Goal: Information Seeking & Learning: Learn about a topic

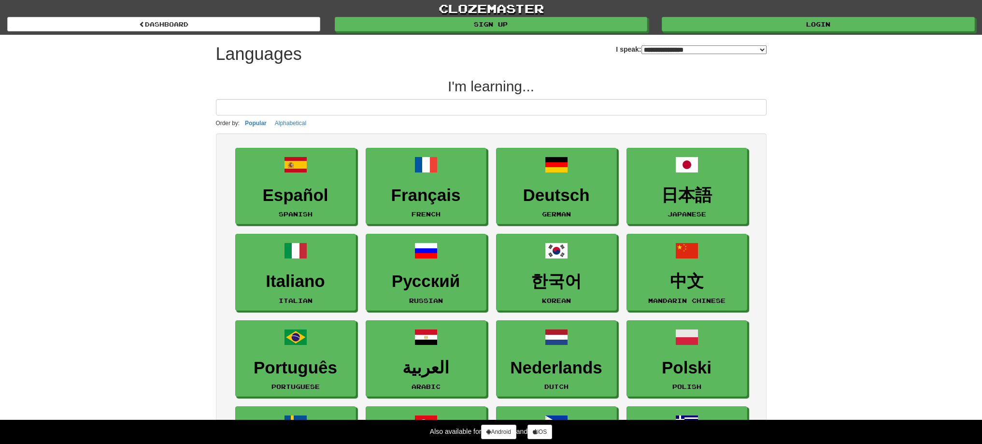
select select "*******"
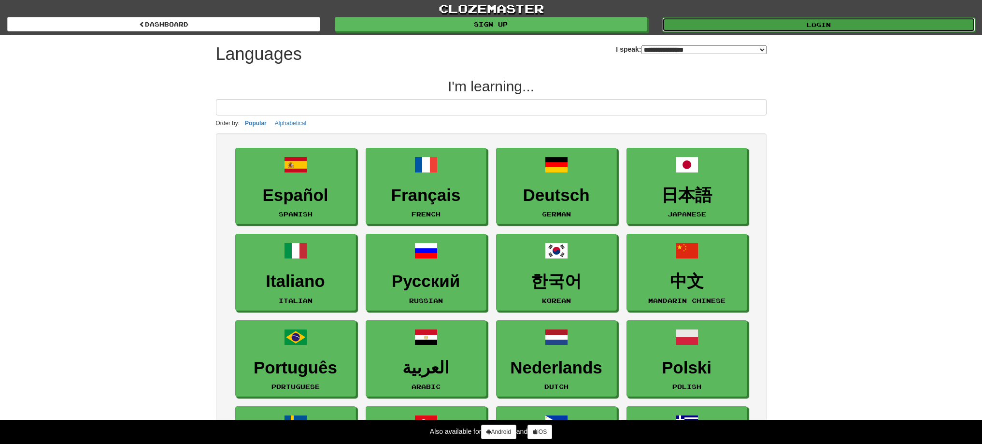
click at [689, 23] on link "Login" at bounding box center [818, 24] width 313 height 14
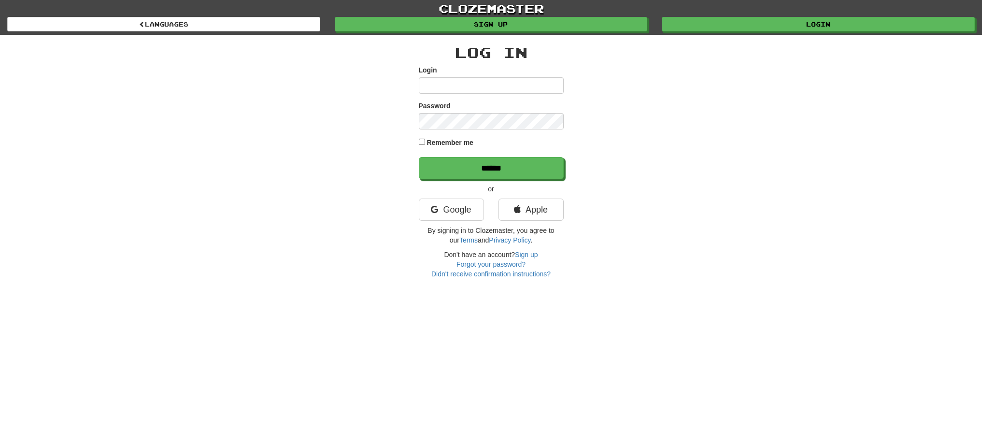
type input "******"
click at [541, 175] on input "******" at bounding box center [491, 168] width 145 height 22
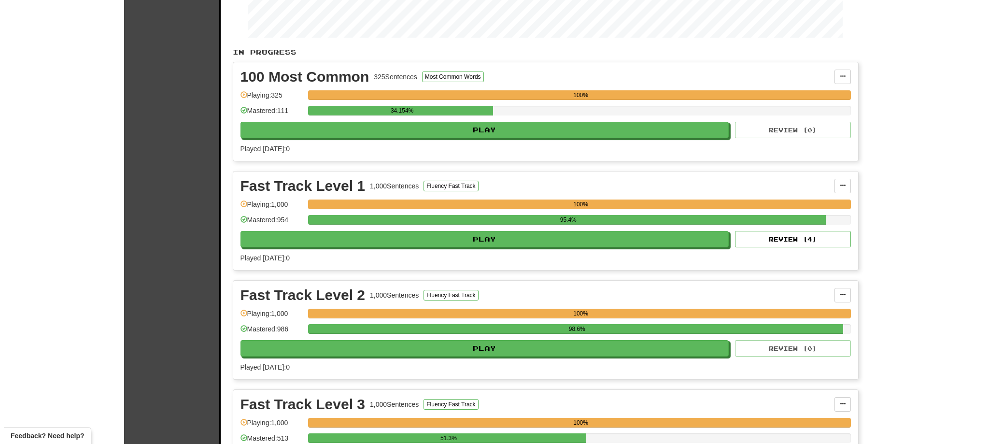
scroll to position [241, 0]
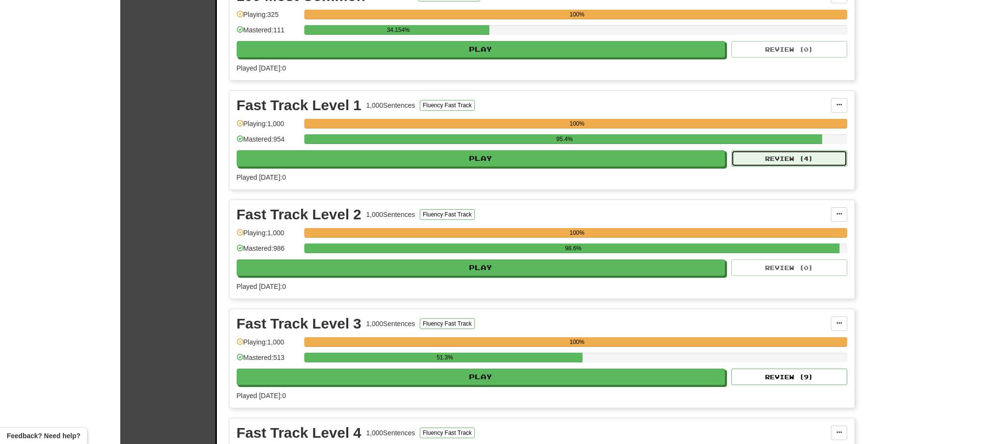
click at [743, 154] on button "Review ( 4 )" at bounding box center [789, 158] width 116 height 16
select select "**"
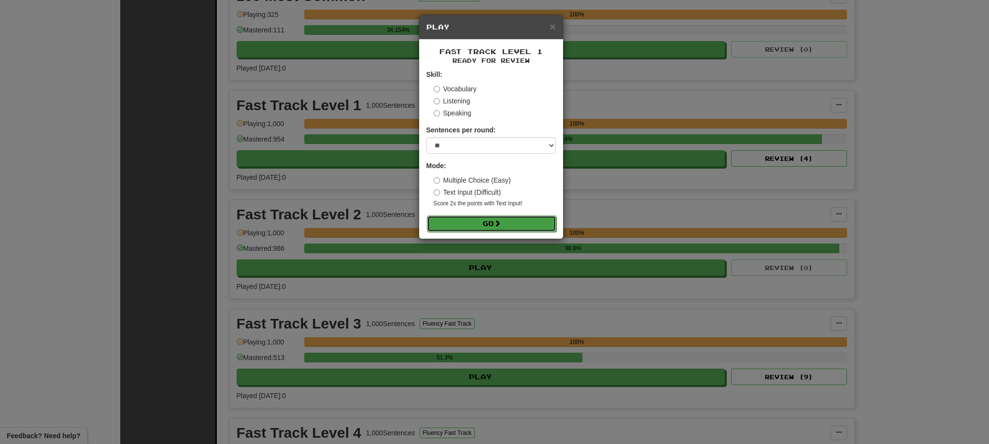
click at [455, 220] on button "Go" at bounding box center [491, 223] width 129 height 16
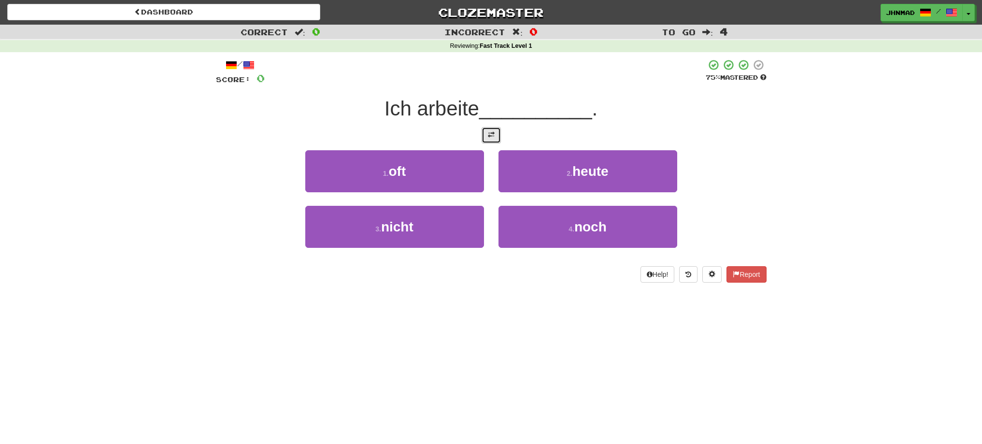
click at [487, 141] on button at bounding box center [490, 135] width 19 height 16
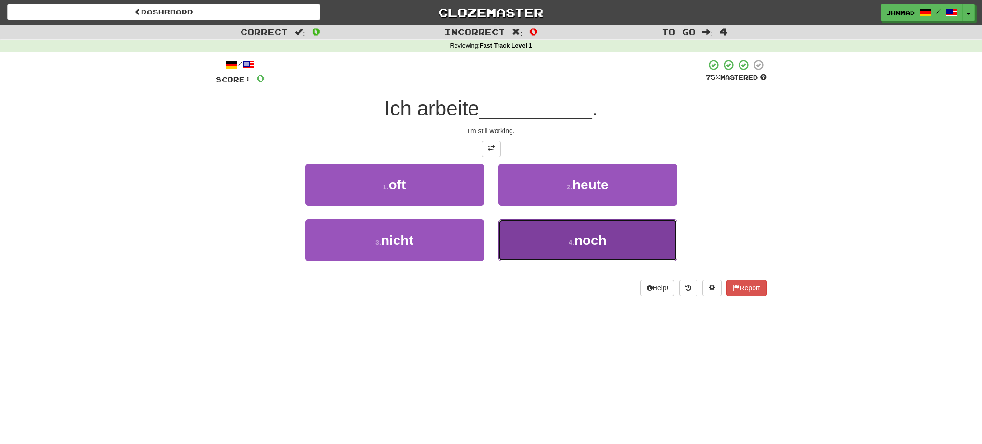
click at [592, 248] on button "4 . noch" at bounding box center [587, 240] width 179 height 42
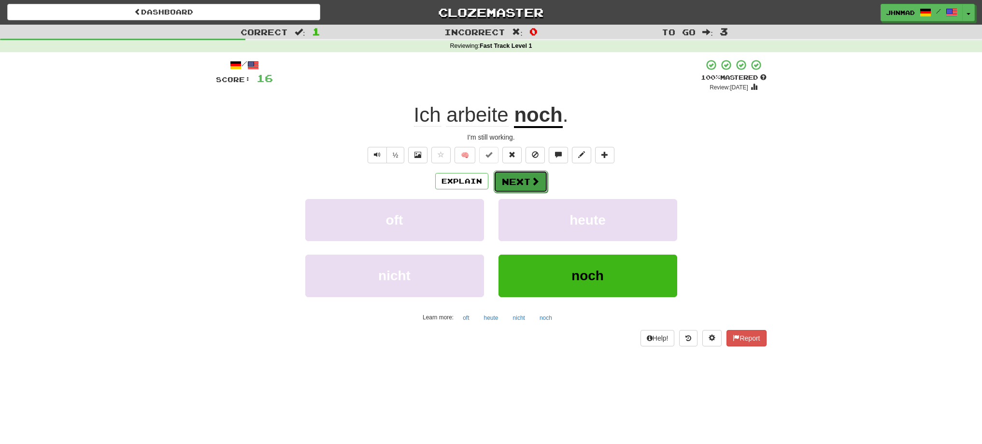
click at [535, 188] on button "Next" at bounding box center [520, 181] width 54 height 22
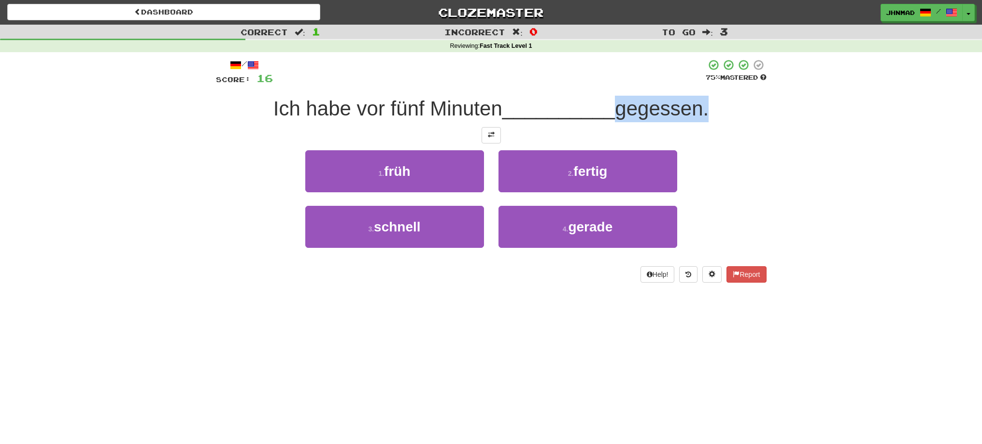
drag, startPoint x: 617, startPoint y: 112, endPoint x: 706, endPoint y: 101, distance: 88.9
click at [706, 101] on span "gegessen." at bounding box center [662, 108] width 94 height 23
click at [700, 84] on div at bounding box center [700, 84] width 0 height 0
click at [868, 198] on div "Correct : 1 Incorrect : 0 To go : 3 Reviewing : Fast Track Level 1 / Score: 16 …" at bounding box center [491, 160] width 982 height 271
click at [492, 141] on button at bounding box center [490, 135] width 19 height 16
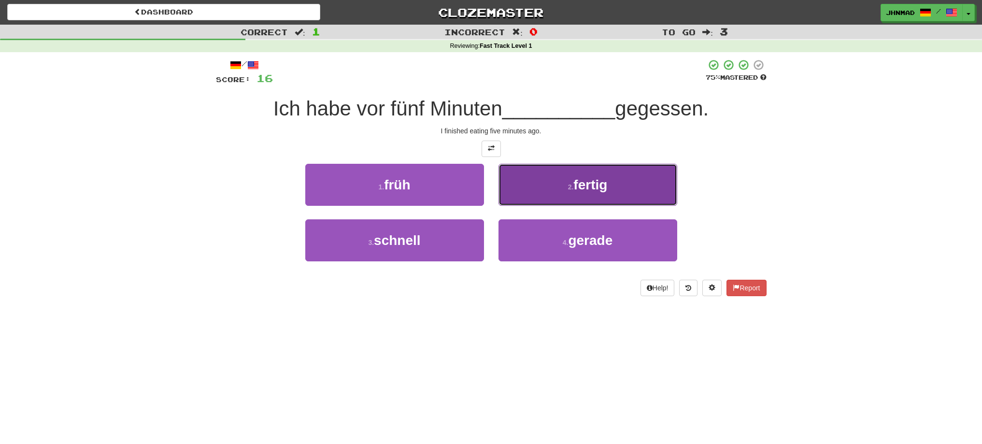
click at [601, 187] on span "fertig" at bounding box center [590, 184] width 34 height 15
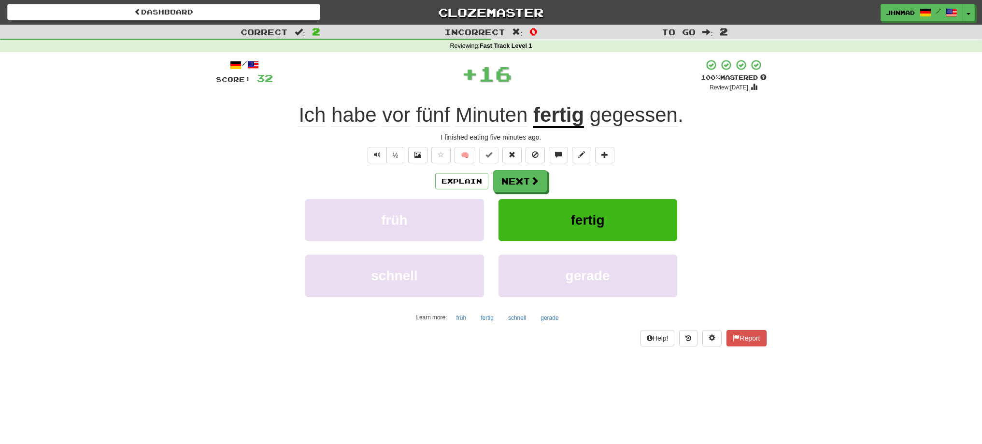
click at [559, 119] on u "fertig" at bounding box center [558, 115] width 51 height 25
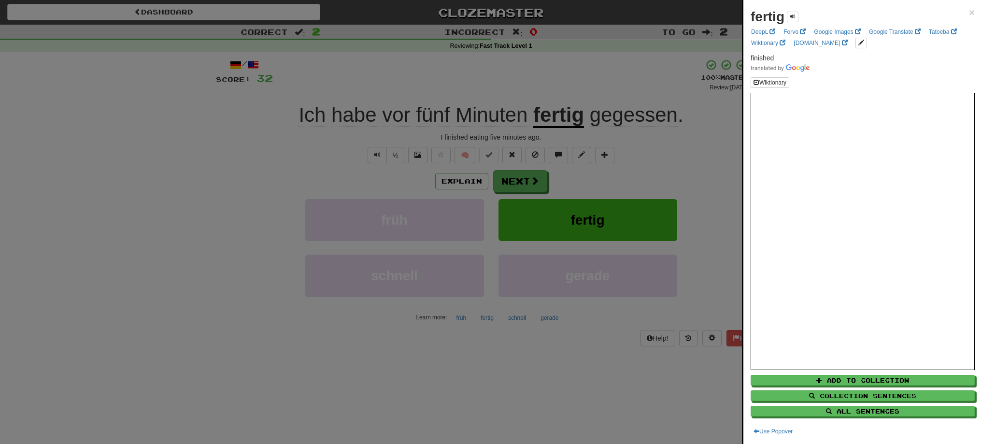
click at [516, 183] on div at bounding box center [491, 222] width 982 height 444
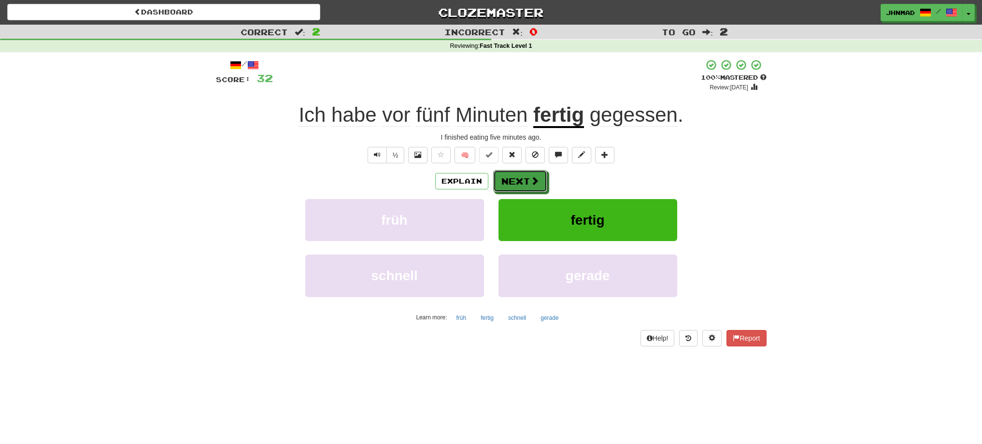
click at [516, 183] on button "Next" at bounding box center [520, 181] width 54 height 22
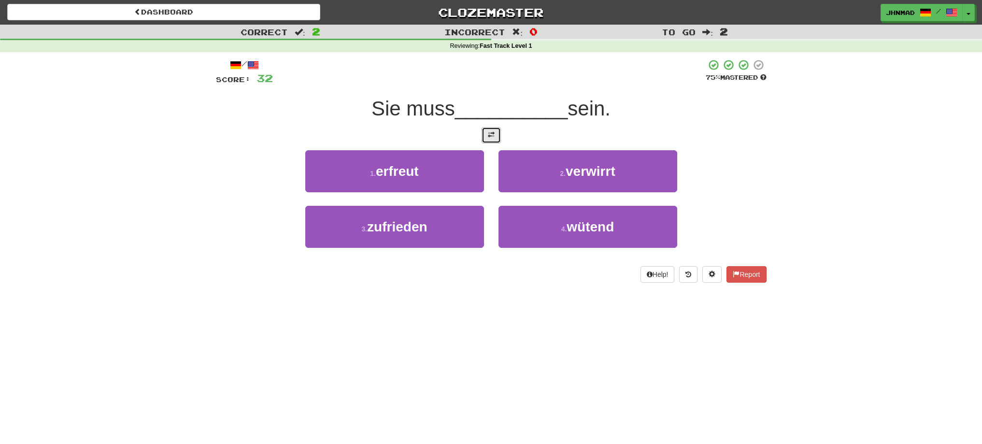
click at [492, 137] on span at bounding box center [491, 134] width 7 height 7
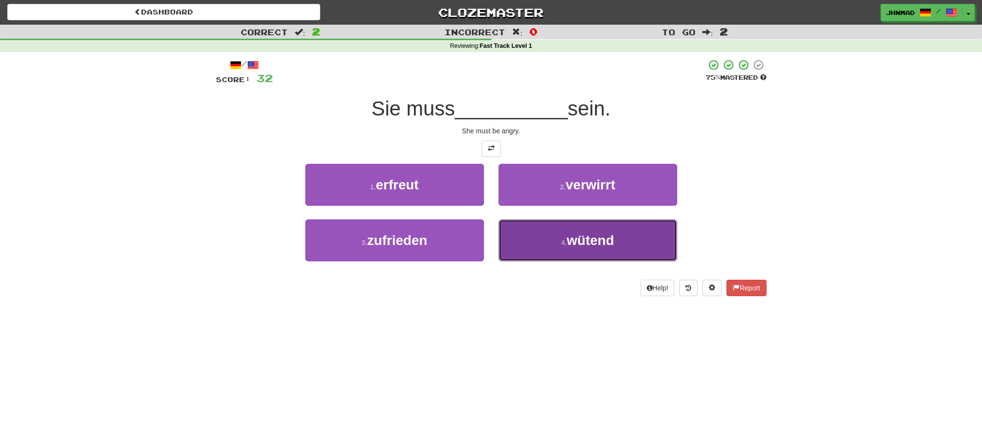
click at [591, 243] on span "wütend" at bounding box center [589, 240] width 47 height 15
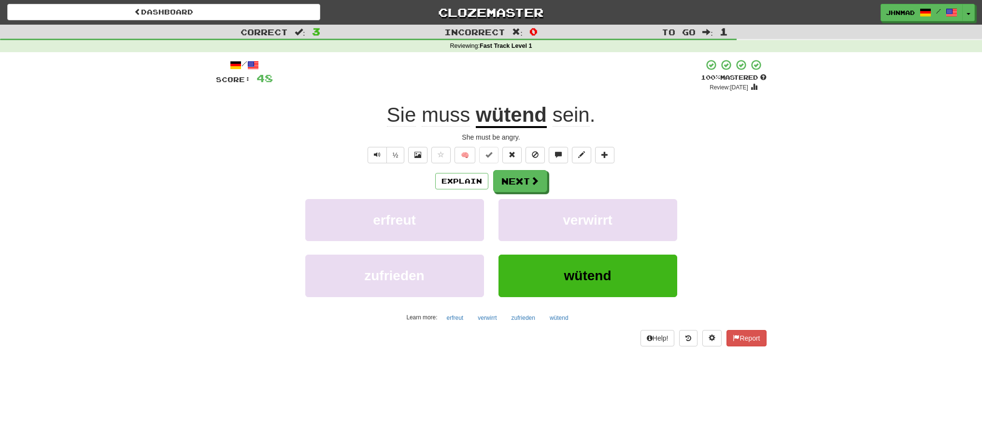
click at [523, 117] on u "wütend" at bounding box center [511, 115] width 71 height 25
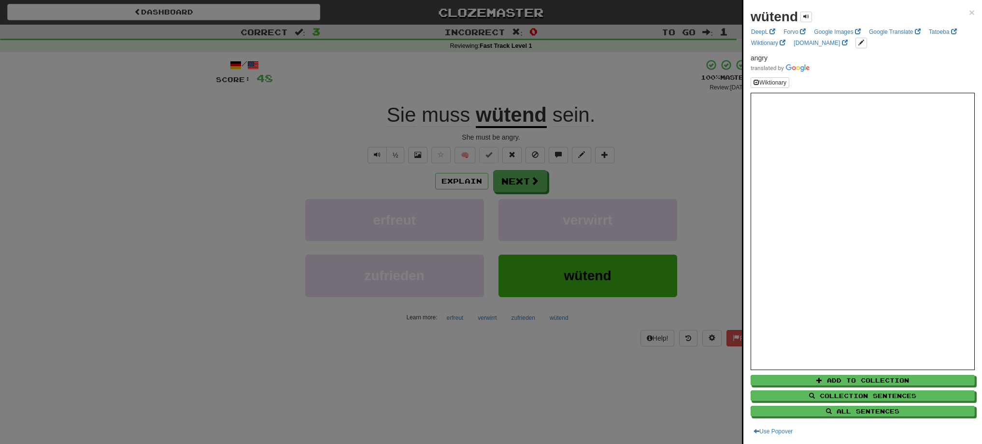
click at [670, 175] on div at bounding box center [491, 222] width 982 height 444
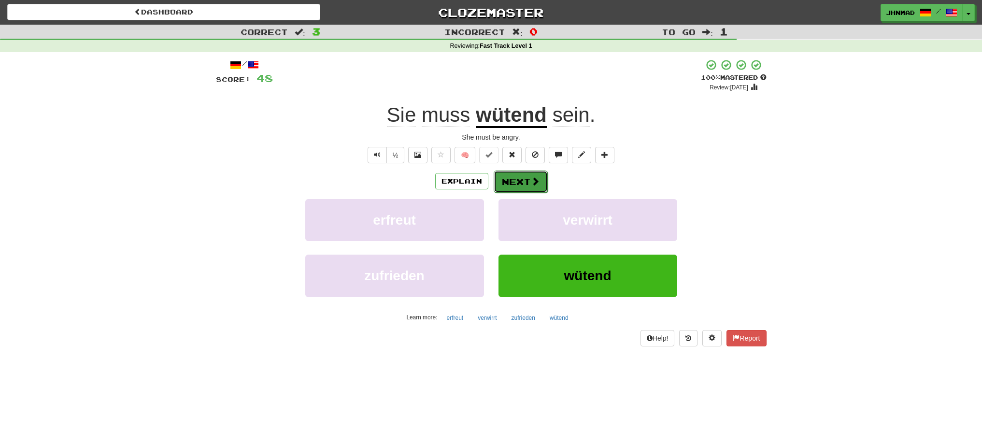
click at [533, 180] on span at bounding box center [535, 181] width 9 height 9
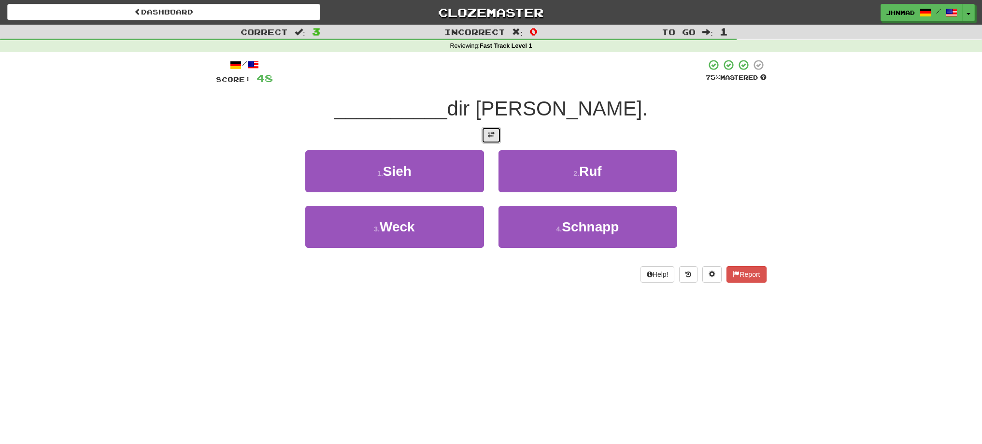
click at [495, 140] on button at bounding box center [490, 135] width 19 height 16
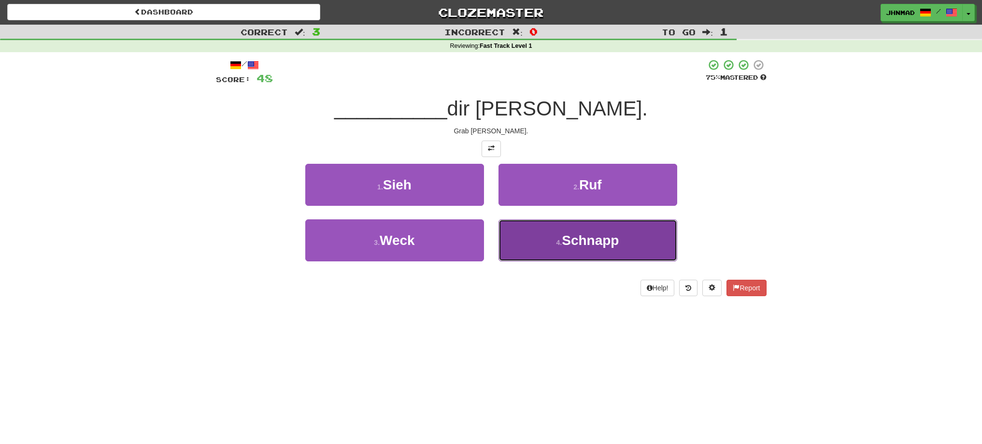
click at [567, 244] on span "Schnapp" at bounding box center [589, 240] width 57 height 15
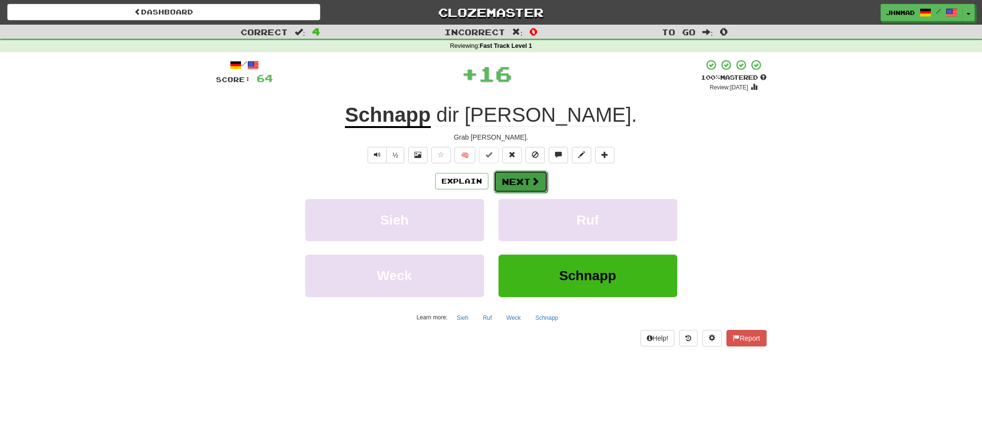
click at [527, 181] on button "Next" at bounding box center [520, 181] width 54 height 22
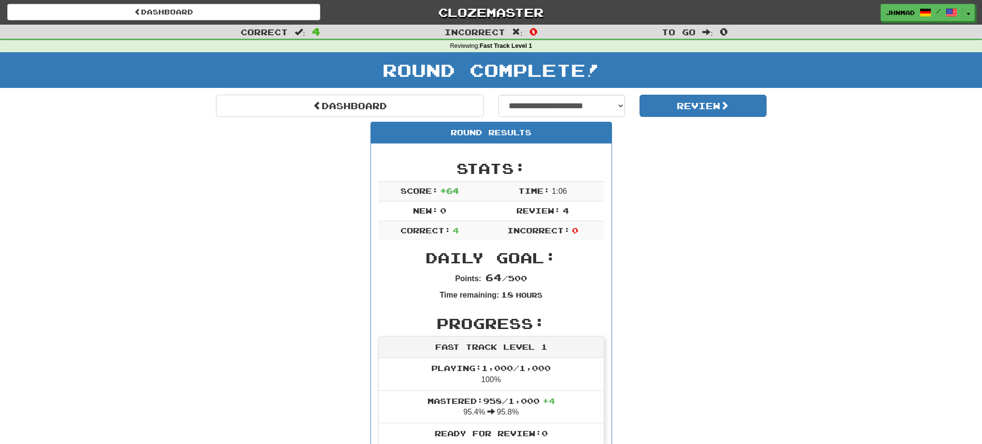
drag, startPoint x: 670, startPoint y: 242, endPoint x: 670, endPoint y: 266, distance: 23.7
click at [675, 260] on div "Round Results Stats: Score: + 64 Time: 1 : 0 6 New: 0 Review: 4 Correct: 4 Inco…" at bounding box center [491, 447] width 550 height 651
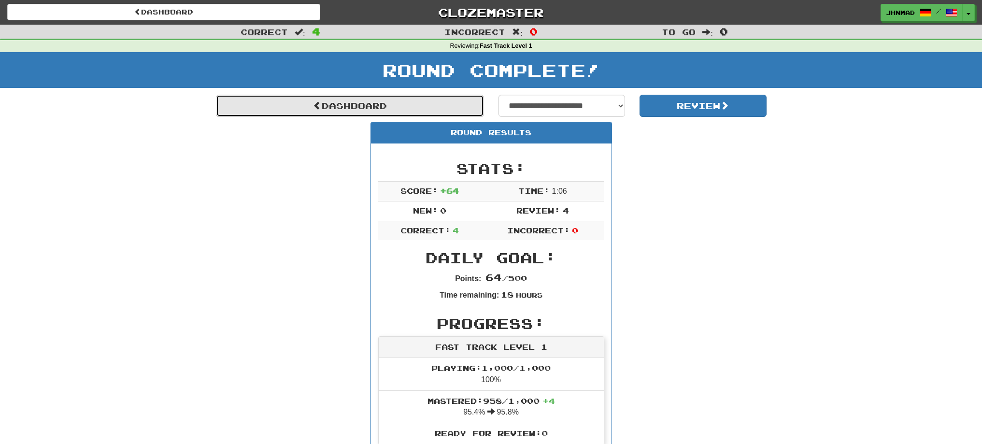
click at [242, 100] on link "Dashboard" at bounding box center [350, 106] width 268 height 22
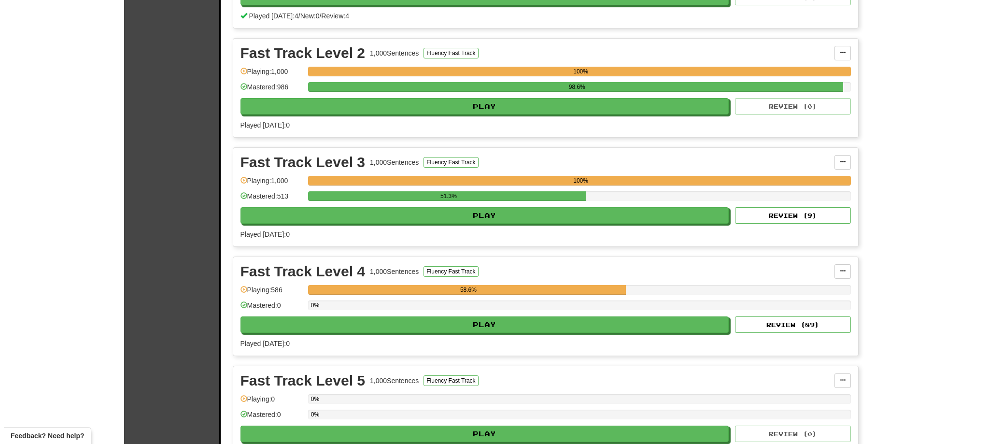
scroll to position [402, 0]
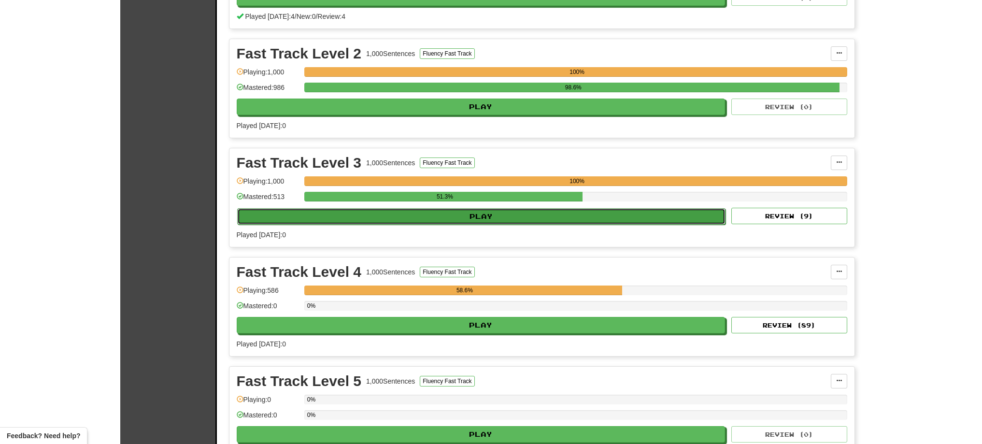
click at [572, 218] on button "Play" at bounding box center [481, 216] width 489 height 16
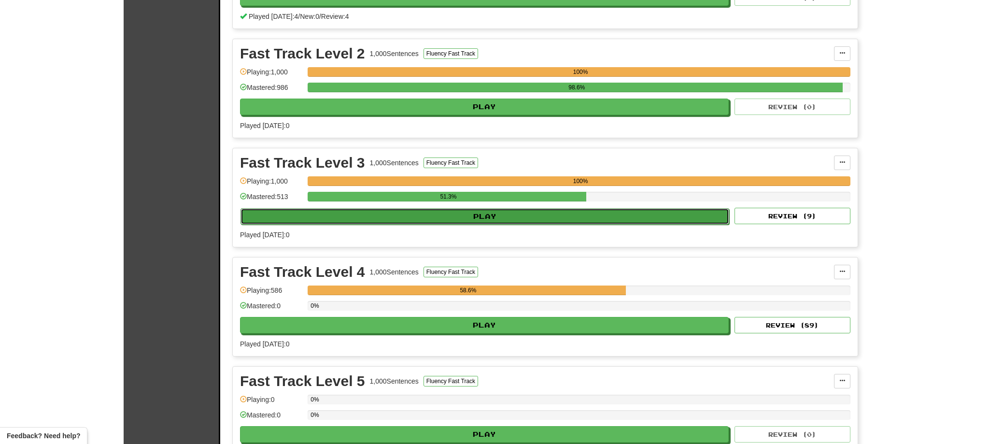
select select "**"
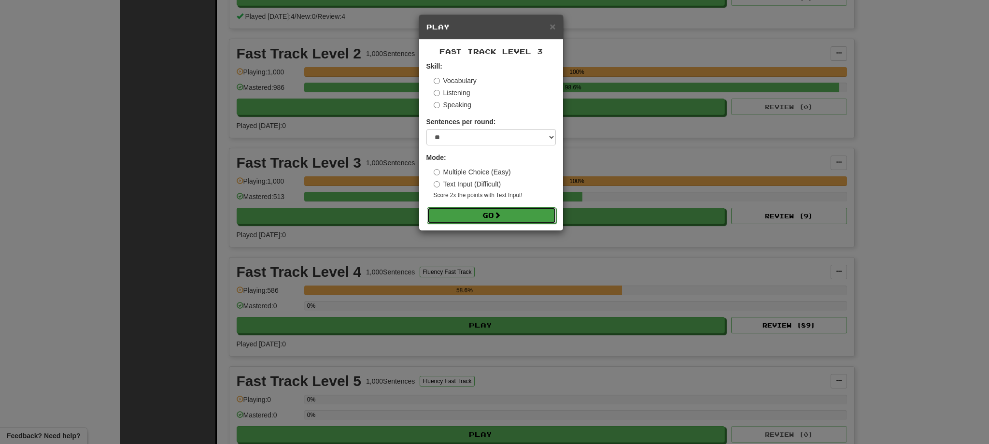
click at [500, 212] on span at bounding box center [497, 214] width 7 height 7
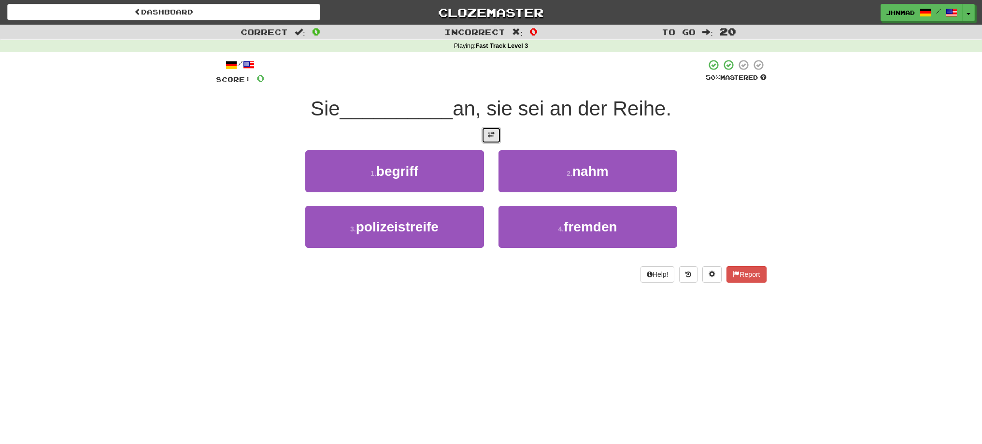
click at [496, 140] on button at bounding box center [490, 135] width 19 height 16
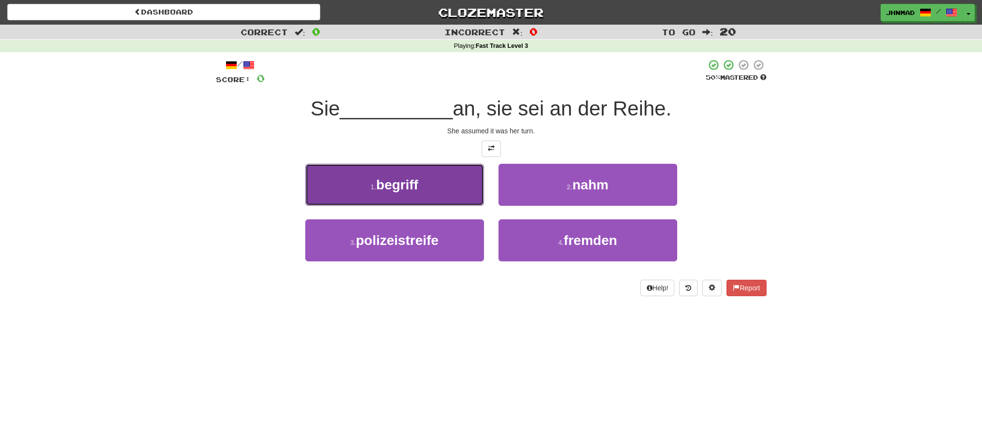
click at [400, 179] on span "begriff" at bounding box center [397, 184] width 42 height 15
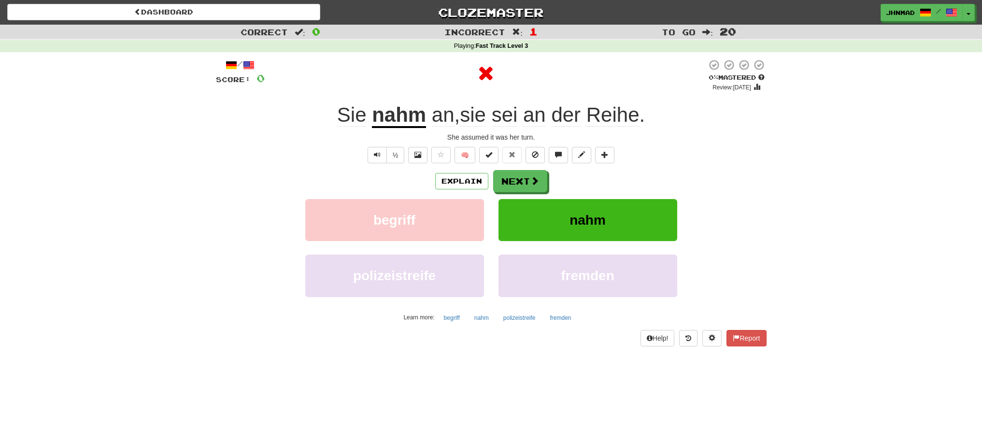
click at [407, 118] on u "nahm" at bounding box center [399, 115] width 54 height 25
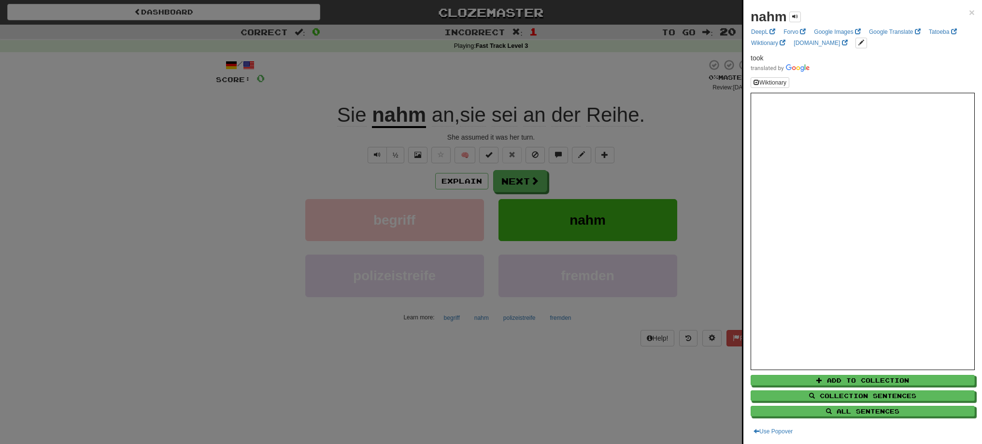
click at [454, 184] on div at bounding box center [491, 222] width 982 height 444
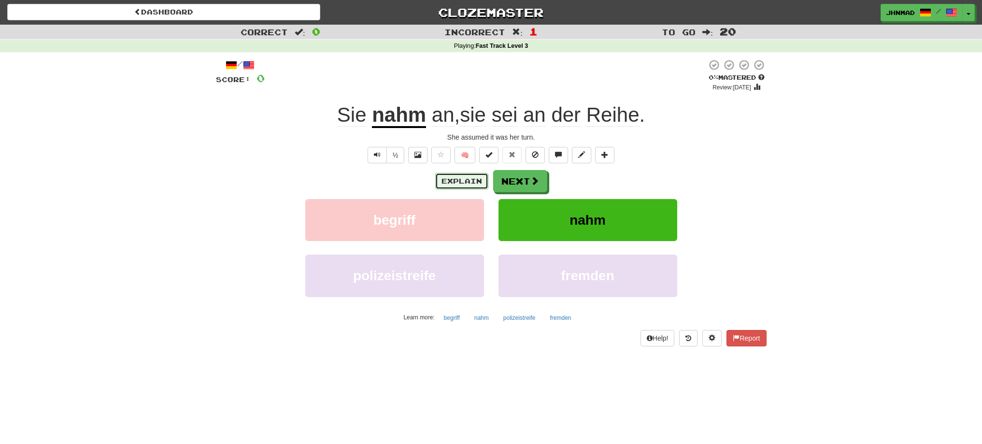
click at [454, 184] on button "Explain" at bounding box center [461, 181] width 53 height 16
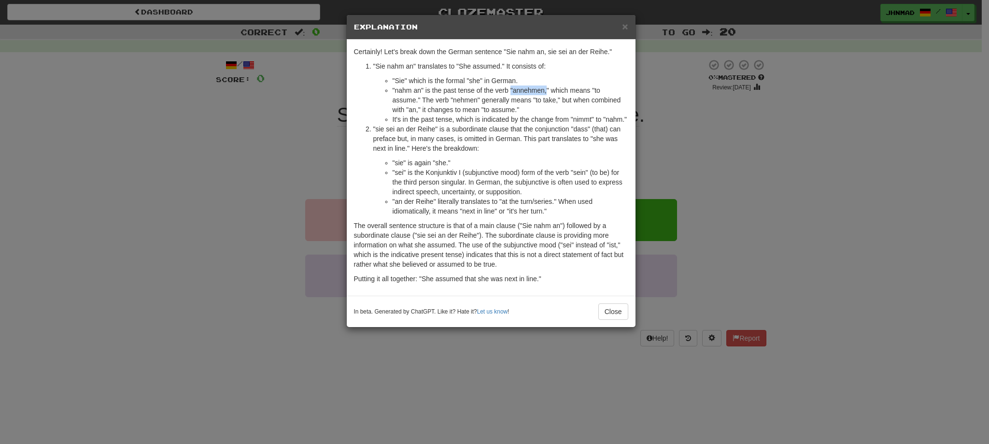
drag, startPoint x: 511, startPoint y: 88, endPoint x: 546, endPoint y: 89, distance: 34.3
click at [546, 89] on li ""nahm an" is the past tense of the verb "annehmen," which means "to assume." Th…" at bounding box center [511, 99] width 236 height 29
click at [366, 100] on ol ""Sie nahm an" translates to "She assumed." It consists of: "Sie" which is the f…" at bounding box center [491, 138] width 274 height 154
drag, startPoint x: 410, startPoint y: 90, endPoint x: 396, endPoint y: 91, distance: 14.0
click at [396, 91] on li ""nahm an" is the past tense of the verb "annehmen," which means "to assume." Th…" at bounding box center [511, 99] width 236 height 29
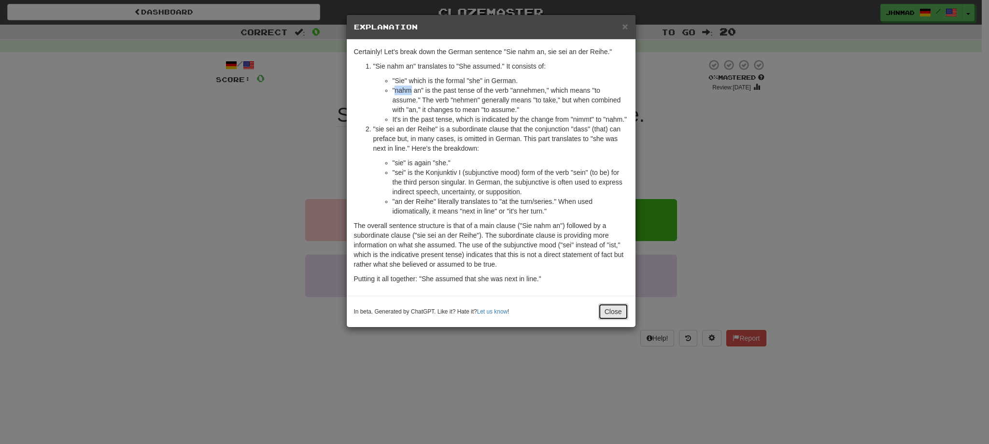
click at [612, 309] on button "Close" at bounding box center [613, 311] width 30 height 16
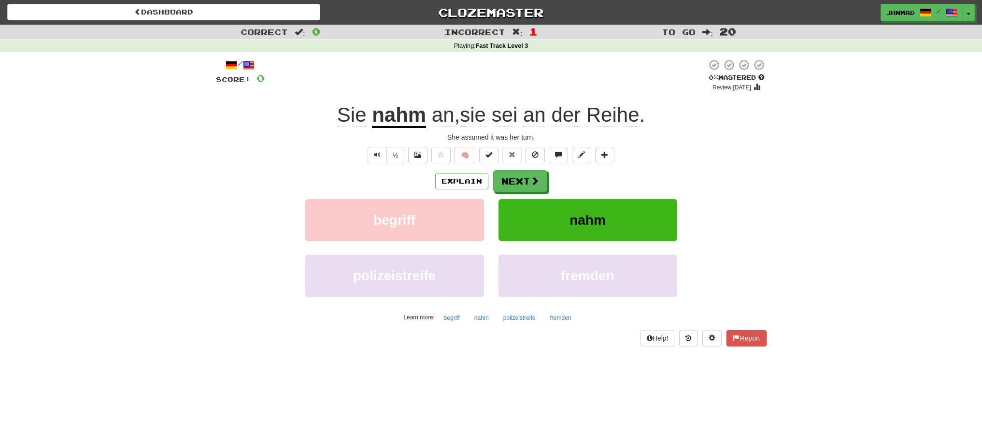
click at [393, 124] on u "nahm" at bounding box center [399, 115] width 54 height 25
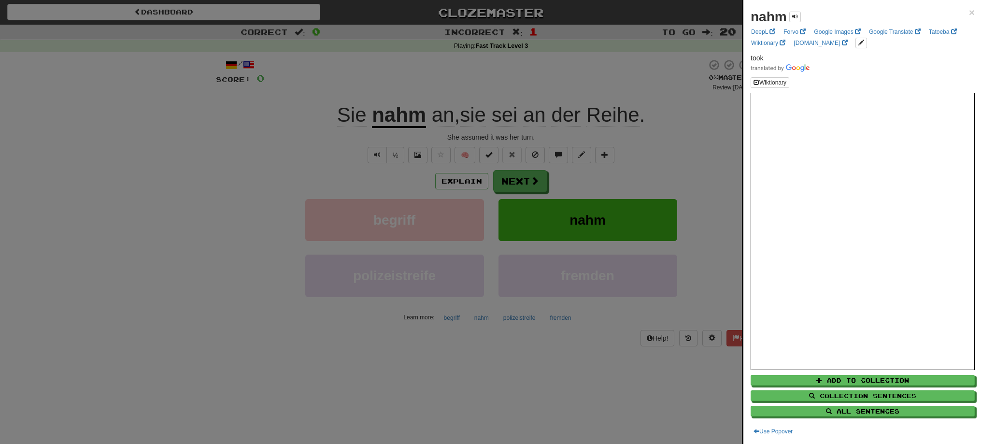
click at [519, 184] on div at bounding box center [491, 222] width 982 height 444
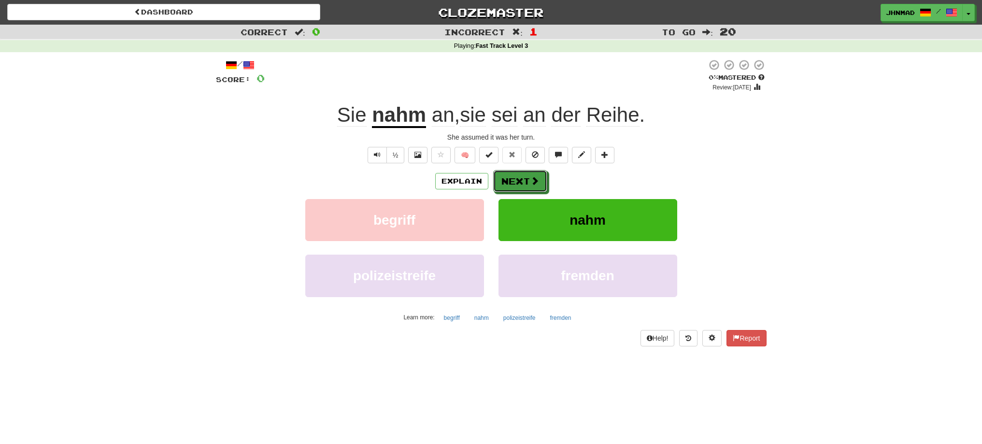
click at [519, 184] on button "Next" at bounding box center [520, 181] width 54 height 22
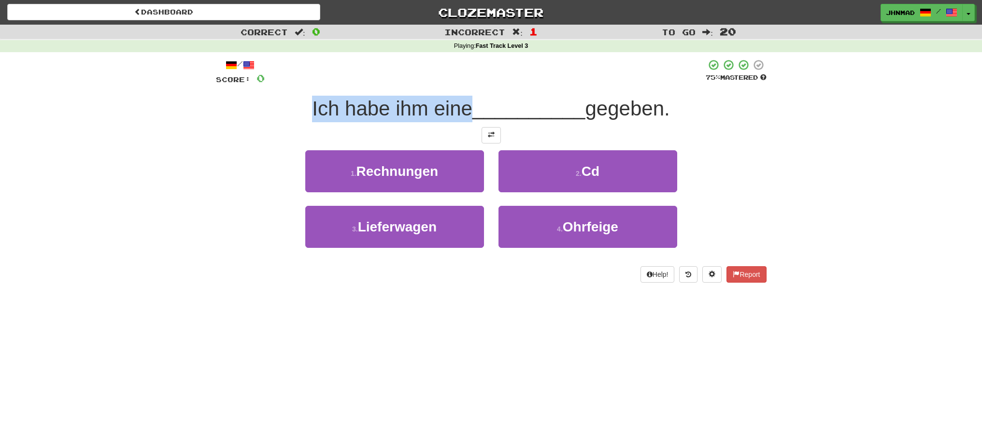
drag, startPoint x: 293, startPoint y: 102, endPoint x: 468, endPoint y: 106, distance: 175.3
click at [468, 106] on div "Ich habe ihm eine __________ gegeben." at bounding box center [491, 109] width 550 height 27
click at [462, 84] on div at bounding box center [462, 84] width 0 height 0
click at [492, 137] on span at bounding box center [491, 134] width 7 height 7
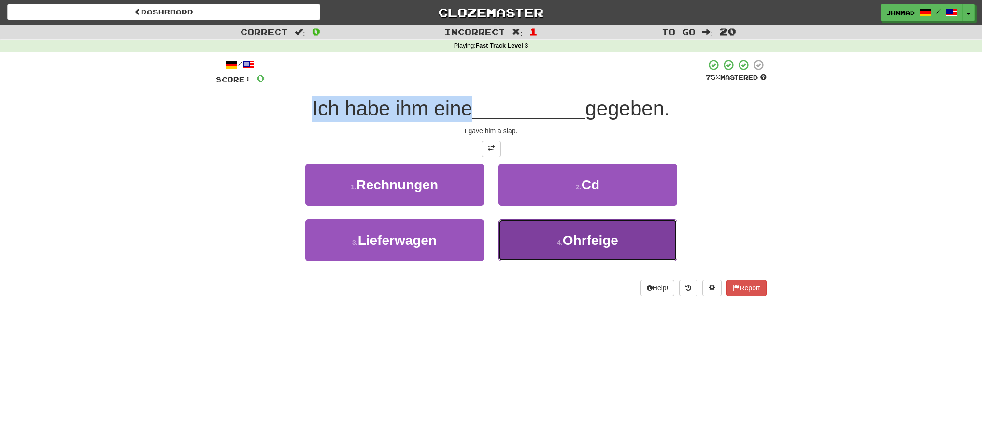
click at [581, 240] on span "Ohrfeige" at bounding box center [590, 240] width 56 height 15
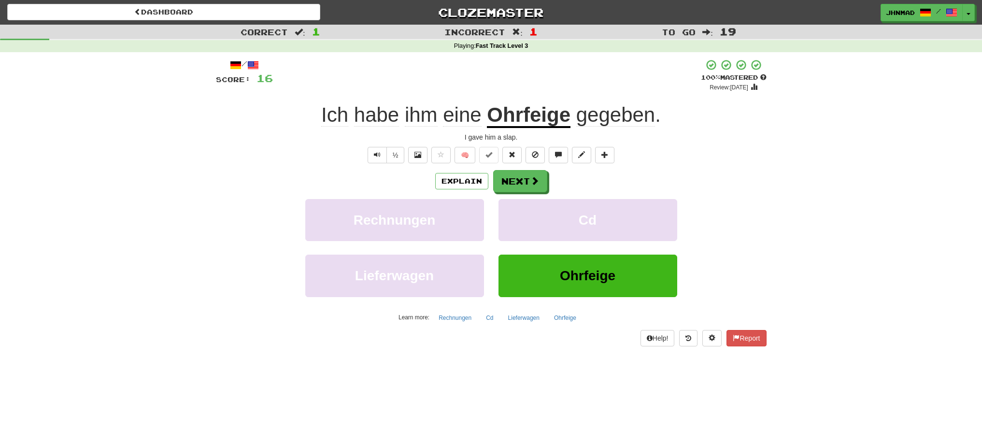
click at [513, 122] on u "Ohrfeige" at bounding box center [529, 115] width 84 height 25
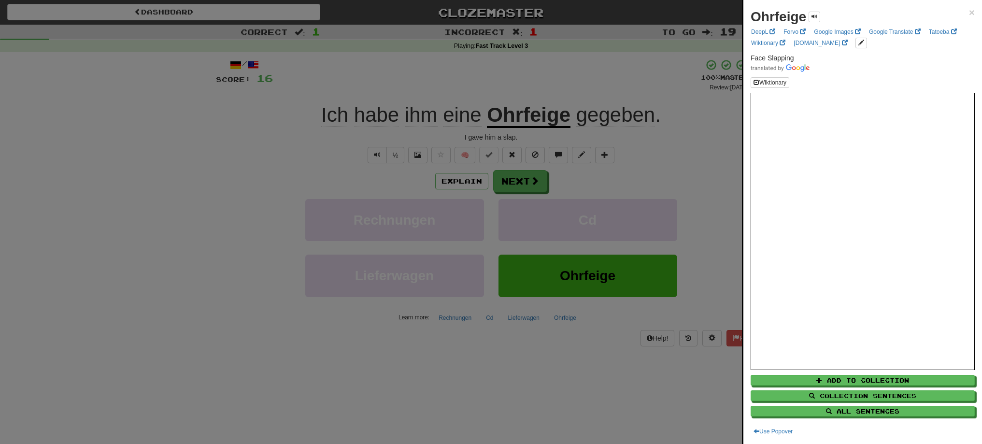
click at [524, 119] on div at bounding box center [491, 222] width 982 height 444
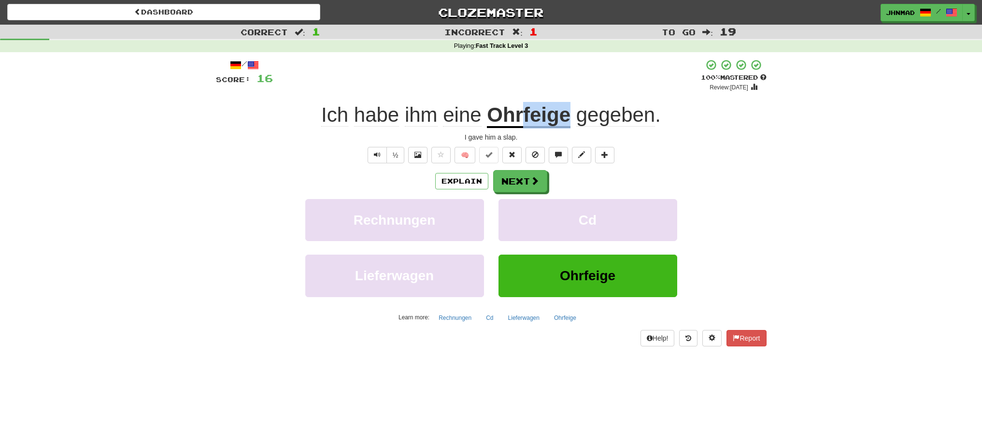
drag, startPoint x: 524, startPoint y: 119, endPoint x: 567, endPoint y: 115, distance: 43.1
click at [567, 115] on u "Ohrfeige" at bounding box center [529, 115] width 84 height 25
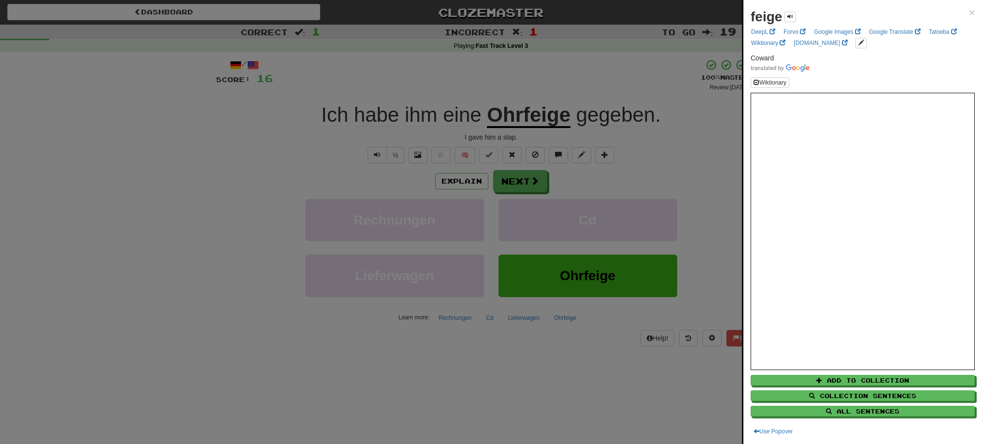
click at [507, 181] on div at bounding box center [491, 222] width 982 height 444
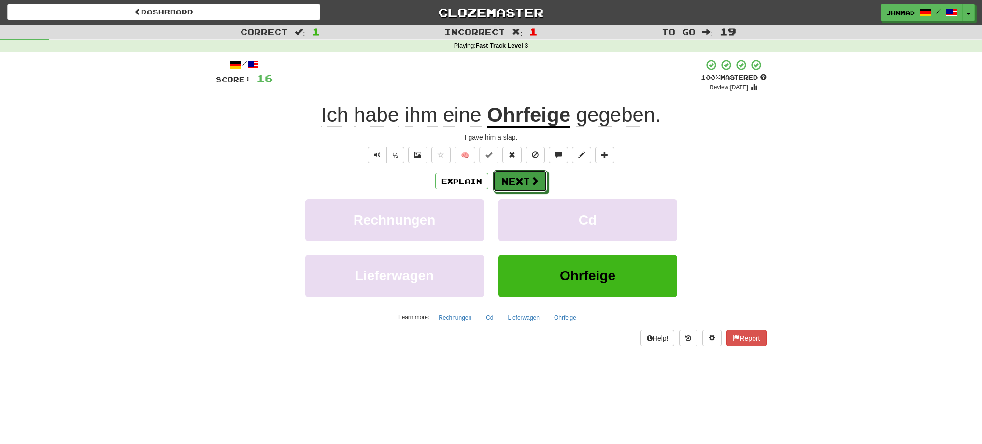
click at [507, 181] on button "Next" at bounding box center [520, 181] width 54 height 22
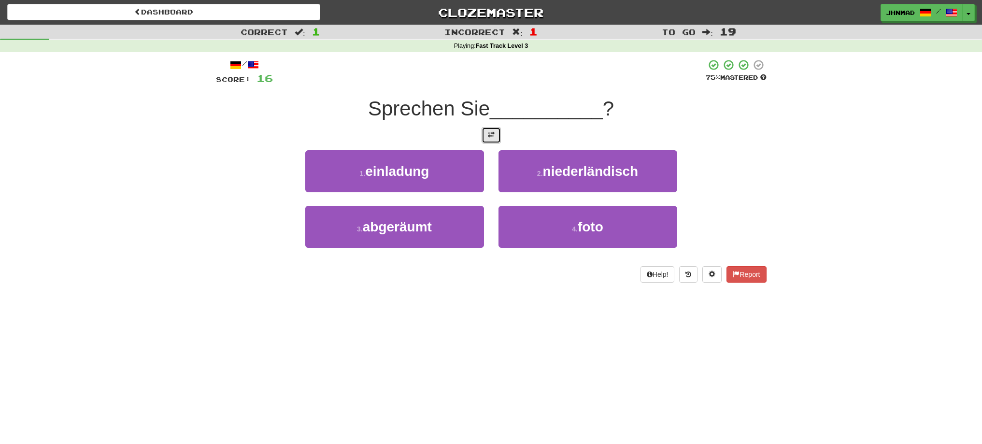
click at [487, 138] on button at bounding box center [490, 135] width 19 height 16
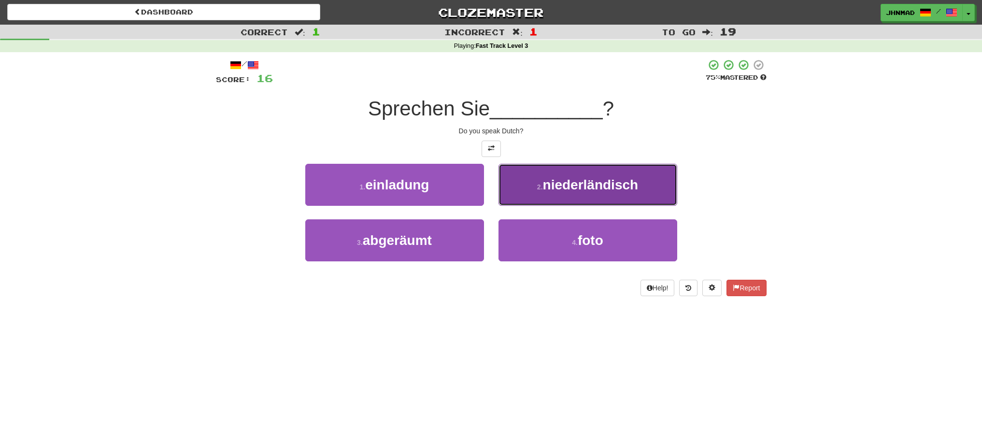
click at [550, 185] on span "niederländisch" at bounding box center [591, 184] width 96 height 15
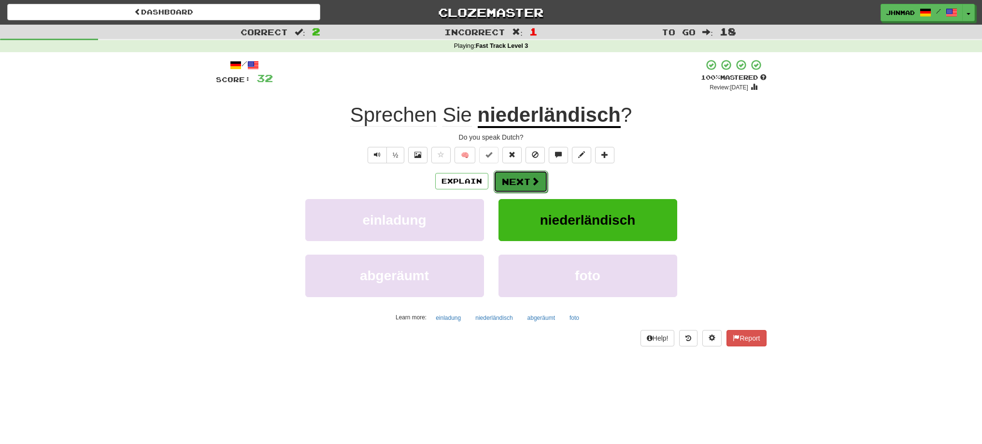
click at [537, 182] on span at bounding box center [535, 181] width 9 height 9
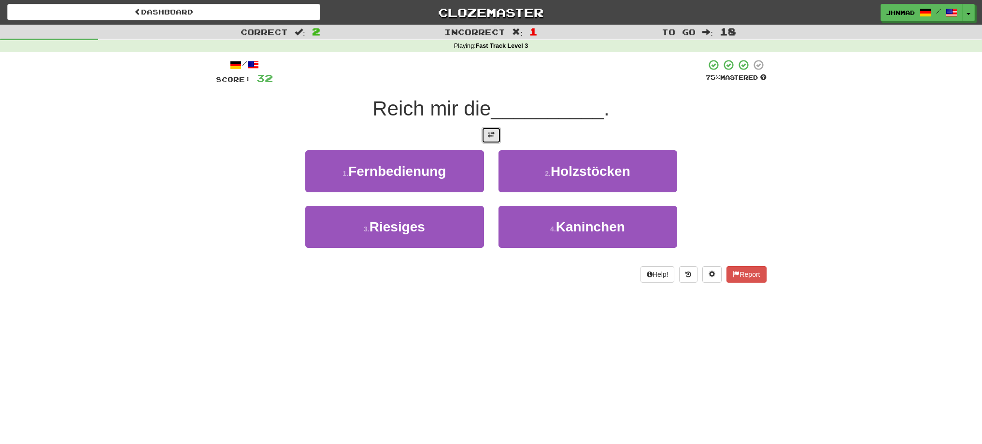
click at [485, 136] on button at bounding box center [490, 135] width 19 height 16
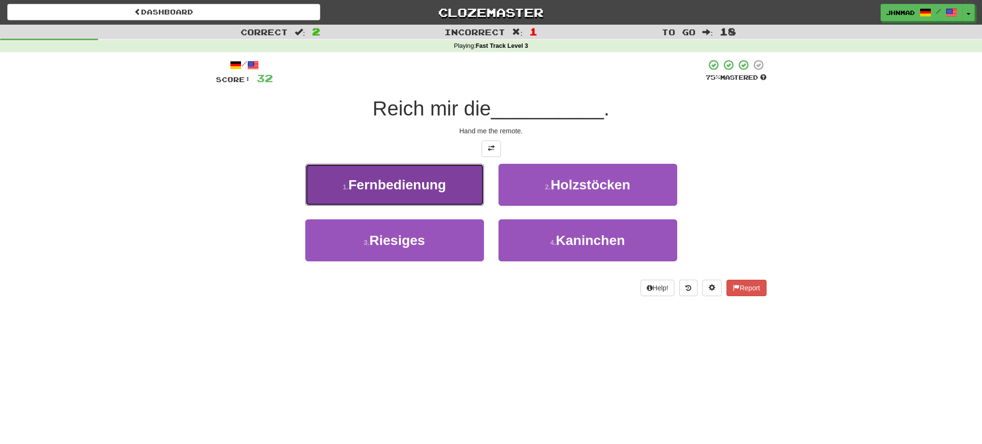
click at [389, 183] on span "Fernbedienung" at bounding box center [397, 184] width 98 height 15
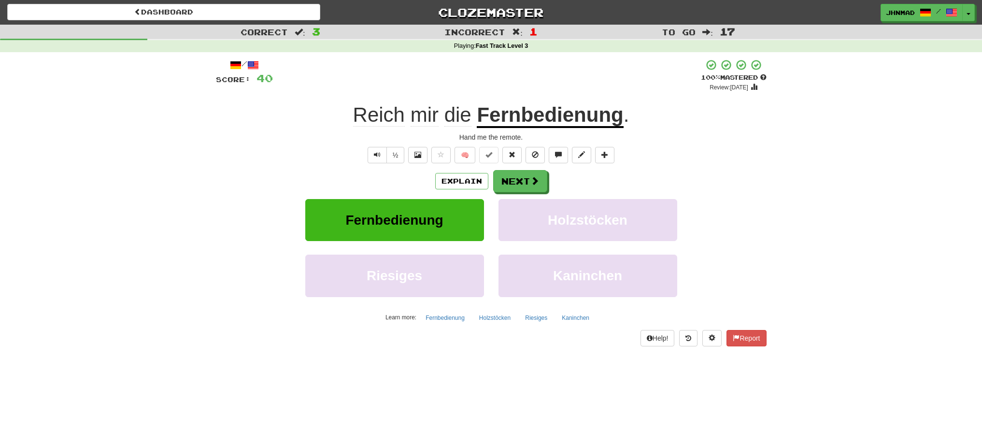
click at [577, 123] on u "Fernbedienung" at bounding box center [550, 115] width 146 height 25
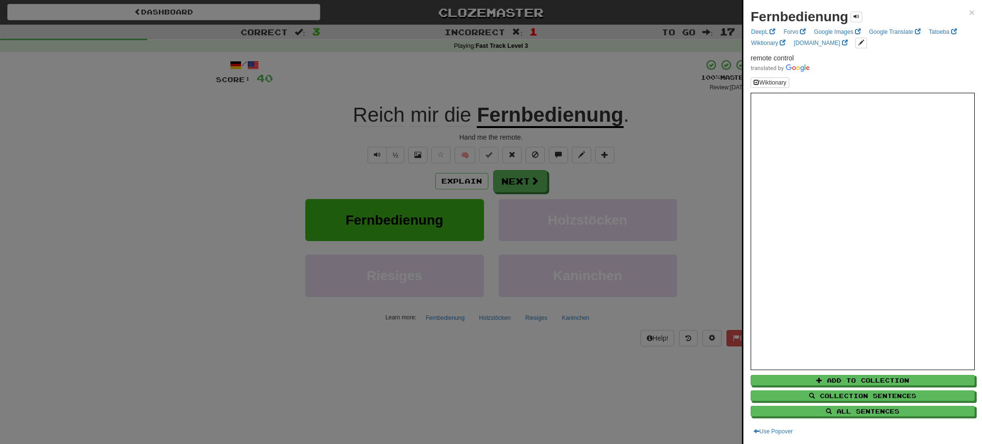
click at [527, 182] on div at bounding box center [491, 222] width 982 height 444
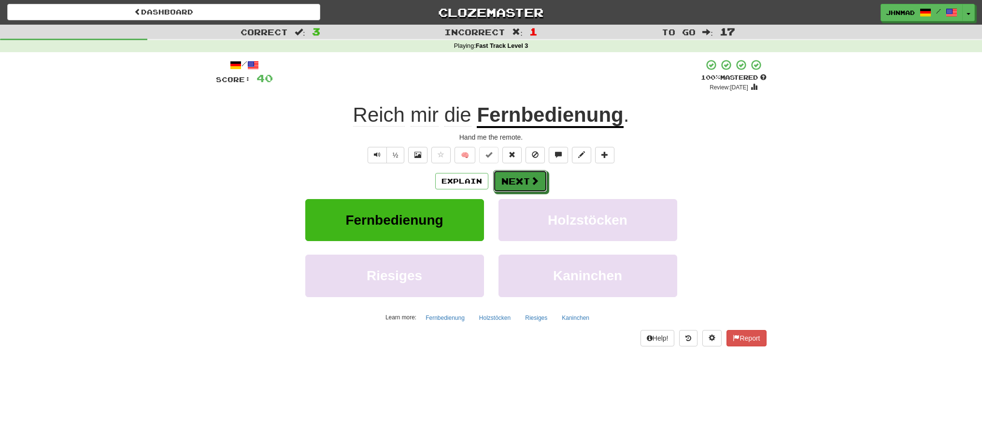
click at [527, 182] on button "Next" at bounding box center [520, 181] width 54 height 22
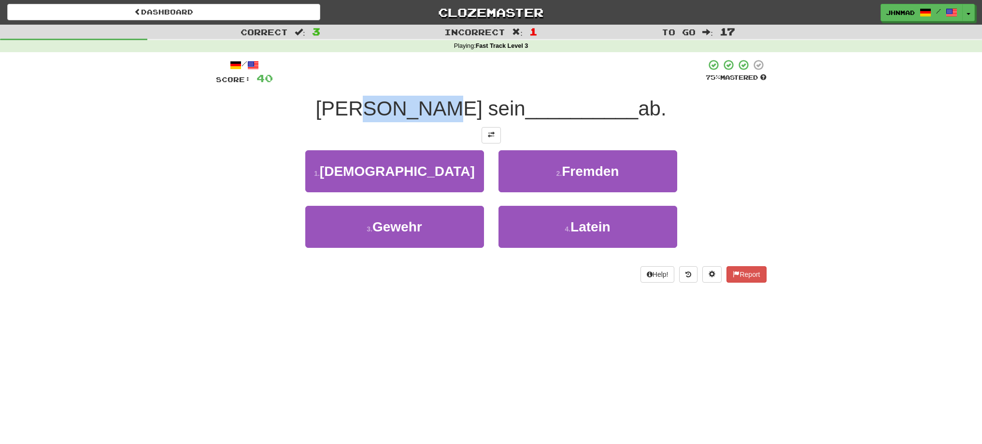
drag, startPoint x: 383, startPoint y: 101, endPoint x: 444, endPoint y: 106, distance: 61.0
click at [444, 106] on span "Tom feuerte sein" at bounding box center [420, 108] width 210 height 23
click at [438, 84] on div at bounding box center [438, 84] width 0 height 0
click at [459, 78] on div at bounding box center [489, 72] width 433 height 27
click at [497, 142] on button at bounding box center [490, 135] width 19 height 16
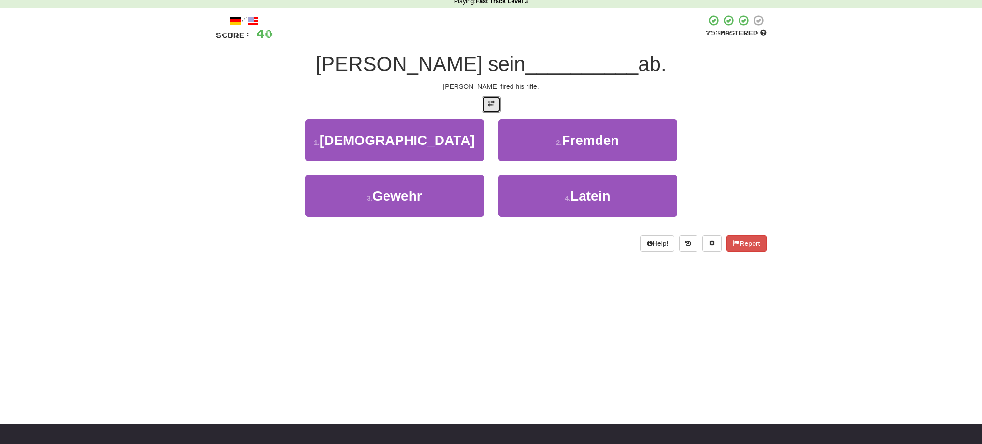
scroll to position [81, 0]
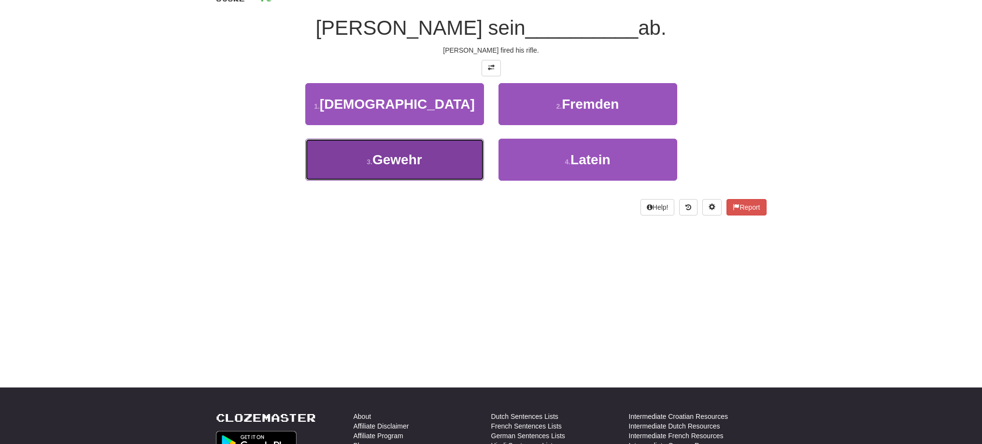
click at [375, 158] on span "Gewehr" at bounding box center [397, 159] width 50 height 15
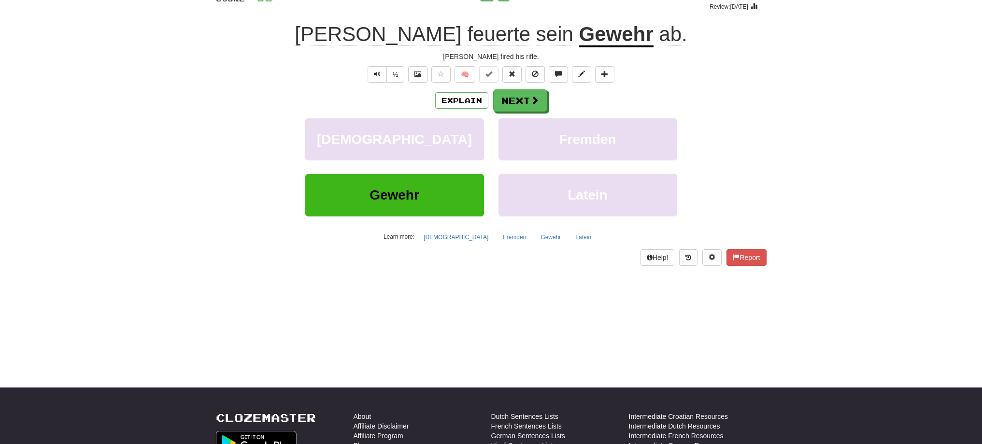
click at [579, 34] on u "Gewehr" at bounding box center [616, 35] width 74 height 25
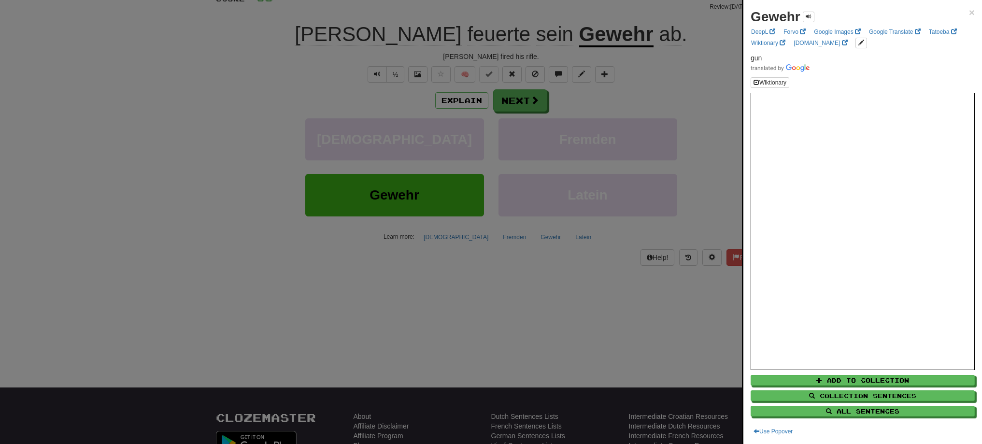
click at [527, 103] on div at bounding box center [491, 222] width 982 height 444
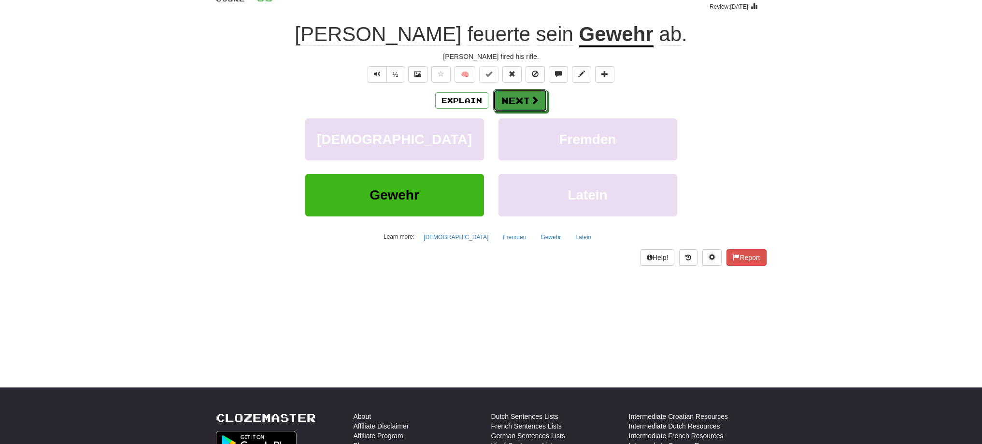
click at [527, 103] on button "Next" at bounding box center [520, 100] width 54 height 22
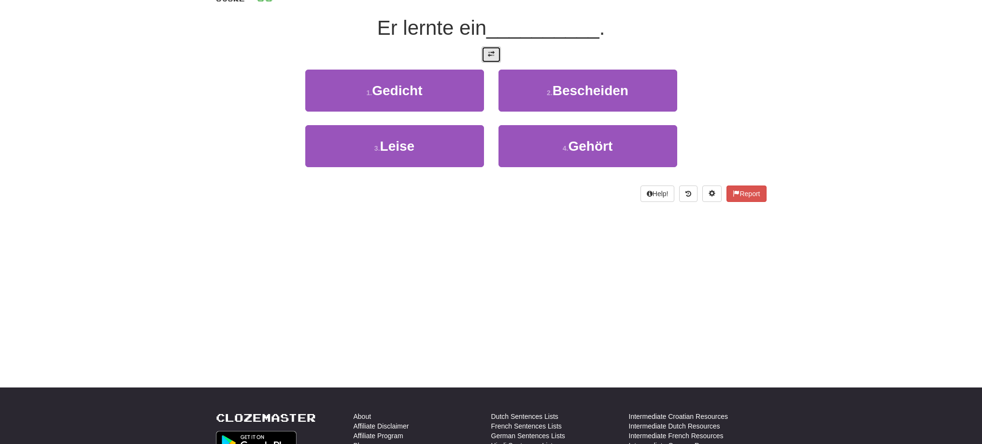
click at [484, 56] on button at bounding box center [490, 54] width 19 height 16
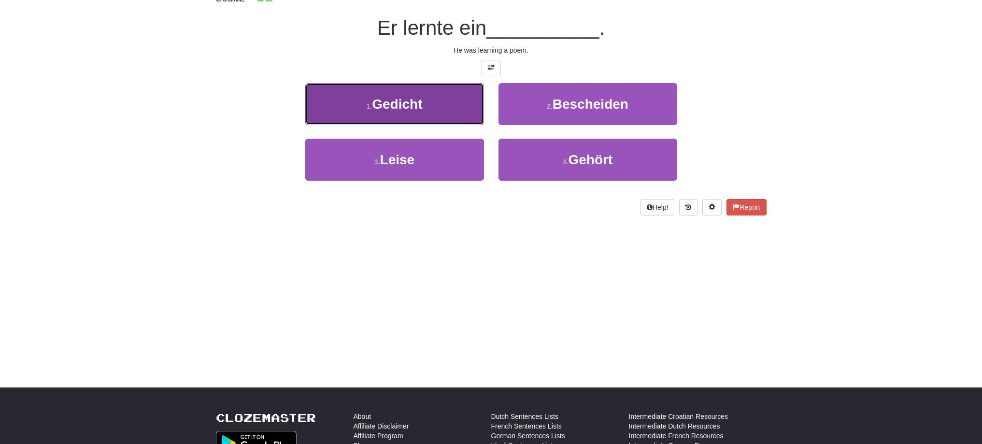
click at [449, 112] on button "1 . Gedicht" at bounding box center [394, 104] width 179 height 42
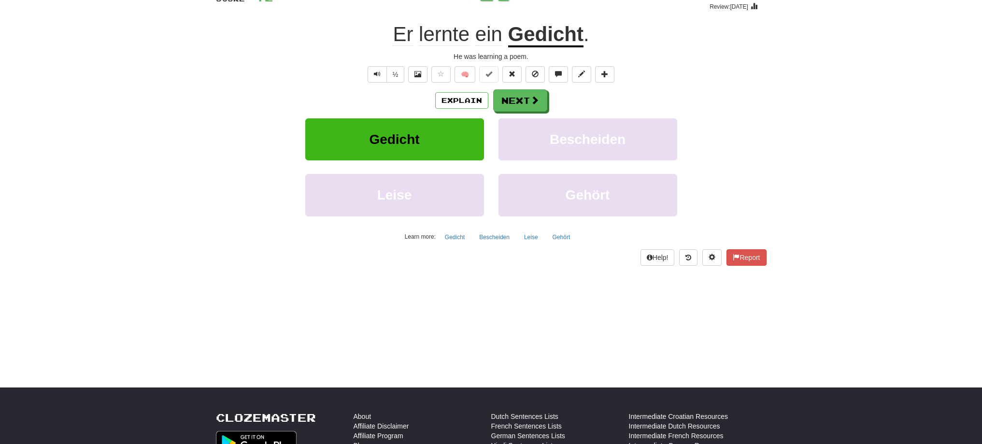
click at [570, 36] on u "Gedicht" at bounding box center [545, 35] width 75 height 25
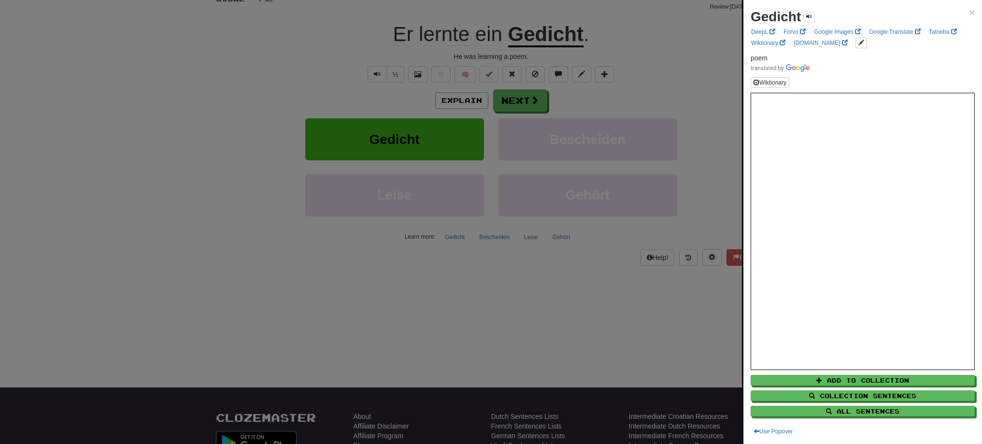
click at [528, 99] on div at bounding box center [491, 222] width 982 height 444
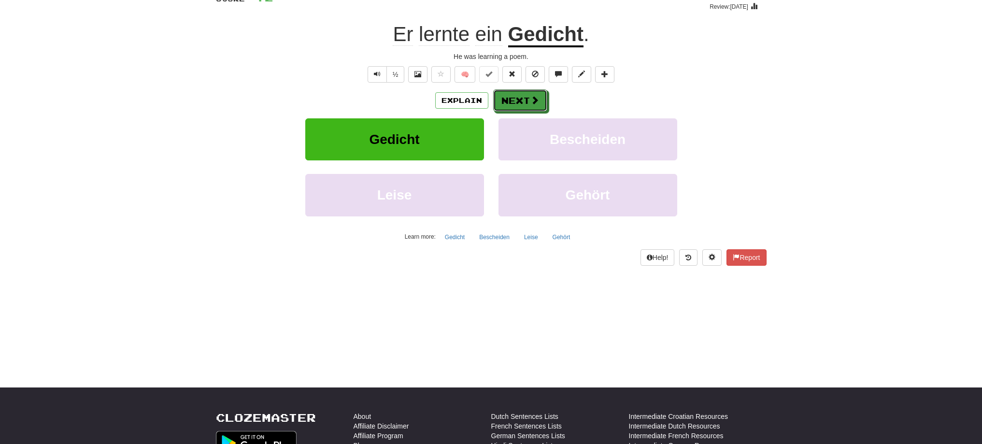
click at [528, 99] on button "Next" at bounding box center [520, 100] width 54 height 22
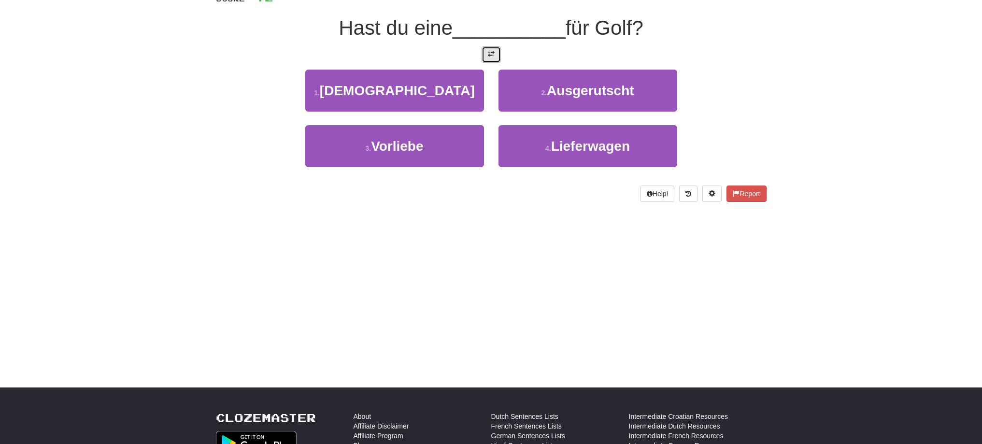
click at [498, 60] on button at bounding box center [490, 54] width 19 height 16
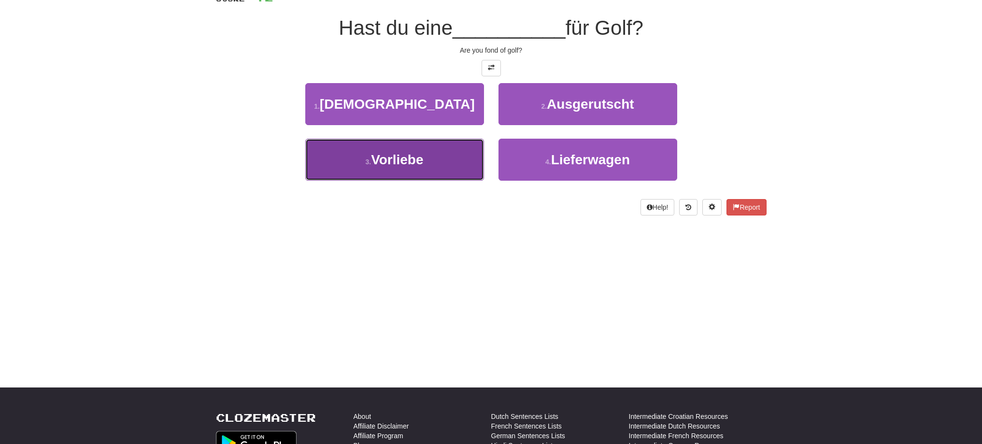
click at [431, 169] on button "3 . Vorliebe" at bounding box center [394, 160] width 179 height 42
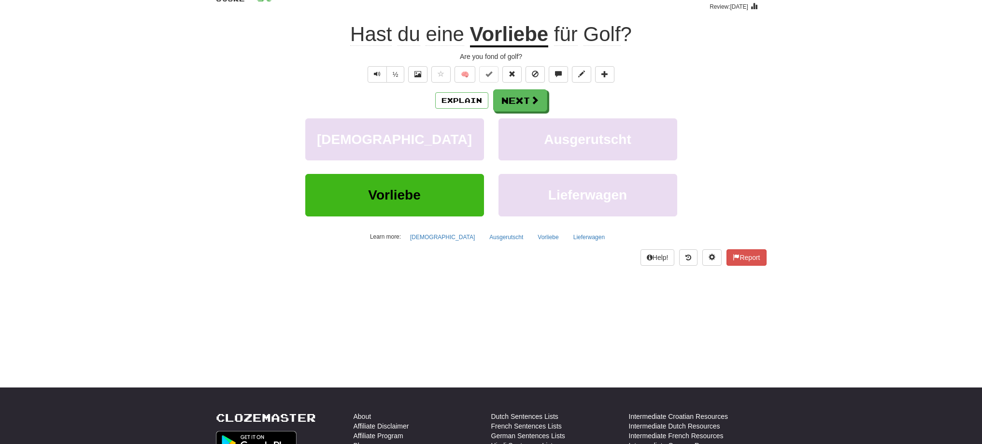
click at [494, 34] on u "Vorliebe" at bounding box center [509, 35] width 79 height 25
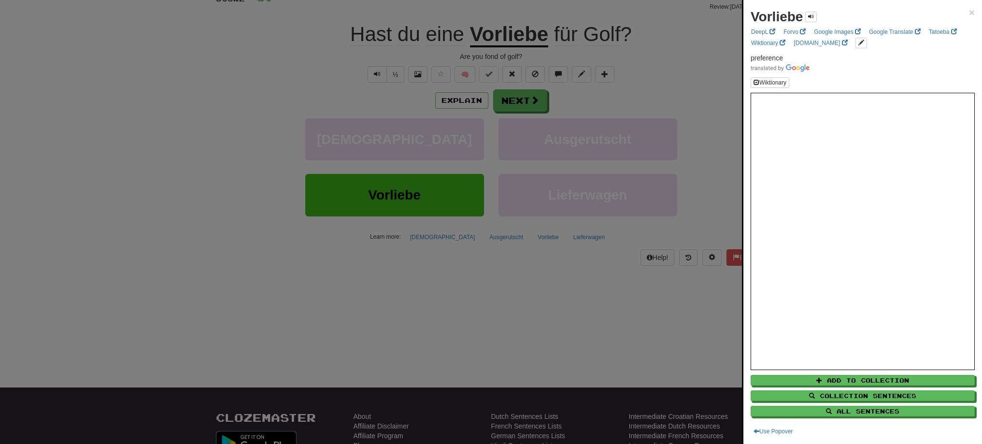
click at [535, 105] on div at bounding box center [491, 222] width 982 height 444
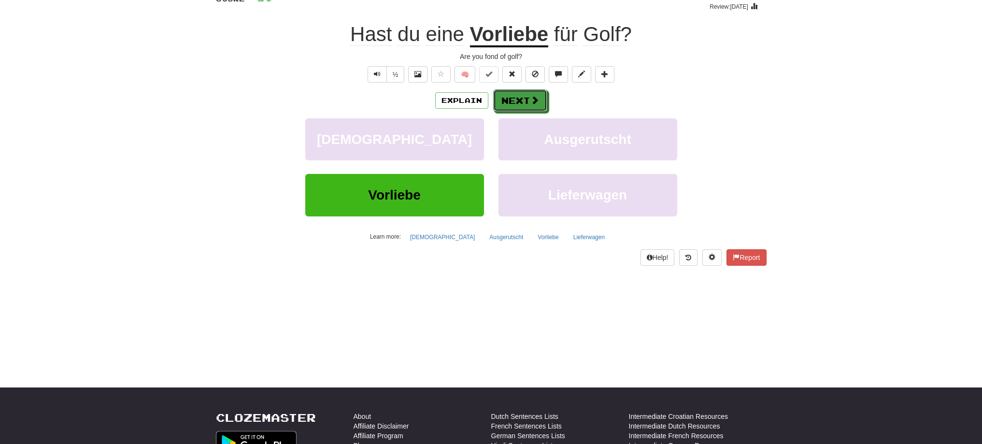
click at [535, 104] on span at bounding box center [534, 100] width 9 height 9
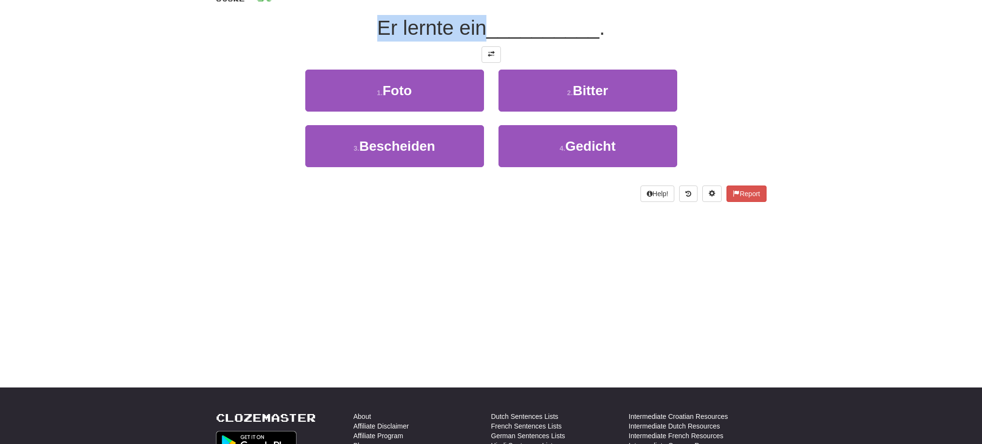
drag, startPoint x: 373, startPoint y: 20, endPoint x: 483, endPoint y: 29, distance: 110.9
click at [483, 29] on div "Er lernte ein __________ ." at bounding box center [491, 28] width 550 height 27
click at [477, 40] on div at bounding box center [477, 40] width 0 height 0
click at [300, 65] on div "/ Score: 80 100 % Mastered Er lernte ein __________ . 1 . Foto 2 . Bitter 3 . B…" at bounding box center [491, 90] width 550 height 224
click at [485, 54] on button at bounding box center [490, 54] width 19 height 16
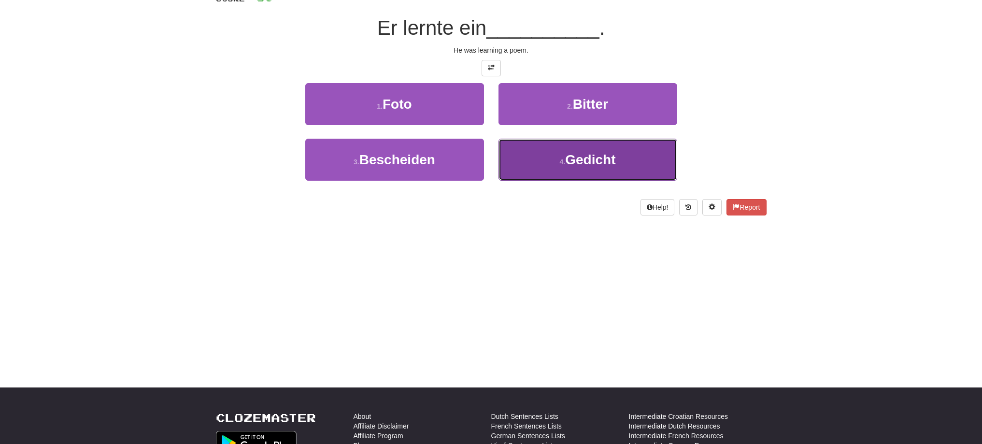
click at [575, 153] on span "Gedicht" at bounding box center [590, 159] width 50 height 15
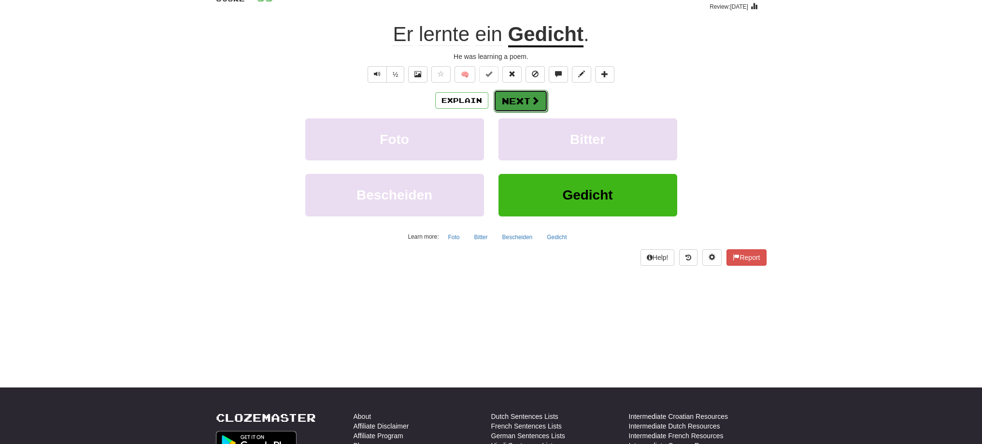
click at [523, 96] on button "Next" at bounding box center [520, 101] width 54 height 22
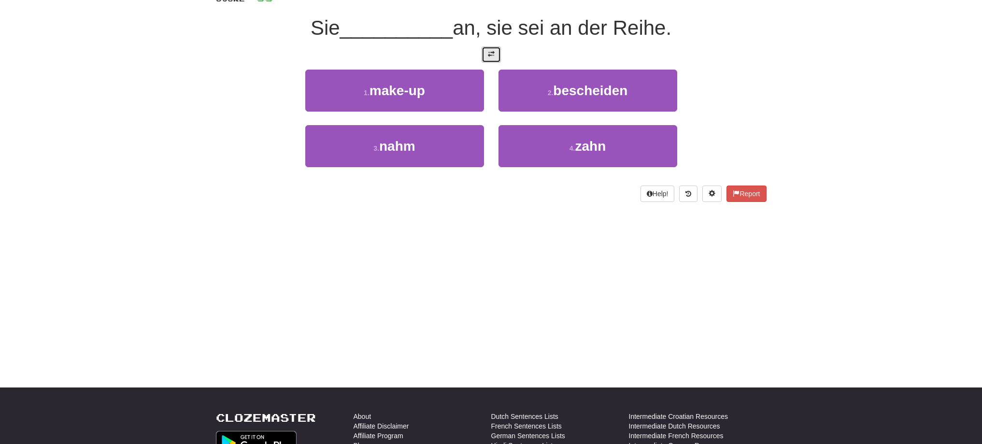
click at [489, 58] on button at bounding box center [490, 54] width 19 height 16
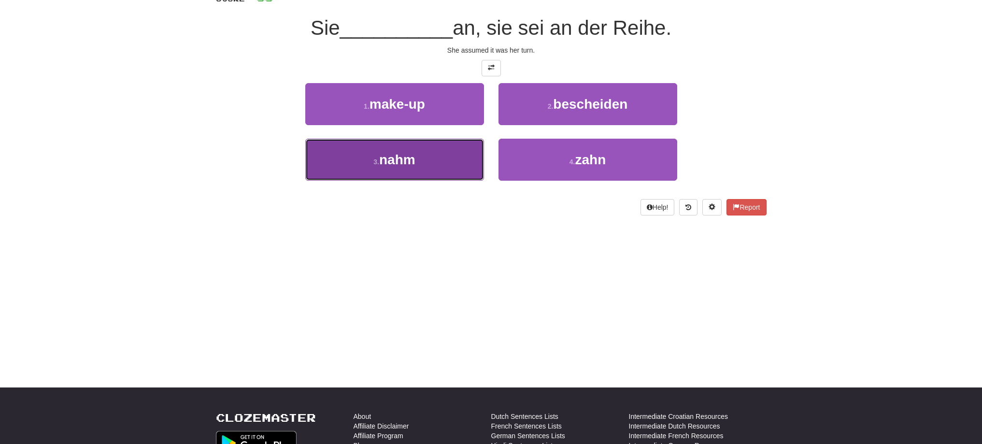
click at [462, 168] on button "3 . nahm" at bounding box center [394, 160] width 179 height 42
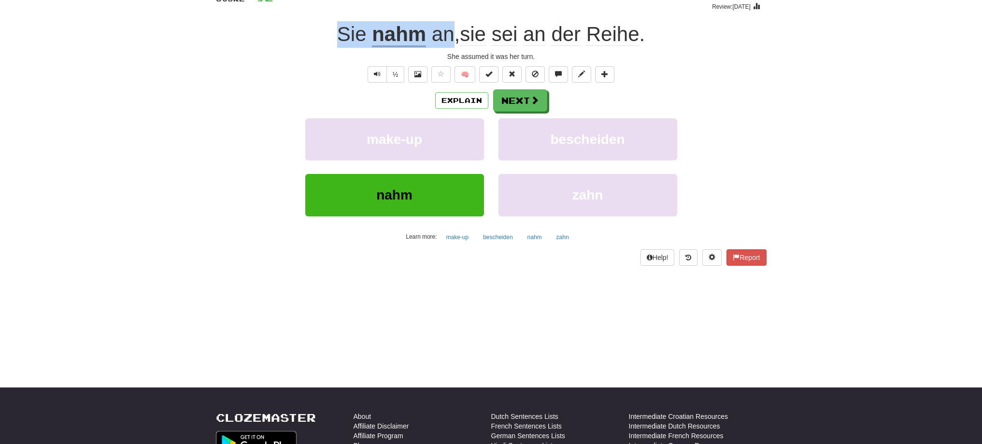
drag, startPoint x: 335, startPoint y: 33, endPoint x: 450, endPoint y: 28, distance: 115.5
click at [450, 28] on div "Sie nahm an , sie sei an der Reihe ." at bounding box center [491, 34] width 550 height 27
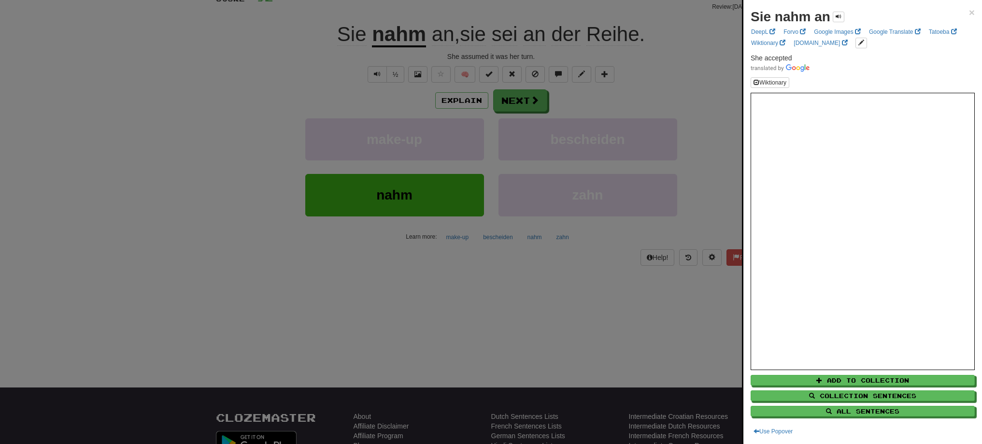
drag, startPoint x: 210, startPoint y: 41, endPoint x: 216, endPoint y: 38, distance: 6.7
click at [214, 39] on div at bounding box center [491, 222] width 982 height 444
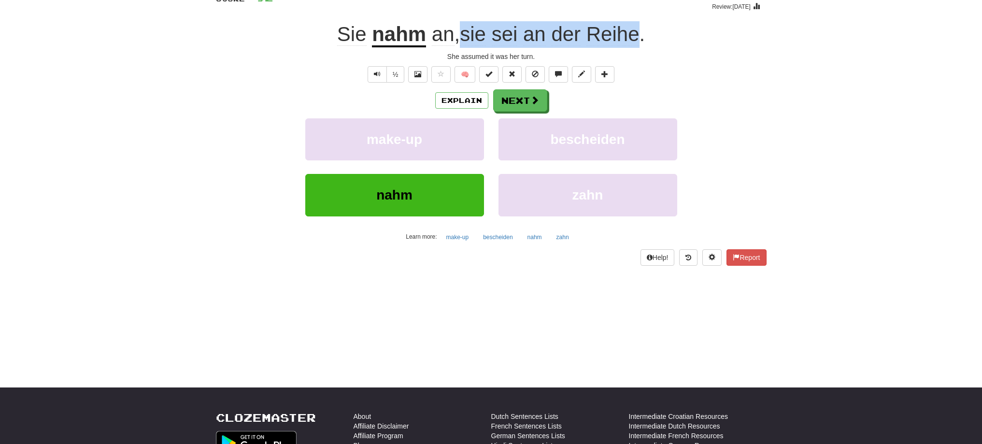
drag, startPoint x: 460, startPoint y: 33, endPoint x: 639, endPoint y: 23, distance: 179.4
click at [639, 23] on span "an , sie sei an der Reihe ." at bounding box center [535, 34] width 219 height 23
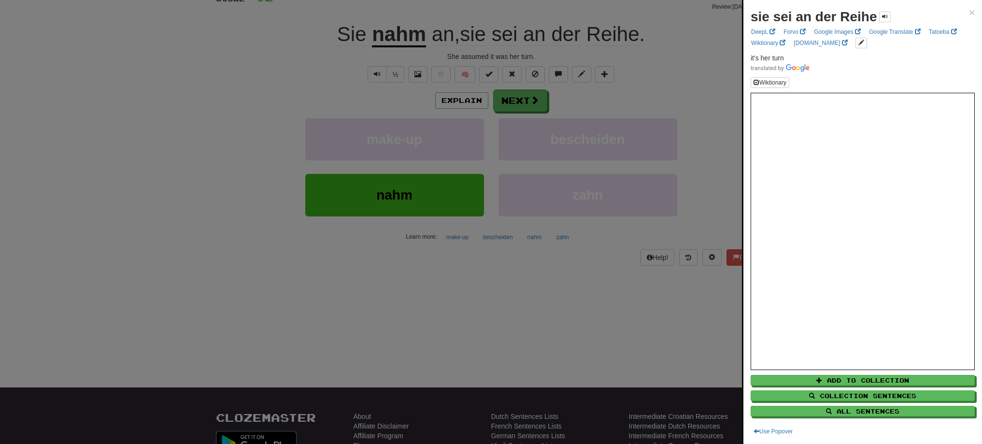
click at [720, 41] on div at bounding box center [491, 222] width 982 height 444
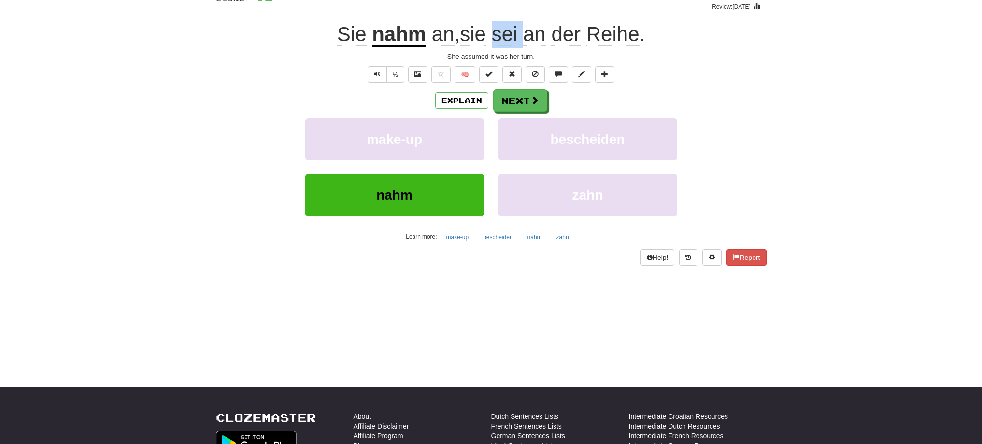
drag, startPoint x: 493, startPoint y: 33, endPoint x: 528, endPoint y: 29, distance: 35.0
click at [528, 29] on span "an , sie sei an der Reihe ." at bounding box center [535, 34] width 219 height 23
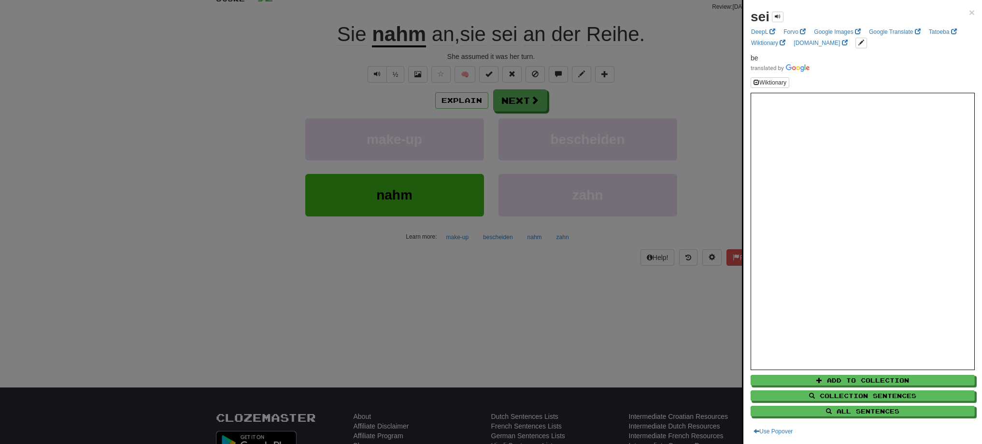
click at [585, 31] on div at bounding box center [491, 222] width 982 height 444
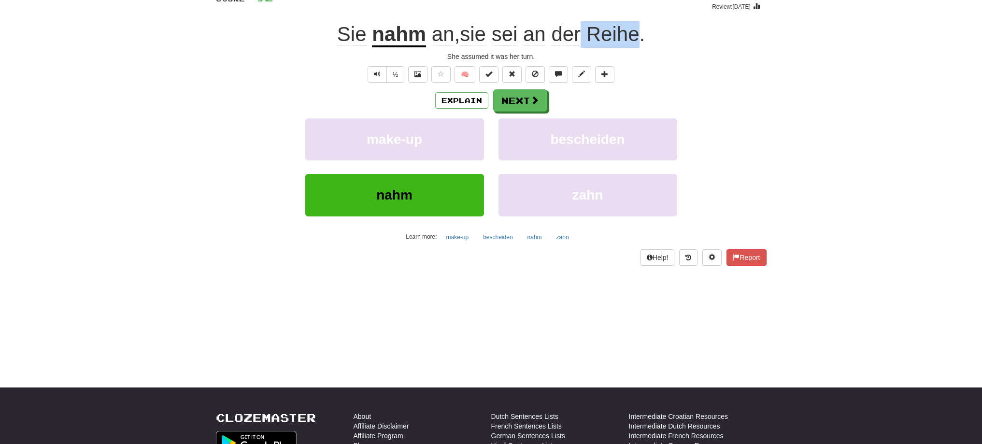
drag, startPoint x: 585, startPoint y: 31, endPoint x: 639, endPoint y: 28, distance: 54.1
click at [639, 28] on span "an , sie sei an der Reihe ." at bounding box center [535, 34] width 219 height 23
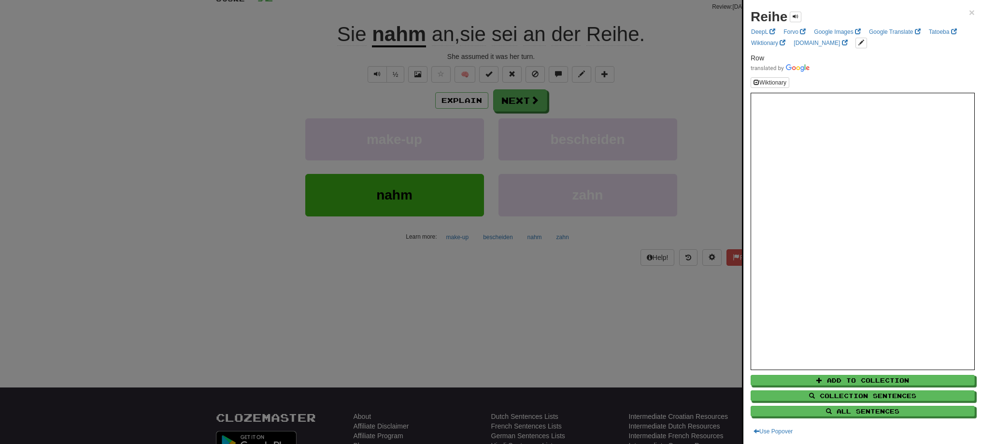
click at [552, 28] on div at bounding box center [491, 222] width 982 height 444
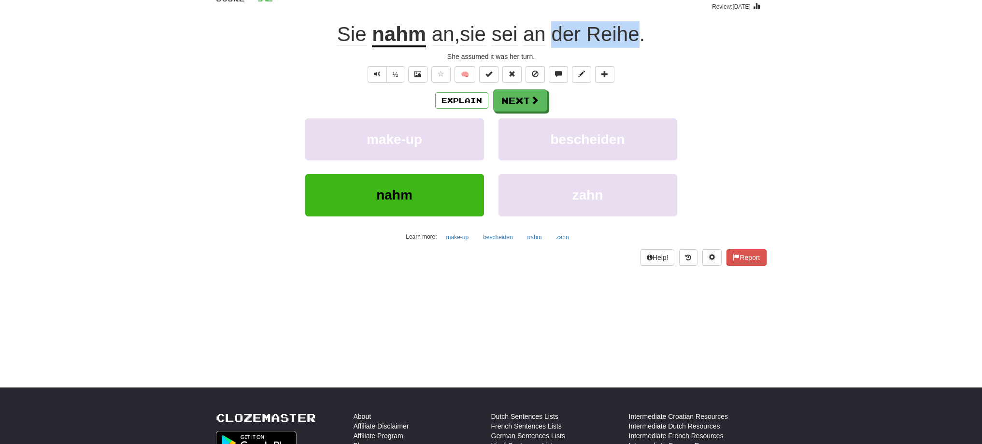
drag, startPoint x: 552, startPoint y: 28, endPoint x: 636, endPoint y: 33, distance: 84.1
click at [636, 33] on span "an , sie sei an der Reihe ." at bounding box center [535, 34] width 219 height 23
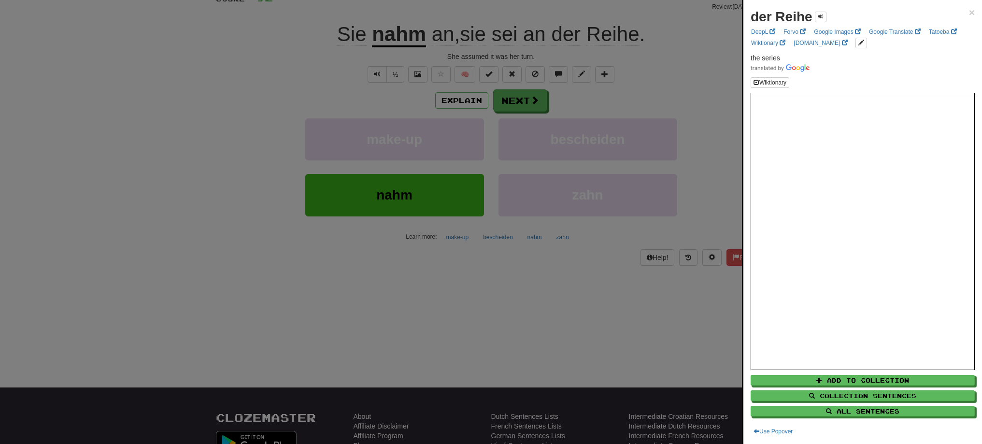
click at [523, 44] on div at bounding box center [491, 222] width 982 height 444
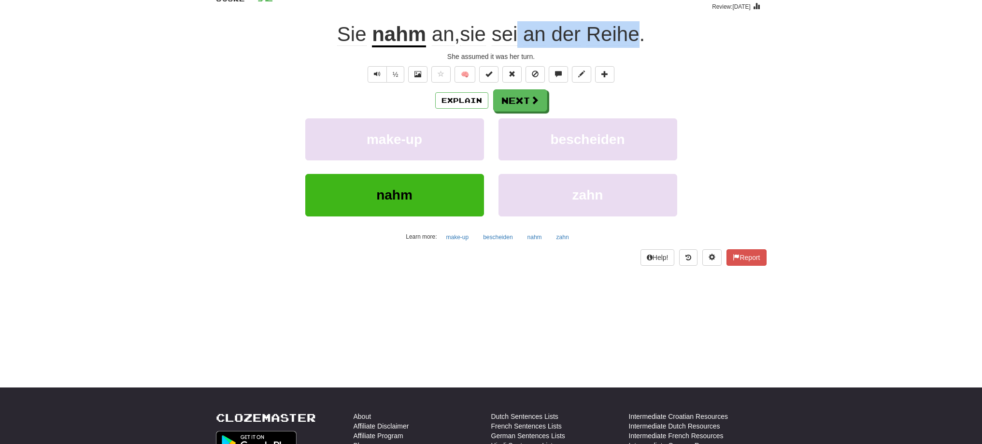
drag, startPoint x: 522, startPoint y: 40, endPoint x: 638, endPoint y: 29, distance: 115.9
click at [638, 29] on span "an , sie sei an der Reihe ." at bounding box center [535, 34] width 219 height 23
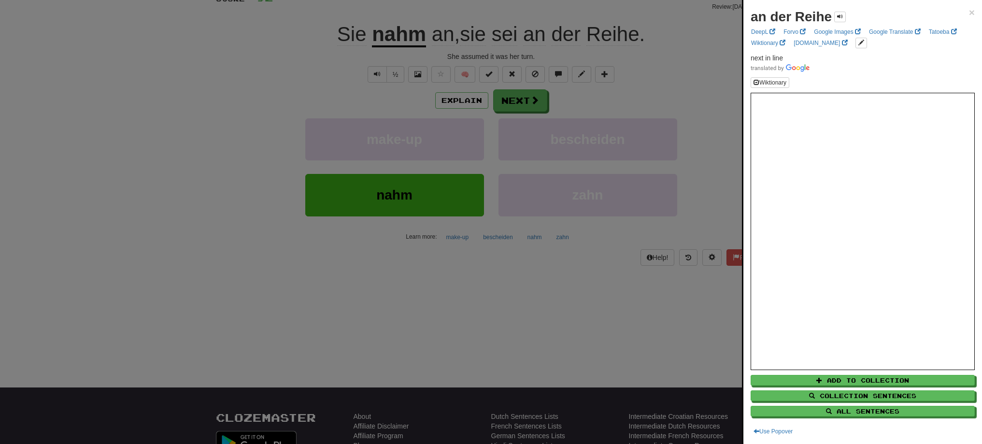
click at [519, 103] on div at bounding box center [491, 222] width 982 height 444
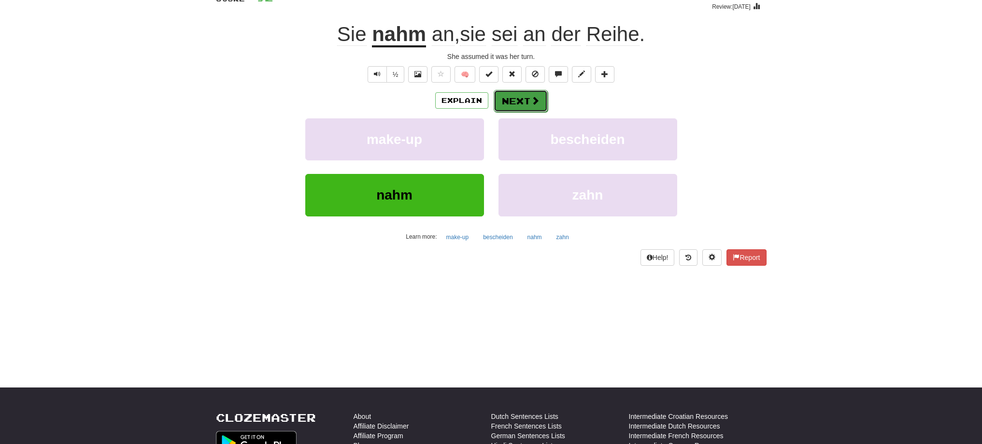
click at [519, 101] on button "Next" at bounding box center [520, 101] width 54 height 22
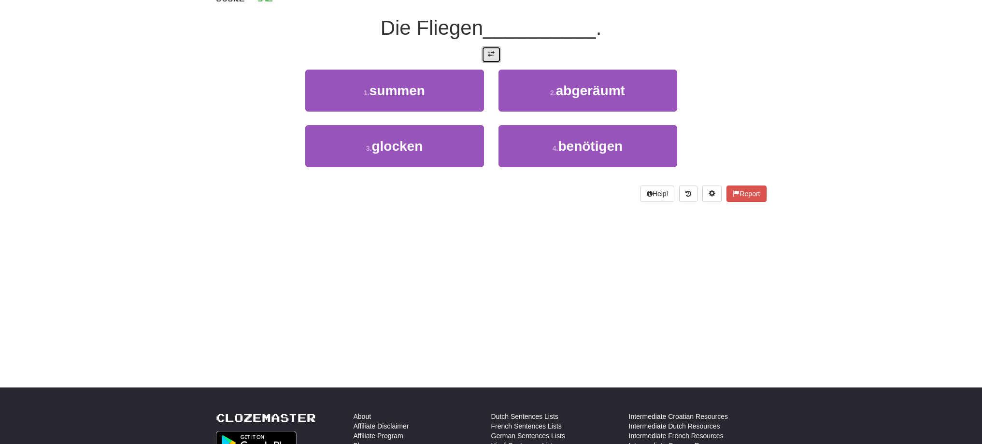
click at [485, 52] on button at bounding box center [490, 54] width 19 height 16
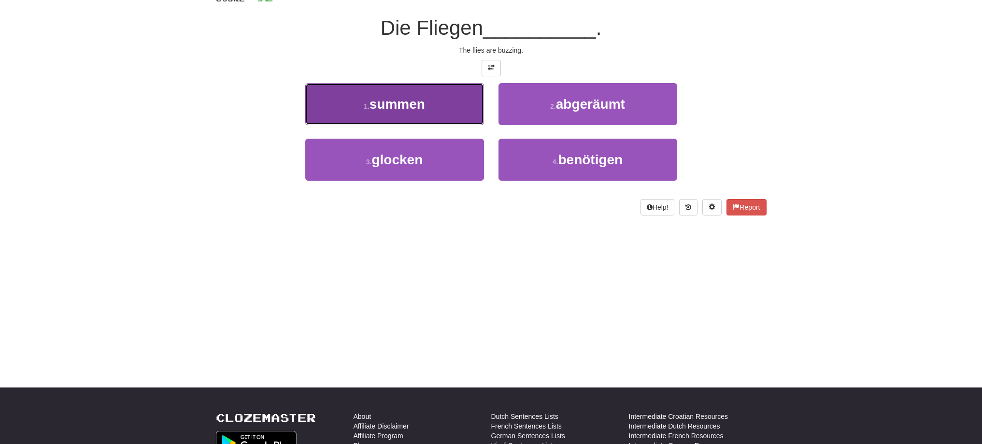
click at [426, 101] on button "1 . summen" at bounding box center [394, 104] width 179 height 42
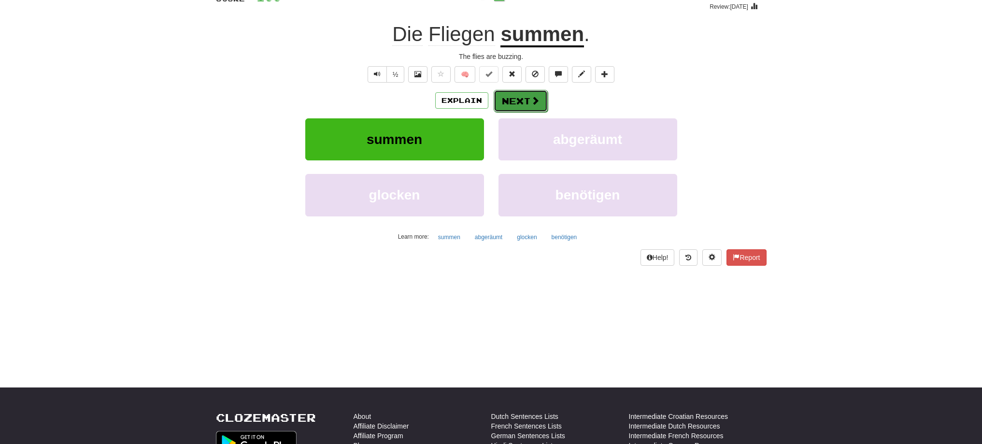
click at [540, 99] on button "Next" at bounding box center [520, 101] width 54 height 22
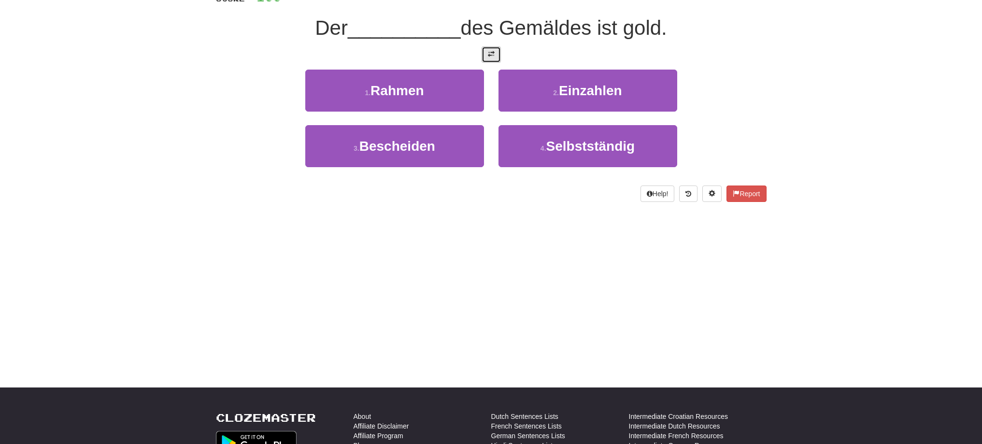
click at [489, 57] on span at bounding box center [491, 54] width 7 height 7
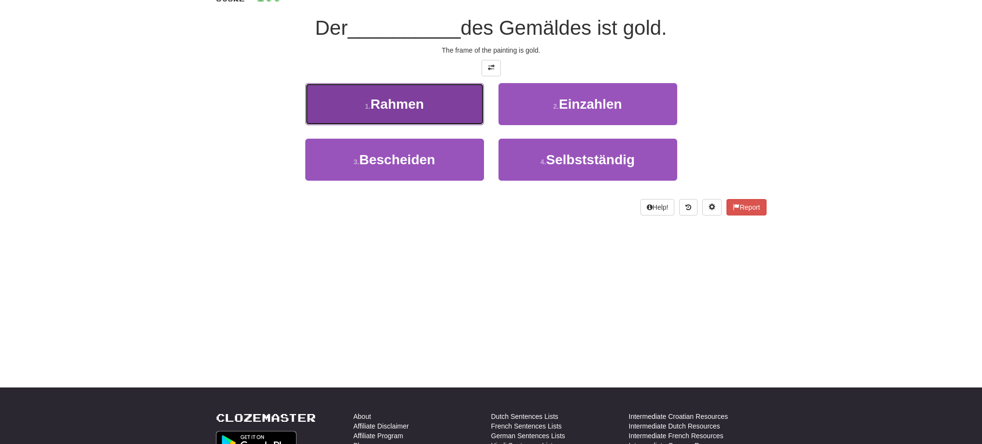
click at [425, 111] on button "1 . Rahmen" at bounding box center [394, 104] width 179 height 42
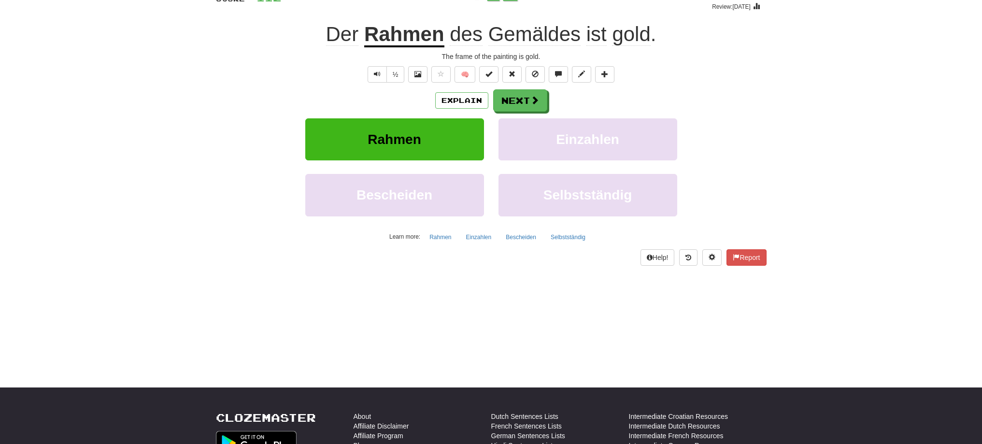
click at [385, 34] on u "Rahmen" at bounding box center [404, 35] width 80 height 25
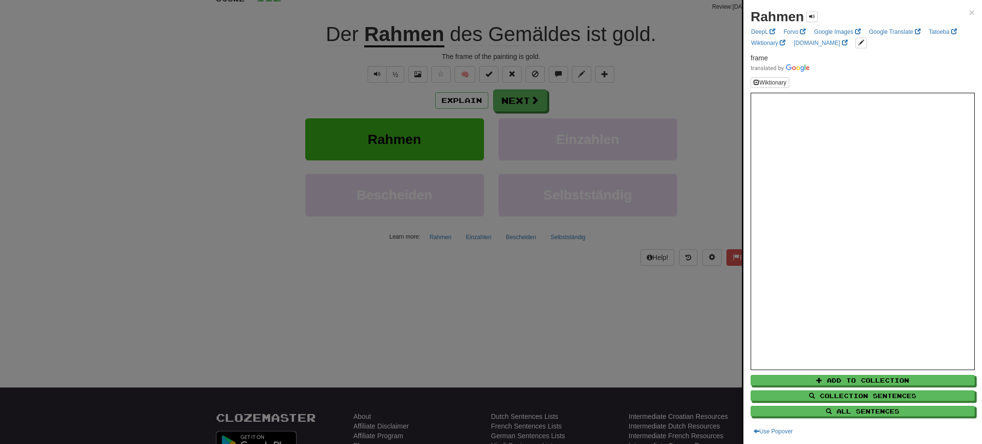
click at [511, 105] on div at bounding box center [491, 222] width 982 height 444
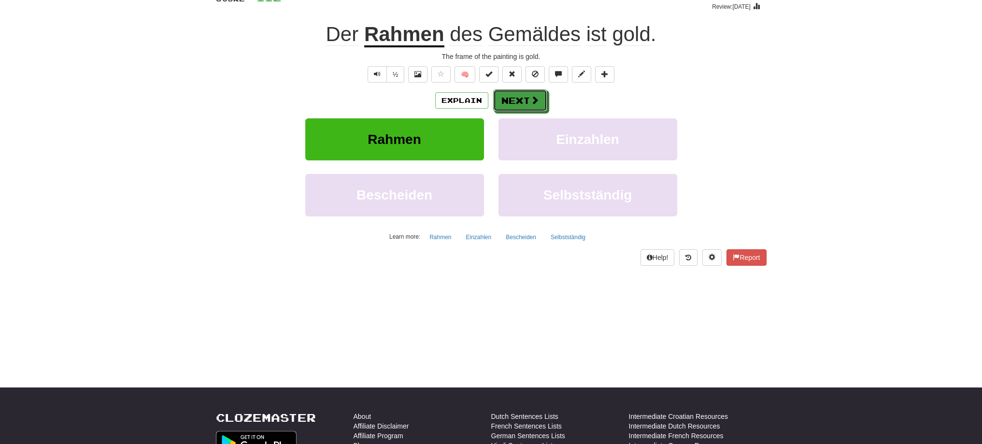
click at [511, 105] on button "Next" at bounding box center [520, 100] width 54 height 22
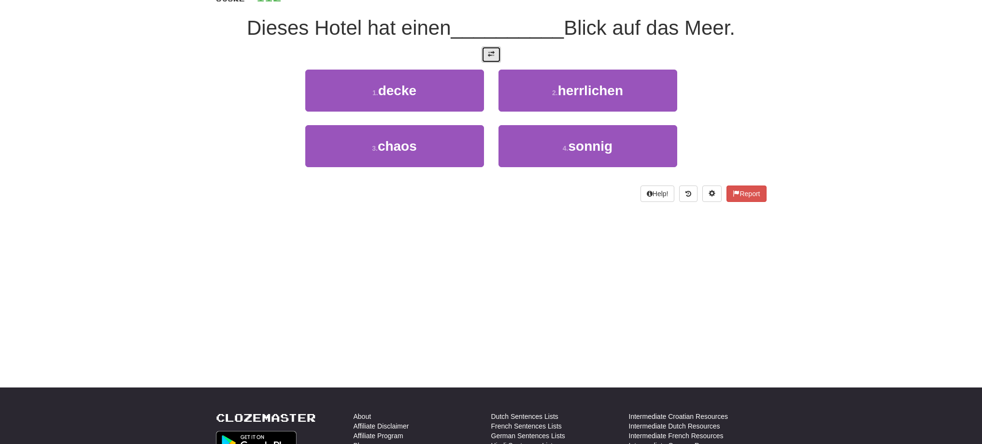
click at [486, 56] on button at bounding box center [490, 54] width 19 height 16
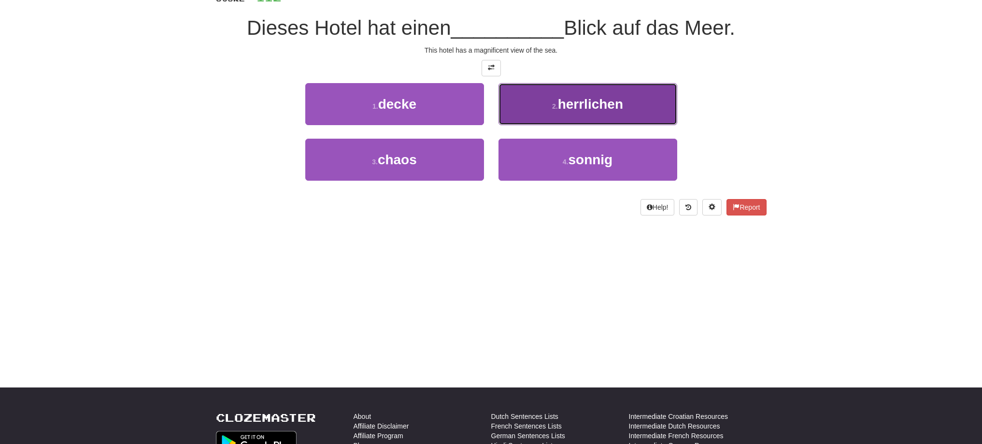
click at [600, 106] on span "herrlichen" at bounding box center [590, 104] width 65 height 15
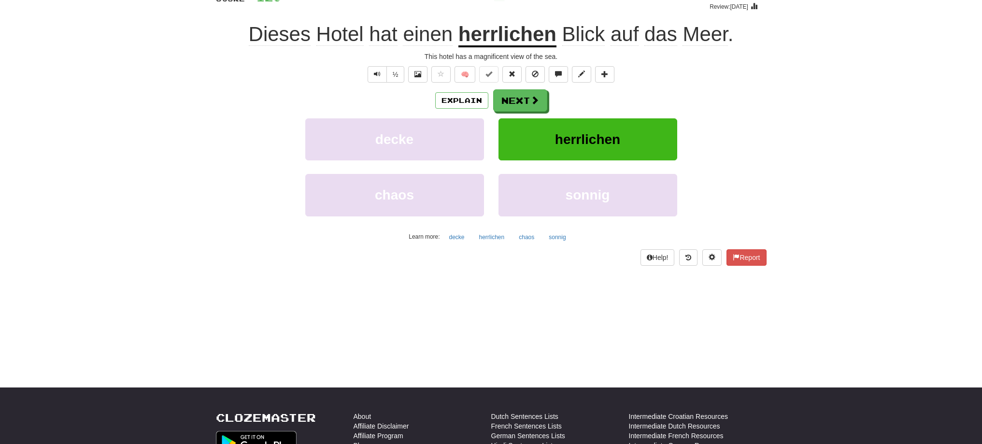
click at [538, 39] on u "herrlichen" at bounding box center [507, 35] width 98 height 25
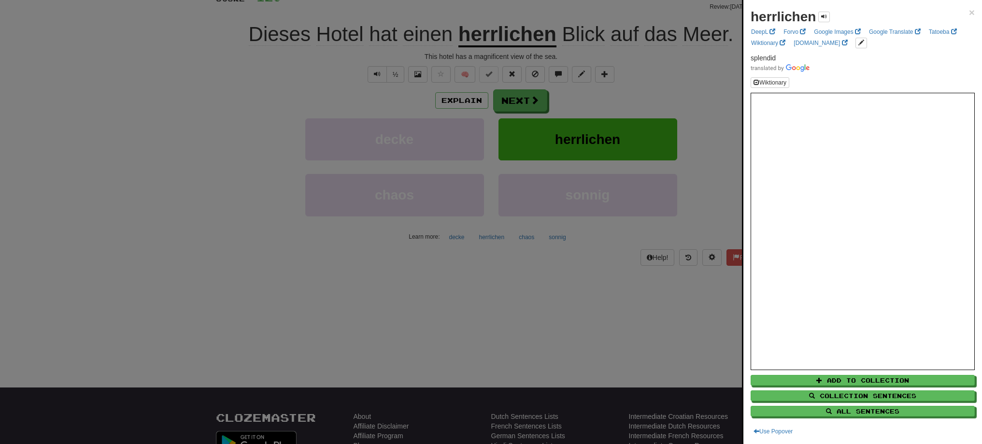
click at [505, 103] on div at bounding box center [491, 222] width 982 height 444
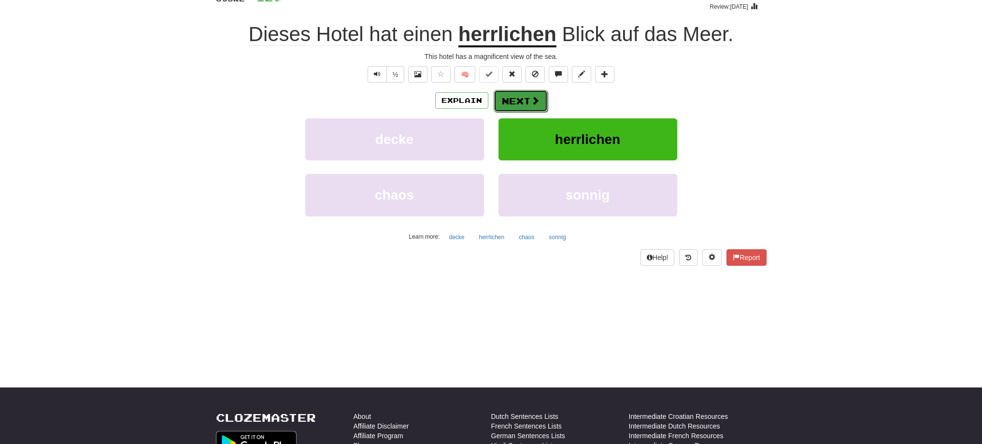
click at [510, 106] on button "Next" at bounding box center [520, 101] width 54 height 22
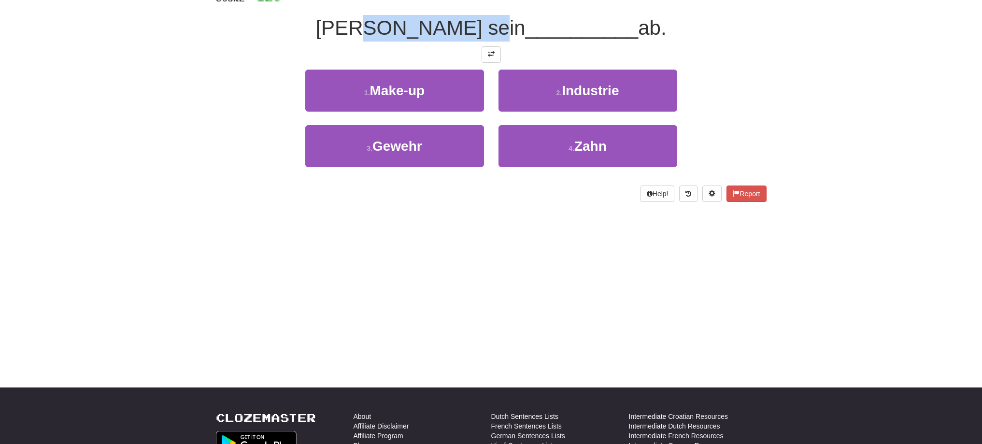
drag, startPoint x: 381, startPoint y: 24, endPoint x: 487, endPoint y: 12, distance: 105.9
click at [487, 12] on div "/ Score: 120 100 % Mastered Tom feuerte sein __________ ab. 1 . Make-up 2 . Ind…" at bounding box center [491, 90] width 550 height 224
click at [480, 3] on div at bounding box center [480, 3] width 0 height 0
click at [245, 52] on div at bounding box center [491, 54] width 550 height 16
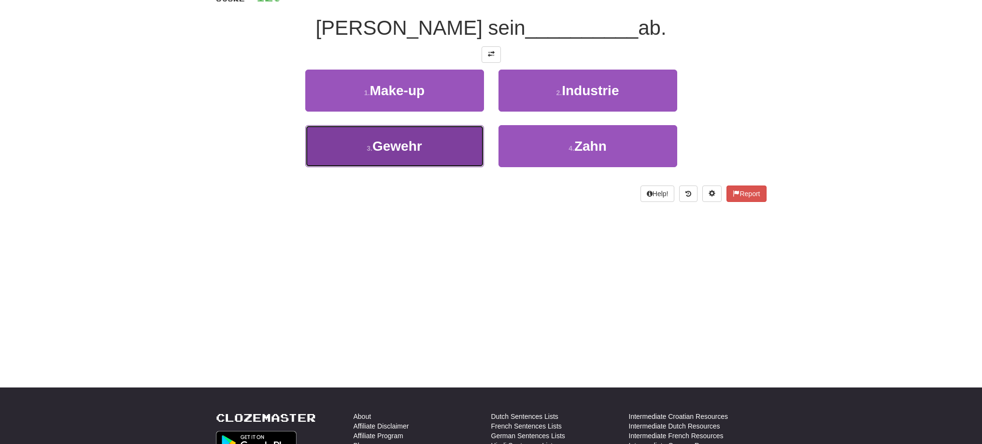
click at [440, 152] on button "3 . Gewehr" at bounding box center [394, 146] width 179 height 42
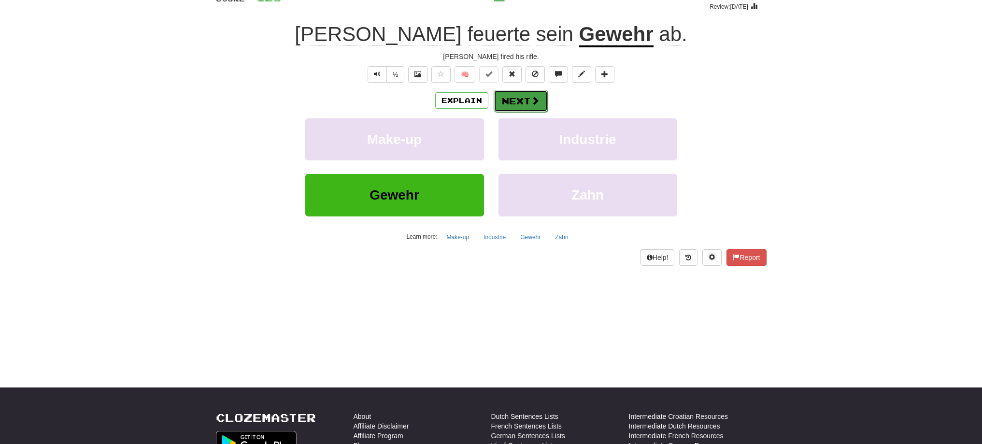
click at [518, 96] on button "Next" at bounding box center [520, 101] width 54 height 22
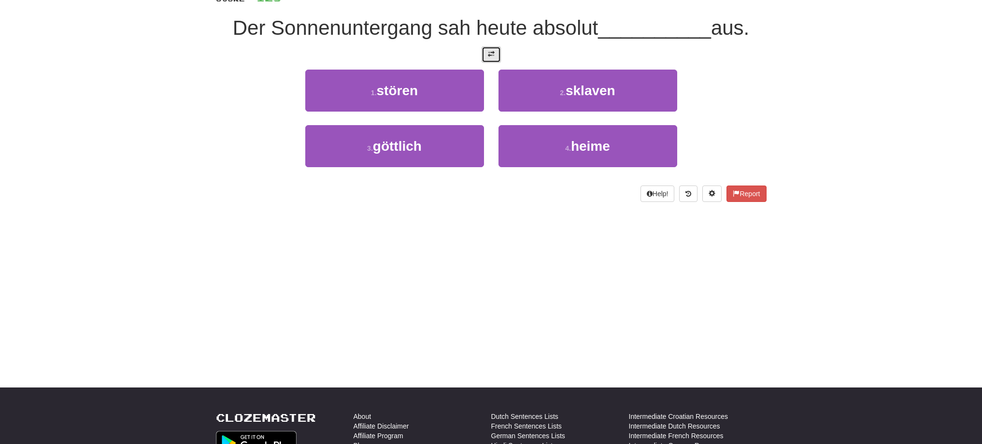
click at [487, 57] on button at bounding box center [490, 54] width 19 height 16
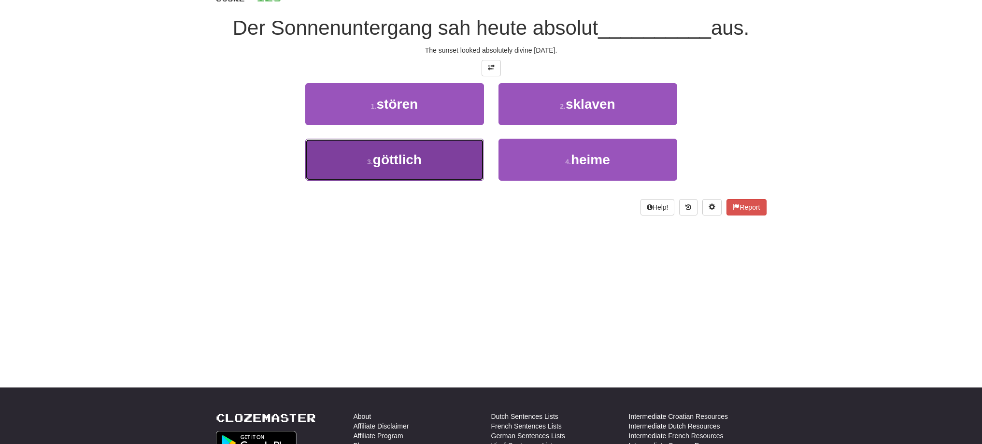
click at [408, 158] on span "göttlich" at bounding box center [397, 159] width 49 height 15
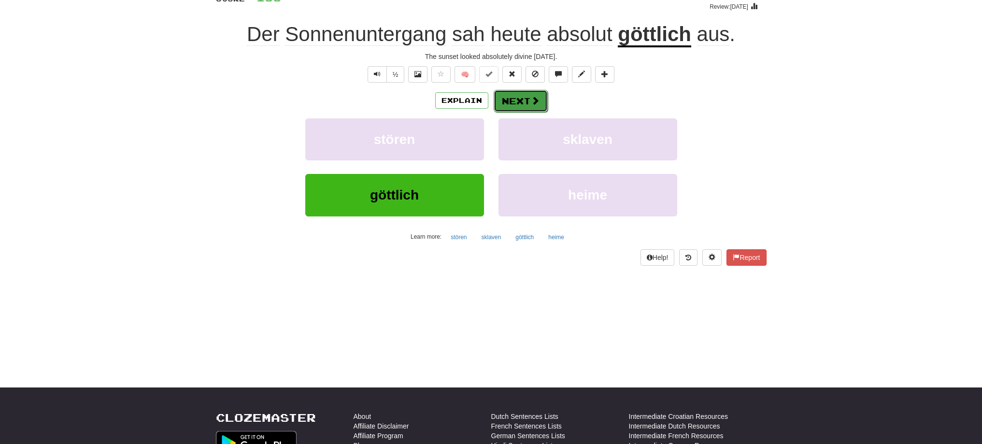
click at [509, 98] on button "Next" at bounding box center [520, 101] width 54 height 22
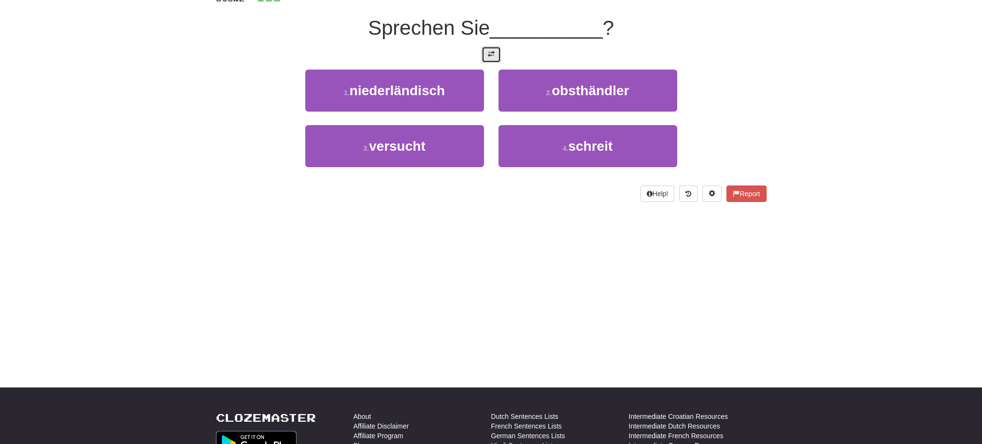
click at [486, 59] on button at bounding box center [490, 54] width 19 height 16
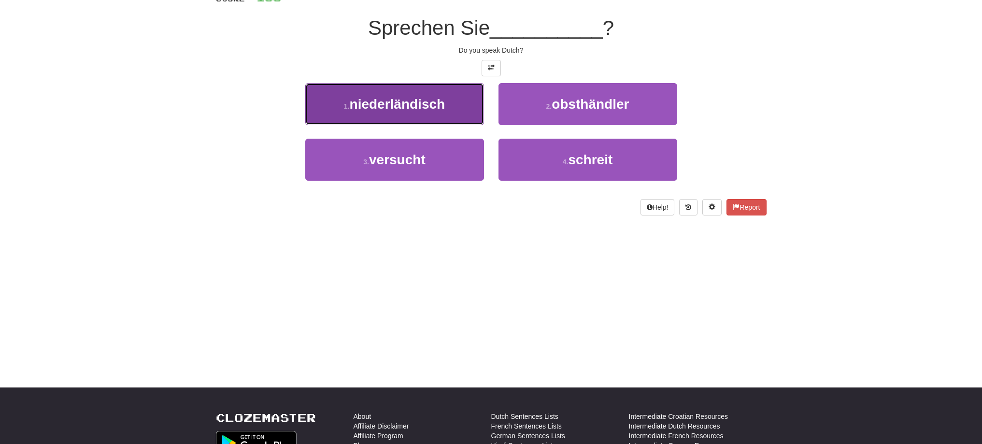
click at [425, 95] on button "1 . niederländisch" at bounding box center [394, 104] width 179 height 42
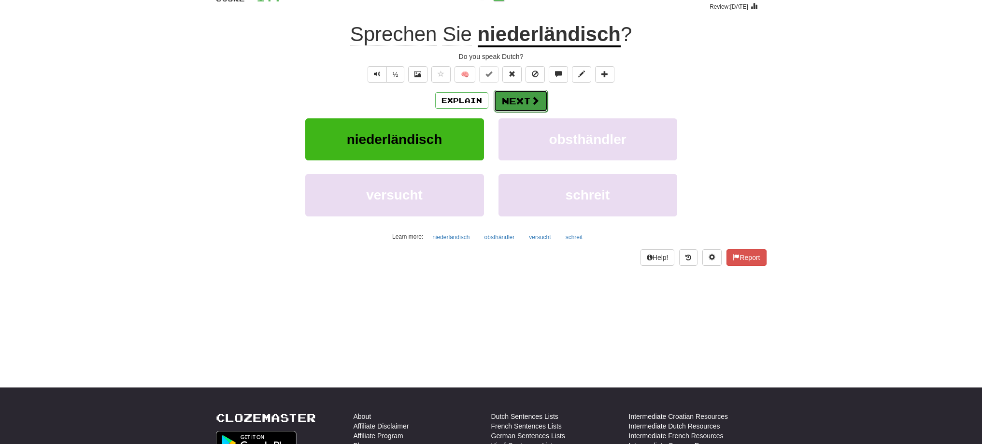
click at [518, 99] on button "Next" at bounding box center [520, 101] width 54 height 22
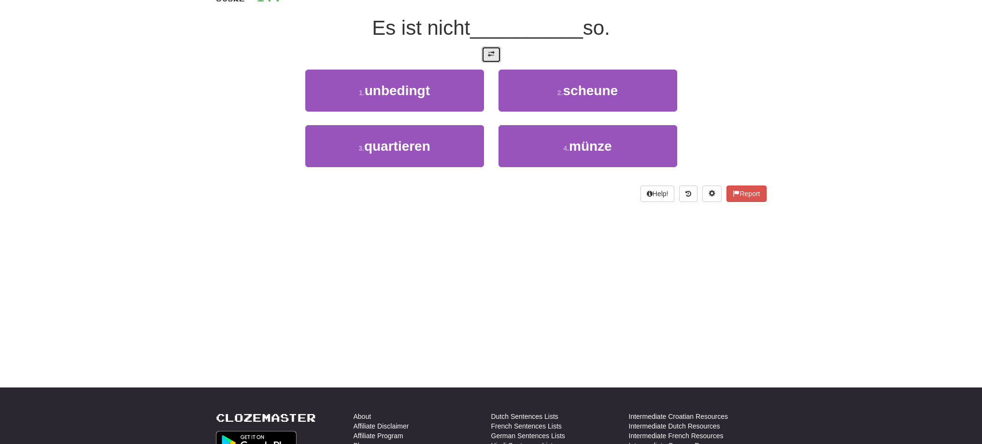
click at [491, 54] on span at bounding box center [491, 54] width 7 height 7
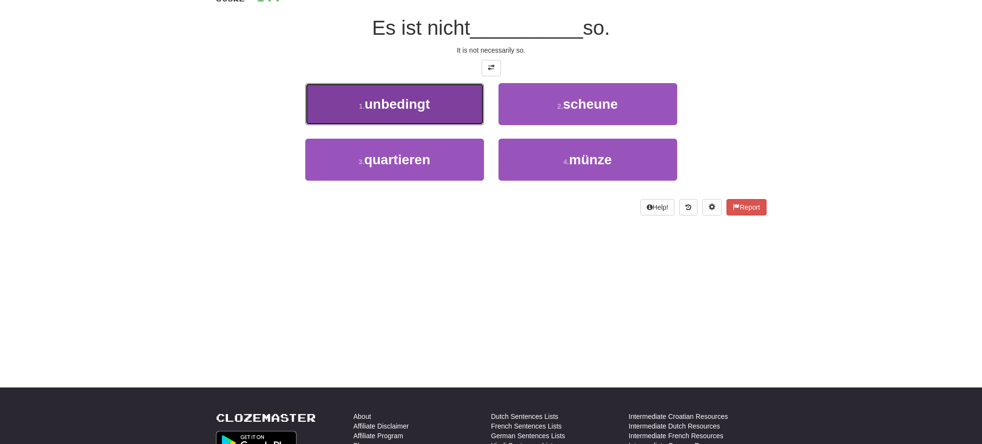
click at [424, 102] on span "unbedingt" at bounding box center [397, 104] width 65 height 15
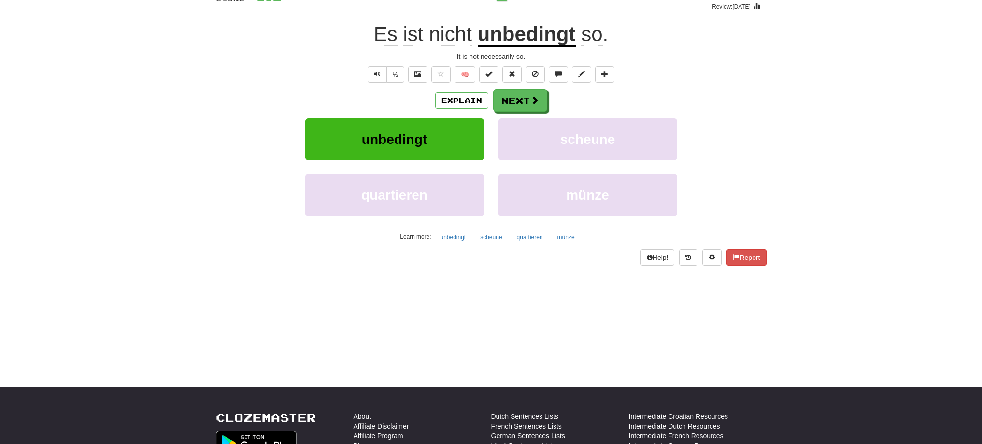
click at [499, 32] on u "unbedingt" at bounding box center [526, 35] width 98 height 25
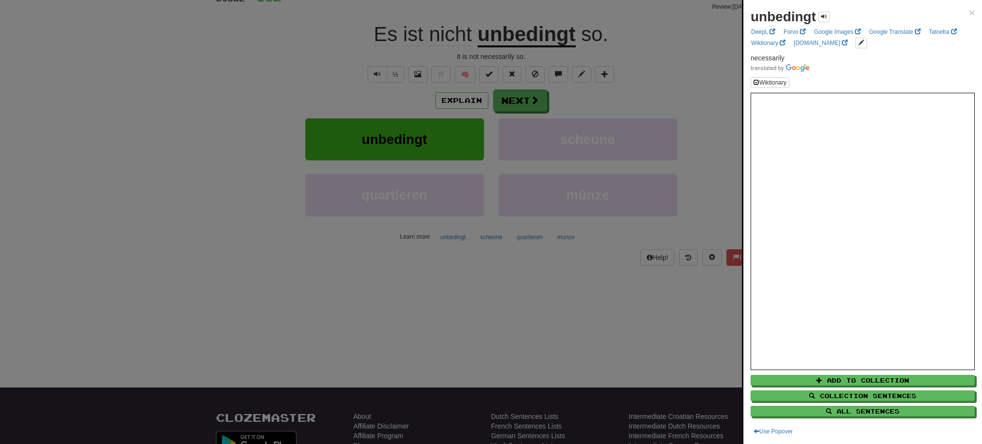
click at [520, 101] on div at bounding box center [491, 222] width 982 height 444
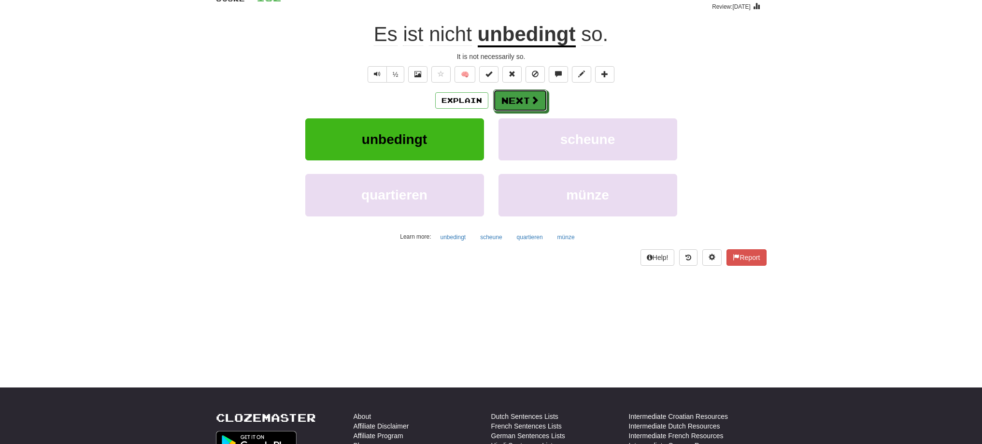
click at [520, 101] on button "Next" at bounding box center [520, 100] width 54 height 22
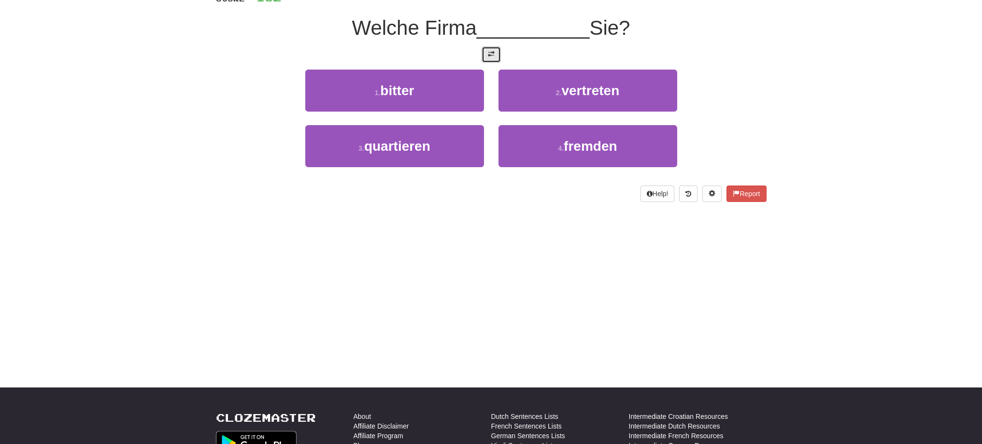
click at [482, 54] on button at bounding box center [490, 54] width 19 height 16
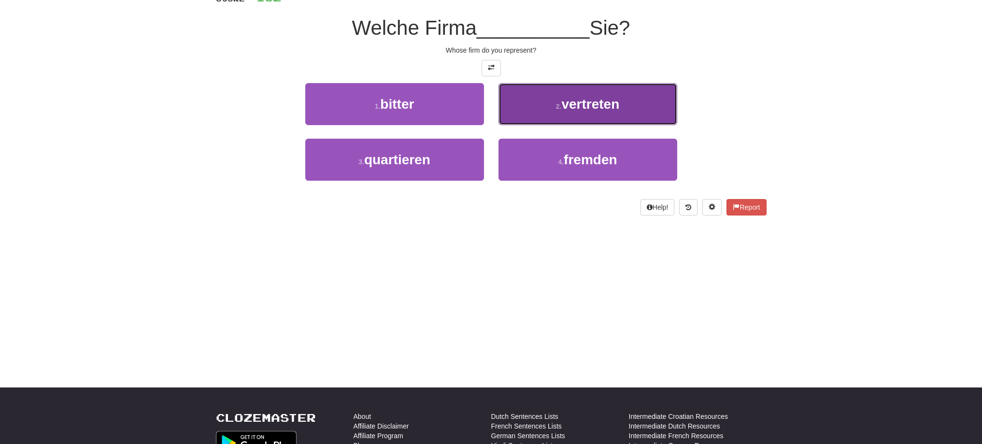
click at [606, 100] on span "vertreten" at bounding box center [590, 104] width 58 height 15
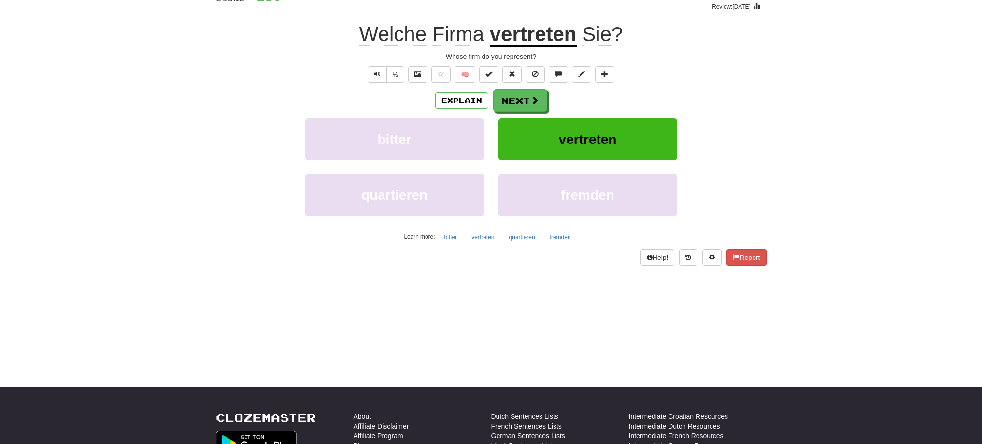
click at [539, 38] on u "vertreten" at bounding box center [533, 35] width 87 height 25
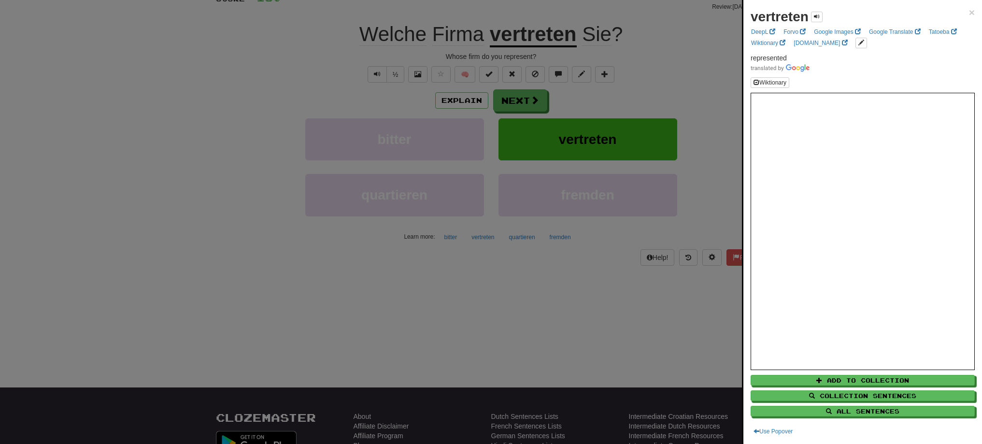
click at [522, 99] on div at bounding box center [491, 222] width 982 height 444
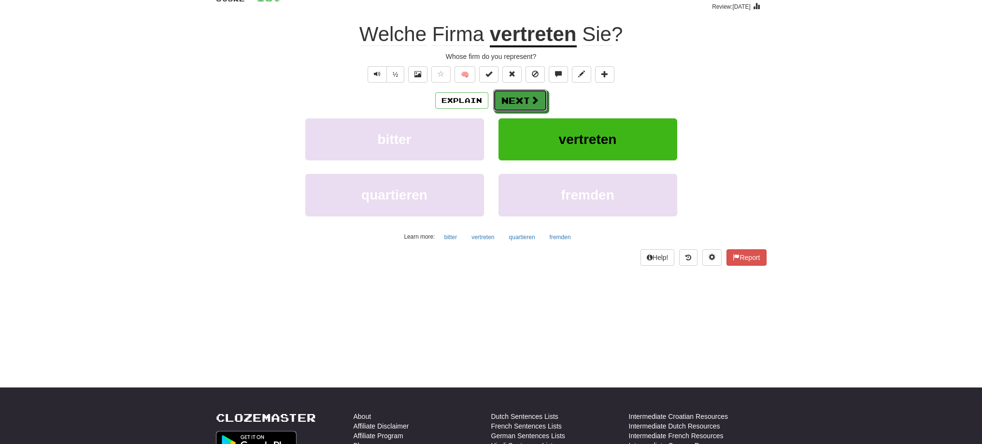
click at [522, 99] on button "Next" at bounding box center [520, 100] width 54 height 22
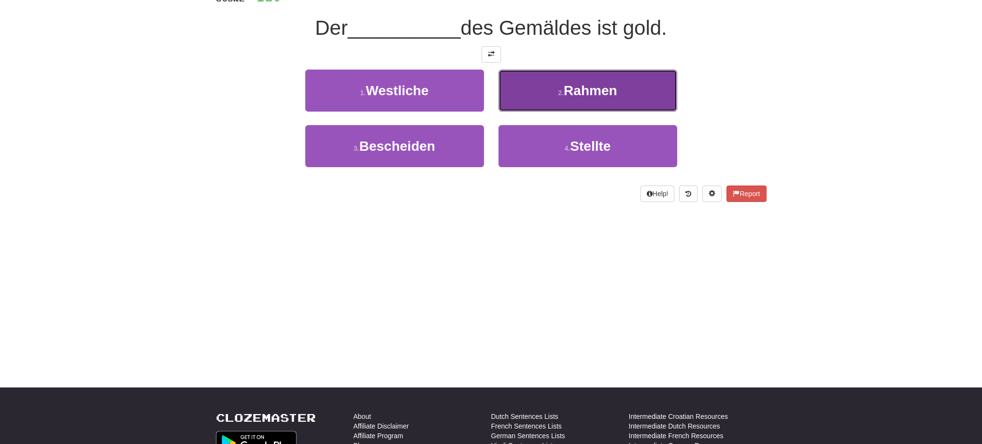
click at [559, 99] on button "2 . Rahmen" at bounding box center [587, 91] width 179 height 42
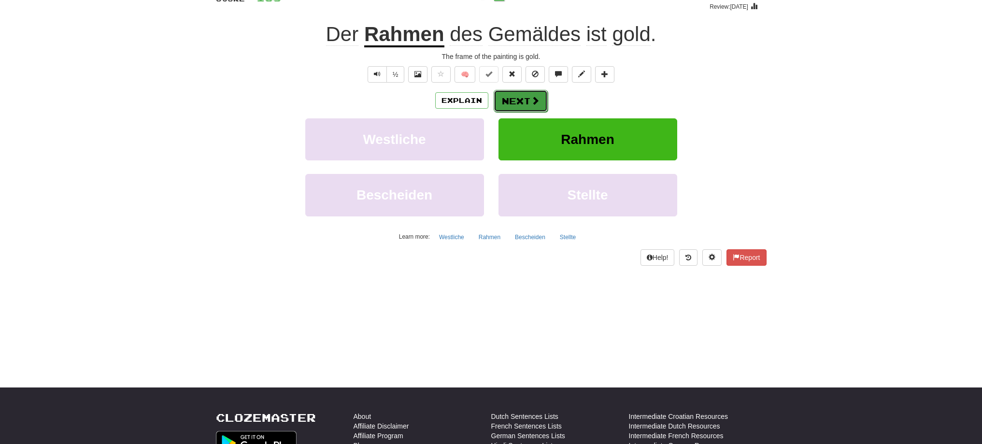
click at [526, 104] on button "Next" at bounding box center [520, 101] width 54 height 22
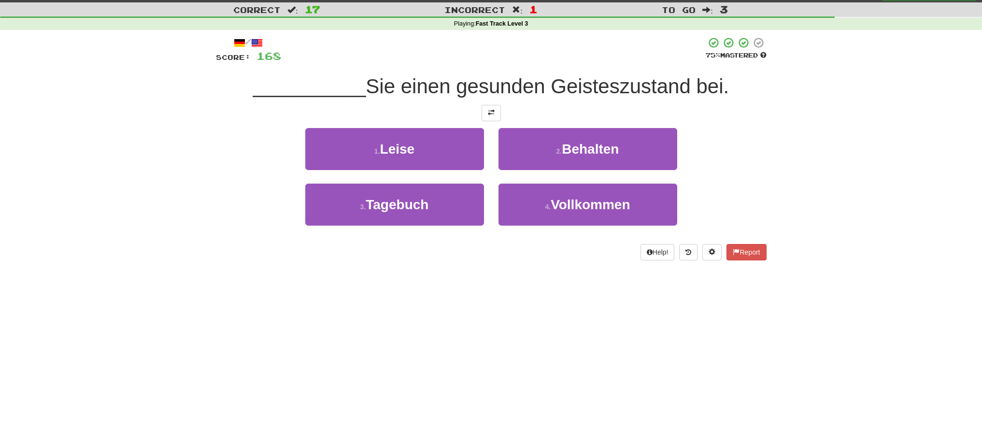
scroll to position [0, 0]
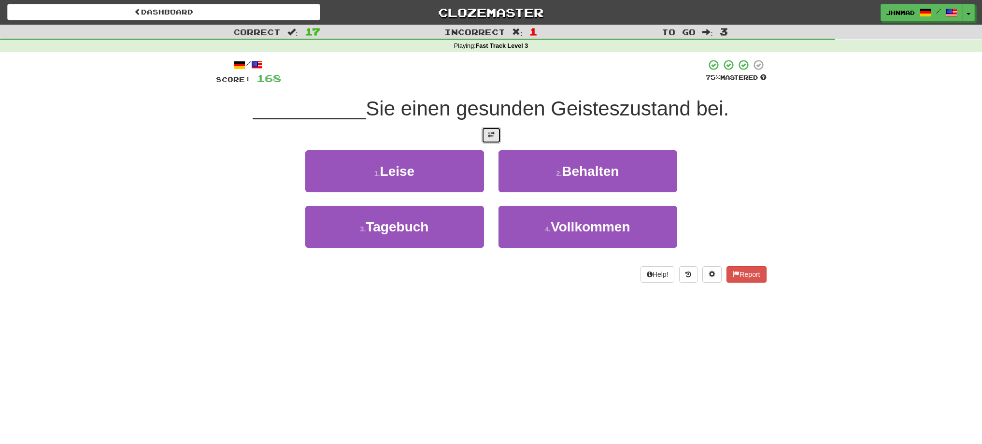
click at [490, 139] on button at bounding box center [490, 135] width 19 height 16
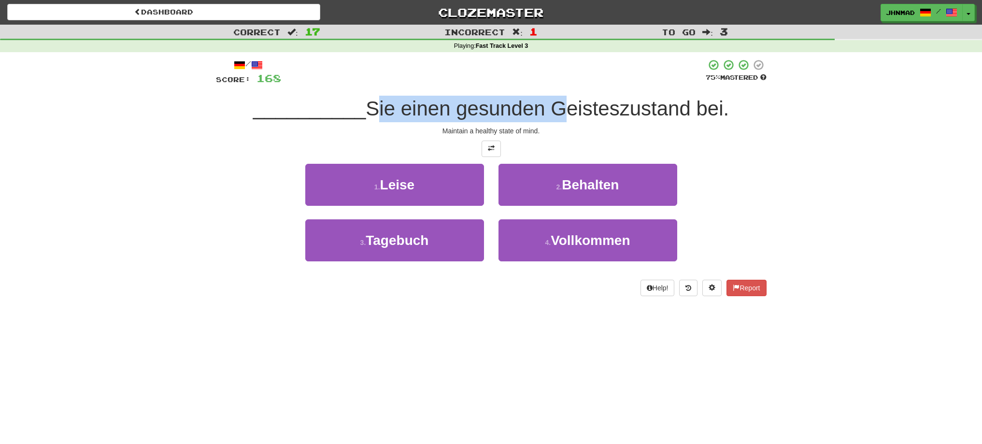
drag, startPoint x: 367, startPoint y: 110, endPoint x: 552, endPoint y: 120, distance: 185.6
click at [552, 120] on span "Sie einen gesunden Geisteszustand bei." at bounding box center [546, 108] width 363 height 23
click at [546, 120] on div at bounding box center [546, 120] width 0 height 0
click at [613, 149] on div at bounding box center [491, 148] width 550 height 16
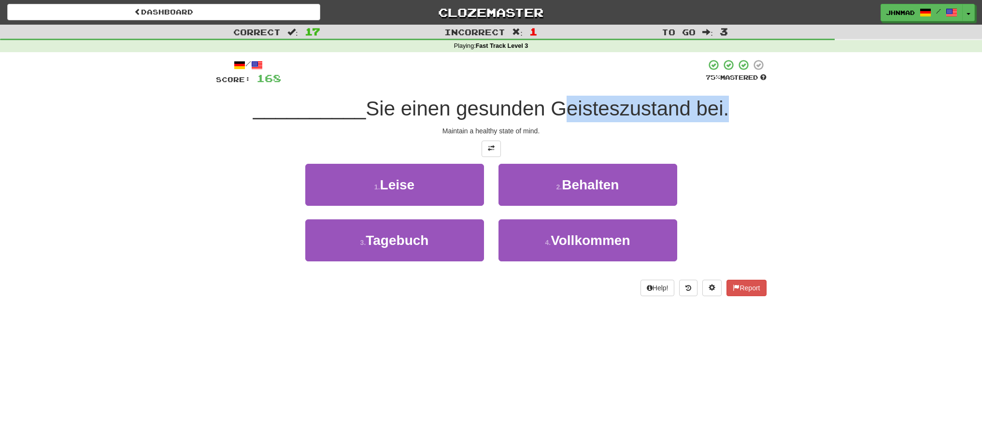
drag, startPoint x: 553, startPoint y: 110, endPoint x: 728, endPoint y: 116, distance: 174.9
click at [728, 116] on span "Sie einen gesunden Geisteszustand bei." at bounding box center [546, 108] width 363 height 23
click at [722, 120] on div at bounding box center [722, 120] width 0 height 0
click at [801, 216] on div "Correct : 17 Incorrect : 1 To go : 3 Playing : Fast Track Level 3 / Score: 168 …" at bounding box center [491, 167] width 982 height 285
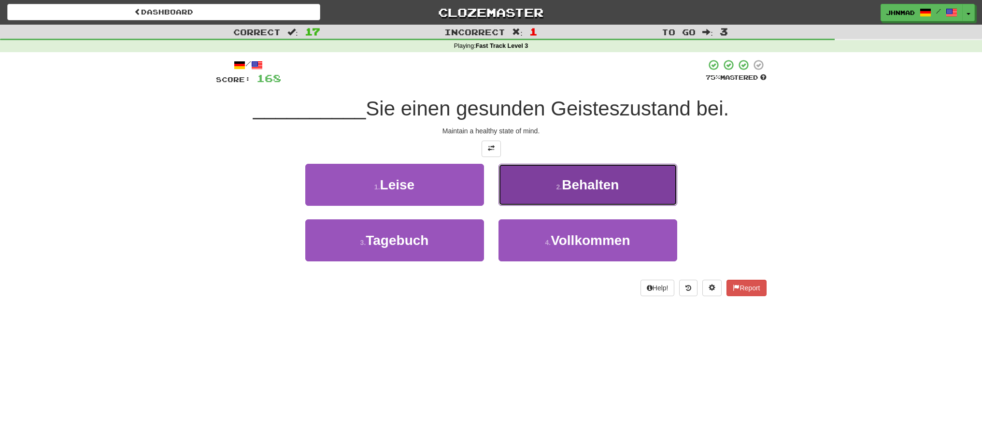
click at [623, 180] on button "2 . Behalten" at bounding box center [587, 185] width 179 height 42
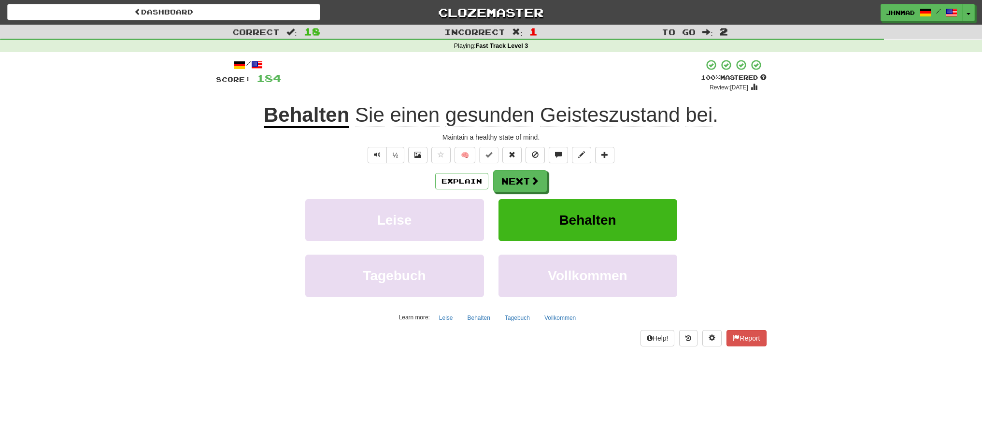
click at [292, 116] on u "Behalten" at bounding box center [306, 115] width 85 height 25
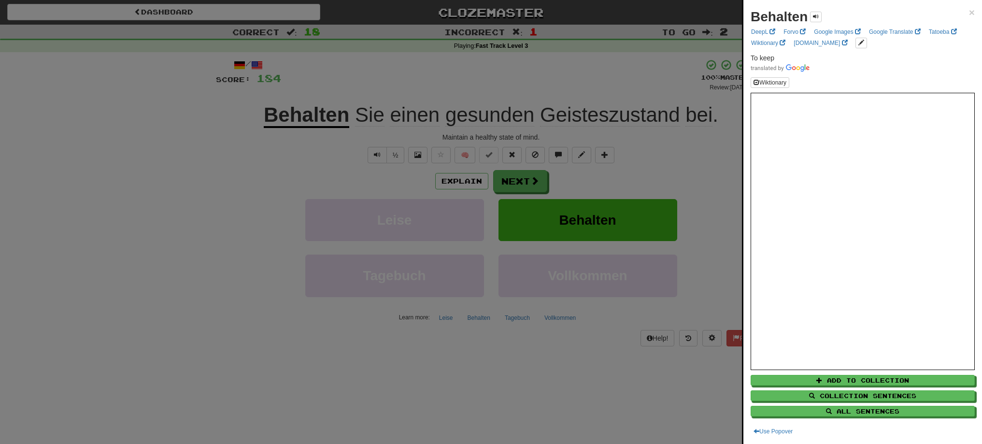
click at [207, 183] on div at bounding box center [491, 222] width 982 height 444
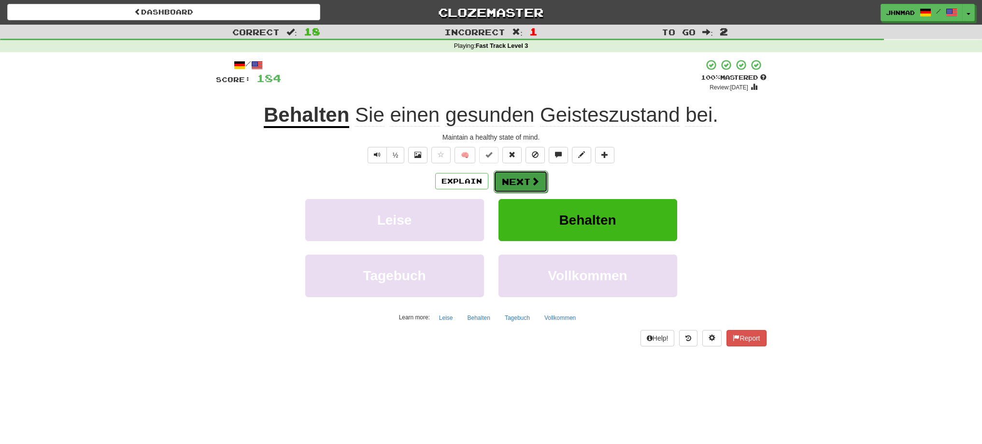
click at [521, 189] on button "Next" at bounding box center [520, 181] width 54 height 22
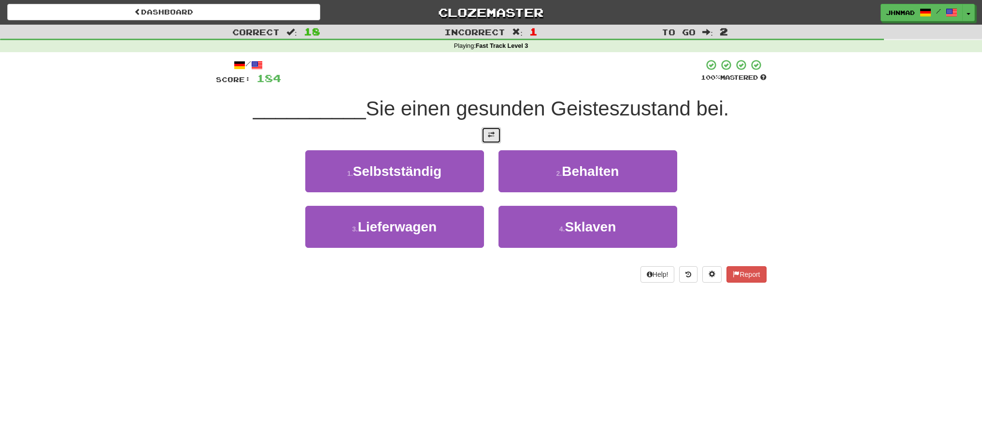
click at [488, 139] on button at bounding box center [490, 135] width 19 height 16
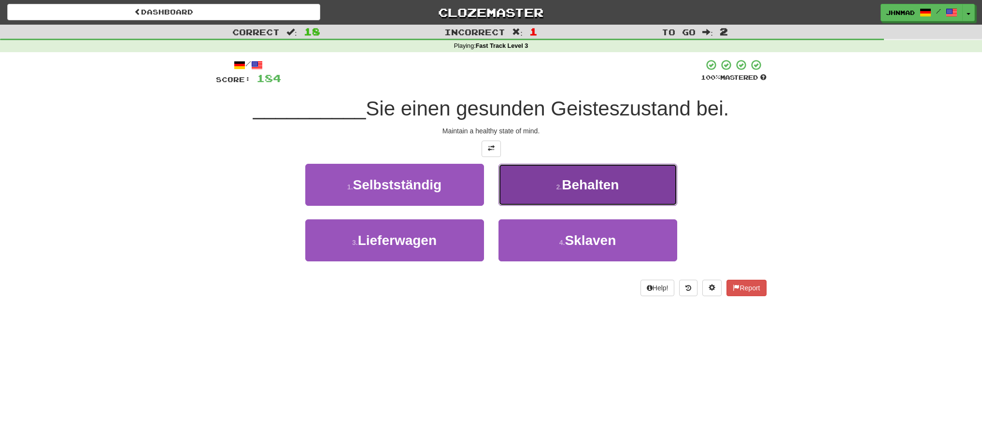
click at [546, 187] on button "2 . Behalten" at bounding box center [587, 185] width 179 height 42
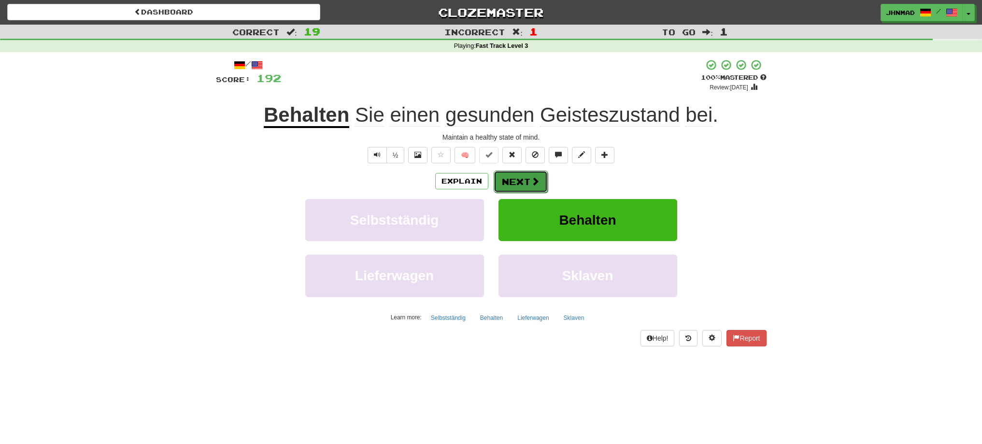
click at [541, 186] on button "Next" at bounding box center [520, 181] width 54 height 22
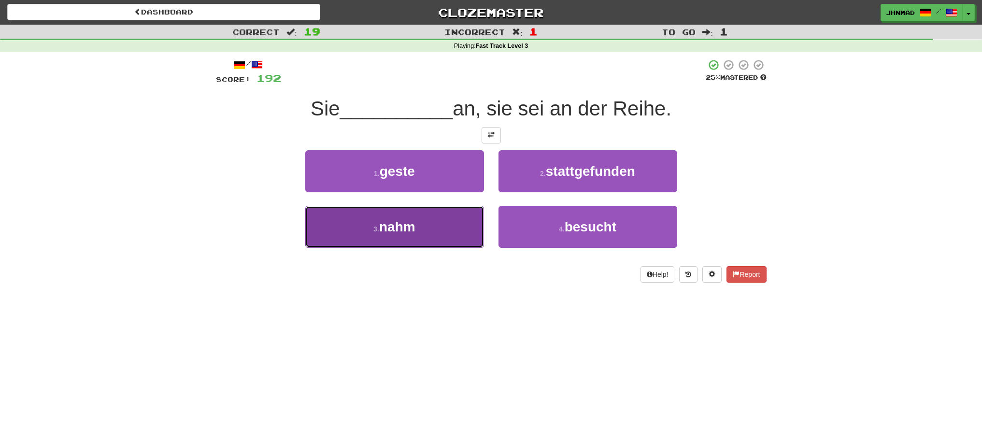
click at [449, 235] on button "3 . nahm" at bounding box center [394, 227] width 179 height 42
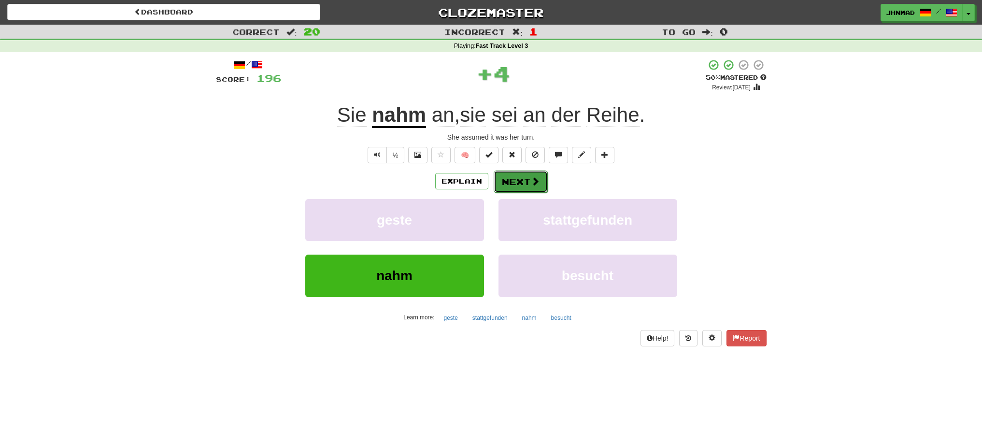
click at [510, 181] on button "Next" at bounding box center [520, 181] width 54 height 22
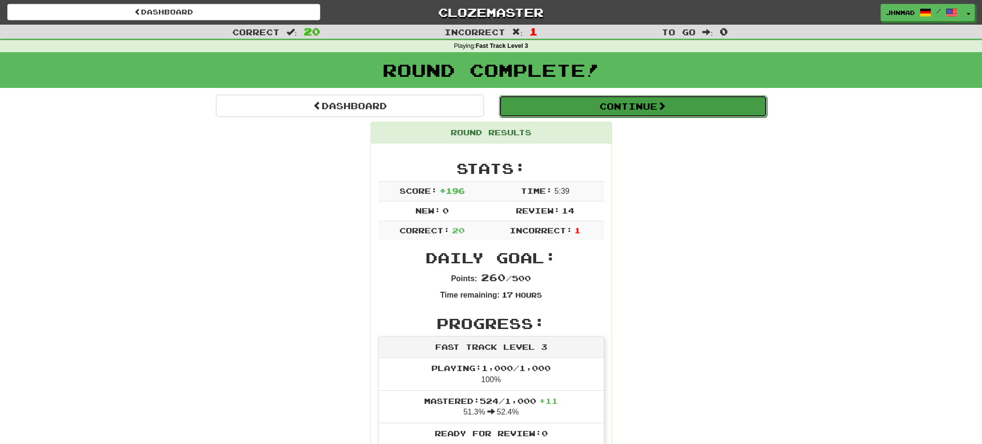
click at [597, 115] on button "Continue" at bounding box center [633, 106] width 268 height 22
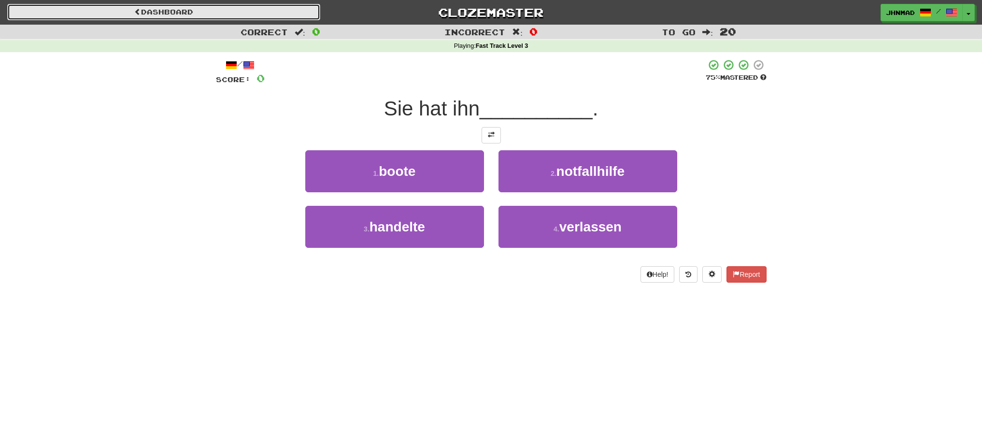
click at [150, 15] on link "Dashboard" at bounding box center [163, 12] width 313 height 16
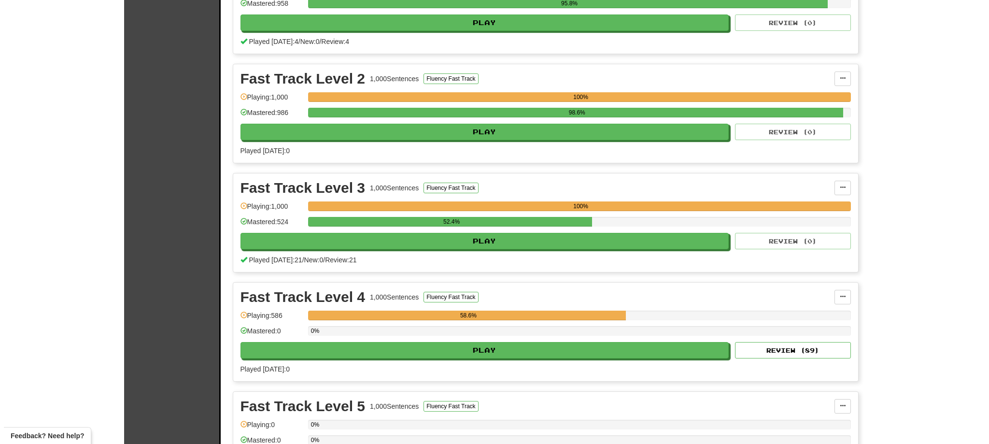
scroll to position [402, 0]
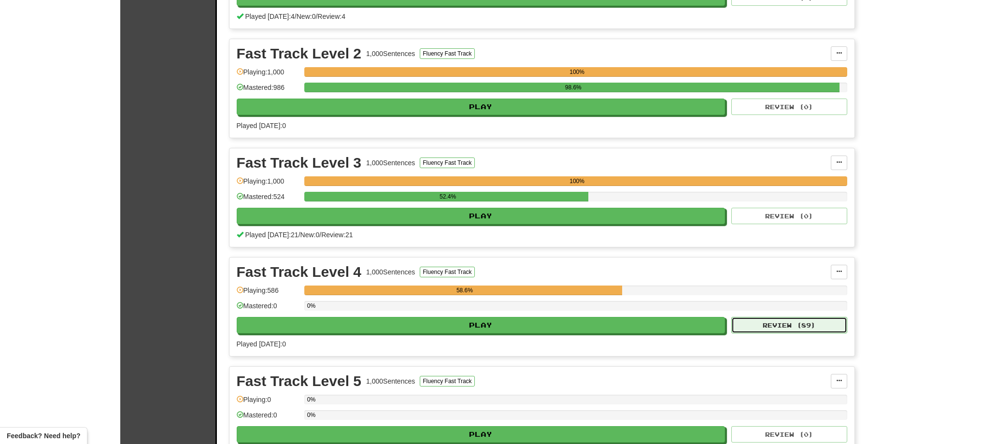
click at [743, 329] on button "Review ( 89 )" at bounding box center [789, 325] width 116 height 16
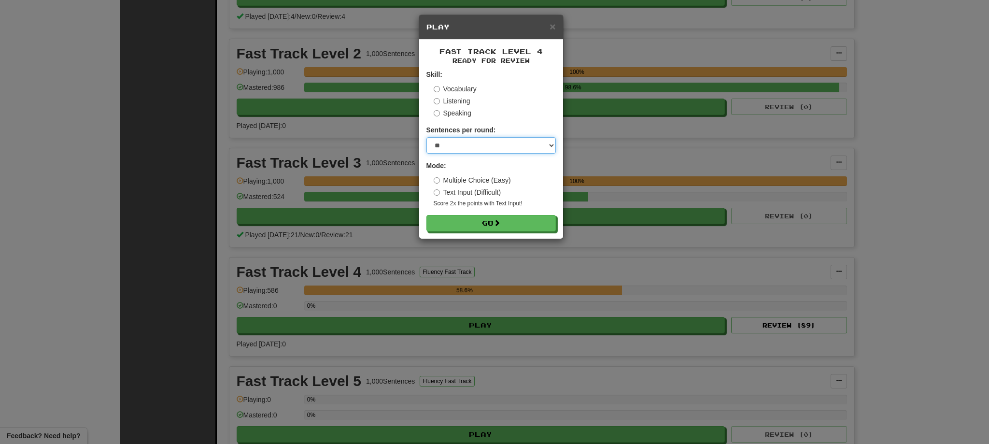
click at [549, 148] on select "* ** ** ** ** ** *** ********" at bounding box center [490, 145] width 129 height 16
select select "**"
click at [426, 137] on select "* ** ** ** ** ** *** ********" at bounding box center [490, 145] width 129 height 16
click at [532, 219] on button "Go" at bounding box center [491, 223] width 129 height 16
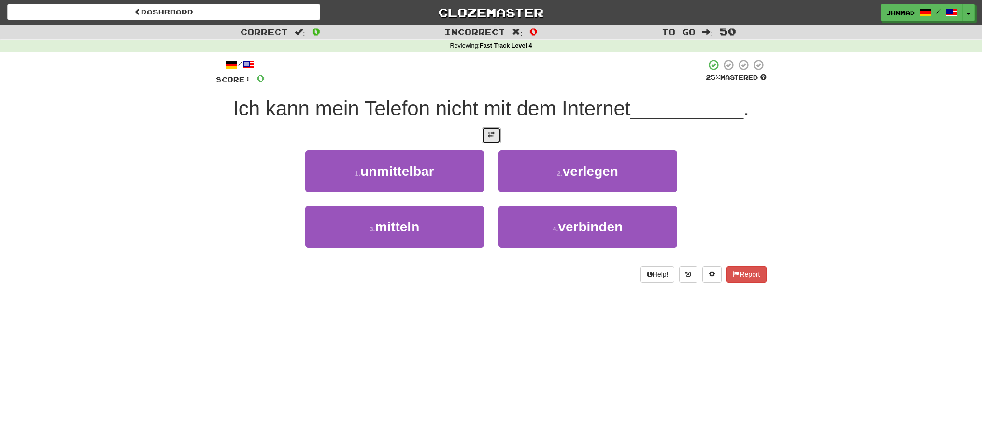
click at [486, 138] on button at bounding box center [490, 135] width 19 height 16
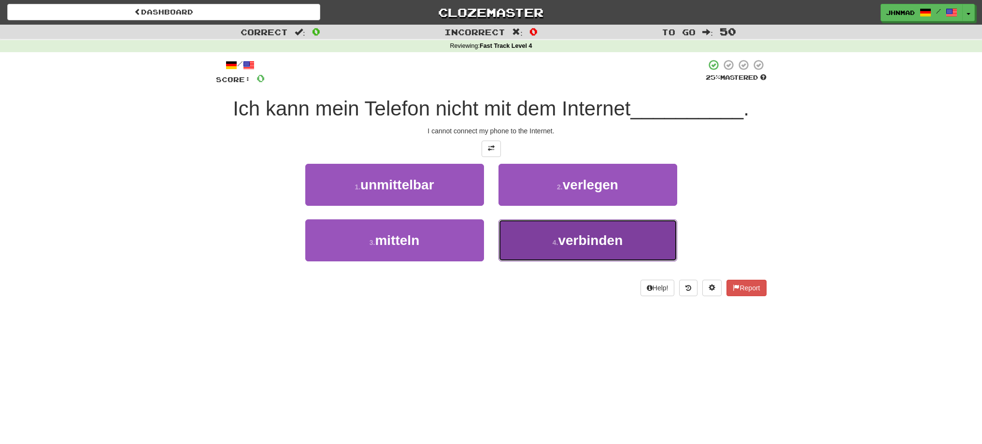
click at [601, 242] on span "verbinden" at bounding box center [590, 240] width 65 height 15
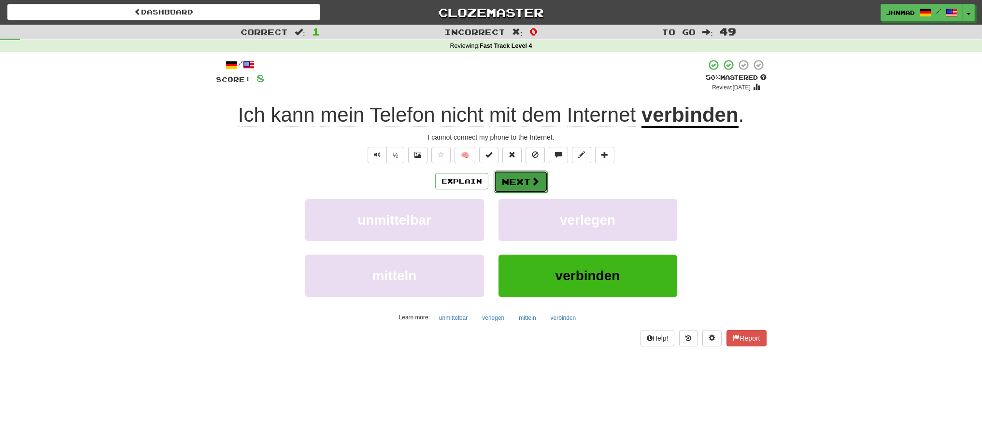
click at [512, 174] on button "Next" at bounding box center [520, 181] width 54 height 22
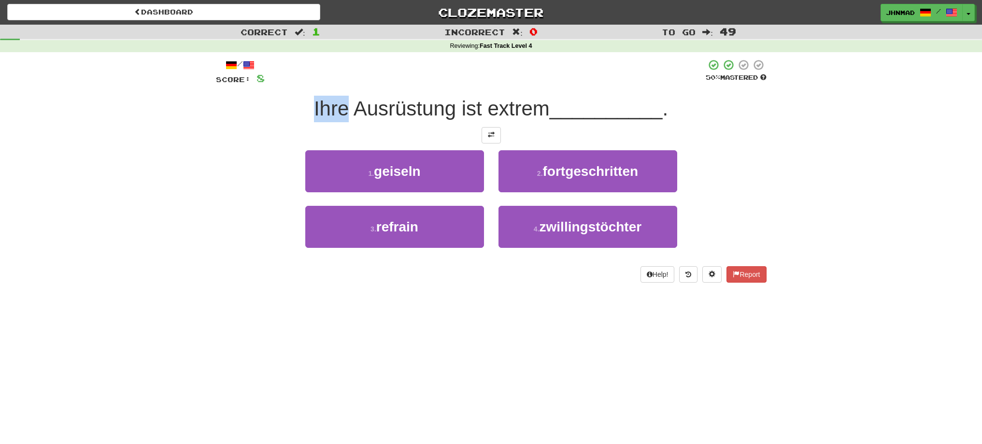
drag, startPoint x: 311, startPoint y: 110, endPoint x: 346, endPoint y: 106, distance: 35.0
click at [346, 106] on div "Ihre Ausrüstung ist extrem __________ ." at bounding box center [491, 109] width 550 height 27
click at [339, 84] on div at bounding box center [339, 84] width 0 height 0
click at [400, 66] on div at bounding box center [485, 72] width 441 height 27
drag, startPoint x: 349, startPoint y: 101, endPoint x: 450, endPoint y: 93, distance: 102.2
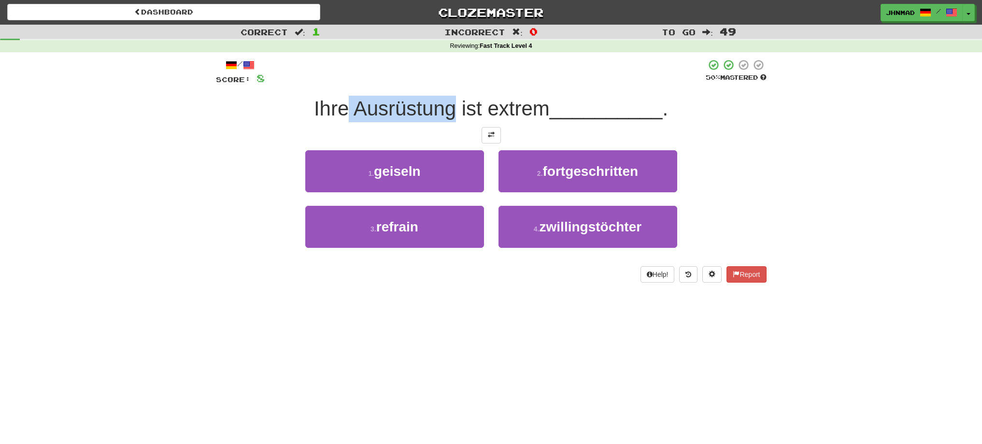
click at [450, 94] on div "/ Score: 8 50 % Mastered Ihre Ausrüstung ist extrem __________ . 1 . geiseln 2 …" at bounding box center [491, 171] width 550 height 224
click at [444, 84] on div at bounding box center [444, 84] width 0 height 0
click at [238, 143] on div "/ Score: 8 50 % Mastered Ihre Ausrüstung ist extrem __________ . 1 . geiseln 2 …" at bounding box center [491, 171] width 550 height 224
click at [484, 131] on button at bounding box center [490, 135] width 19 height 16
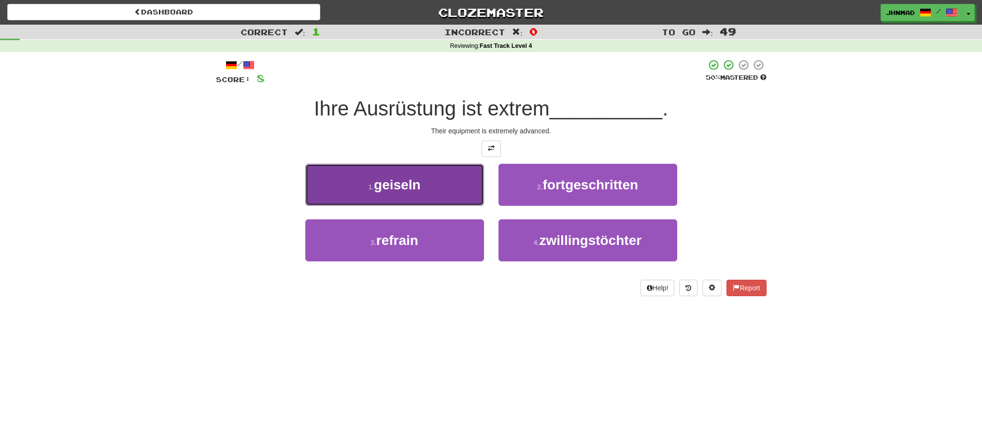
click at [371, 188] on small "1 ." at bounding box center [371, 187] width 6 height 8
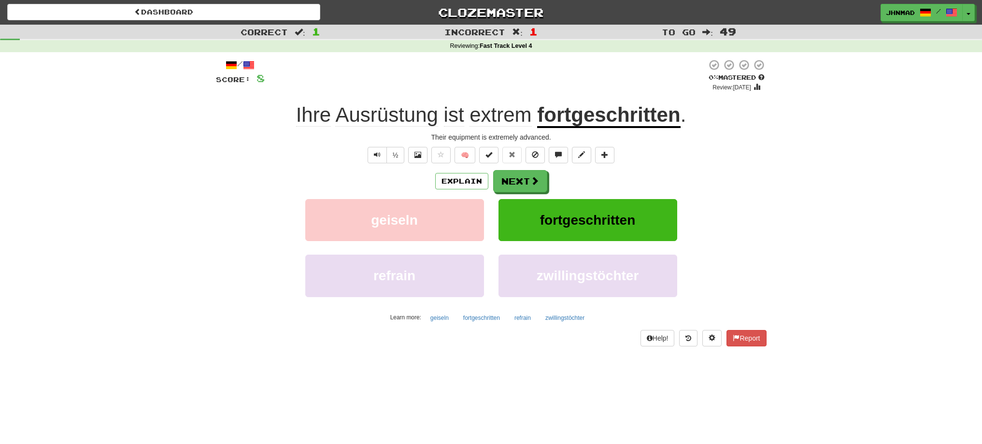
click at [628, 120] on u "fortgeschritten" at bounding box center [608, 115] width 143 height 25
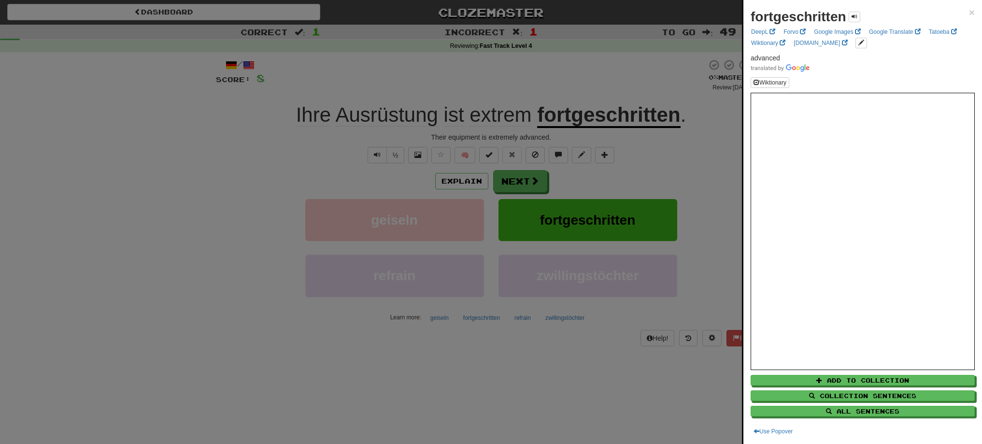
click at [618, 97] on div at bounding box center [491, 222] width 982 height 444
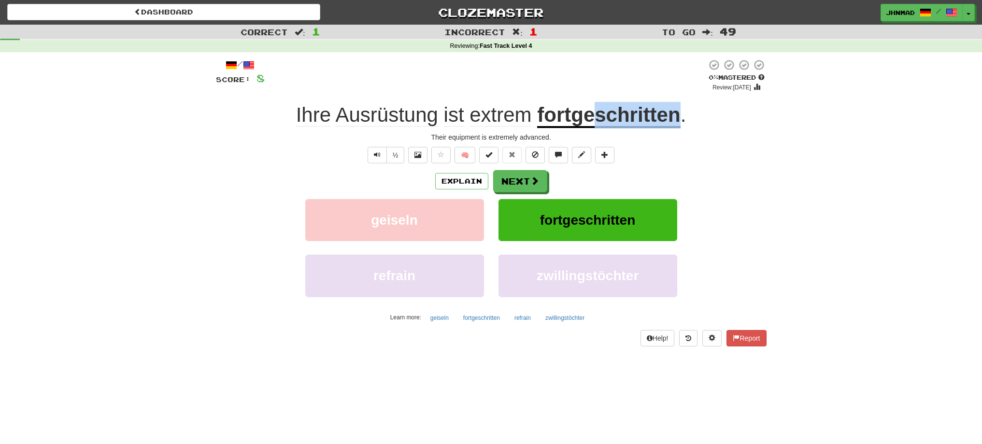
drag, startPoint x: 598, startPoint y: 119, endPoint x: 675, endPoint y: 120, distance: 77.3
click at [675, 120] on u "fortgeschritten" at bounding box center [608, 115] width 143 height 25
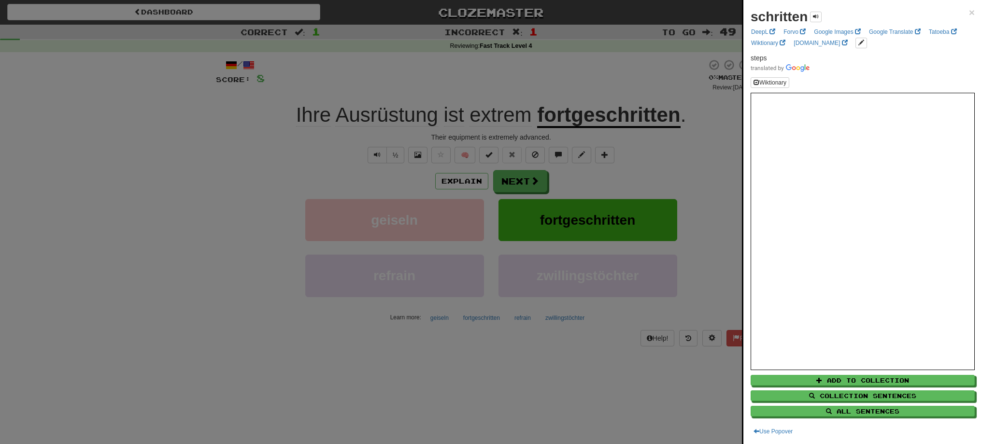
click at [600, 138] on div at bounding box center [491, 222] width 982 height 444
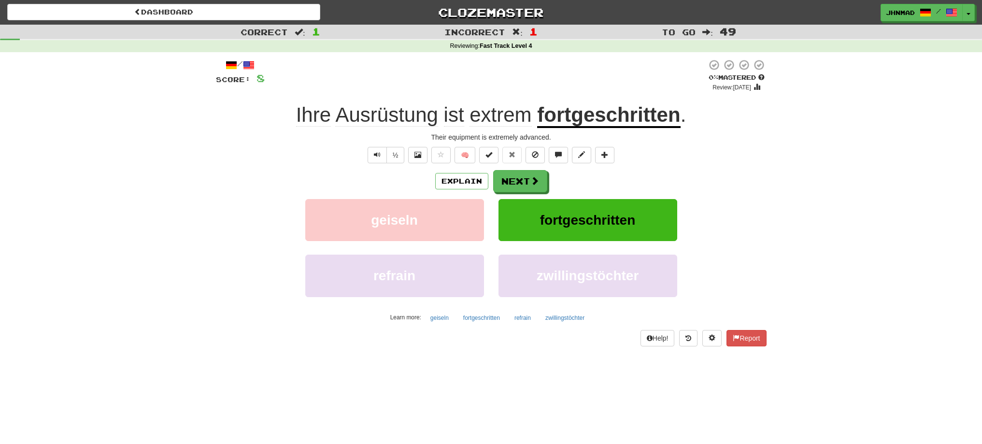
click at [601, 116] on u "fortgeschritten" at bounding box center [608, 115] width 143 height 25
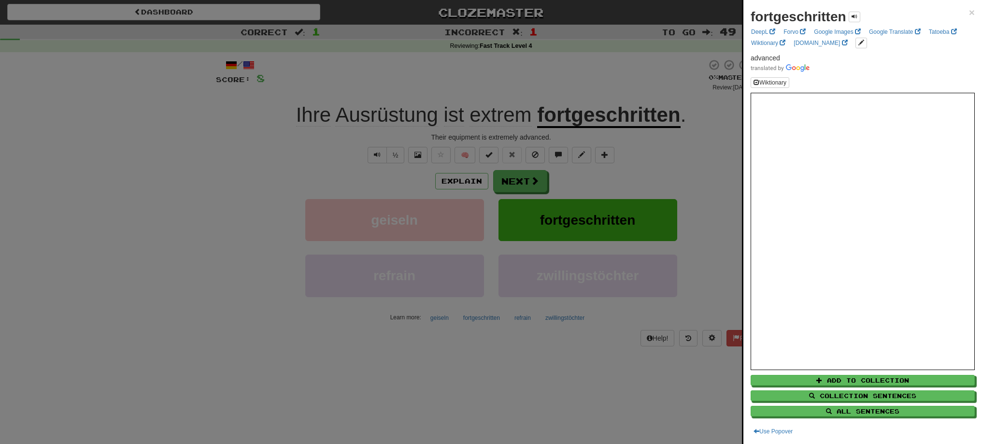
click at [697, 167] on div at bounding box center [491, 222] width 982 height 444
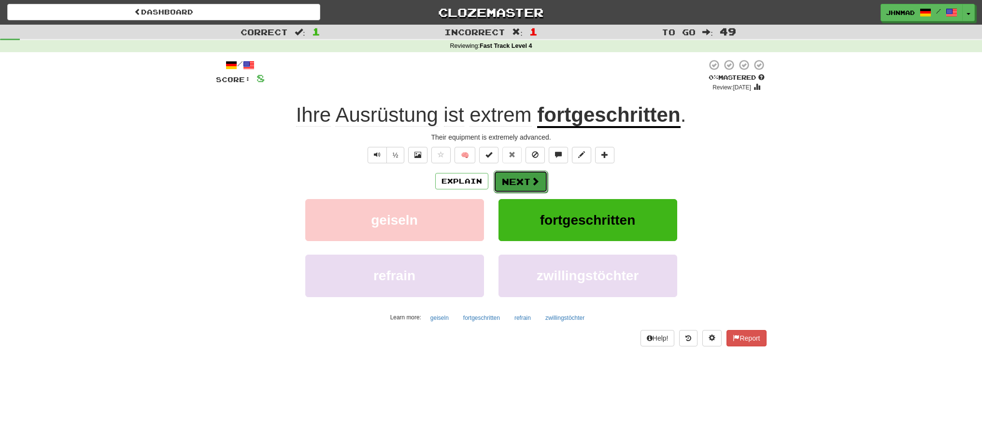
click at [511, 188] on button "Next" at bounding box center [520, 181] width 54 height 22
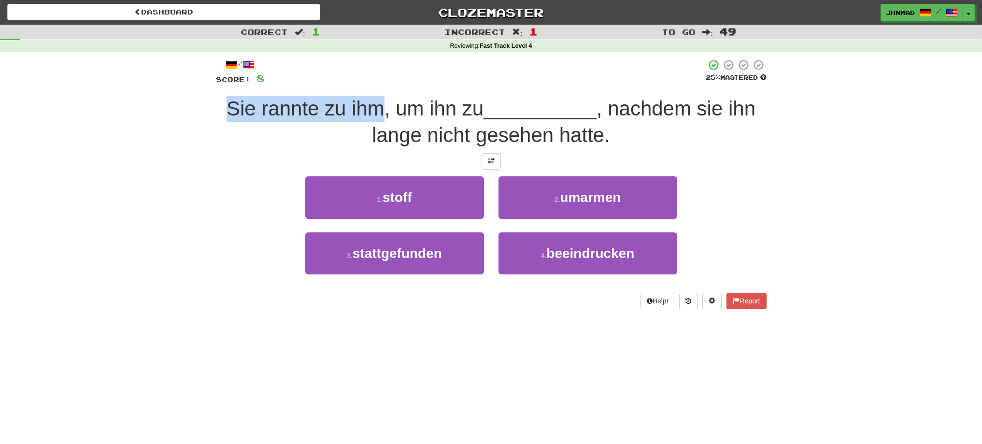
drag, startPoint x: 217, startPoint y: 104, endPoint x: 380, endPoint y: 121, distance: 164.5
click at [380, 121] on div "Sie rannte zu ihm, um ihn zu __________ , nachdem sie ihn lange nicht gesehen h…" at bounding box center [491, 122] width 550 height 53
click at [374, 120] on div at bounding box center [374, 120] width 0 height 0
click at [74, 198] on div "Correct : 1 Incorrect : 1 To go : 49 Reviewing : Fast Track Level 4 / Score: 8 …" at bounding box center [491, 174] width 982 height 298
click at [486, 161] on button at bounding box center [490, 161] width 19 height 16
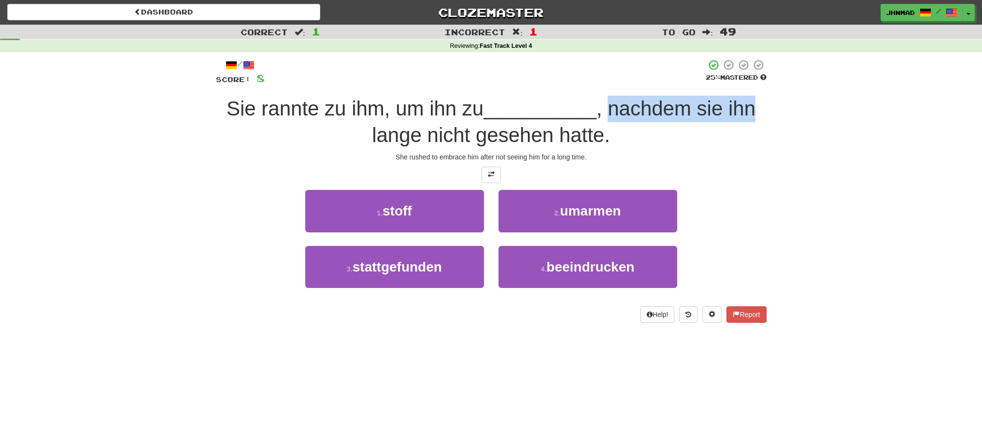
drag, startPoint x: 614, startPoint y: 112, endPoint x: 755, endPoint y: 103, distance: 141.3
click at [755, 103] on span ", nachdem sie ihn lange nicht gesehen hatte." at bounding box center [563, 121] width 383 height 49
click at [748, 84] on div at bounding box center [748, 84] width 0 height 0
click at [830, 184] on div "Correct : 1 Incorrect : 1 To go : 49 Reviewing : Fast Track Level 4 / Score: 8 …" at bounding box center [491, 180] width 982 height 311
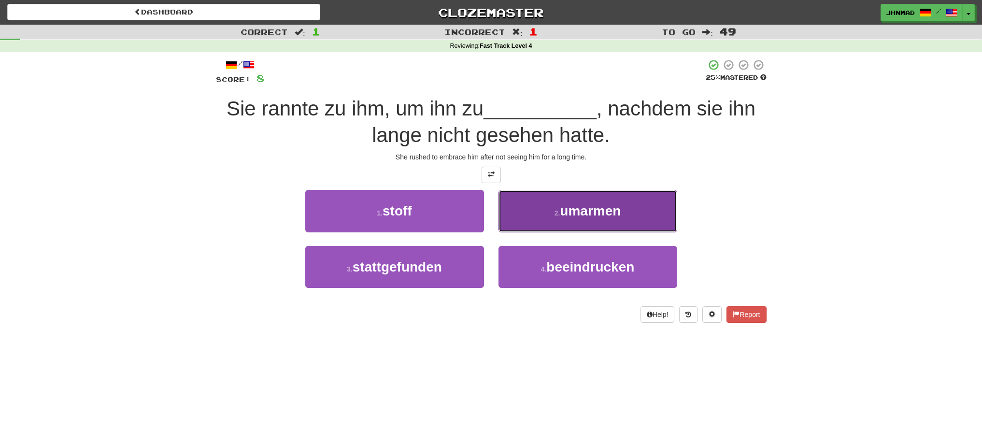
click at [601, 224] on button "2 . umarmen" at bounding box center [587, 211] width 179 height 42
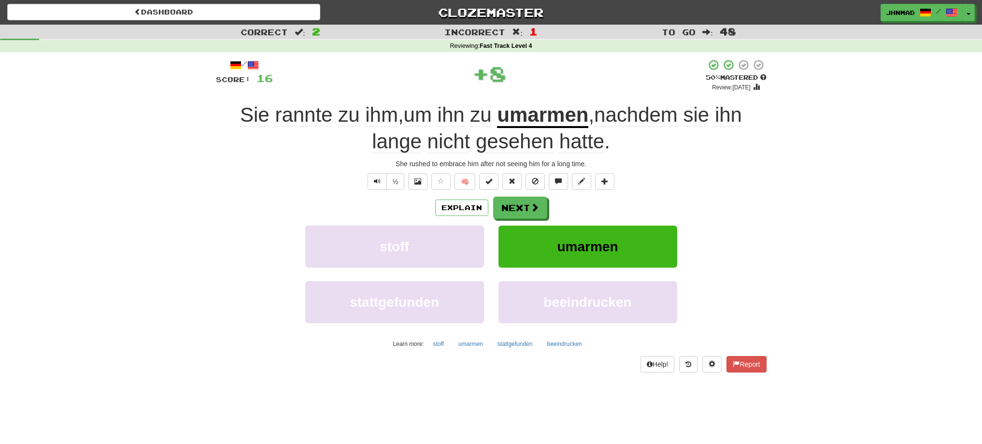
click at [554, 118] on u "umarmen" at bounding box center [542, 115] width 91 height 25
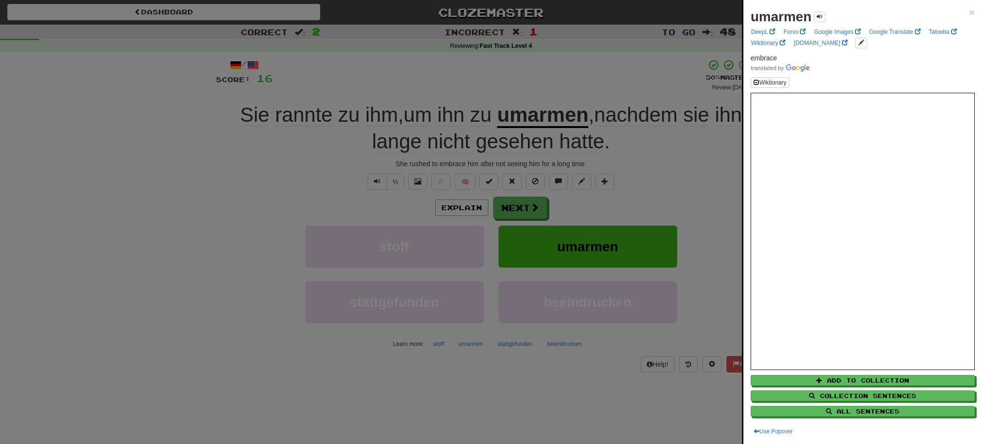
click at [504, 205] on div at bounding box center [491, 222] width 982 height 444
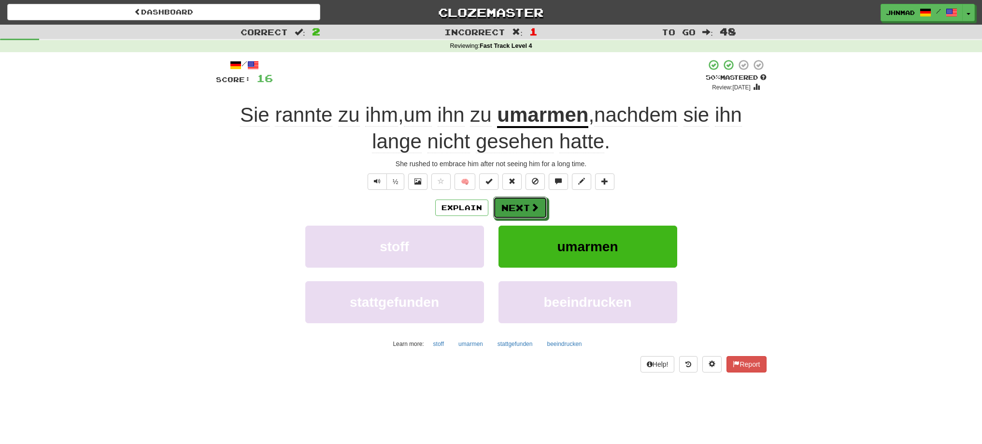
click at [504, 205] on button "Next" at bounding box center [520, 207] width 54 height 22
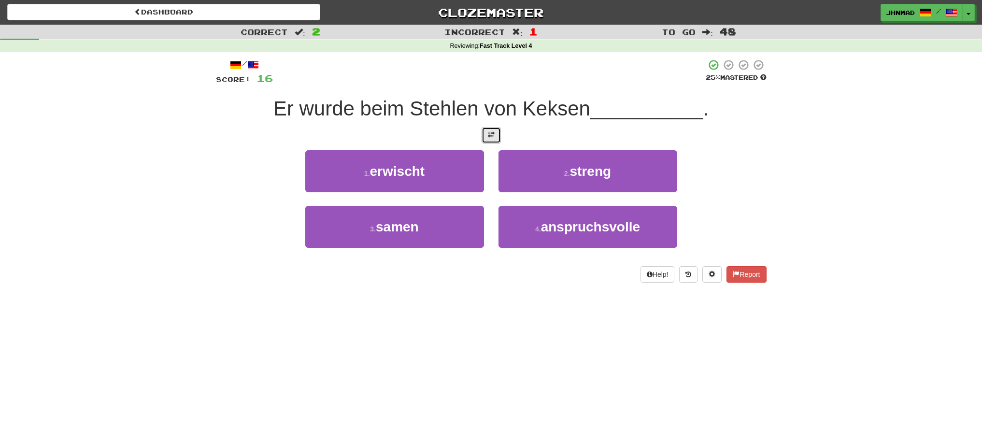
click at [496, 138] on button at bounding box center [490, 135] width 19 height 16
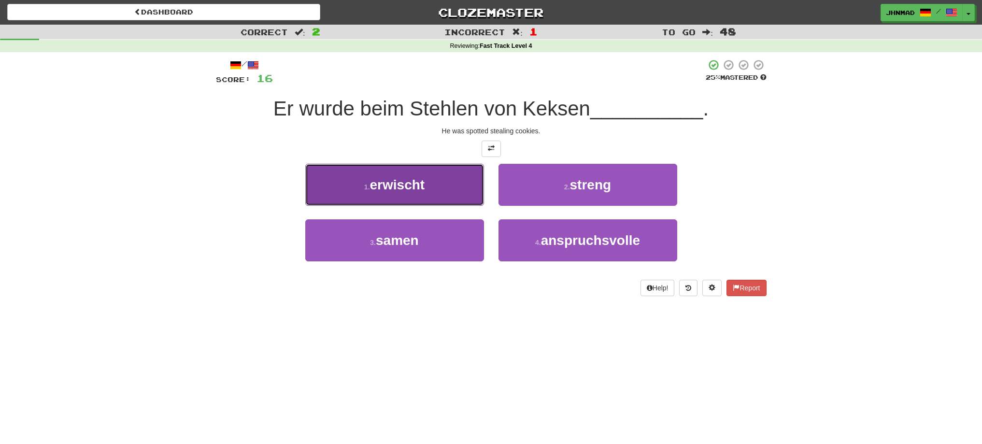
click at [416, 188] on span "erwischt" at bounding box center [397, 184] width 55 height 15
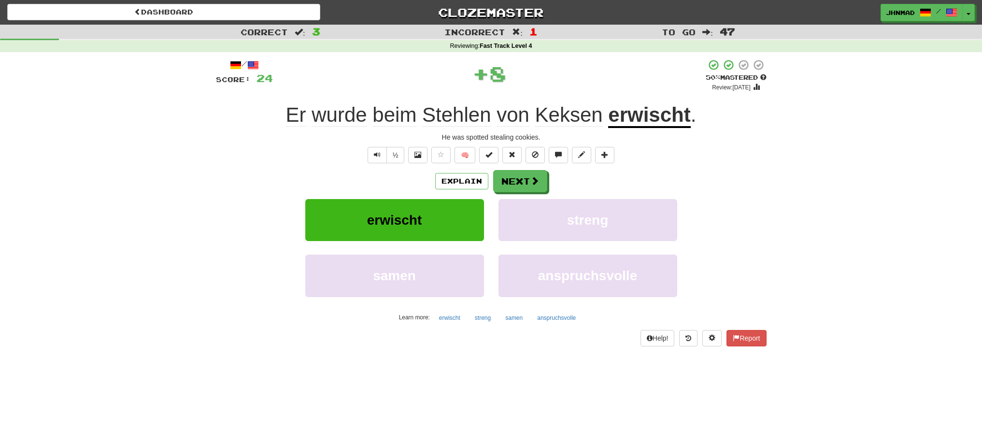
click at [672, 115] on u "erwischt" at bounding box center [649, 115] width 82 height 25
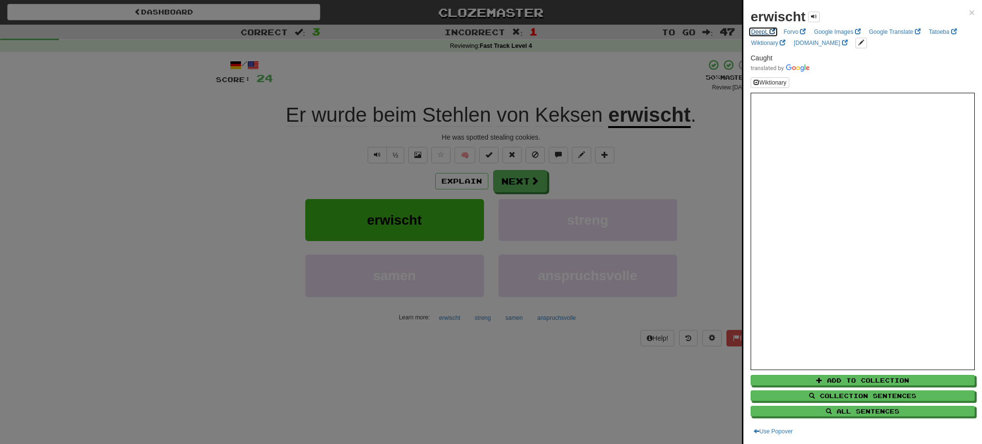
click at [754, 30] on link "DeepL" at bounding box center [763, 32] width 30 height 11
click at [508, 187] on div at bounding box center [491, 222] width 982 height 444
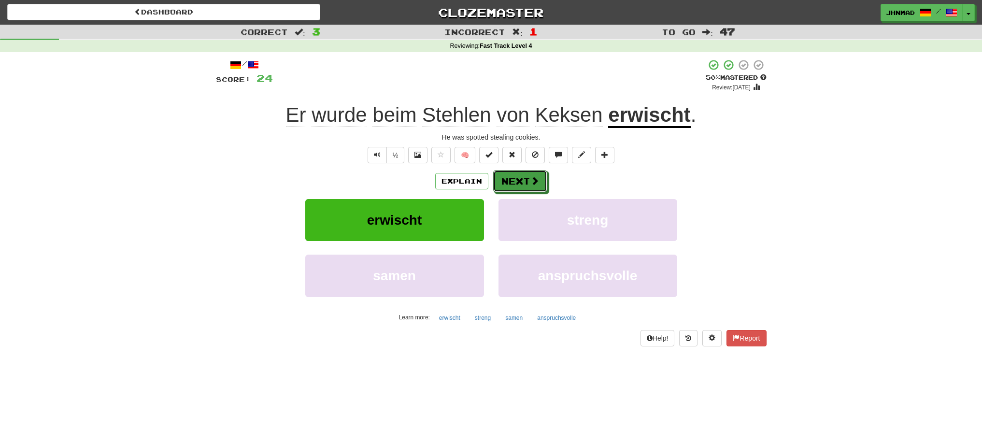
click at [508, 187] on button "Next" at bounding box center [520, 181] width 54 height 22
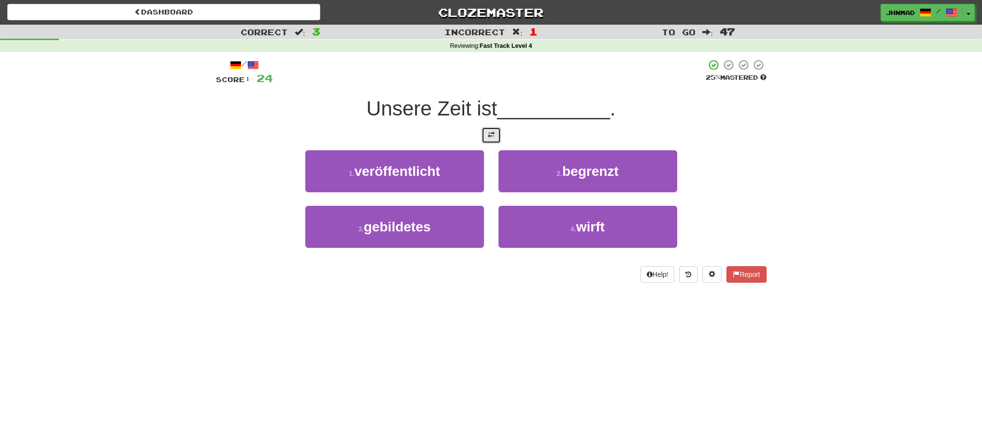
click at [492, 137] on span at bounding box center [491, 134] width 7 height 7
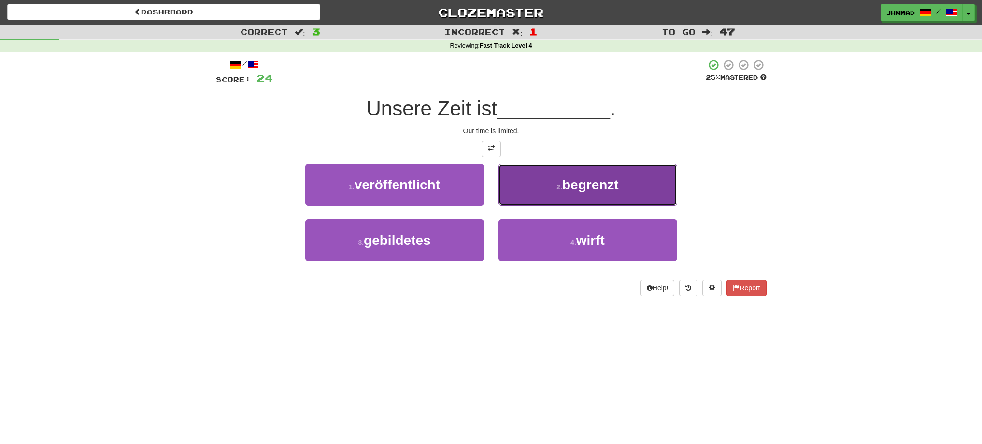
click at [570, 181] on span "begrenzt" at bounding box center [590, 184] width 56 height 15
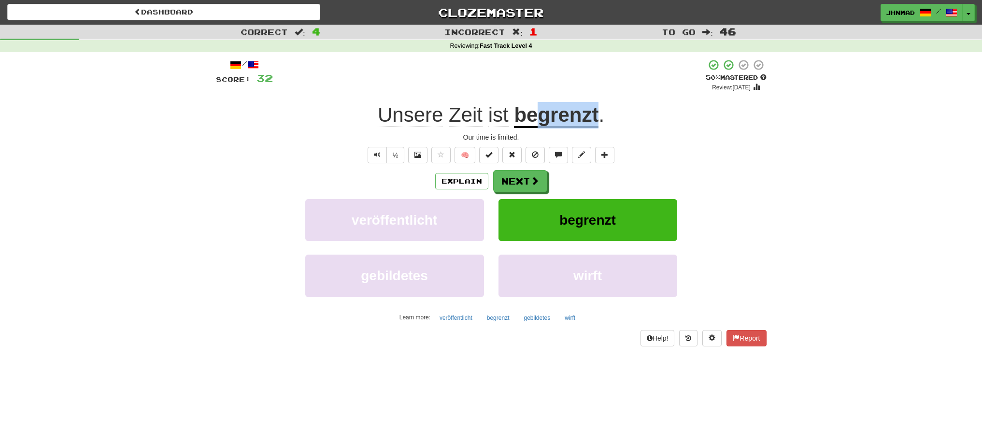
drag, startPoint x: 538, startPoint y: 119, endPoint x: 596, endPoint y: 115, distance: 57.6
click at [596, 115] on u "begrenzt" at bounding box center [556, 115] width 84 height 25
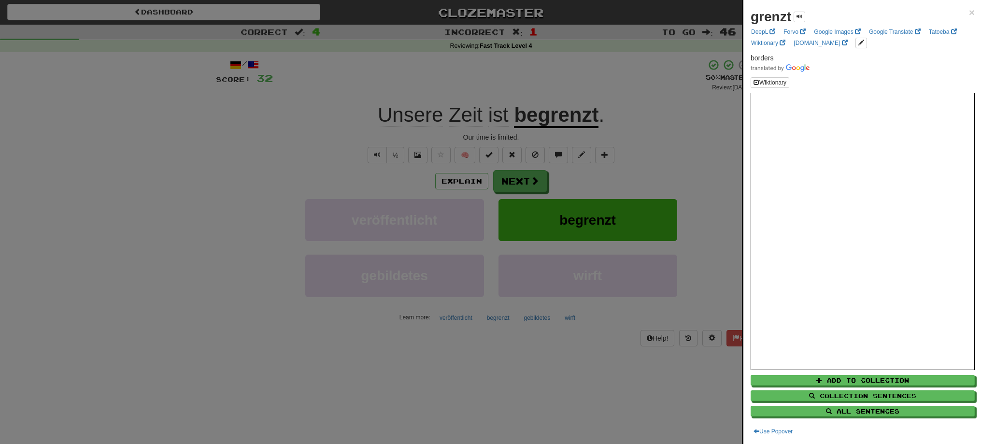
click at [599, 83] on div at bounding box center [491, 222] width 982 height 444
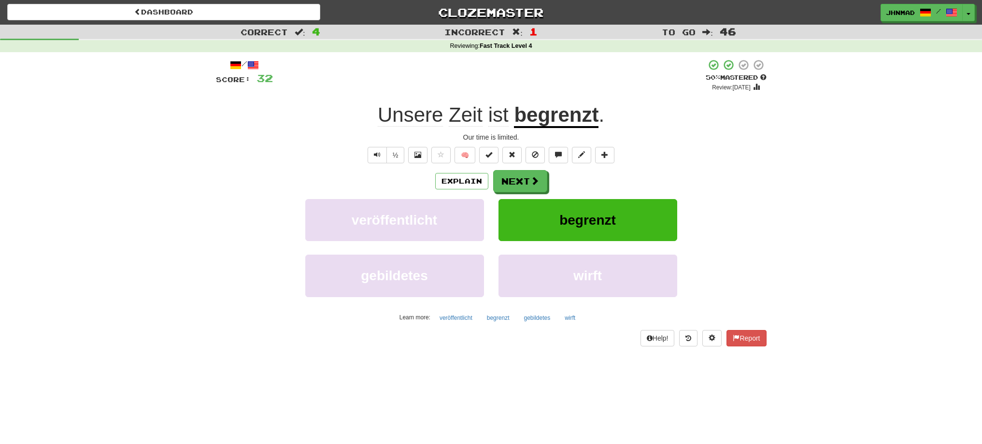
click at [558, 112] on u "begrenzt" at bounding box center [556, 115] width 84 height 25
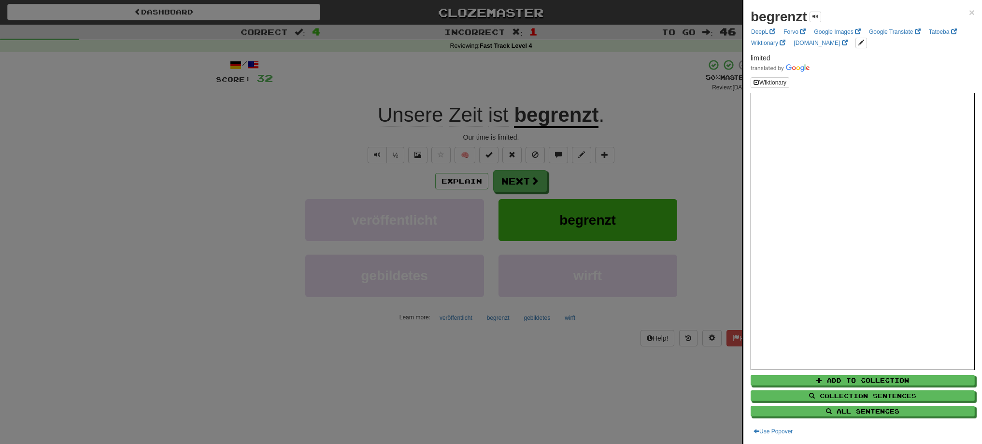
click at [509, 187] on div at bounding box center [491, 222] width 982 height 444
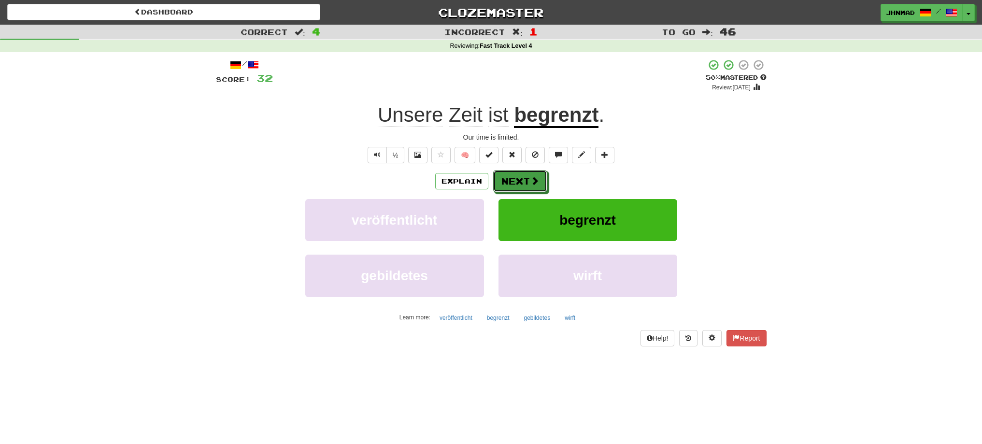
click at [509, 187] on button "Next" at bounding box center [520, 181] width 54 height 22
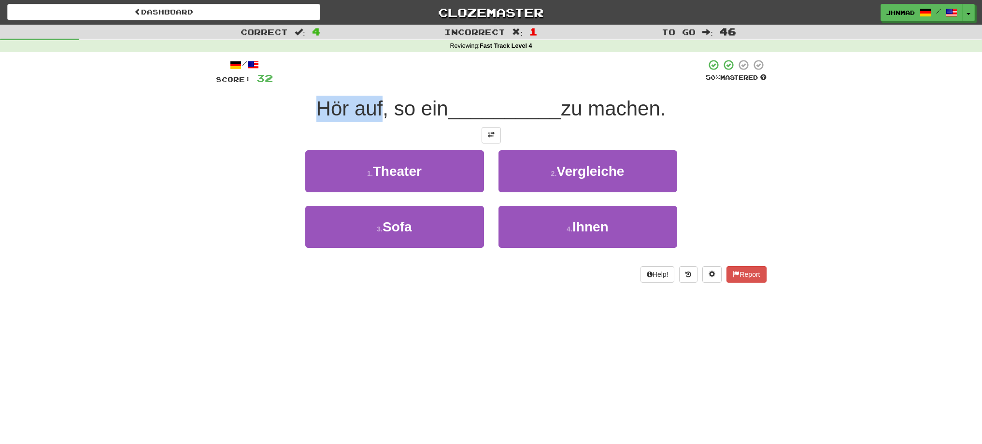
drag, startPoint x: 300, startPoint y: 101, endPoint x: 378, endPoint y: 93, distance: 78.6
click at [378, 93] on div "/ Score: 32 50 % Mastered Hör auf, so ein __________ zu machen. 1 . Theater 2 .…" at bounding box center [491, 171] width 550 height 224
click at [372, 84] on div at bounding box center [372, 84] width 0 height 0
drag, startPoint x: 208, startPoint y: 125, endPoint x: 239, endPoint y: 108, distance: 35.6
click at [209, 125] on div "Correct : 4 Incorrect : 1 To go : 46 Reviewing : Fast Track Level 4 / Score: 32…" at bounding box center [491, 160] width 982 height 271
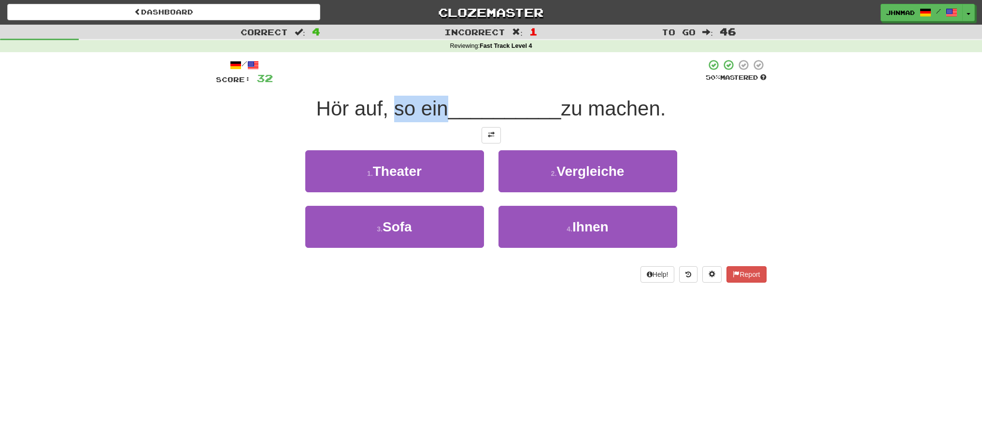
drag, startPoint x: 388, startPoint y: 102, endPoint x: 439, endPoint y: 92, distance: 52.7
click at [439, 92] on div "/ Score: 32 50 % Mastered Hör auf, so ein __________ zu machen. 1 . Theater 2 .…" at bounding box center [491, 171] width 550 height 224
click at [498, 135] on button at bounding box center [490, 135] width 19 height 16
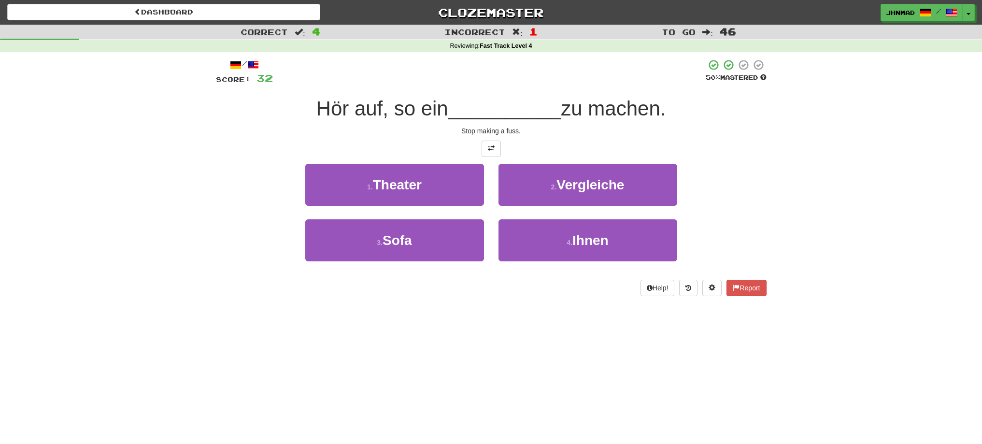
click at [601, 154] on div at bounding box center [491, 148] width 550 height 16
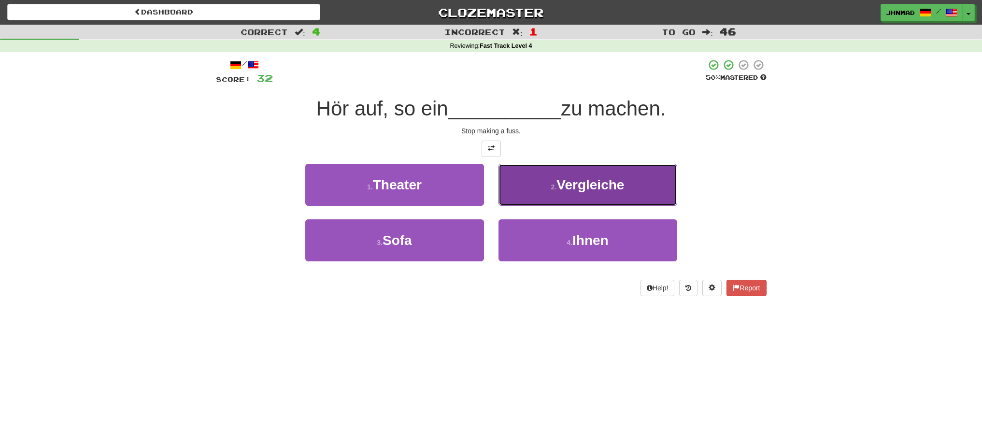
click at [597, 188] on span "Vergleiche" at bounding box center [590, 184] width 68 height 15
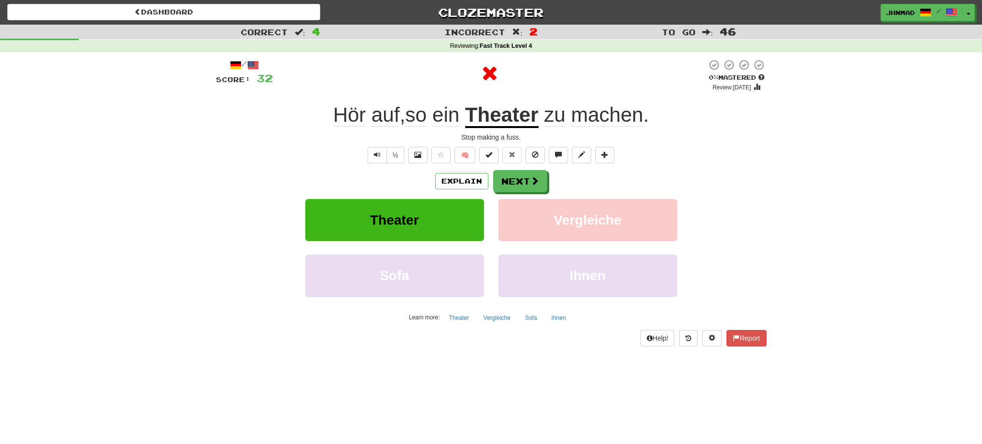
click at [515, 109] on u "Theater" at bounding box center [501, 115] width 73 height 25
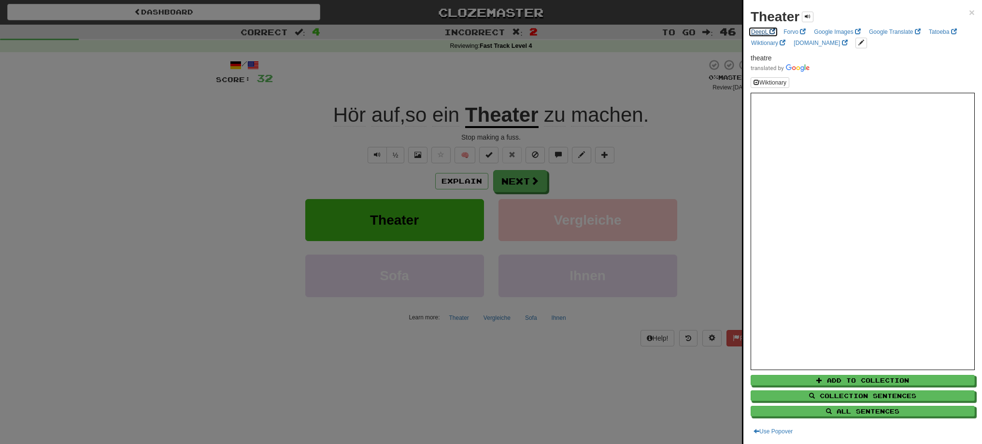
click at [758, 33] on link "DeepL" at bounding box center [763, 32] width 30 height 11
click at [534, 183] on div at bounding box center [491, 222] width 982 height 444
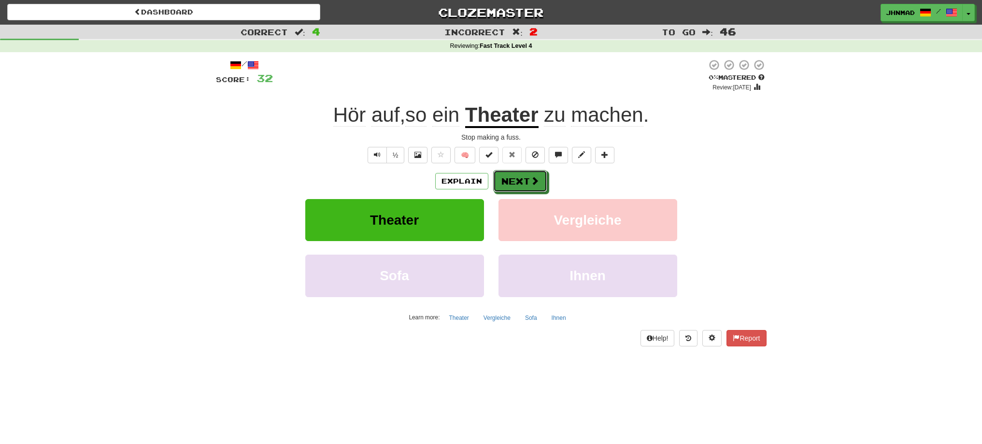
click at [534, 183] on span at bounding box center [534, 180] width 9 height 9
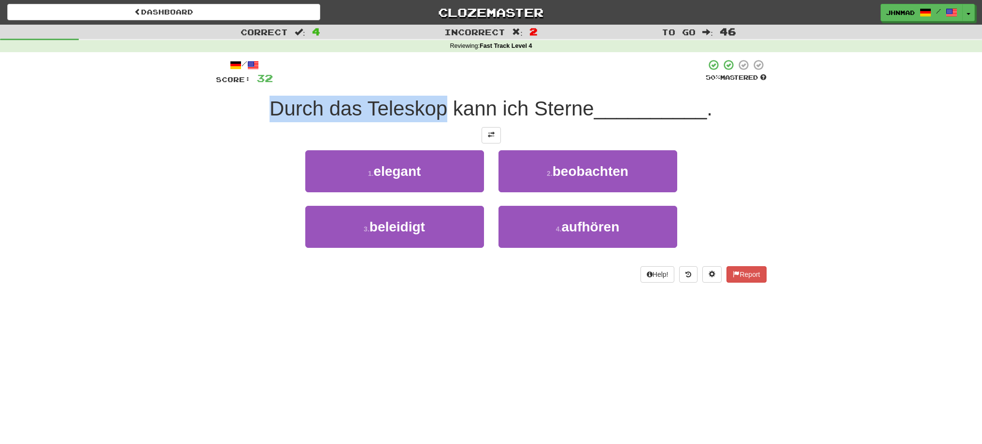
drag, startPoint x: 262, startPoint y: 108, endPoint x: 444, endPoint y: 113, distance: 181.6
click at [444, 113] on div "Durch das Teleskop kann ich Sterne __________ ." at bounding box center [491, 109] width 550 height 27
click at [437, 120] on div at bounding box center [437, 120] width 0 height 0
click at [403, 59] on div at bounding box center [489, 72] width 433 height 27
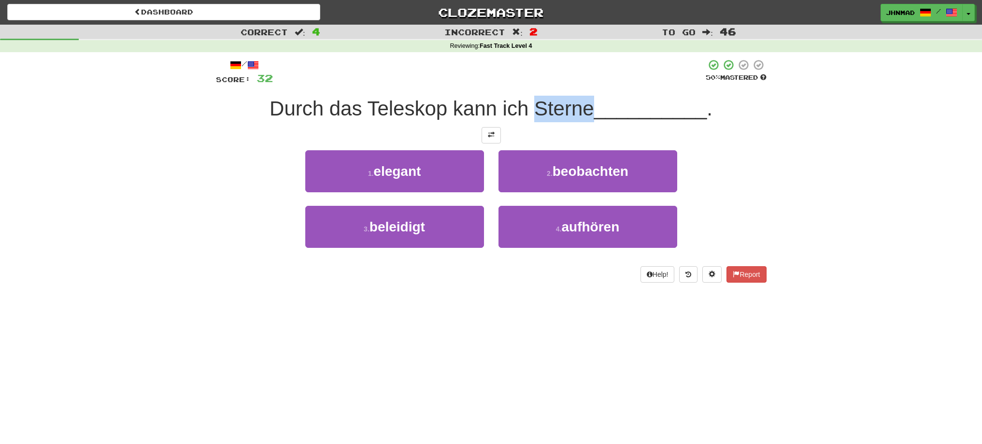
drag, startPoint x: 534, startPoint y: 110, endPoint x: 589, endPoint y: 100, distance: 55.4
click at [589, 100] on span "Durch das Teleskop kann ich Sterne" at bounding box center [431, 108] width 324 height 23
click at [583, 84] on div at bounding box center [583, 84] width 0 height 0
click at [495, 140] on button at bounding box center [490, 135] width 19 height 16
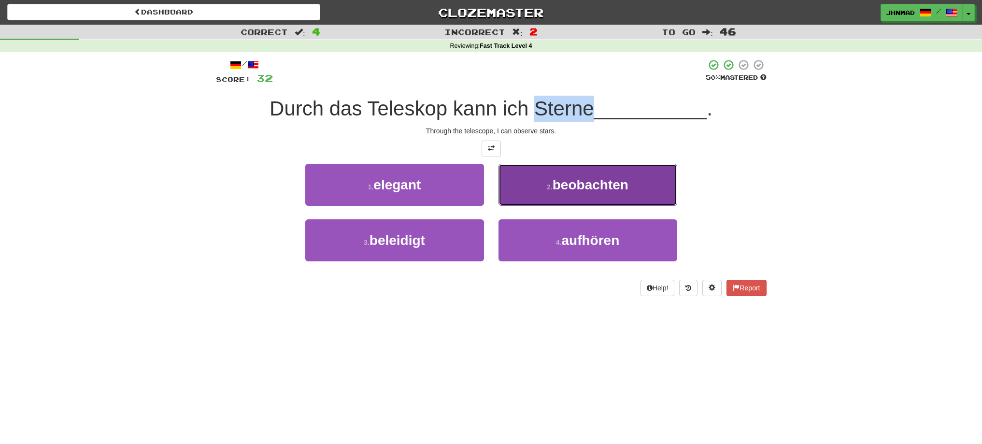
click at [595, 189] on span "beobachten" at bounding box center [590, 184] width 76 height 15
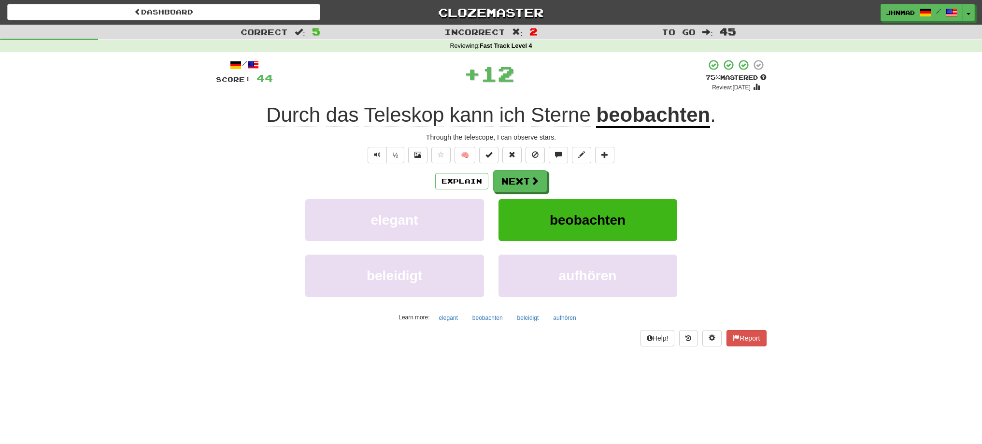
click at [653, 122] on u "beobachten" at bounding box center [653, 115] width 114 height 25
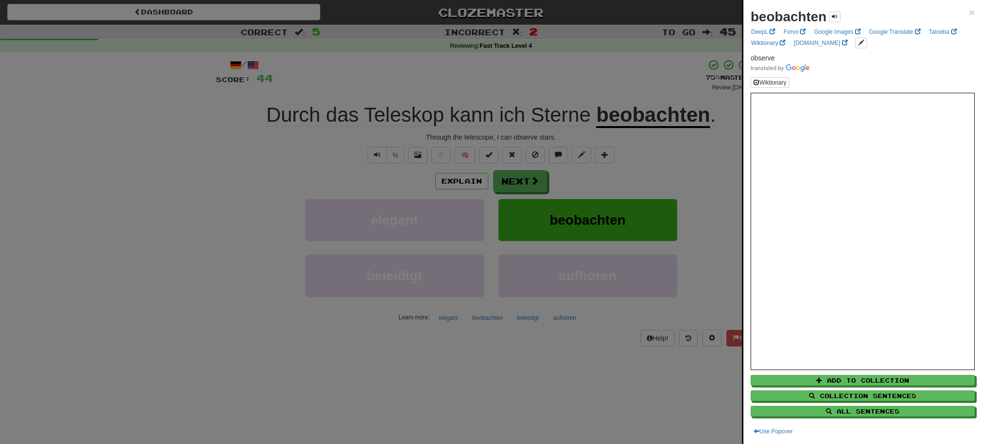
click at [533, 184] on div at bounding box center [491, 222] width 982 height 444
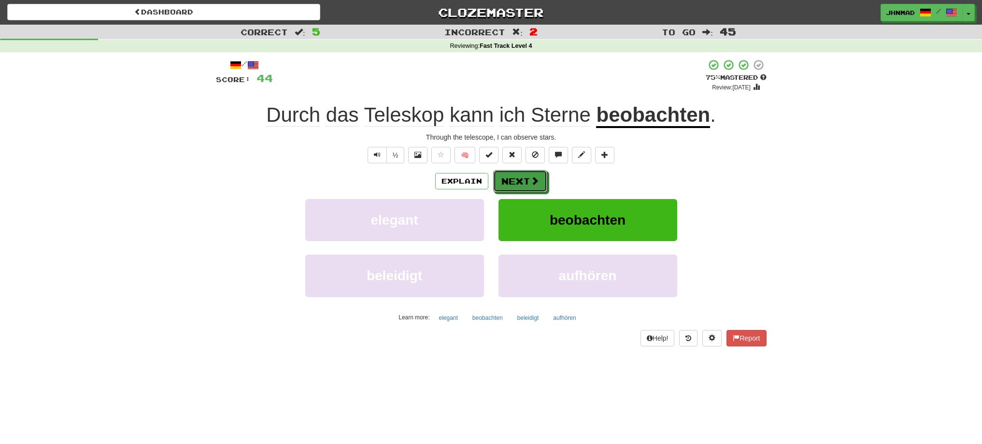
click at [533, 184] on span at bounding box center [534, 180] width 9 height 9
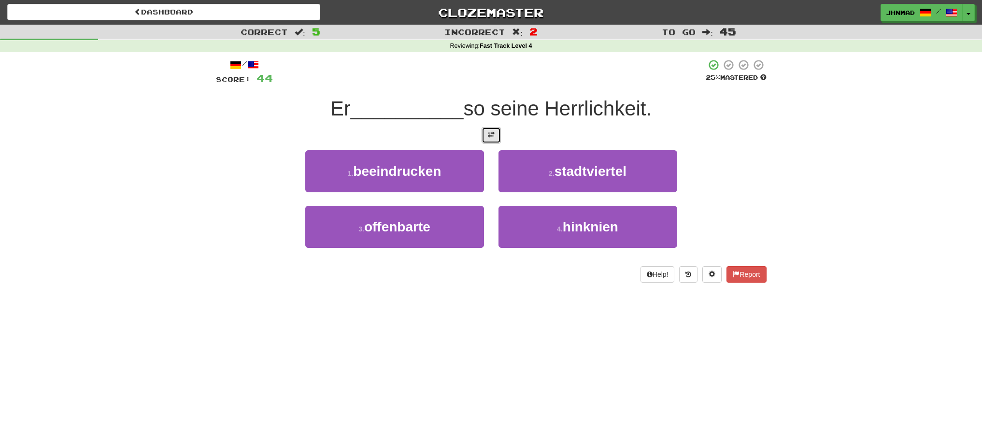
click at [481, 136] on button at bounding box center [490, 135] width 19 height 16
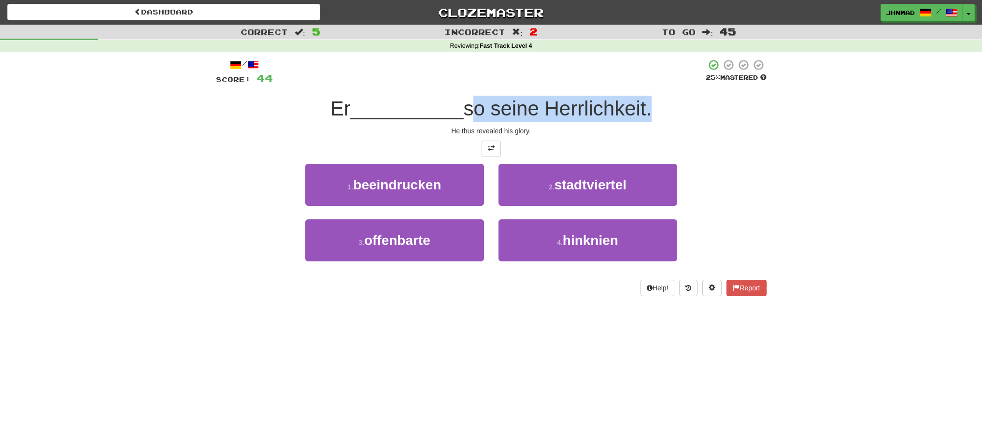
drag, startPoint x: 470, startPoint y: 109, endPoint x: 650, endPoint y: 109, distance: 180.1
click at [650, 109] on span "so seine Herrlichkeit." at bounding box center [557, 108] width 188 height 23
click at [644, 120] on div at bounding box center [644, 120] width 0 height 0
click at [469, 320] on div "Dashboard Clozemaster [GEOGRAPHIC_DATA] / Toggle Dropdown Dashboard Leaderboard…" at bounding box center [491, 222] width 982 height 444
click at [371, 193] on button "1 . beeindrucken" at bounding box center [394, 185] width 179 height 42
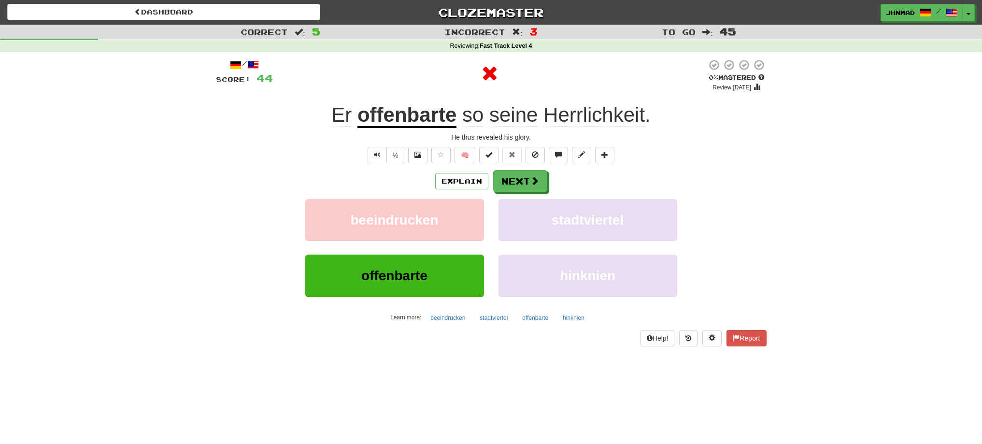
click at [407, 115] on u "offenbarte" at bounding box center [406, 115] width 99 height 25
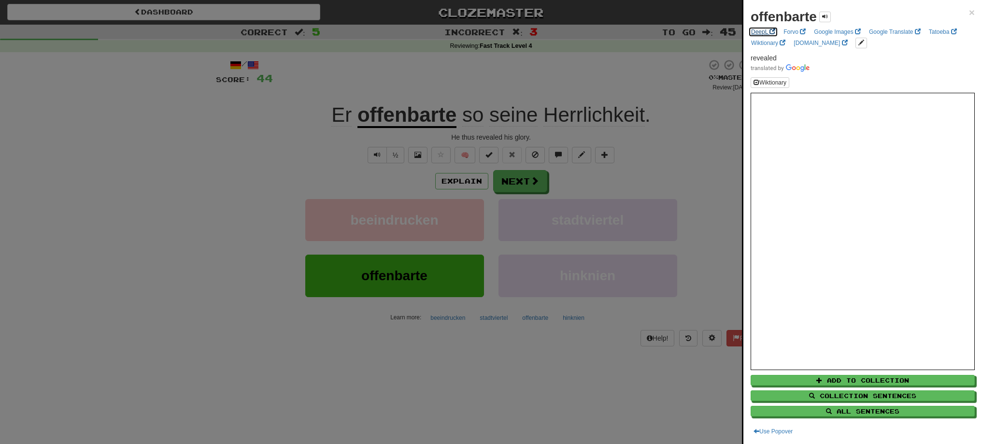
click at [761, 33] on link "DeepL" at bounding box center [763, 32] width 30 height 11
click at [531, 174] on div at bounding box center [491, 222] width 982 height 444
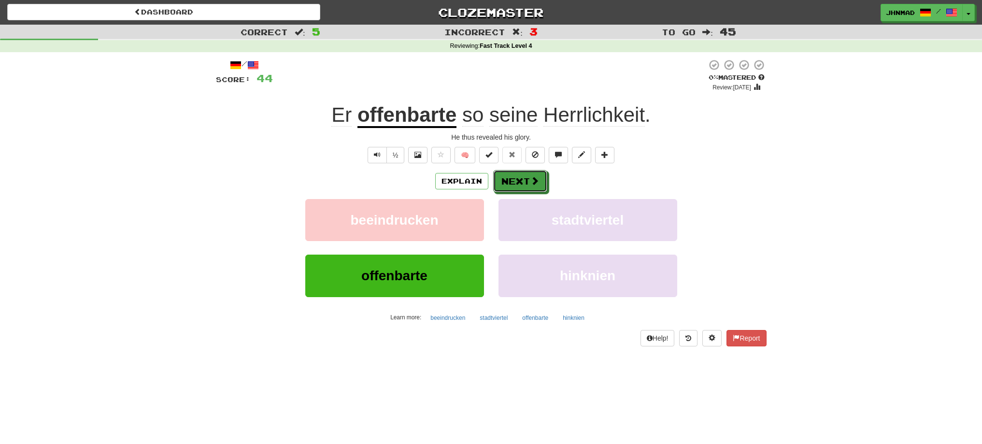
click at [531, 174] on button "Next" at bounding box center [520, 181] width 54 height 22
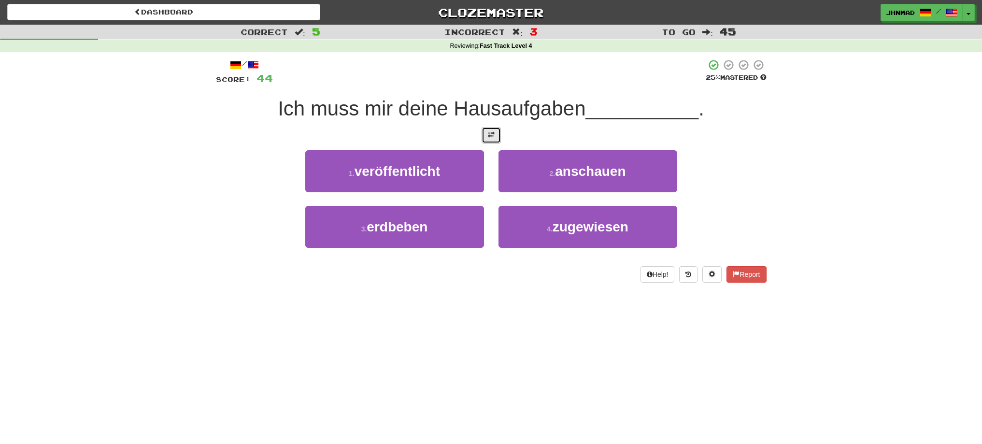
click at [494, 131] on button at bounding box center [490, 135] width 19 height 16
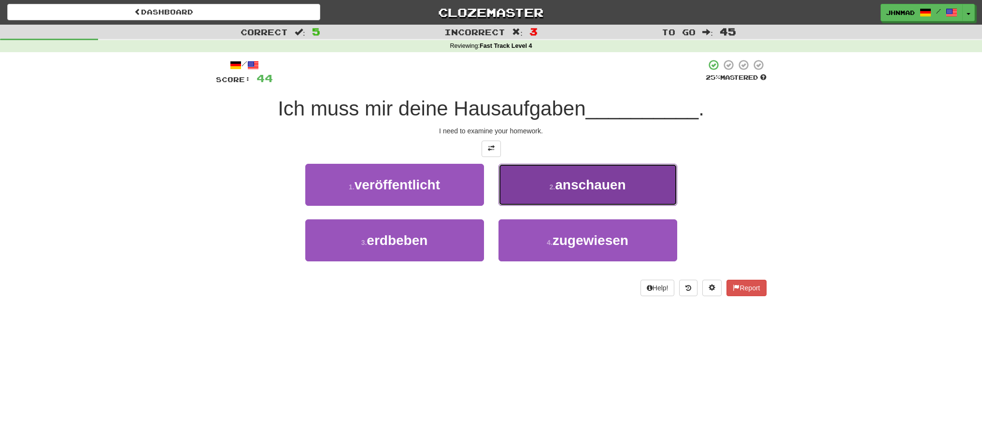
click at [657, 190] on button "2 . [GEOGRAPHIC_DATA]" at bounding box center [587, 185] width 179 height 42
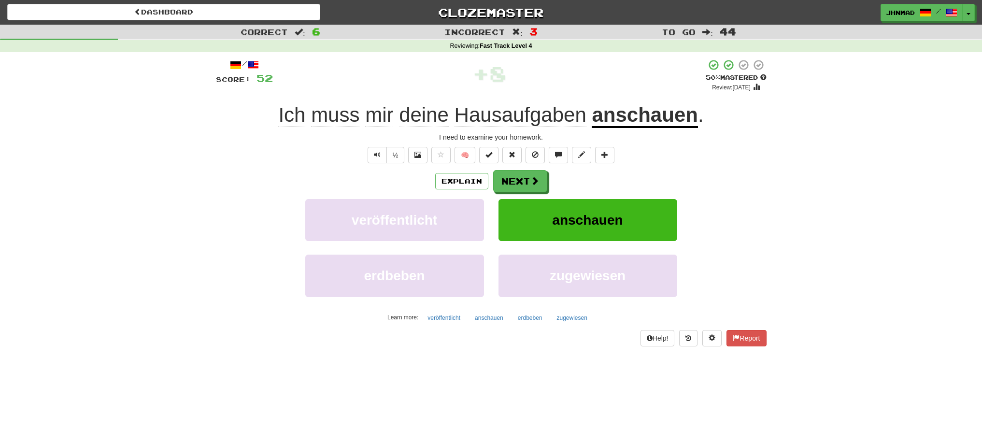
click at [656, 115] on u "anschauen" at bounding box center [644, 115] width 106 height 25
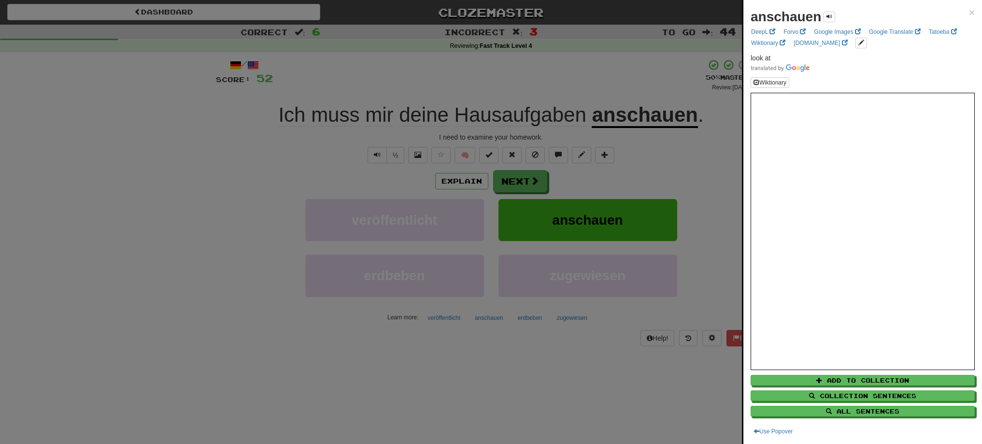
click at [656, 115] on div at bounding box center [491, 222] width 982 height 444
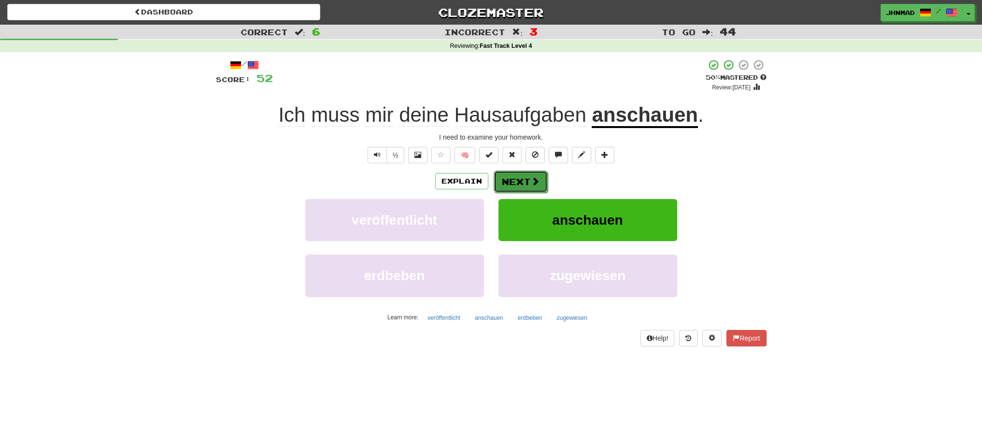
click at [531, 182] on span at bounding box center [535, 181] width 9 height 9
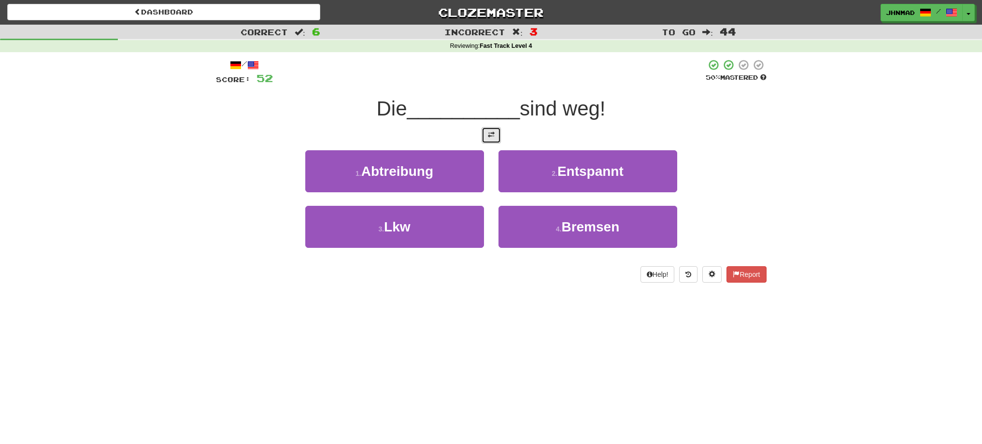
click at [491, 137] on span at bounding box center [491, 134] width 7 height 7
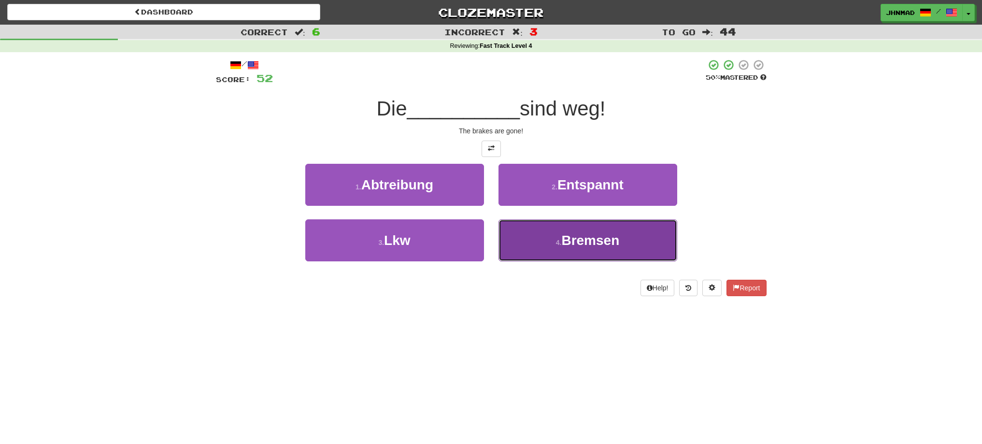
click at [619, 241] on span "Bremsen" at bounding box center [590, 240] width 58 height 15
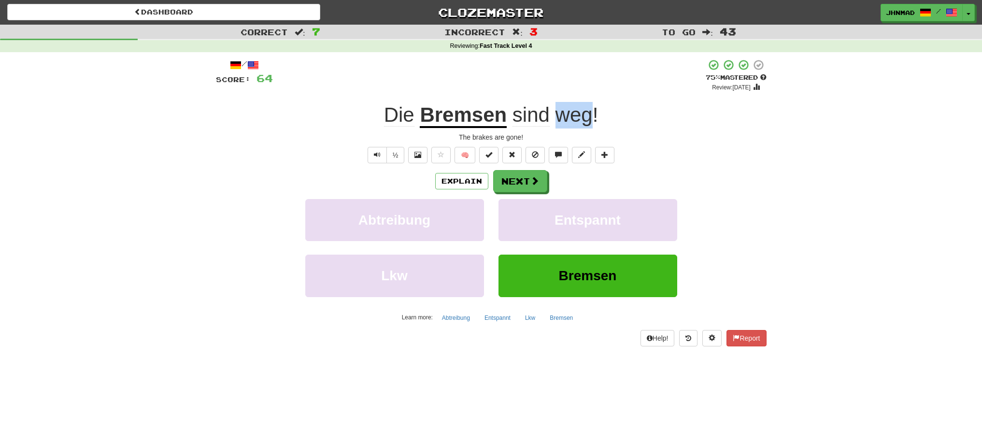
drag, startPoint x: 555, startPoint y: 117, endPoint x: 591, endPoint y: 116, distance: 35.8
click at [591, 116] on span "weg" at bounding box center [573, 114] width 37 height 23
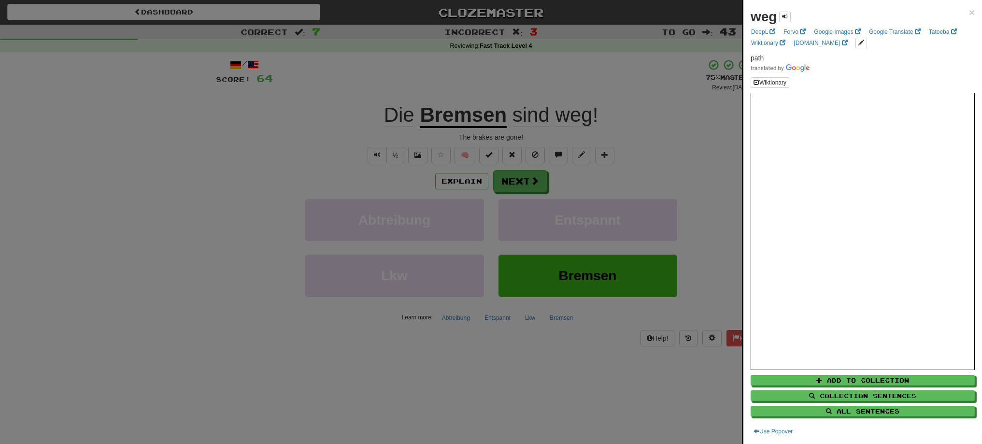
click at [514, 185] on div at bounding box center [491, 222] width 982 height 444
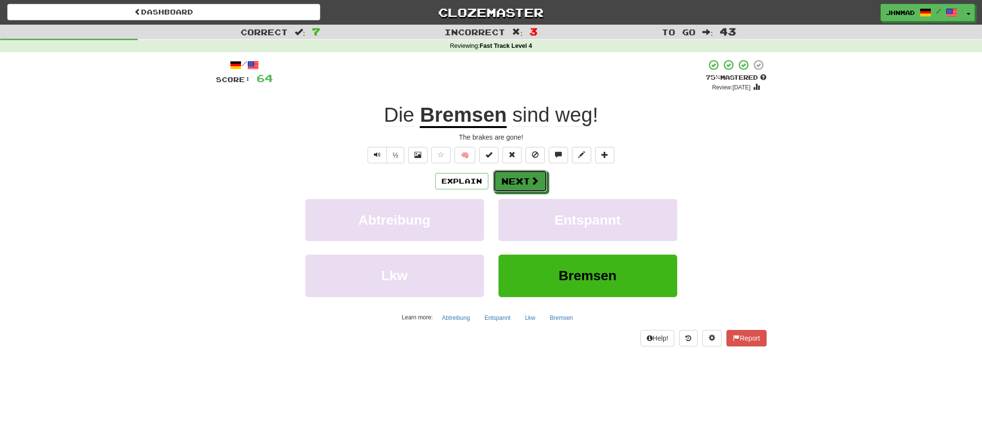
click at [514, 185] on button "Next" at bounding box center [520, 181] width 54 height 22
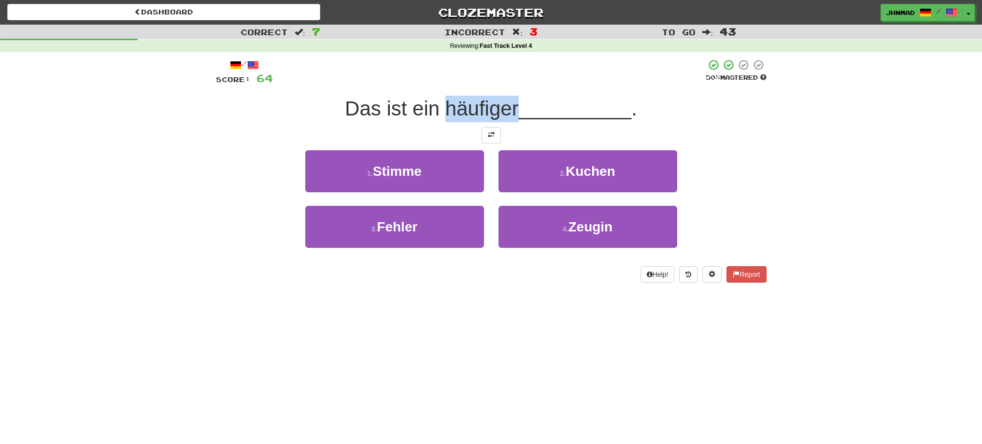
drag, startPoint x: 445, startPoint y: 109, endPoint x: 512, endPoint y: 102, distance: 67.4
click at [512, 102] on span "Das ist ein häufiger" at bounding box center [432, 108] width 174 height 23
click at [506, 84] on div at bounding box center [506, 84] width 0 height 0
click at [266, 82] on span "64" at bounding box center [264, 78] width 16 height 12
click at [491, 141] on button at bounding box center [490, 135] width 19 height 16
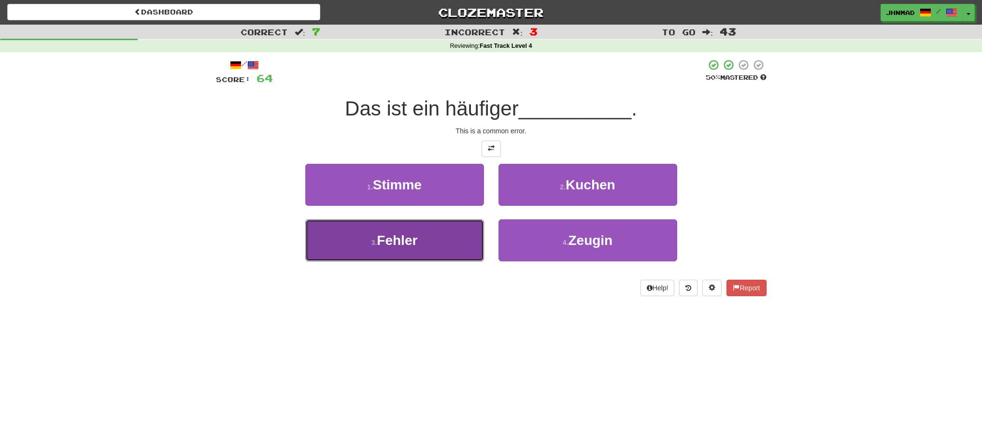
click at [421, 237] on button "3 . Fehler" at bounding box center [394, 240] width 179 height 42
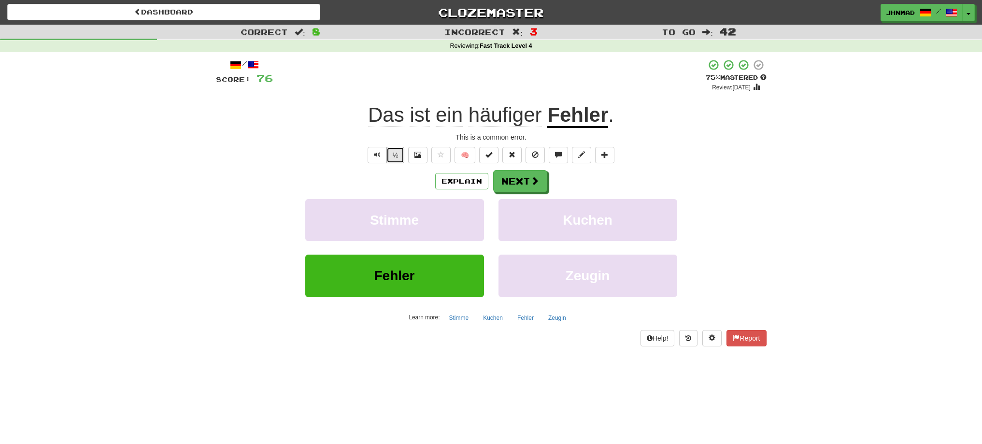
click at [395, 161] on button "½" at bounding box center [395, 155] width 18 height 16
click at [531, 184] on span at bounding box center [535, 181] width 9 height 9
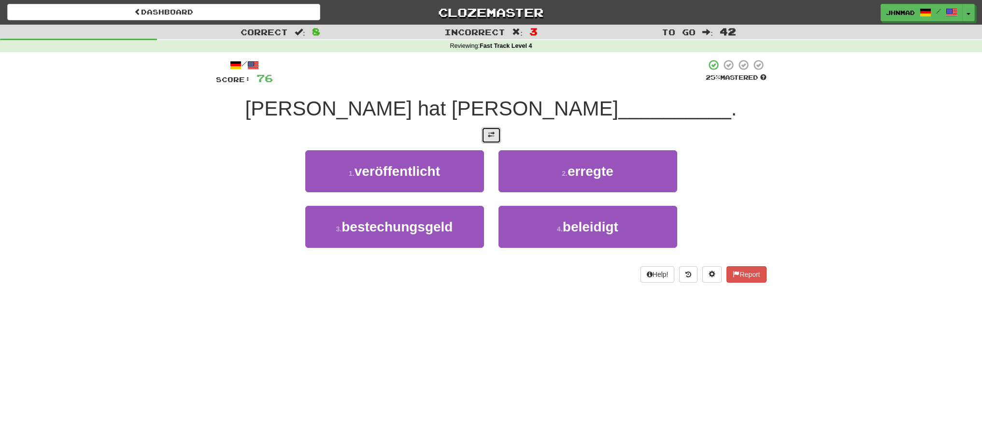
click at [496, 140] on button at bounding box center [490, 135] width 19 height 16
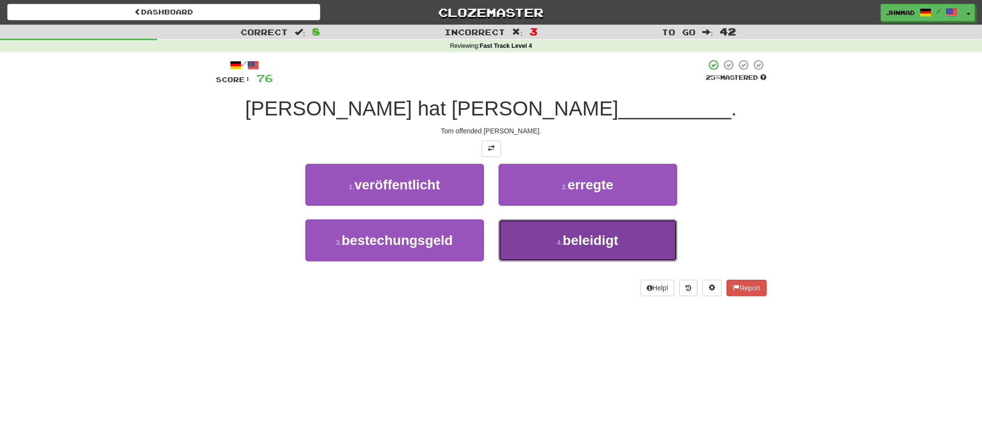
click at [581, 249] on button "4 . beleidigt" at bounding box center [587, 240] width 179 height 42
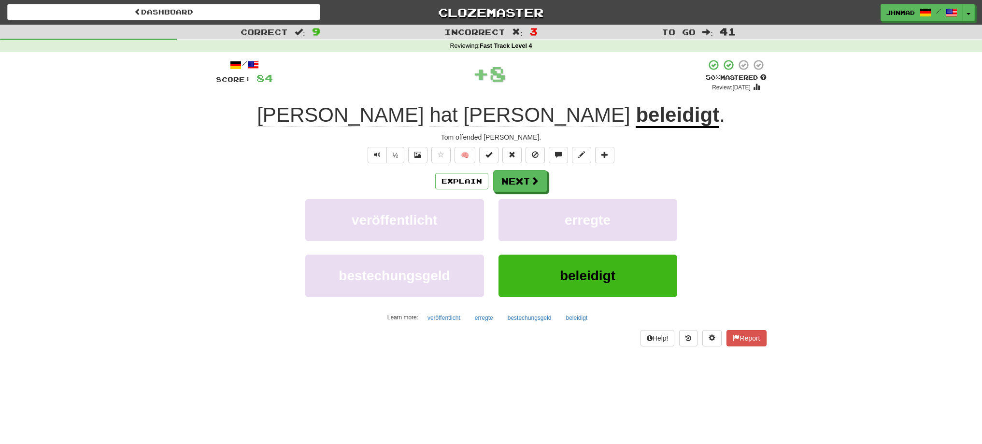
click at [635, 122] on u "beleidigt" at bounding box center [677, 115] width 84 height 25
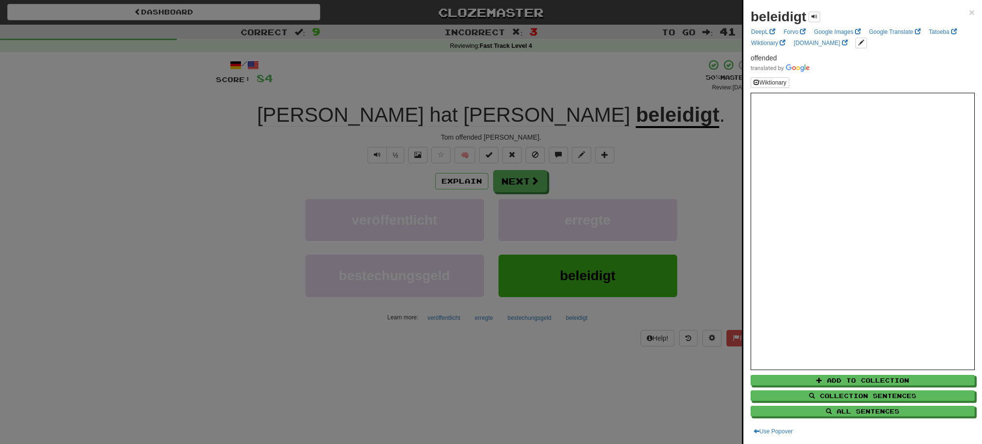
click at [524, 183] on div at bounding box center [491, 222] width 982 height 444
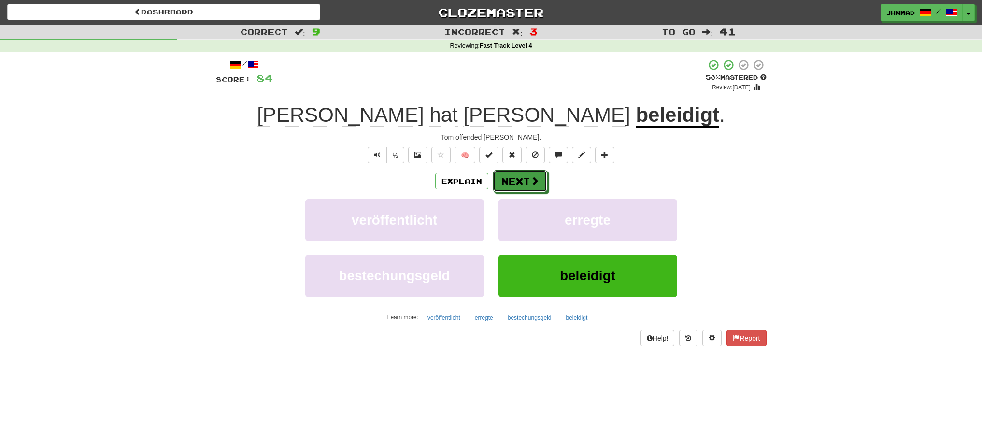
click at [524, 183] on button "Next" at bounding box center [520, 181] width 54 height 22
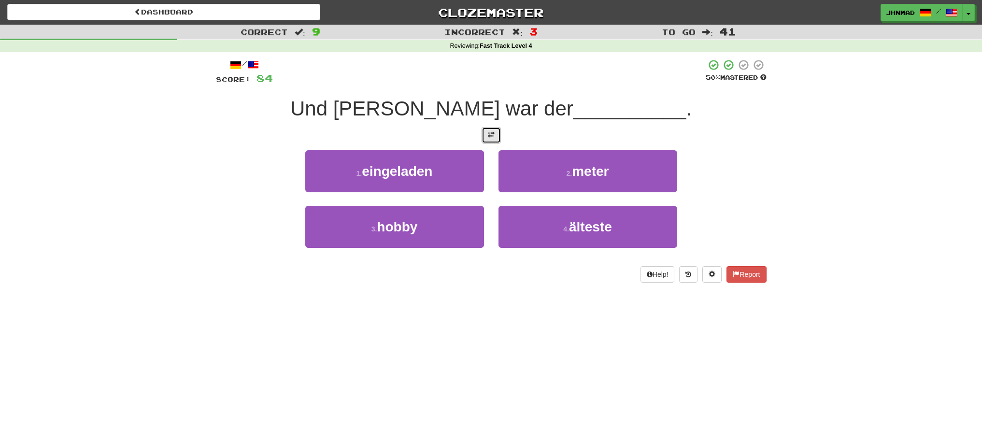
click at [486, 135] on button at bounding box center [490, 135] width 19 height 16
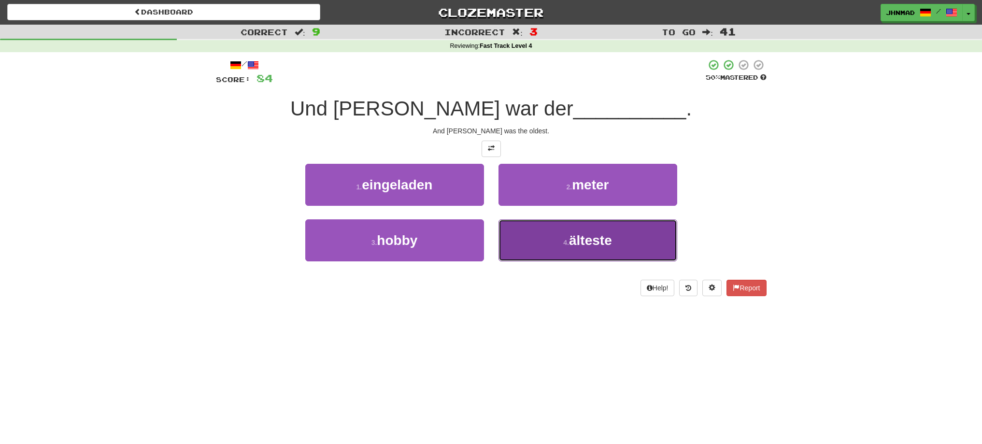
click at [612, 249] on button "4 . älteste" at bounding box center [587, 240] width 179 height 42
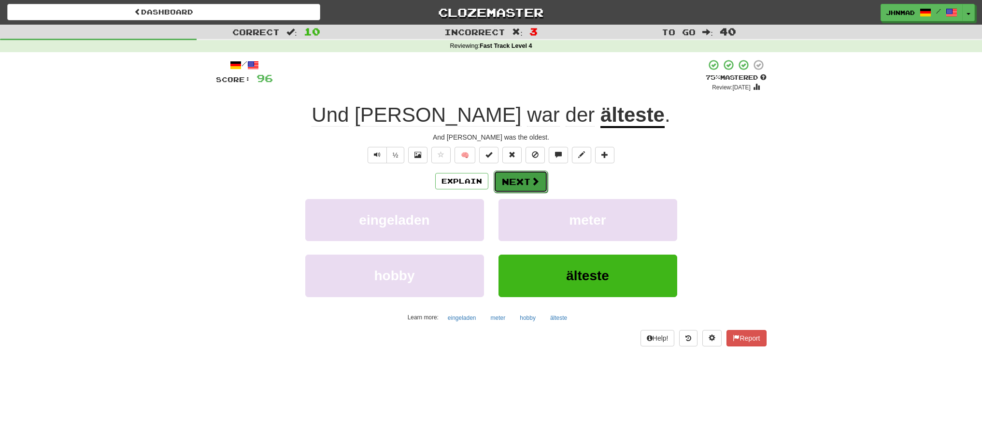
click at [512, 185] on button "Next" at bounding box center [520, 181] width 54 height 22
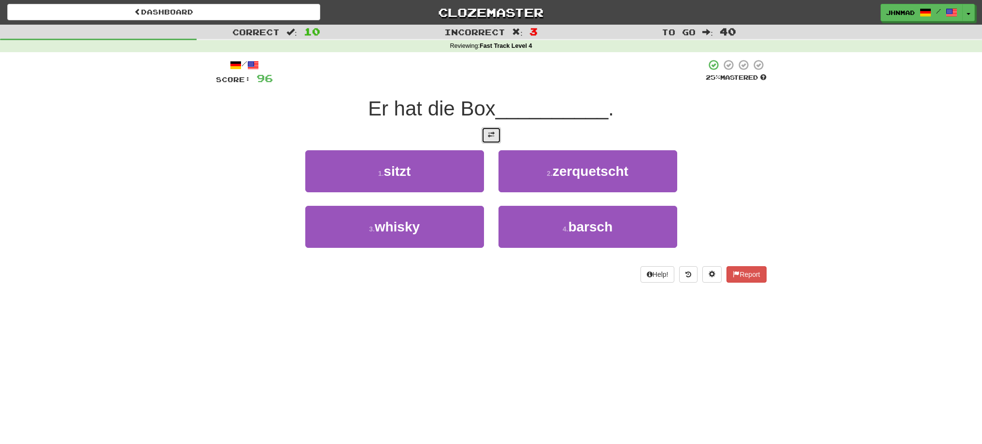
click at [490, 135] on span at bounding box center [491, 134] width 7 height 7
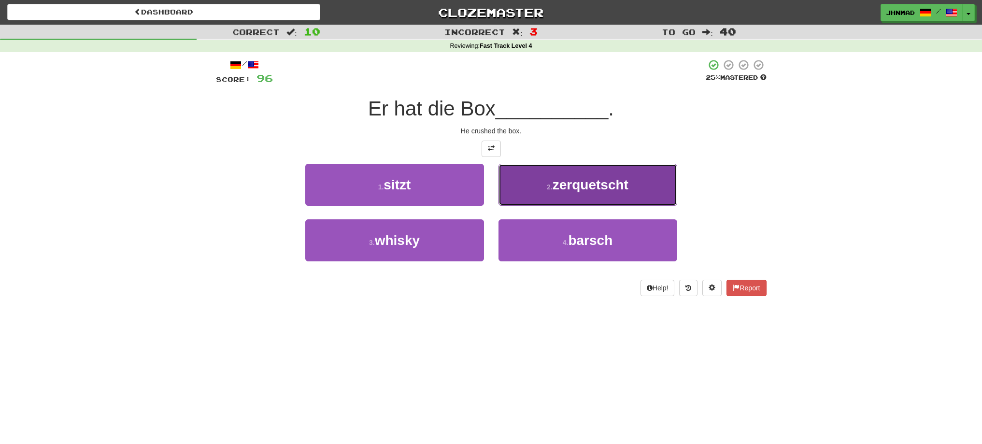
click at [563, 182] on span "zerquetscht" at bounding box center [590, 184] width 76 height 15
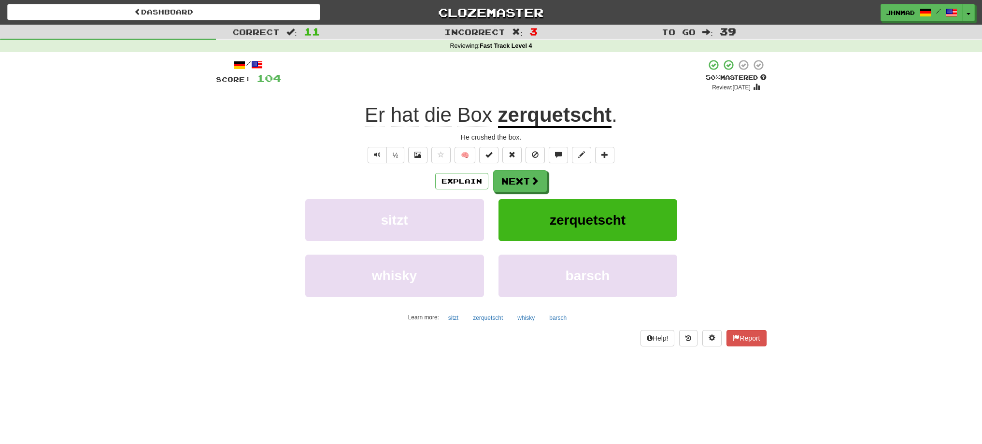
click at [519, 120] on u "zerquetscht" at bounding box center [555, 115] width 114 height 25
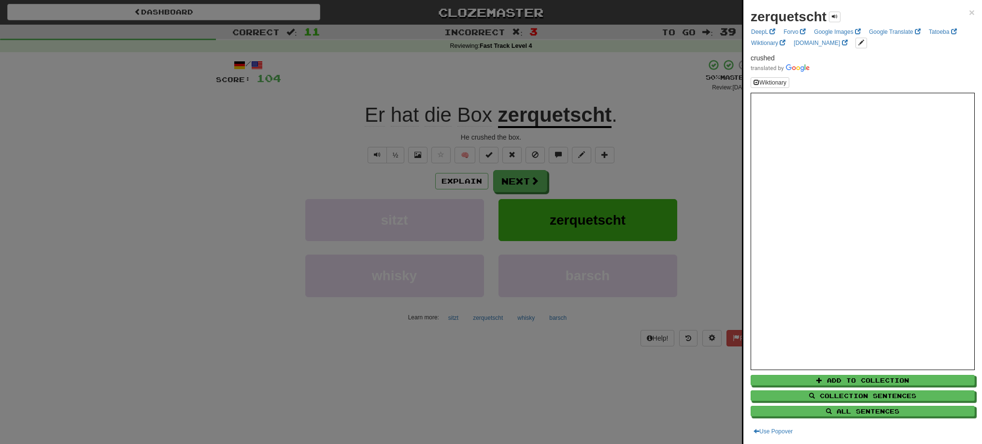
click at [390, 159] on div at bounding box center [491, 222] width 982 height 444
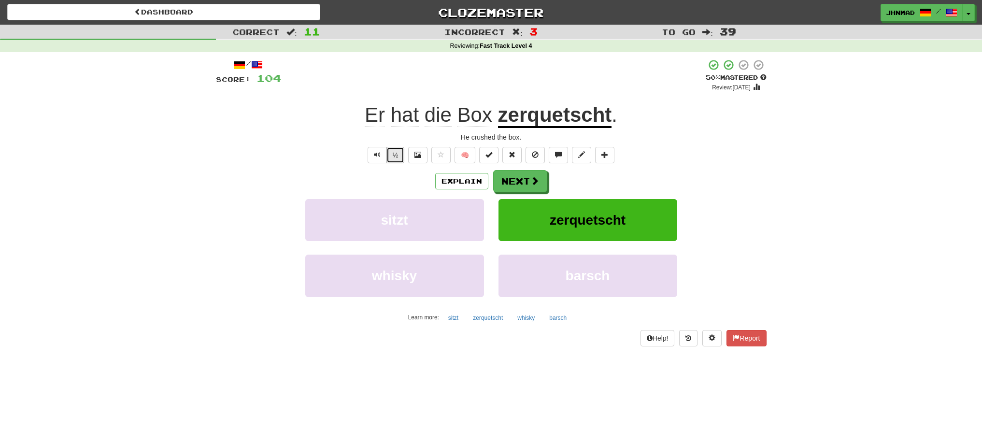
click at [393, 152] on button "½" at bounding box center [395, 155] width 18 height 16
click at [502, 182] on button "Next" at bounding box center [520, 181] width 54 height 22
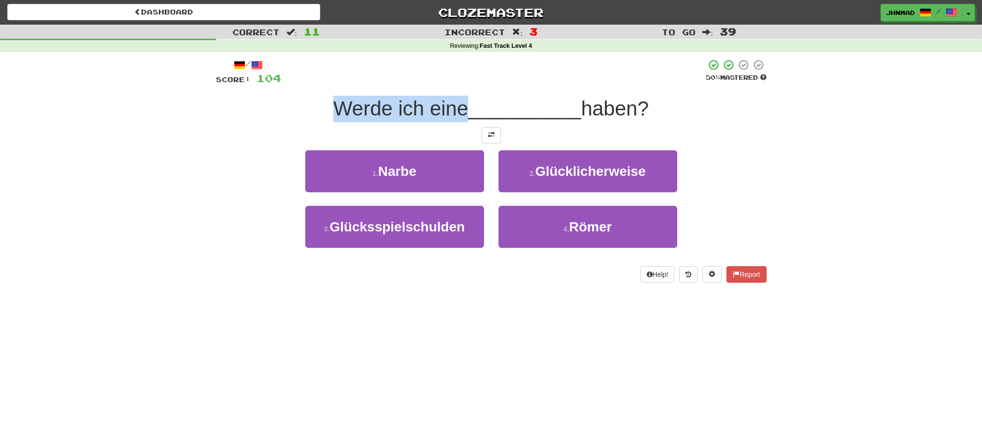
drag, startPoint x: 327, startPoint y: 108, endPoint x: 459, endPoint y: 99, distance: 132.1
click at [459, 99] on div "Werde ich eine __________ haben?" at bounding box center [491, 109] width 550 height 27
click at [453, 84] on div at bounding box center [453, 84] width 0 height 0
click at [499, 140] on button at bounding box center [490, 135] width 19 height 16
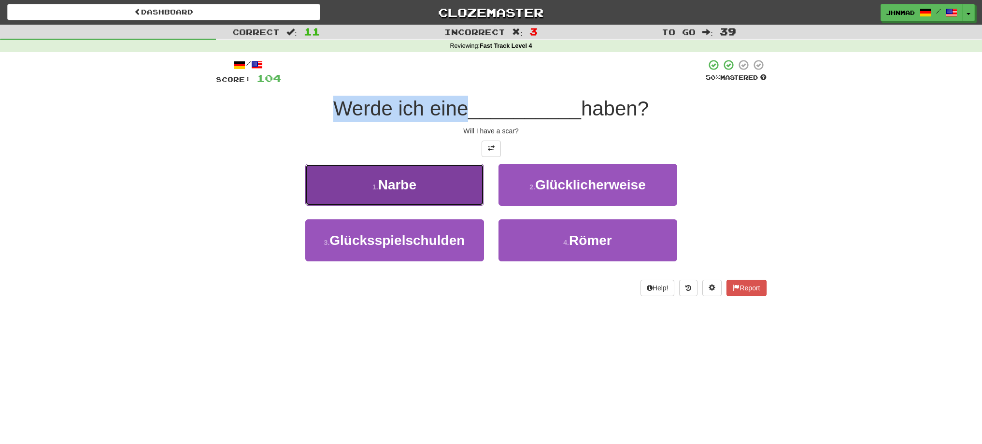
click at [456, 178] on button "1 . Narbe" at bounding box center [394, 185] width 179 height 42
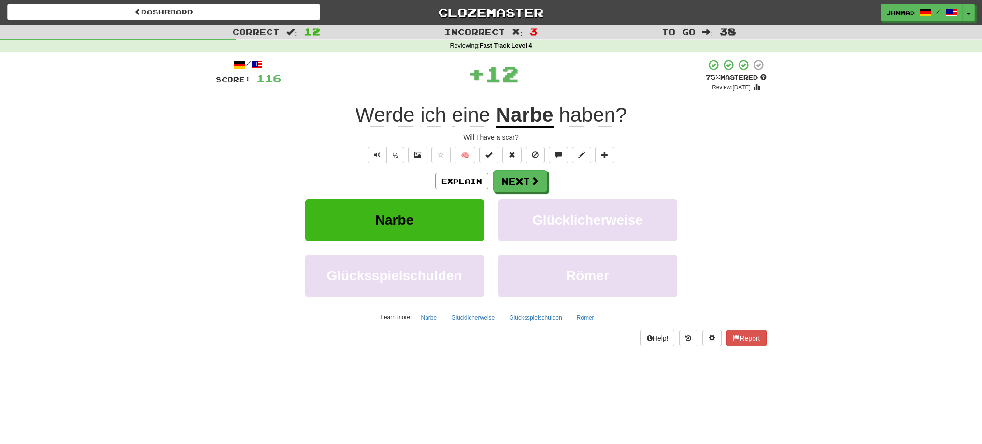
click at [521, 108] on u "Narbe" at bounding box center [524, 115] width 57 height 25
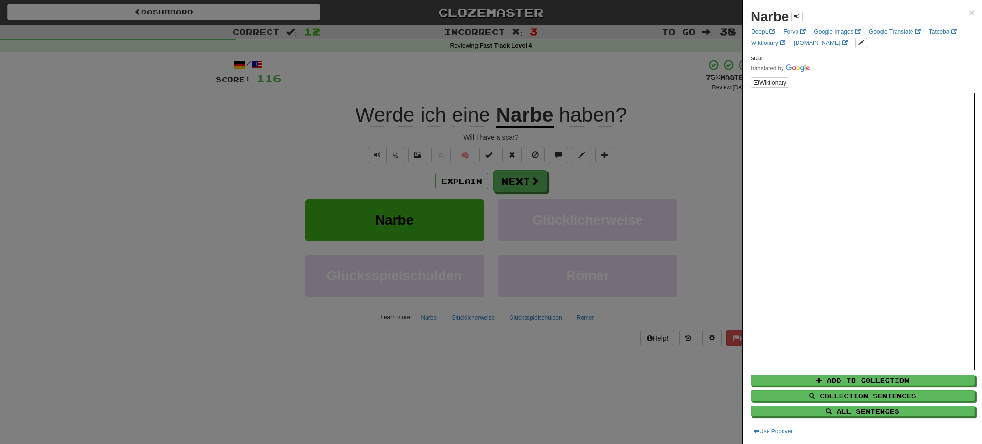
click at [497, 183] on div at bounding box center [491, 222] width 982 height 444
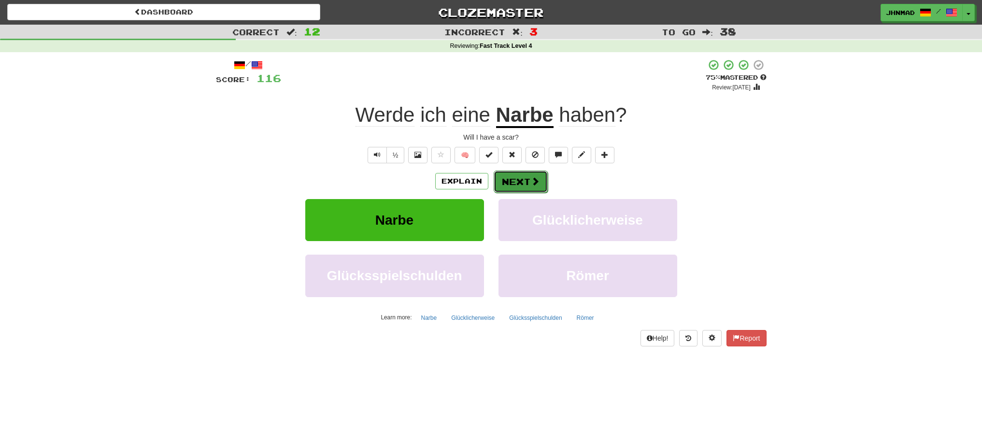
click at [499, 183] on button "Next" at bounding box center [520, 181] width 54 height 22
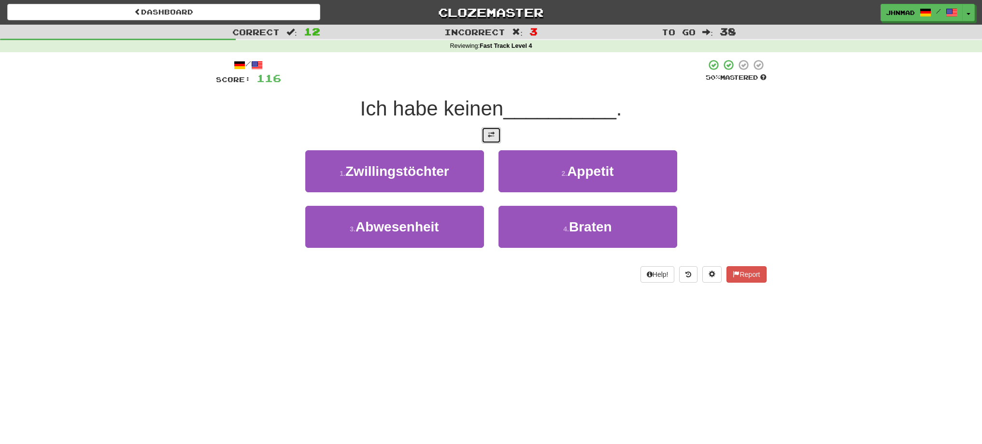
click at [496, 141] on button at bounding box center [490, 135] width 19 height 16
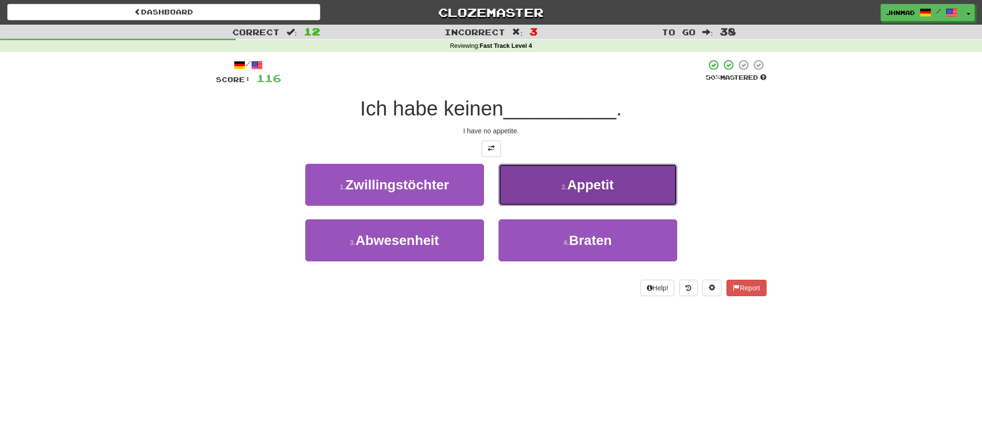
click at [572, 191] on span "Appetit" at bounding box center [590, 184] width 46 height 15
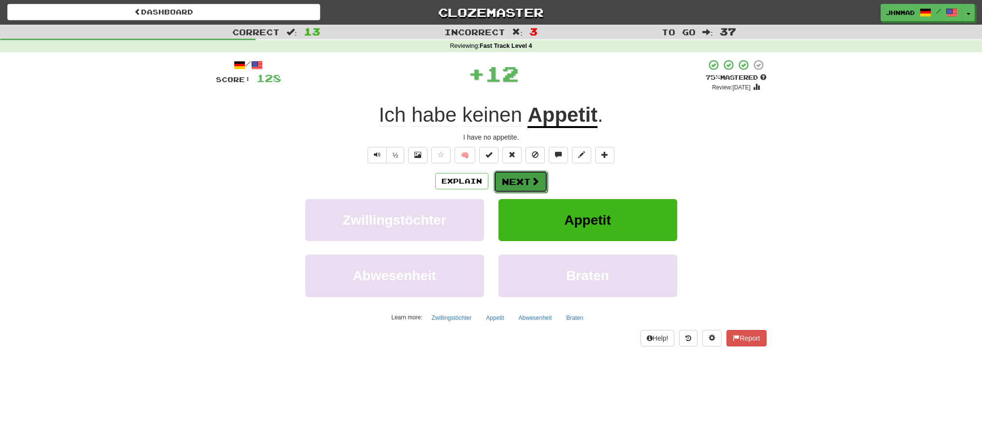
click at [527, 178] on button "Next" at bounding box center [520, 181] width 54 height 22
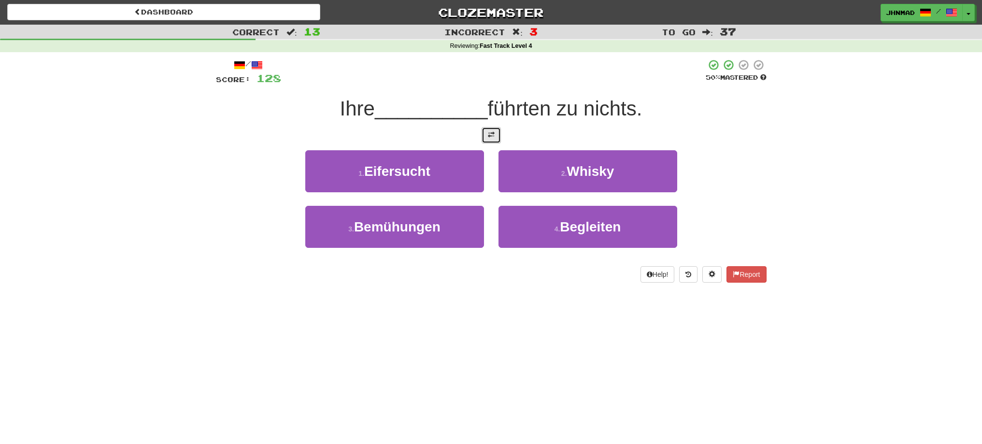
click at [490, 140] on button at bounding box center [490, 135] width 19 height 16
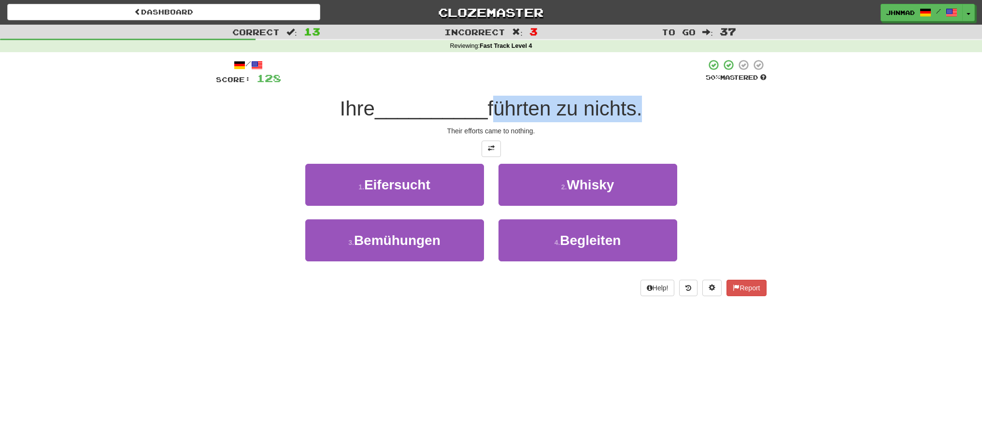
drag, startPoint x: 492, startPoint y: 106, endPoint x: 639, endPoint y: 121, distance: 148.1
click at [639, 121] on div "Ihre __________ führten zu nichts." at bounding box center [491, 109] width 550 height 27
click at [633, 120] on div at bounding box center [633, 120] width 0 height 0
click at [665, 151] on div at bounding box center [491, 148] width 550 height 16
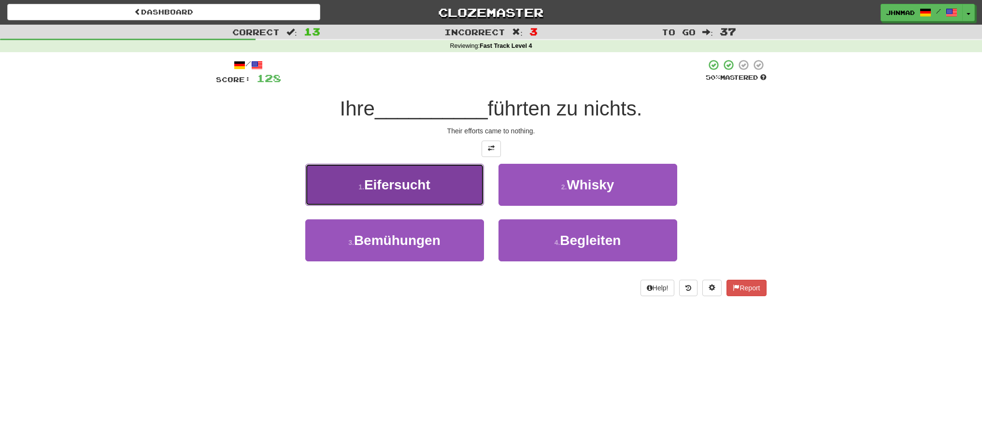
click at [446, 179] on button "1 . Eifersucht" at bounding box center [394, 185] width 179 height 42
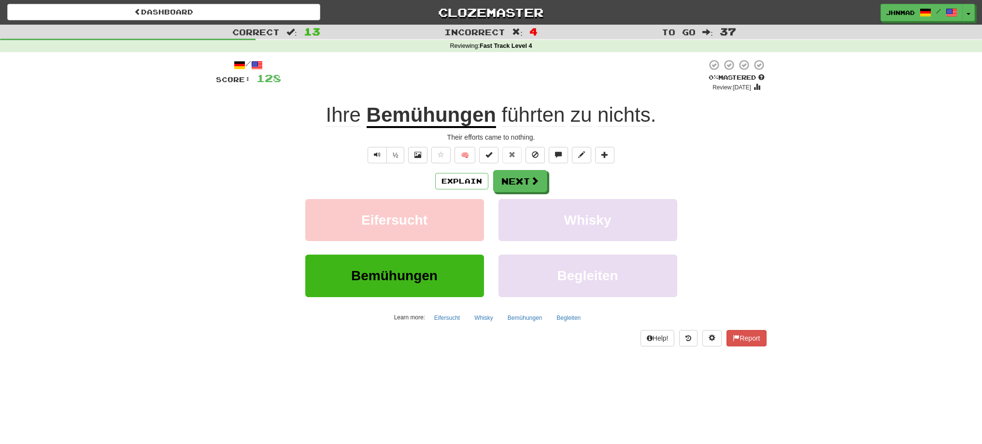
click at [376, 115] on u "Bemühungen" at bounding box center [430, 115] width 129 height 25
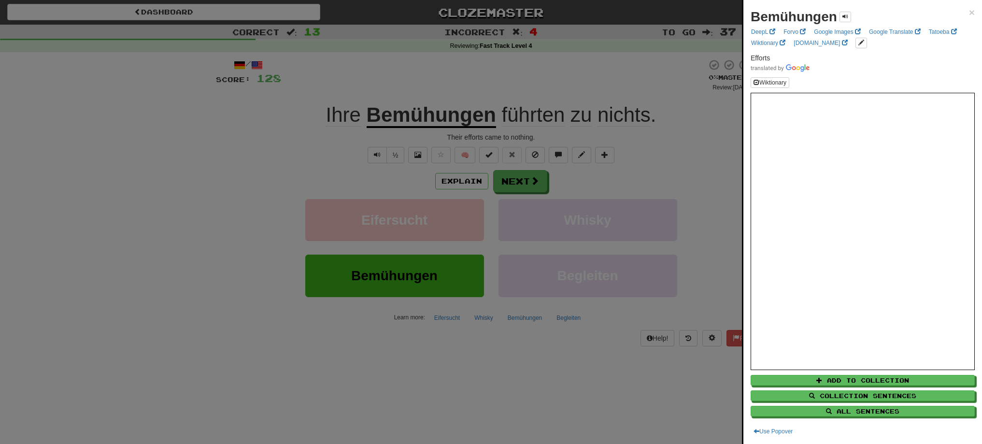
click at [393, 154] on div at bounding box center [491, 222] width 982 height 444
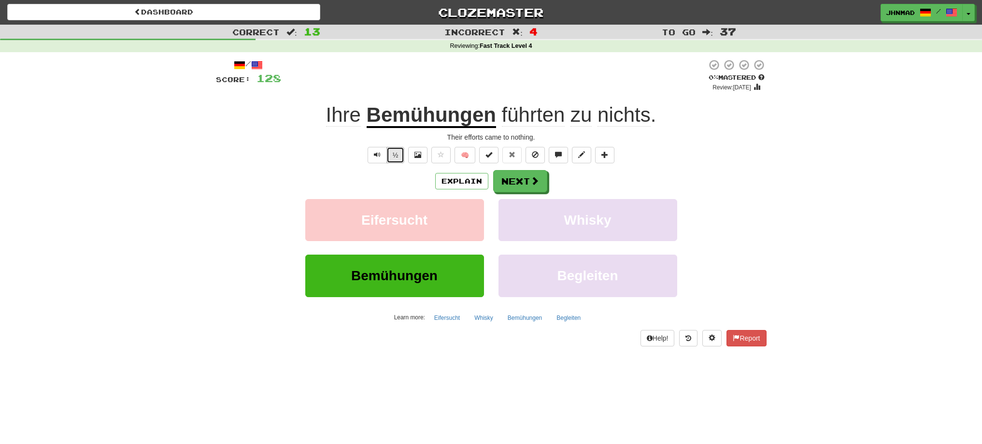
click at [393, 154] on button "½" at bounding box center [395, 155] width 18 height 16
drag, startPoint x: 500, startPoint y: 107, endPoint x: 560, endPoint y: 110, distance: 60.4
click at [560, 110] on span "führten zu nichts ." at bounding box center [576, 114] width 160 height 23
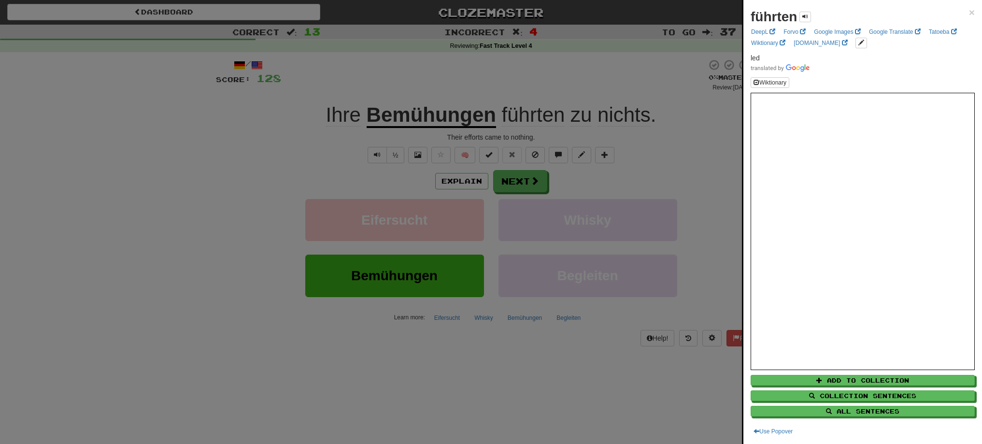
click at [684, 193] on div at bounding box center [491, 222] width 982 height 444
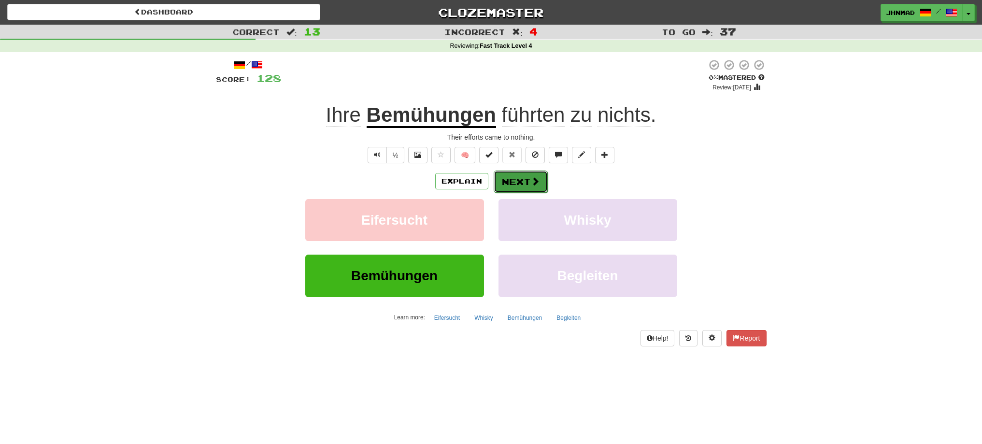
click at [527, 182] on button "Next" at bounding box center [520, 181] width 54 height 22
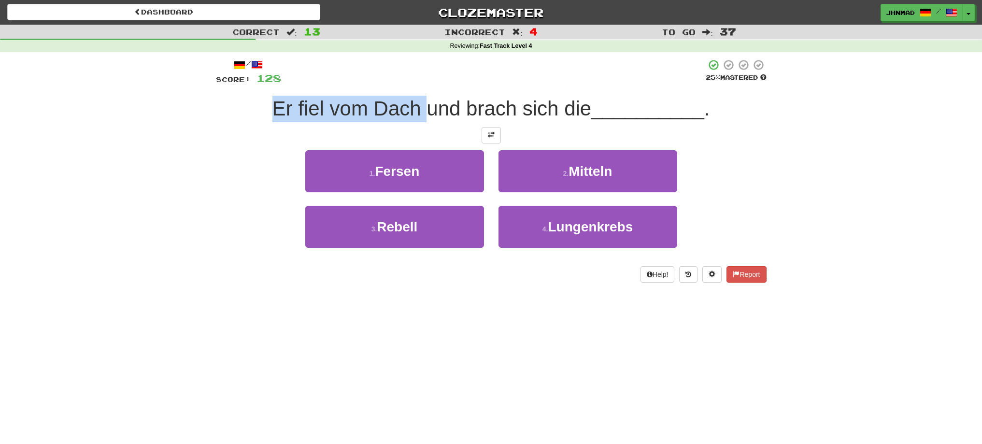
drag, startPoint x: 257, startPoint y: 101, endPoint x: 426, endPoint y: 113, distance: 169.4
click at [426, 113] on div "Er fiel vom Dach und brach sich die __________ ." at bounding box center [491, 109] width 550 height 27
click at [420, 120] on div at bounding box center [420, 120] width 0 height 0
click at [219, 148] on div "/ Score: 128 25 % Mastered Er fiel vom Dach und brach sich die __________ . 1 .…" at bounding box center [491, 171] width 550 height 224
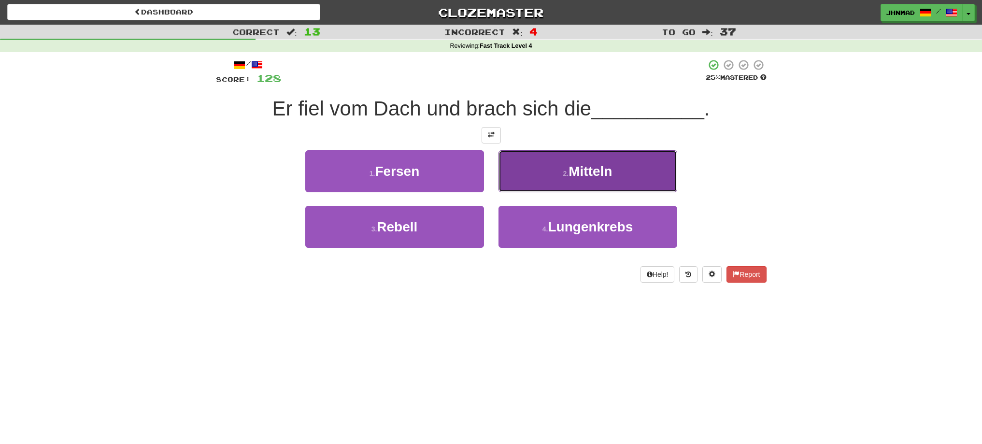
click at [575, 175] on span "Mitteln" at bounding box center [589, 171] width 43 height 15
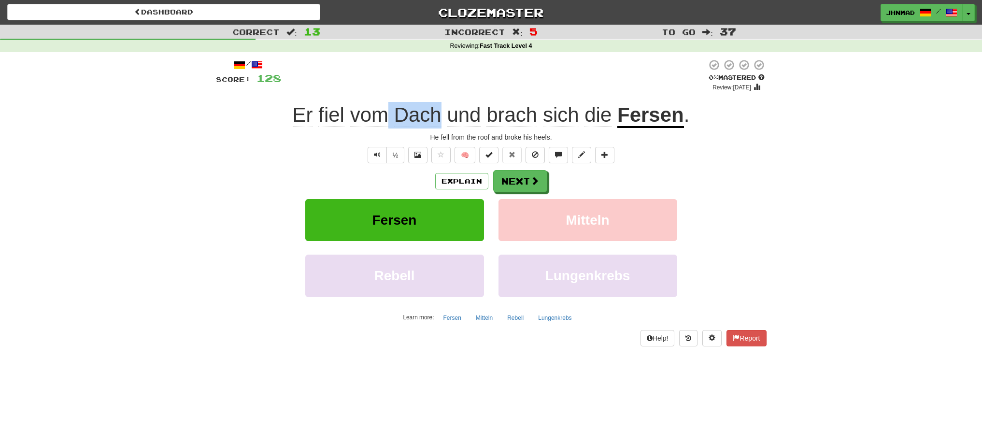
drag, startPoint x: 391, startPoint y: 114, endPoint x: 439, endPoint y: 116, distance: 48.3
click at [439, 116] on span "Er fiel vom Dach und brach sich die" at bounding box center [455, 114] width 324 height 23
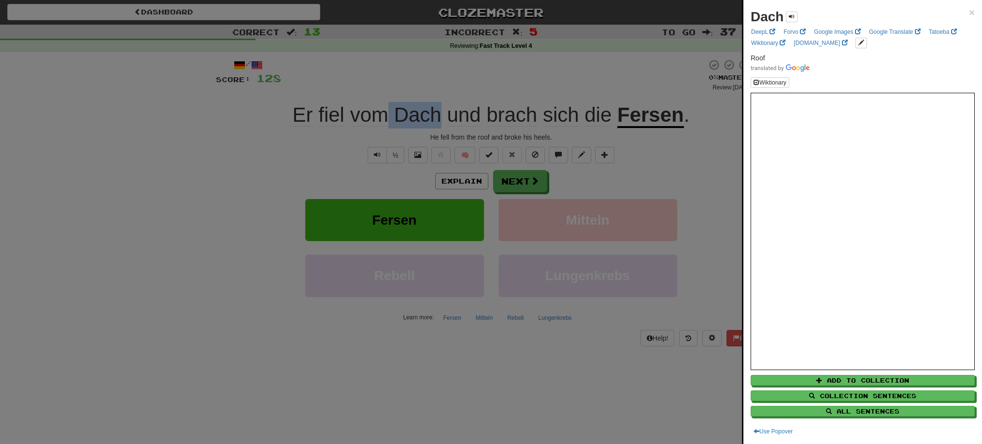
click at [338, 148] on div at bounding box center [491, 222] width 982 height 444
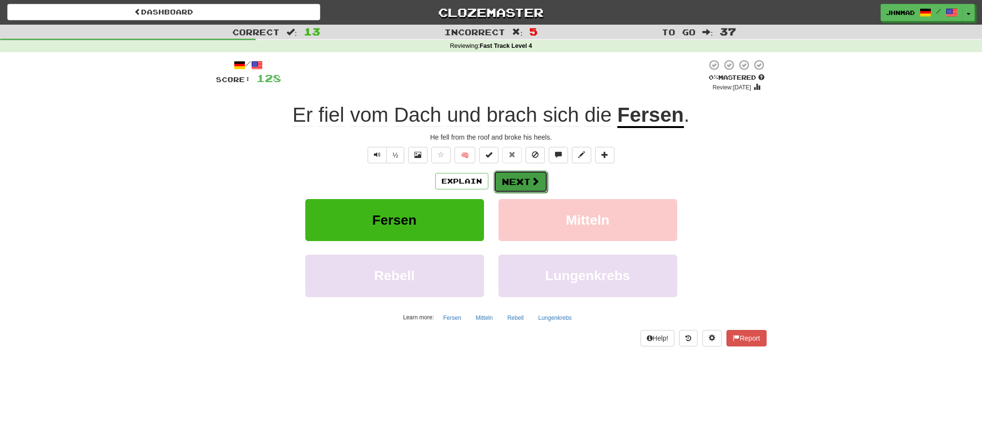
click at [523, 176] on button "Next" at bounding box center [520, 181] width 54 height 22
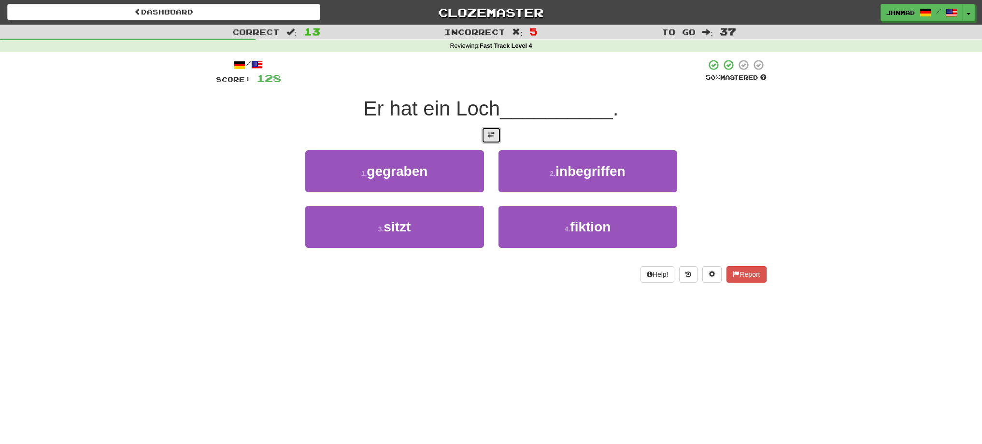
click at [484, 133] on button at bounding box center [490, 135] width 19 height 16
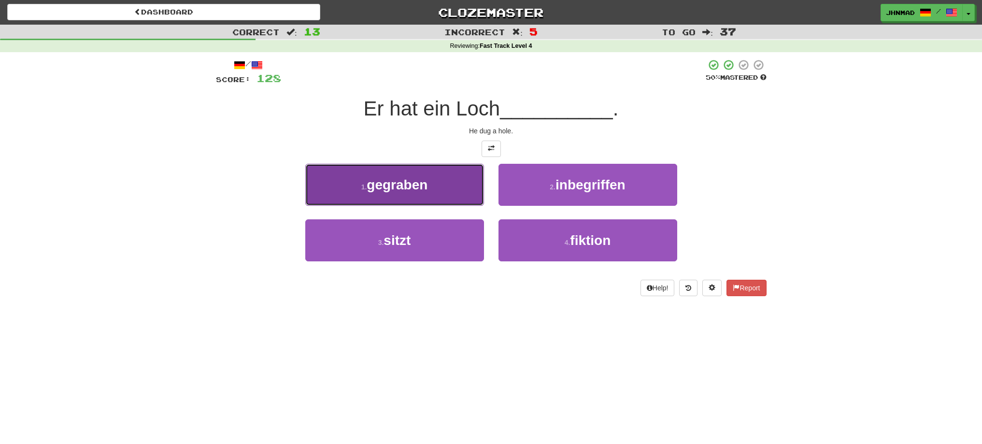
click at [443, 189] on button "1 . gegraben" at bounding box center [394, 185] width 179 height 42
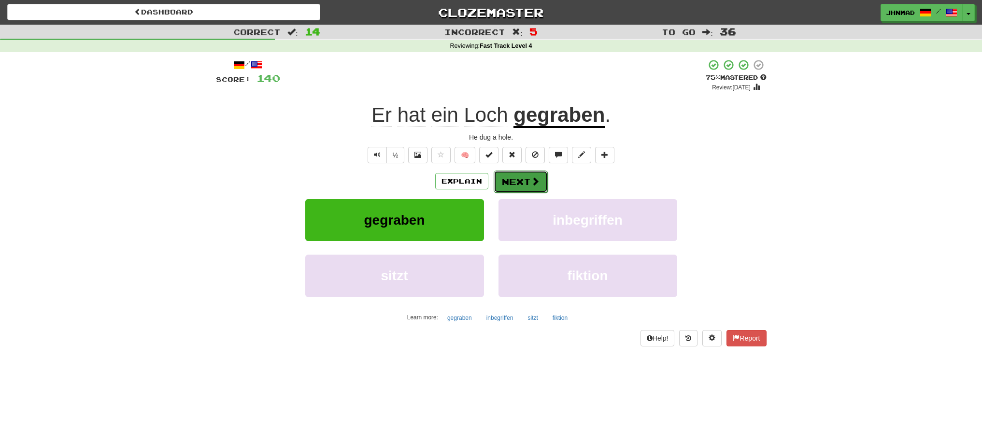
click at [517, 175] on button "Next" at bounding box center [520, 181] width 54 height 22
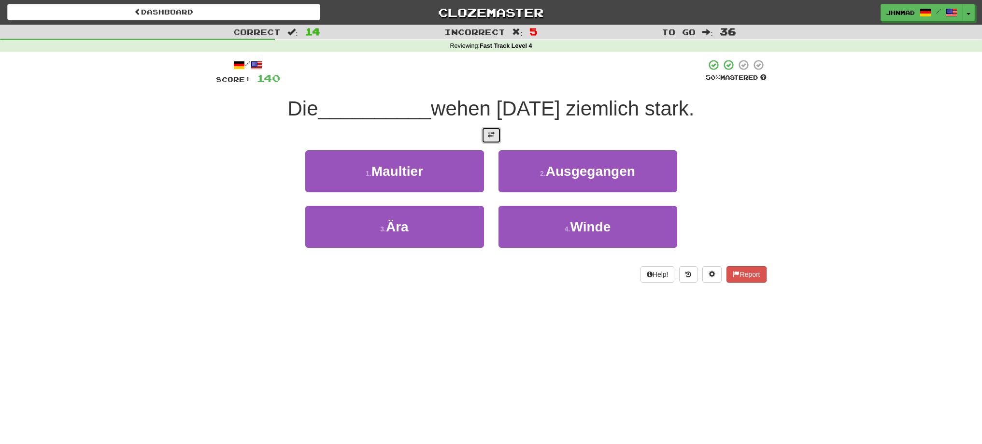
click at [488, 135] on span at bounding box center [491, 134] width 7 height 7
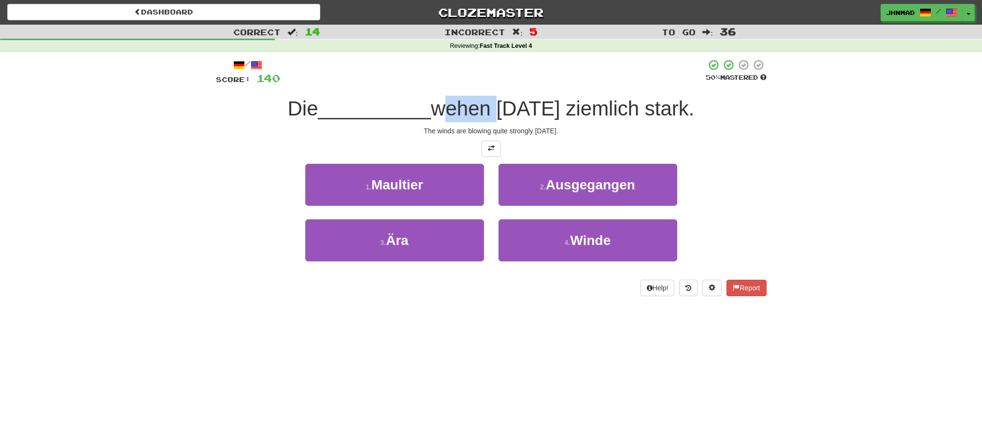
drag, startPoint x: 445, startPoint y: 108, endPoint x: 502, endPoint y: 102, distance: 56.8
click at [502, 102] on span "wehen heute ziemlich stark." at bounding box center [562, 108] width 263 height 23
click at [495, 84] on div at bounding box center [495, 84] width 0 height 0
click at [260, 142] on div at bounding box center [491, 148] width 550 height 16
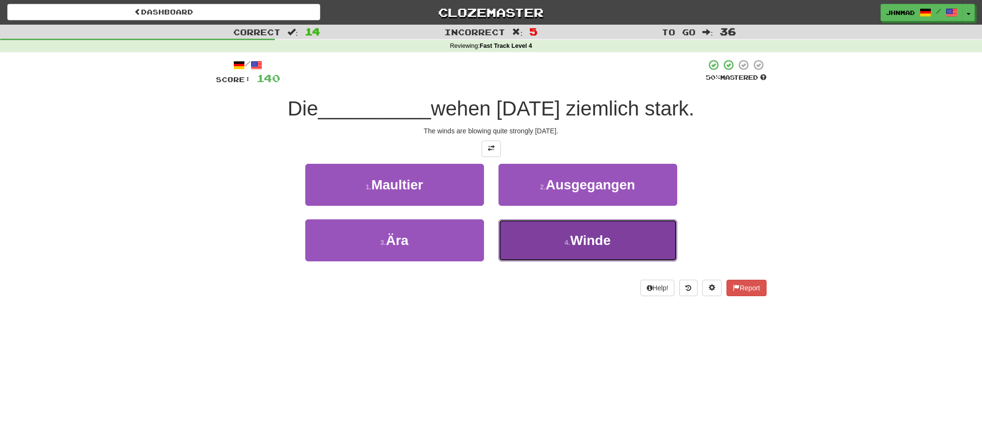
click at [533, 241] on button "4 . Winde" at bounding box center [587, 240] width 179 height 42
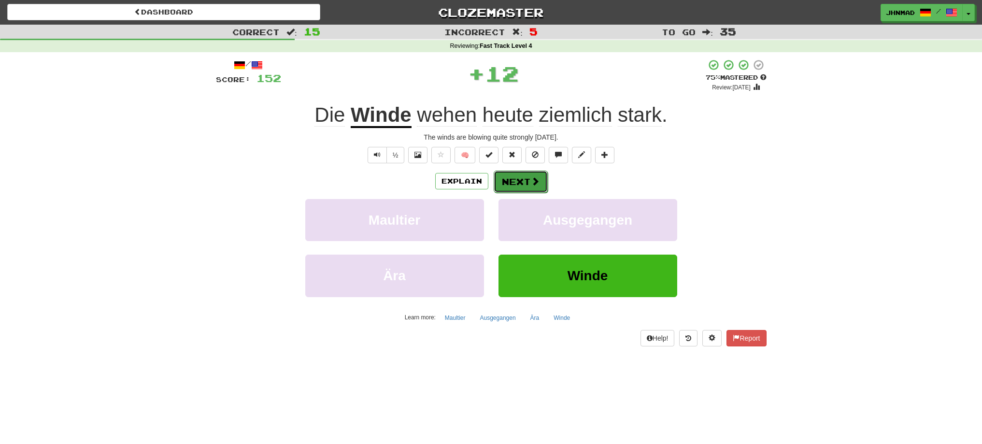
click at [533, 179] on span at bounding box center [535, 181] width 9 height 9
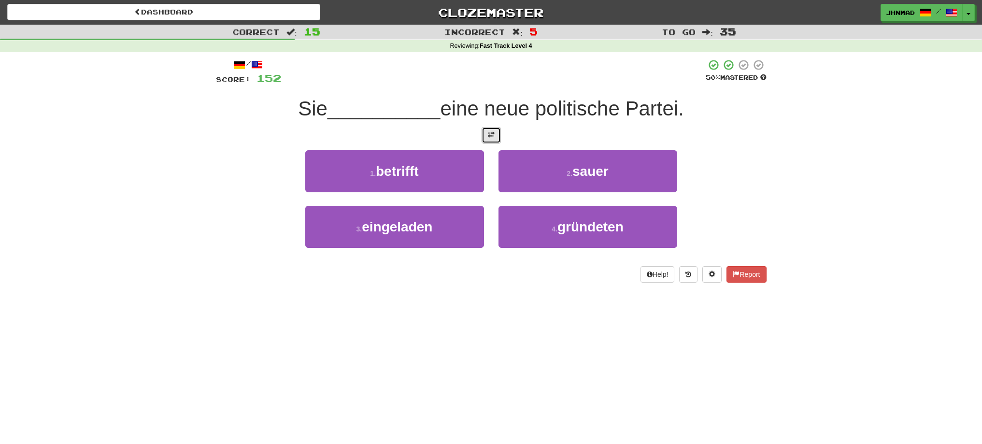
click at [495, 139] on button at bounding box center [490, 135] width 19 height 16
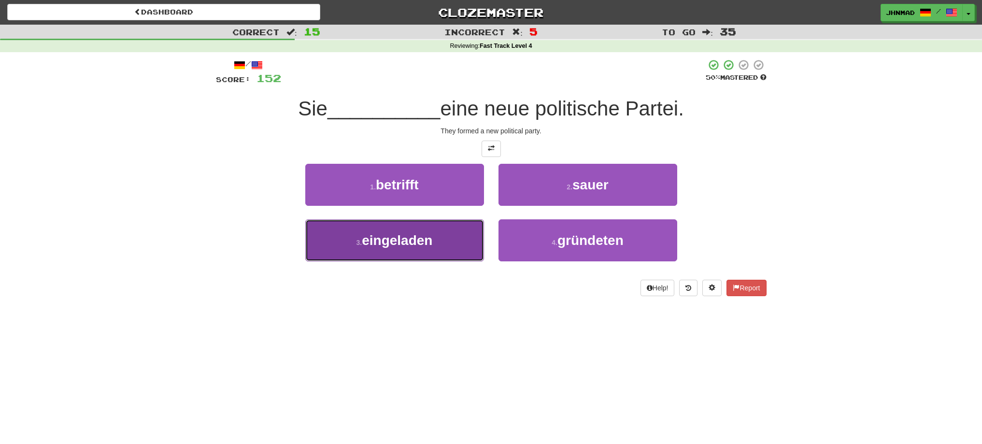
click at [381, 243] on span "eingeladen" at bounding box center [397, 240] width 70 height 15
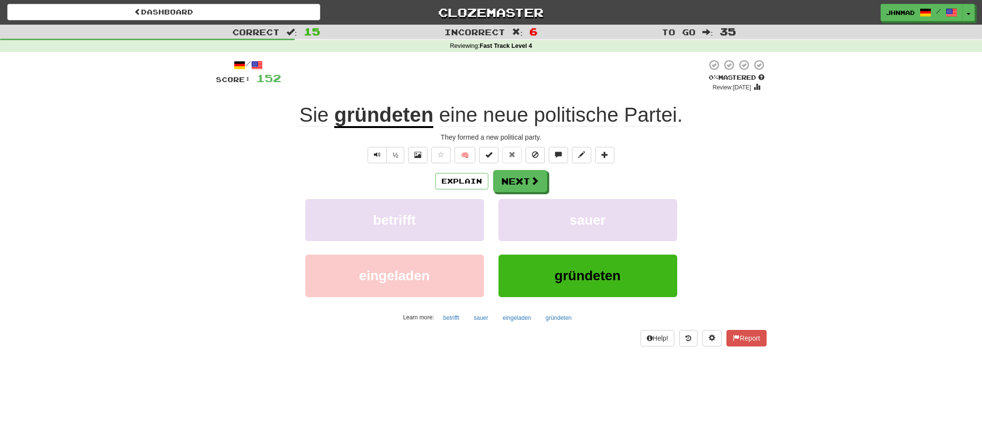
click at [410, 109] on u "gründeten" at bounding box center [383, 115] width 99 height 25
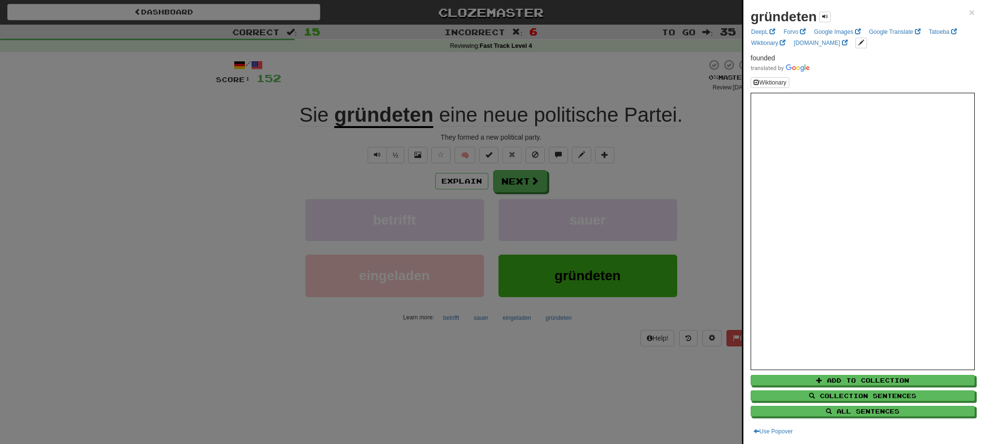
click at [508, 185] on div at bounding box center [491, 222] width 982 height 444
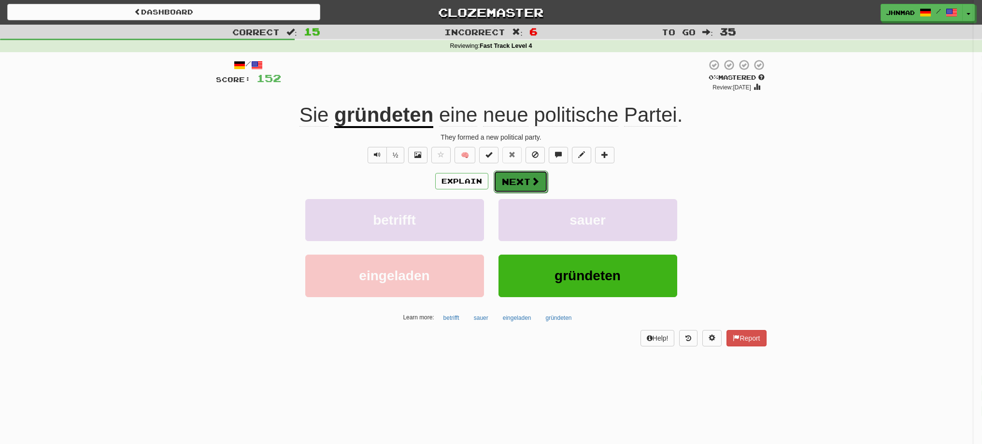
click at [509, 188] on button "Next" at bounding box center [520, 181] width 54 height 22
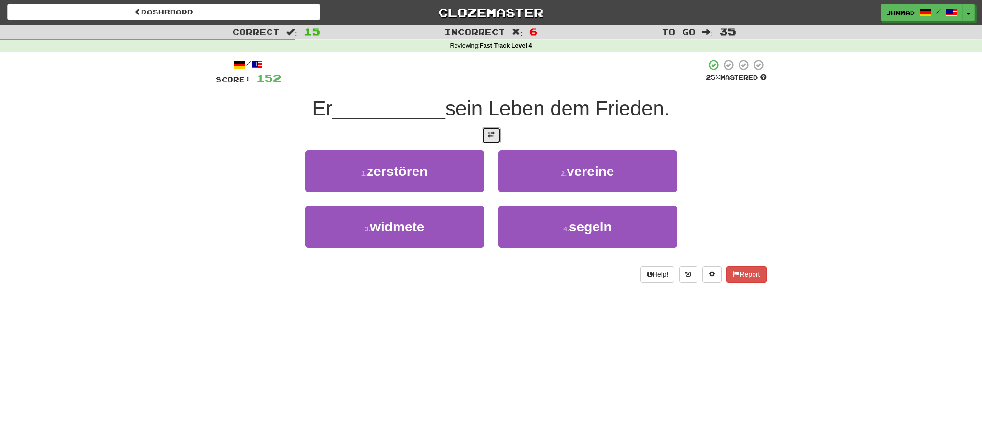
click at [493, 139] on button at bounding box center [490, 135] width 19 height 16
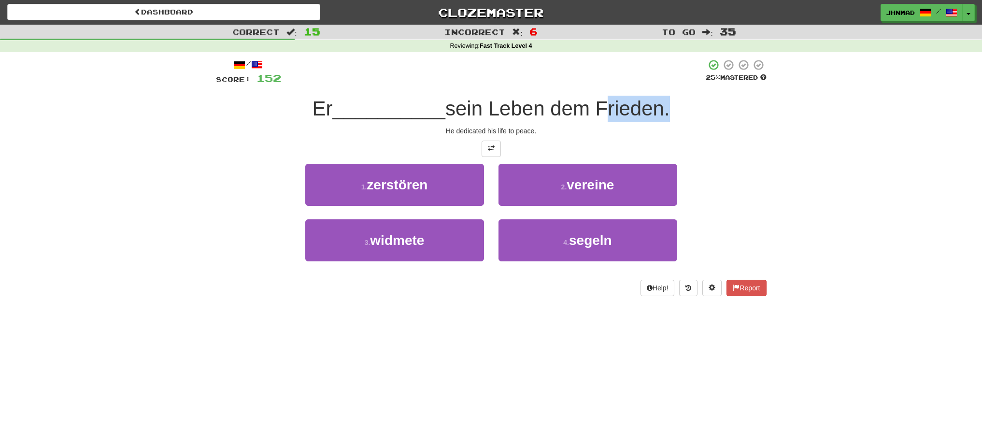
drag, startPoint x: 599, startPoint y: 107, endPoint x: 668, endPoint y: 110, distance: 69.6
click at [668, 110] on span "sein Leben dem Frieden." at bounding box center [557, 108] width 224 height 23
click at [662, 120] on div at bounding box center [662, 120] width 0 height 0
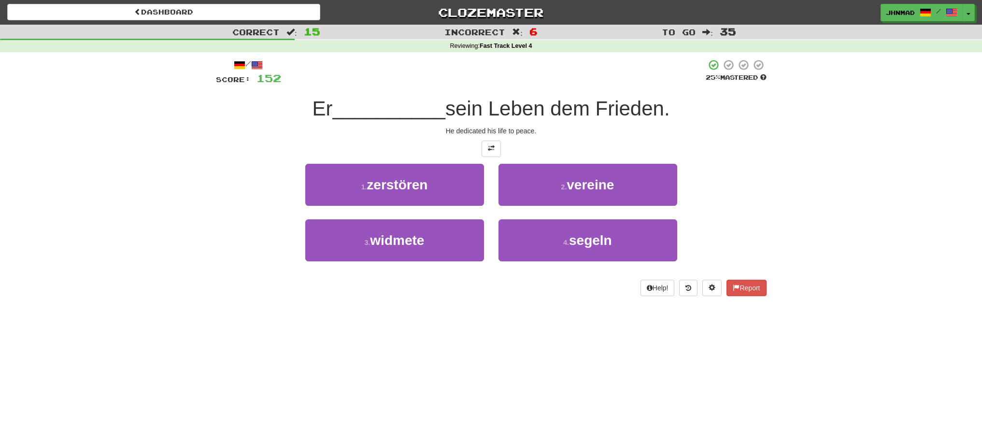
click at [838, 231] on div "Correct : 15 Incorrect : 6 To go : 35 Reviewing : Fast Track Level 4 / Score: 1…" at bounding box center [491, 167] width 982 height 285
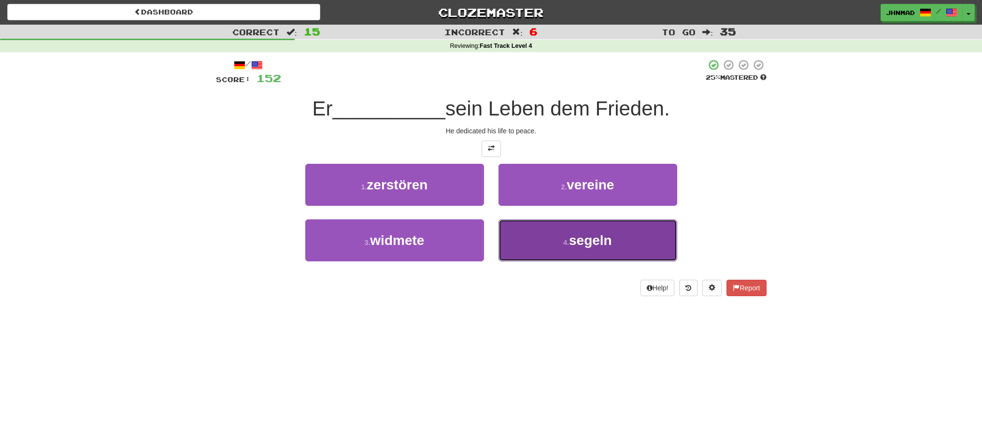
click at [581, 240] on span "segeln" at bounding box center [590, 240] width 43 height 15
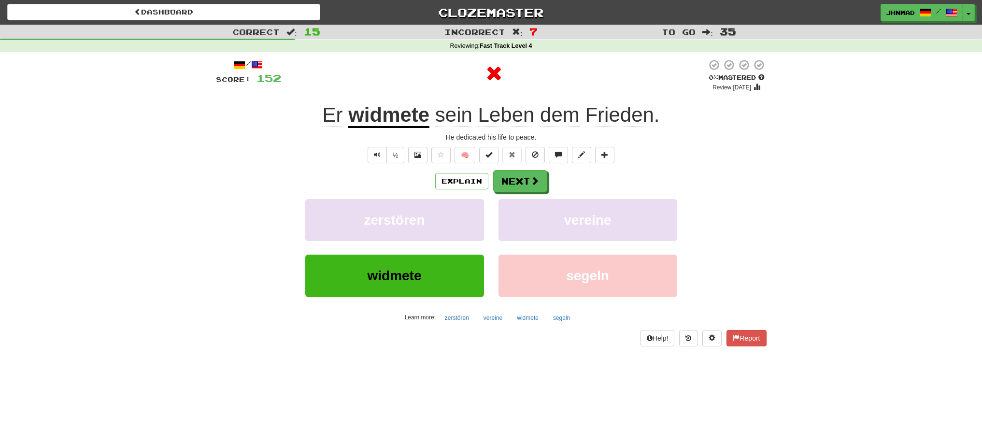
click at [381, 119] on u "widmete" at bounding box center [388, 115] width 81 height 25
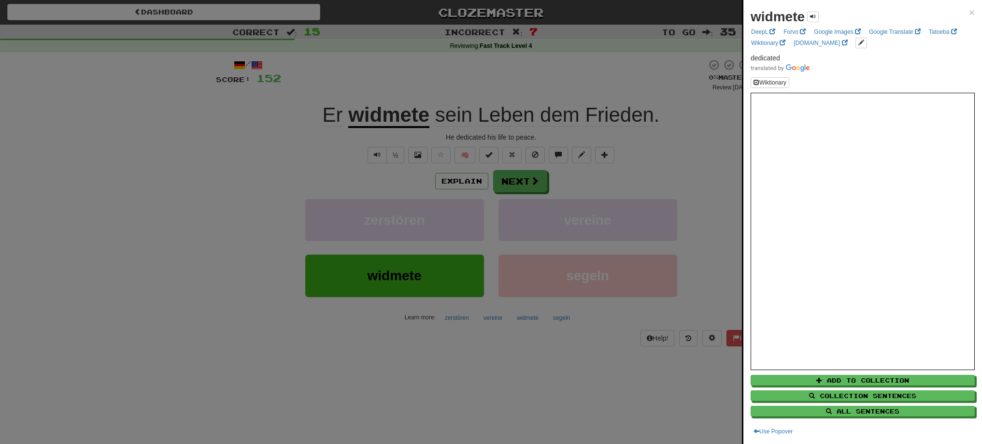
click at [391, 154] on div at bounding box center [491, 222] width 982 height 444
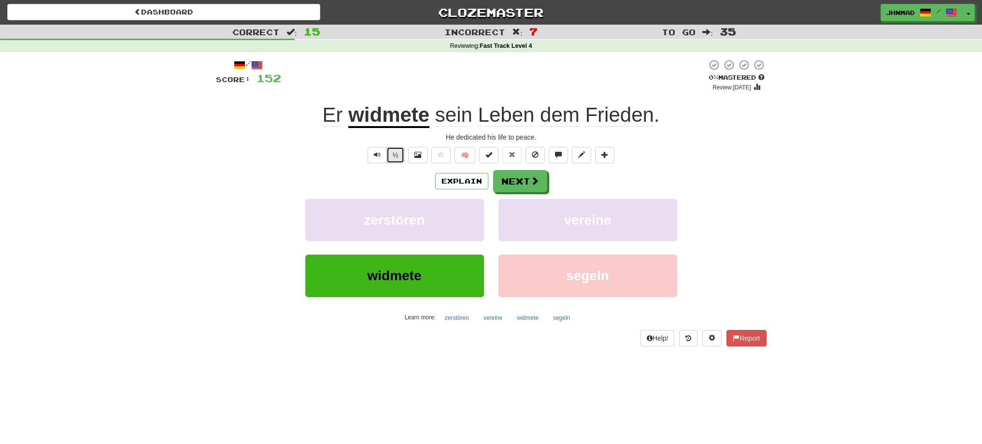
click at [391, 154] on button "½" at bounding box center [395, 155] width 18 height 16
click at [380, 117] on u "widmete" at bounding box center [388, 115] width 81 height 25
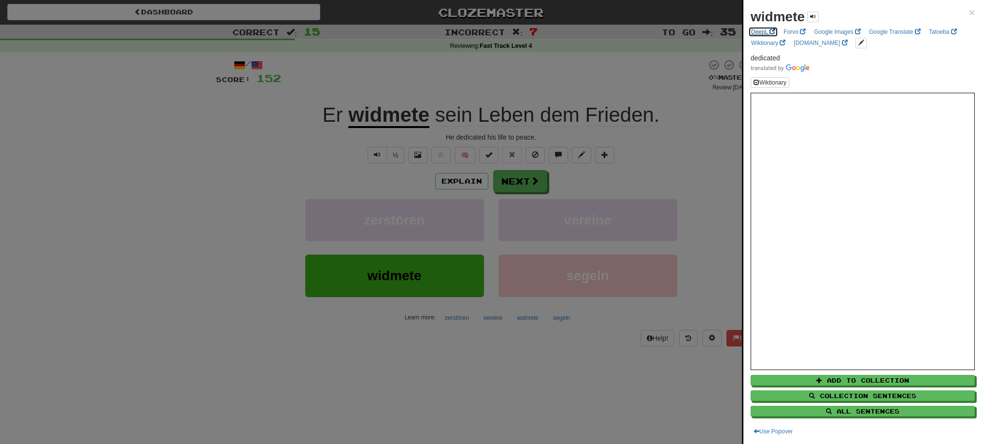
click at [761, 31] on link "DeepL" at bounding box center [763, 32] width 30 height 11
click at [346, 140] on div at bounding box center [491, 222] width 982 height 444
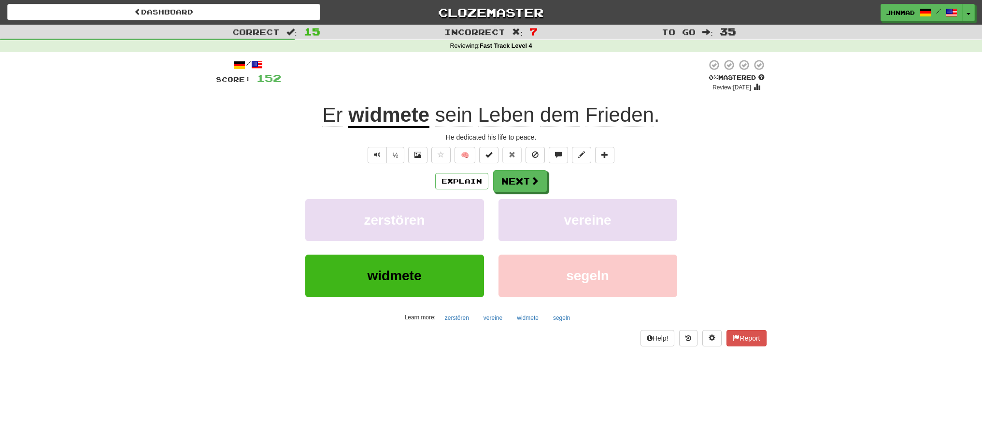
click at [369, 119] on u "widmete" at bounding box center [388, 115] width 81 height 25
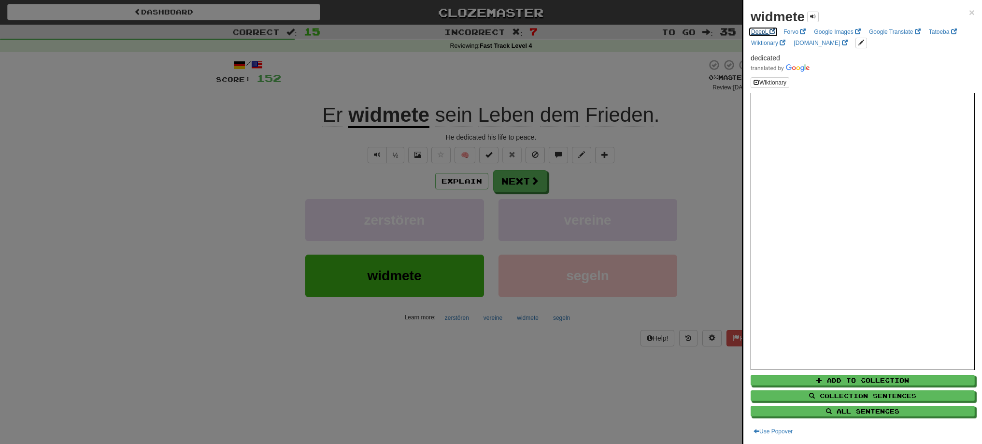
click at [763, 30] on link "DeepL" at bounding box center [763, 32] width 30 height 11
click at [504, 187] on div at bounding box center [491, 222] width 982 height 444
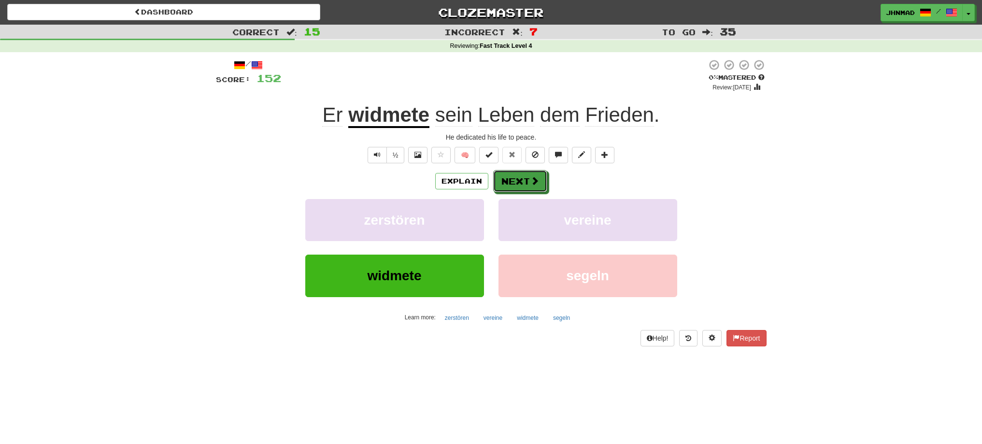
click at [504, 187] on button "Next" at bounding box center [520, 181] width 54 height 22
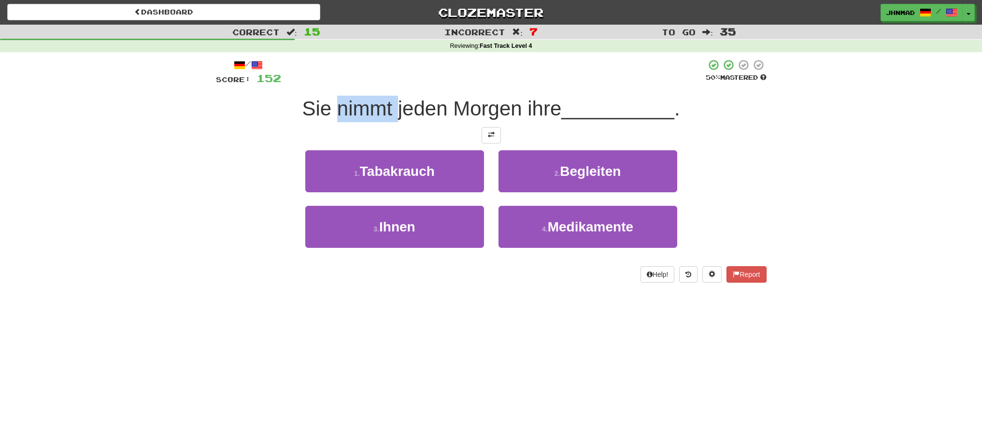
drag, startPoint x: 336, startPoint y: 111, endPoint x: 394, endPoint y: 98, distance: 59.9
click at [394, 98] on span "Sie nimmt jeden Morgen ihre" at bounding box center [431, 108] width 259 height 23
click at [388, 84] on div at bounding box center [388, 84] width 0 height 0
click at [223, 186] on div "1 . Tabakrauch 2 . Begleiten" at bounding box center [490, 178] width 579 height 56
click at [494, 138] on span at bounding box center [491, 134] width 7 height 7
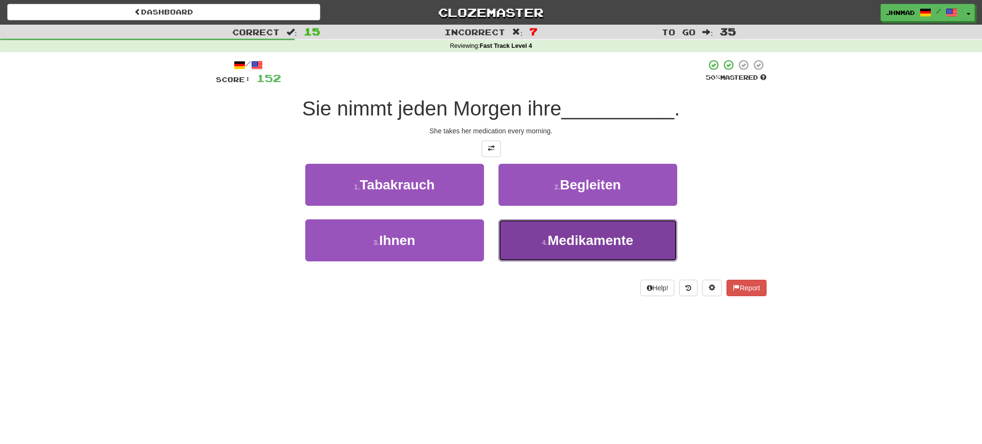
click at [554, 238] on span "Medikamente" at bounding box center [589, 240] width 85 height 15
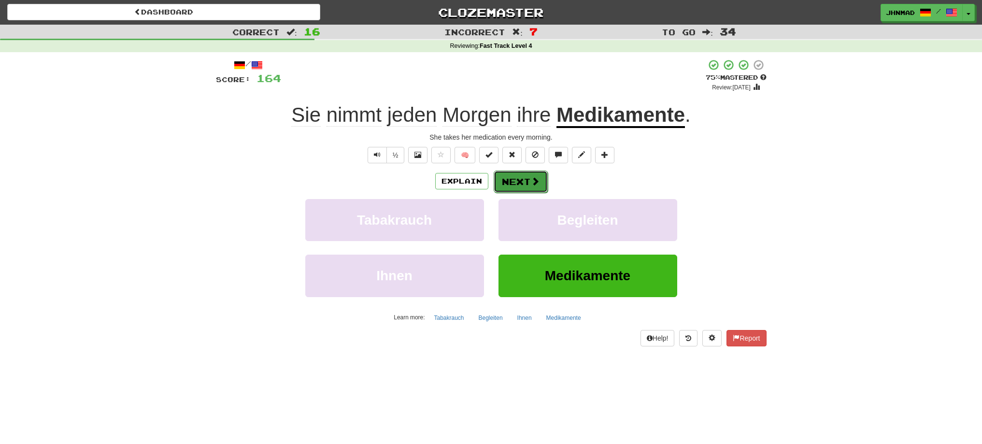
click at [533, 190] on button "Next" at bounding box center [520, 181] width 54 height 22
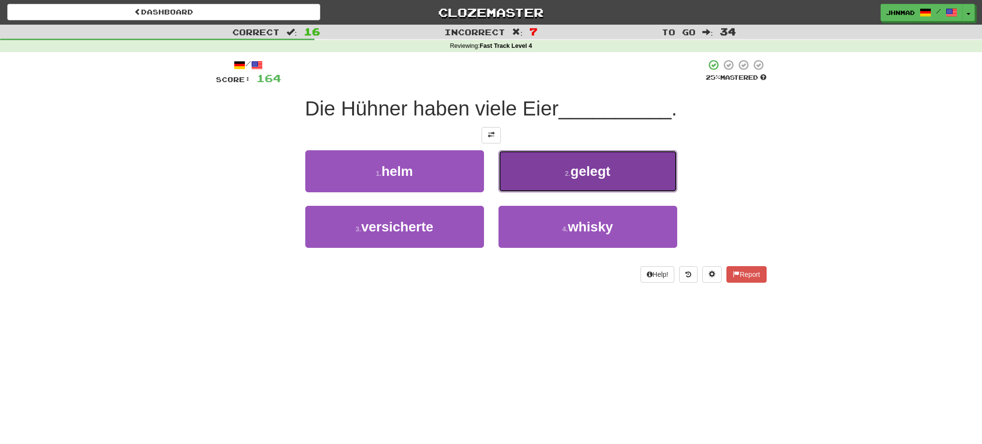
click at [548, 165] on button "2 . gelegt" at bounding box center [587, 171] width 179 height 42
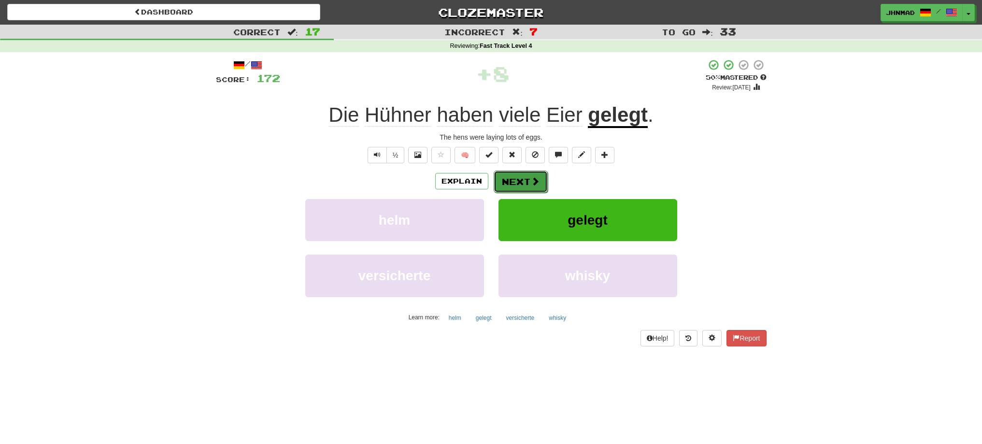
click at [509, 181] on button "Next" at bounding box center [520, 181] width 54 height 22
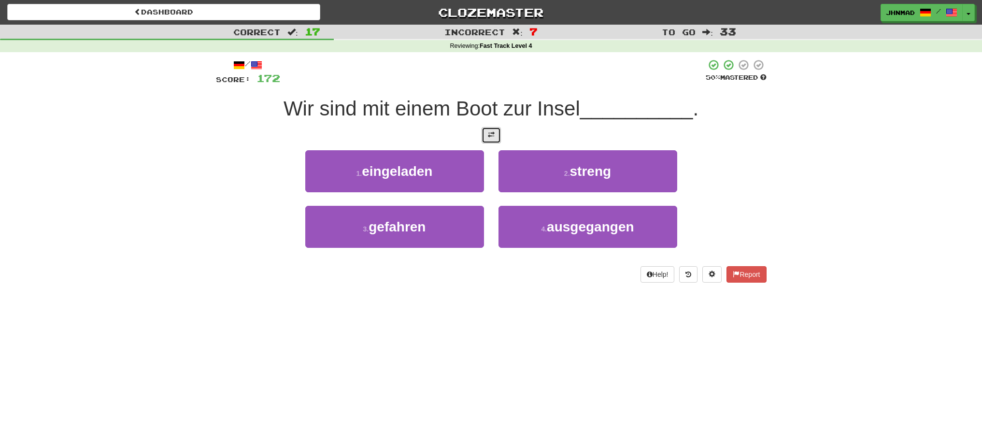
click at [493, 142] on button at bounding box center [490, 135] width 19 height 16
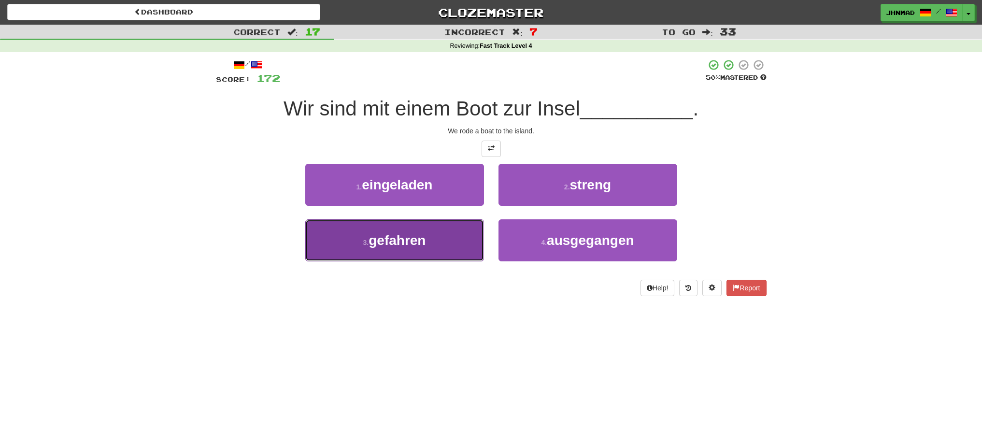
click at [403, 248] on button "3 . gefahren" at bounding box center [394, 240] width 179 height 42
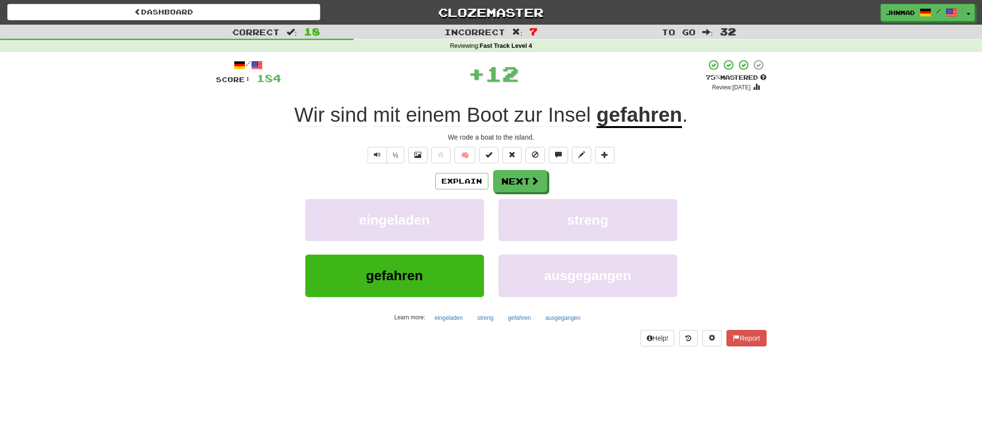
click at [650, 120] on u "gefahren" at bounding box center [638, 115] width 85 height 25
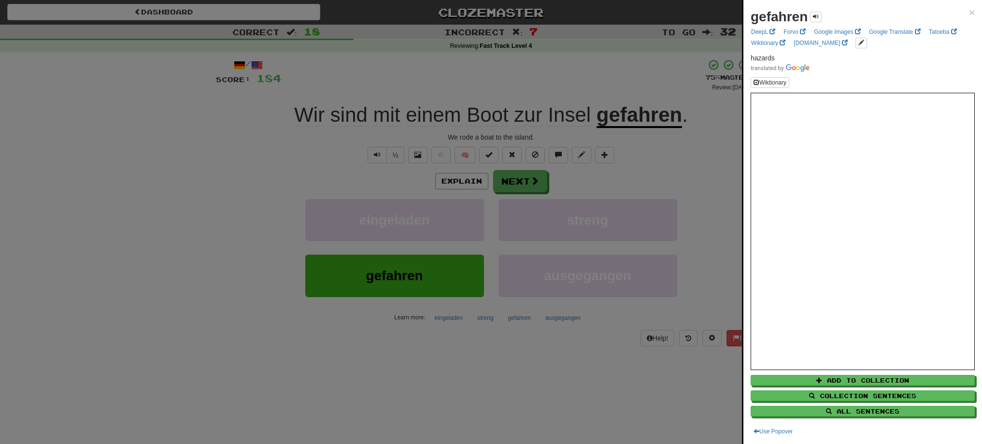
click at [506, 181] on div at bounding box center [491, 222] width 982 height 444
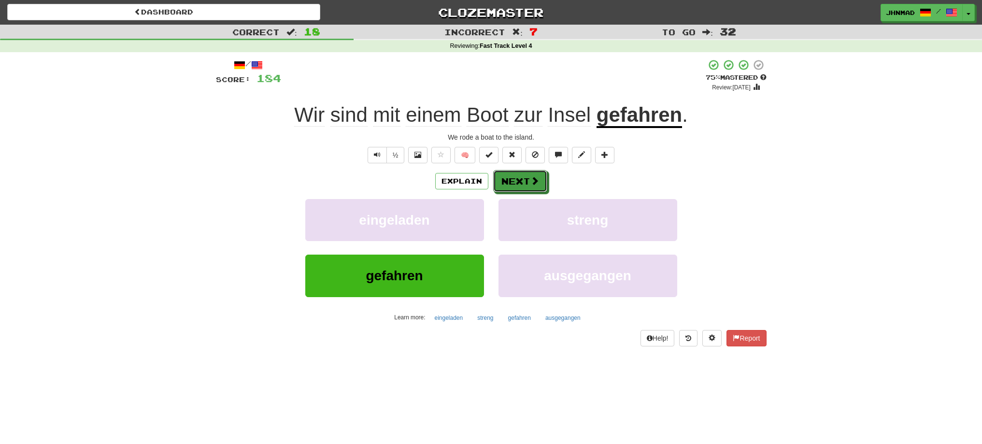
click at [506, 181] on button "Next" at bounding box center [520, 181] width 54 height 22
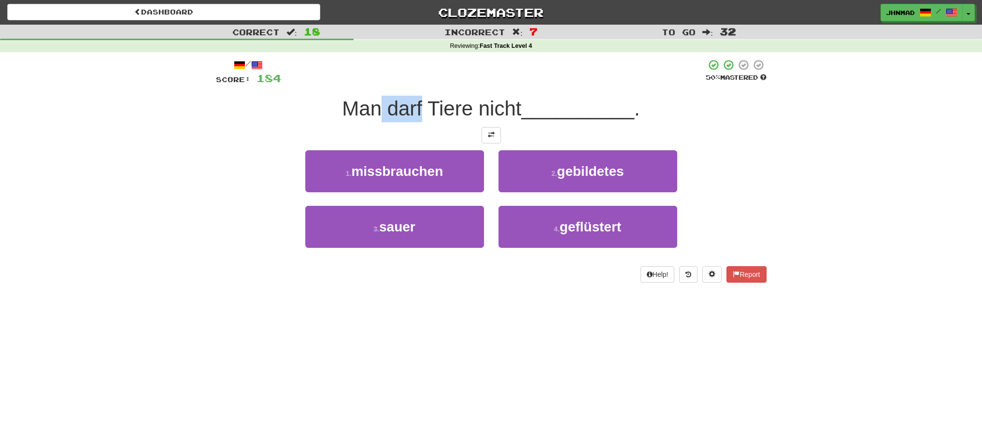
drag, startPoint x: 379, startPoint y: 111, endPoint x: 421, endPoint y: 106, distance: 42.7
click at [421, 106] on span "Man darf Tiere nicht" at bounding box center [431, 108] width 179 height 23
click at [415, 84] on div at bounding box center [415, 84] width 0 height 0
click at [379, 65] on div at bounding box center [493, 72] width 424 height 27
drag, startPoint x: 428, startPoint y: 104, endPoint x: 473, endPoint y: 119, distance: 47.6
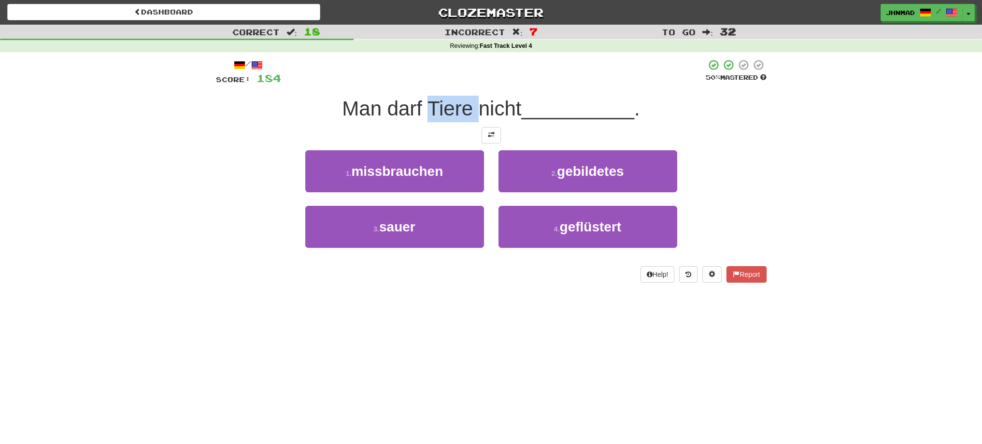
click at [473, 119] on span "Man darf Tiere nicht" at bounding box center [431, 108] width 179 height 23
click at [467, 120] on div at bounding box center [467, 120] width 0 height 0
click at [310, 125] on div "/ Score: 184 50 % Mastered Man darf Tiere nicht __________ . 1 . missbrauchen 2…" at bounding box center [491, 171] width 550 height 224
click at [484, 138] on button at bounding box center [490, 135] width 19 height 16
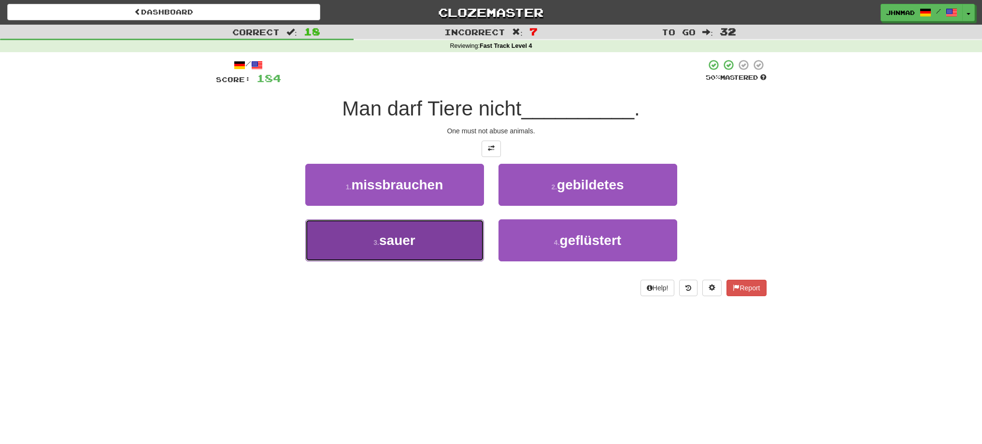
click at [405, 245] on span "sauer" at bounding box center [397, 240] width 36 height 15
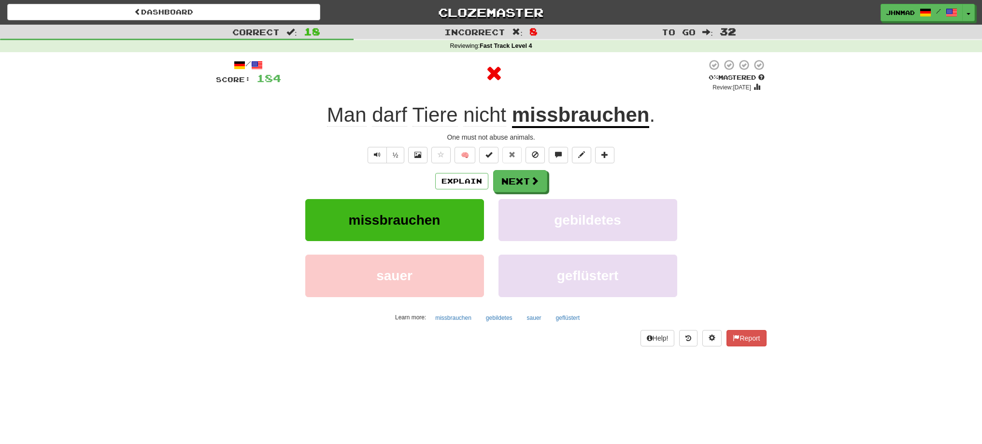
click at [568, 117] on u "missbrauchen" at bounding box center [581, 115] width 138 height 25
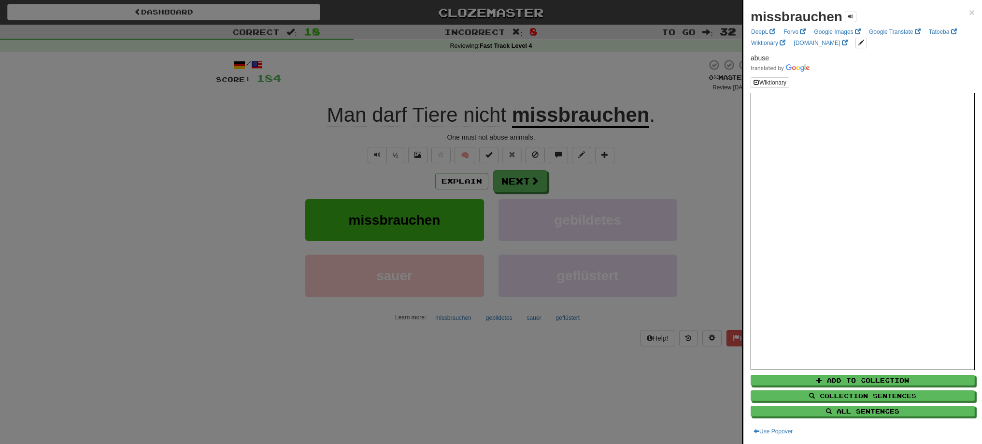
click at [525, 185] on div at bounding box center [491, 222] width 982 height 444
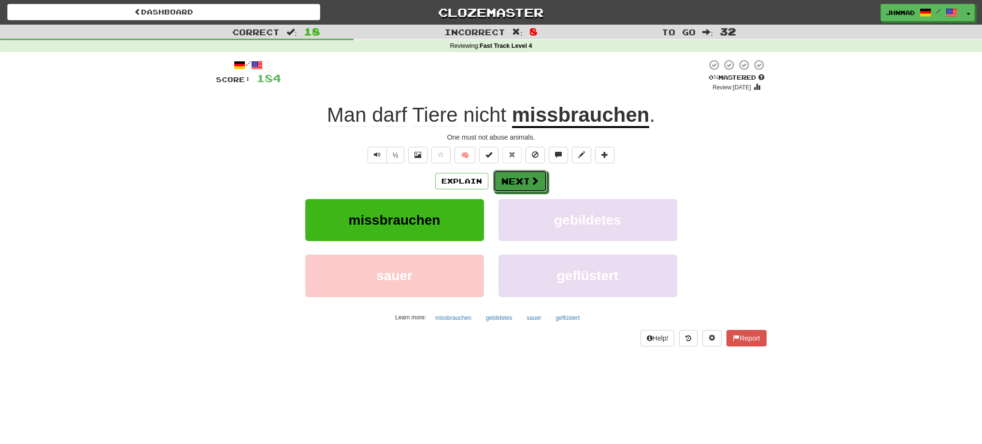
click at [525, 185] on button "Next" at bounding box center [520, 181] width 54 height 22
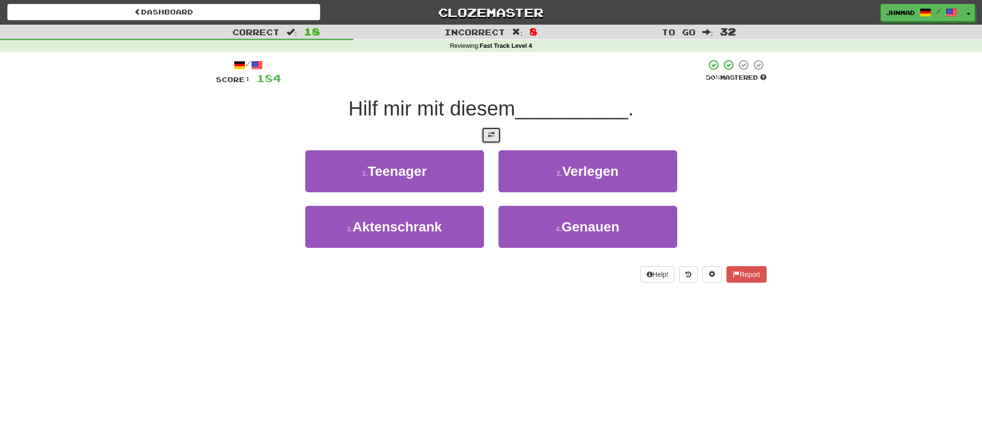
click at [484, 141] on button at bounding box center [490, 135] width 19 height 16
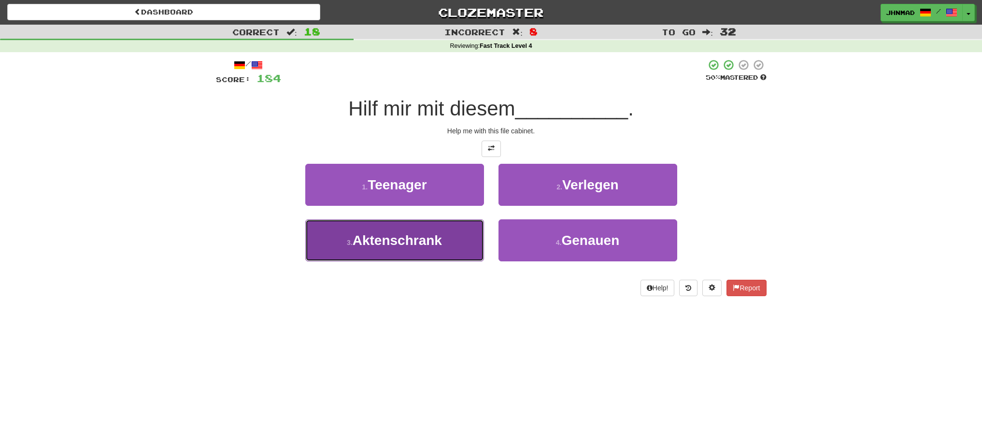
click at [435, 244] on span "Aktenschrank" at bounding box center [396, 240] width 89 height 15
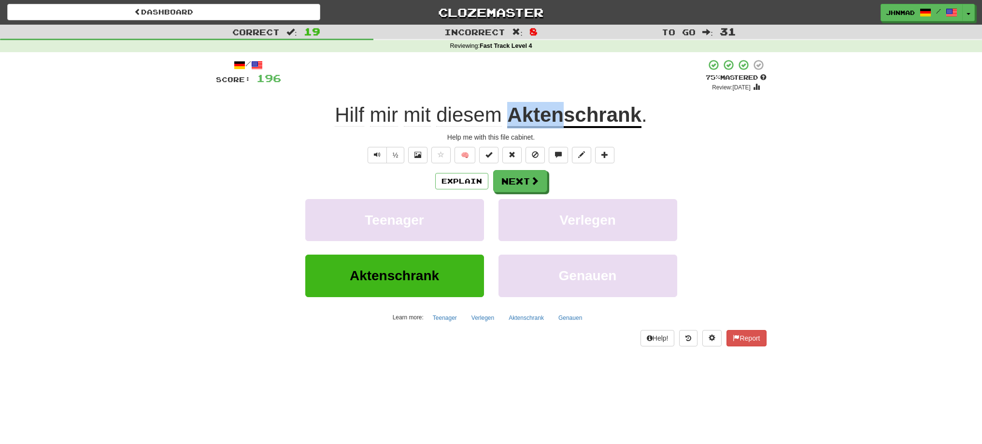
drag, startPoint x: 511, startPoint y: 115, endPoint x: 560, endPoint y: 108, distance: 49.2
click at [560, 108] on u "Aktenschrank" at bounding box center [574, 115] width 134 height 25
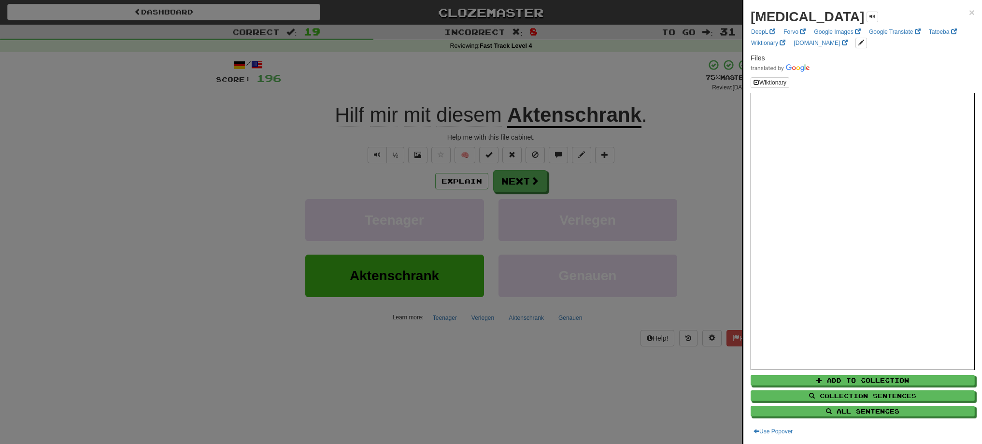
click at [666, 165] on div at bounding box center [491, 222] width 982 height 444
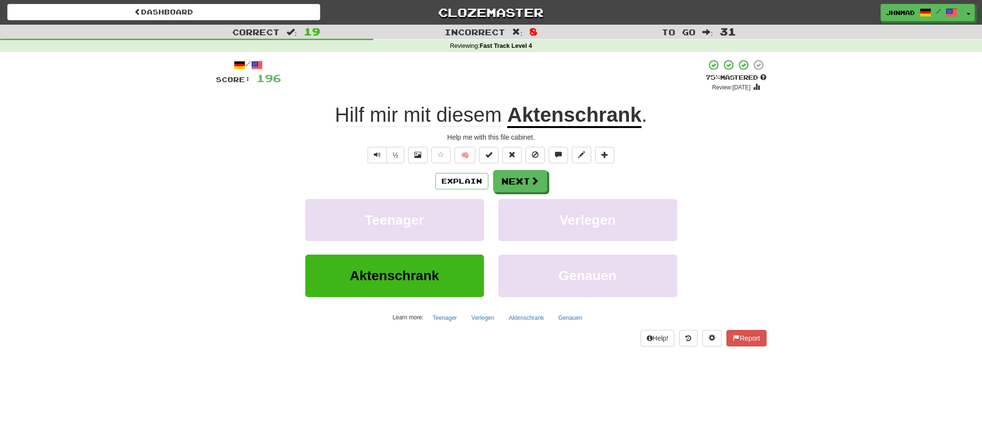
click at [574, 109] on u "Aktenschrank" at bounding box center [574, 115] width 134 height 25
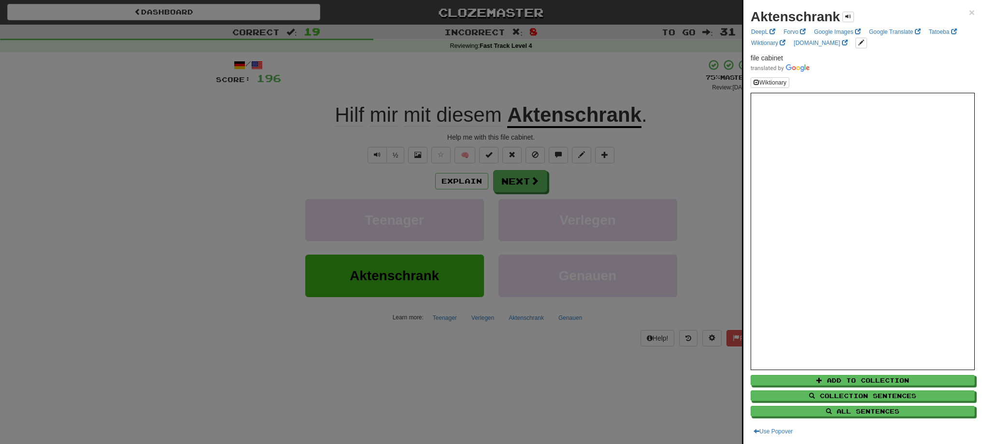
click at [507, 183] on div at bounding box center [491, 222] width 982 height 444
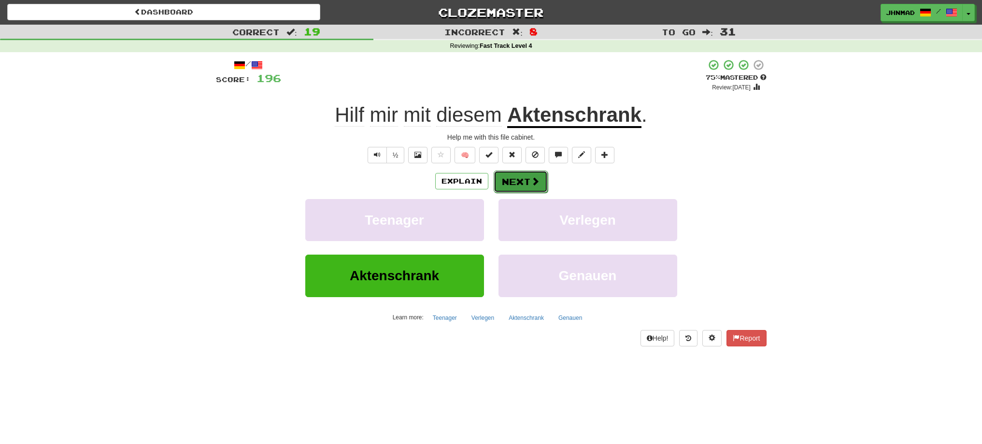
click at [507, 182] on button "Next" at bounding box center [520, 181] width 54 height 22
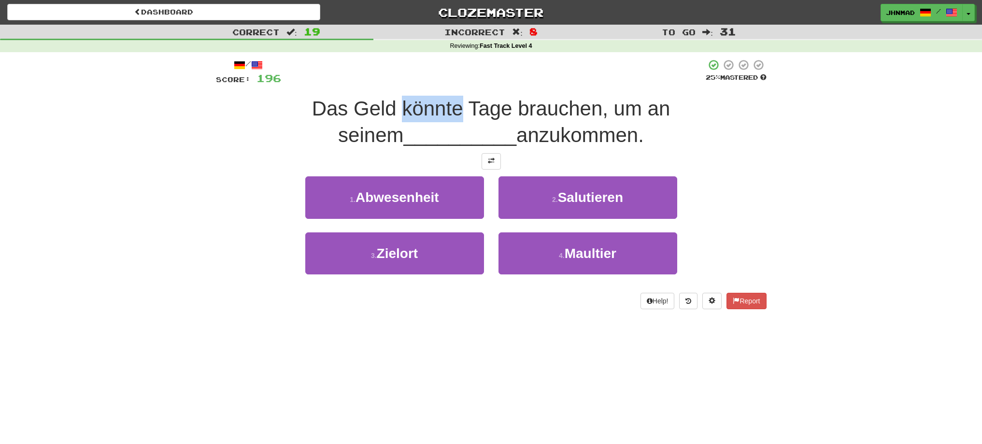
drag, startPoint x: 308, startPoint y: 108, endPoint x: 365, endPoint y: 103, distance: 57.2
click at [365, 103] on span "Das Geld könnte Tage brauchen, um an seinem" at bounding box center [491, 121] width 358 height 49
click at [358, 84] on div at bounding box center [358, 84] width 0 height 0
click at [238, 154] on div at bounding box center [491, 161] width 550 height 16
click at [489, 158] on span at bounding box center [491, 160] width 7 height 7
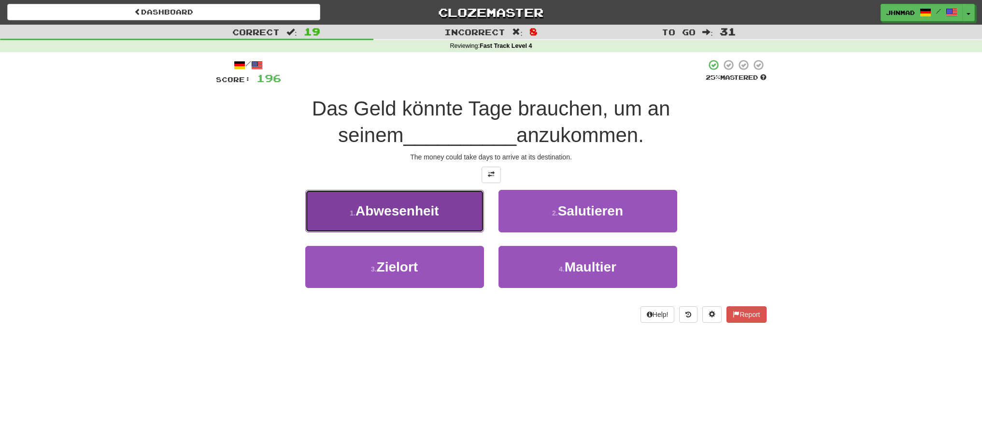
click at [395, 214] on span "Abwesenheit" at bounding box center [397, 210] width 84 height 15
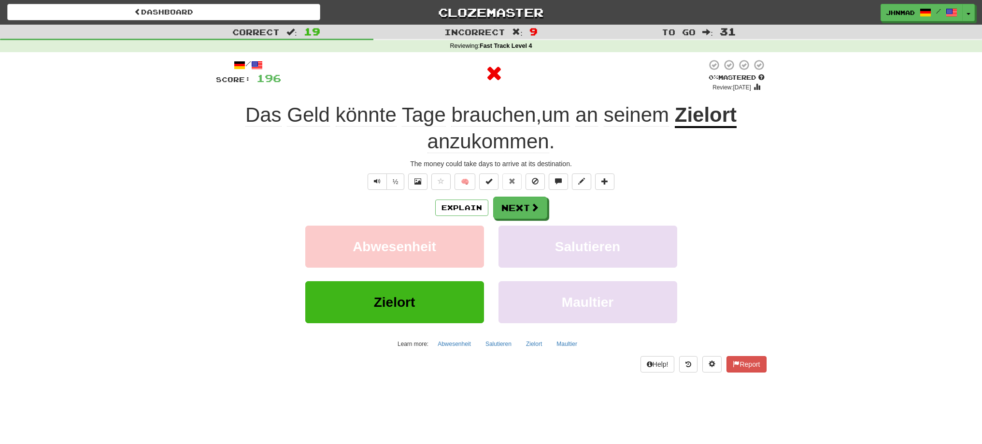
click at [705, 117] on u "Zielort" at bounding box center [705, 115] width 62 height 25
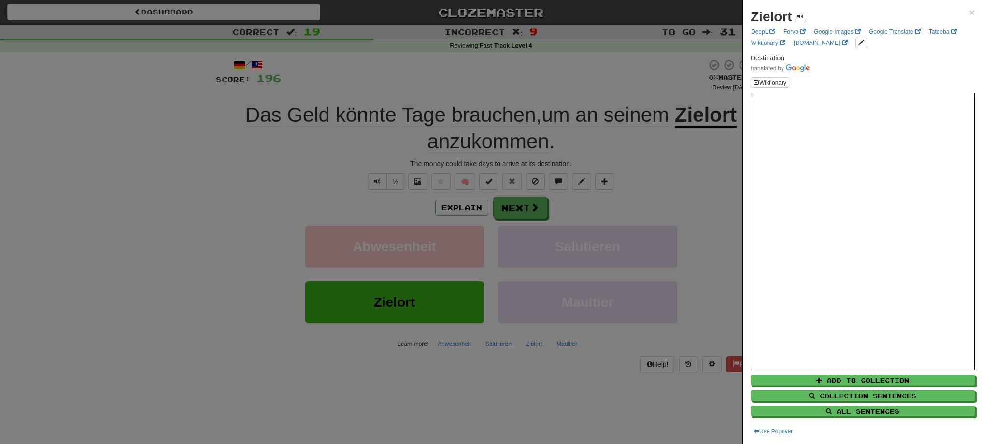
click at [520, 205] on div at bounding box center [491, 222] width 982 height 444
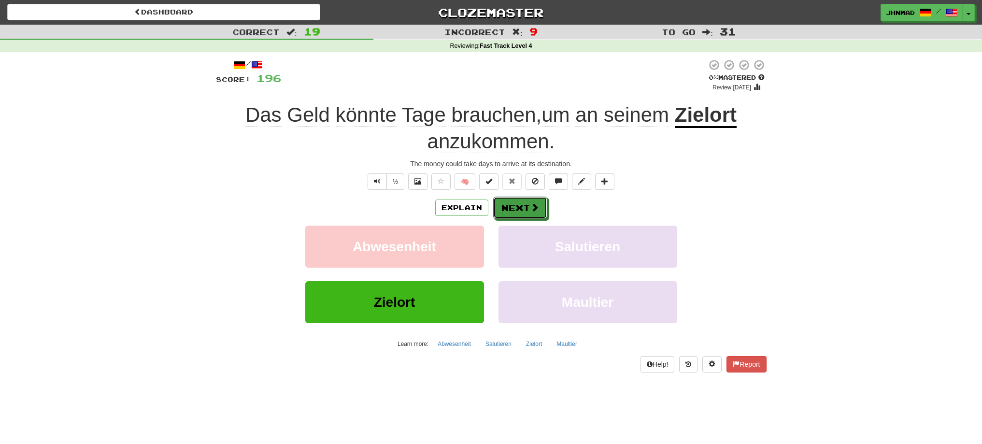
click at [519, 206] on button "Next" at bounding box center [520, 207] width 54 height 22
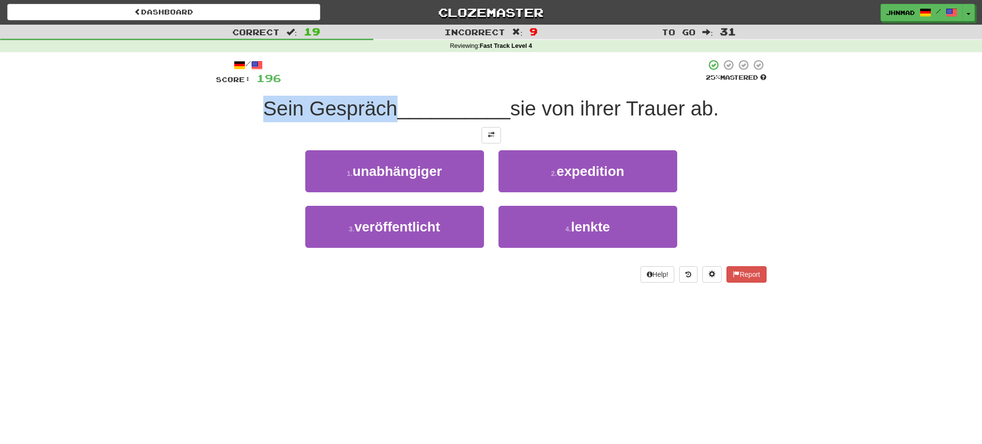
drag, startPoint x: 259, startPoint y: 105, endPoint x: 391, endPoint y: 103, distance: 132.3
click at [391, 103] on div "Sein Gespräch __________ sie von ihrer Trauer ab." at bounding box center [491, 109] width 550 height 27
click at [385, 84] on div at bounding box center [385, 84] width 0 height 0
click at [216, 166] on div "1 . unabhängiger 2 . expedition" at bounding box center [490, 178] width 579 height 56
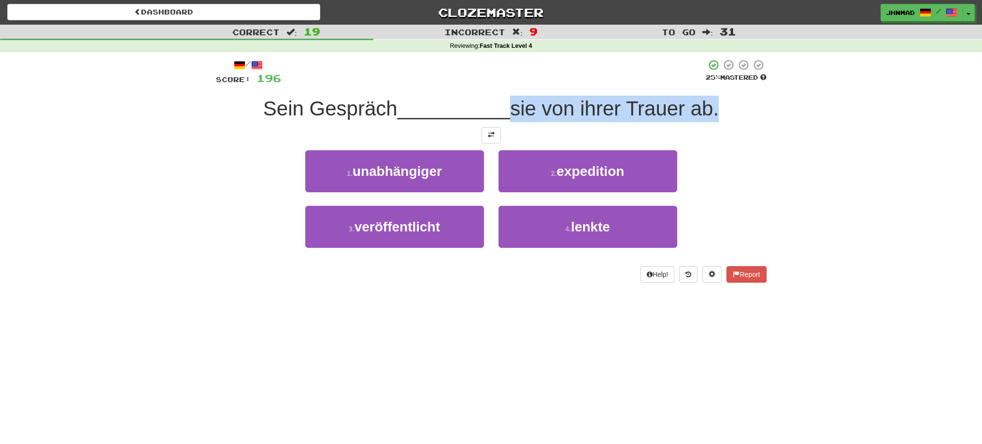
drag, startPoint x: 512, startPoint y: 116, endPoint x: 715, endPoint y: 102, distance: 204.2
click at [715, 102] on span "sie von ihrer Trauer ab." at bounding box center [614, 108] width 209 height 23
click at [709, 84] on div at bounding box center [709, 84] width 0 height 0
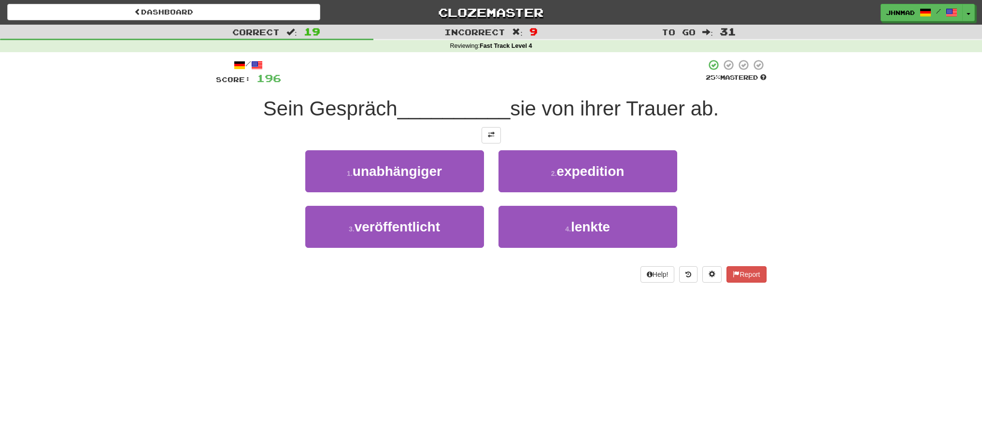
click at [799, 193] on div "Correct : 19 Incorrect : 9 To go : 31 Reviewing : Fast Track Level 4 / Score: 1…" at bounding box center [491, 160] width 982 height 271
click at [488, 133] on span at bounding box center [491, 134] width 7 height 7
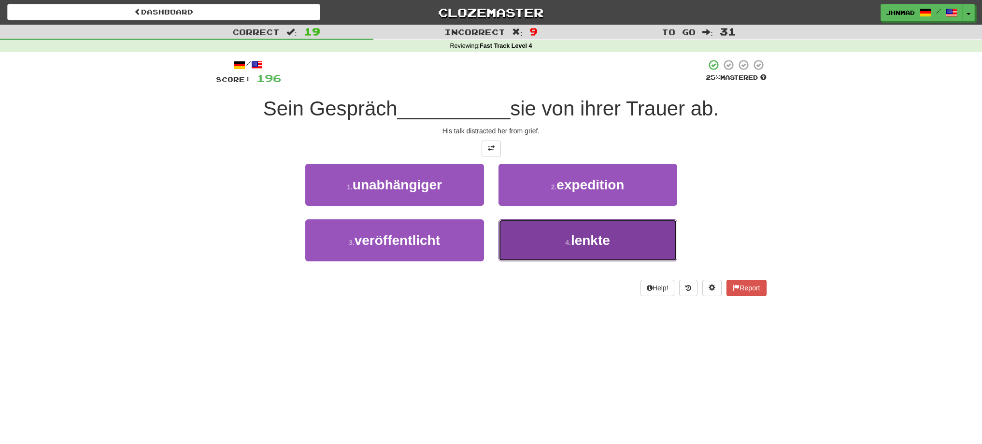
click at [577, 238] on span "lenkte" at bounding box center [590, 240] width 39 height 15
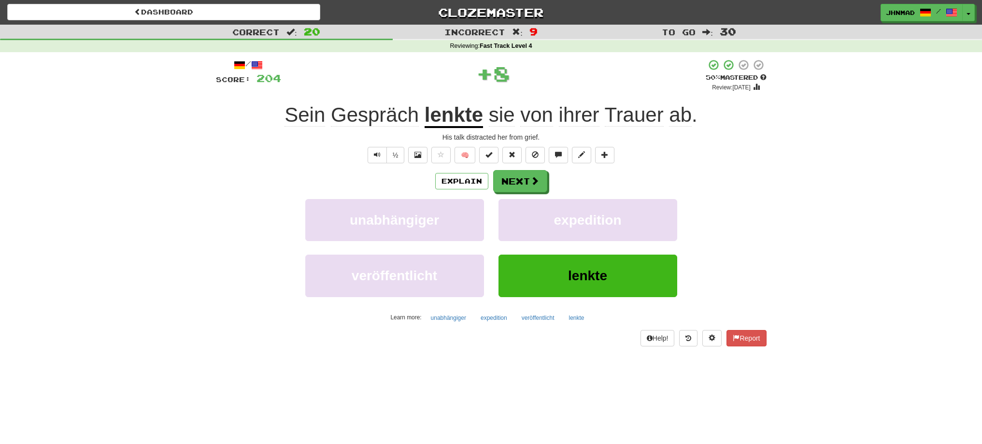
click at [465, 120] on u "lenkte" at bounding box center [453, 115] width 58 height 25
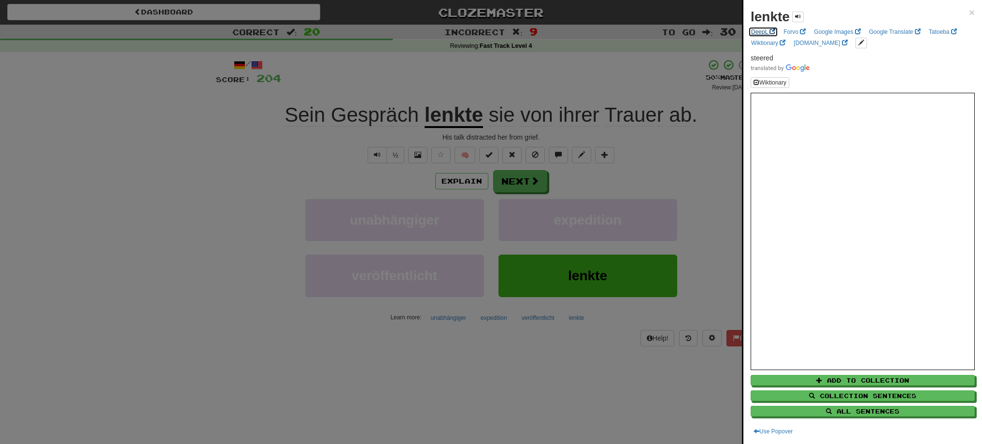
drag, startPoint x: 751, startPoint y: 238, endPoint x: 759, endPoint y: 31, distance: 206.8
click at [759, 31] on link "DeepL" at bounding box center [763, 32] width 30 height 11
drag, startPoint x: 609, startPoint y: 114, endPoint x: 638, endPoint y: 107, distance: 30.4
click at [638, 107] on div at bounding box center [491, 222] width 982 height 444
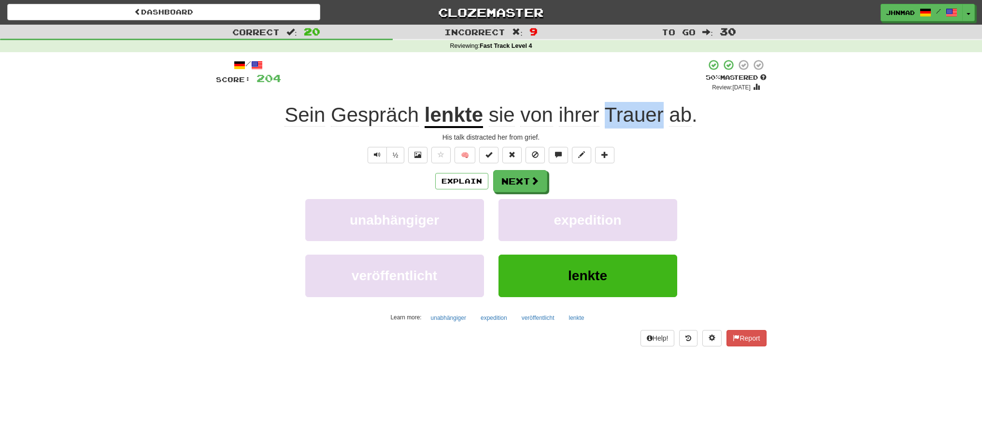
drag, startPoint x: 607, startPoint y: 114, endPoint x: 661, endPoint y: 103, distance: 55.3
click at [661, 103] on div "Sein Gespräch lenkte sie von ihrer Trauer ab ." at bounding box center [491, 115] width 550 height 27
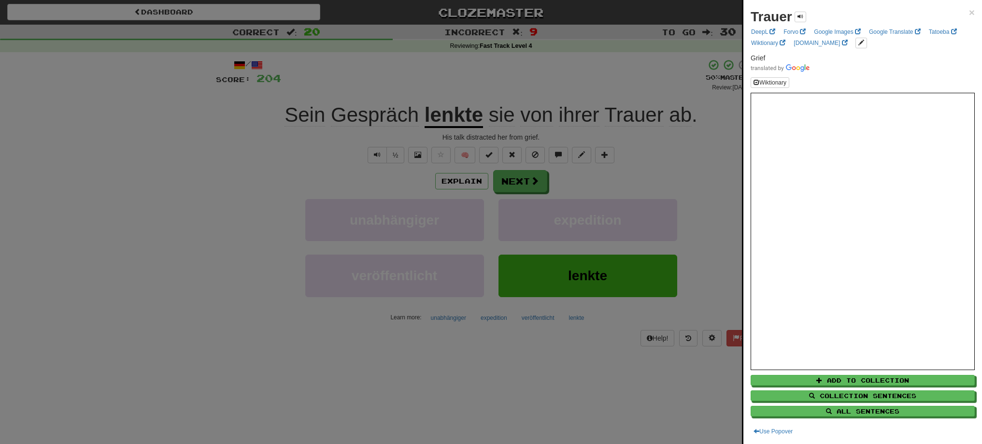
click at [519, 181] on div at bounding box center [491, 222] width 982 height 444
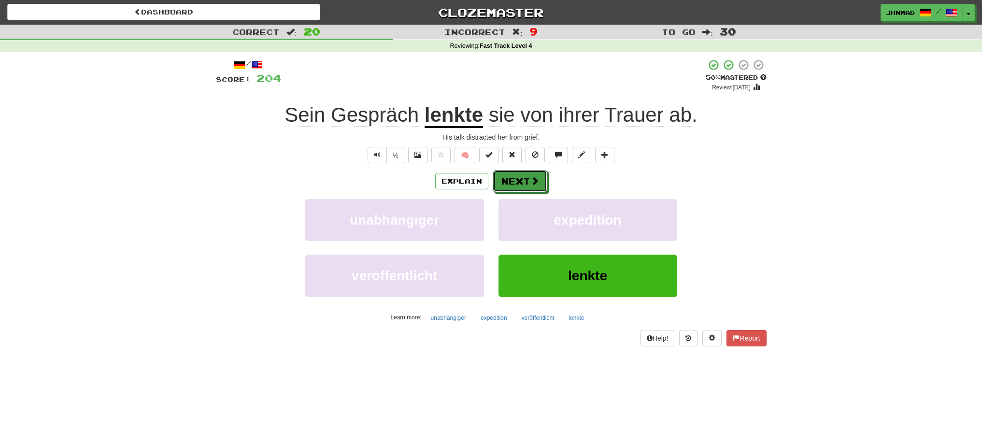
click at [519, 181] on button "Next" at bounding box center [520, 181] width 54 height 22
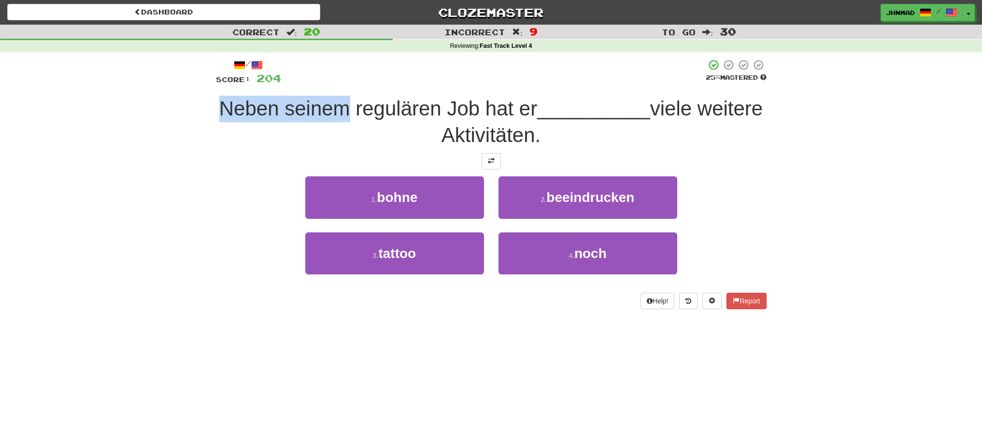
drag, startPoint x: 242, startPoint y: 109, endPoint x: 378, endPoint y: 104, distance: 135.7
click at [378, 104] on div "Neben seinem regulären Job hat er __________ viele weitere Aktivitäten." at bounding box center [491, 122] width 550 height 53
click at [371, 84] on div at bounding box center [371, 84] width 0 height 0
click at [174, 161] on div "Correct : 20 Incorrect : 9 To go : 30 Reviewing : Fast Track Level 4 / Score: 2…" at bounding box center [491, 174] width 982 height 298
drag, startPoint x: 698, startPoint y: 107, endPoint x: 711, endPoint y: 139, distance: 34.0
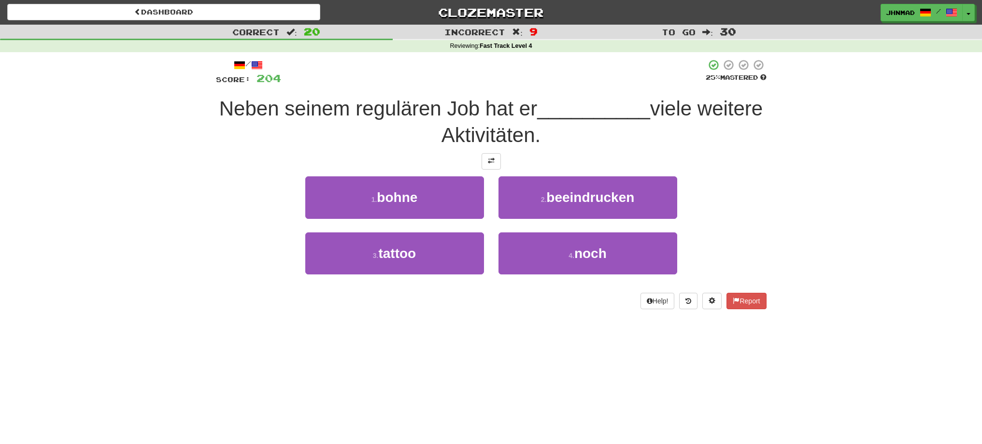
click at [711, 139] on div "Neben seinem regulären Job hat er __________ viele weitere Aktivitäten." at bounding box center [491, 122] width 550 height 53
click at [704, 147] on div at bounding box center [704, 147] width 0 height 0
click at [764, 184] on div "1 . bohne 2 . beeindrucken" at bounding box center [490, 204] width 579 height 56
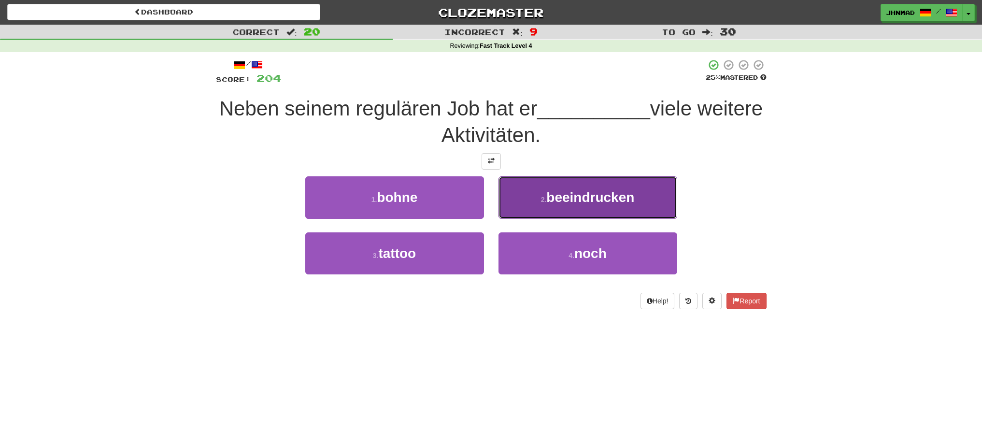
click at [605, 196] on span "beeindrucken" at bounding box center [590, 197] width 88 height 15
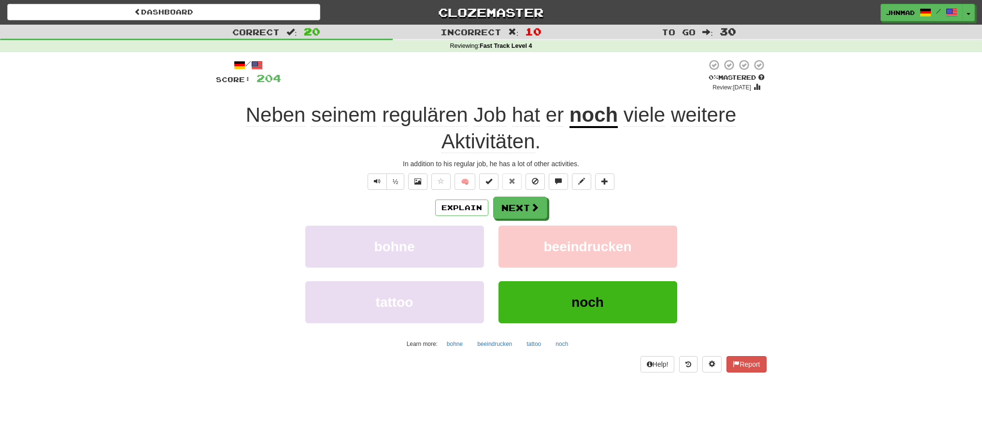
click at [584, 119] on u "noch" at bounding box center [593, 115] width 48 height 25
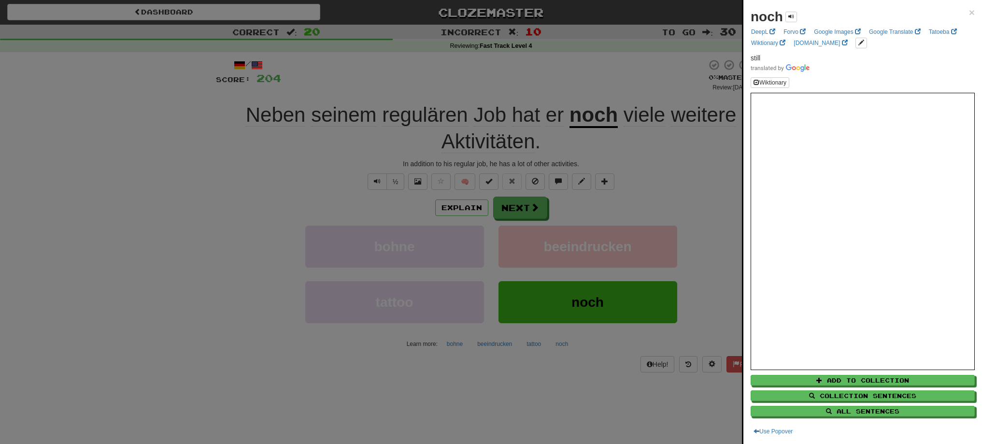
click at [533, 201] on div at bounding box center [491, 222] width 982 height 444
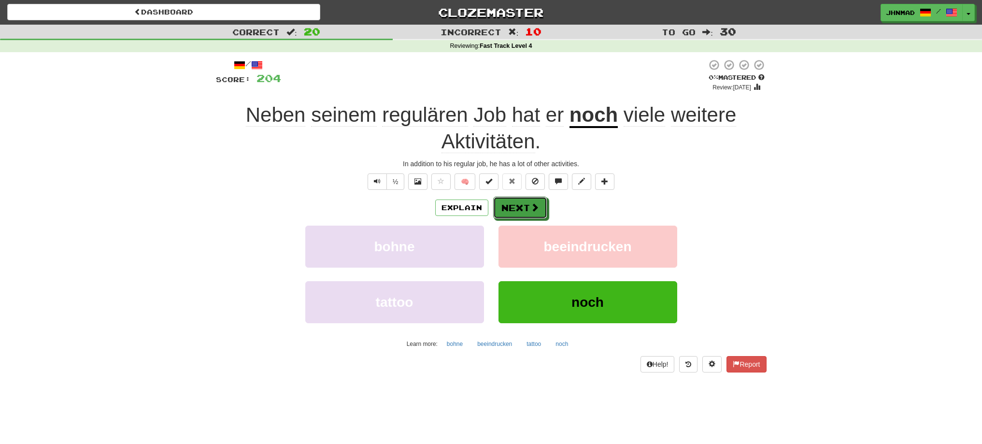
click at [533, 201] on button "Next" at bounding box center [520, 207] width 54 height 22
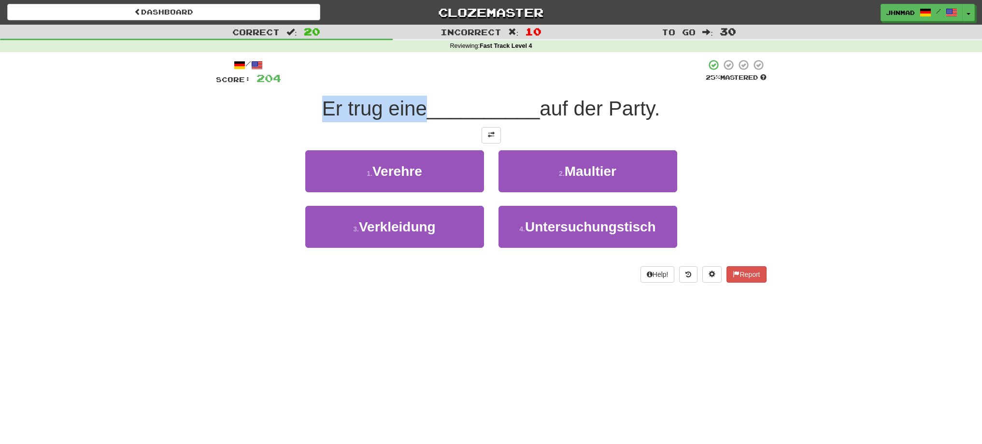
drag, startPoint x: 309, startPoint y: 98, endPoint x: 420, endPoint y: 104, distance: 110.7
click at [420, 104] on div "Er trug eine __________ auf der Party." at bounding box center [491, 109] width 550 height 27
click at [413, 84] on div at bounding box center [413, 84] width 0 height 0
click at [445, 140] on div at bounding box center [491, 135] width 550 height 16
click at [488, 140] on button at bounding box center [490, 135] width 19 height 16
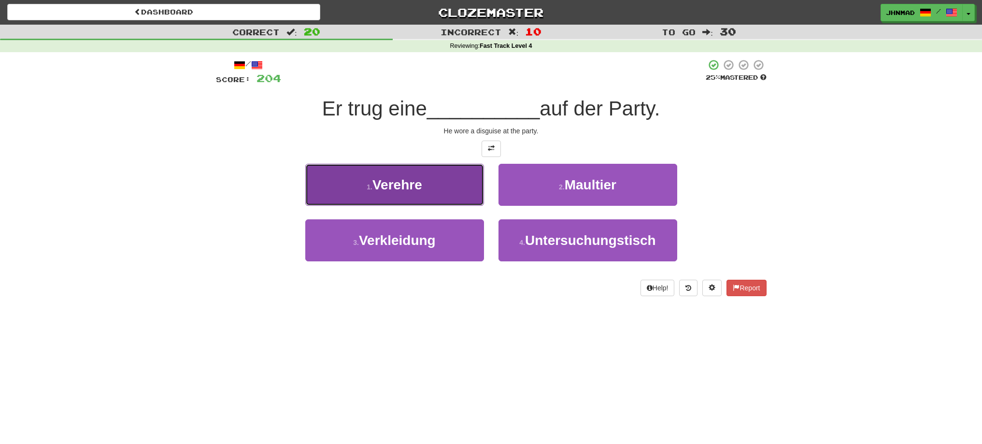
click at [411, 181] on span "Verehre" at bounding box center [397, 184] width 50 height 15
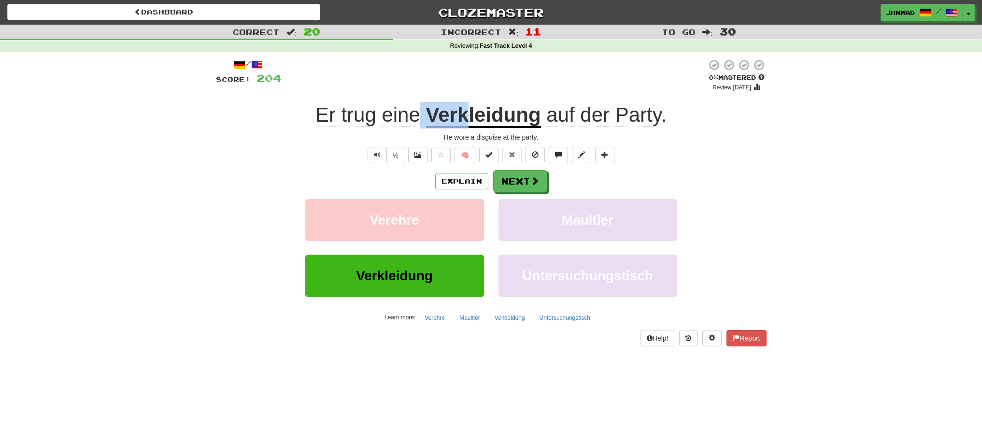
drag, startPoint x: 423, startPoint y: 117, endPoint x: 467, endPoint y: 112, distance: 43.7
click at [467, 112] on div "Er trug eine Verkleidung auf der Party ." at bounding box center [491, 115] width 550 height 27
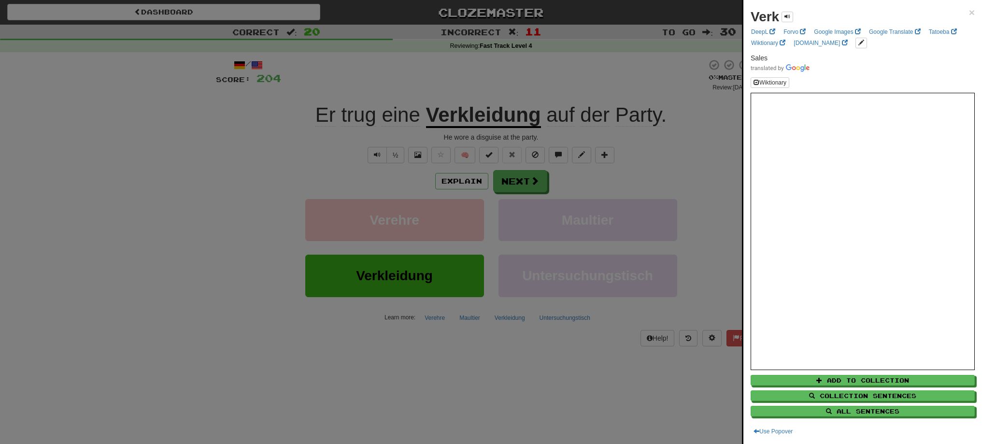
click at [467, 84] on div at bounding box center [491, 222] width 982 height 444
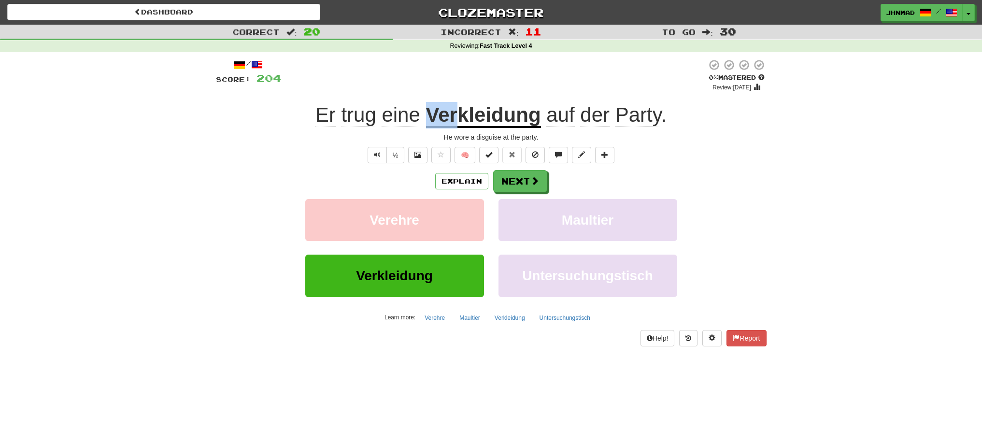
drag, startPoint x: 424, startPoint y: 115, endPoint x: 454, endPoint y: 109, distance: 30.1
click at [454, 109] on div "Er trug eine Verkleidung auf der Party ." at bounding box center [491, 115] width 550 height 27
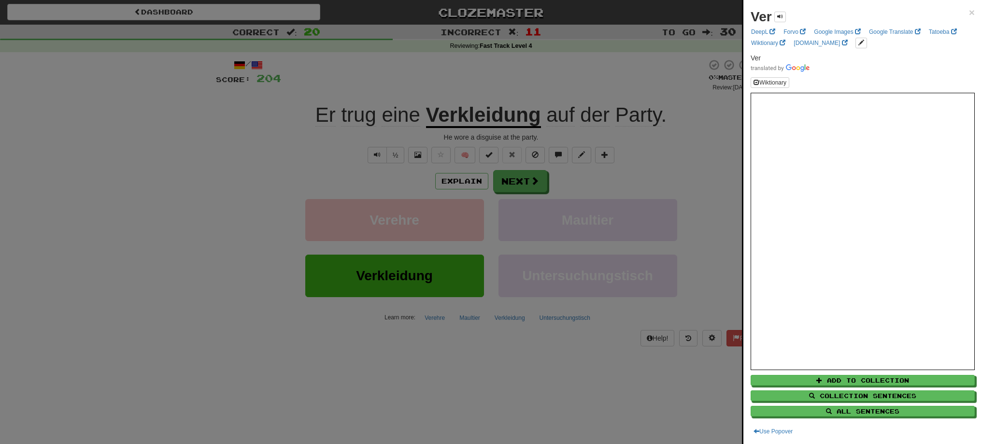
click at [458, 77] on div at bounding box center [491, 222] width 982 height 444
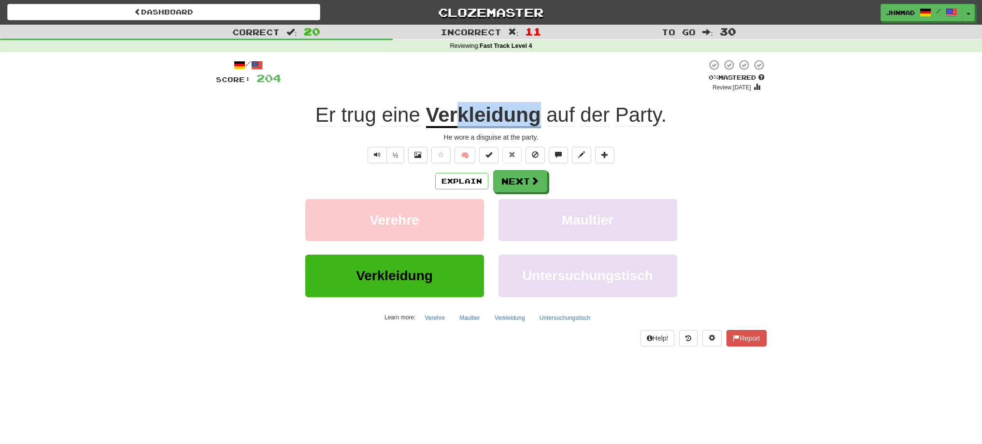
drag, startPoint x: 457, startPoint y: 116, endPoint x: 537, endPoint y: 107, distance: 81.2
click at [537, 107] on u "Verkleidung" at bounding box center [483, 115] width 115 height 25
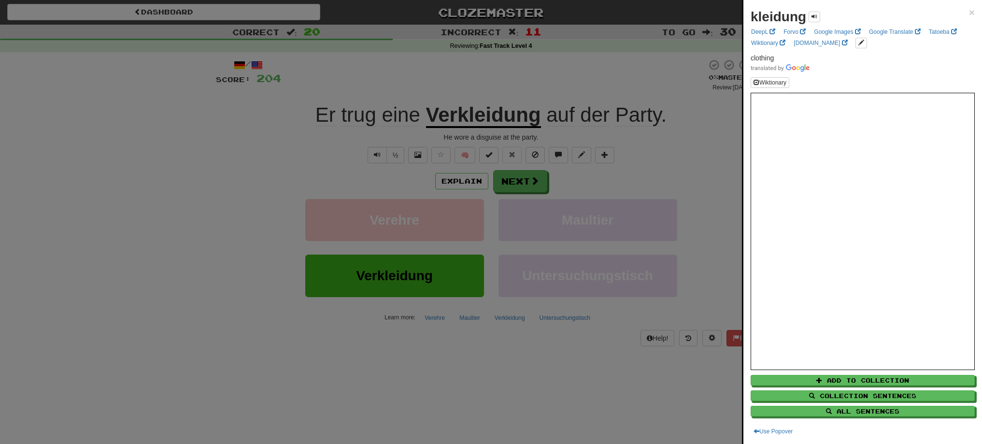
click at [541, 90] on div at bounding box center [491, 222] width 982 height 444
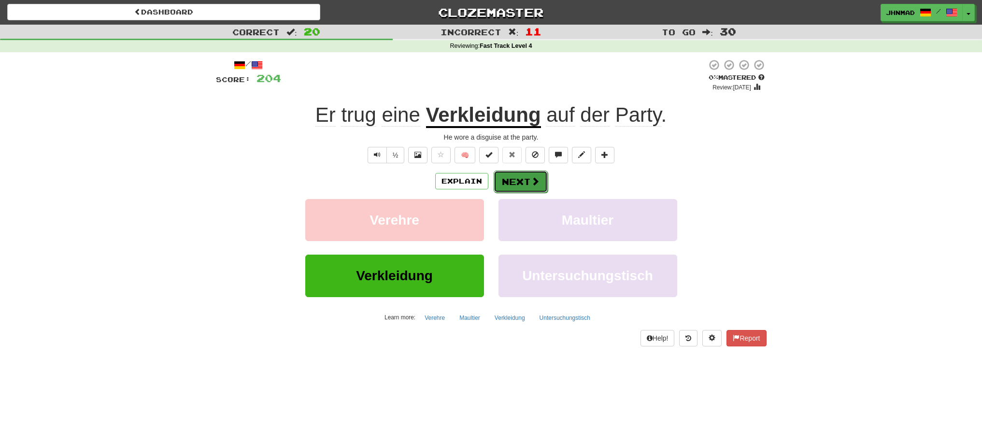
click at [533, 184] on span at bounding box center [535, 181] width 9 height 9
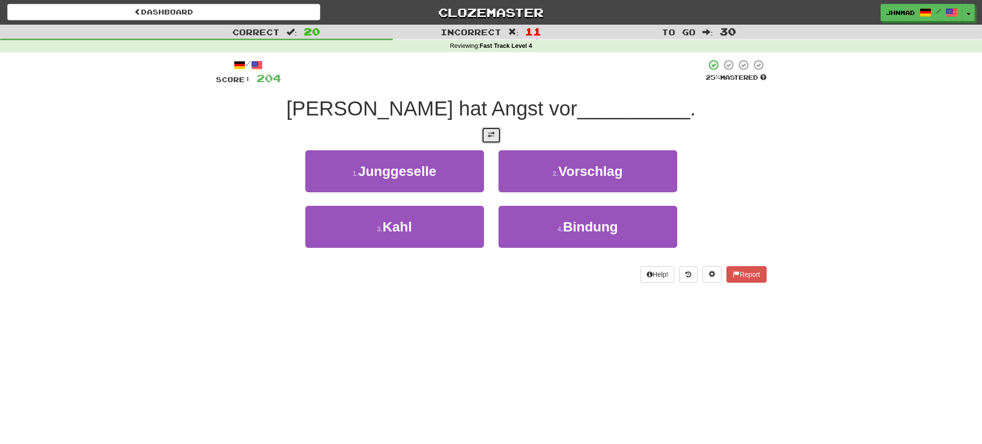
click at [495, 140] on button at bounding box center [490, 135] width 19 height 16
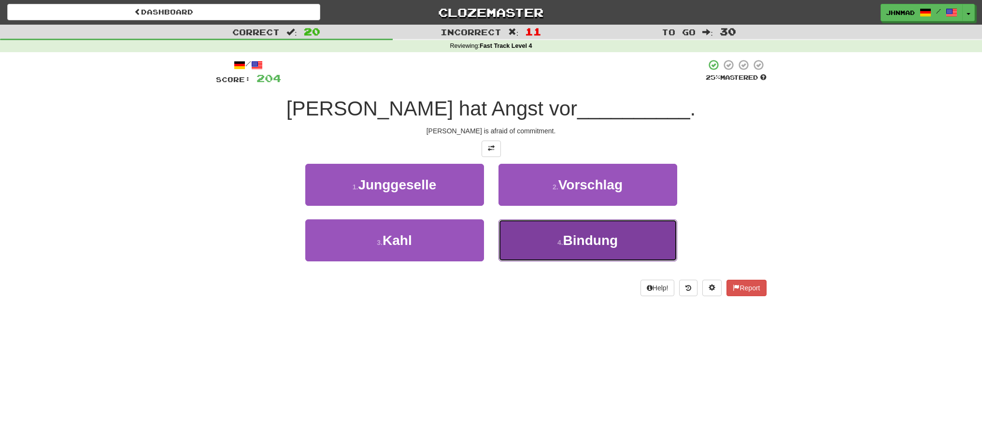
click at [641, 241] on button "4 . Bindung" at bounding box center [587, 240] width 179 height 42
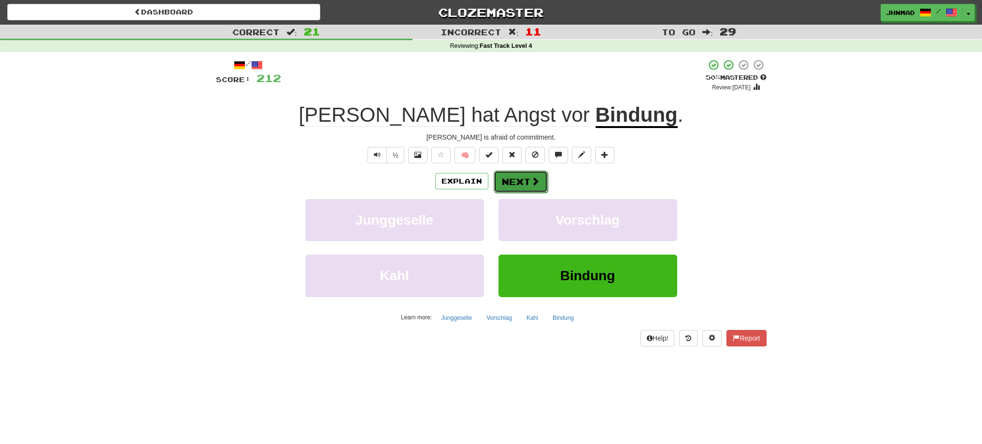
click at [503, 180] on button "Next" at bounding box center [520, 181] width 54 height 22
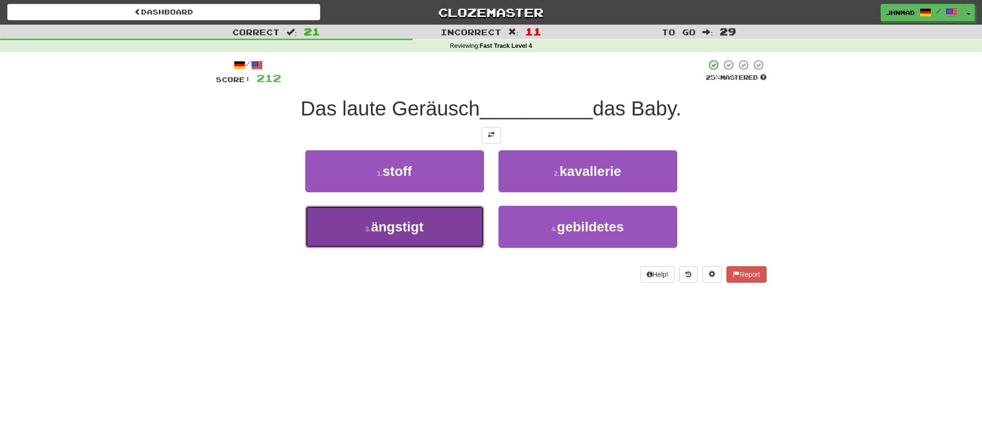
click at [367, 222] on button "3 . ängstigt" at bounding box center [394, 227] width 179 height 42
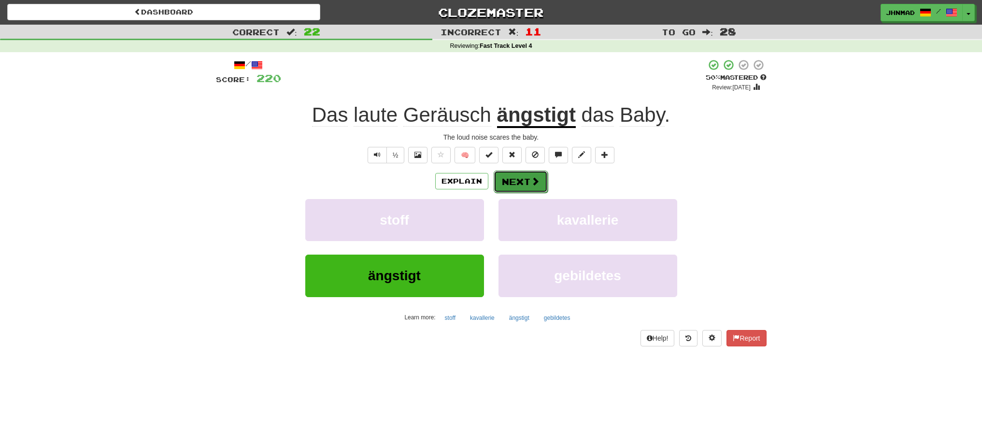
click at [531, 177] on span at bounding box center [535, 181] width 9 height 9
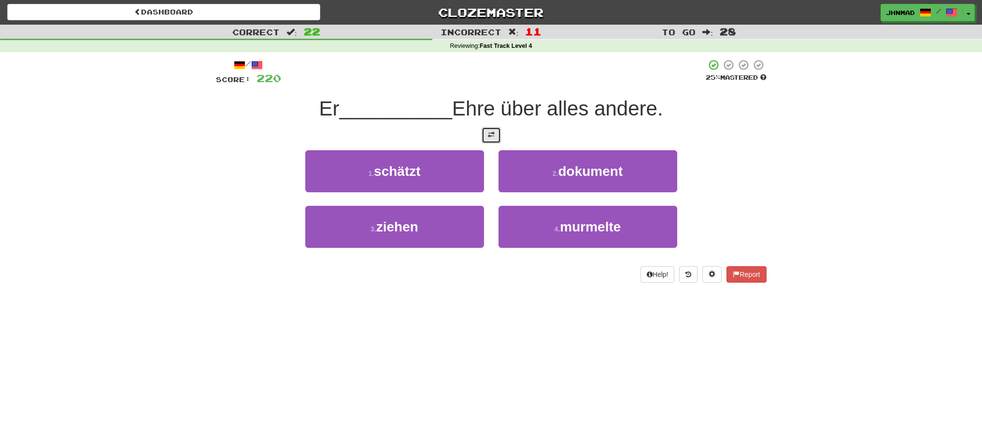
click at [488, 131] on span at bounding box center [491, 134] width 7 height 7
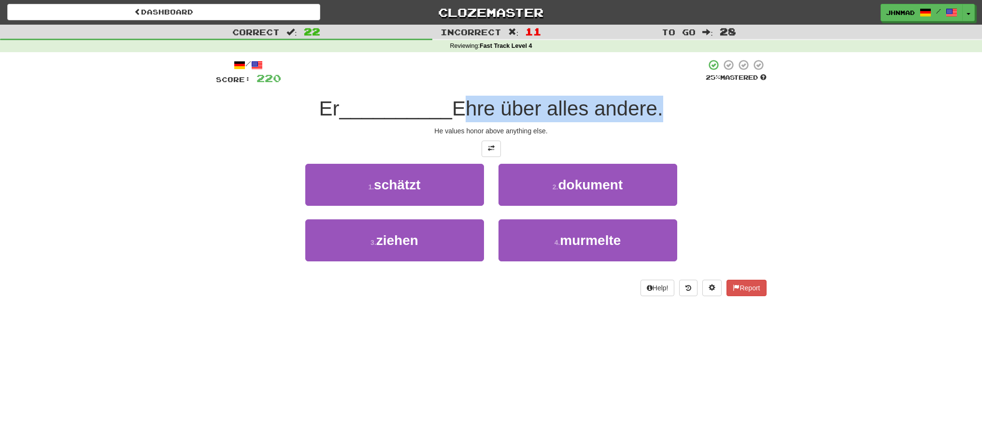
drag, startPoint x: 455, startPoint y: 106, endPoint x: 660, endPoint y: 109, distance: 205.2
click at [660, 109] on span "Ehre über alles andere." at bounding box center [557, 108] width 211 height 23
drag, startPoint x: 646, startPoint y: 103, endPoint x: 642, endPoint y: 106, distance: 5.6
click at [642, 106] on span "Ehre über alles andere." at bounding box center [557, 108] width 211 height 23
drag, startPoint x: 661, startPoint y: 110, endPoint x: 462, endPoint y: 101, distance: 199.1
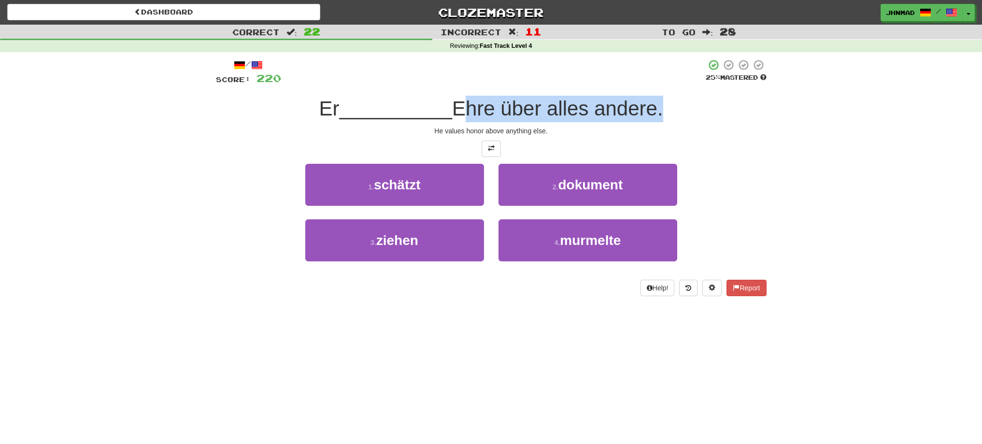
click at [462, 101] on span "Ehre über alles andere." at bounding box center [557, 108] width 211 height 23
click at [448, 103] on span "__________" at bounding box center [395, 108] width 113 height 23
drag, startPoint x: 448, startPoint y: 103, endPoint x: 659, endPoint y: 111, distance: 211.1
click at [659, 111] on div "Er __________ Ehre über alles andere." at bounding box center [491, 109] width 550 height 27
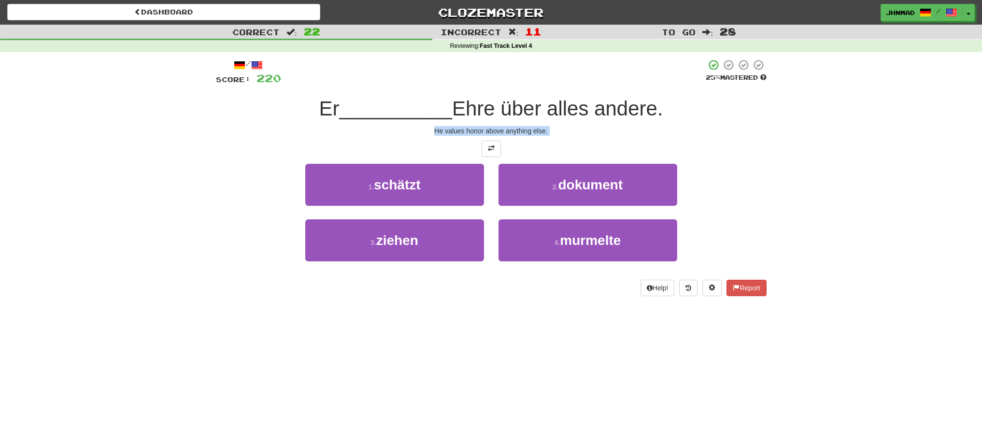
drag, startPoint x: 166, startPoint y: 139, endPoint x: 208, endPoint y: 159, distance: 46.4
click at [192, 155] on div "Correct : 22 Incorrect : 11 To go : 28 Reviewing : Fast Track Level 4 / Score: …" at bounding box center [491, 167] width 982 height 285
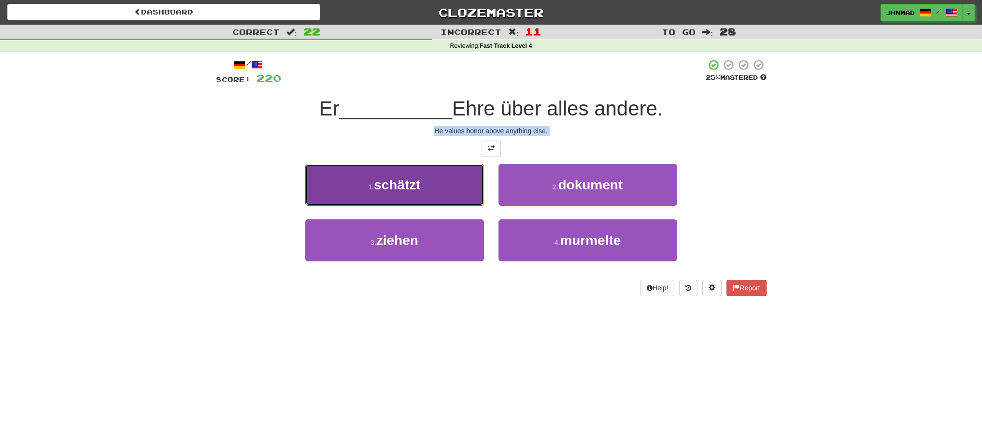
click at [399, 188] on span "schätzt" at bounding box center [397, 184] width 46 height 15
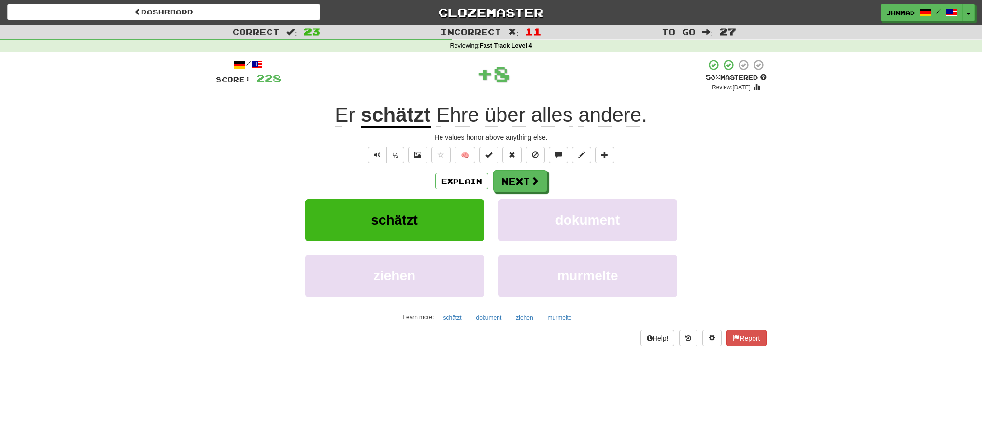
click at [406, 119] on u "schätzt" at bounding box center [396, 115] width 70 height 25
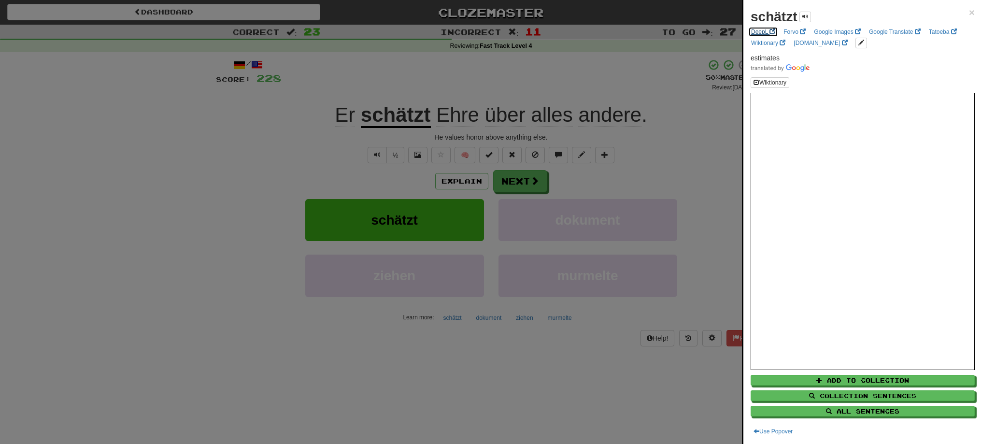
click at [761, 32] on link "DeepL" at bounding box center [763, 32] width 30 height 11
click at [523, 182] on div at bounding box center [491, 222] width 982 height 444
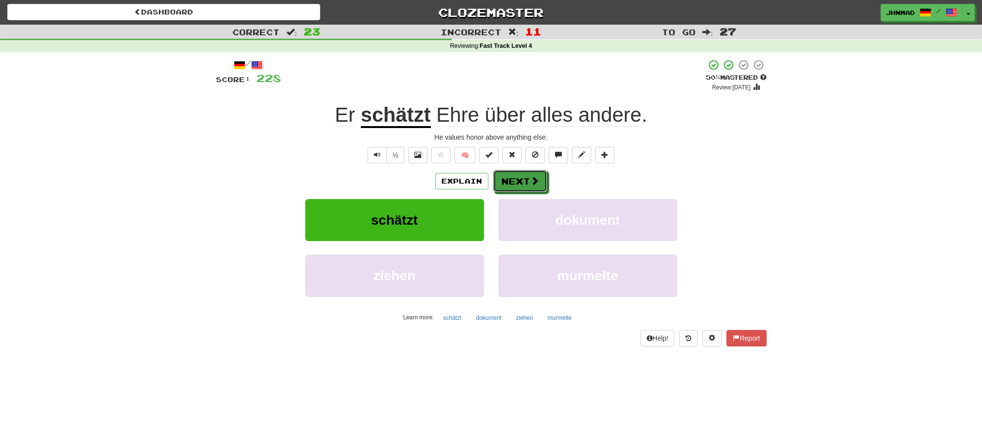
click at [523, 182] on button "Next" at bounding box center [520, 181] width 54 height 22
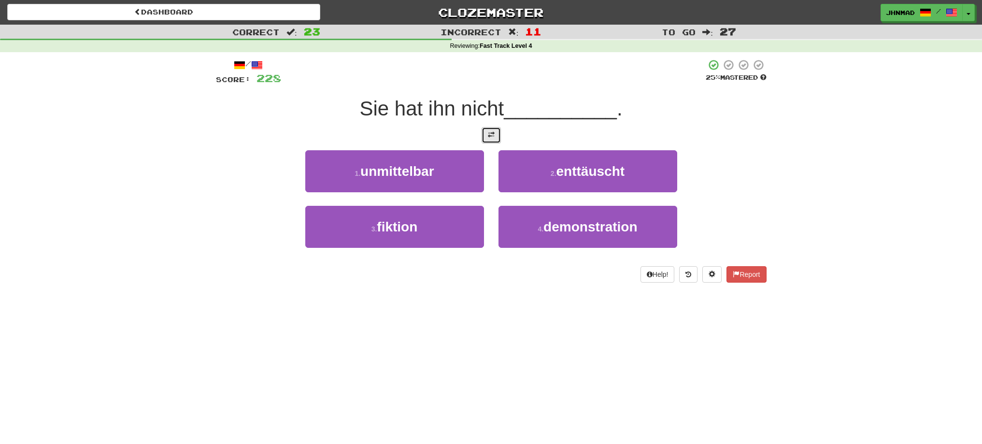
click at [490, 134] on span at bounding box center [491, 134] width 7 height 7
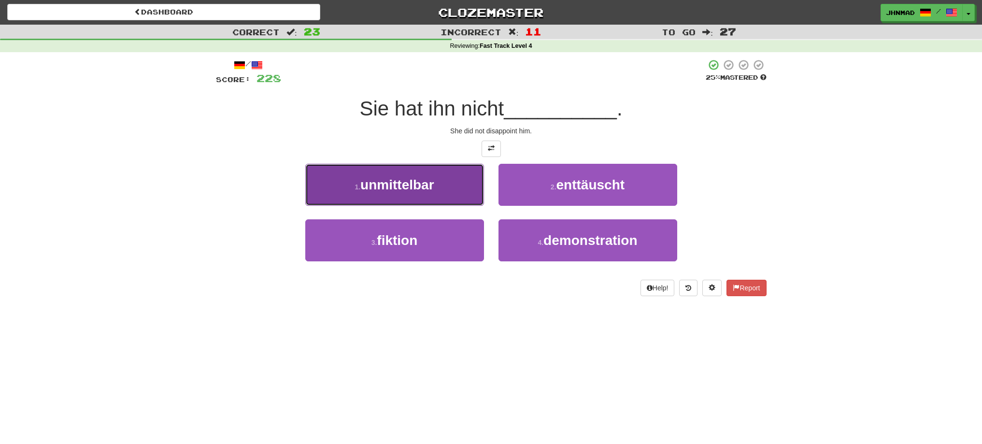
click at [420, 184] on span "unmittelbar" at bounding box center [396, 184] width 73 height 15
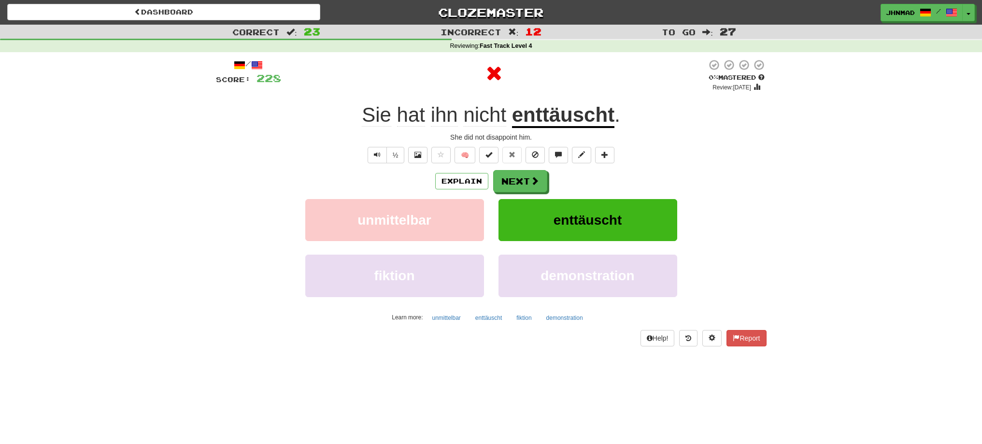
click at [581, 114] on u "enttäuscht" at bounding box center [563, 115] width 102 height 25
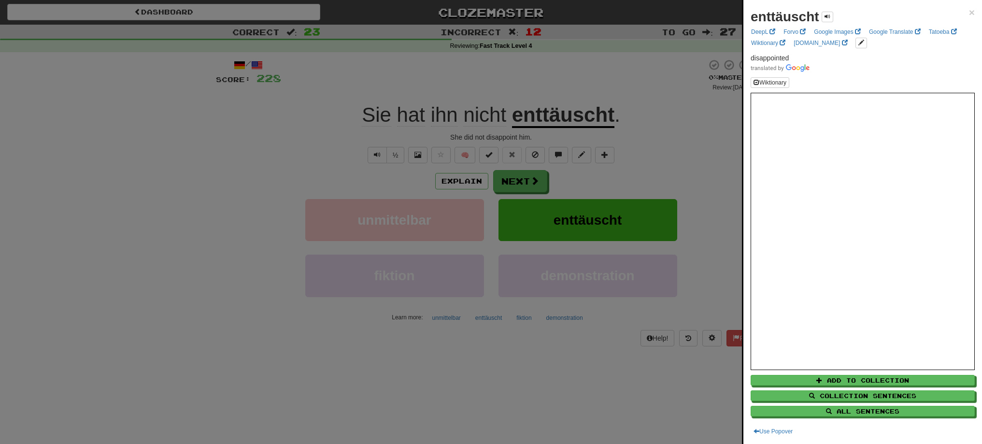
click at [527, 190] on div at bounding box center [491, 222] width 982 height 444
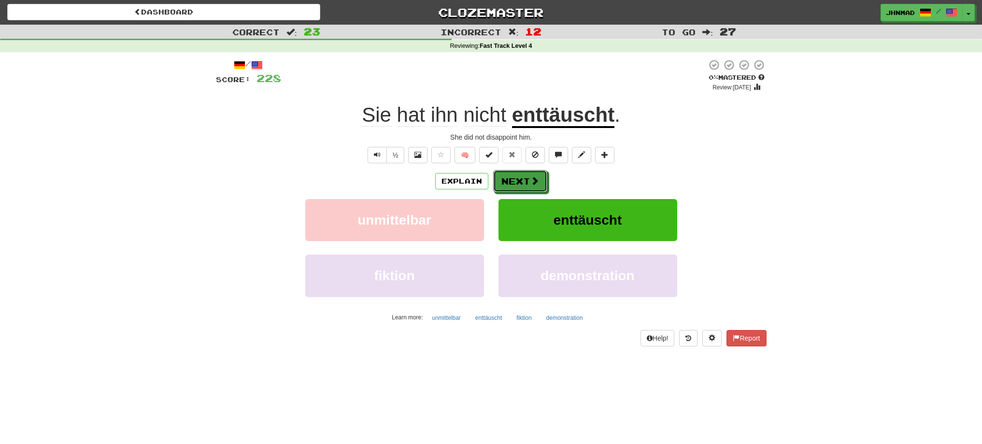
click at [527, 190] on button "Next" at bounding box center [520, 181] width 54 height 22
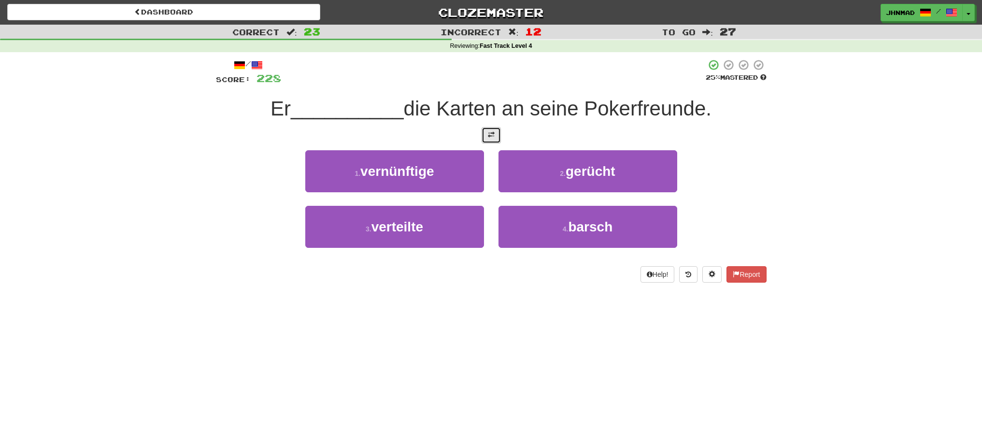
click at [488, 138] on span at bounding box center [491, 134] width 7 height 7
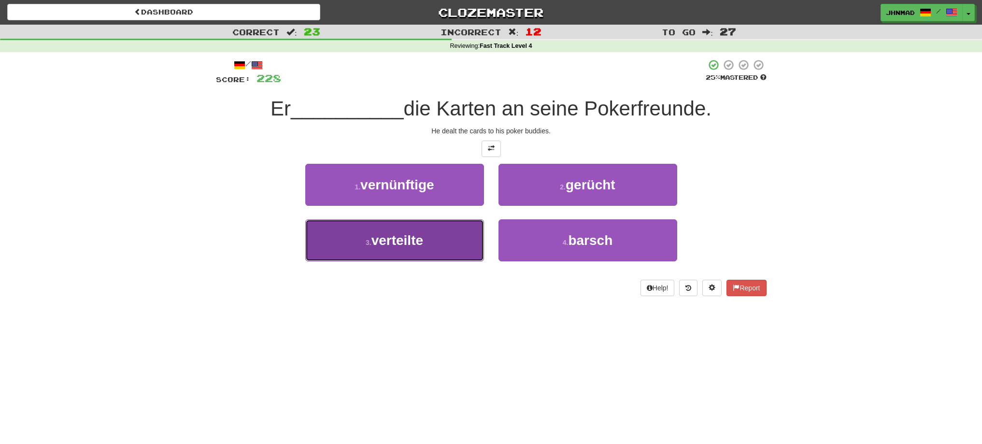
click at [400, 258] on button "3 . verteilte" at bounding box center [394, 240] width 179 height 42
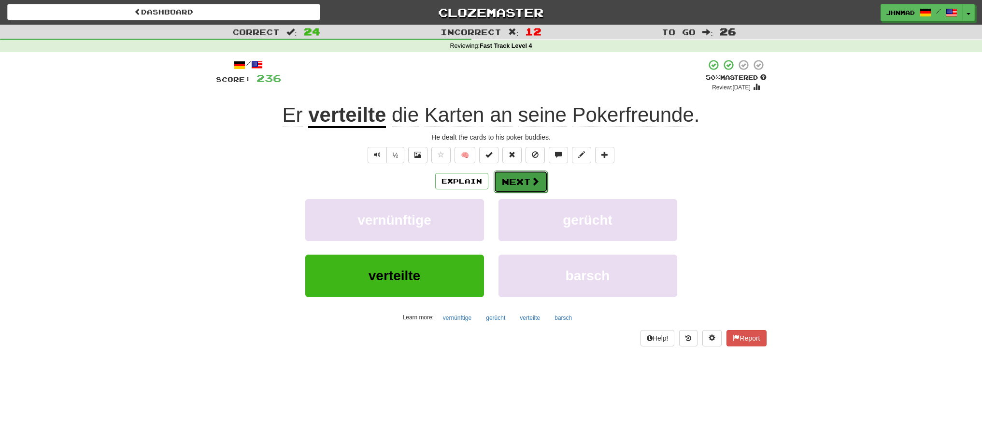
click at [528, 185] on button "Next" at bounding box center [520, 181] width 54 height 22
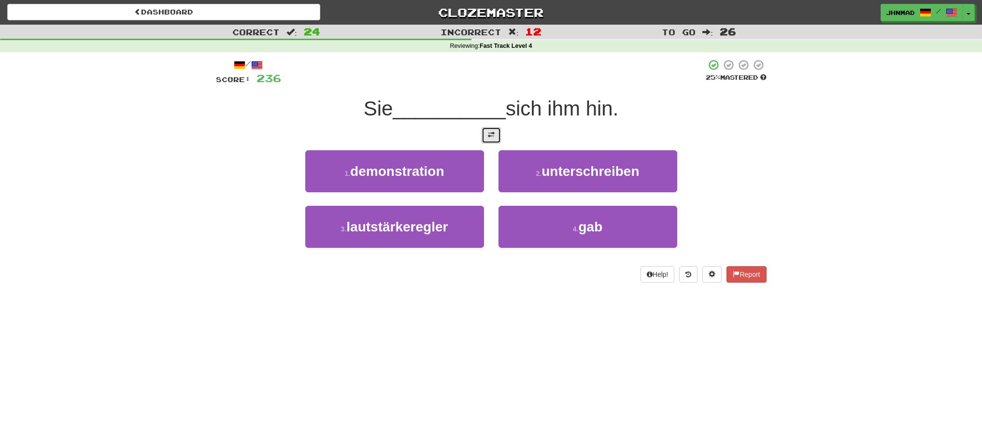
click at [483, 136] on button at bounding box center [490, 135] width 19 height 16
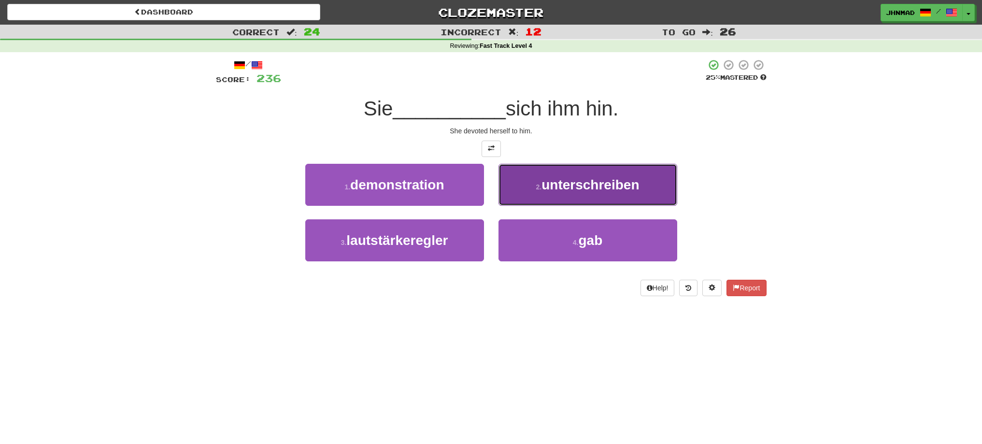
click at [588, 184] on span "unterschreiben" at bounding box center [590, 184] width 98 height 15
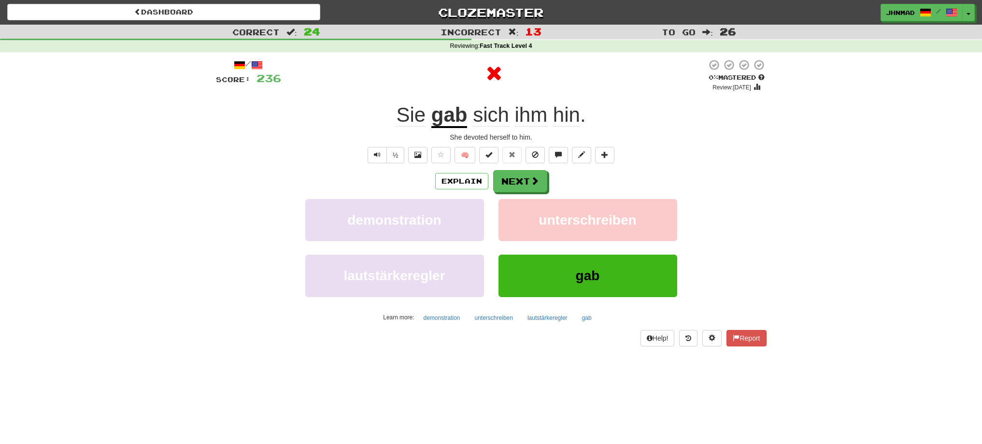
click at [440, 113] on u "gab" at bounding box center [449, 115] width 36 height 25
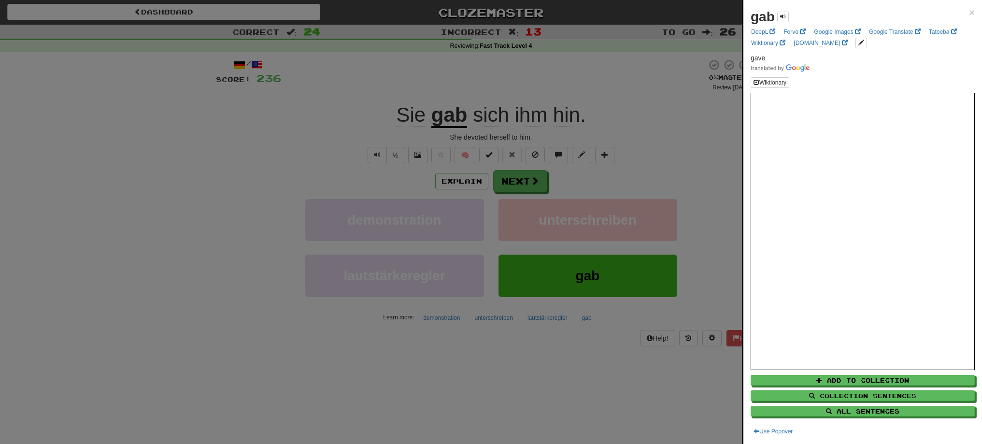
click at [511, 182] on div at bounding box center [491, 222] width 982 height 444
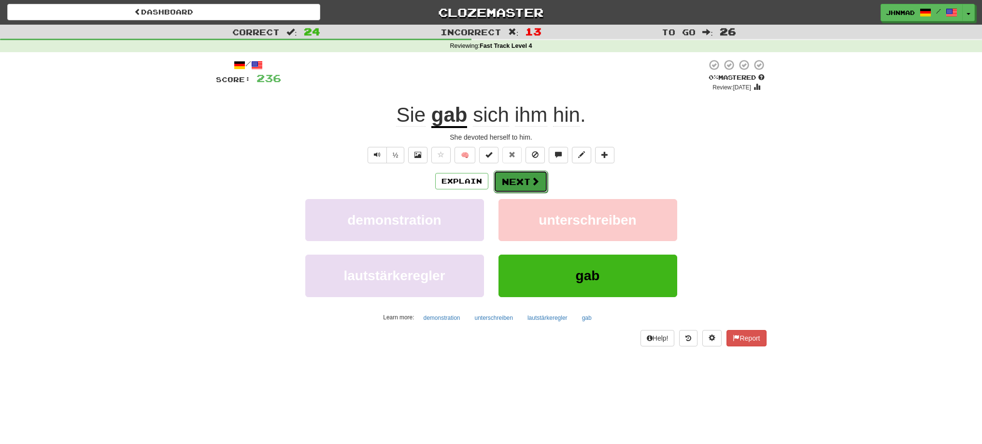
click at [523, 173] on button "Next" at bounding box center [520, 181] width 54 height 22
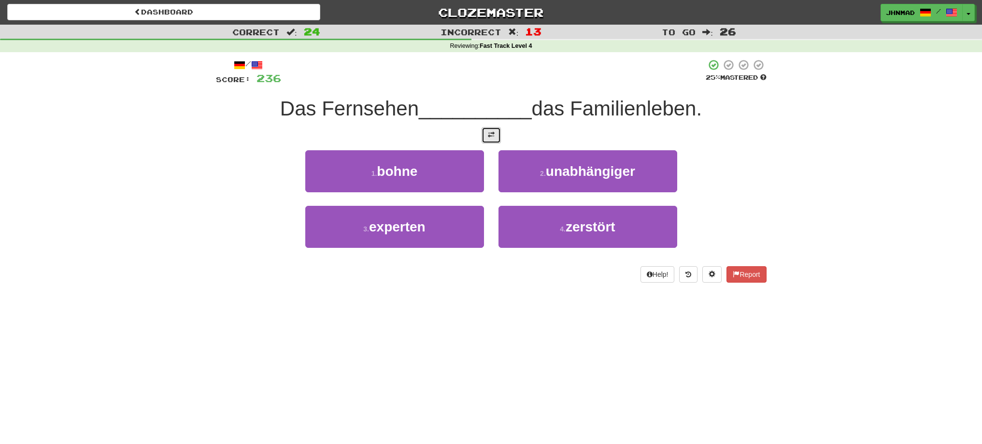
click at [495, 133] on button at bounding box center [490, 135] width 19 height 16
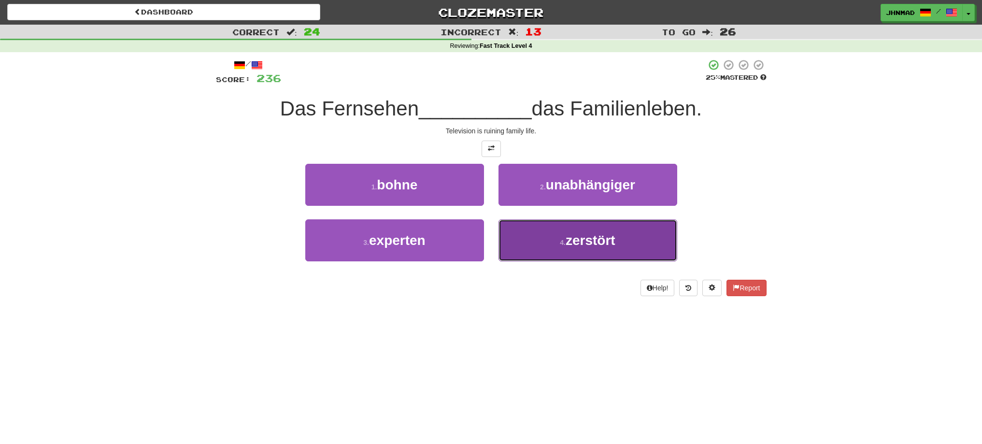
click at [625, 246] on button "4 . zerstört" at bounding box center [587, 240] width 179 height 42
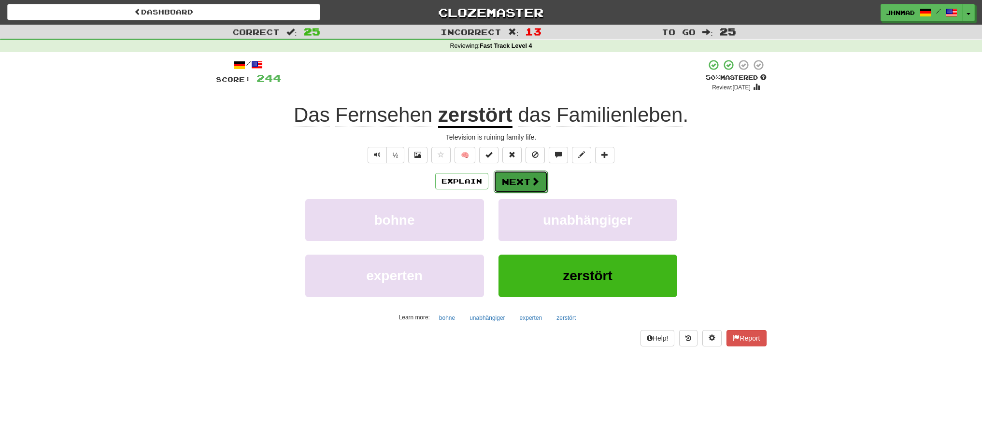
click at [506, 182] on button "Next" at bounding box center [520, 181] width 54 height 22
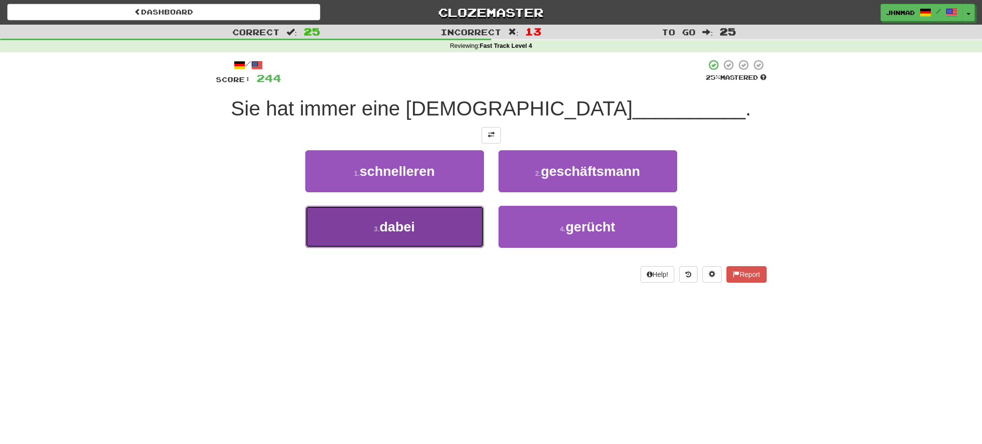
click at [442, 238] on button "3 . dabei" at bounding box center [394, 227] width 179 height 42
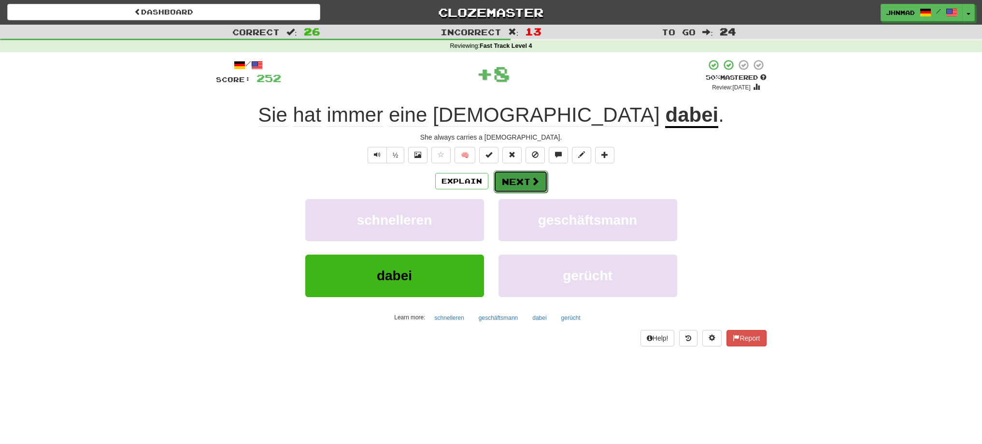
click at [523, 186] on button "Next" at bounding box center [520, 181] width 54 height 22
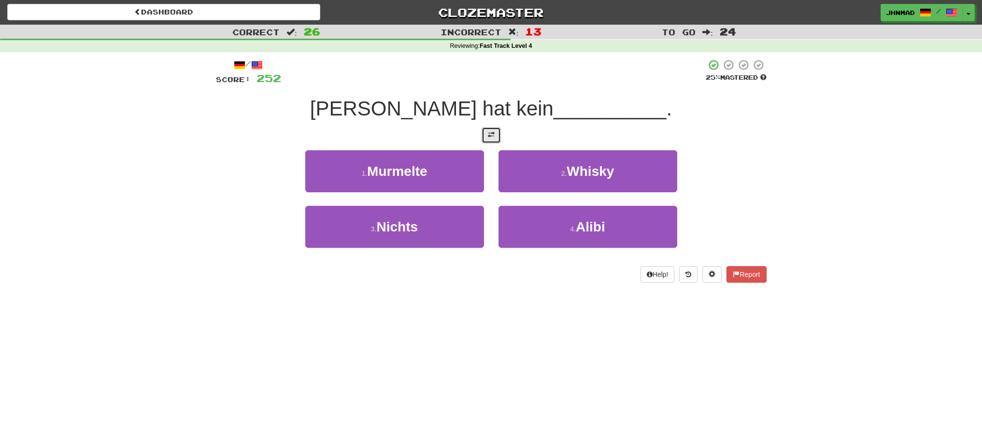
click at [491, 133] on span at bounding box center [491, 134] width 7 height 7
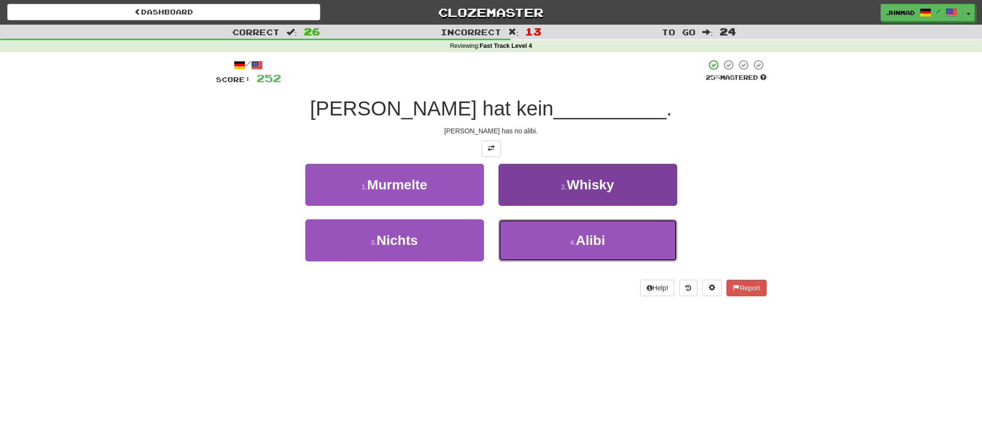
drag, startPoint x: 620, startPoint y: 233, endPoint x: 591, endPoint y: 227, distance: 29.5
click at [619, 233] on button "4 . Alibi" at bounding box center [587, 240] width 179 height 42
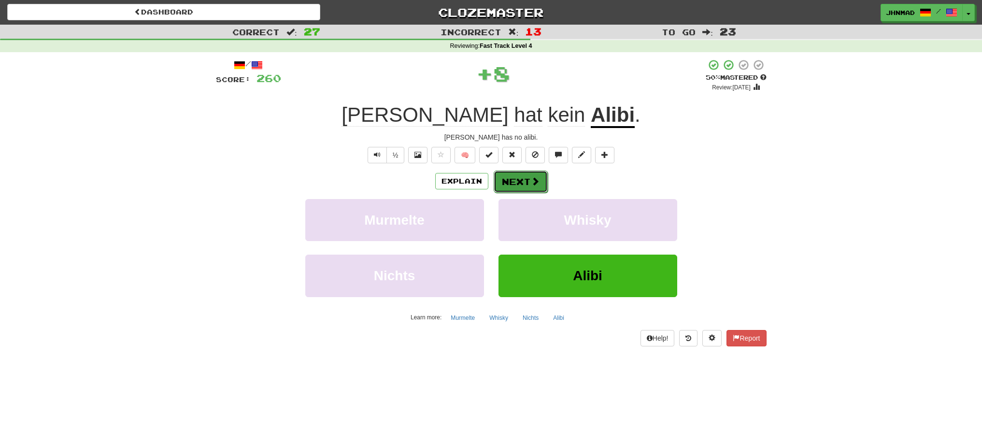
click at [522, 178] on button "Next" at bounding box center [520, 181] width 54 height 22
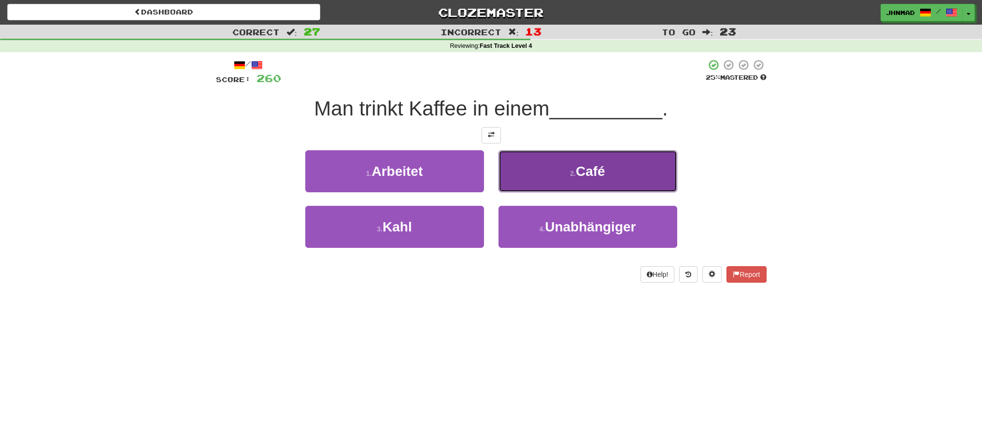
click at [570, 173] on small "2 ." at bounding box center [573, 173] width 6 height 8
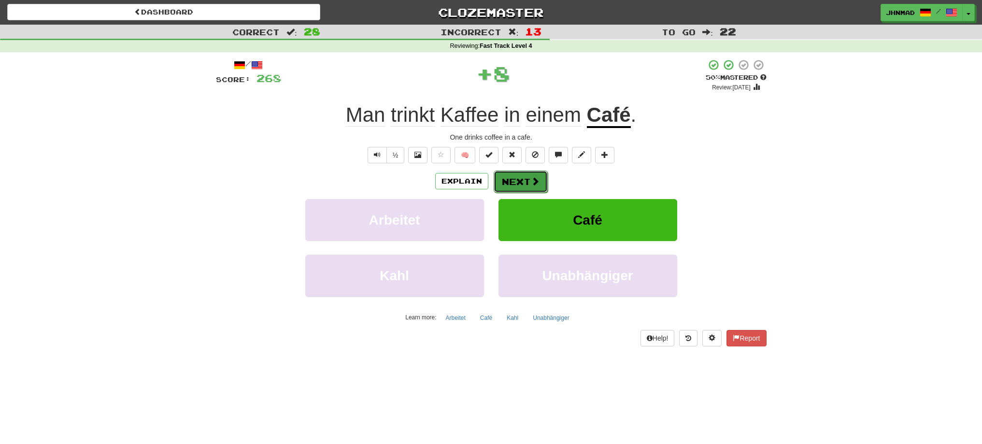
click at [533, 173] on button "Next" at bounding box center [520, 181] width 54 height 22
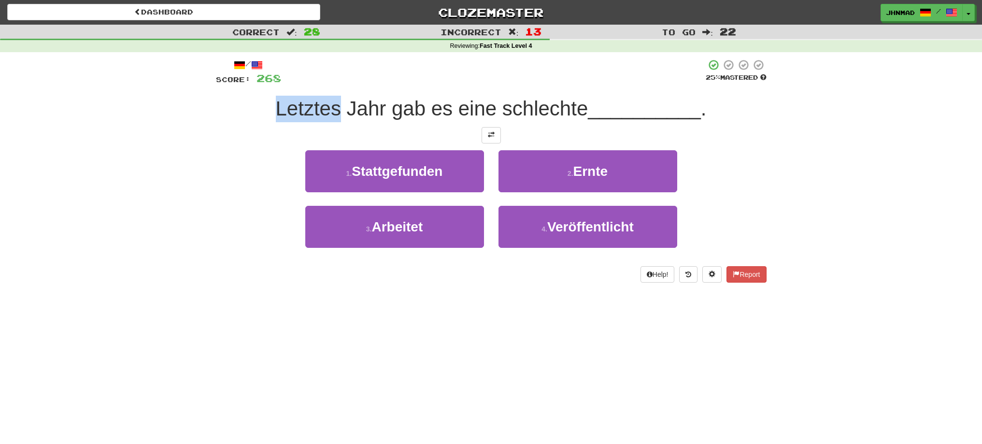
drag, startPoint x: 266, startPoint y: 109, endPoint x: 337, endPoint y: 100, distance: 71.4
click at [337, 100] on div "Letztes Jahr gab es eine schlechte __________ ." at bounding box center [491, 109] width 550 height 27
click at [330, 84] on div at bounding box center [330, 84] width 0 height 0
drag, startPoint x: 215, startPoint y: 152, endPoint x: 219, endPoint y: 148, distance: 5.5
click at [216, 151] on div "/ Score: 268 25 % Mastered Letztes Jahr gab es eine schlechte __________ . 1 . …" at bounding box center [491, 174] width 565 height 244
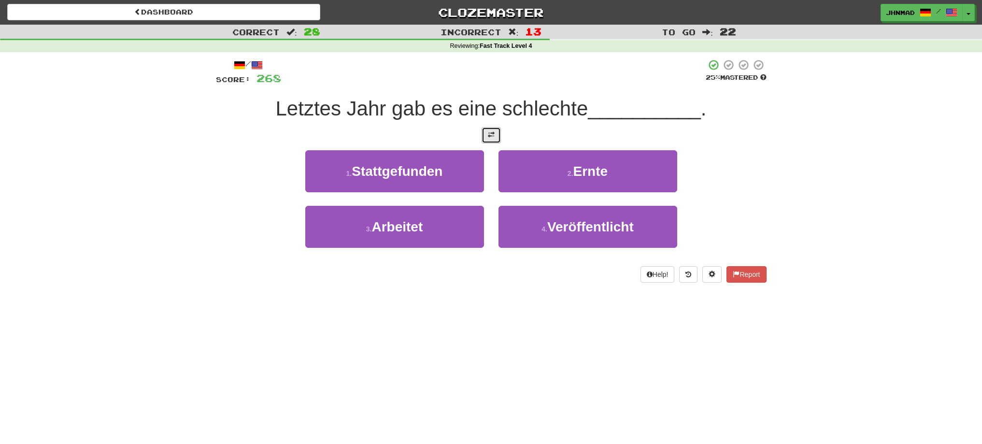
click at [491, 137] on span at bounding box center [491, 134] width 7 height 7
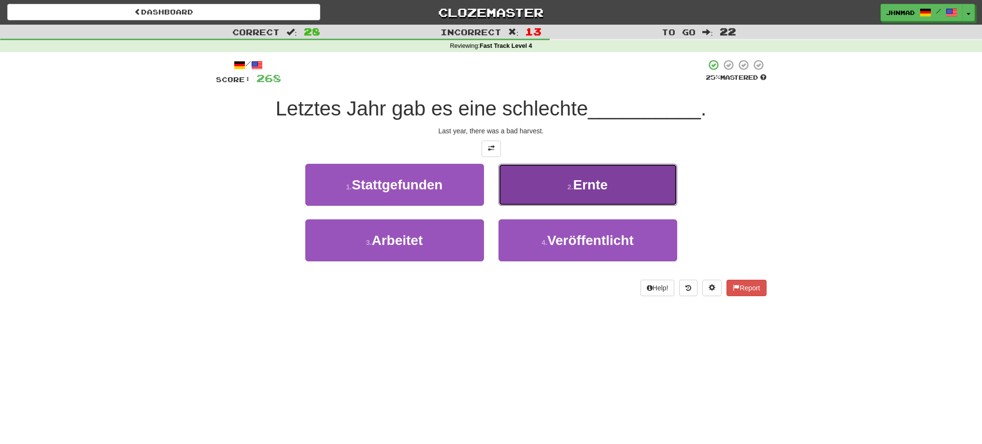
click at [596, 190] on span "Ernte" at bounding box center [590, 184] width 35 height 15
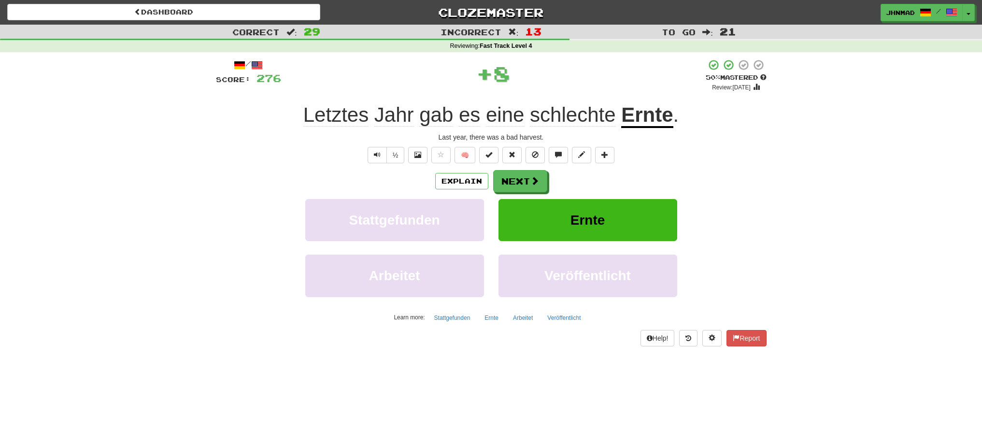
click at [653, 112] on u "Ernte" at bounding box center [647, 115] width 52 height 25
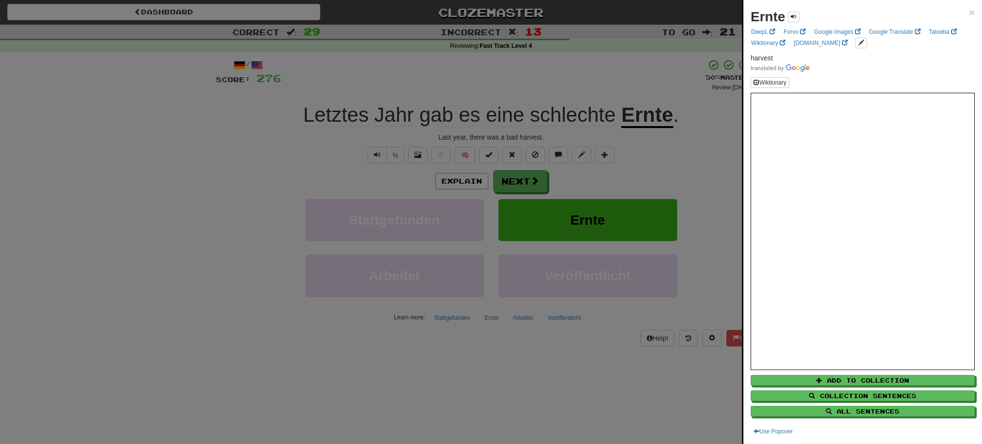
click at [527, 180] on div at bounding box center [491, 222] width 982 height 444
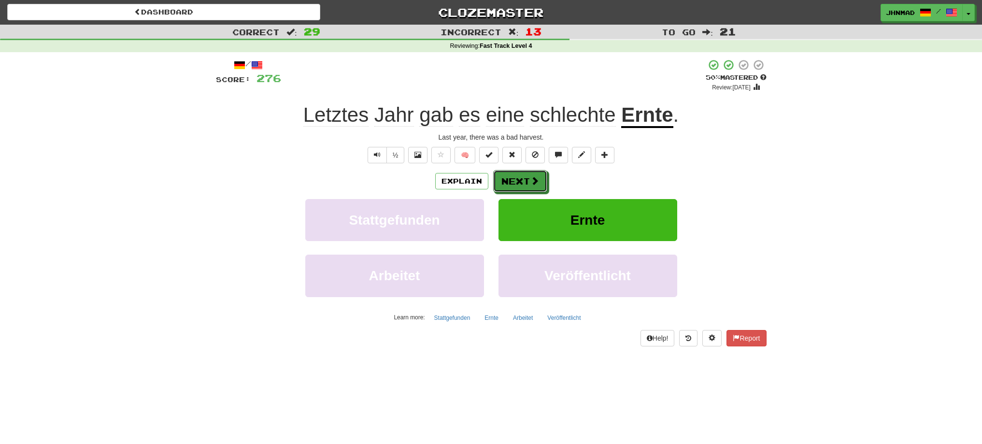
click at [527, 180] on button "Next" at bounding box center [520, 181] width 54 height 22
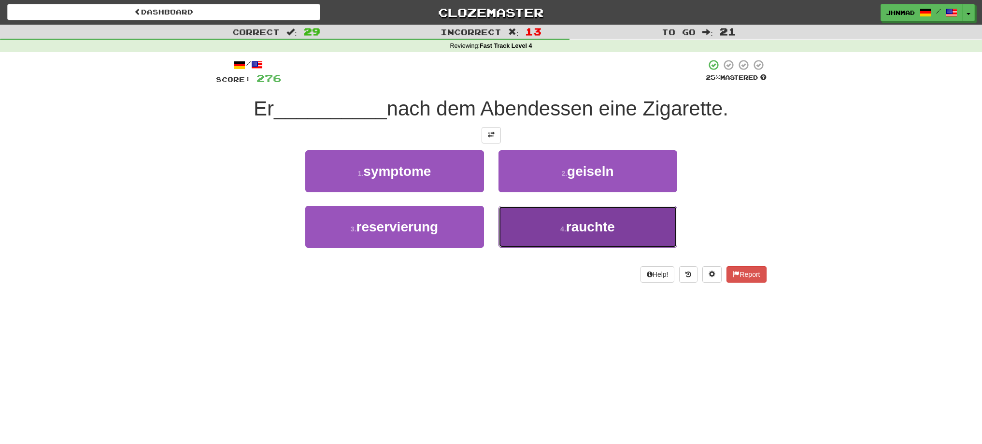
click at [548, 221] on button "4 . rauchte" at bounding box center [587, 227] width 179 height 42
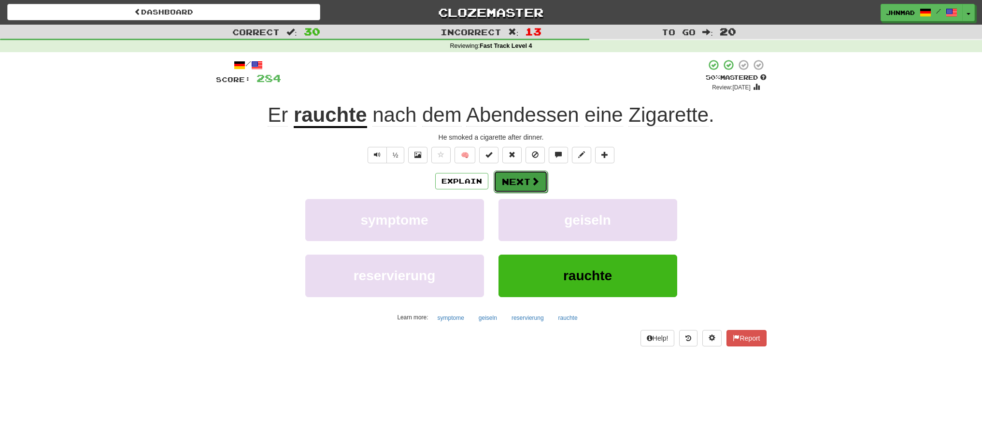
click at [506, 184] on button "Next" at bounding box center [520, 181] width 54 height 22
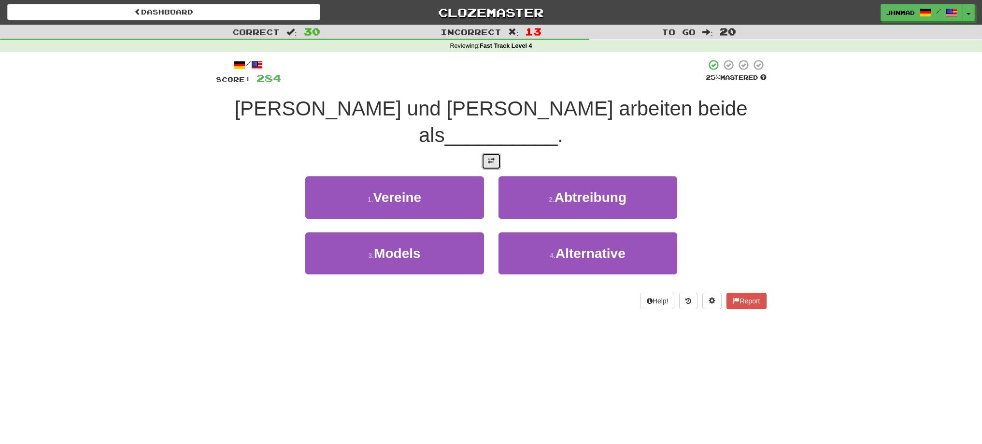
click at [489, 153] on button at bounding box center [490, 161] width 19 height 16
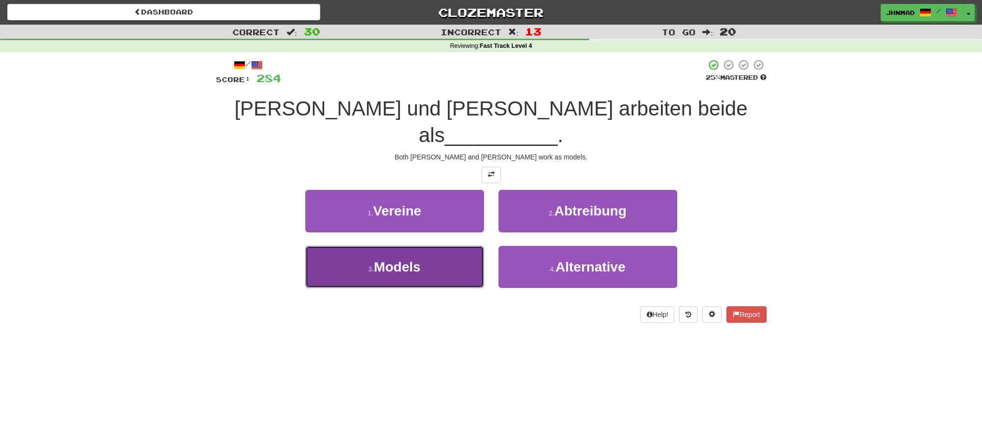
click at [420, 259] on span "Models" at bounding box center [397, 266] width 46 height 15
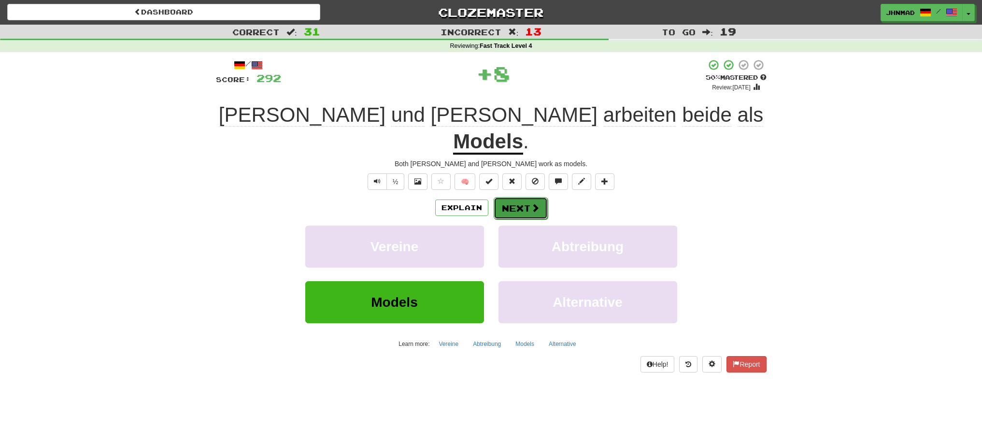
click at [536, 203] on span at bounding box center [535, 207] width 9 height 9
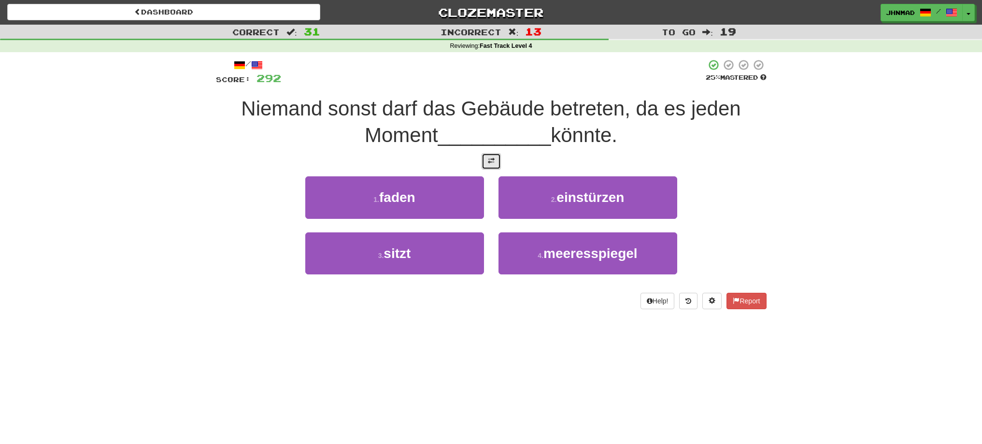
click at [485, 158] on button at bounding box center [490, 161] width 19 height 16
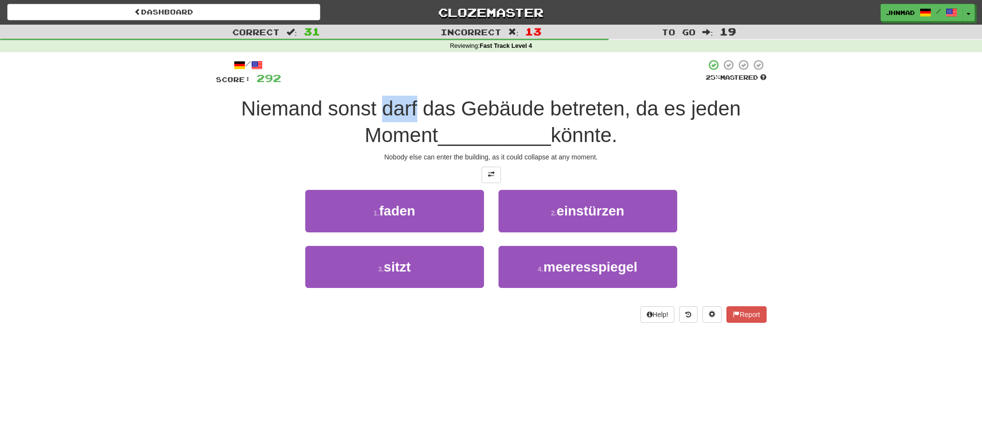
drag, startPoint x: 382, startPoint y: 104, endPoint x: 417, endPoint y: 105, distance: 35.3
click at [417, 105] on span "Niemand sonst darf das Gebäude betreten, da es jeden Moment" at bounding box center [490, 121] width 499 height 49
click at [411, 84] on div at bounding box center [411, 84] width 0 height 0
click at [367, 92] on div "/ Score: 292 25 % Mastered Niemand sonst darf das Gebäude betreten, da es jeden…" at bounding box center [491, 190] width 550 height 263
drag, startPoint x: 548, startPoint y: 103, endPoint x: 621, endPoint y: 93, distance: 74.1
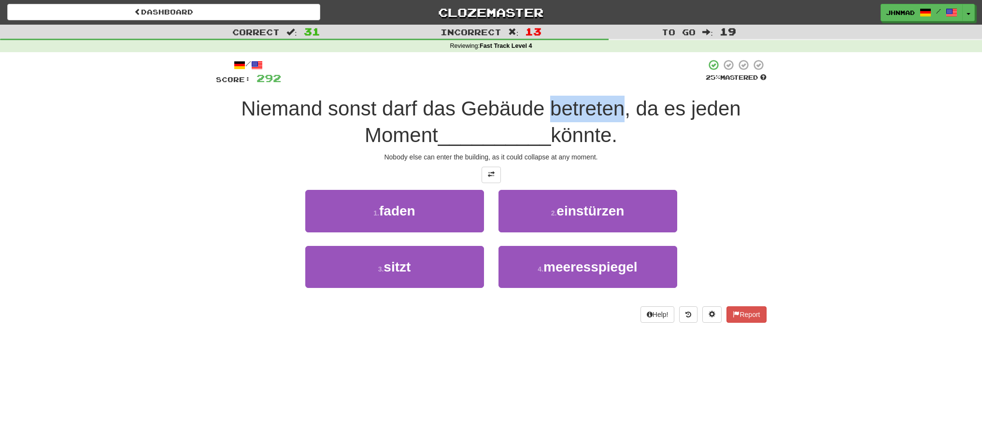
click at [621, 93] on div "/ Score: 292 25 % Mastered Niemand sonst darf das Gebäude betreten, da es jeden…" at bounding box center [491, 190] width 550 height 263
click at [615, 84] on div at bounding box center [615, 84] width 0 height 0
drag, startPoint x: 639, startPoint y: 111, endPoint x: 739, endPoint y: 94, distance: 100.8
click at [739, 94] on div "/ Score: 292 25 % Mastered Niemand sonst darf das Gebäude betreten, da es jeden…" at bounding box center [491, 190] width 550 height 263
click at [732, 84] on div at bounding box center [732, 84] width 0 height 0
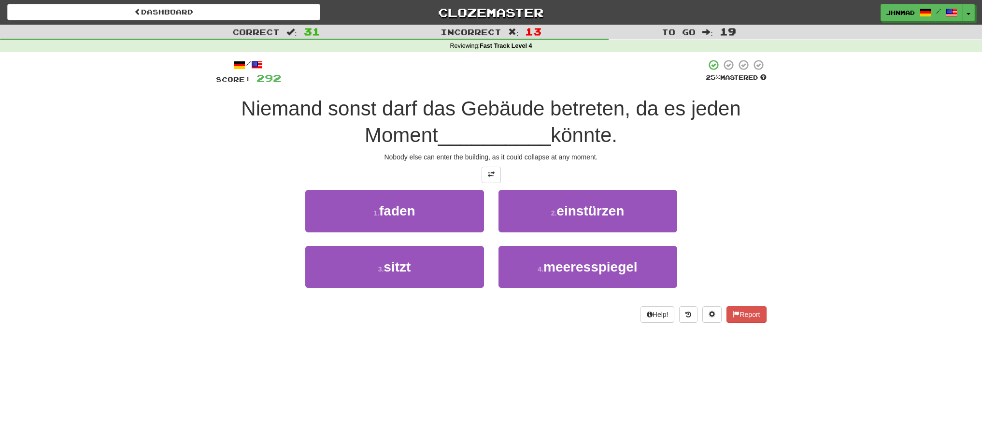
click at [784, 139] on div "Correct : 31 Incorrect : 13 To go : 19 Reviewing : Fast Track Level 4 / Score: …" at bounding box center [491, 180] width 982 height 311
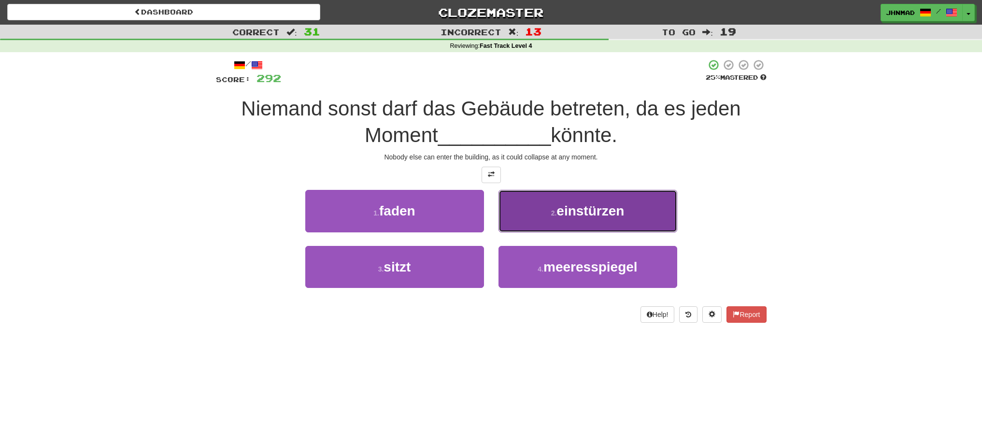
click at [573, 213] on span "einstürzen" at bounding box center [590, 210] width 68 height 15
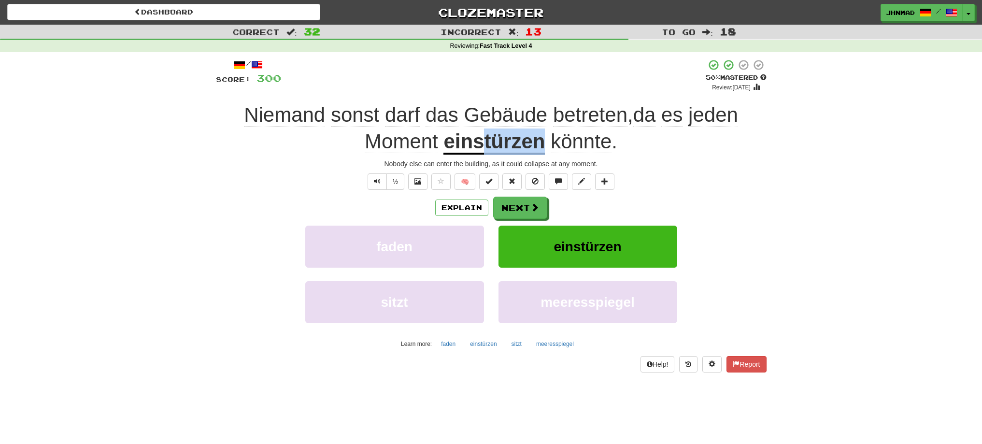
drag, startPoint x: 484, startPoint y: 140, endPoint x: 544, endPoint y: 134, distance: 59.7
click at [544, 134] on u "einstürzen" at bounding box center [493, 142] width 101 height 25
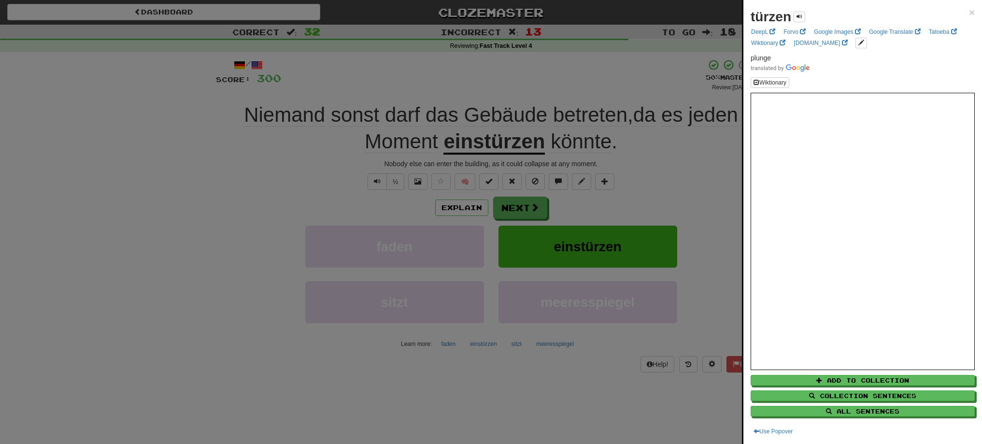
click at [328, 179] on div at bounding box center [491, 222] width 982 height 444
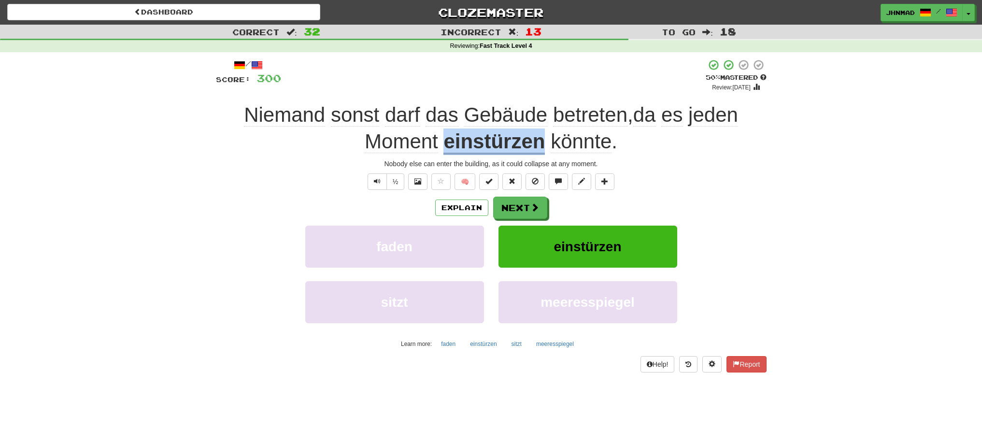
drag, startPoint x: 445, startPoint y: 138, endPoint x: 540, endPoint y: 131, distance: 94.9
click at [540, 131] on u "einstürzen" at bounding box center [493, 142] width 101 height 25
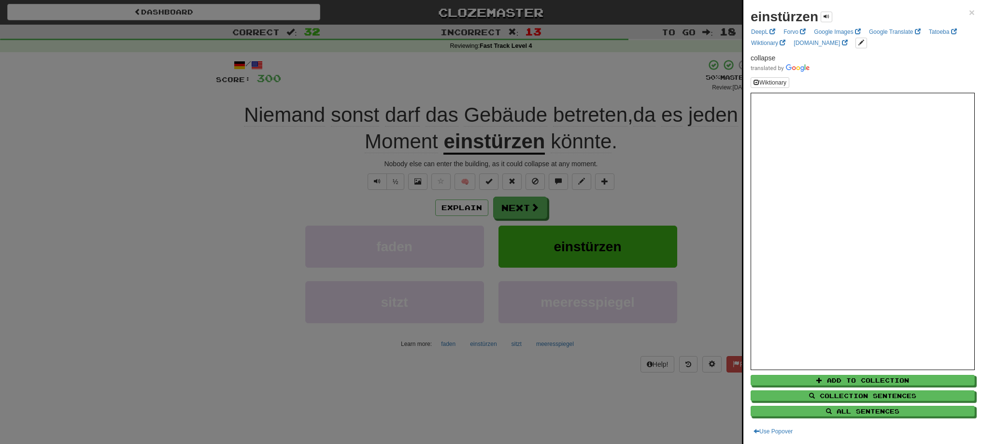
click at [273, 210] on div at bounding box center [491, 222] width 982 height 444
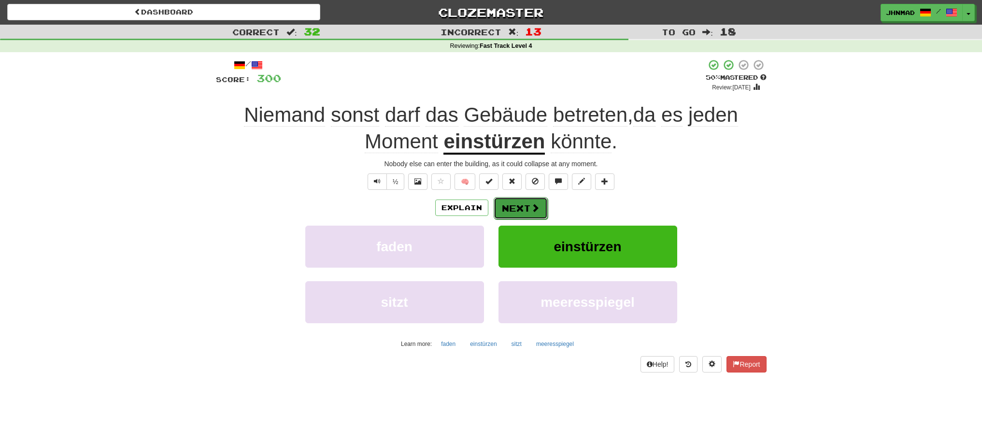
click at [506, 209] on button "Next" at bounding box center [520, 208] width 54 height 22
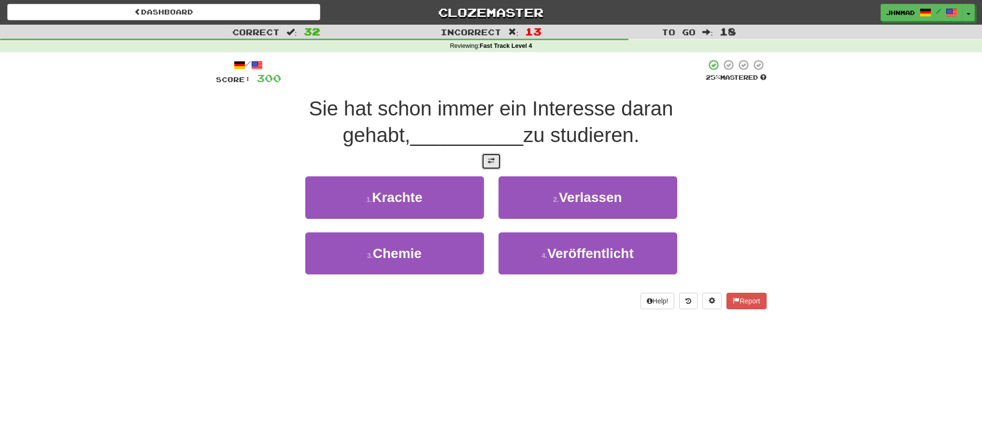
click at [491, 161] on span at bounding box center [491, 160] width 7 height 7
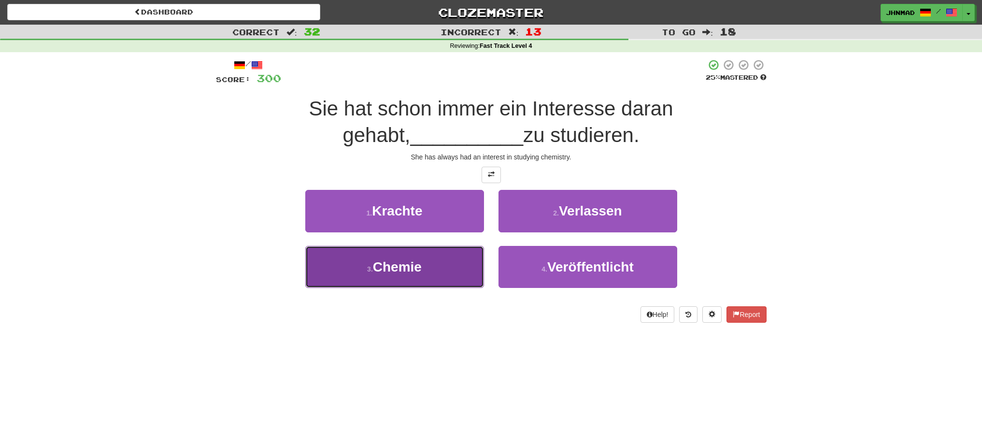
click at [386, 271] on span "Chemie" at bounding box center [397, 266] width 49 height 15
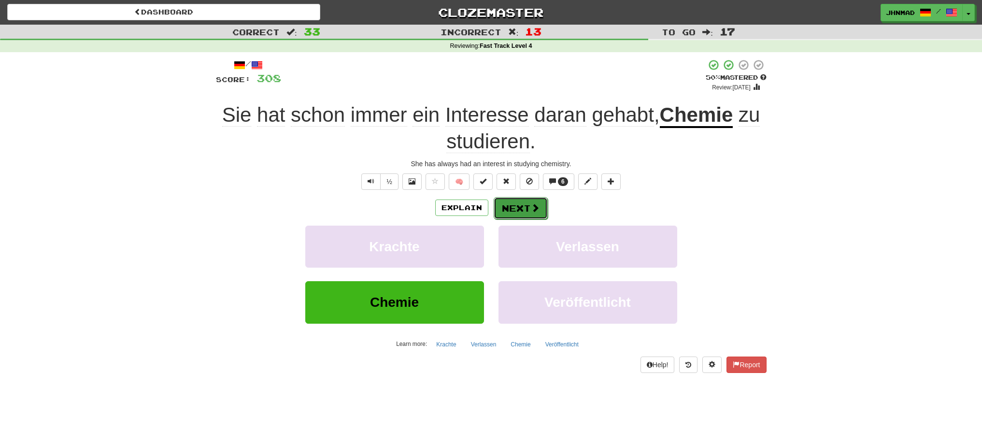
click at [514, 203] on button "Next" at bounding box center [520, 208] width 54 height 22
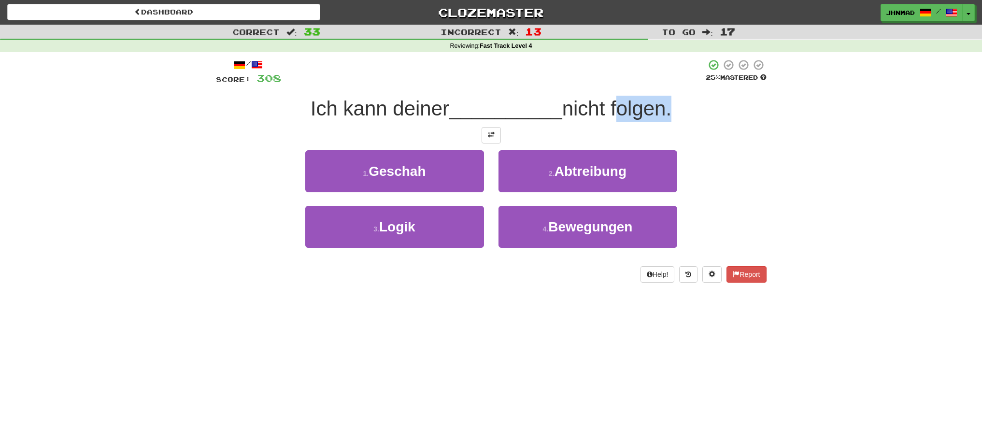
drag, startPoint x: 616, startPoint y: 109, endPoint x: 669, endPoint y: 100, distance: 53.8
click at [669, 100] on span "nicht folgen." at bounding box center [617, 108] width 110 height 23
click at [663, 84] on div at bounding box center [663, 84] width 0 height 0
click at [798, 154] on div "Correct : 33 Incorrect : 13 To go : 17 Reviewing : Fast Track Level 4 / Score: …" at bounding box center [491, 160] width 982 height 271
click at [488, 138] on span at bounding box center [491, 134] width 7 height 7
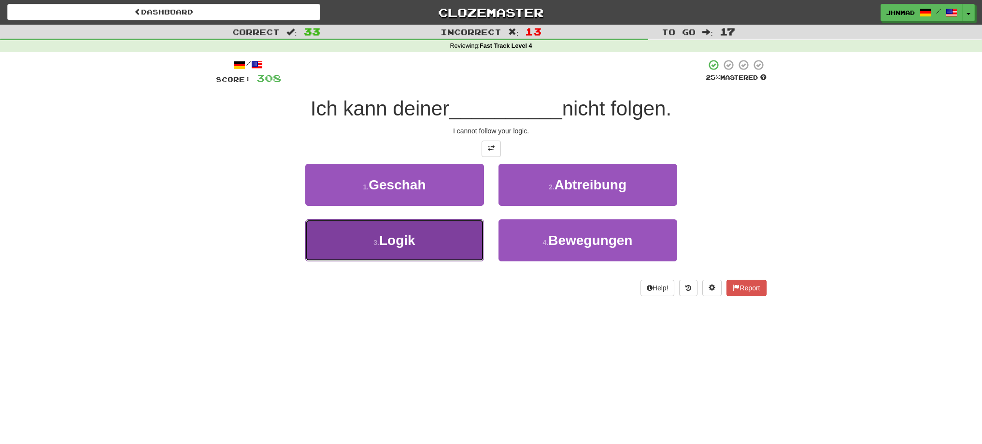
click at [406, 233] on span "Logik" at bounding box center [397, 240] width 36 height 15
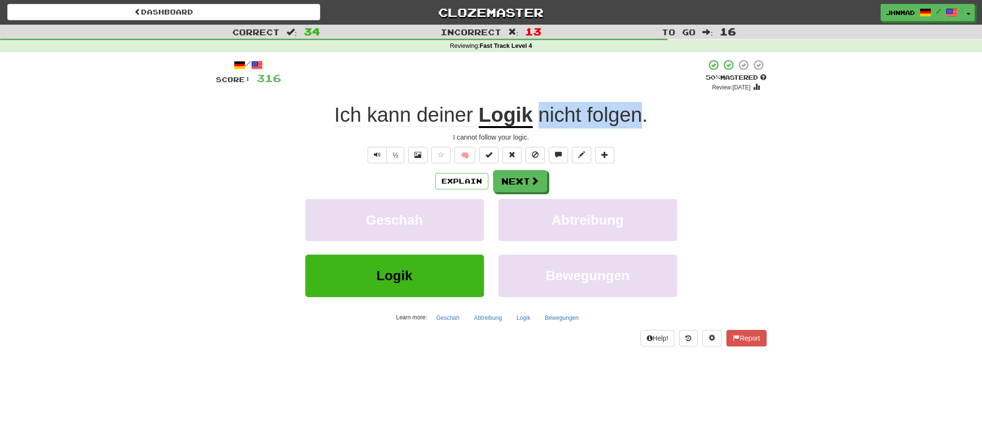
drag, startPoint x: 539, startPoint y: 118, endPoint x: 639, endPoint y: 103, distance: 100.6
click at [639, 103] on div "Ich kann deiner Logik nicht folgen ." at bounding box center [491, 115] width 550 height 27
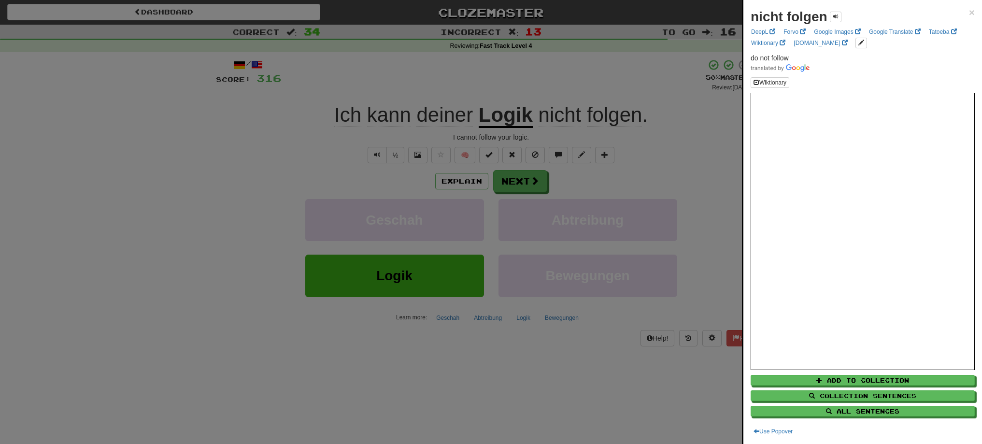
click at [396, 156] on div at bounding box center [491, 222] width 982 height 444
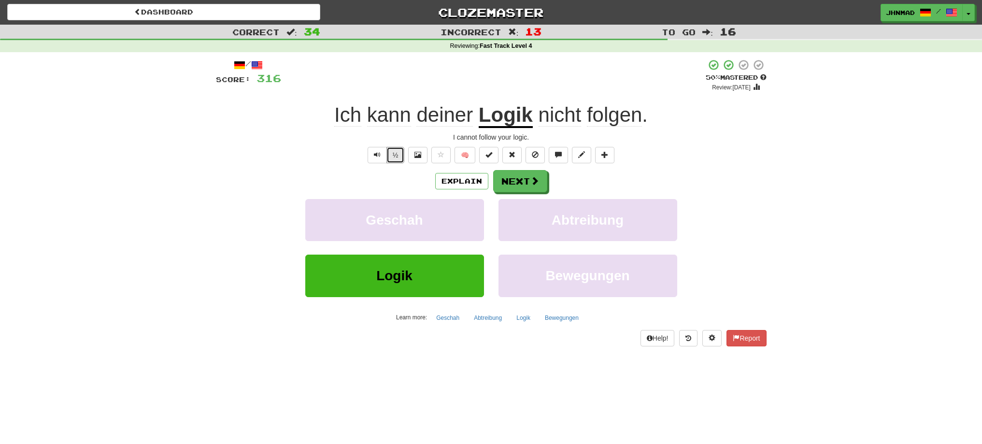
click at [396, 156] on button "½" at bounding box center [395, 155] width 18 height 16
click at [508, 117] on u "Logik" at bounding box center [505, 115] width 54 height 25
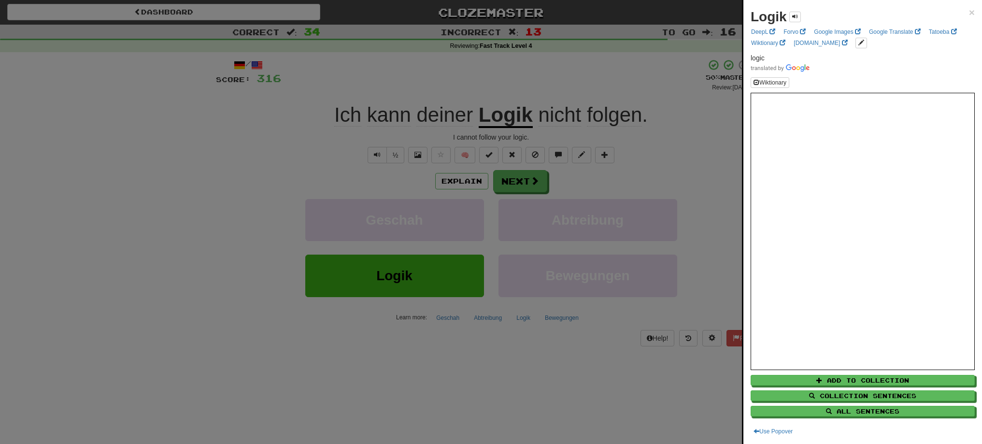
click at [586, 116] on div at bounding box center [491, 222] width 982 height 444
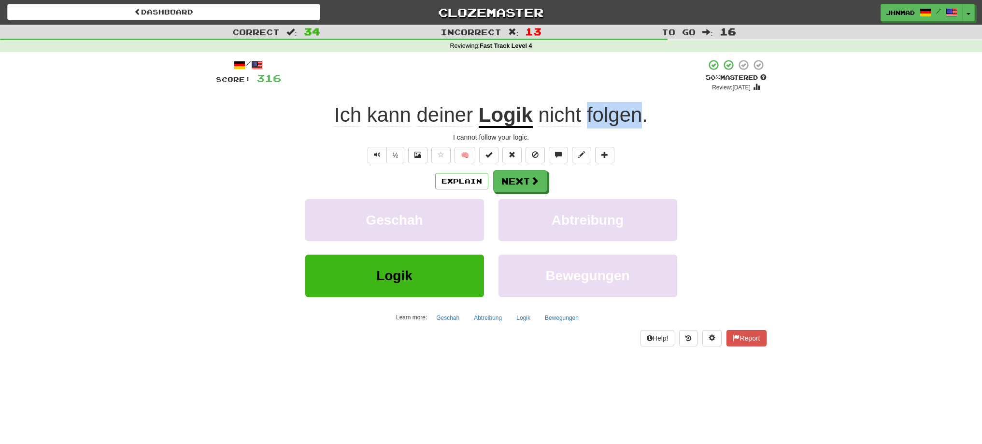
drag, startPoint x: 586, startPoint y: 116, endPoint x: 638, endPoint y: 109, distance: 52.2
click at [638, 109] on span "nicht folgen ." at bounding box center [590, 114] width 115 height 23
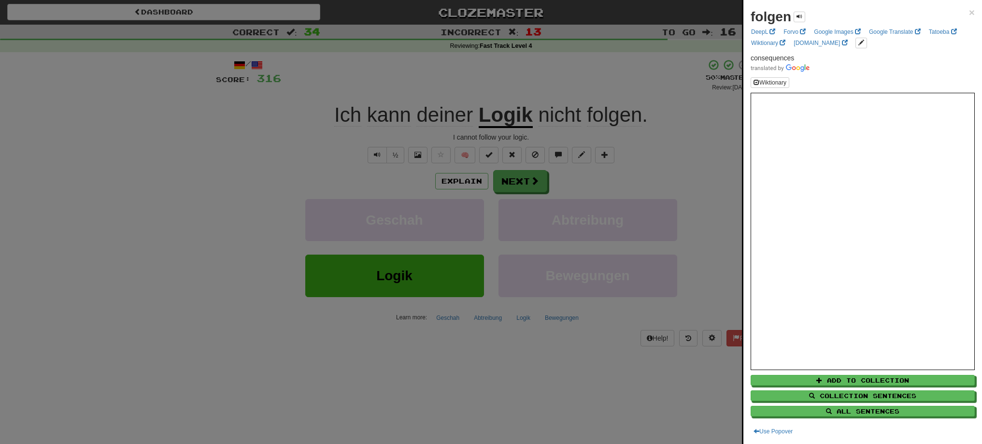
click at [519, 182] on div at bounding box center [491, 222] width 982 height 444
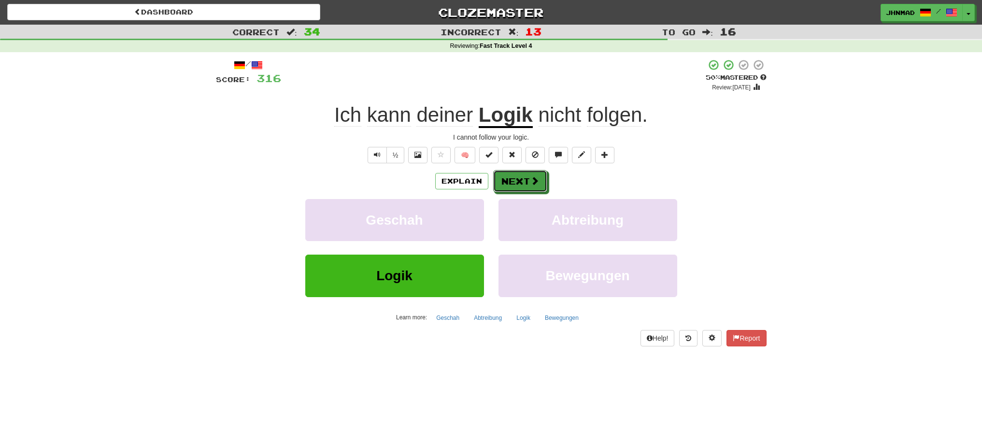
click at [519, 182] on button "Next" at bounding box center [520, 181] width 54 height 22
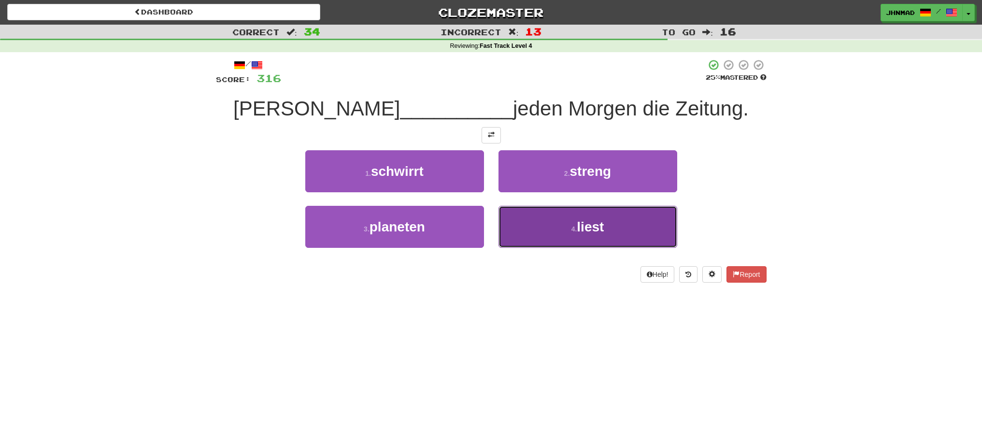
click at [564, 226] on button "4 . liest" at bounding box center [587, 227] width 179 height 42
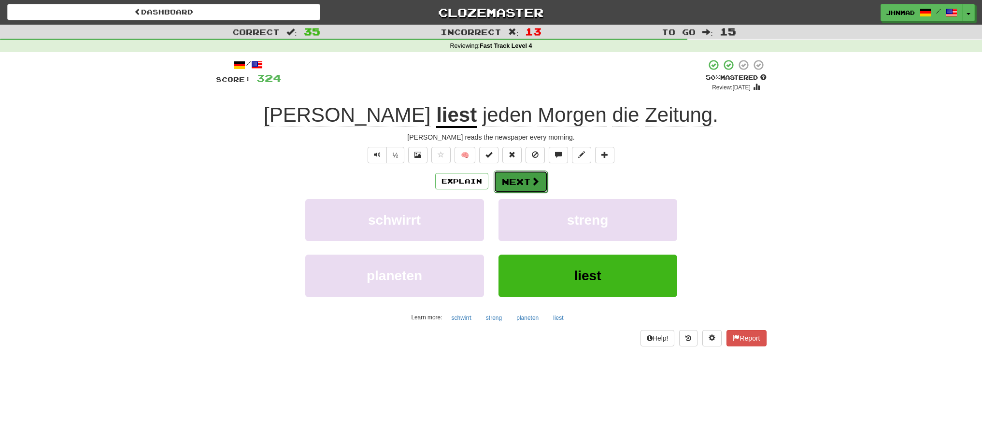
click at [525, 183] on button "Next" at bounding box center [520, 181] width 54 height 22
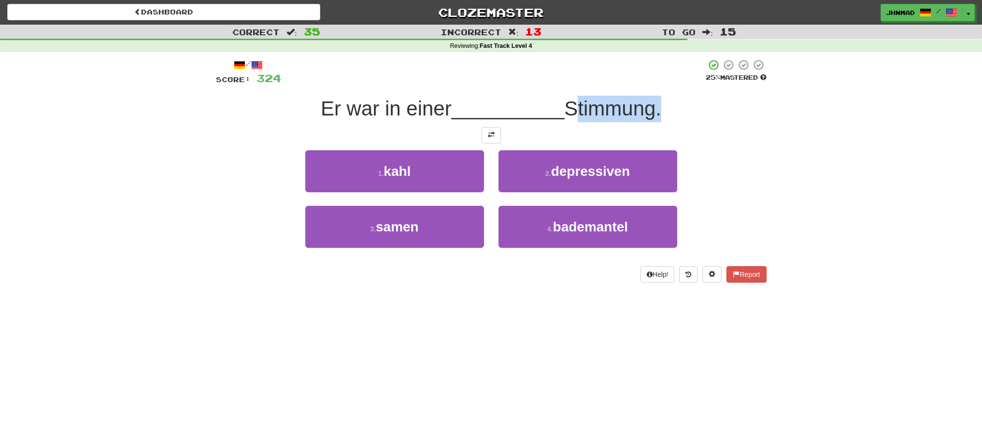
drag, startPoint x: 571, startPoint y: 110, endPoint x: 660, endPoint y: 94, distance: 91.2
click at [660, 94] on div "/ Score: 324 25 % Mastered Er war in einer __________ Stimmung. 1 . kahl 2 . de…" at bounding box center [491, 171] width 550 height 224
click at [654, 84] on div at bounding box center [654, 84] width 0 height 0
click at [768, 147] on div "/ Score: 324 25 % Mastered Er war in einer __________ Stimmung. 1 . kahl 2 . de…" at bounding box center [491, 174] width 565 height 244
click at [488, 133] on span at bounding box center [491, 134] width 7 height 7
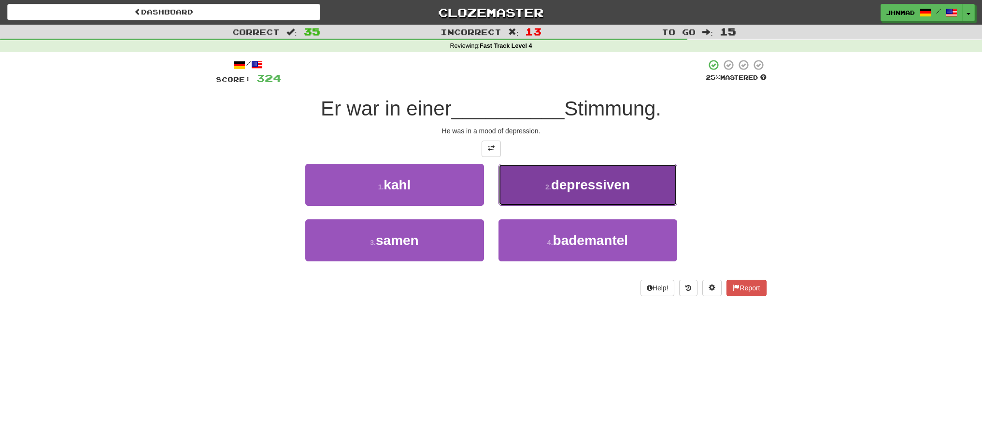
click at [555, 180] on span "depressiven" at bounding box center [590, 184] width 79 height 15
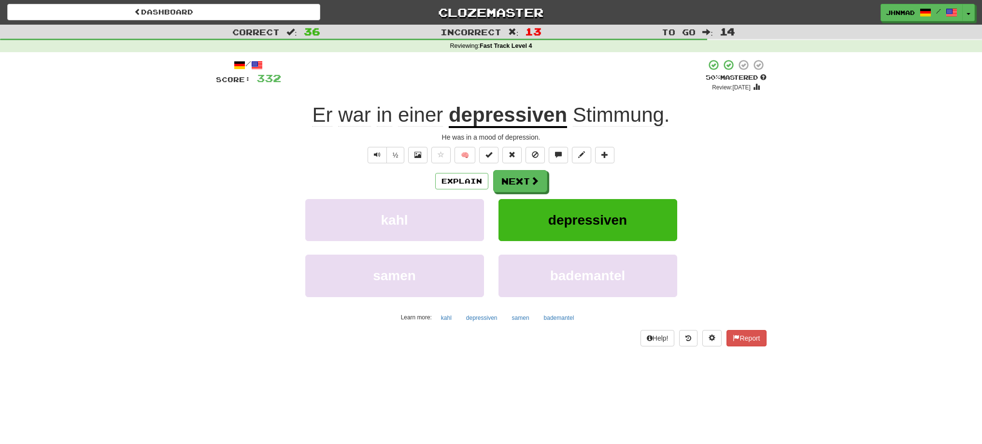
click at [490, 119] on u "depressiven" at bounding box center [508, 115] width 118 height 25
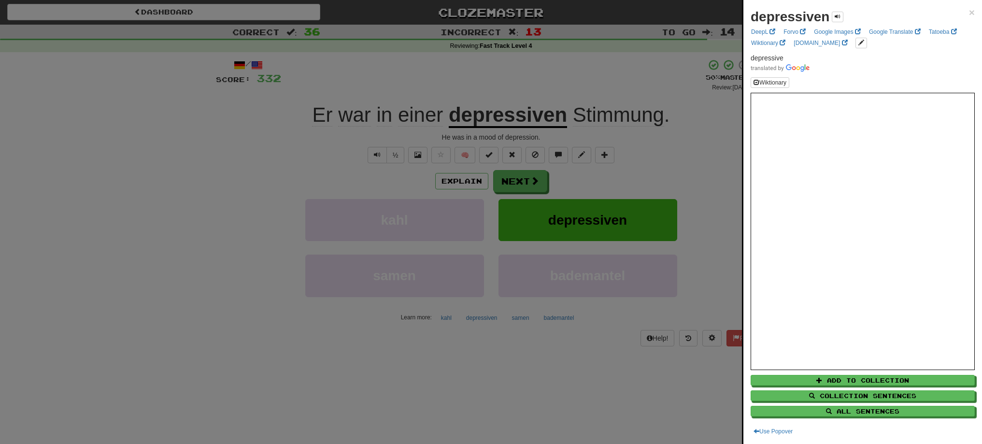
click at [509, 181] on div at bounding box center [491, 222] width 982 height 444
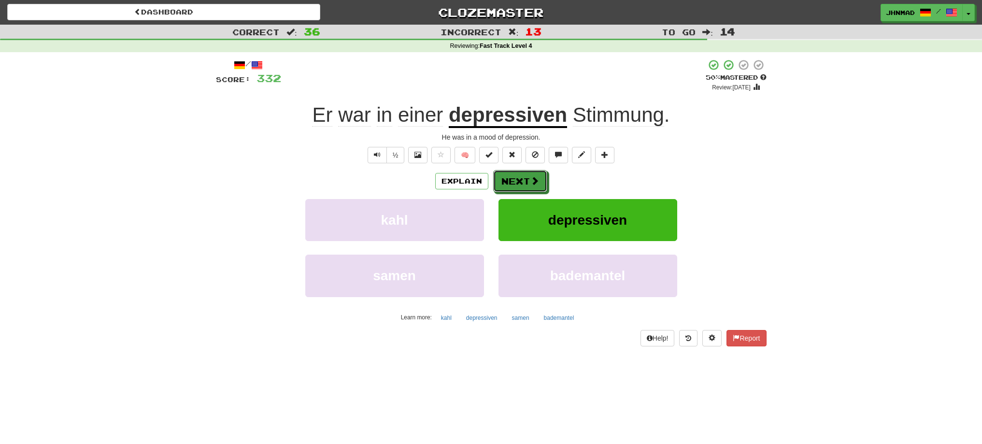
click at [509, 181] on button "Next" at bounding box center [520, 181] width 54 height 22
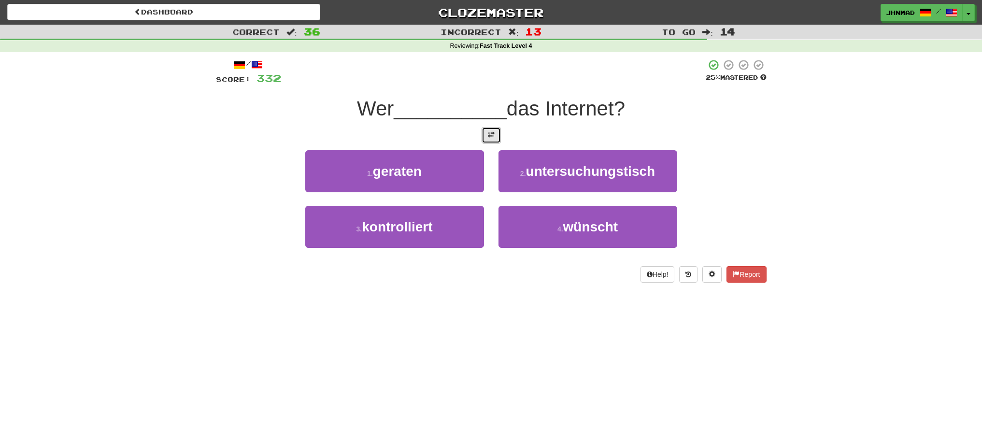
click at [483, 134] on button at bounding box center [490, 135] width 19 height 16
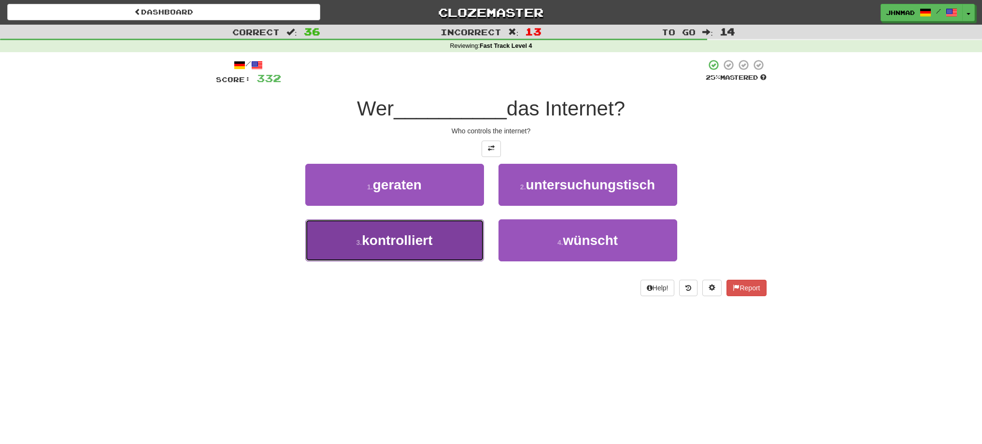
click at [380, 246] on span "kontrolliert" at bounding box center [397, 240] width 70 height 15
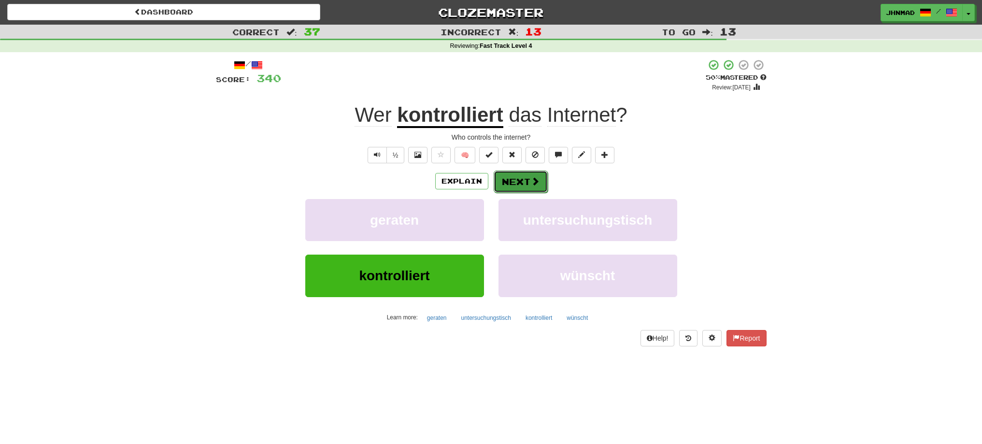
click at [533, 183] on span at bounding box center [535, 181] width 9 height 9
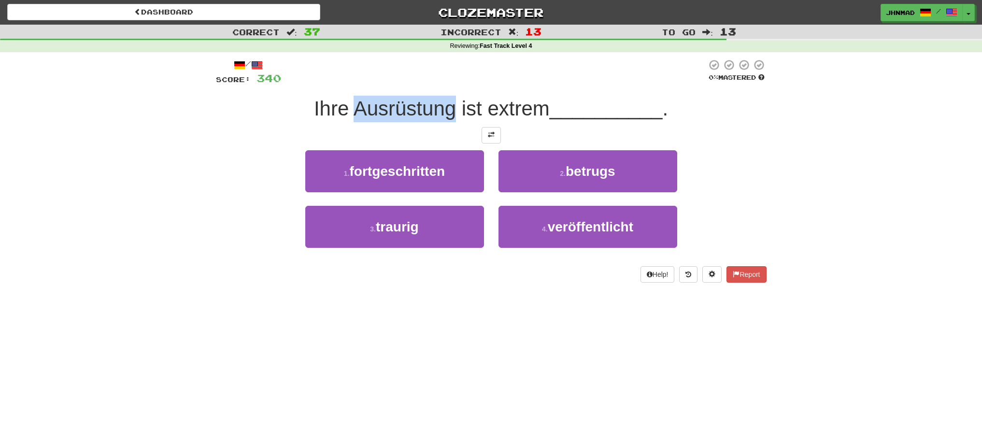
drag, startPoint x: 351, startPoint y: 105, endPoint x: 450, endPoint y: 103, distance: 99.5
click at [450, 103] on span "Ihre Ausrüstung ist extrem" at bounding box center [432, 108] width 236 height 23
click at [444, 84] on div at bounding box center [444, 84] width 0 height 0
click at [453, 83] on div at bounding box center [493, 72] width 425 height 27
click at [488, 135] on span at bounding box center [491, 134] width 7 height 7
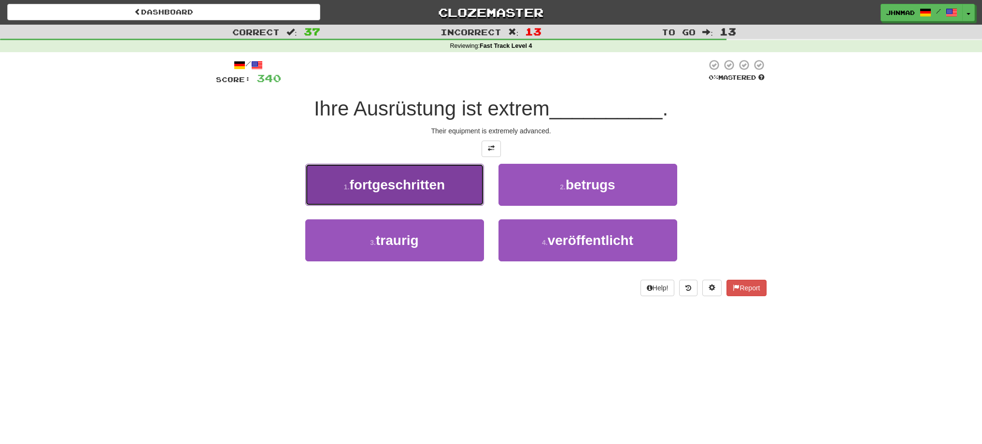
click at [408, 186] on span "fortgeschritten" at bounding box center [398, 184] width 96 height 15
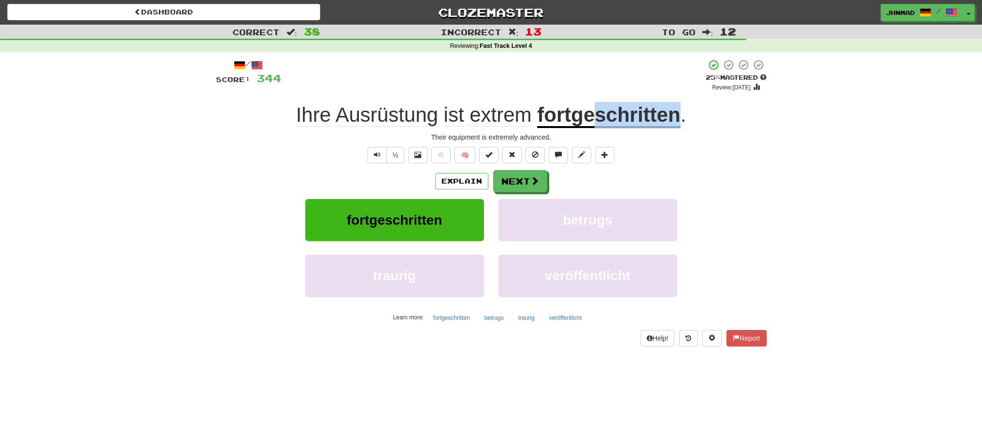
drag, startPoint x: 597, startPoint y: 120, endPoint x: 677, endPoint y: 112, distance: 80.5
click at [677, 112] on u "fortgeschritten" at bounding box center [608, 115] width 143 height 25
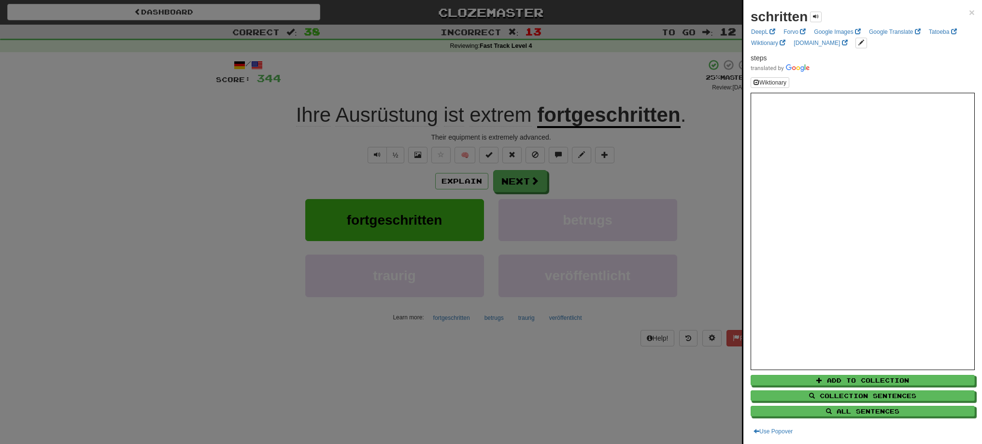
click at [674, 160] on div at bounding box center [491, 222] width 982 height 444
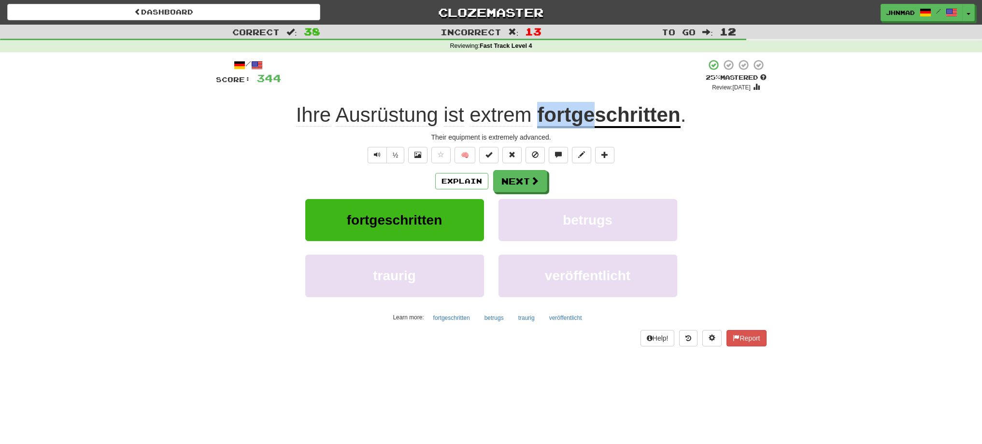
drag, startPoint x: 539, startPoint y: 117, endPoint x: 589, endPoint y: 109, distance: 51.3
click at [589, 109] on u "fortgeschritten" at bounding box center [608, 115] width 143 height 25
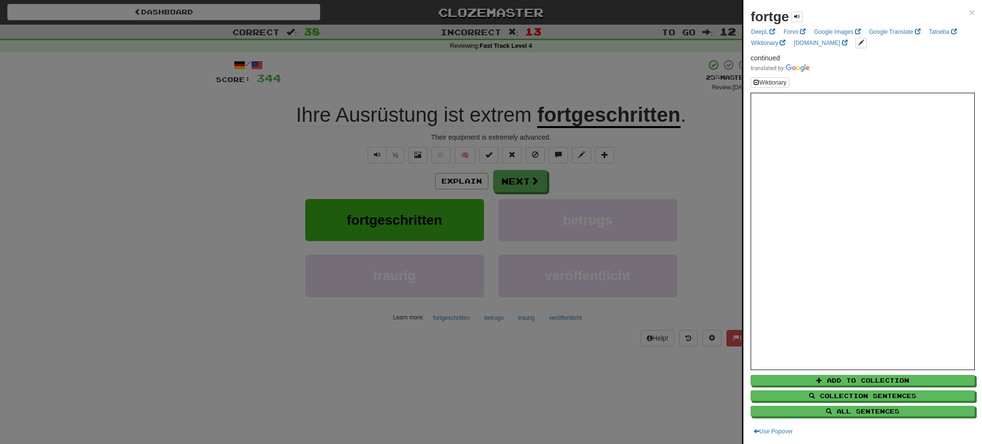
click at [669, 157] on div at bounding box center [491, 222] width 982 height 444
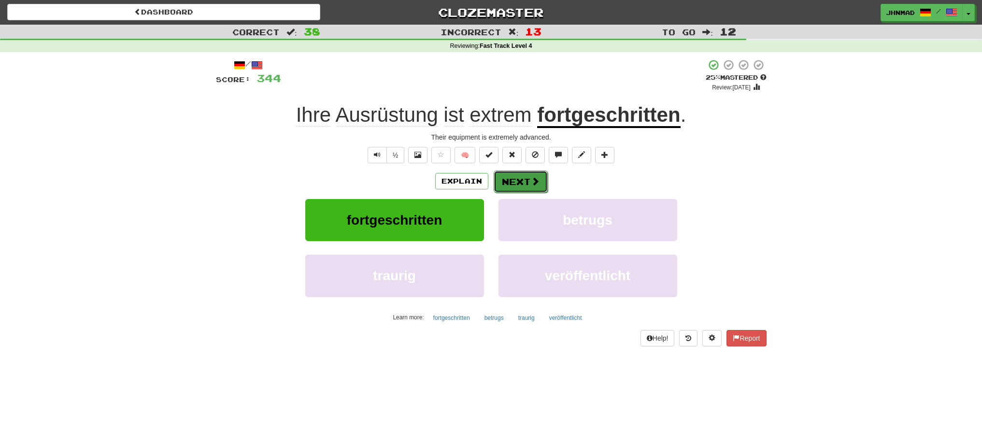
click at [535, 178] on span at bounding box center [535, 181] width 9 height 9
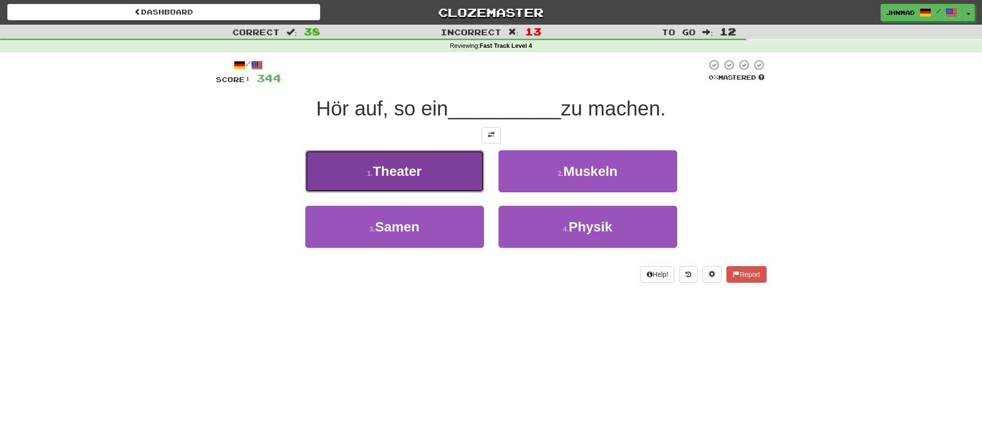
click at [441, 158] on button "1 . Theater" at bounding box center [394, 171] width 179 height 42
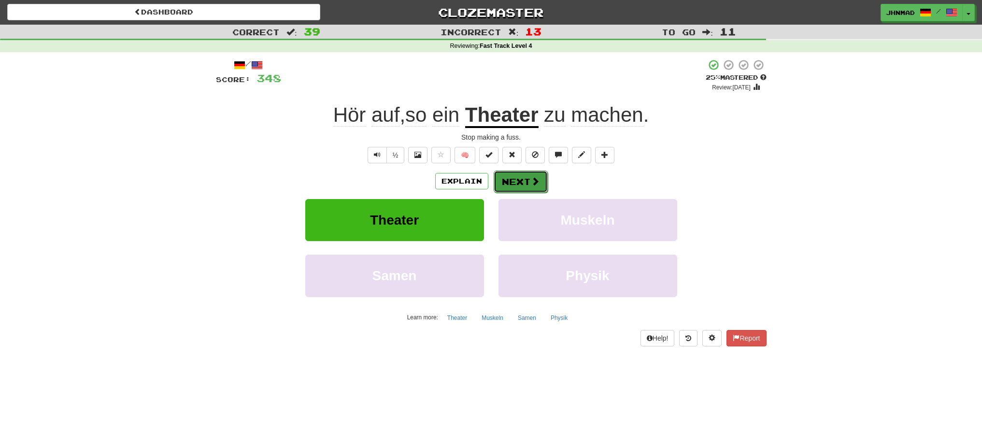
click at [528, 179] on button "Next" at bounding box center [520, 181] width 54 height 22
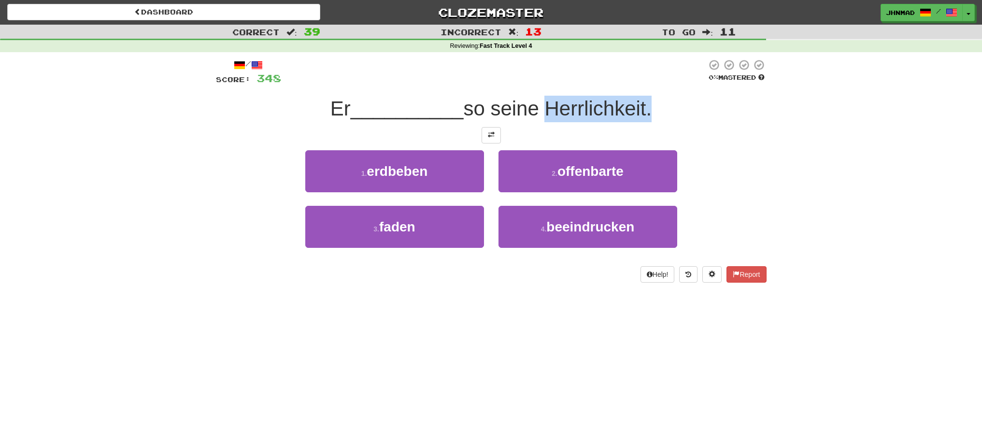
drag, startPoint x: 546, startPoint y: 107, endPoint x: 651, endPoint y: 93, distance: 106.2
click at [651, 93] on div "/ Score: 348 0 % Mastered Er __________ so seine Herrlichkeit. 1 . erdbeben 2 .…" at bounding box center [491, 171] width 550 height 224
click at [645, 84] on div at bounding box center [645, 84] width 0 height 0
click at [743, 168] on div "1 . erdbeben 2 . offenbarte" at bounding box center [490, 178] width 579 height 56
click at [489, 134] on span at bounding box center [491, 134] width 7 height 7
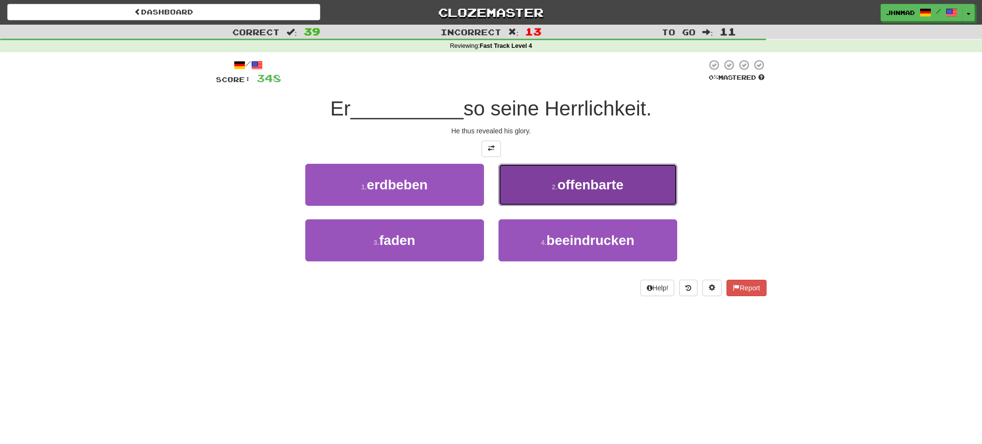
click at [592, 186] on span "offenbarte" at bounding box center [590, 184] width 66 height 15
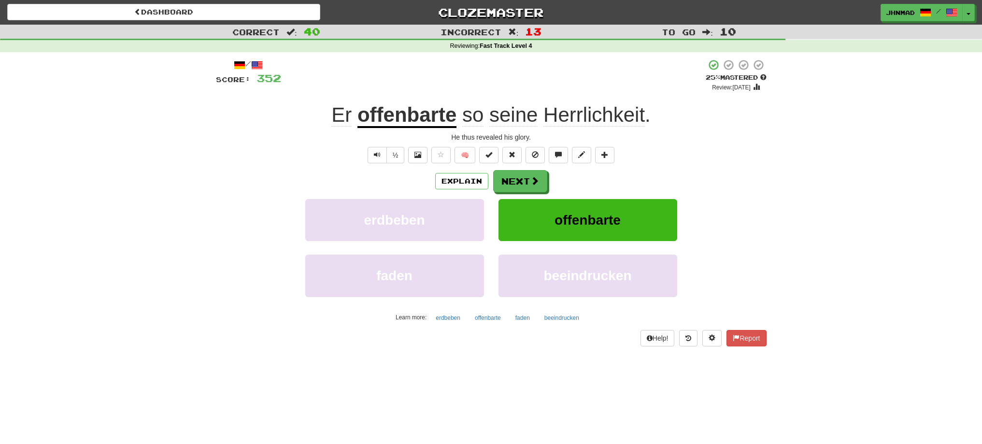
click at [388, 119] on u "offenbarte" at bounding box center [406, 115] width 99 height 25
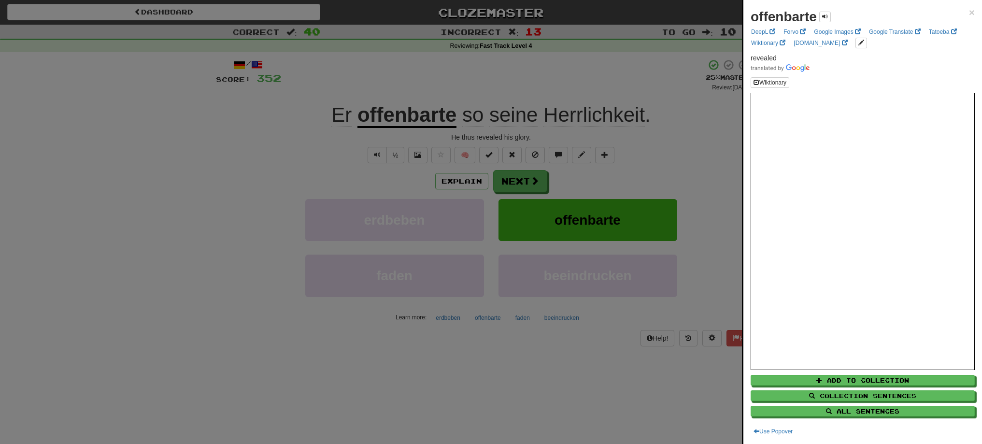
drag, startPoint x: 352, startPoint y: 115, endPoint x: 384, endPoint y: 114, distance: 31.9
click at [384, 114] on div at bounding box center [491, 222] width 982 height 444
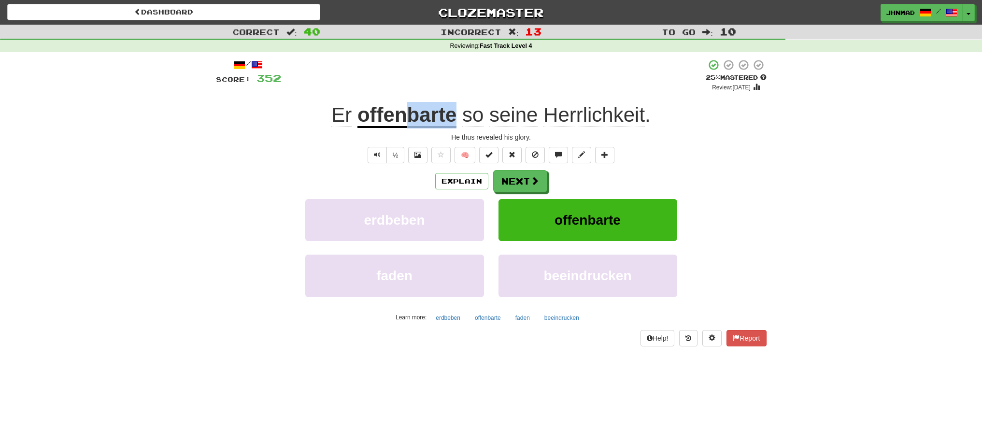
drag, startPoint x: 406, startPoint y: 111, endPoint x: 459, endPoint y: 102, distance: 53.7
click at [459, 102] on div "Er offenbarte so seine Herrlichkeit ." at bounding box center [491, 115] width 550 height 27
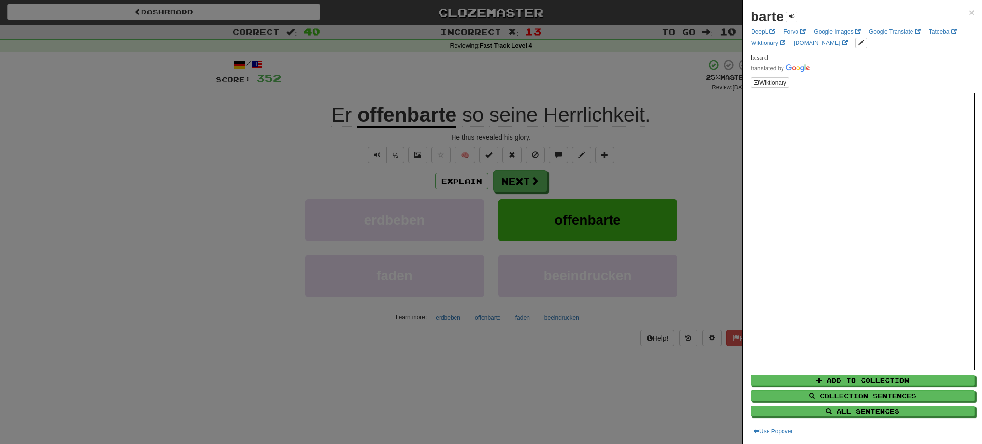
click at [454, 87] on div at bounding box center [491, 222] width 982 height 444
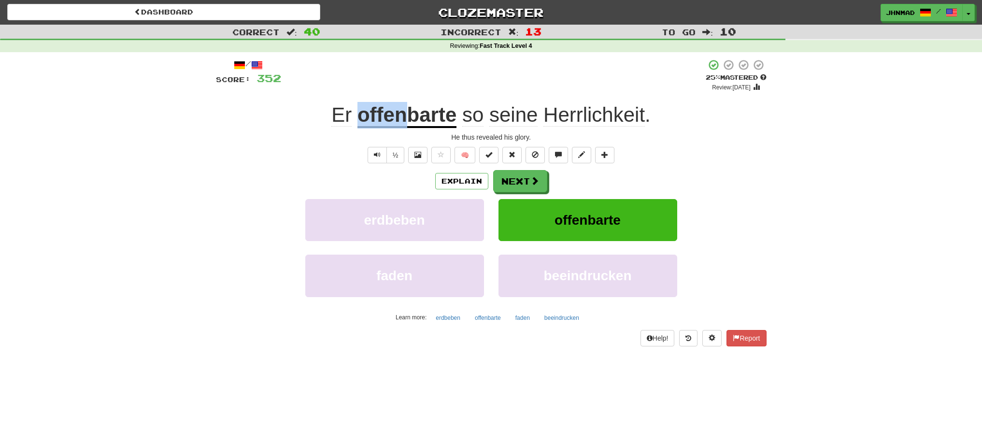
drag, startPoint x: 356, startPoint y: 107, endPoint x: 401, endPoint y: 108, distance: 45.4
click at [401, 108] on div "Er offenbarte so seine Herrlichkeit ." at bounding box center [491, 115] width 550 height 27
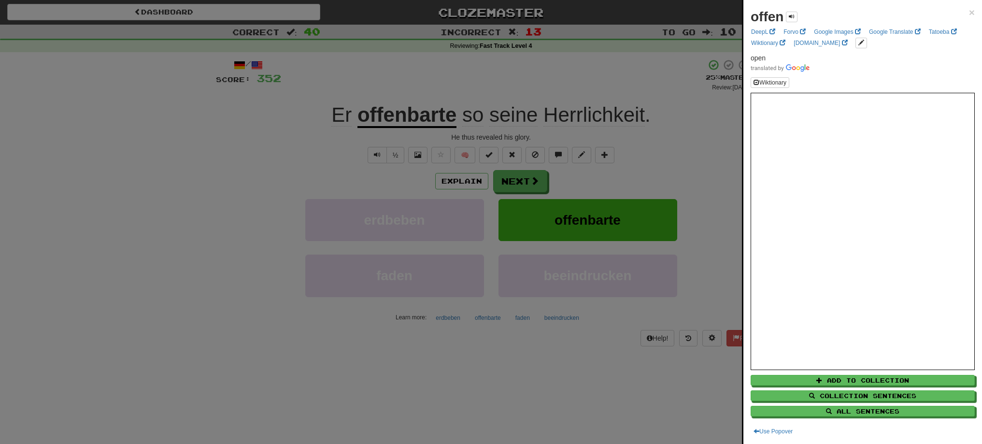
click at [512, 180] on div at bounding box center [491, 222] width 982 height 444
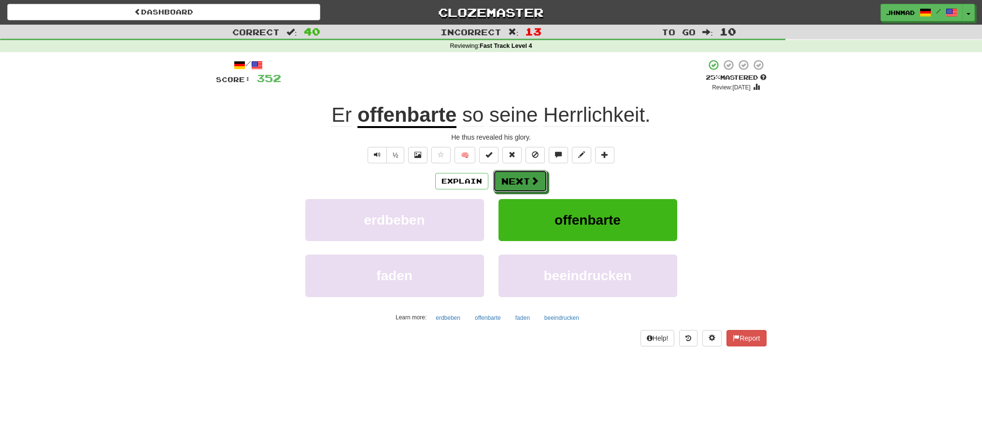
click at [512, 180] on button "Next" at bounding box center [520, 181] width 54 height 22
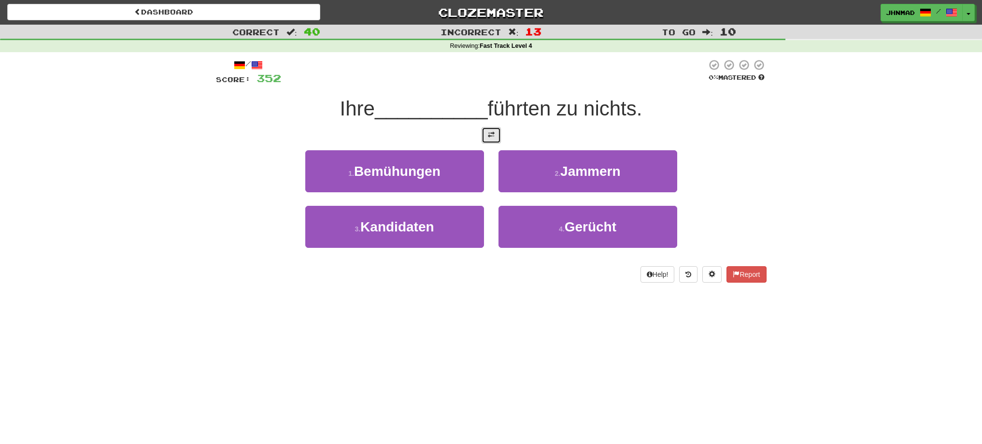
click at [488, 134] on span at bounding box center [491, 134] width 7 height 7
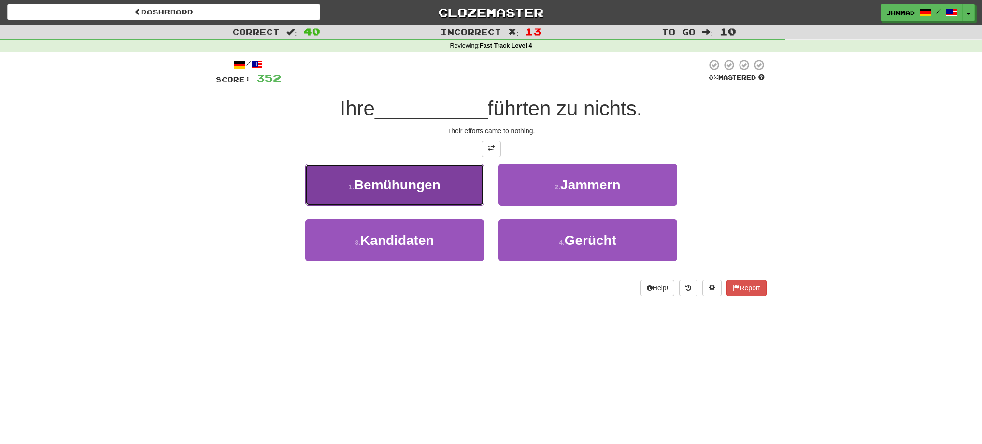
click at [437, 186] on span "Bemühungen" at bounding box center [397, 184] width 86 height 15
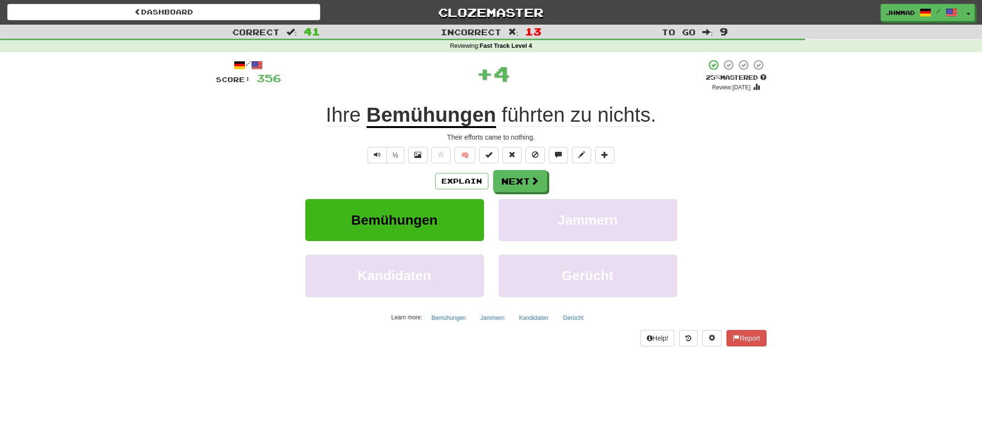
click at [424, 119] on u "Bemühungen" at bounding box center [430, 115] width 129 height 25
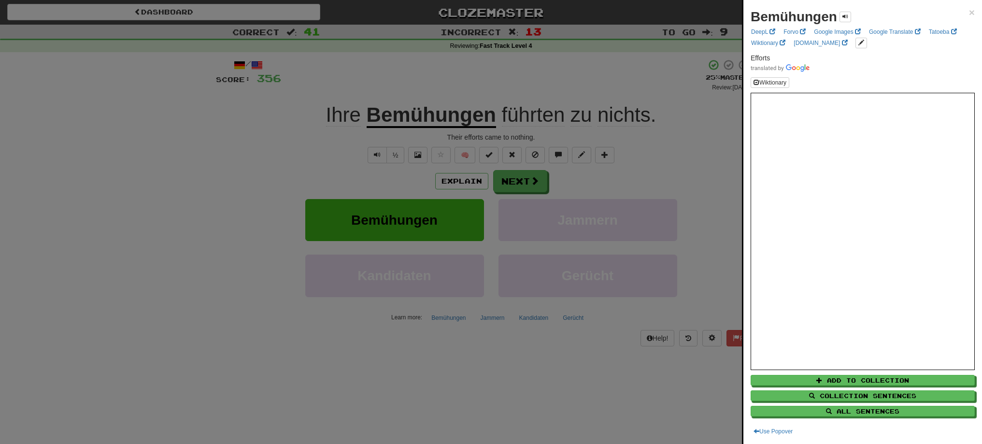
click at [534, 175] on div at bounding box center [491, 222] width 982 height 444
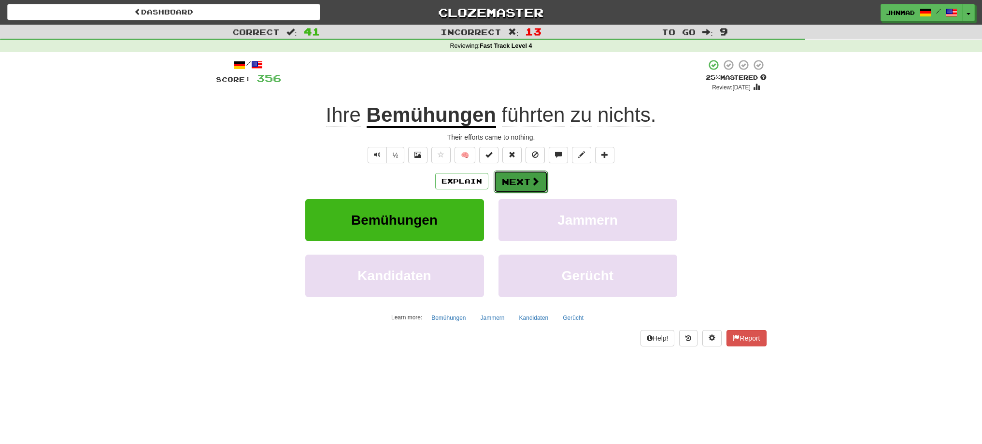
click at [508, 184] on button "Next" at bounding box center [520, 181] width 54 height 22
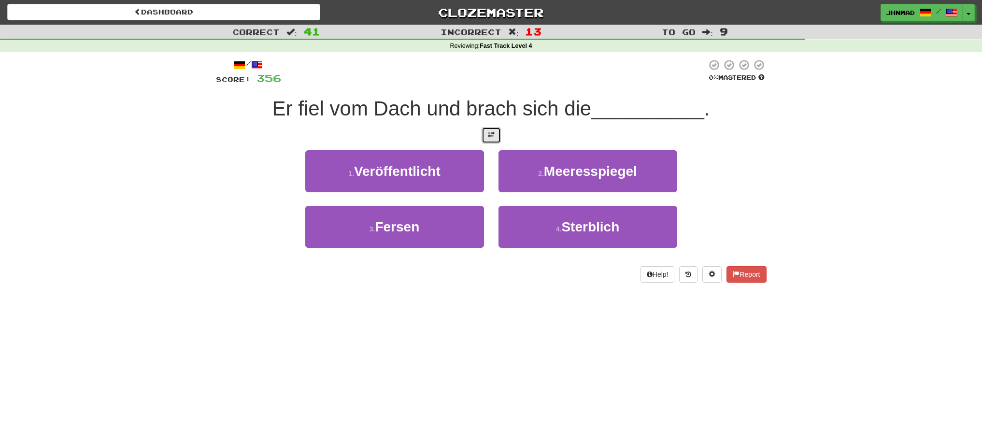
click at [491, 135] on span at bounding box center [491, 134] width 7 height 7
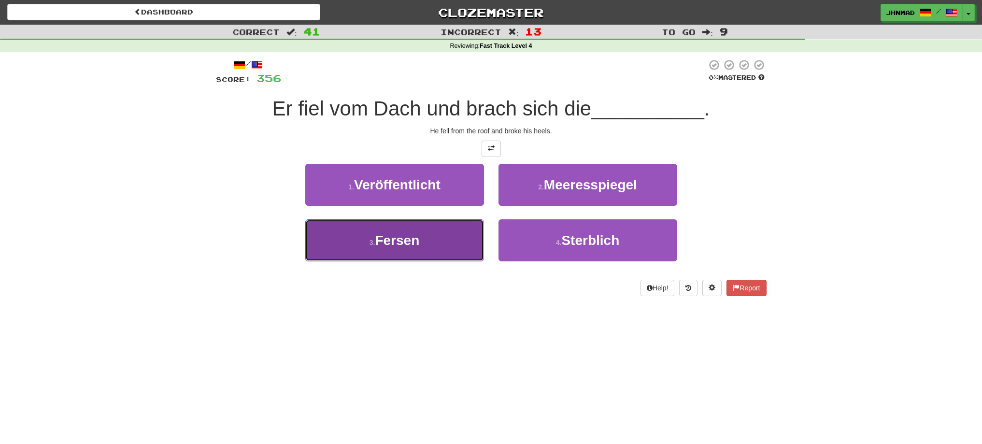
click at [463, 238] on button "3 . Fersen" at bounding box center [394, 240] width 179 height 42
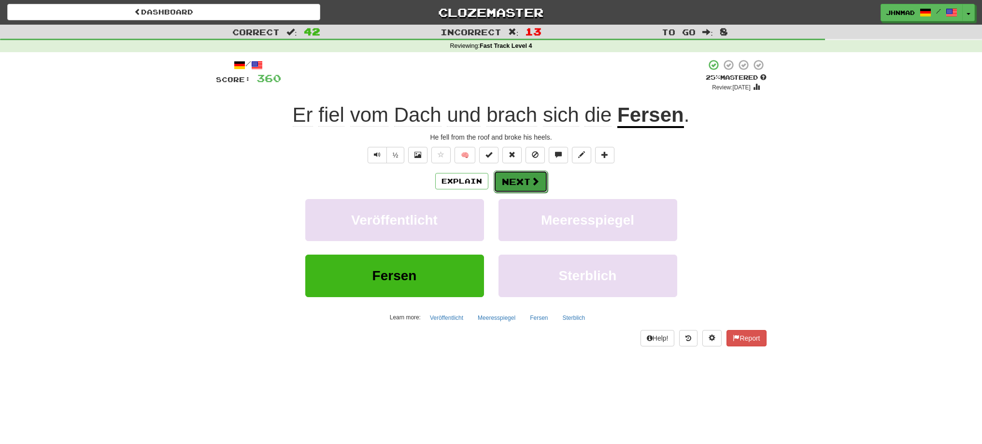
click at [522, 182] on button "Next" at bounding box center [520, 181] width 54 height 22
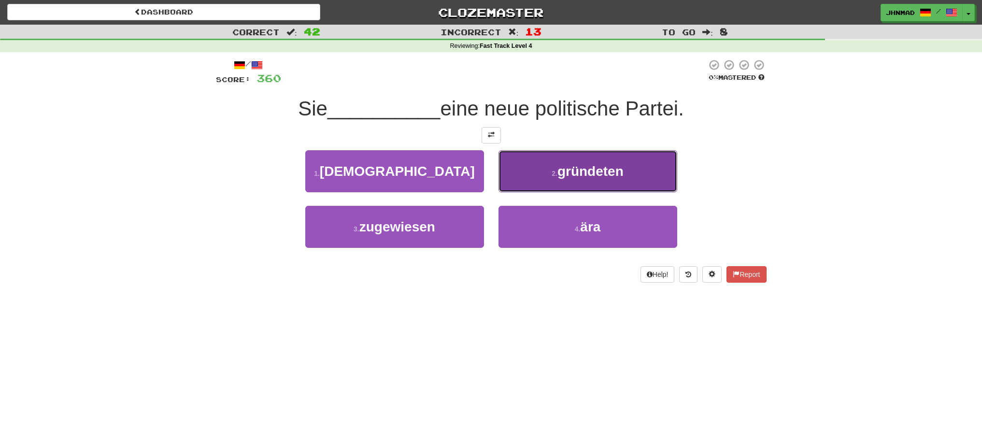
click at [610, 170] on span "gründeten" at bounding box center [590, 171] width 66 height 15
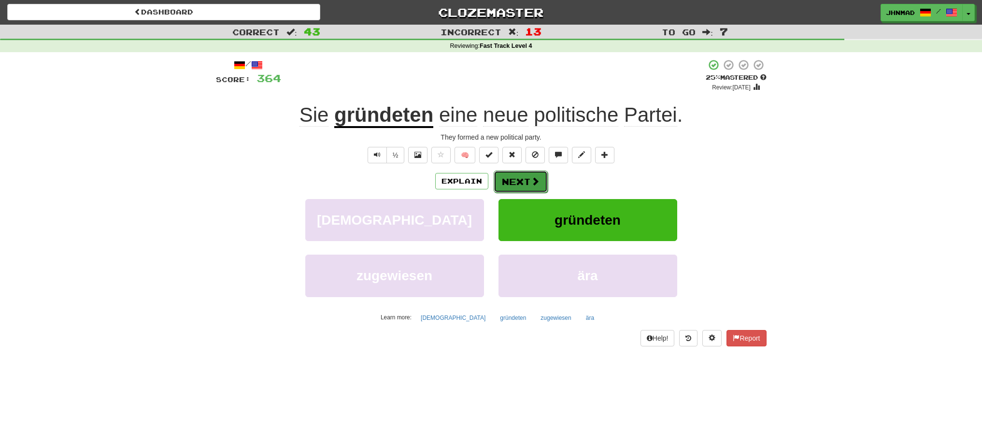
click at [500, 176] on button "Next" at bounding box center [520, 181] width 54 height 22
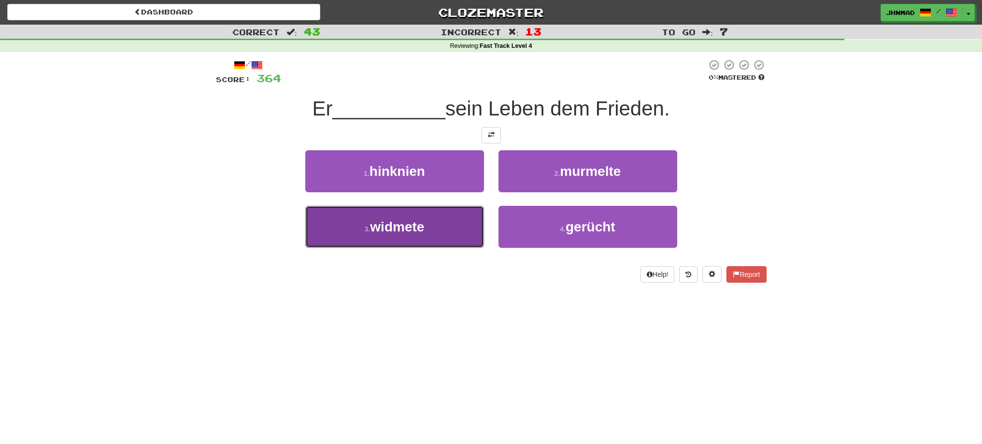
click at [461, 235] on button "3 . widmete" at bounding box center [394, 227] width 179 height 42
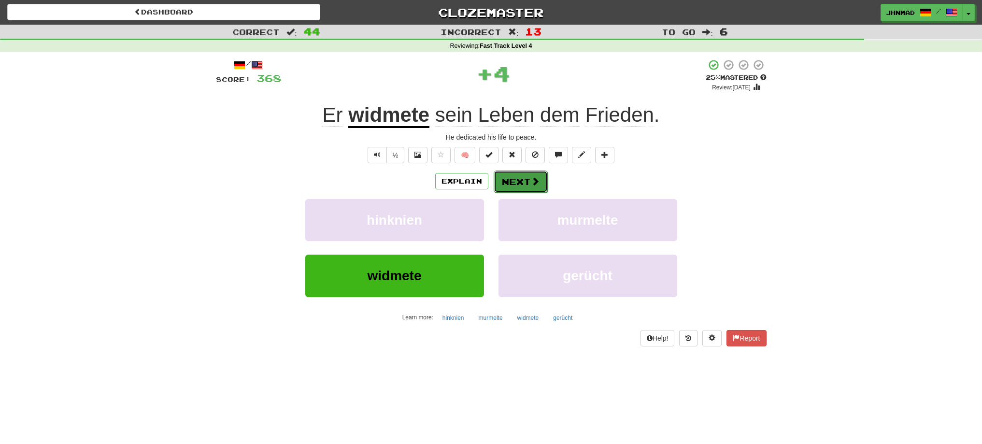
click at [519, 179] on button "Next" at bounding box center [520, 181] width 54 height 22
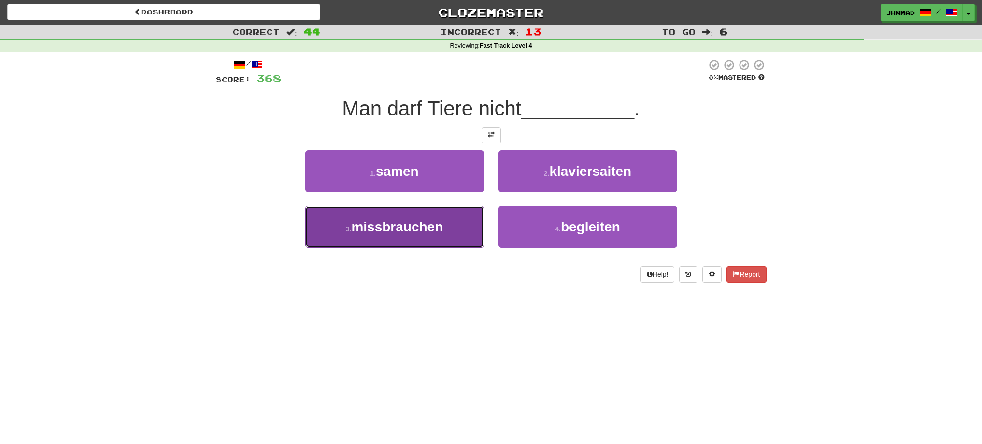
click at [438, 229] on span "missbrauchen" at bounding box center [397, 226] width 92 height 15
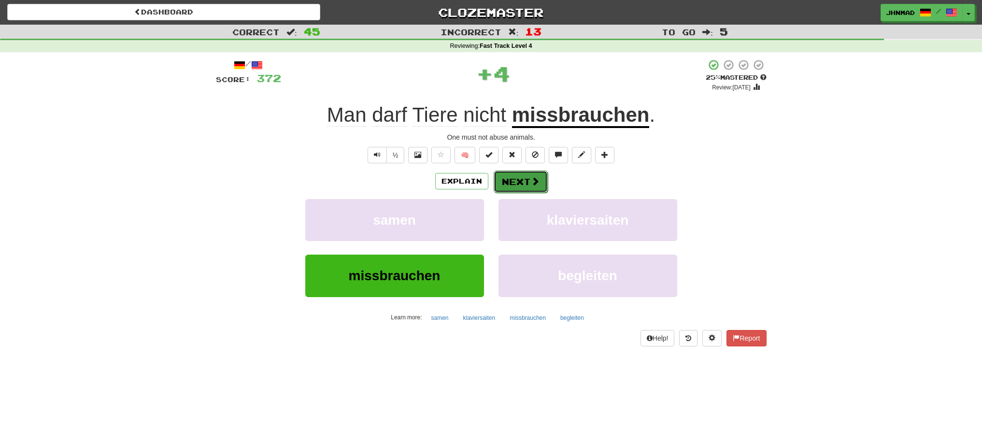
click at [546, 186] on button "Next" at bounding box center [520, 181] width 54 height 22
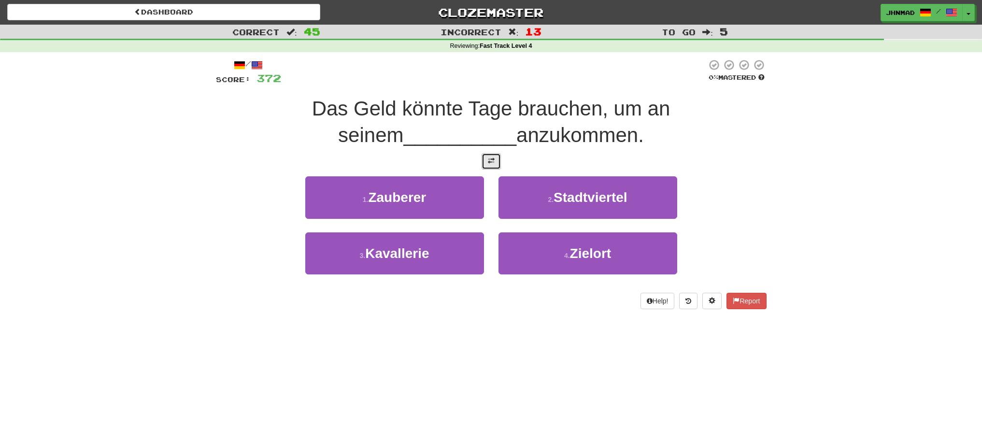
click at [490, 158] on span at bounding box center [491, 160] width 7 height 7
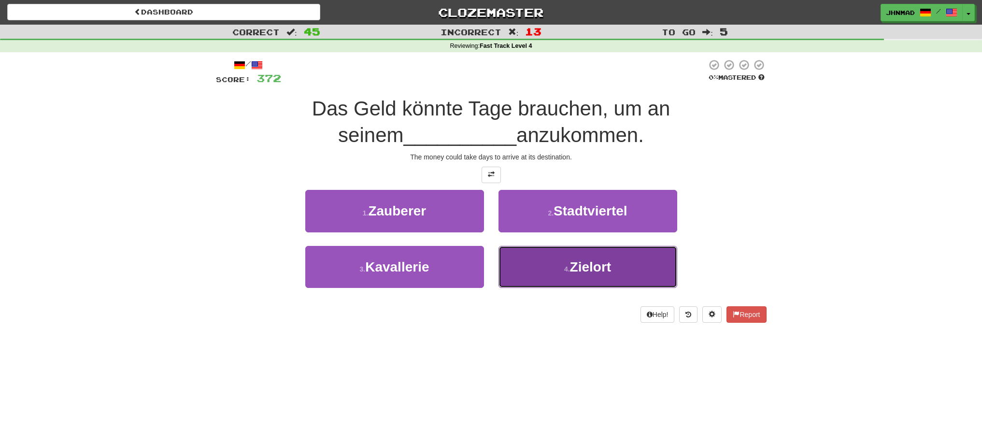
click at [610, 264] on span "Zielort" at bounding box center [591, 266] width 42 height 15
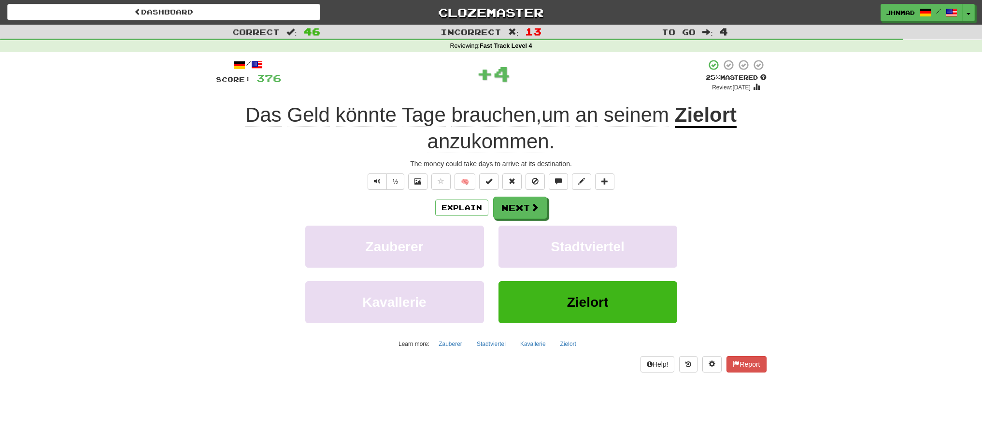
click at [697, 121] on u "Zielort" at bounding box center [705, 115] width 62 height 25
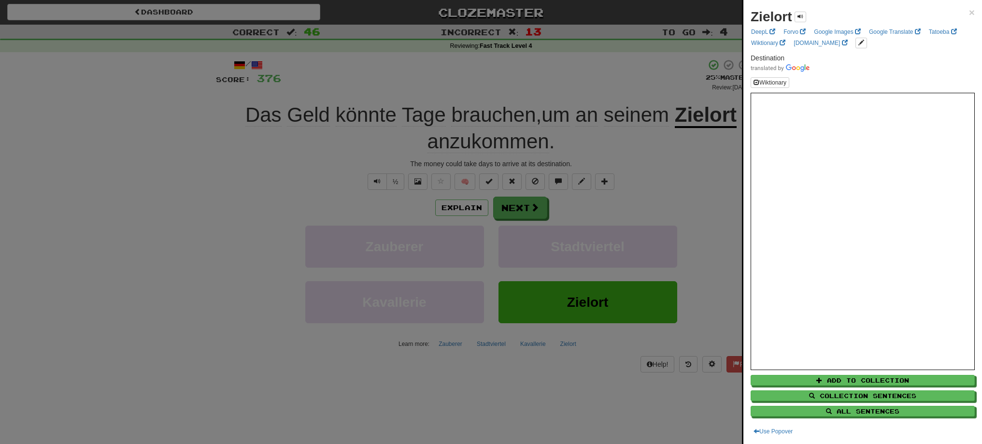
click at [534, 212] on div at bounding box center [491, 222] width 982 height 444
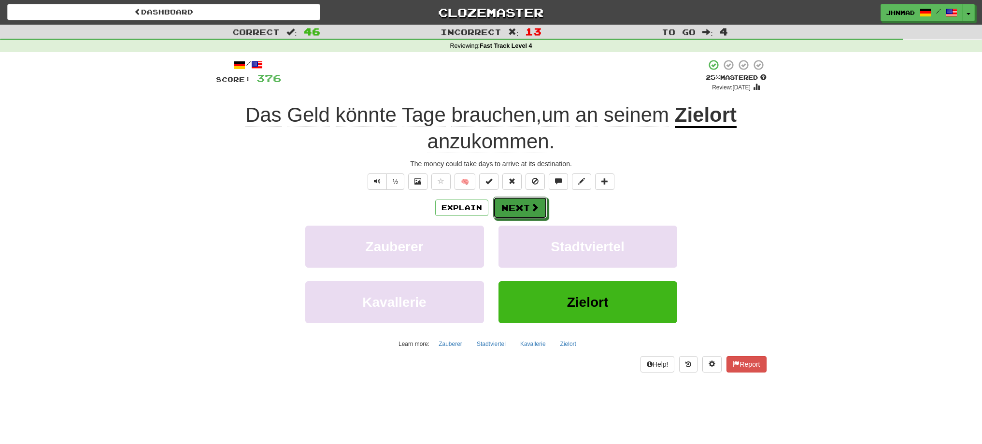
click at [534, 211] on span at bounding box center [534, 207] width 9 height 9
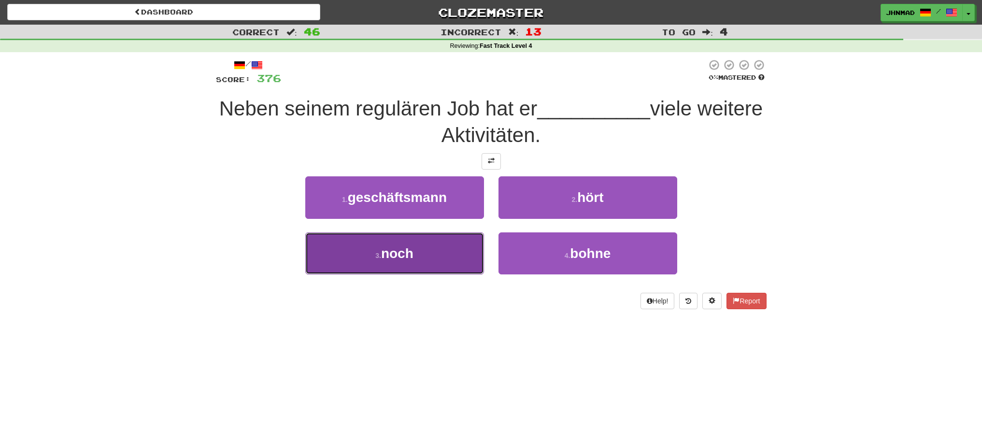
click at [393, 256] on span "noch" at bounding box center [397, 253] width 32 height 15
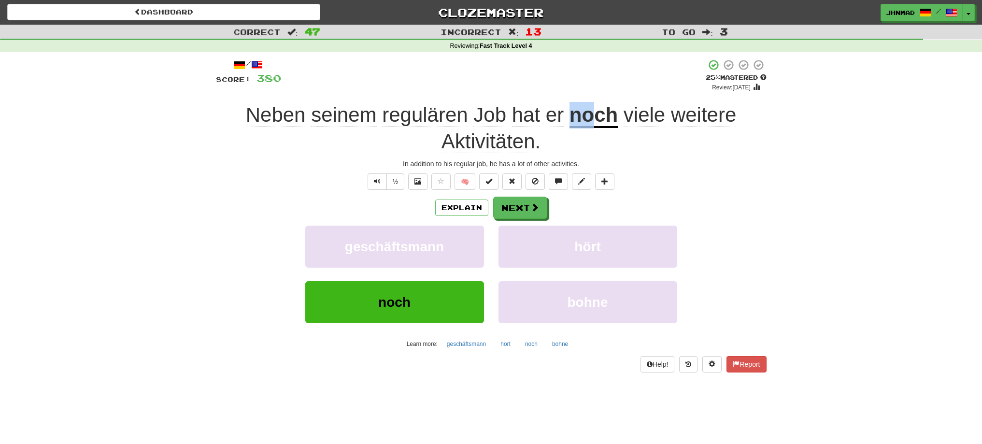
drag, startPoint x: 567, startPoint y: 110, endPoint x: 592, endPoint y: 108, distance: 24.7
click at [592, 108] on div "Neben seinem regulären Job hat er noch viele weitere Aktivitäten ." at bounding box center [491, 128] width 550 height 53
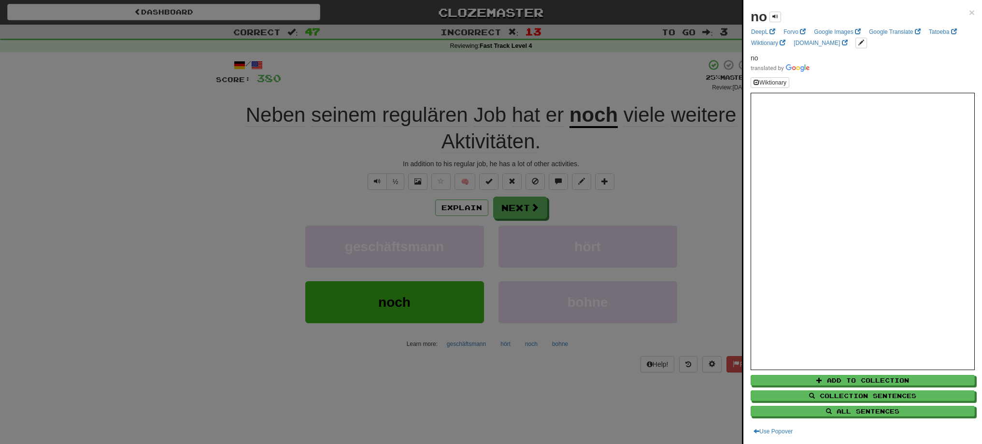
click at [600, 121] on div at bounding box center [491, 222] width 982 height 444
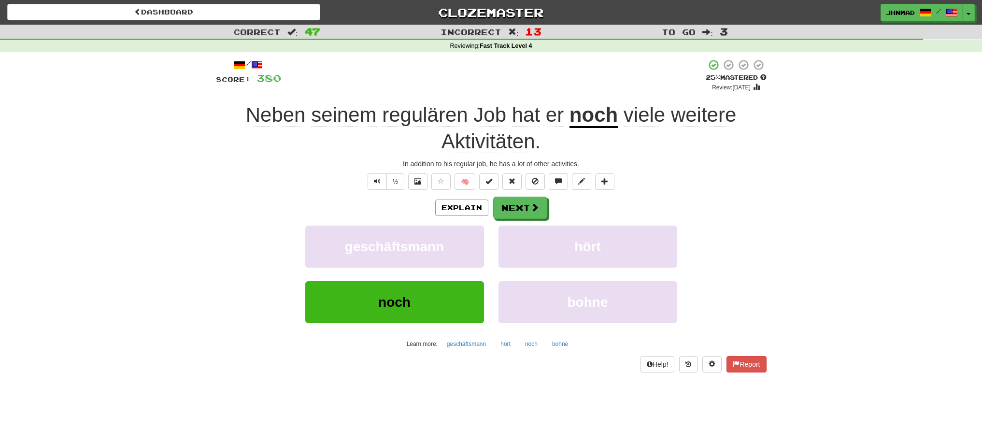
click at [600, 121] on u "noch" at bounding box center [593, 115] width 48 height 25
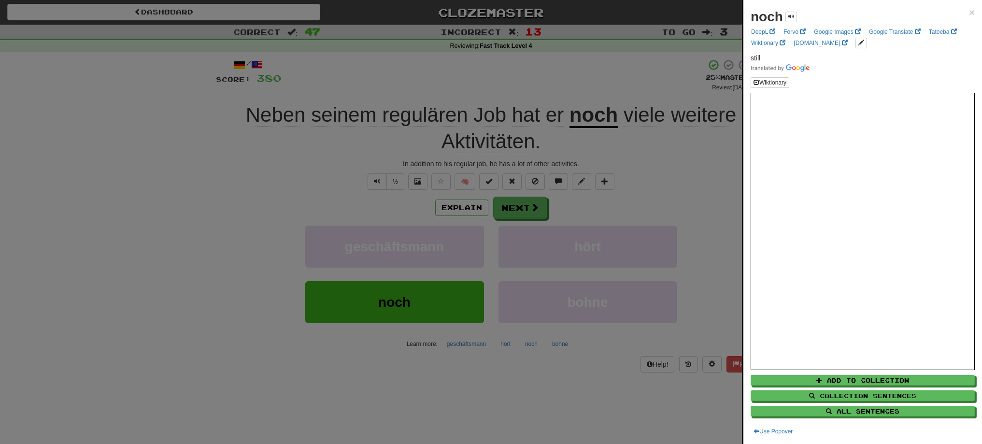
click at [667, 115] on div at bounding box center [491, 222] width 982 height 444
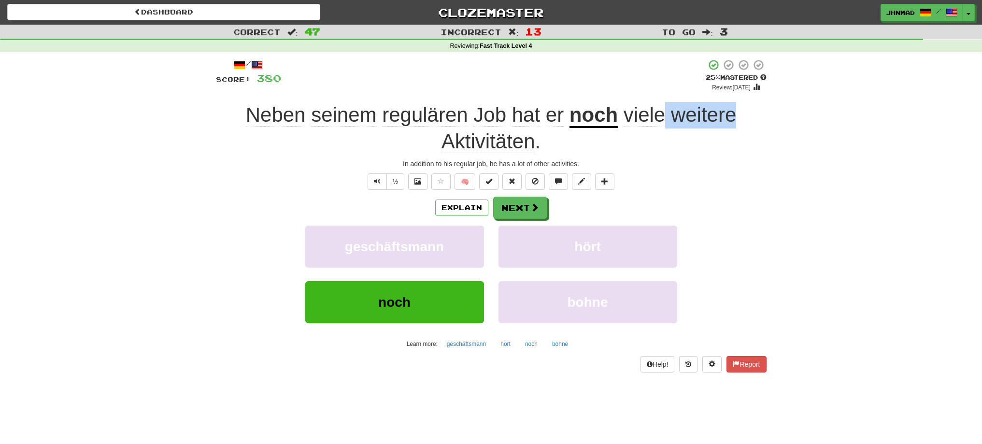
drag, startPoint x: 667, startPoint y: 115, endPoint x: 734, endPoint y: 97, distance: 69.6
click at [734, 97] on div "/ Score: 380 + 4 25 % Mastered Review: 2025-09-17 Neben seinem regulären Job ha…" at bounding box center [491, 215] width 550 height 313
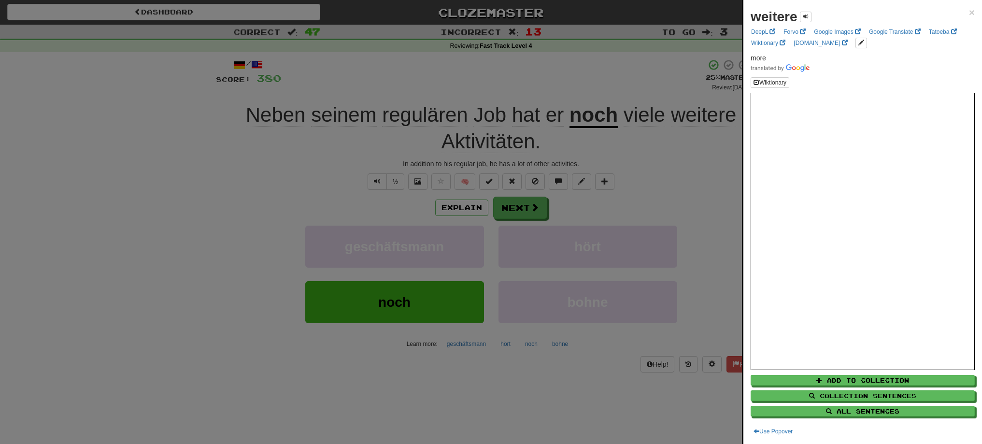
click at [718, 161] on div at bounding box center [491, 222] width 982 height 444
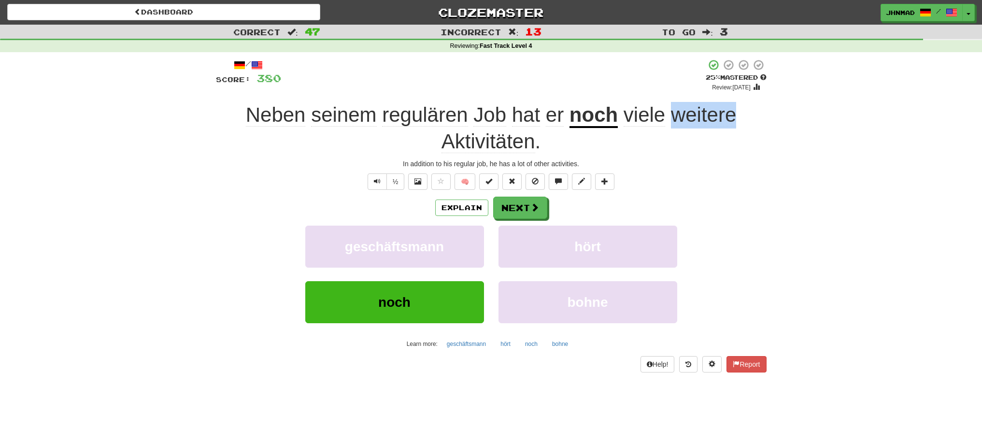
drag, startPoint x: 673, startPoint y: 114, endPoint x: 735, endPoint y: 116, distance: 62.8
click at [735, 116] on span "weitere" at bounding box center [703, 114] width 65 height 23
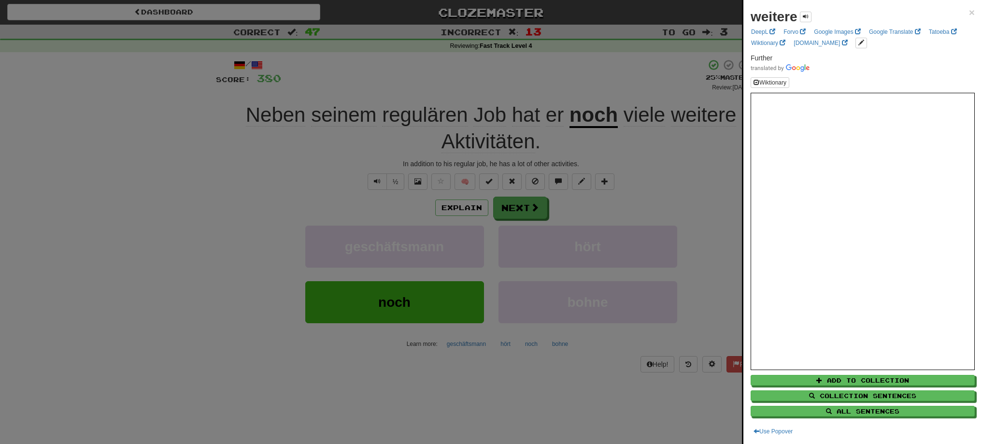
click at [505, 147] on div at bounding box center [491, 222] width 982 height 444
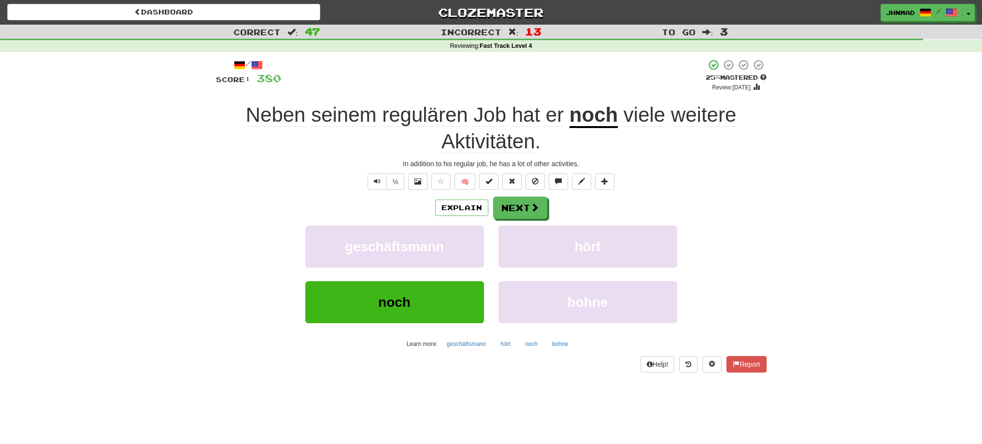
click at [504, 144] on span "Aktivitäten" at bounding box center [488, 141] width 94 height 23
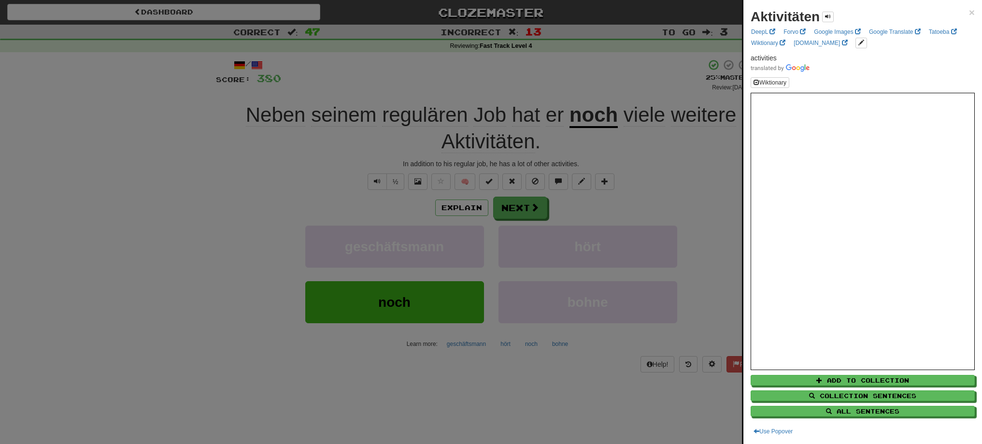
click at [499, 210] on div at bounding box center [491, 222] width 982 height 444
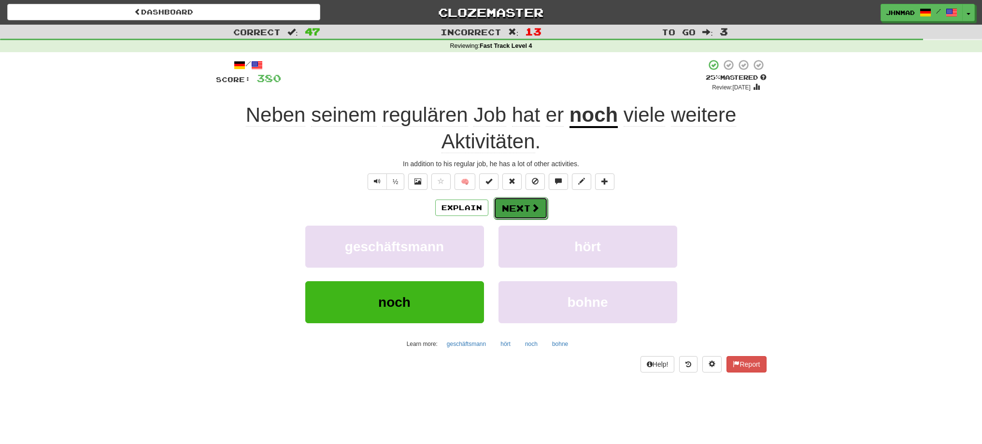
click at [541, 209] on button "Next" at bounding box center [520, 208] width 54 height 22
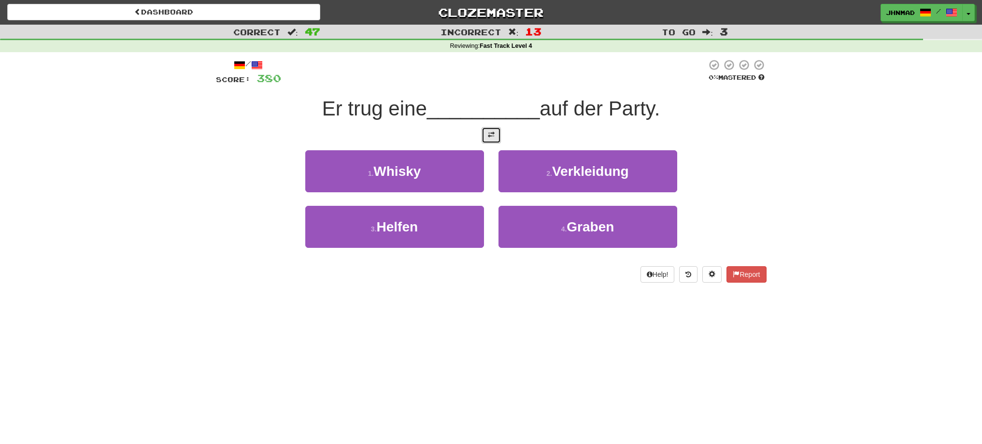
click at [495, 137] on button at bounding box center [490, 135] width 19 height 16
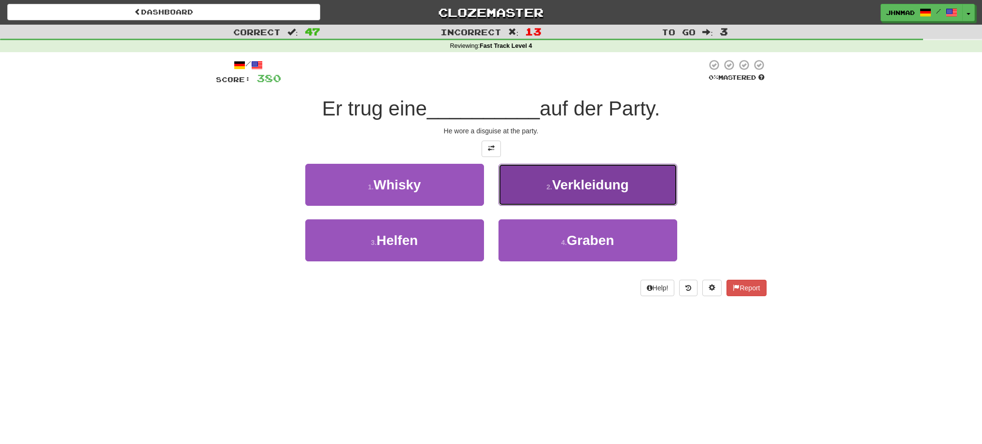
click at [602, 188] on span "Verkleidung" at bounding box center [590, 184] width 77 height 15
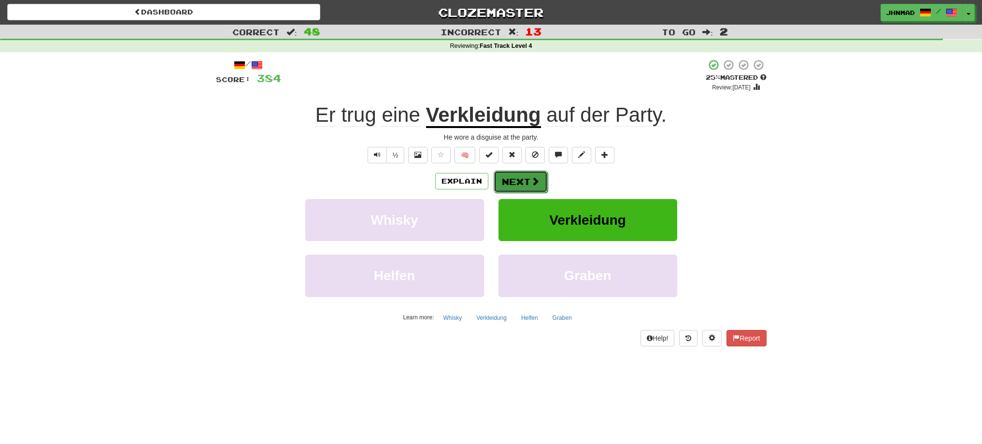
click at [508, 176] on button "Next" at bounding box center [520, 181] width 54 height 22
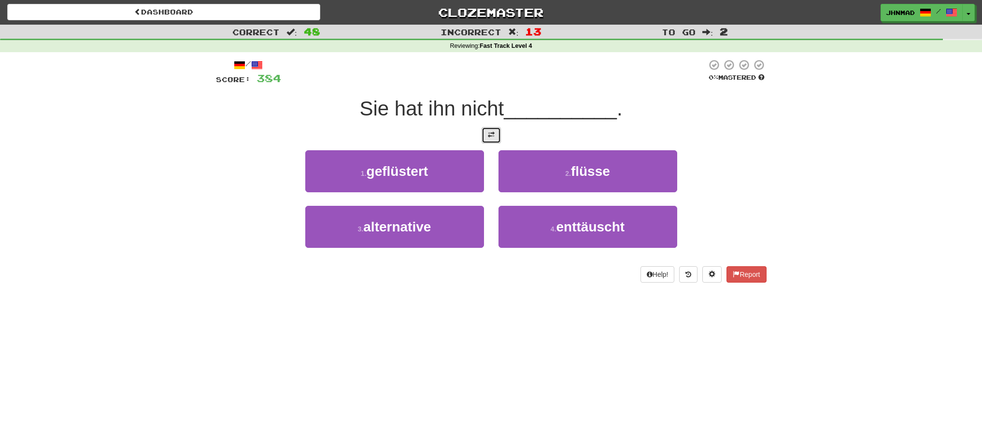
click at [491, 138] on span at bounding box center [491, 134] width 7 height 7
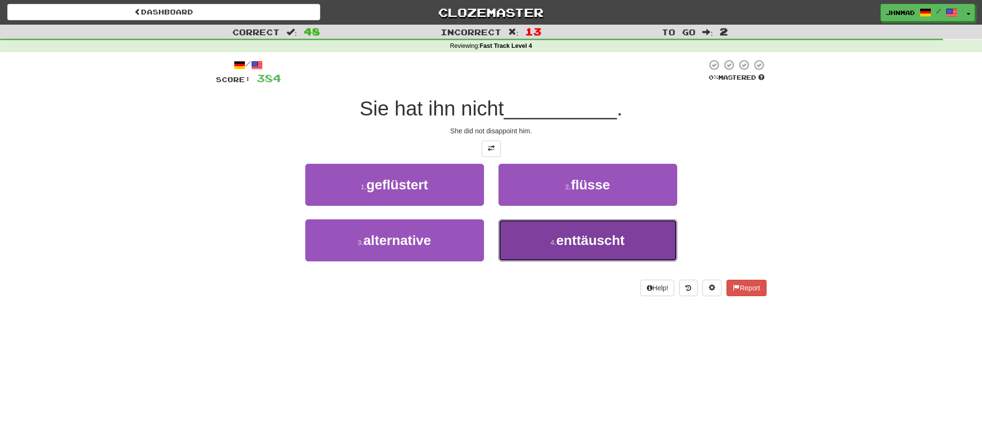
click at [618, 234] on span "enttäuscht" at bounding box center [590, 240] width 69 height 15
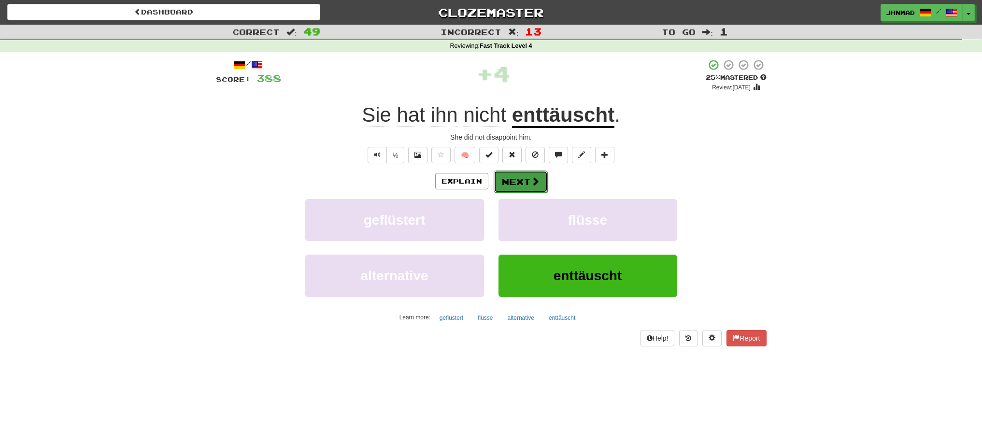
click at [525, 180] on button "Next" at bounding box center [520, 181] width 54 height 22
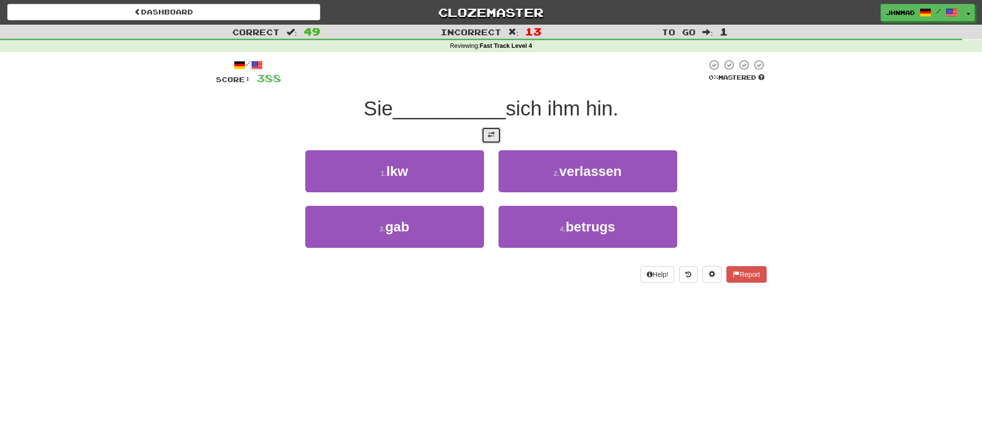
click at [490, 138] on span at bounding box center [491, 134] width 7 height 7
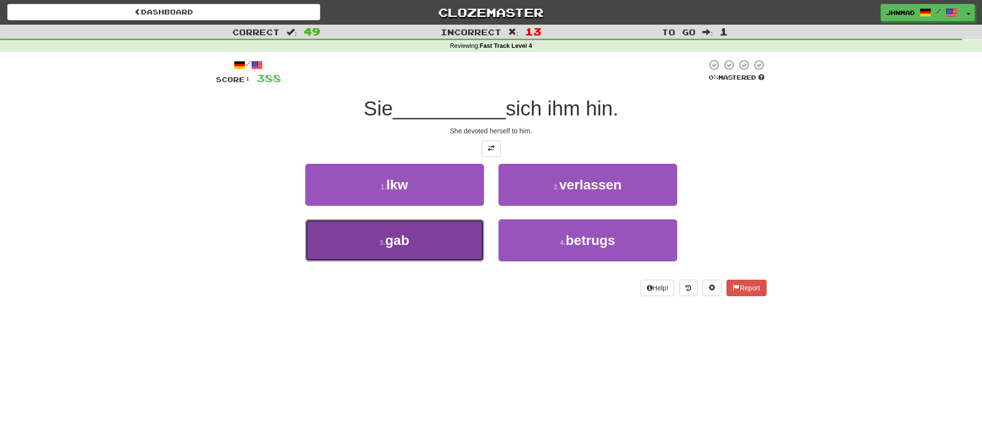
click at [405, 243] on span "gab" at bounding box center [397, 240] width 24 height 15
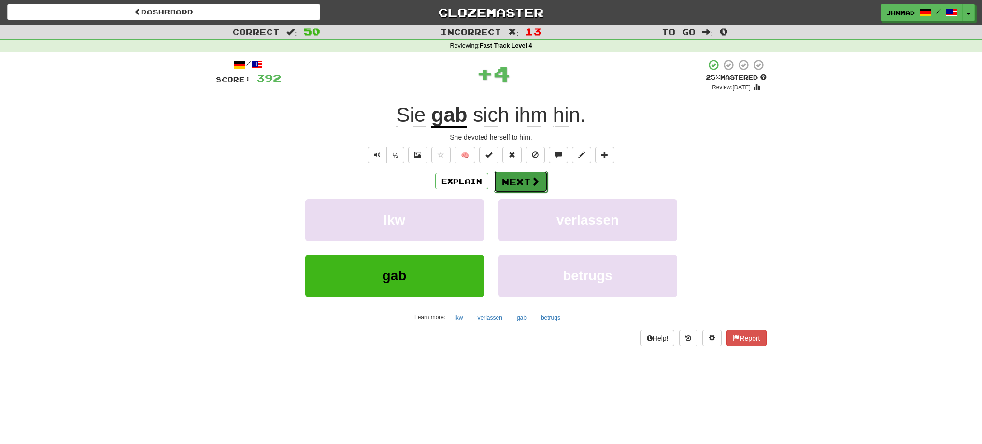
click at [524, 180] on button "Next" at bounding box center [520, 181] width 54 height 22
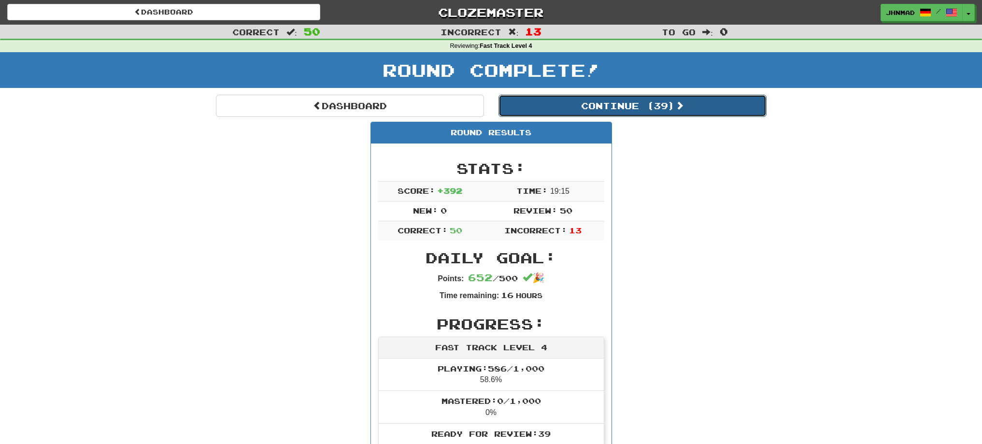
click at [593, 102] on button "Continue ( 39 )" at bounding box center [632, 106] width 268 height 22
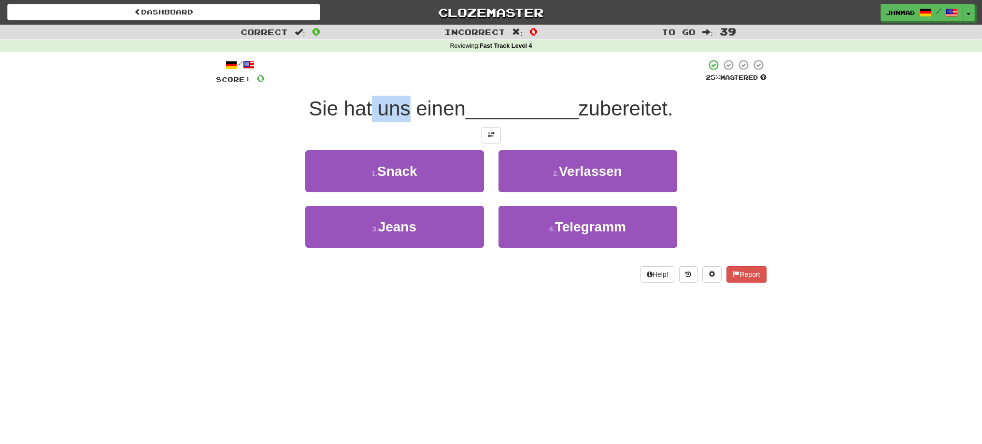
drag, startPoint x: 369, startPoint y: 113, endPoint x: 404, endPoint y: 107, distance: 35.8
click at [404, 107] on span "Sie hat uns einen" at bounding box center [387, 108] width 157 height 23
click at [398, 84] on div at bounding box center [398, 84] width 0 height 0
click at [238, 145] on div "/ Score: 0 25 % Mastered Sie hat uns einen __________ zubereitet. 1 . Snack 2 .…" at bounding box center [491, 171] width 550 height 224
click at [489, 139] on button at bounding box center [490, 135] width 19 height 16
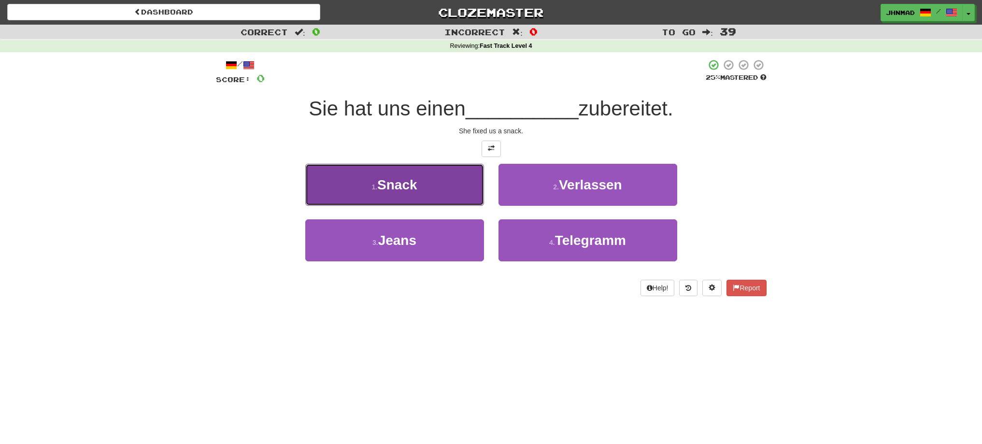
click at [371, 188] on small "1 ." at bounding box center [374, 187] width 6 height 8
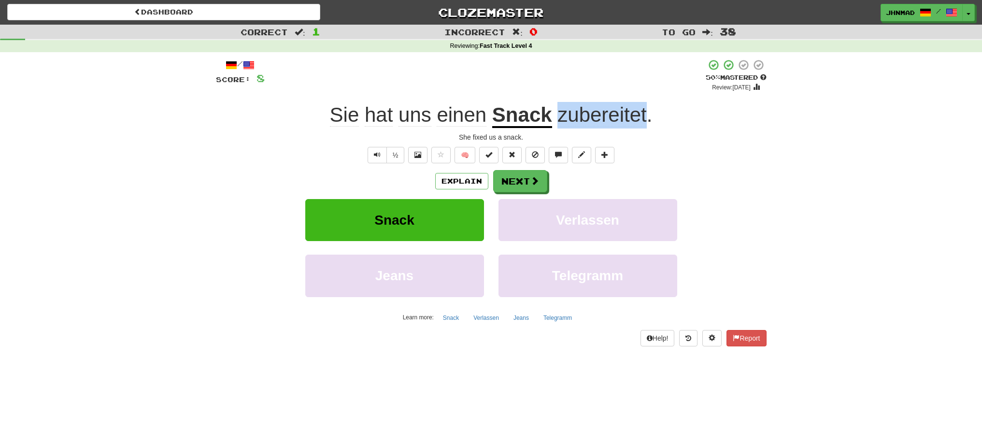
drag, startPoint x: 556, startPoint y: 119, endPoint x: 644, endPoint y: 104, distance: 89.1
click at [644, 104] on span "zubereitet ." at bounding box center [602, 114] width 100 height 23
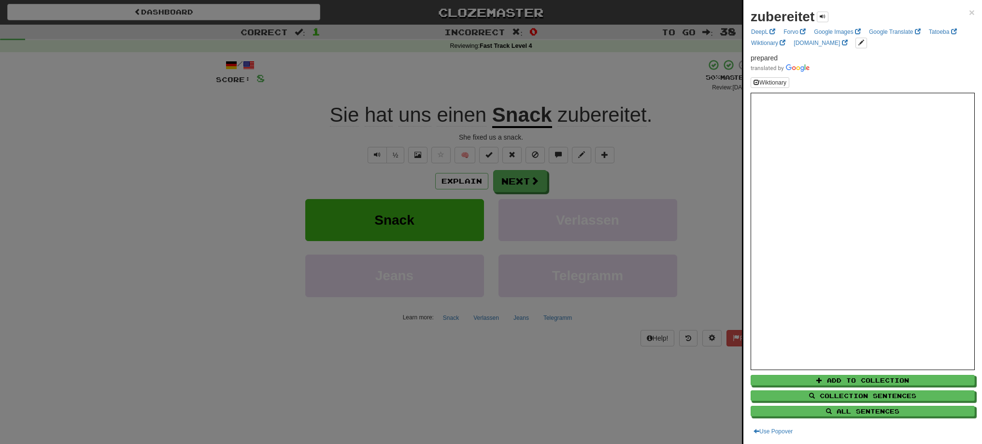
click at [673, 183] on div at bounding box center [491, 222] width 982 height 444
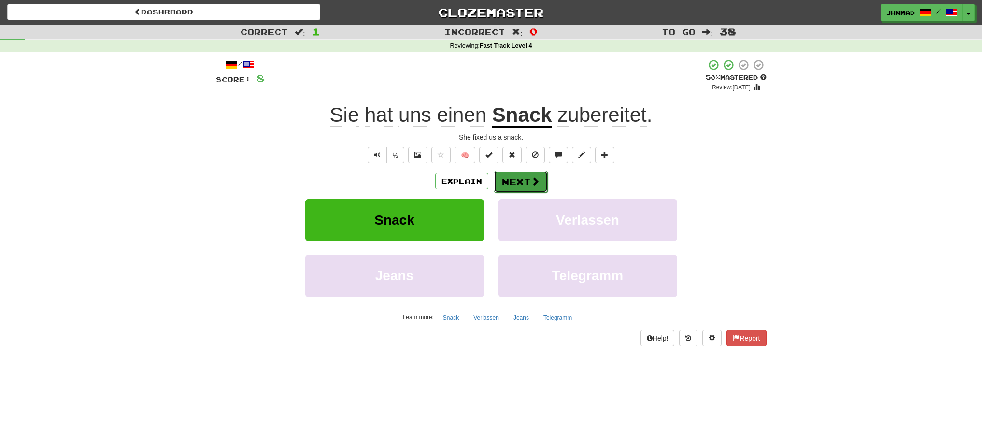
click at [532, 186] on button "Next" at bounding box center [520, 181] width 54 height 22
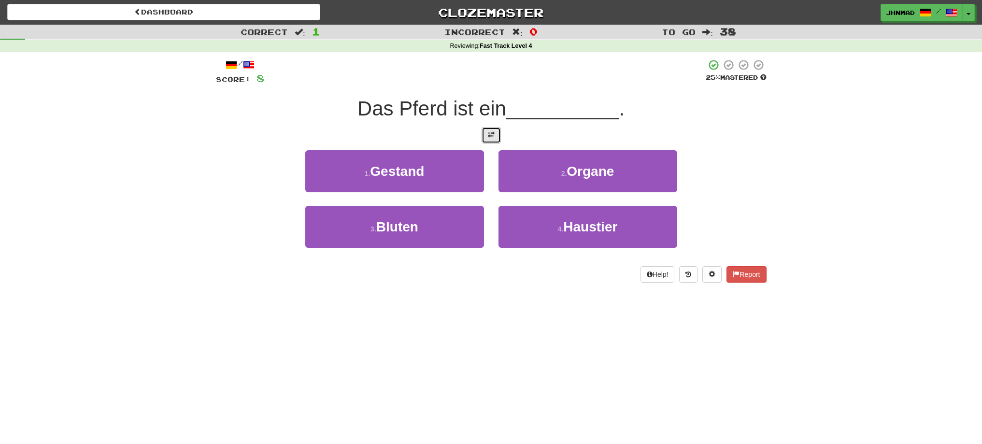
click at [491, 133] on span at bounding box center [491, 134] width 7 height 7
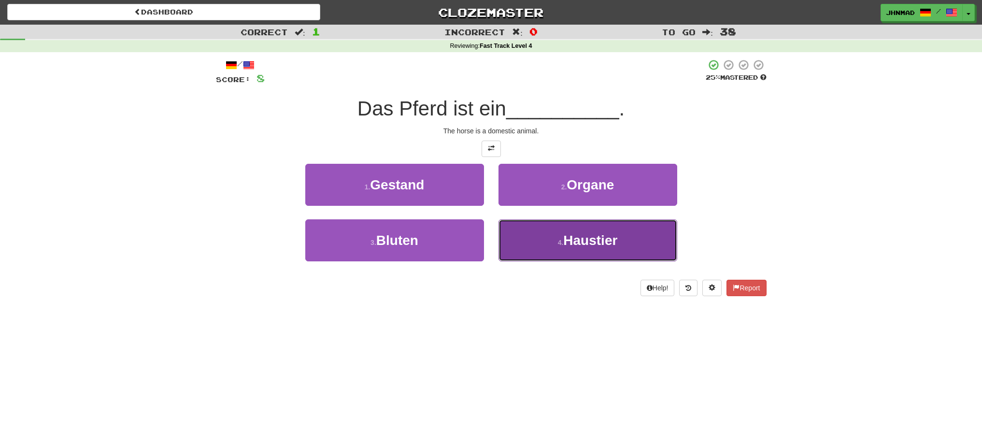
click at [596, 243] on span "Haustier" at bounding box center [590, 240] width 54 height 15
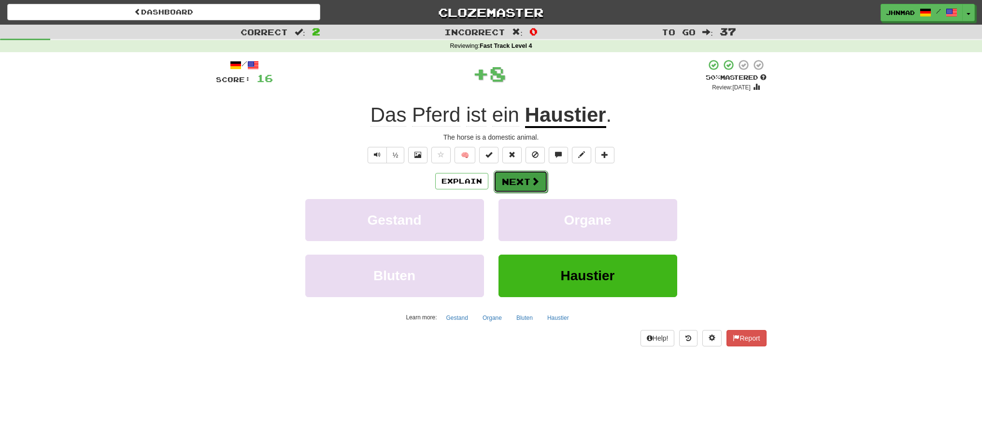
click at [510, 188] on button "Next" at bounding box center [520, 181] width 54 height 22
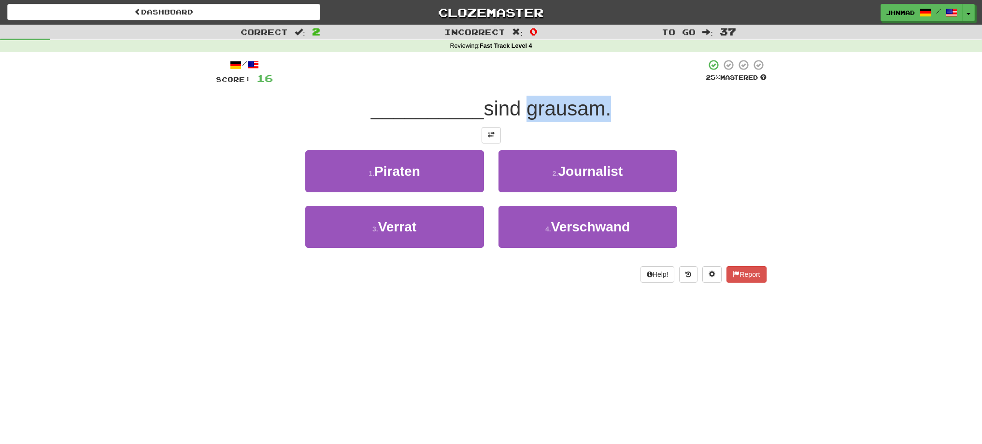
drag, startPoint x: 531, startPoint y: 110, endPoint x: 606, endPoint y: 101, distance: 76.4
click at [606, 101] on span "sind grausam." at bounding box center [546, 108] width 127 height 23
click at [600, 84] on div at bounding box center [600, 84] width 0 height 0
click at [715, 118] on div "__________ sind grausam." at bounding box center [491, 109] width 550 height 27
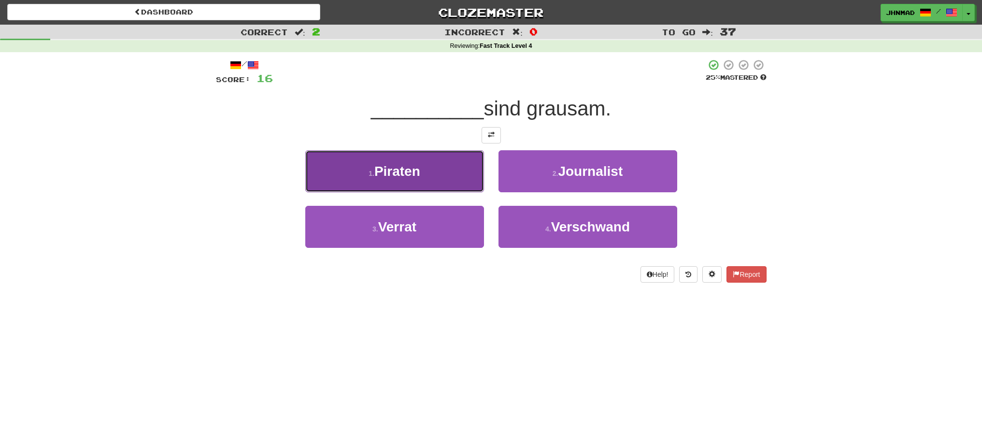
click at [429, 189] on button "1 . Piraten" at bounding box center [394, 171] width 179 height 42
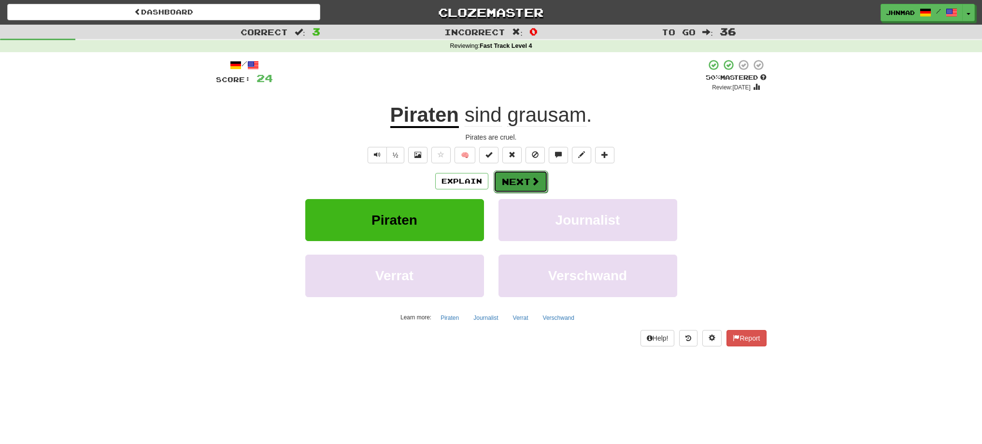
click at [515, 182] on button "Next" at bounding box center [520, 181] width 54 height 22
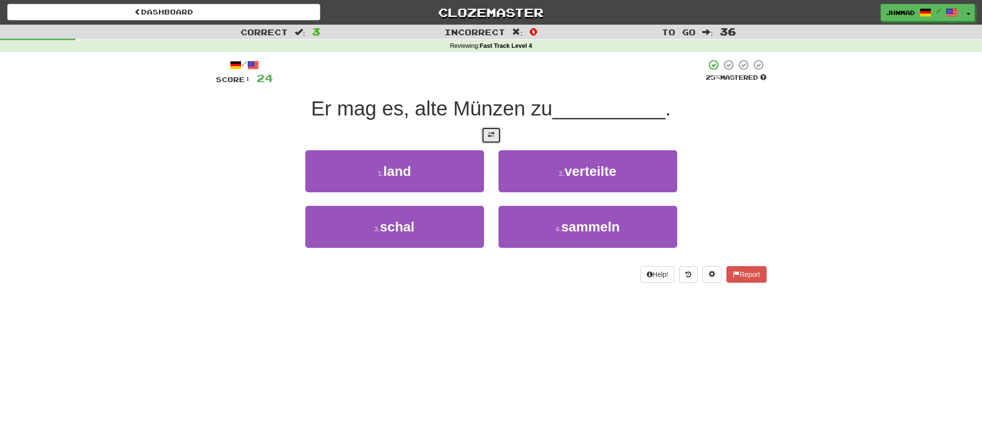
click at [491, 139] on button at bounding box center [490, 135] width 19 height 16
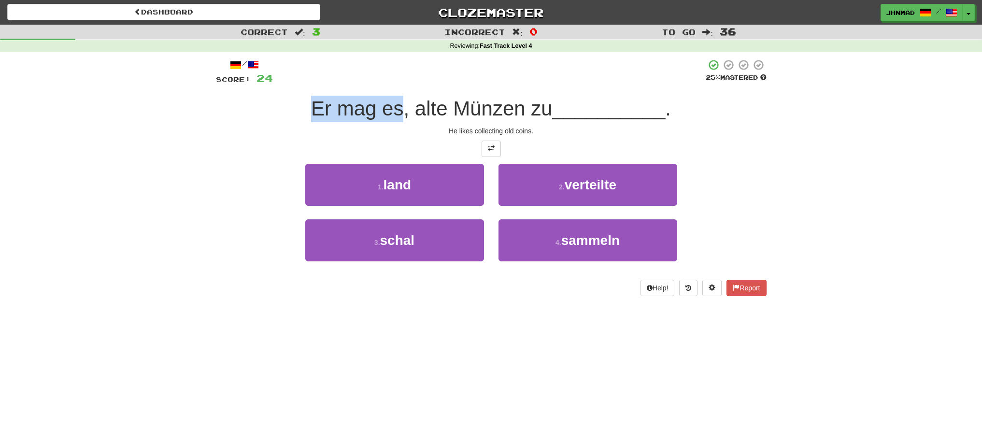
drag, startPoint x: 325, startPoint y: 106, endPoint x: 398, endPoint y: 102, distance: 73.0
click at [398, 102] on span "Er mag es, alte Münzen zu" at bounding box center [431, 108] width 241 height 23
click at [392, 84] on div at bounding box center [392, 84] width 0 height 0
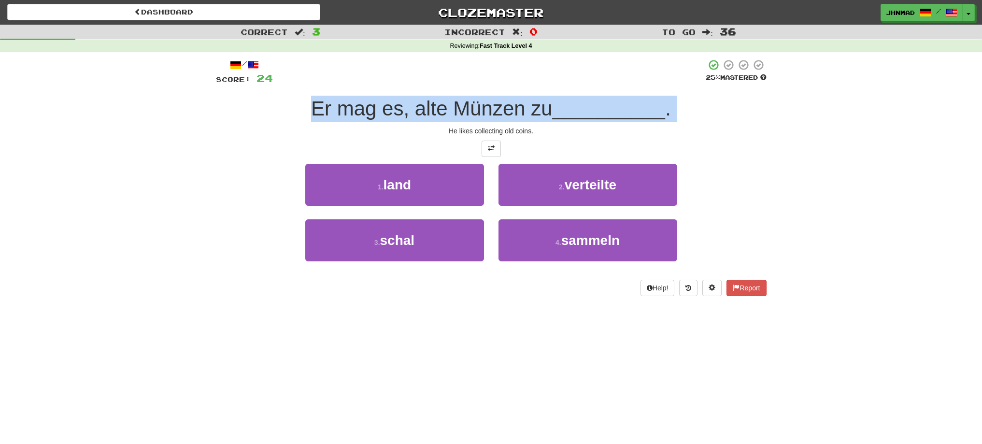
click at [290, 111] on div "/ Score: 24 25 % Mastered Er mag es, alte Münzen zu __________ . He likes colle…" at bounding box center [491, 177] width 550 height 237
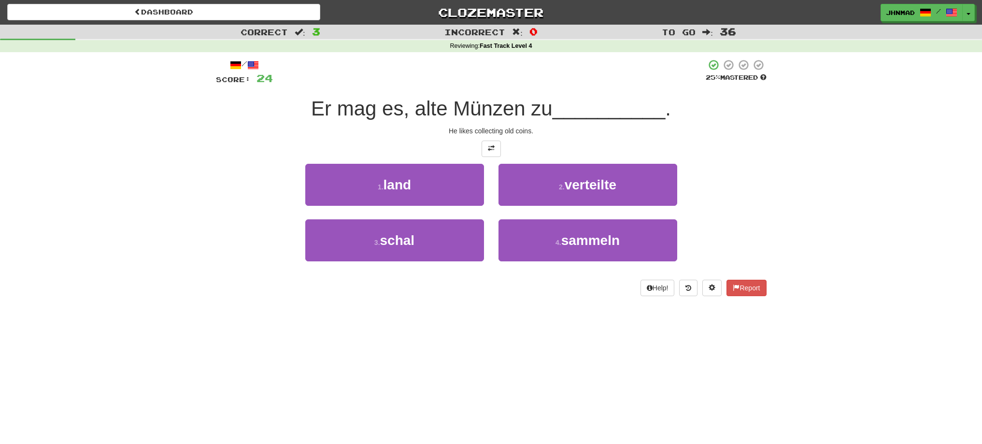
click at [458, 83] on div at bounding box center [489, 72] width 433 height 27
drag, startPoint x: 412, startPoint y: 103, endPoint x: 420, endPoint y: 103, distance: 7.2
click at [420, 103] on span "Er mag es, alte Münzen zu" at bounding box center [431, 108] width 241 height 23
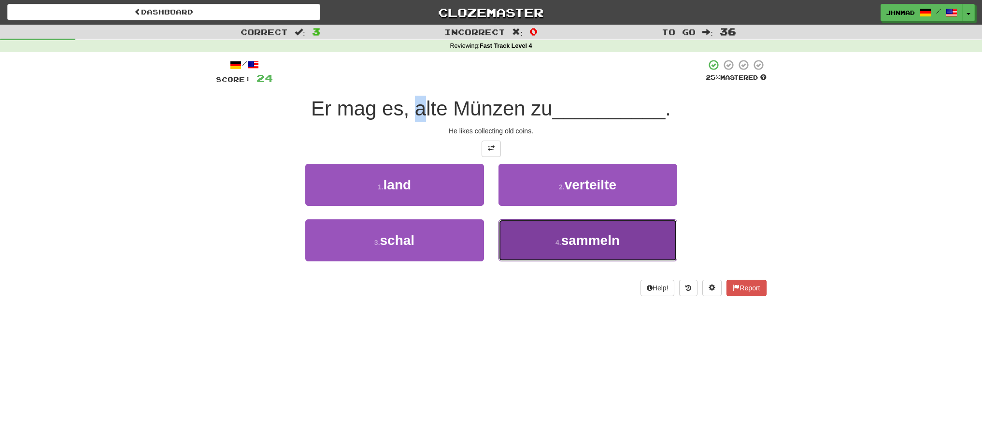
click at [621, 250] on button "4 . sammeln" at bounding box center [587, 240] width 179 height 42
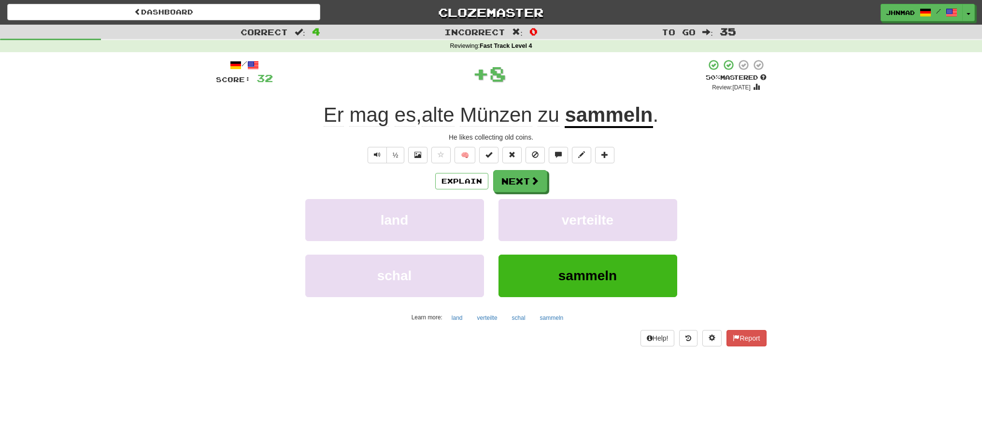
click at [621, 116] on u "sammeln" at bounding box center [608, 115] width 88 height 25
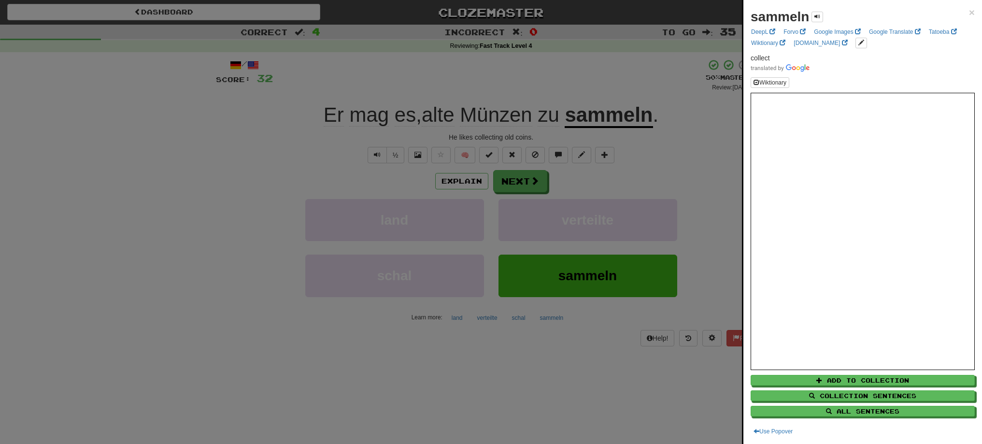
click at [544, 186] on div at bounding box center [491, 222] width 982 height 444
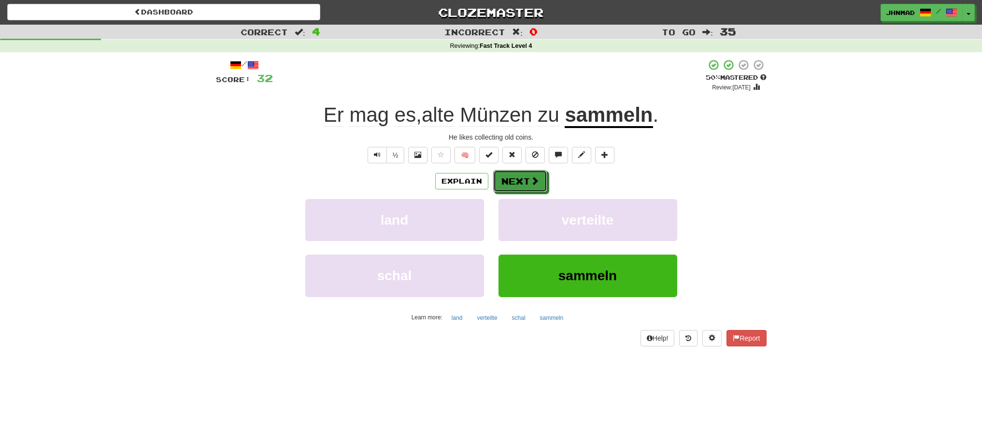
click at [543, 186] on button "Next" at bounding box center [520, 181] width 54 height 22
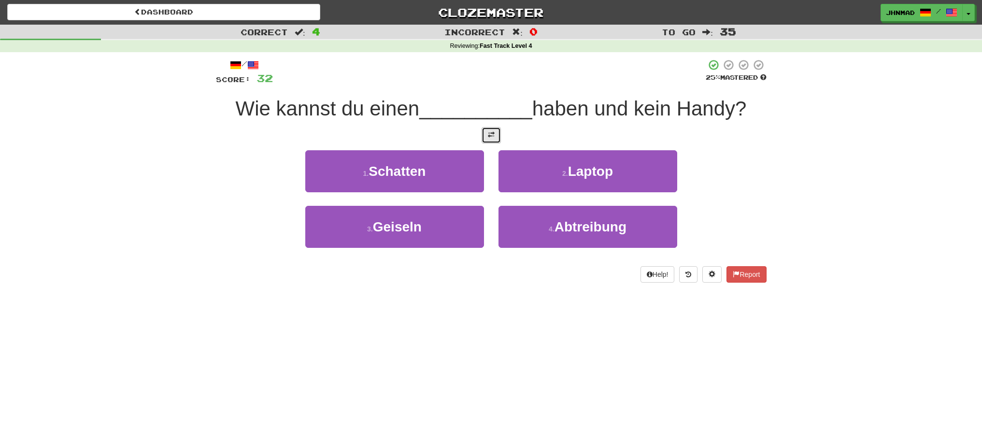
click at [489, 134] on span at bounding box center [491, 134] width 7 height 7
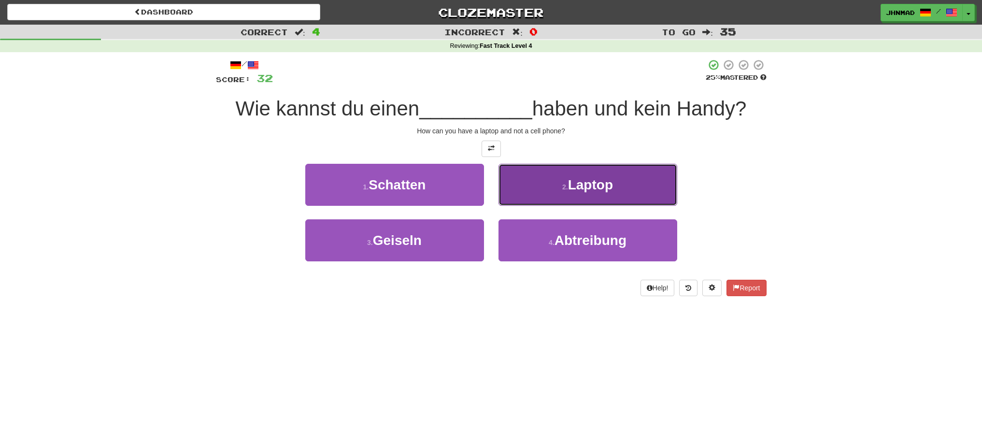
click at [552, 182] on button "2 . Laptop" at bounding box center [587, 185] width 179 height 42
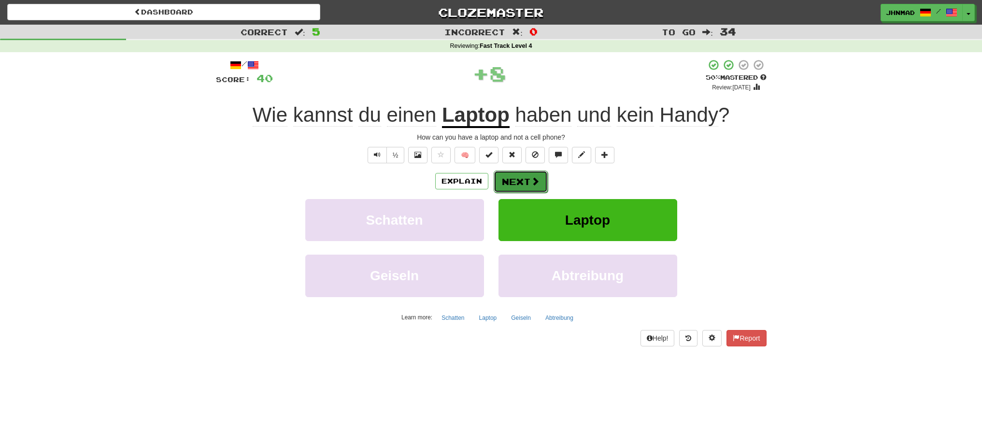
click at [536, 181] on span at bounding box center [535, 181] width 9 height 9
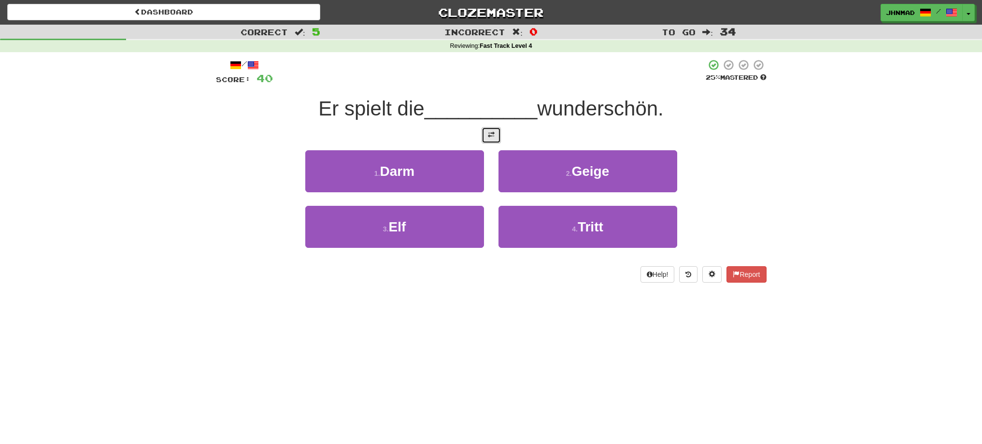
click at [490, 140] on button at bounding box center [490, 135] width 19 height 16
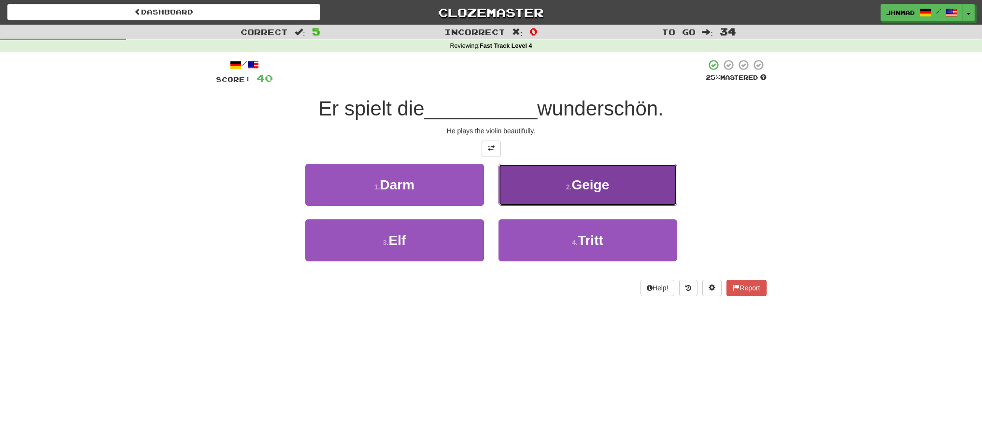
click at [536, 188] on button "2 . Geige" at bounding box center [587, 185] width 179 height 42
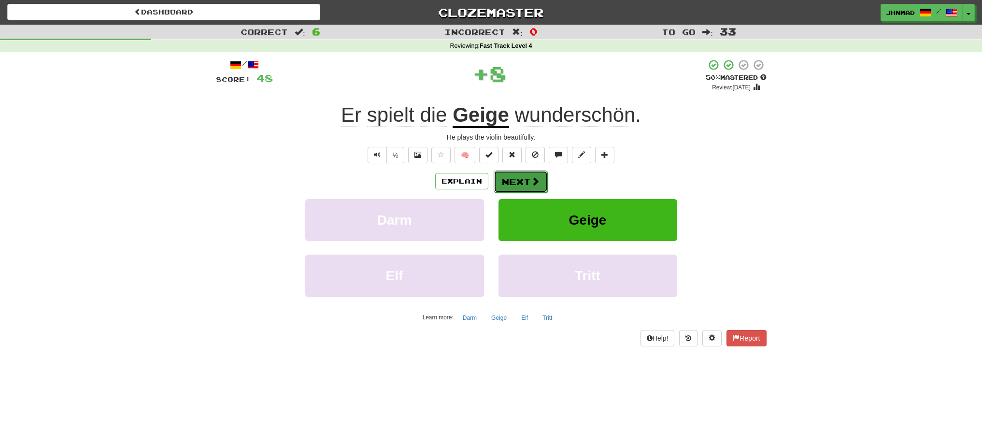
click at [523, 185] on button "Next" at bounding box center [520, 181] width 54 height 22
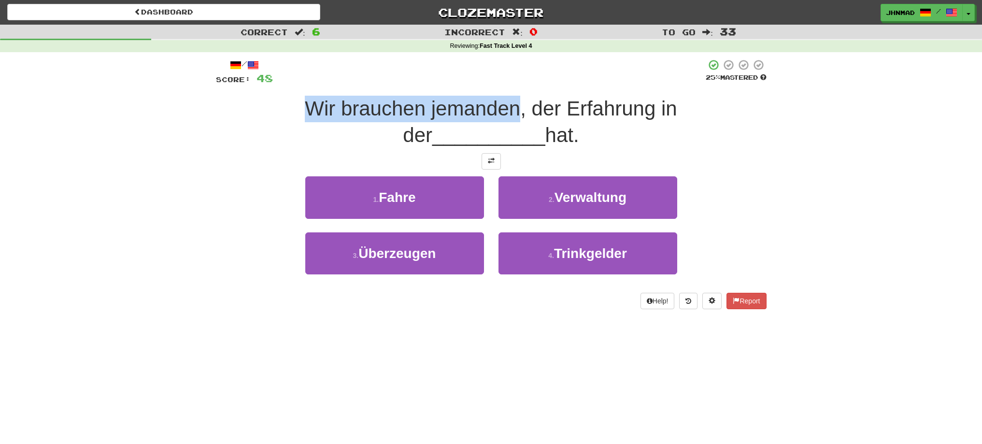
drag, startPoint x: 231, startPoint y: 106, endPoint x: 443, endPoint y: 93, distance: 212.3
click at [443, 93] on div "/ Score: 48 25 % Mastered Wir brauchen jemanden, der Erfahrung in der _________…" at bounding box center [491, 184] width 550 height 250
click at [436, 84] on div at bounding box center [436, 84] width 0 height 0
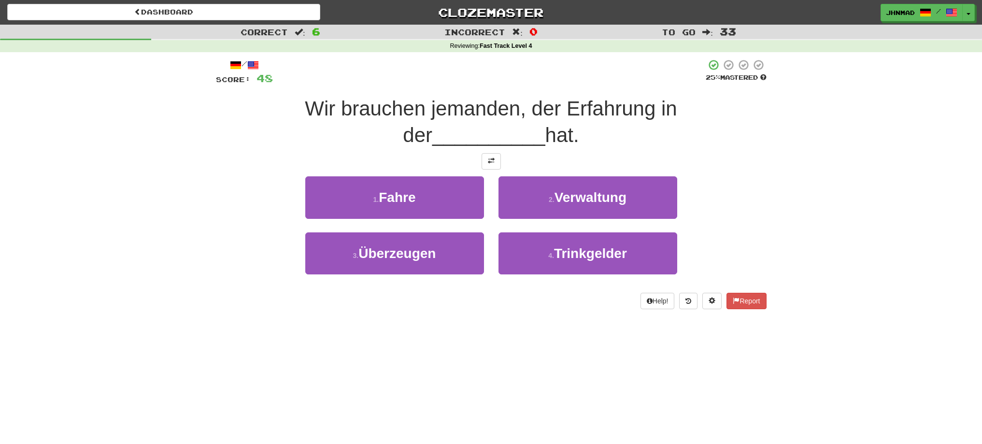
click at [422, 161] on div at bounding box center [491, 161] width 550 height 16
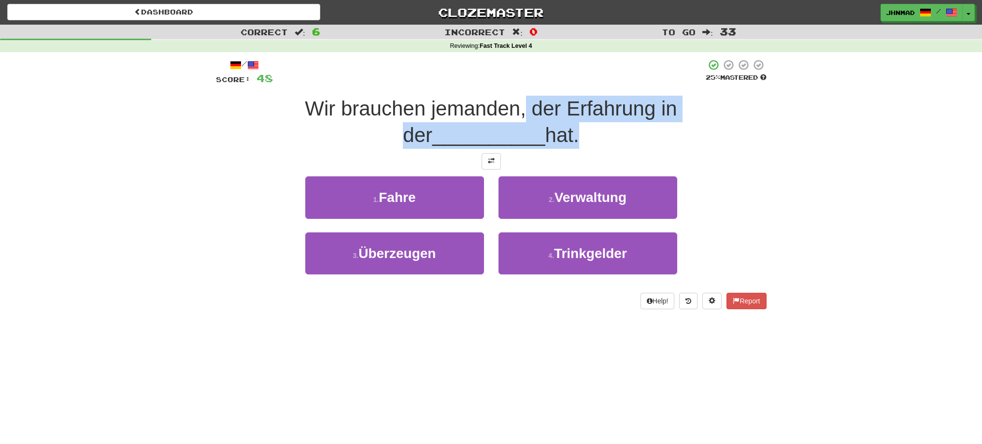
drag, startPoint x: 458, startPoint y: 111, endPoint x: 503, endPoint y: 126, distance: 47.9
click at [503, 126] on div "Wir brauchen jemanden, der Erfahrung in der __________ hat." at bounding box center [491, 122] width 550 height 53
click at [497, 147] on div at bounding box center [497, 147] width 0 height 0
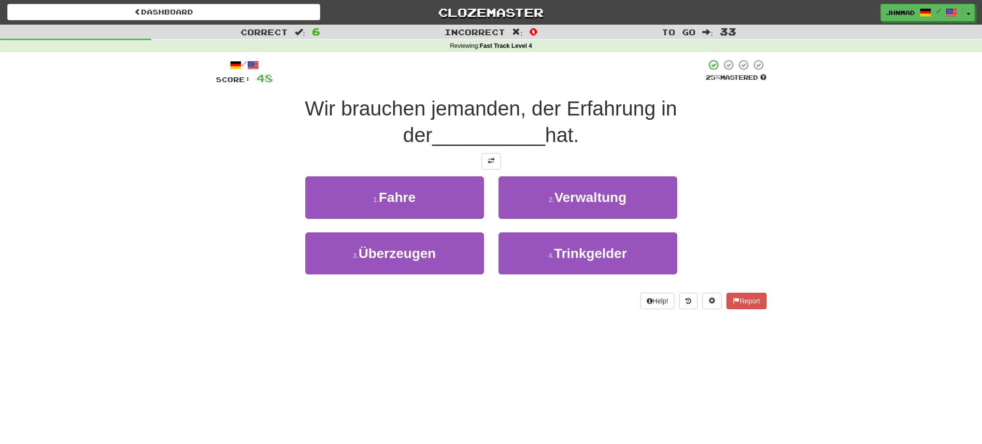
click at [825, 189] on div "Correct : 6 Incorrect : 0 To go : 33 Reviewing : Fast Track Level 4 / Score: 48…" at bounding box center [491, 174] width 982 height 298
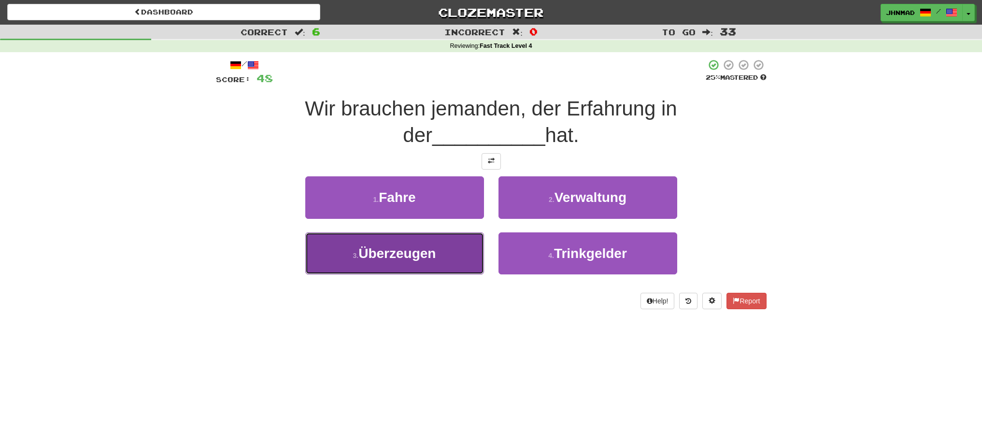
click at [407, 263] on button "3 . Überzeugen" at bounding box center [394, 253] width 179 height 42
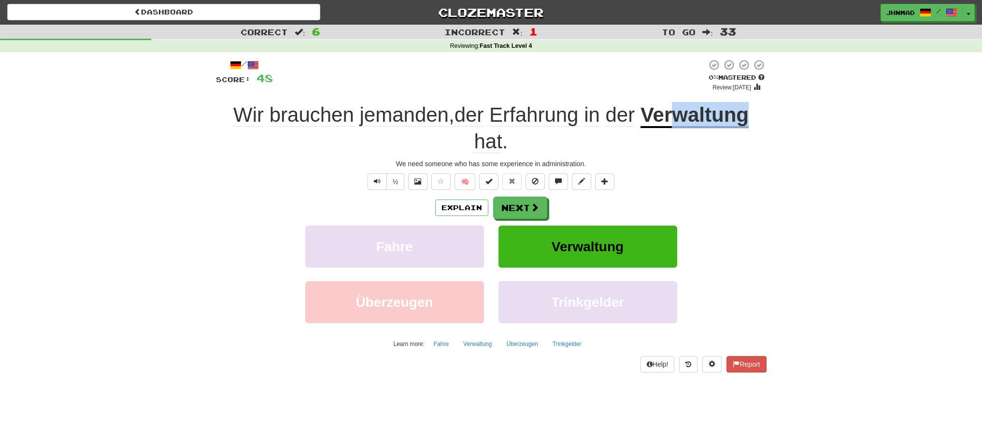
drag, startPoint x: 676, startPoint y: 120, endPoint x: 749, endPoint y: 110, distance: 73.6
click at [748, 110] on u "Verwaltung" at bounding box center [694, 115] width 108 height 25
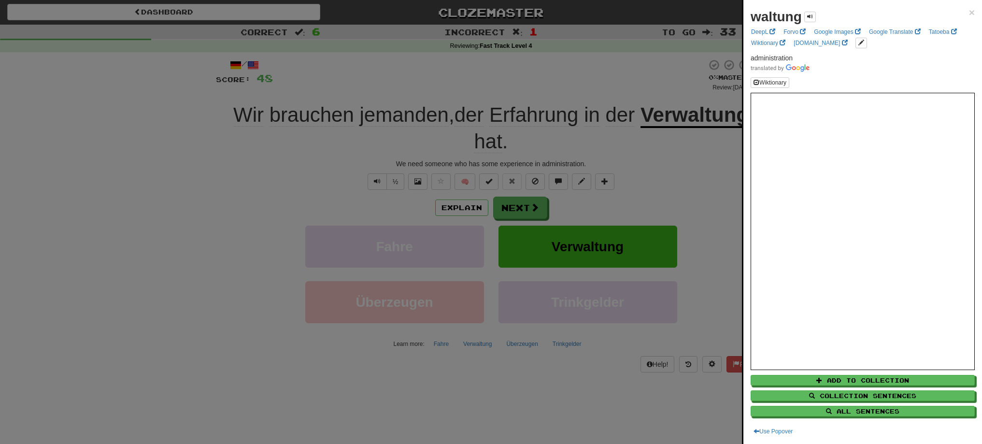
click at [654, 164] on div at bounding box center [491, 222] width 982 height 444
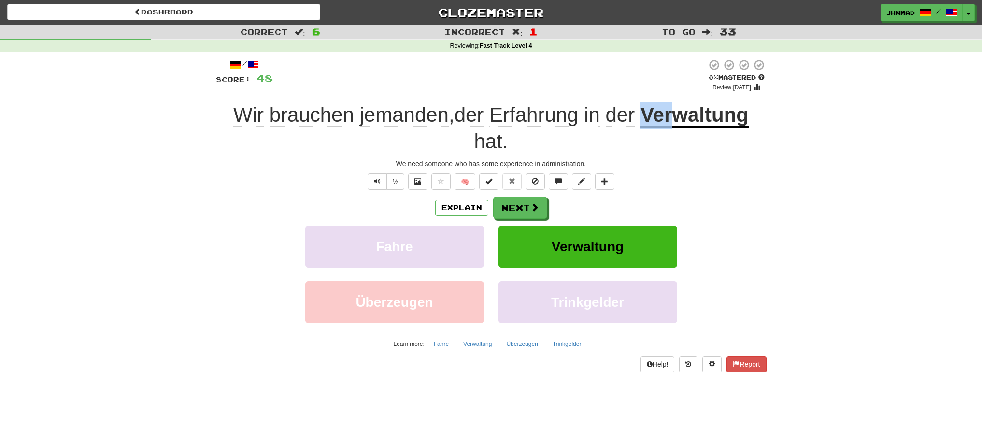
drag, startPoint x: 645, startPoint y: 117, endPoint x: 672, endPoint y: 116, distance: 26.6
click at [672, 116] on u "Verwaltung" at bounding box center [694, 115] width 108 height 25
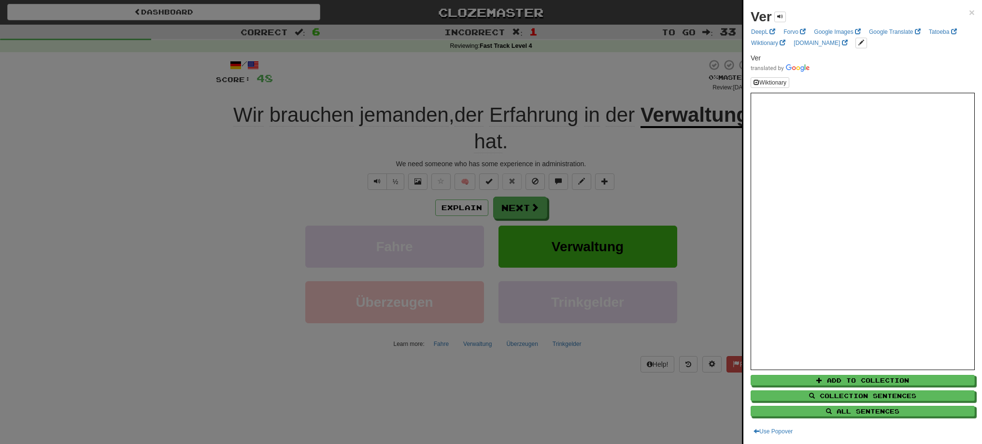
click at [662, 180] on div at bounding box center [491, 222] width 982 height 444
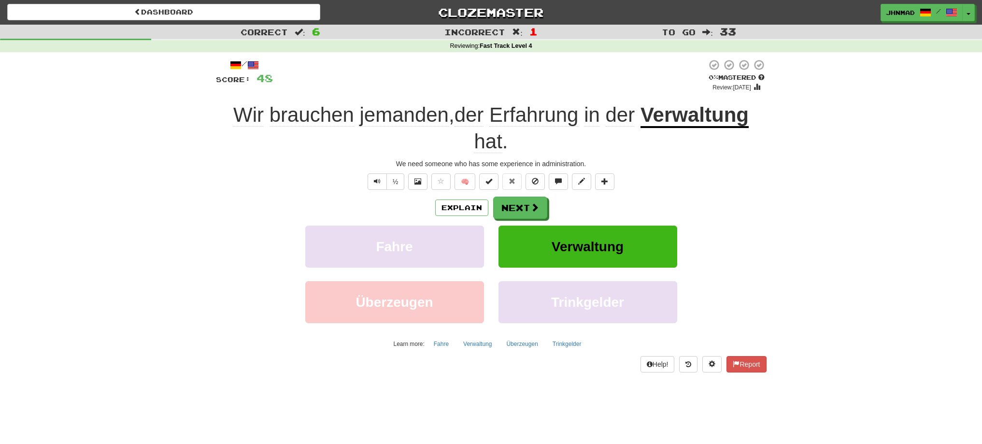
click at [672, 118] on u "Verwaltung" at bounding box center [694, 115] width 108 height 25
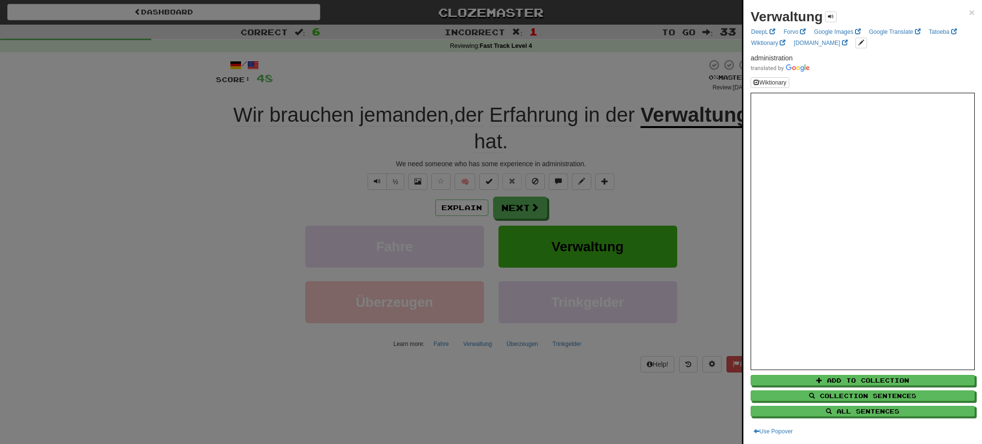
click at [512, 209] on div at bounding box center [491, 222] width 982 height 444
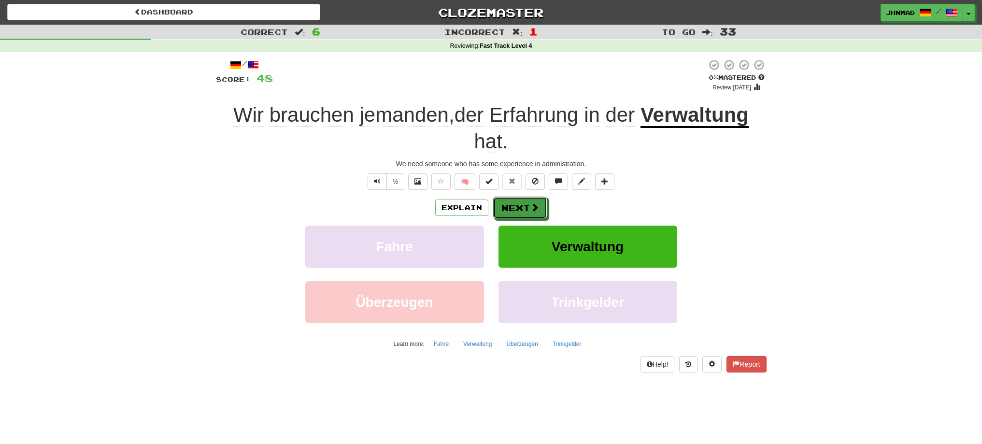
click at [512, 209] on button "Next" at bounding box center [520, 207] width 54 height 22
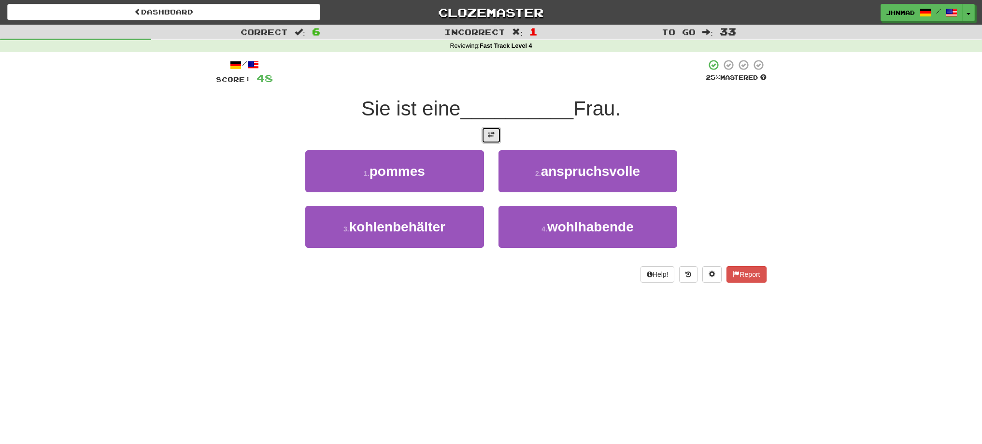
click at [487, 133] on button at bounding box center [490, 135] width 19 height 16
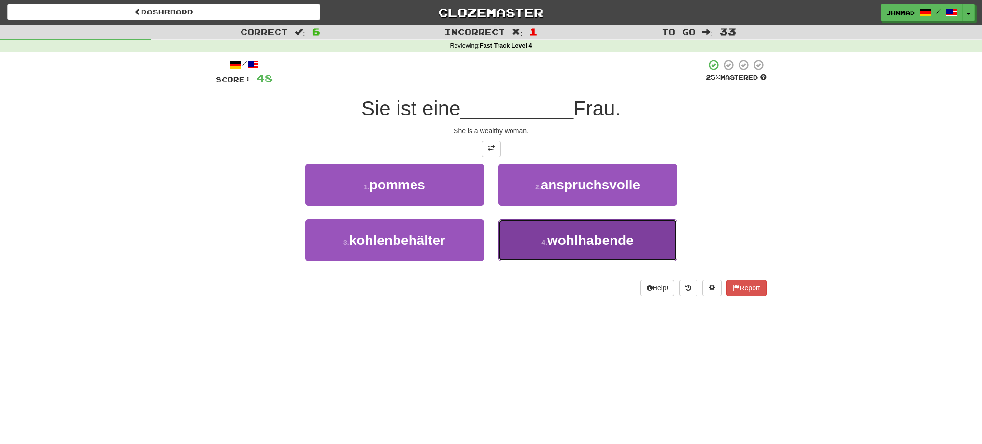
click at [604, 248] on button "4 . wohlhabende" at bounding box center [587, 240] width 179 height 42
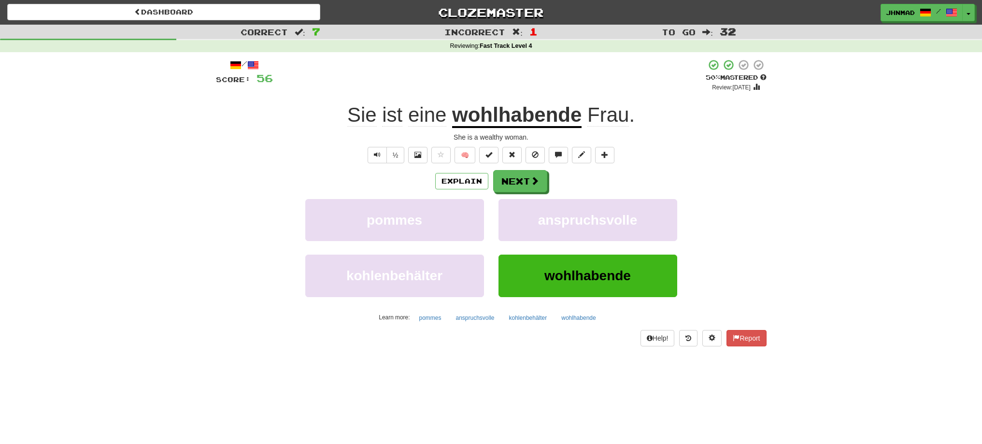
click at [538, 122] on u "wohlhabende" at bounding box center [516, 115] width 129 height 25
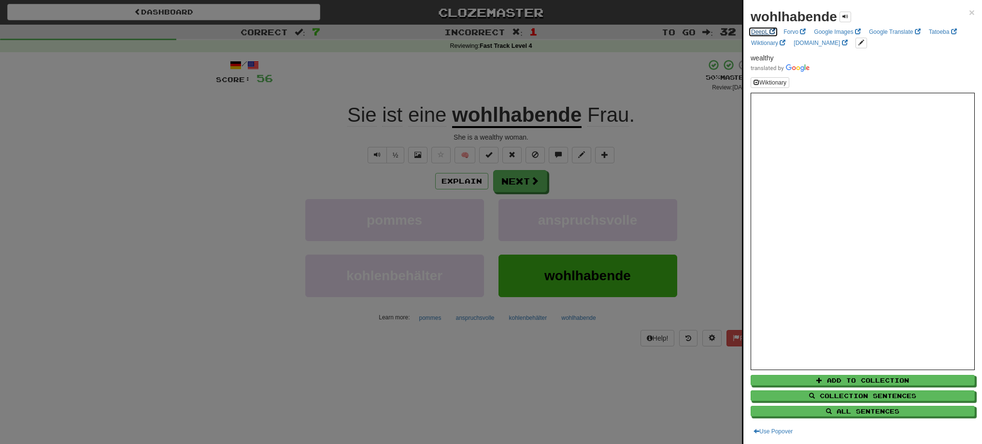
click at [757, 30] on link "DeepL" at bounding box center [763, 32] width 30 height 11
click at [533, 183] on div at bounding box center [491, 222] width 982 height 444
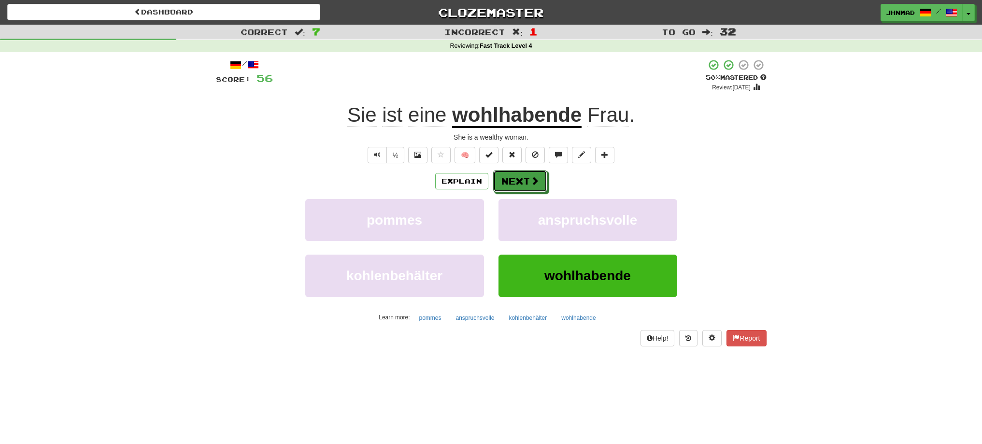
click at [533, 183] on span at bounding box center [534, 180] width 9 height 9
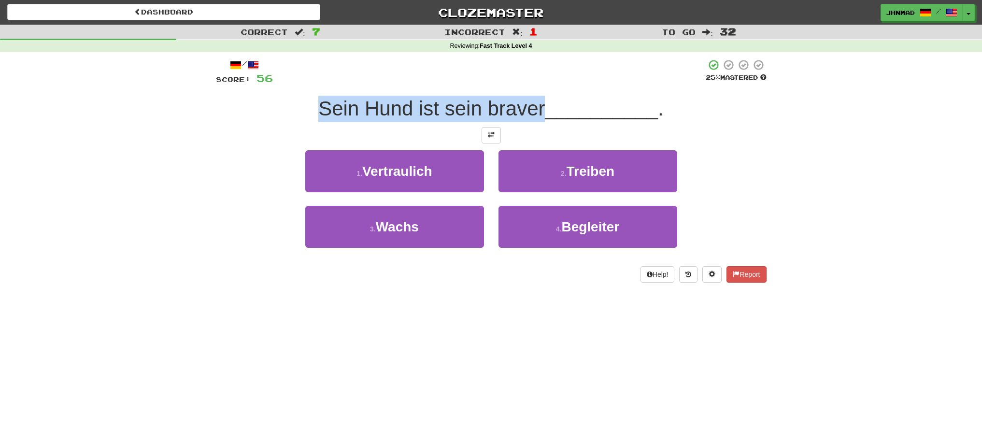
drag, startPoint x: 320, startPoint y: 106, endPoint x: 544, endPoint y: 109, distance: 224.0
click at [544, 109] on span "Sein Hund ist sein braver" at bounding box center [431, 108] width 226 height 23
click at [537, 120] on div at bounding box center [537, 120] width 0 height 0
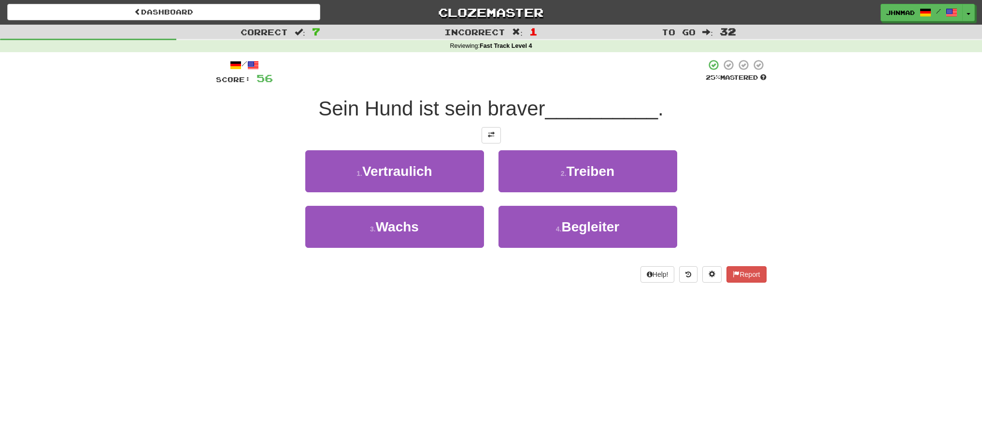
click at [419, 301] on div "Dashboard Clozemaster jhnmad / Toggle Dropdown Dashboard Leaderboard Activity F…" at bounding box center [491, 222] width 982 height 444
click at [483, 140] on button at bounding box center [490, 135] width 19 height 16
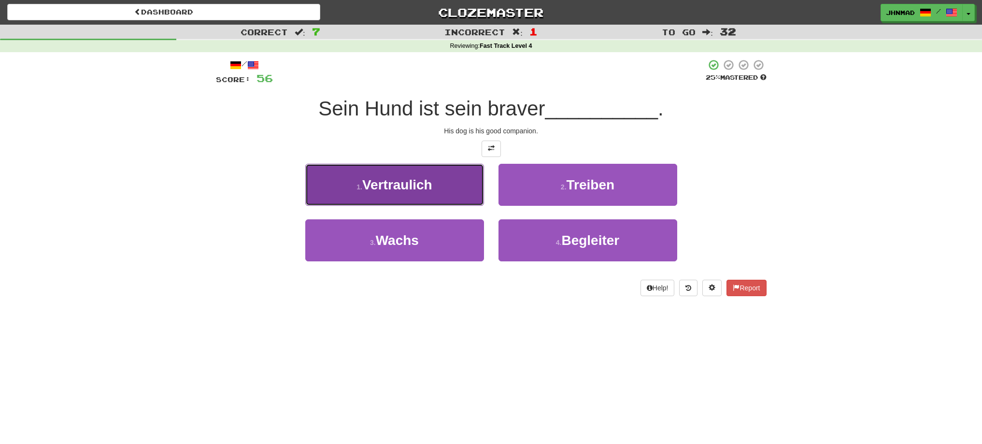
click at [404, 190] on span "Vertraulich" at bounding box center [397, 184] width 70 height 15
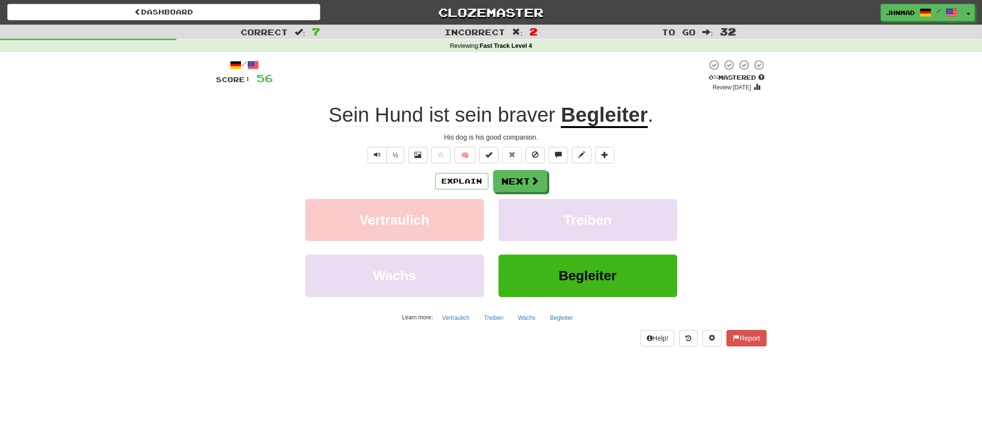
click at [566, 121] on u "Begleiter" at bounding box center [604, 115] width 87 height 25
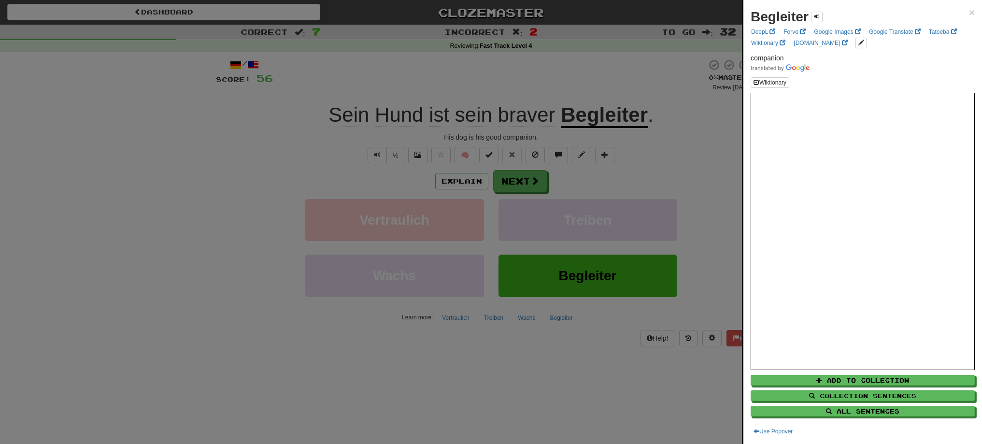
drag, startPoint x: 587, startPoint y: 122, endPoint x: 633, endPoint y: 115, distance: 46.3
click at [633, 115] on div at bounding box center [491, 222] width 982 height 444
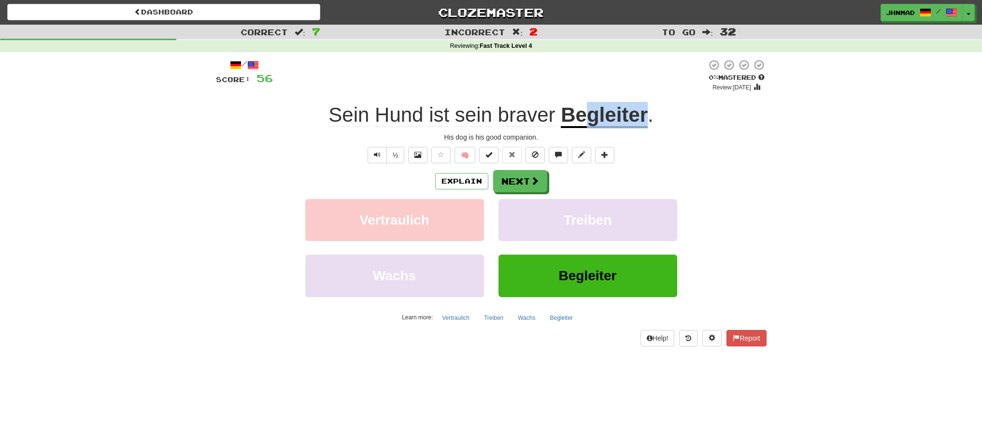
drag, startPoint x: 589, startPoint y: 115, endPoint x: 644, endPoint y: 119, distance: 54.2
click at [644, 119] on u "Begleiter" at bounding box center [604, 115] width 87 height 25
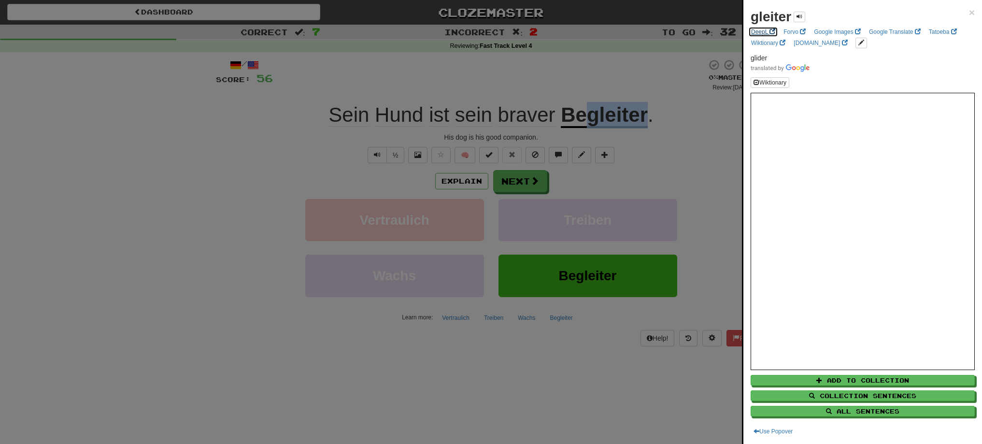
click at [756, 32] on link "DeepL" at bounding box center [763, 32] width 30 height 11
click at [575, 93] on div at bounding box center [491, 222] width 982 height 444
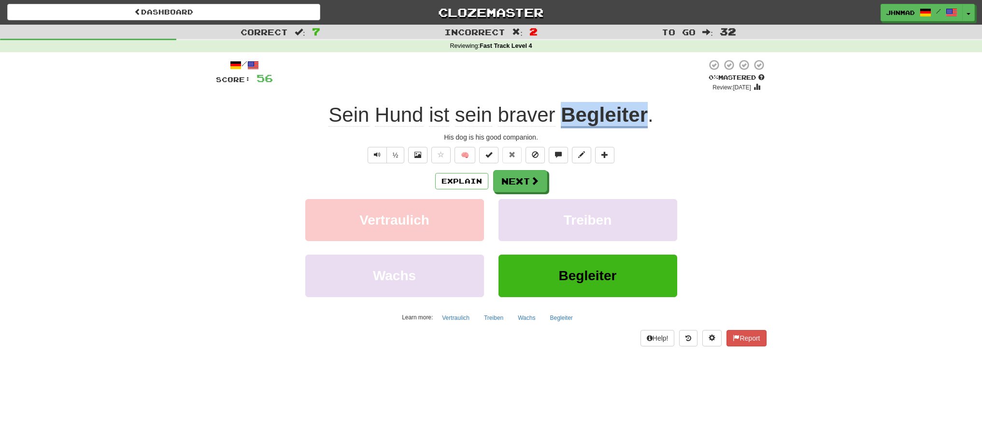
drag, startPoint x: 563, startPoint y: 109, endPoint x: 645, endPoint y: 99, distance: 82.6
click at [645, 99] on div "/ Score: 56 0 % Mastered Review: 2025-09-16 Sein Hund ist sein braver Begleiter…" at bounding box center [491, 202] width 550 height 287
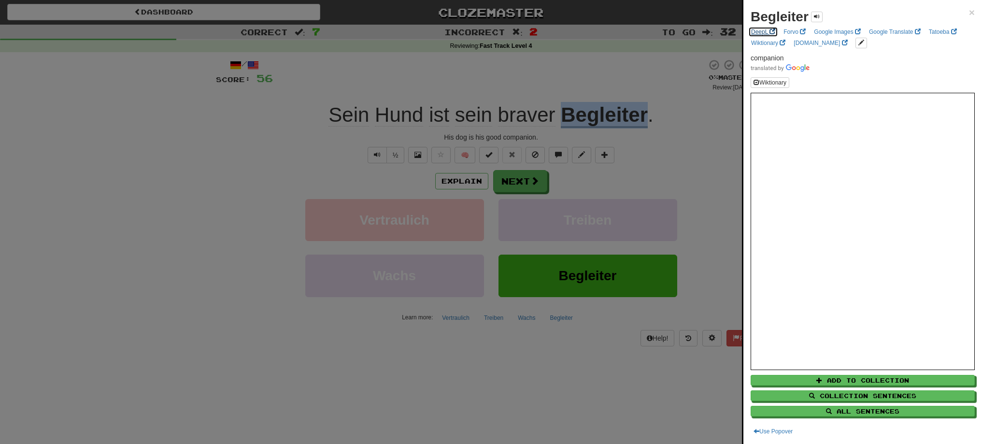
click at [772, 30] on span at bounding box center [772, 31] width 6 height 6
click at [524, 178] on div at bounding box center [491, 222] width 982 height 444
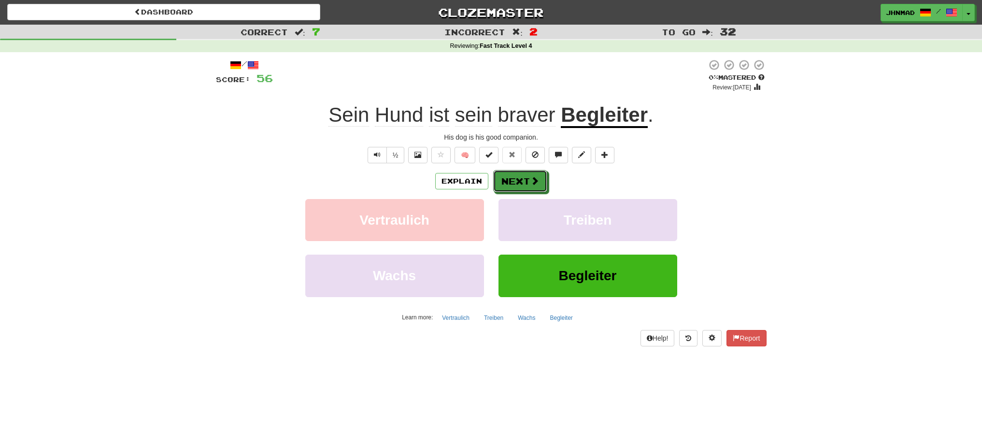
click at [524, 178] on button "Next" at bounding box center [520, 181] width 54 height 22
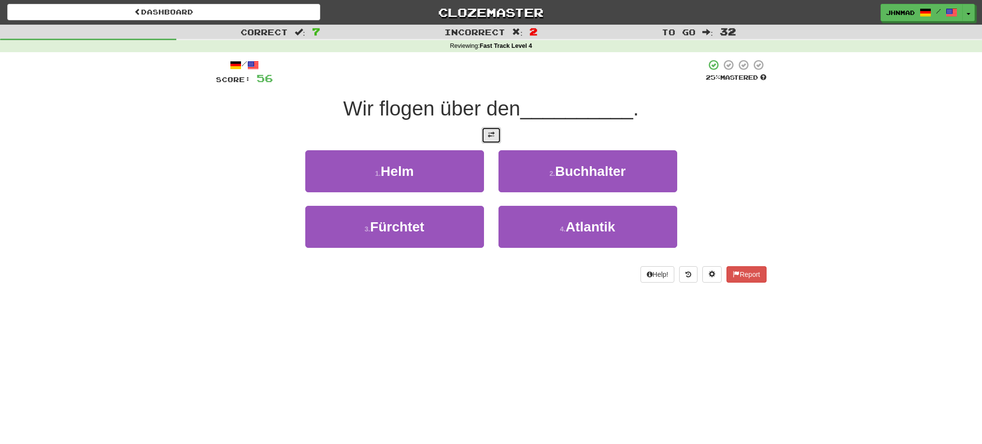
click at [491, 133] on span at bounding box center [491, 134] width 7 height 7
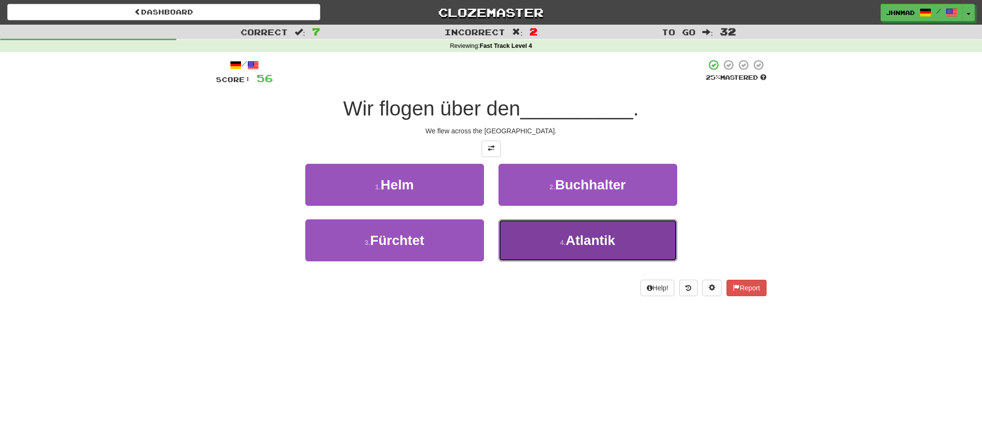
click at [645, 227] on button "4 . Atlantik" at bounding box center [587, 240] width 179 height 42
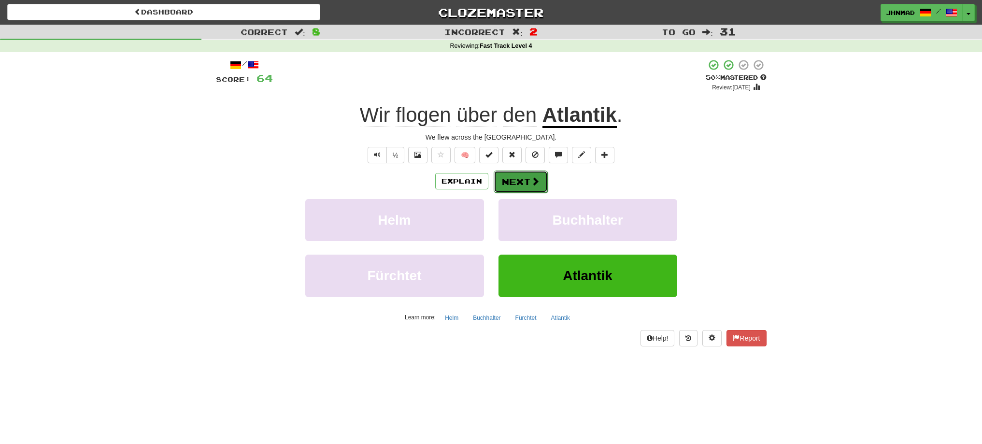
click at [513, 178] on button "Next" at bounding box center [520, 181] width 54 height 22
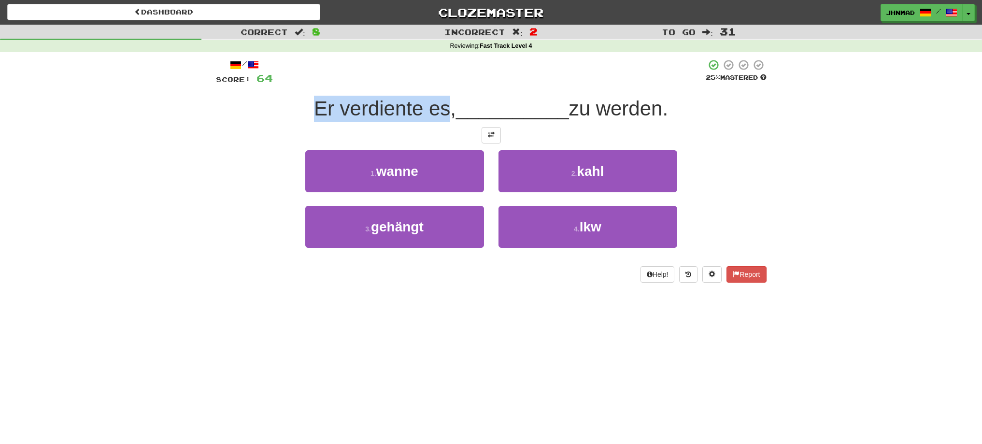
drag, startPoint x: 311, startPoint y: 110, endPoint x: 442, endPoint y: 89, distance: 133.0
click at [442, 89] on div "/ Score: 64 25 % Mastered Er verdiente es, __________ zu werden. 1 . wanne 2 . …" at bounding box center [491, 171] width 550 height 224
click at [436, 84] on div at bounding box center [436, 84] width 0 height 0
click at [491, 140] on button at bounding box center [490, 135] width 19 height 16
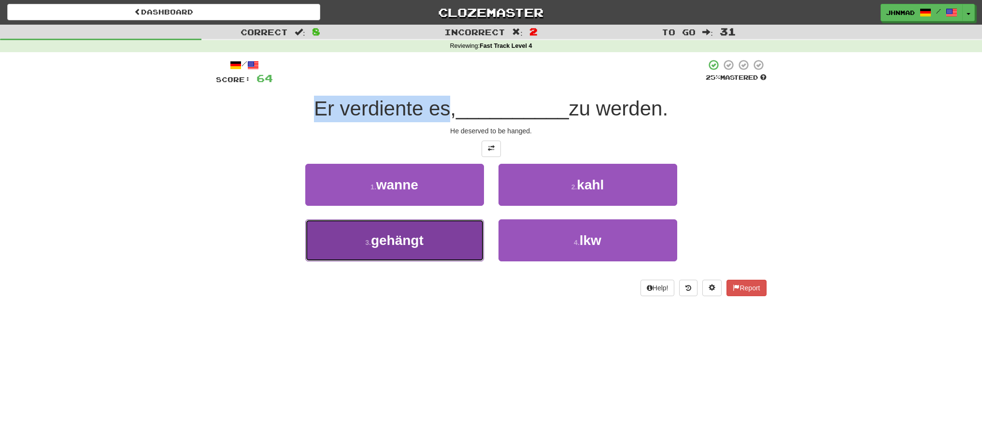
click at [437, 239] on button "3 . gehängt" at bounding box center [394, 240] width 179 height 42
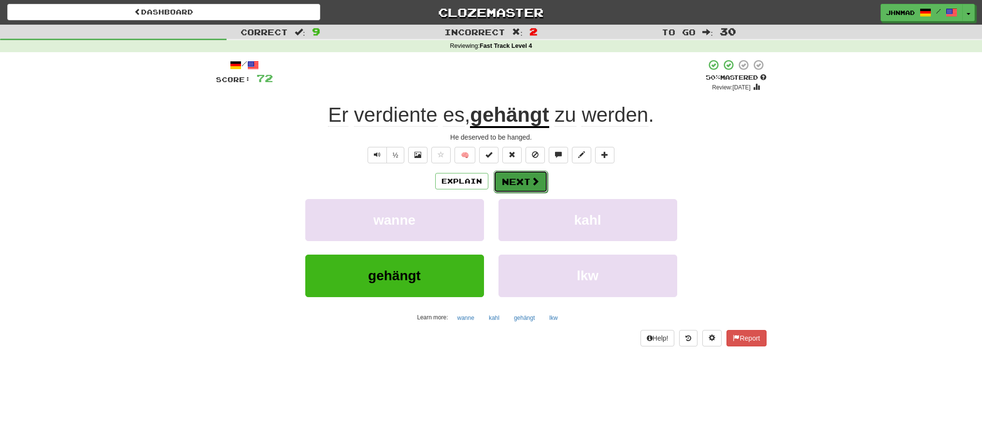
click at [520, 186] on button "Next" at bounding box center [520, 181] width 54 height 22
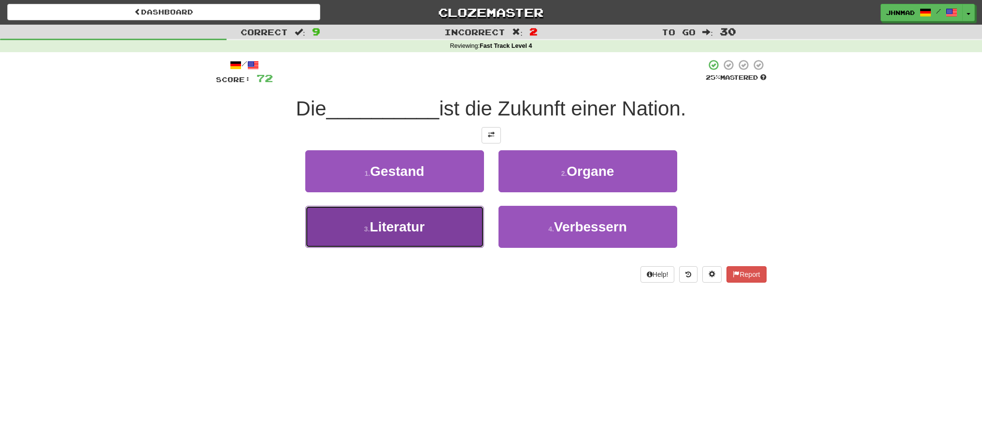
click at [382, 222] on span "Literatur" at bounding box center [397, 226] width 55 height 15
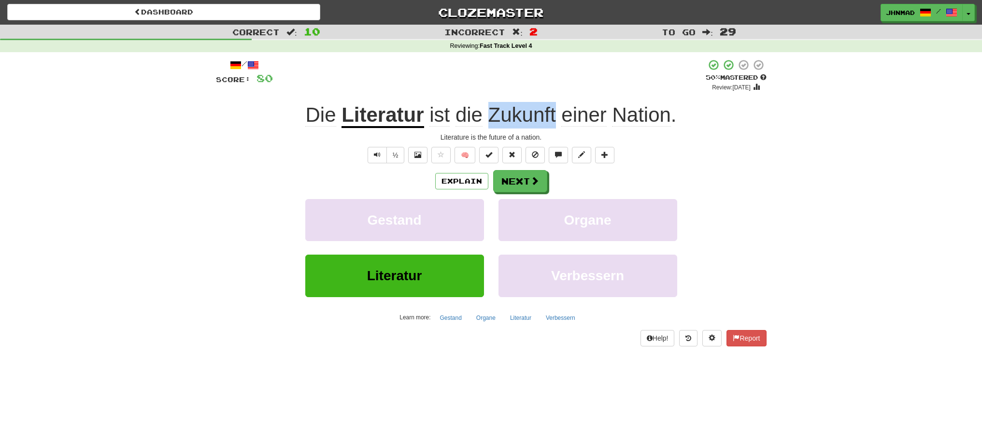
drag, startPoint x: 490, startPoint y: 109, endPoint x: 555, endPoint y: 105, distance: 65.8
click at [555, 105] on span "Zukunft" at bounding box center [522, 114] width 68 height 23
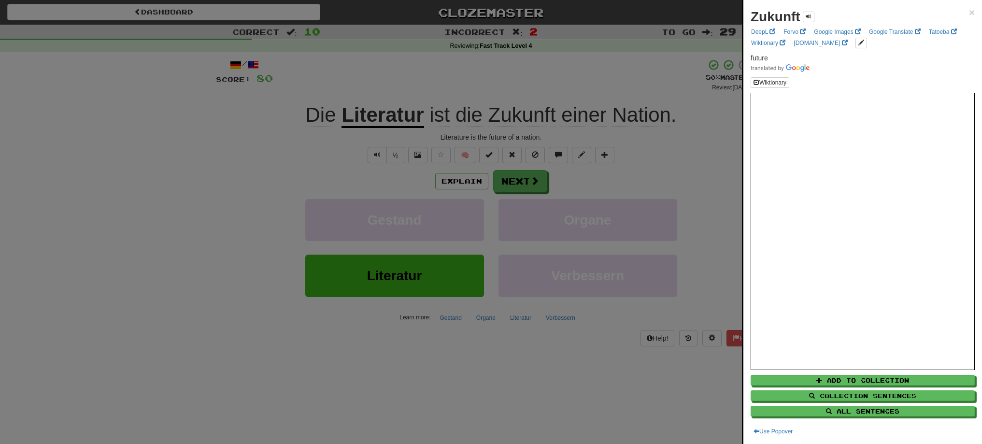
click at [407, 86] on div at bounding box center [491, 222] width 982 height 444
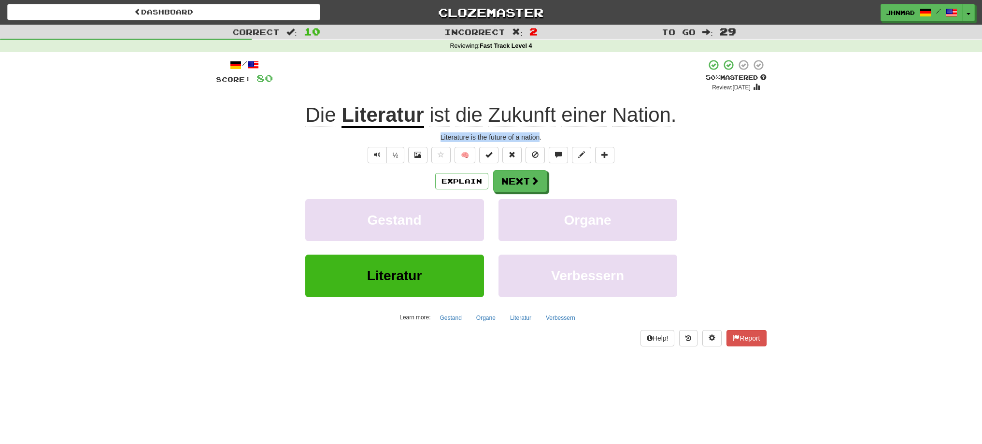
drag, startPoint x: 439, startPoint y: 136, endPoint x: 538, endPoint y: 136, distance: 99.5
click at [538, 136] on div "Literature is the future of a nation." at bounding box center [491, 137] width 550 height 10
click at [522, 190] on button "Next" at bounding box center [520, 181] width 54 height 22
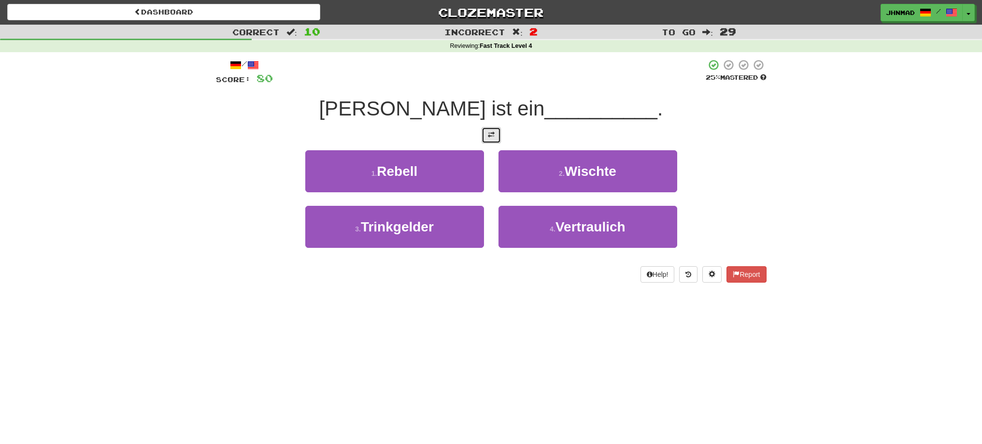
click at [495, 142] on button at bounding box center [490, 135] width 19 height 16
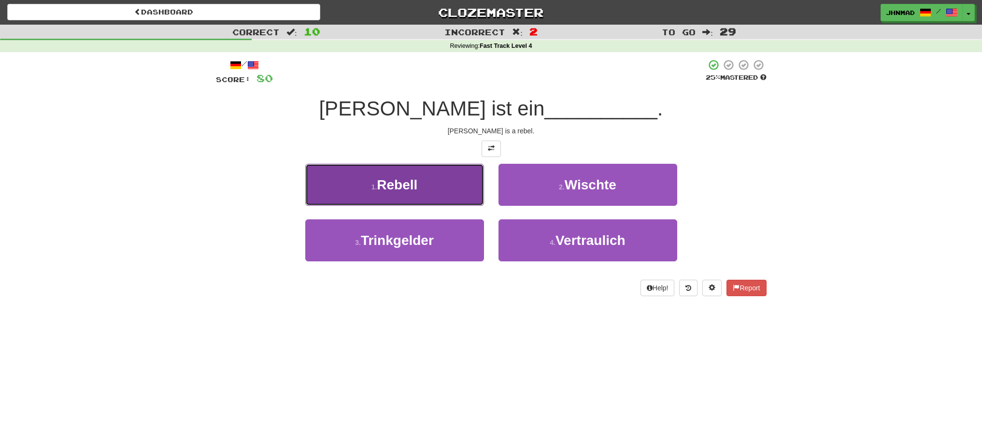
click at [430, 197] on button "1 . Rebell" at bounding box center [394, 185] width 179 height 42
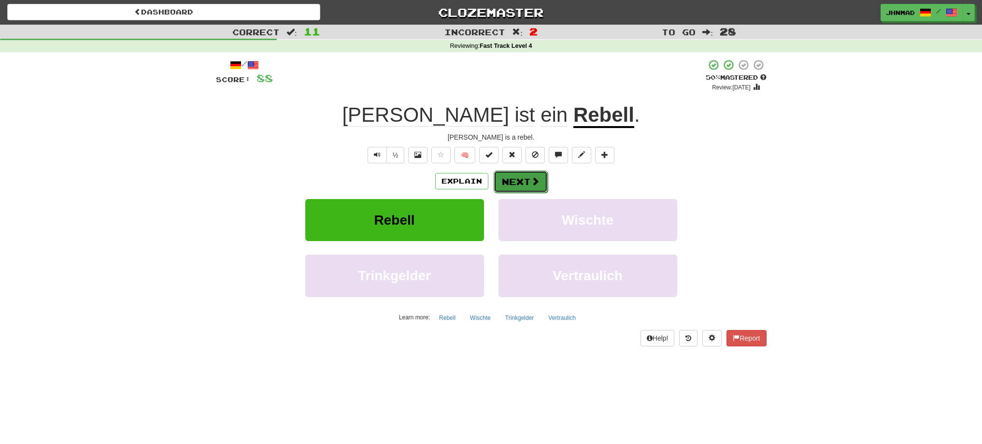
click at [518, 182] on button "Next" at bounding box center [520, 181] width 54 height 22
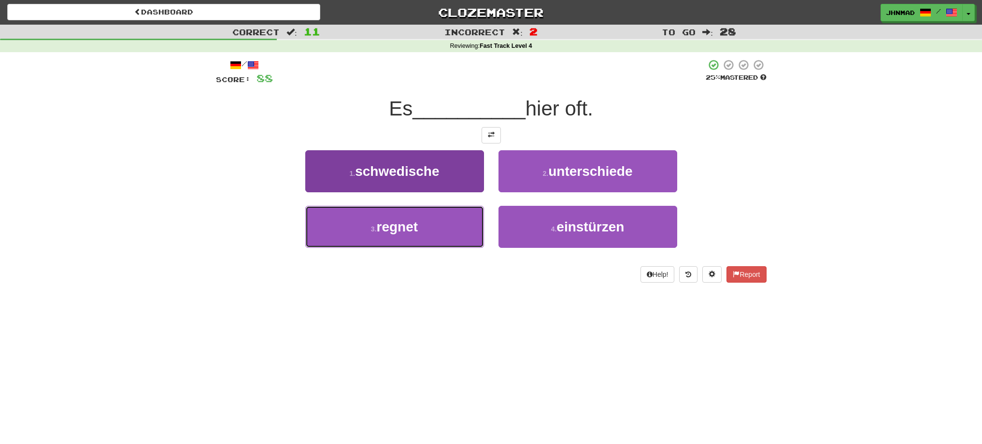
click at [458, 218] on button "3 . regnet" at bounding box center [394, 227] width 179 height 42
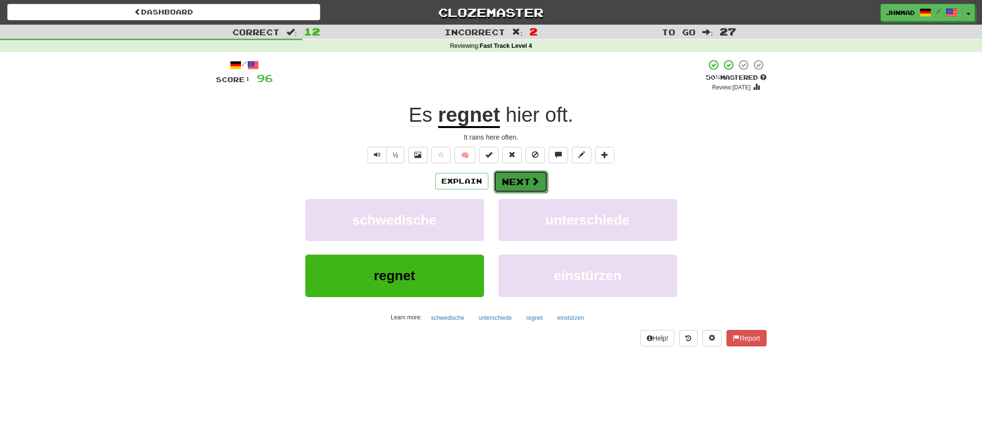
click at [519, 178] on button "Next" at bounding box center [520, 181] width 54 height 22
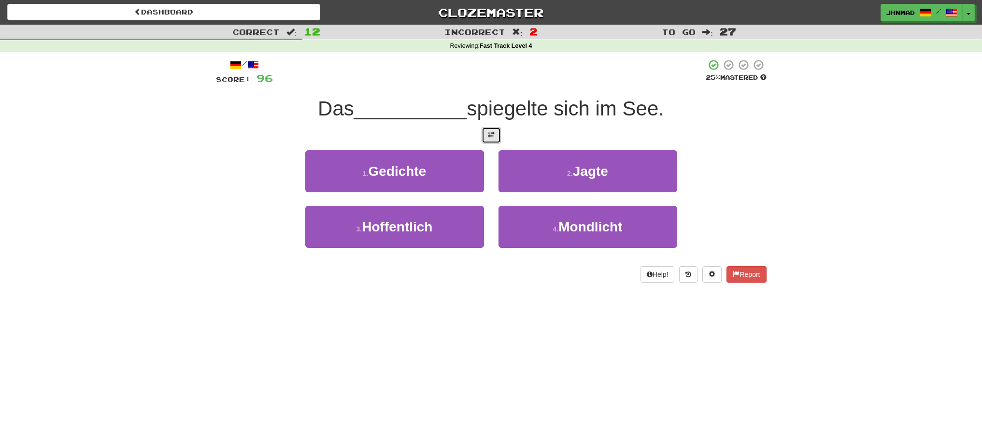
click at [488, 130] on button at bounding box center [490, 135] width 19 height 16
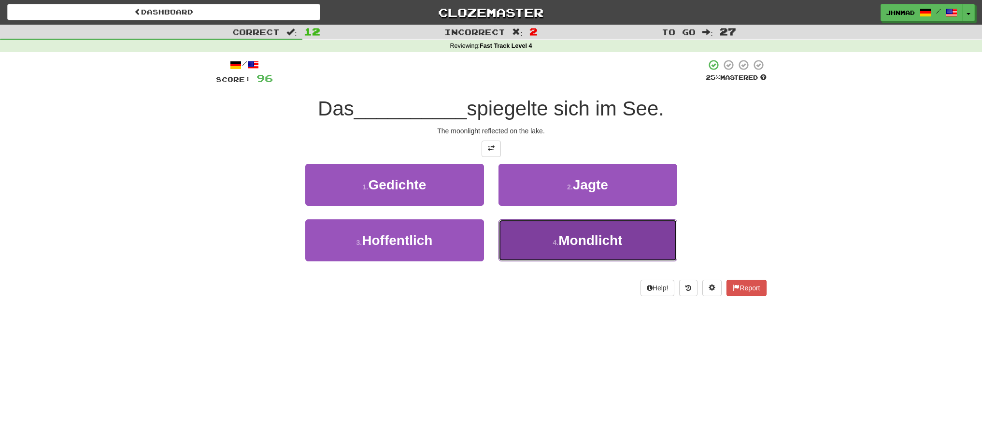
click at [573, 253] on button "4 . Mondlicht" at bounding box center [587, 240] width 179 height 42
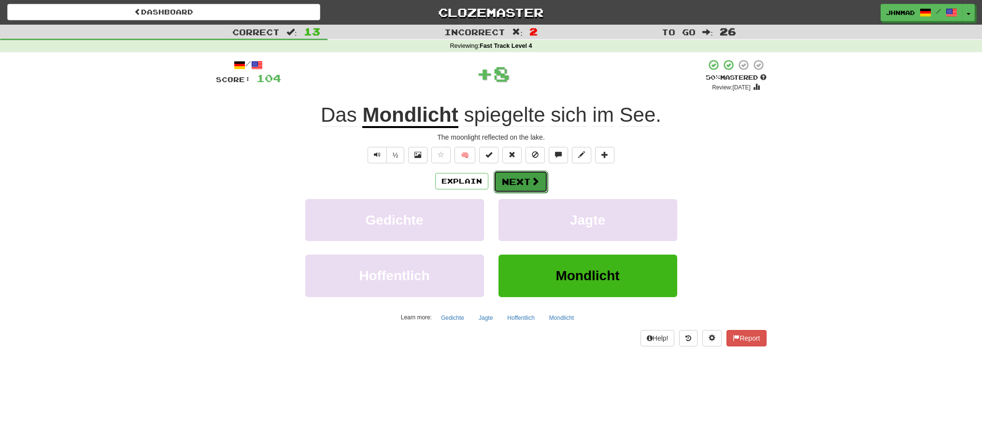
click at [534, 185] on span at bounding box center [535, 181] width 9 height 9
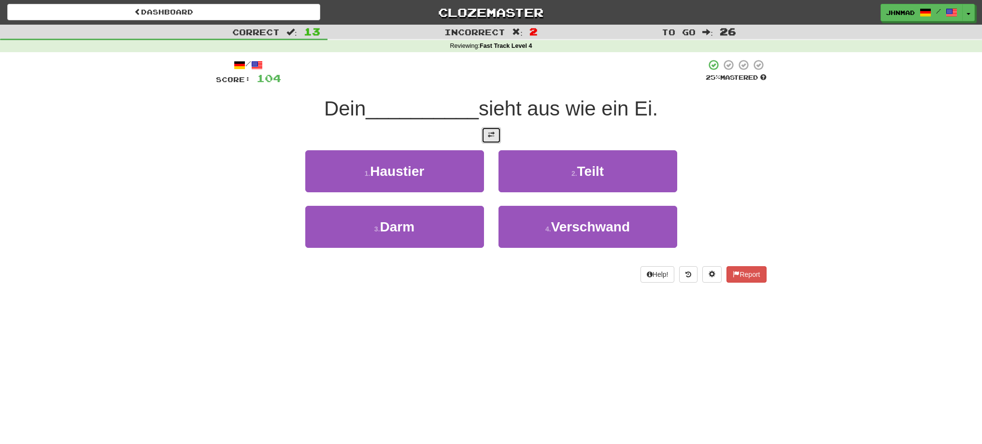
click at [491, 137] on span at bounding box center [491, 134] width 7 height 7
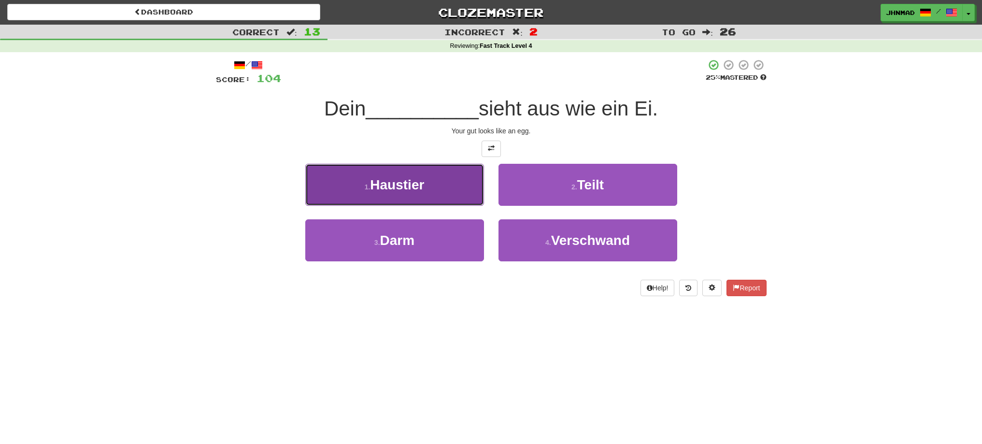
click at [446, 190] on button "1 . Haustier" at bounding box center [394, 185] width 179 height 42
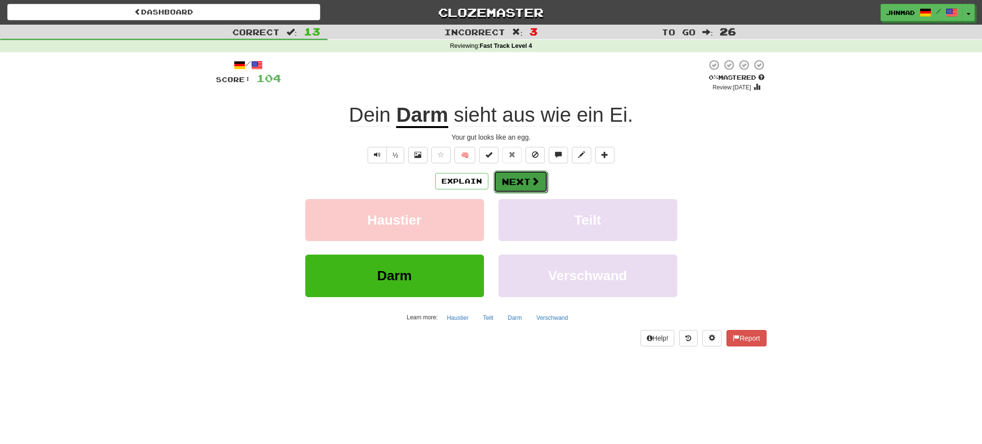
click at [506, 179] on button "Next" at bounding box center [520, 181] width 54 height 22
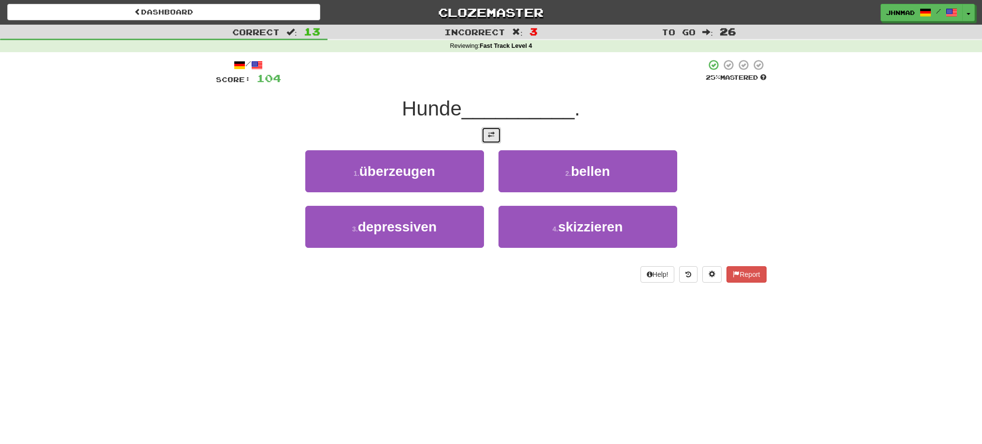
click at [489, 137] on span at bounding box center [491, 134] width 7 height 7
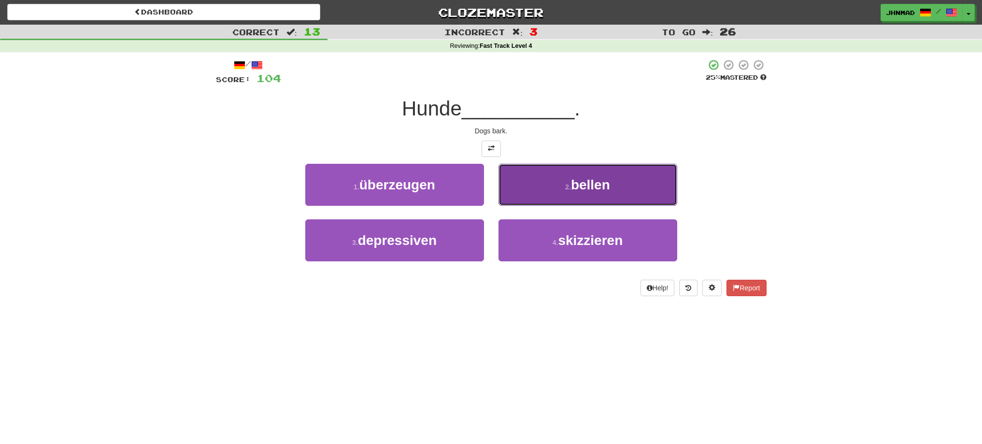
click at [569, 188] on small "2 ." at bounding box center [568, 187] width 6 height 8
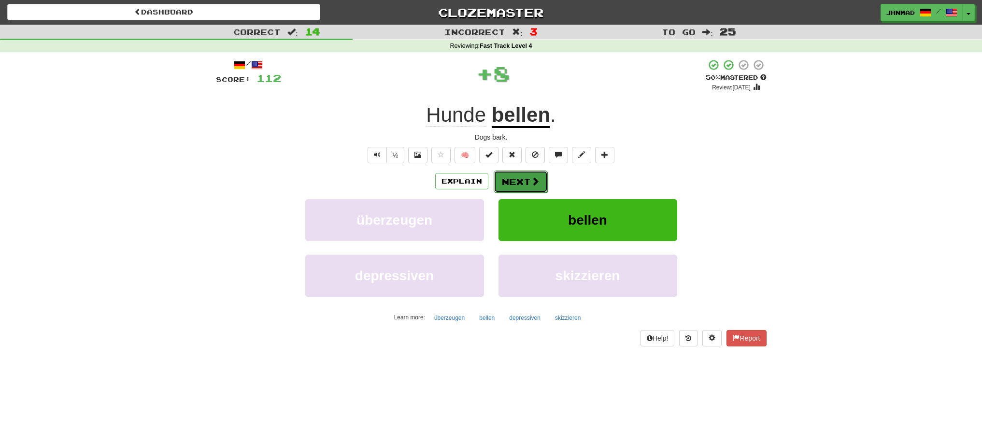
click at [538, 177] on button "Next" at bounding box center [520, 181] width 54 height 22
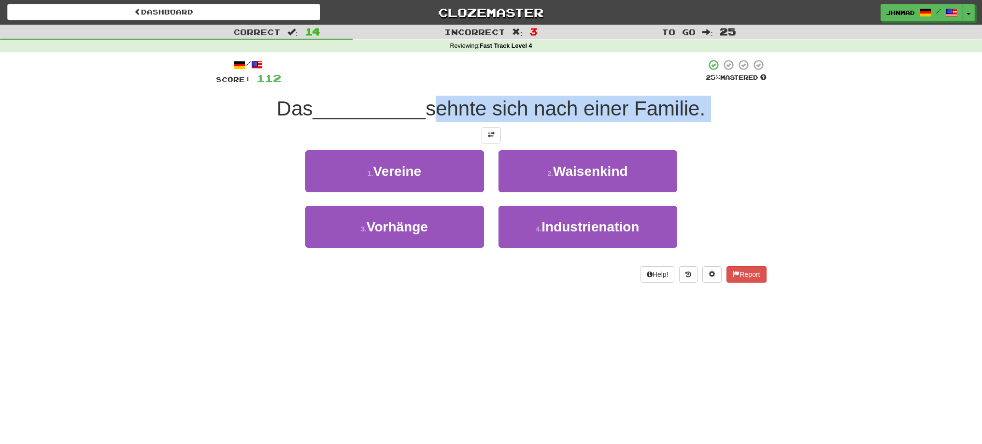
drag, startPoint x: 429, startPoint y: 113, endPoint x: 681, endPoint y: 129, distance: 252.0
click at [681, 129] on div "/ Score: 112 25 % Mastered Das __________ sehnte sich nach einer Familie. 1 . V…" at bounding box center [491, 171] width 550 height 224
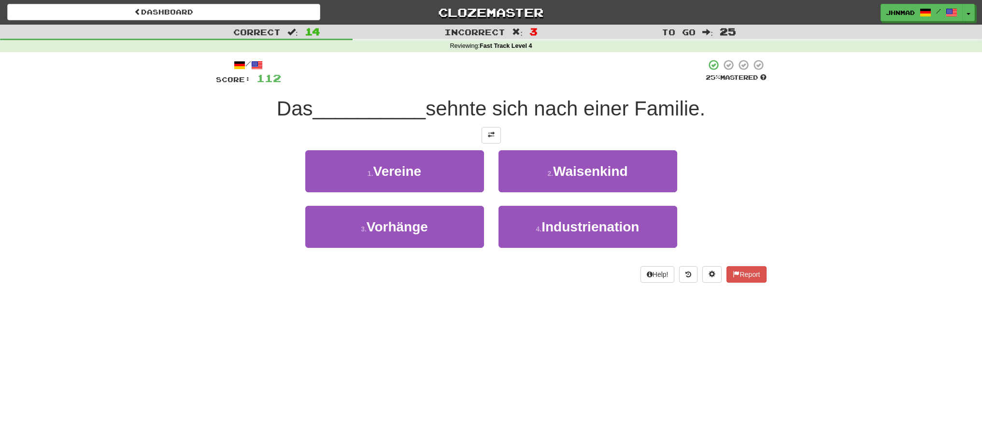
click at [604, 70] on div at bounding box center [493, 72] width 424 height 27
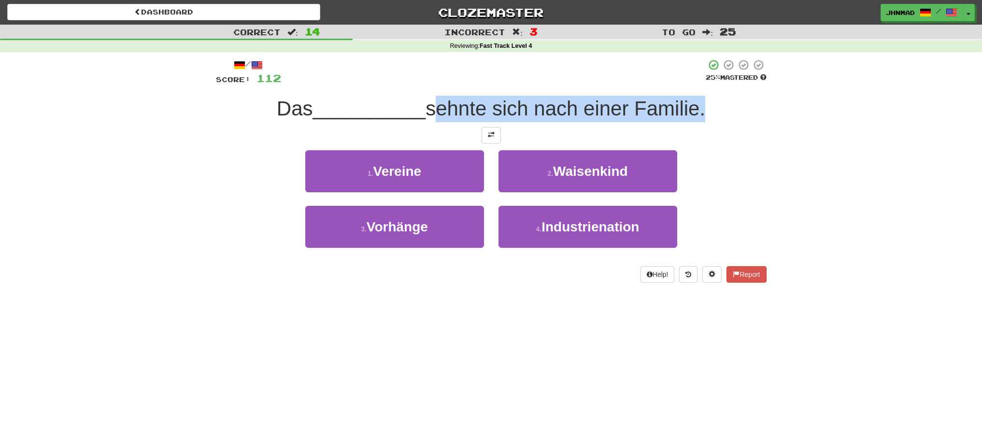
drag, startPoint x: 435, startPoint y: 104, endPoint x: 701, endPoint y: 94, distance: 266.7
click at [701, 94] on div "/ Score: 112 25 % Mastered Das __________ sehnte sich nach einer Familie. 1 . V…" at bounding box center [491, 171] width 550 height 224
click at [695, 84] on div at bounding box center [695, 84] width 0 height 0
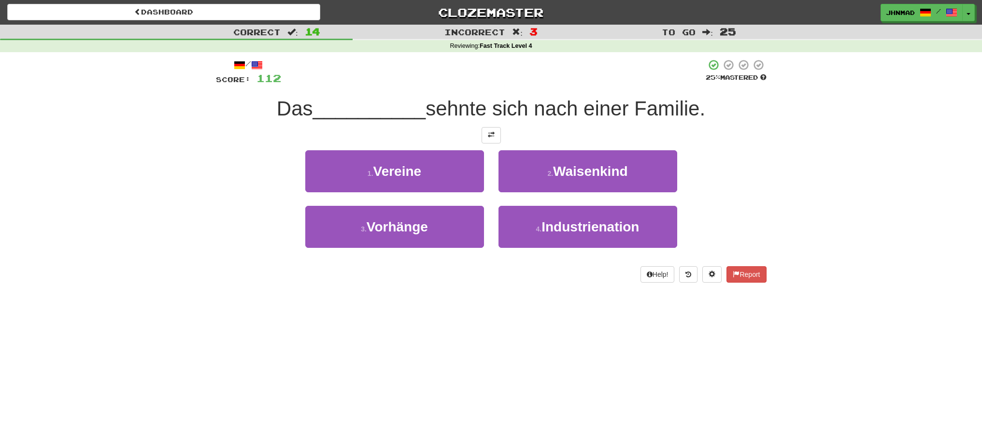
click at [380, 106] on span "__________" at bounding box center [369, 108] width 113 height 23
click at [492, 131] on span at bounding box center [491, 134] width 7 height 7
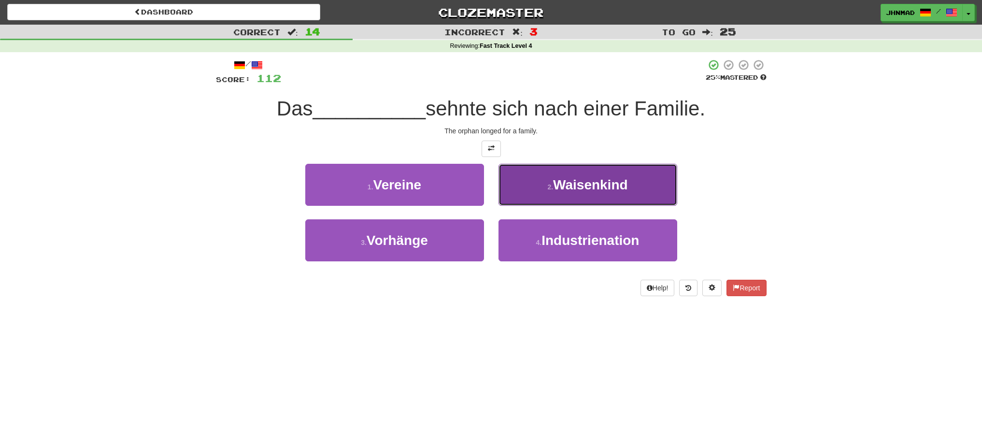
click at [570, 193] on button "2 . Waisenkind" at bounding box center [587, 185] width 179 height 42
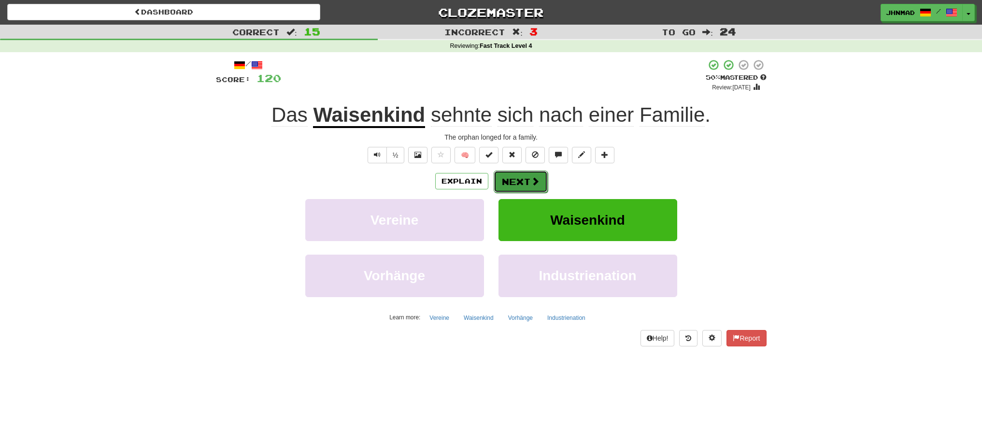
click at [514, 185] on button "Next" at bounding box center [520, 181] width 54 height 22
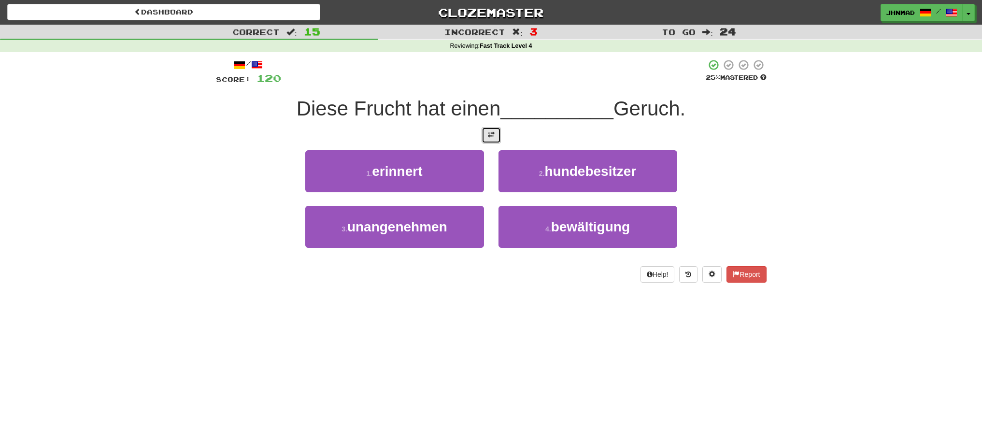
click at [493, 138] on span at bounding box center [491, 134] width 7 height 7
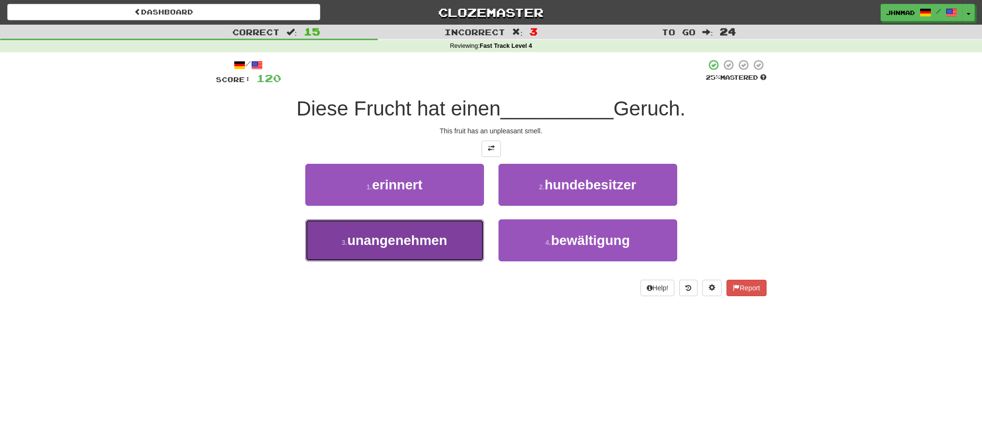
click at [434, 245] on span "unangenehmen" at bounding box center [397, 240] width 100 height 15
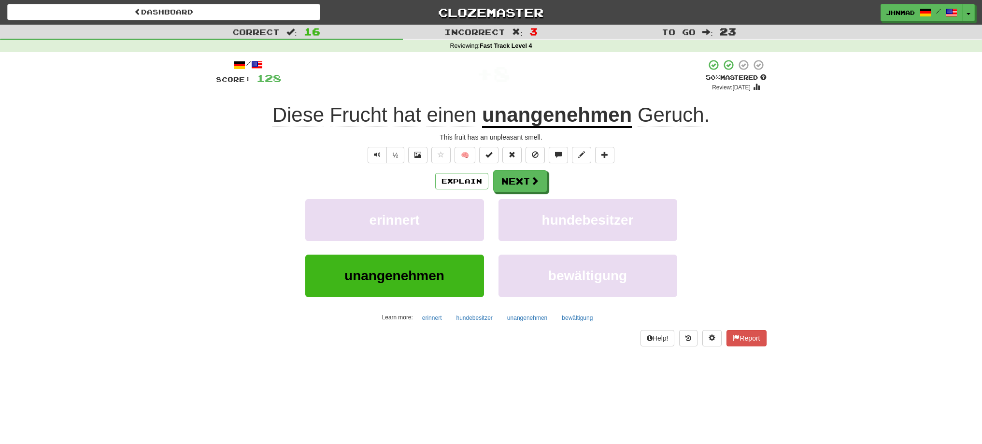
click at [545, 124] on u "unangenehmen" at bounding box center [557, 115] width 150 height 25
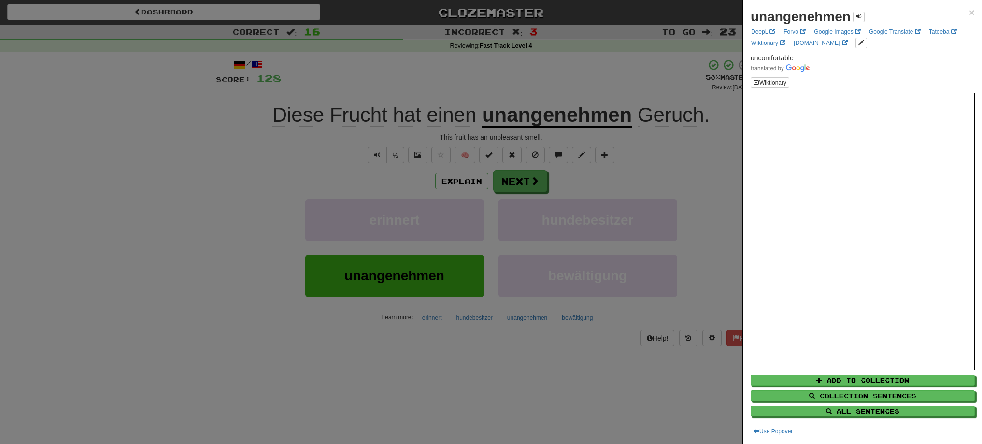
click at [496, 180] on div at bounding box center [491, 222] width 982 height 444
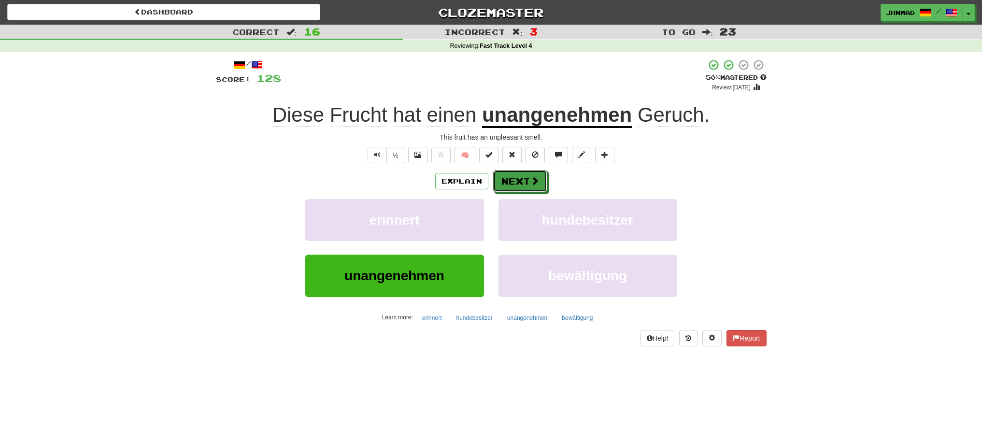
click at [496, 180] on button "Next" at bounding box center [520, 181] width 54 height 22
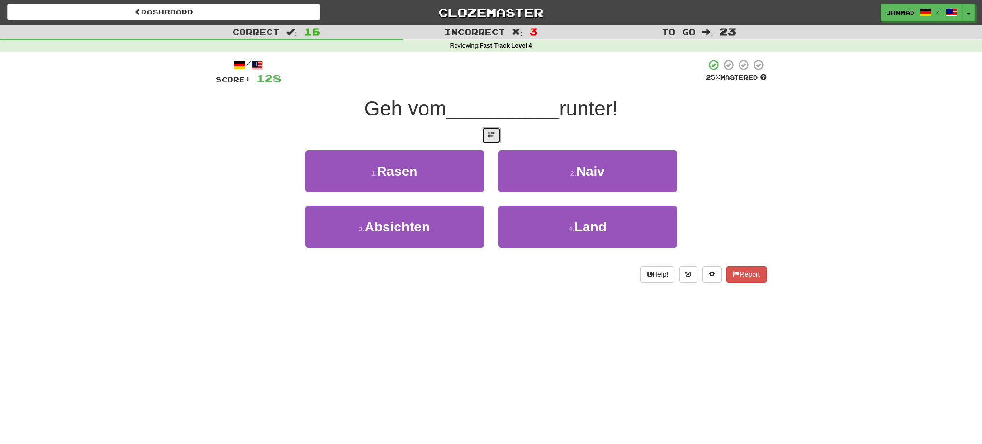
click at [495, 138] on button at bounding box center [490, 135] width 19 height 16
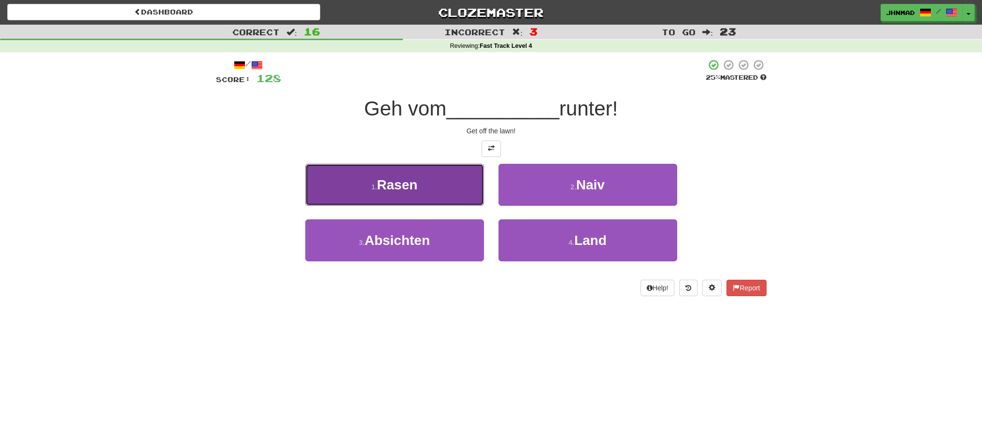
click at [465, 184] on button "1 . Rasen" at bounding box center [394, 185] width 179 height 42
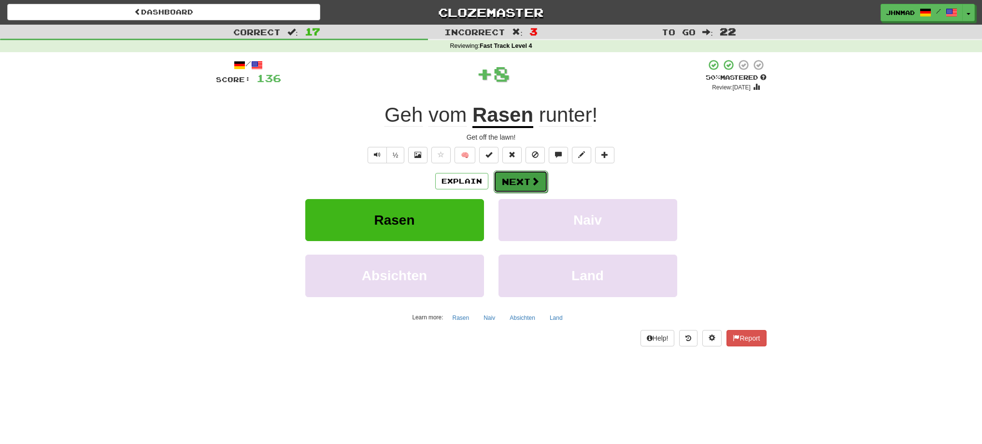
click at [505, 179] on button "Next" at bounding box center [520, 181] width 54 height 22
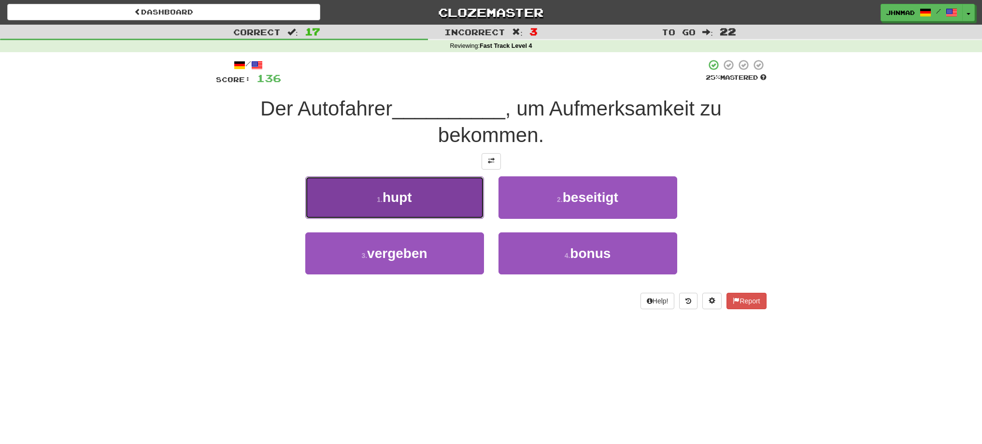
click at [445, 203] on button "1 . hupt" at bounding box center [394, 197] width 179 height 42
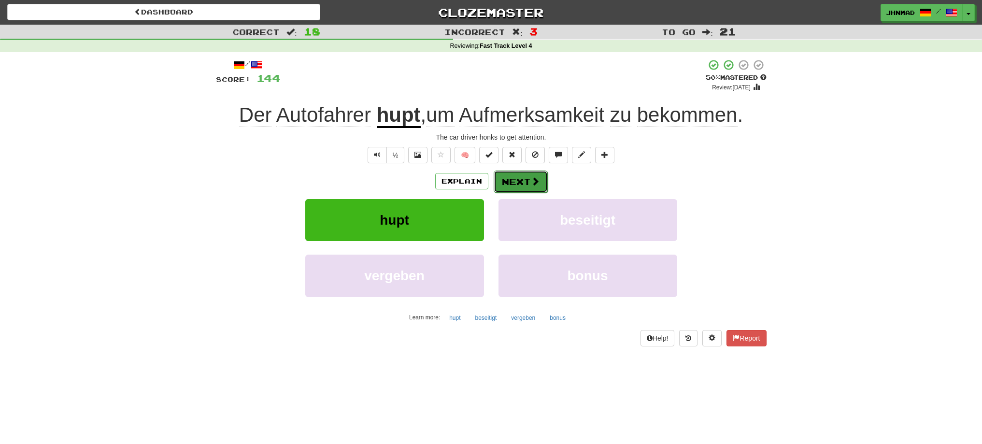
click at [519, 175] on button "Next" at bounding box center [520, 181] width 54 height 22
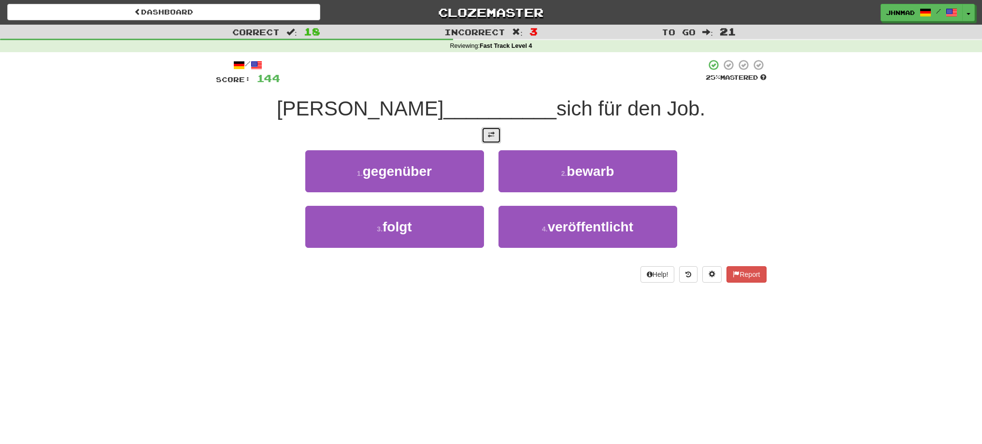
click at [497, 138] on button at bounding box center [490, 135] width 19 height 16
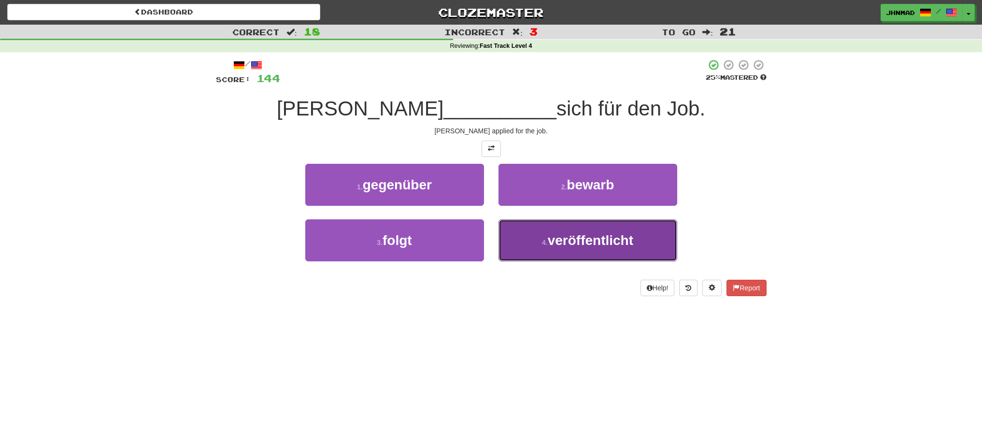
click at [603, 240] on span "veröffentlicht" at bounding box center [589, 240] width 85 height 15
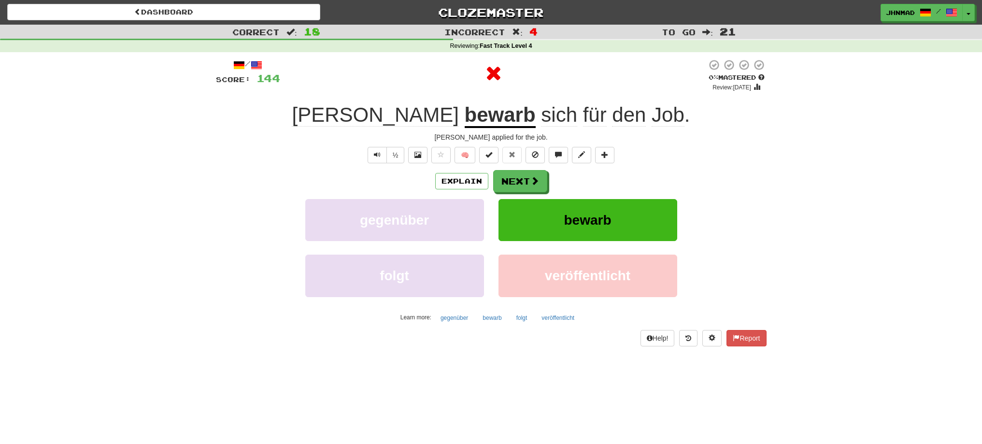
click at [464, 120] on u "bewarb" at bounding box center [499, 115] width 71 height 25
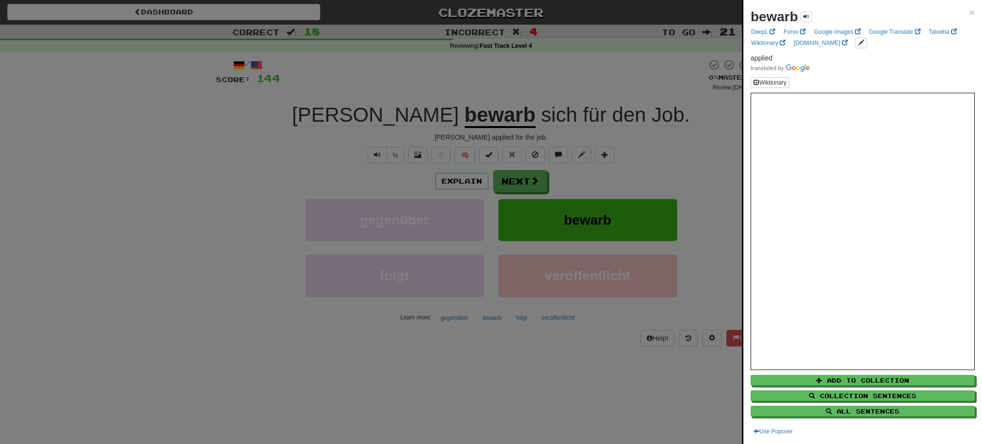
click at [436, 88] on div at bounding box center [491, 222] width 982 height 444
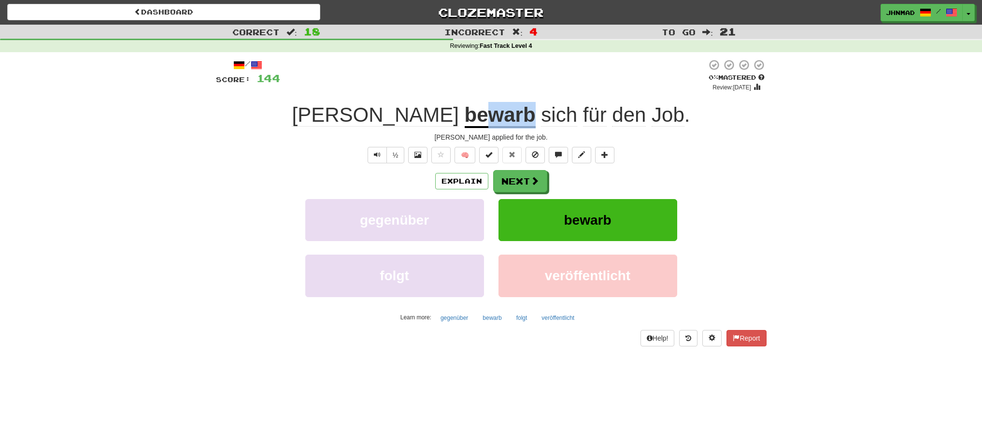
drag, startPoint x: 427, startPoint y: 112, endPoint x: 468, endPoint y: 109, distance: 41.2
click at [468, 109] on u "bewarb" at bounding box center [499, 115] width 71 height 25
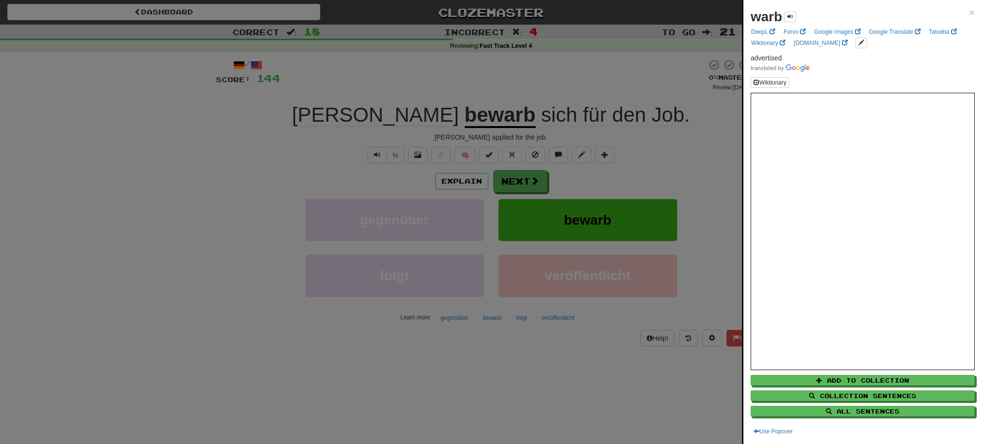
click at [507, 183] on div at bounding box center [491, 222] width 982 height 444
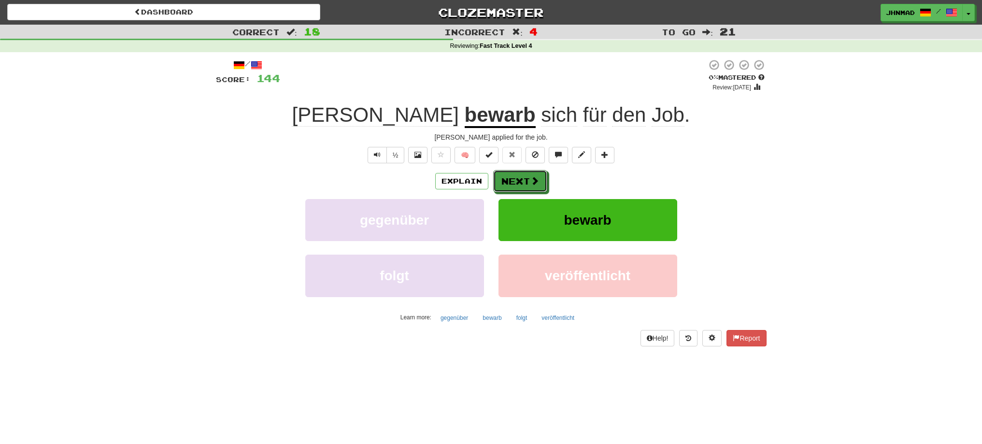
click at [507, 183] on button "Next" at bounding box center [520, 181] width 54 height 22
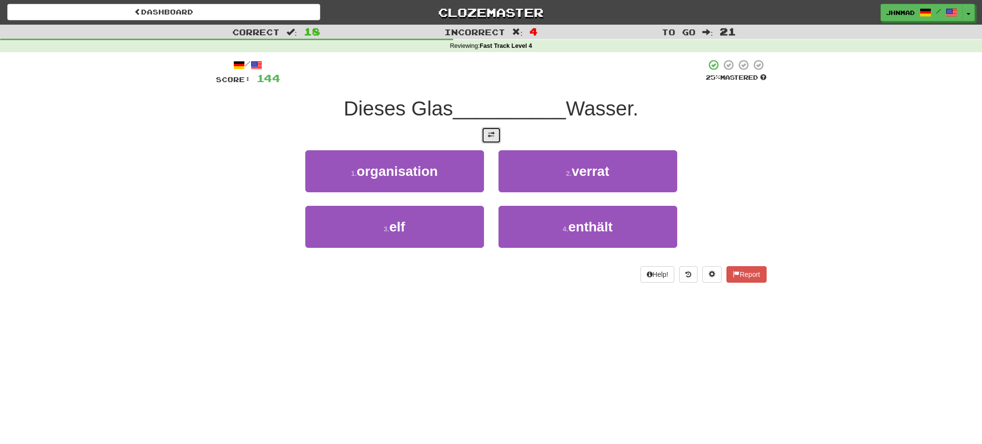
click at [499, 139] on button at bounding box center [490, 135] width 19 height 16
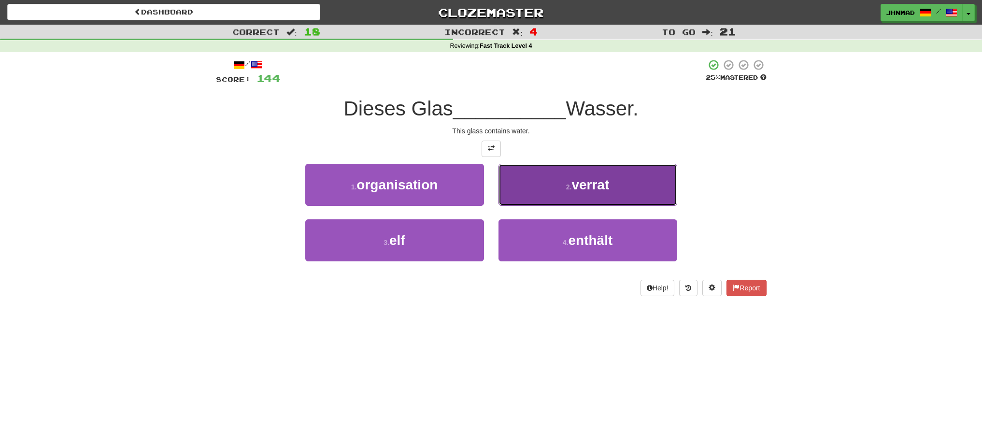
click at [629, 190] on button "2 . verrat" at bounding box center [587, 185] width 179 height 42
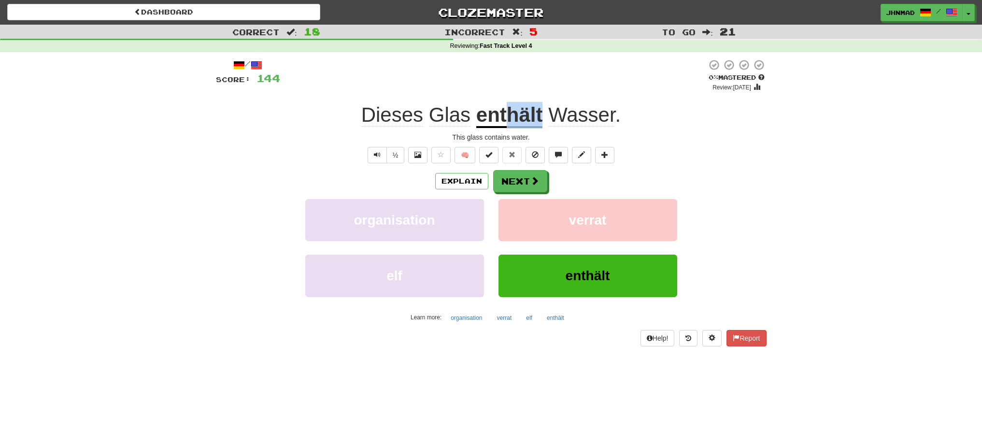
drag, startPoint x: 505, startPoint y: 111, endPoint x: 541, endPoint y: 99, distance: 37.6
click at [541, 99] on div "/ Score: 144 0 % Mastered Review: 2025-09-16 Dieses Glas enthält Wasser . This …" at bounding box center [491, 202] width 550 height 287
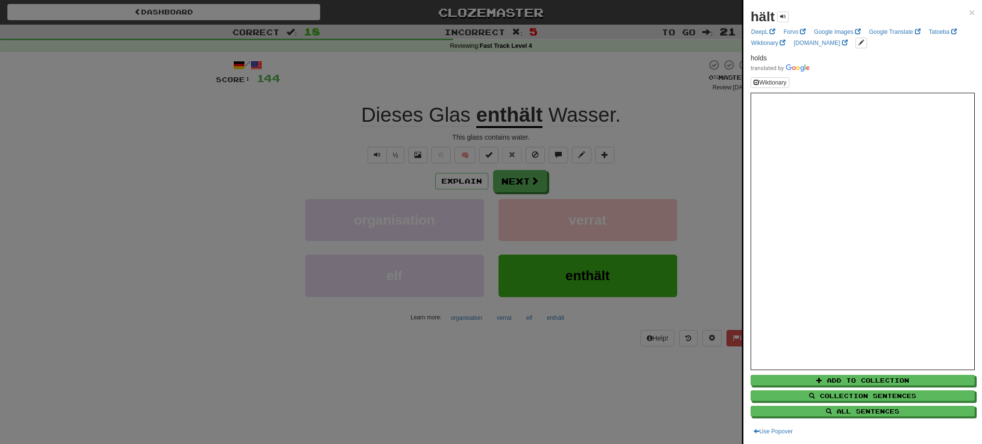
click at [493, 115] on div at bounding box center [491, 222] width 982 height 444
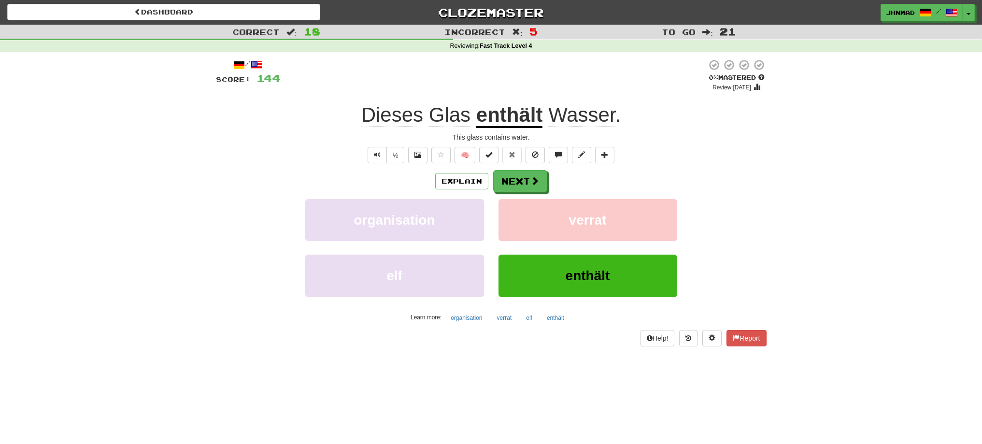
click at [493, 115] on u "enthält" at bounding box center [509, 115] width 67 height 25
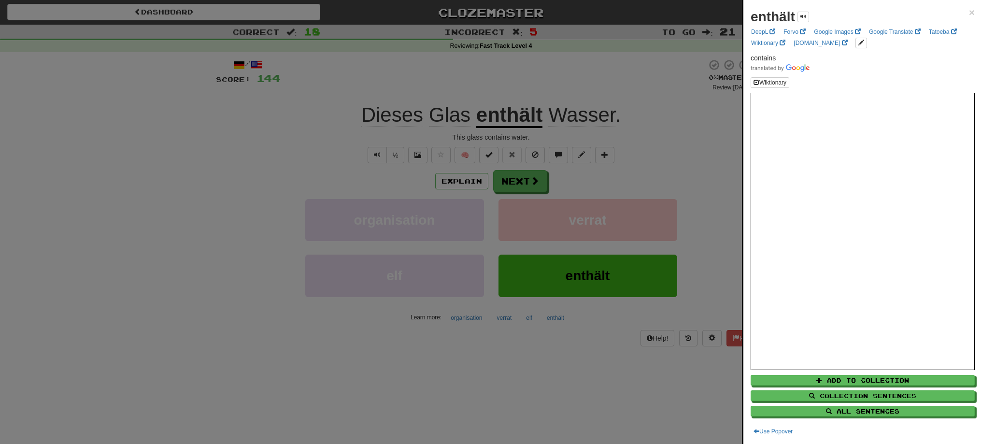
click at [523, 180] on div at bounding box center [491, 222] width 982 height 444
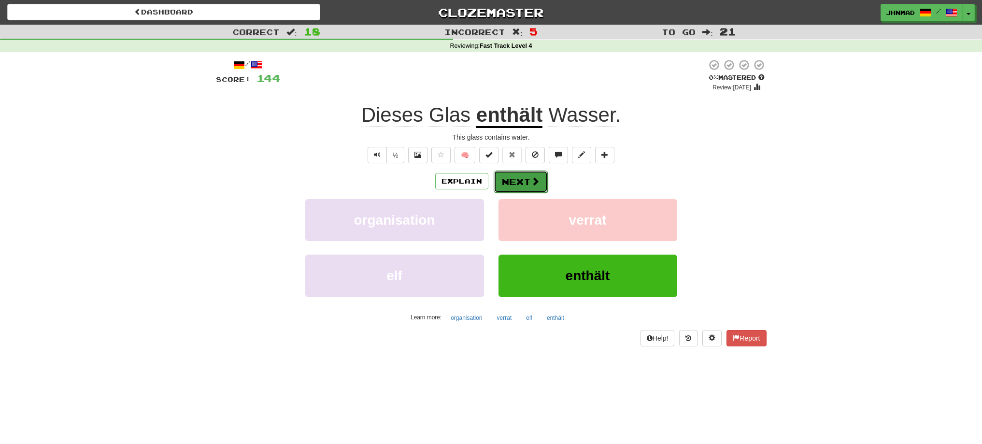
click at [522, 179] on button "Next" at bounding box center [520, 181] width 54 height 22
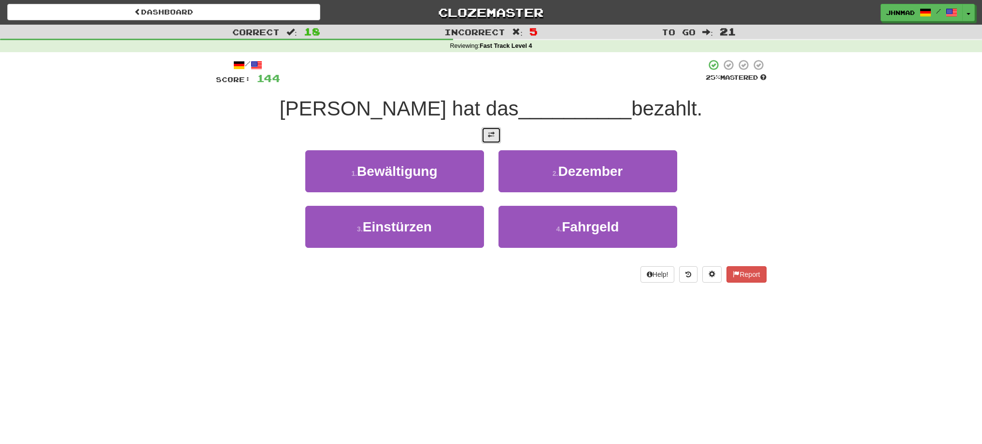
click at [496, 140] on button at bounding box center [490, 135] width 19 height 16
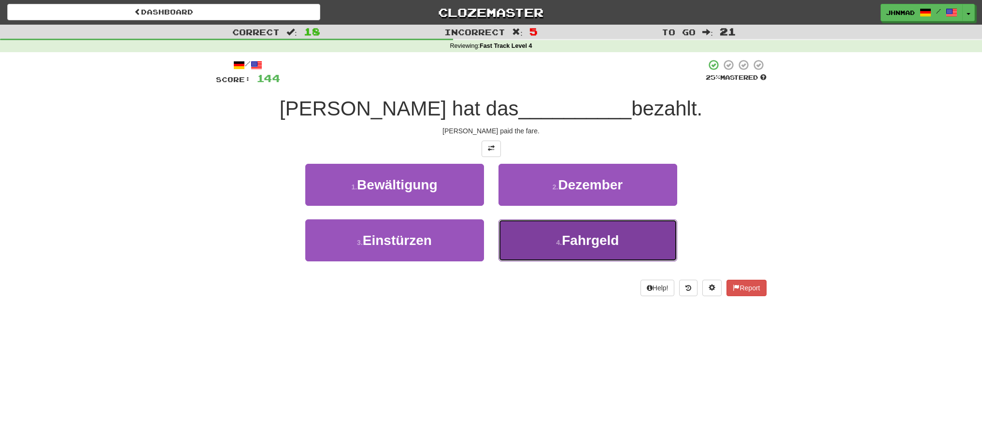
click at [549, 232] on button "4 . Fahrgeld" at bounding box center [587, 240] width 179 height 42
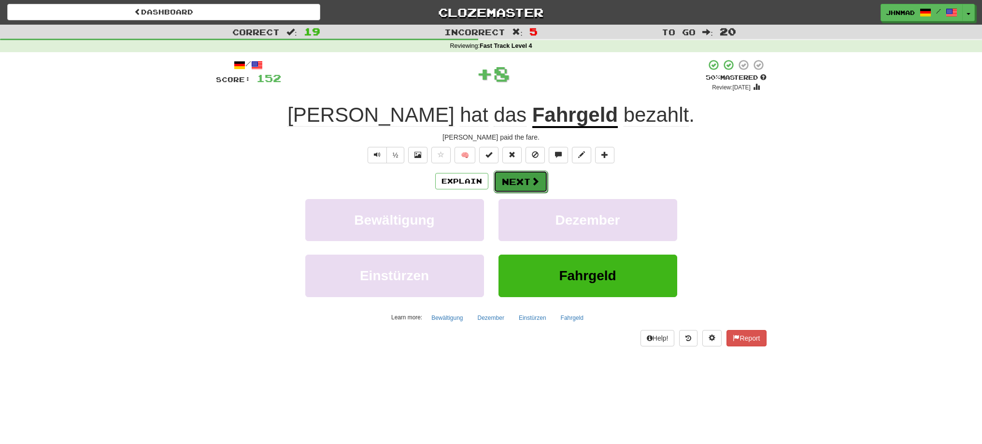
click at [511, 177] on button "Next" at bounding box center [520, 181] width 54 height 22
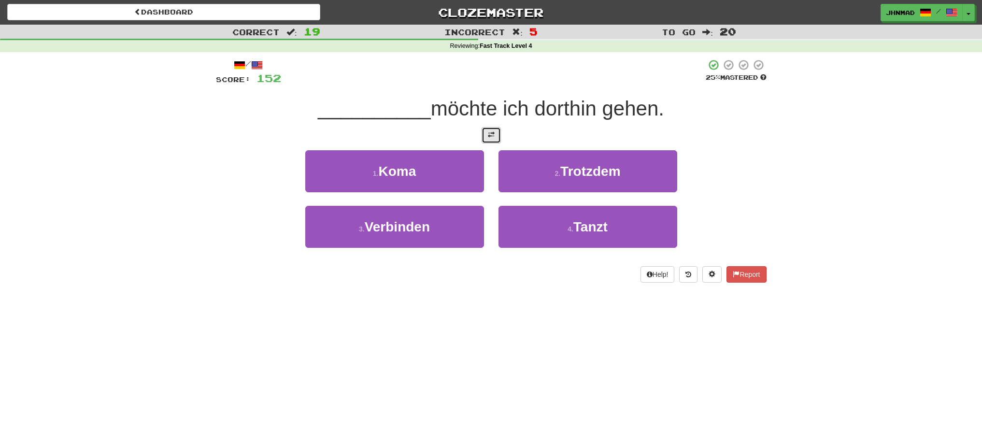
click at [493, 140] on button at bounding box center [490, 135] width 19 height 16
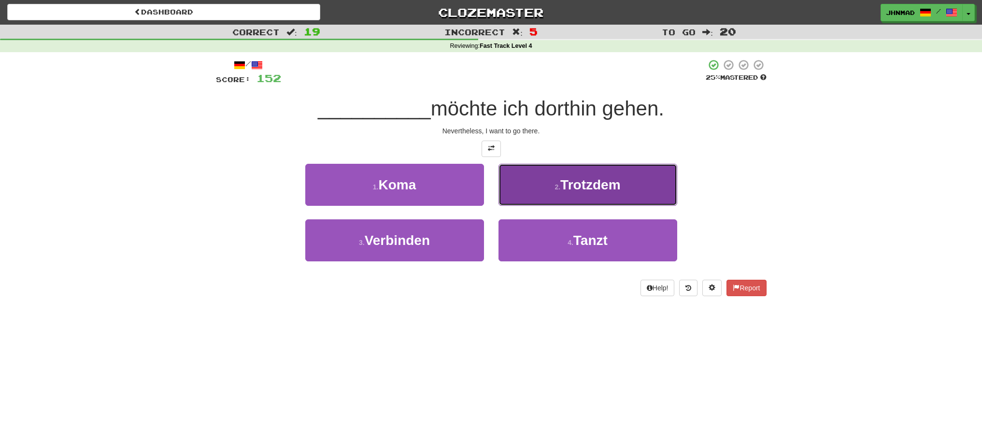
click at [534, 175] on button "2 . Trotzdem" at bounding box center [587, 185] width 179 height 42
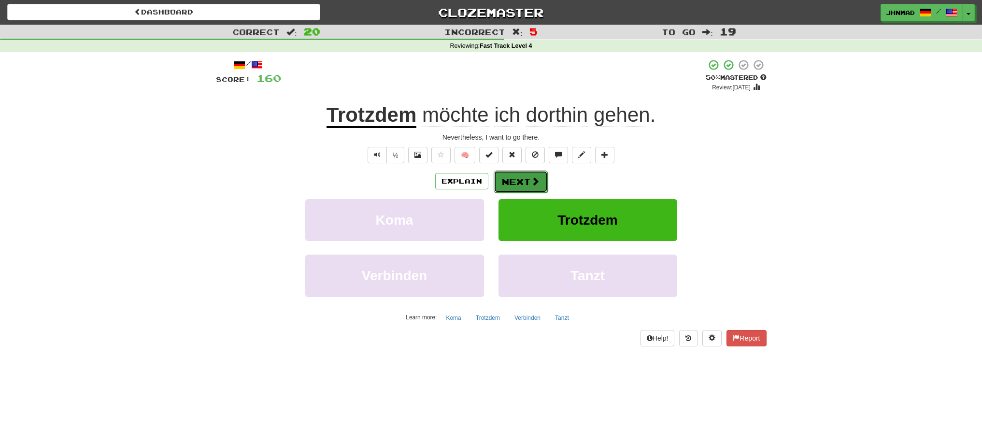
click at [511, 190] on button "Next" at bounding box center [520, 181] width 54 height 22
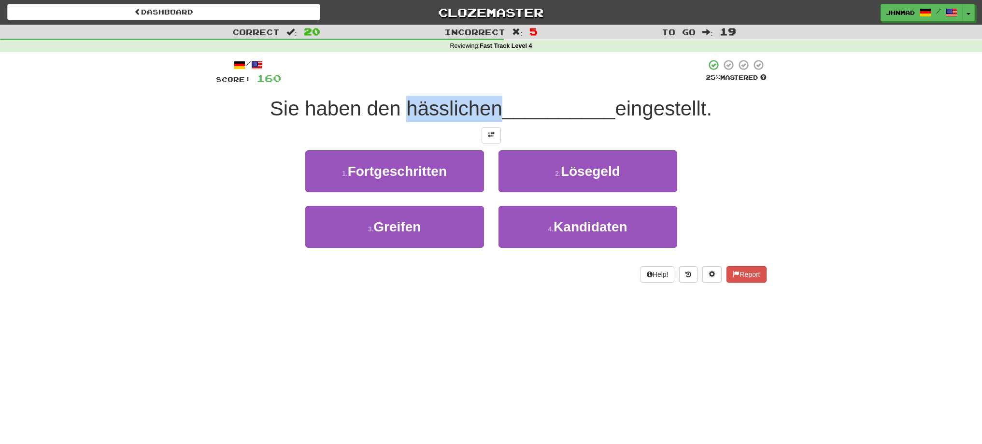
drag, startPoint x: 399, startPoint y: 111, endPoint x: 494, endPoint y: 97, distance: 96.2
click at [494, 97] on div "Sie haben den hässlichen __________ eingestellt." at bounding box center [491, 109] width 550 height 27
click at [488, 84] on div at bounding box center [488, 84] width 0 height 0
click at [483, 60] on div at bounding box center [493, 72] width 424 height 27
drag, startPoint x: 620, startPoint y: 107, endPoint x: 712, endPoint y: 103, distance: 91.8
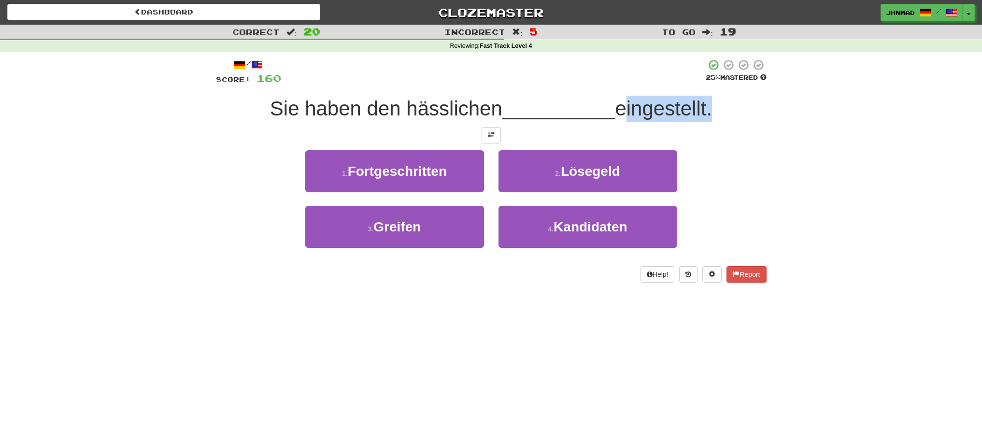
click at [712, 103] on span "eingestellt." at bounding box center [663, 108] width 97 height 23
click at [705, 84] on div at bounding box center [705, 84] width 0 height 0
click at [497, 131] on button at bounding box center [490, 135] width 19 height 16
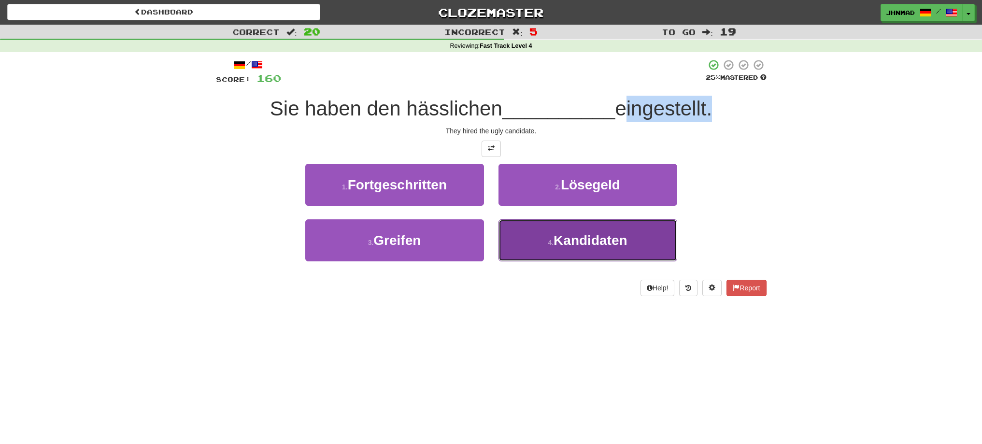
click at [584, 237] on span "Kandidaten" at bounding box center [589, 240] width 73 height 15
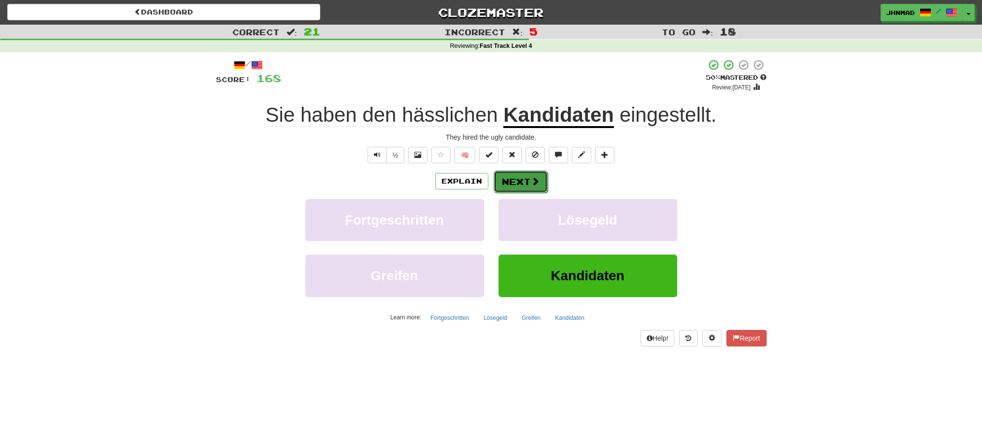
click at [529, 185] on button "Next" at bounding box center [520, 181] width 54 height 22
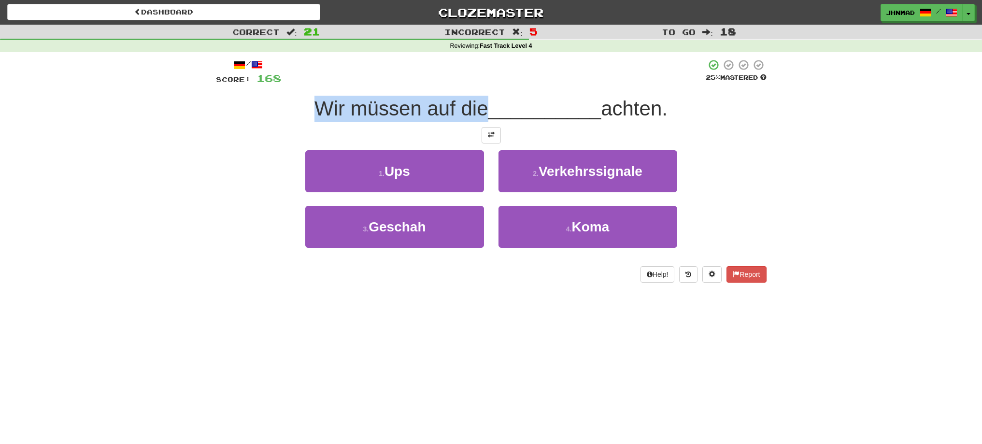
drag, startPoint x: 304, startPoint y: 98, endPoint x: 480, endPoint y: 102, distance: 176.8
click at [480, 102] on div "Wir müssen auf die __________ achten." at bounding box center [491, 109] width 550 height 27
click at [474, 84] on div at bounding box center [474, 84] width 0 height 0
click at [549, 103] on span "__________" at bounding box center [544, 108] width 113 height 23
click at [500, 130] on button at bounding box center [490, 135] width 19 height 16
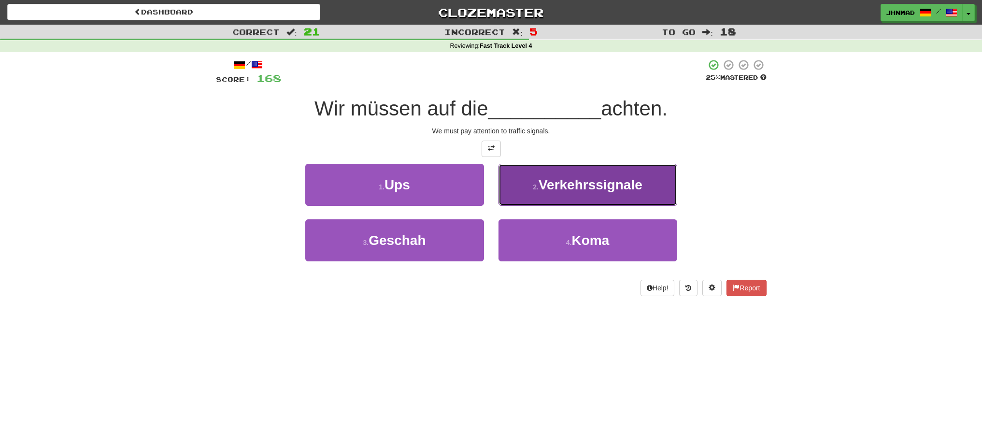
click at [582, 184] on span "Verkehrssignale" at bounding box center [590, 184] width 104 height 15
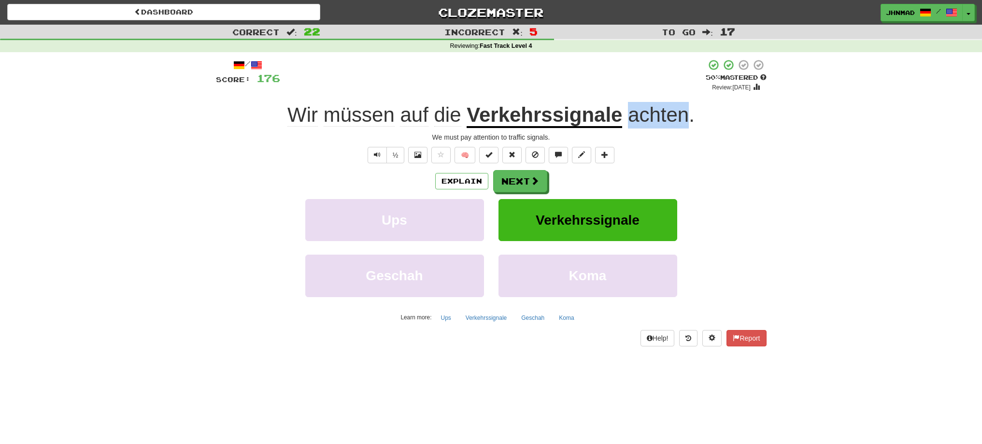
drag, startPoint x: 628, startPoint y: 111, endPoint x: 686, endPoint y: 100, distance: 59.4
click at [686, 100] on div "/ Score: 176 + 8 50 % Mastered Review: 2025-09-26 Wir müssen auf die Verkehrssi…" at bounding box center [491, 202] width 550 height 287
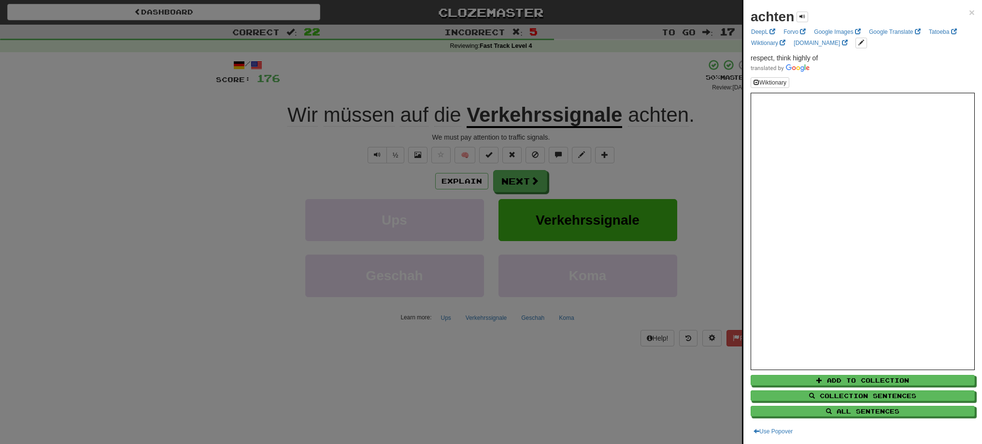
click at [534, 188] on div at bounding box center [491, 222] width 982 height 444
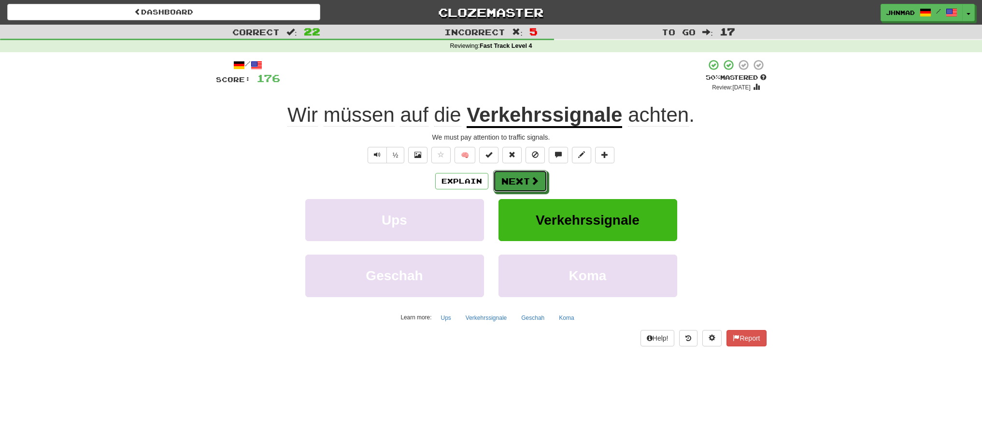
click at [534, 188] on button "Next" at bounding box center [520, 181] width 54 height 22
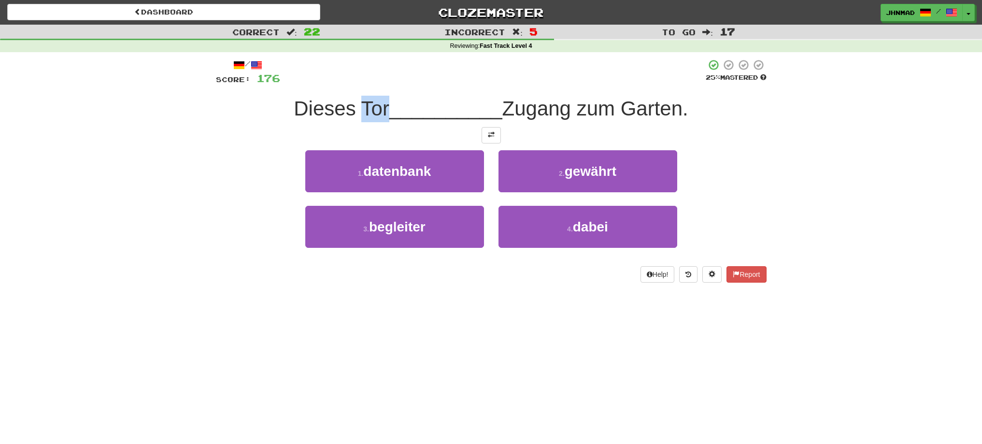
drag, startPoint x: 359, startPoint y: 103, endPoint x: 382, endPoint y: 101, distance: 23.8
click at [382, 101] on span "Dieses Tor" at bounding box center [342, 108] width 96 height 23
click at [376, 84] on div at bounding box center [376, 84] width 0 height 0
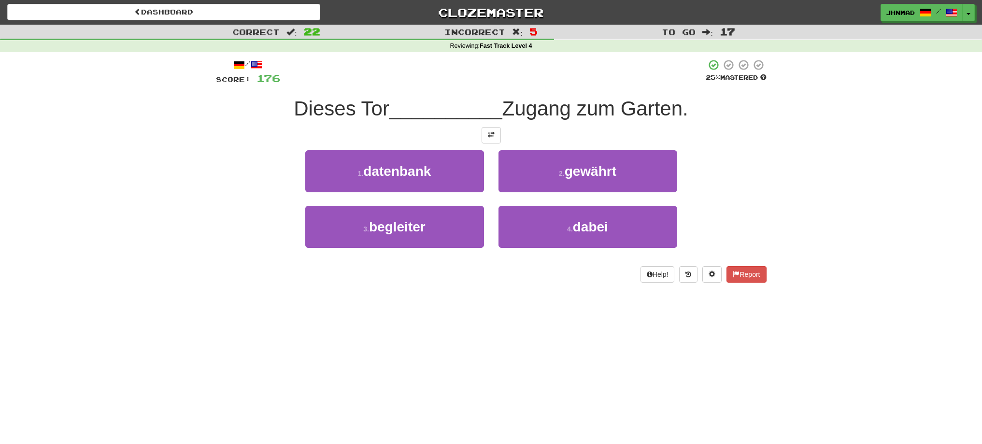
drag, startPoint x: 489, startPoint y: 386, endPoint x: 491, endPoint y: 379, distance: 7.4
click at [490, 382] on div "Dashboard Clozemaster jhnmad / Toggle Dropdown Dashboard Leaderboard Activity F…" at bounding box center [491, 222] width 982 height 444
click at [491, 136] on span at bounding box center [491, 134] width 7 height 7
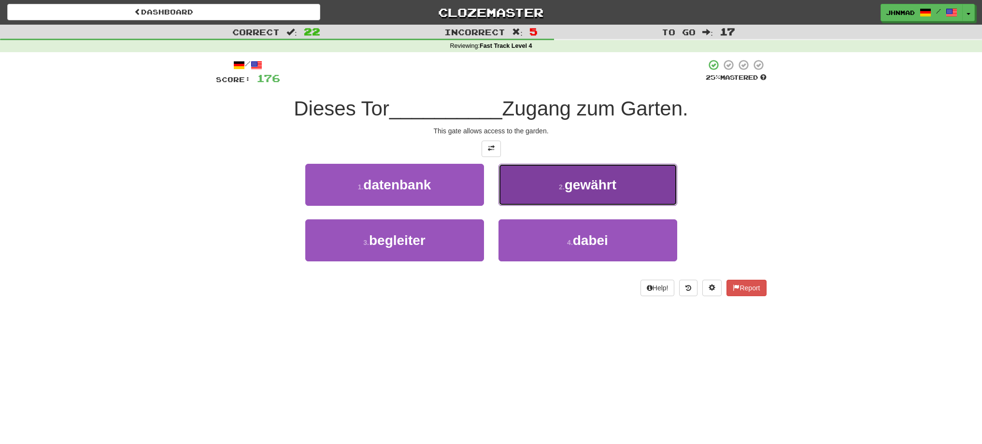
click at [589, 186] on span "gewährt" at bounding box center [590, 184] width 52 height 15
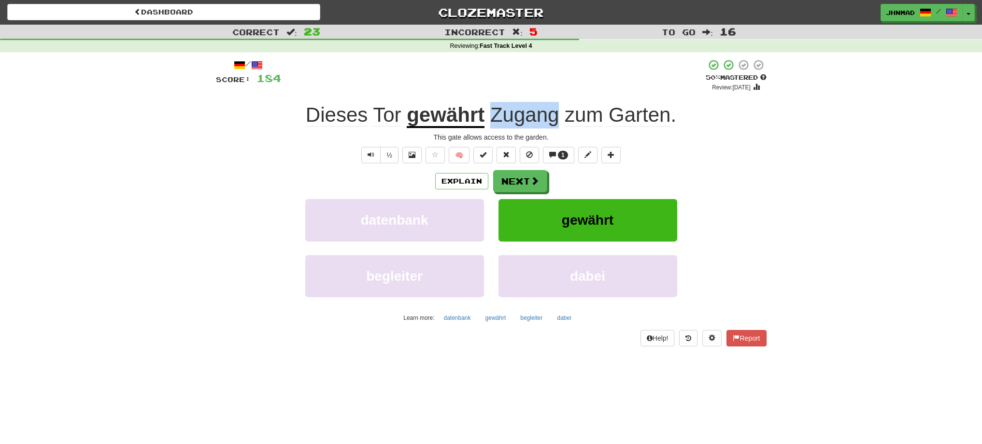
drag, startPoint x: 492, startPoint y: 113, endPoint x: 557, endPoint y: 103, distance: 65.4
click at [557, 103] on span "Zugang" at bounding box center [524, 114] width 69 height 23
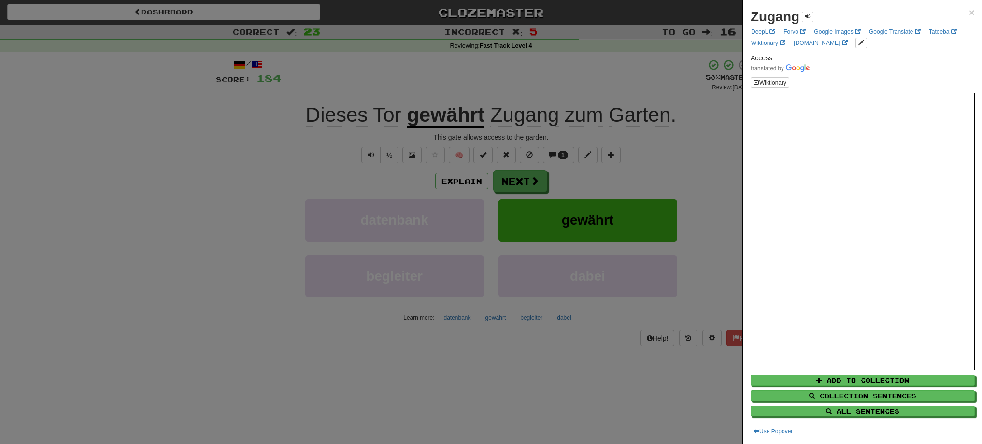
click at [517, 176] on div at bounding box center [491, 222] width 982 height 444
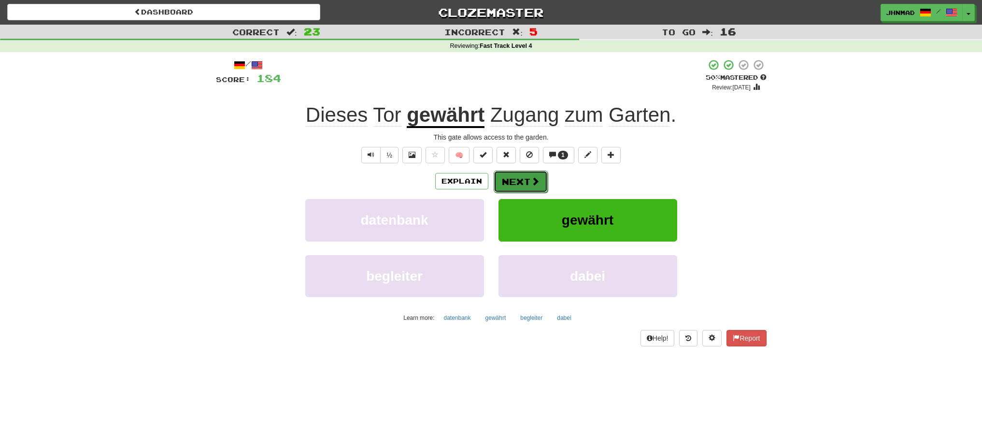
click at [514, 179] on button "Next" at bounding box center [520, 181] width 54 height 22
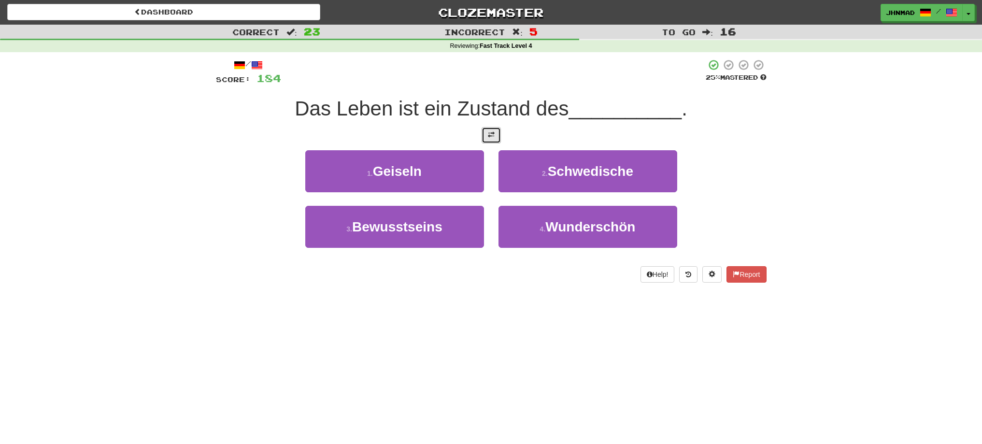
click at [488, 132] on span at bounding box center [491, 134] width 7 height 7
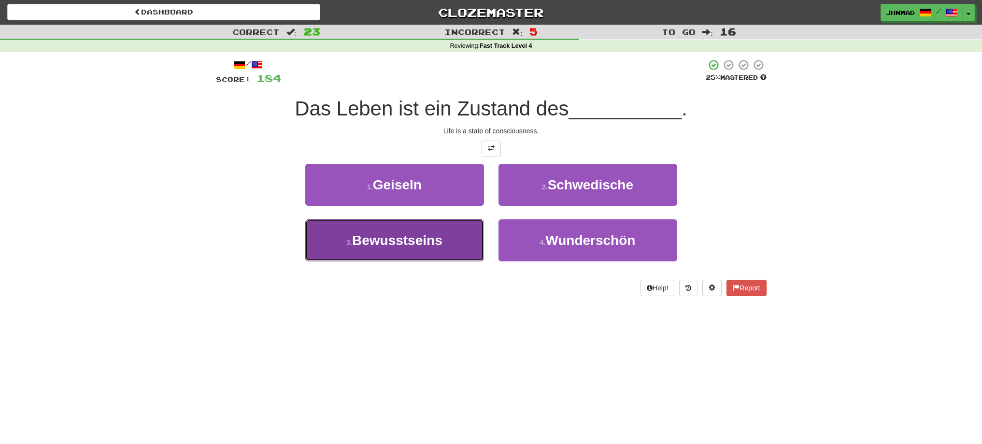
click at [378, 244] on span "Bewusstseins" at bounding box center [397, 240] width 90 height 15
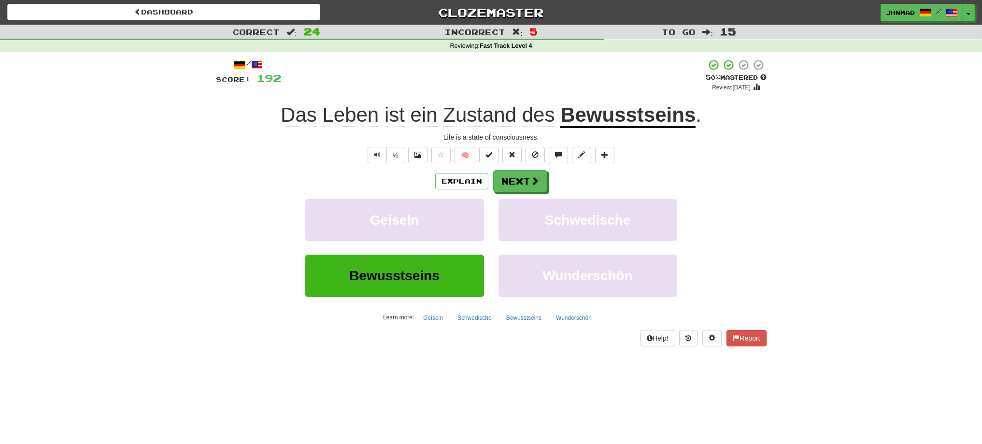
click at [589, 116] on u "Bewusstseins" at bounding box center [627, 115] width 135 height 25
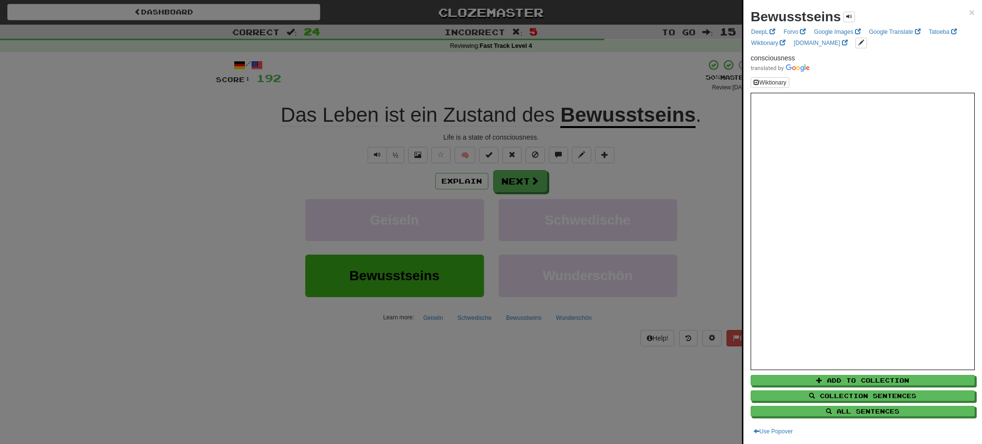
click at [527, 172] on div at bounding box center [491, 222] width 982 height 444
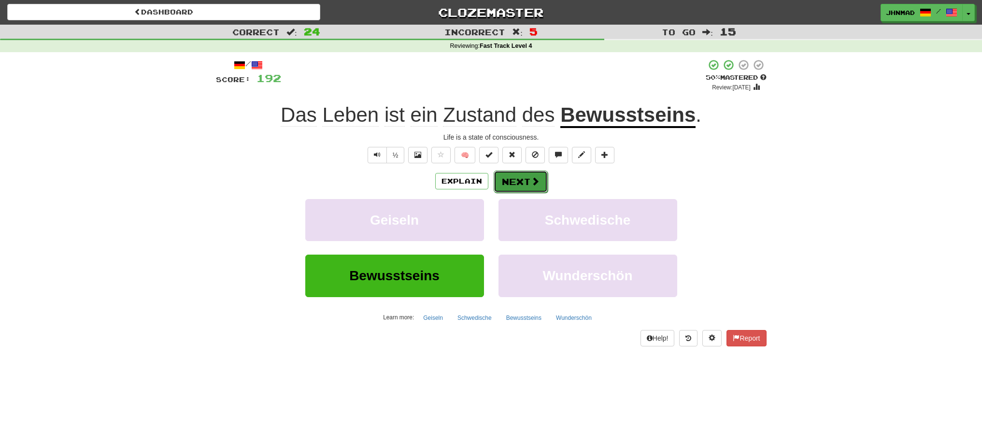
click at [518, 186] on button "Next" at bounding box center [520, 181] width 54 height 22
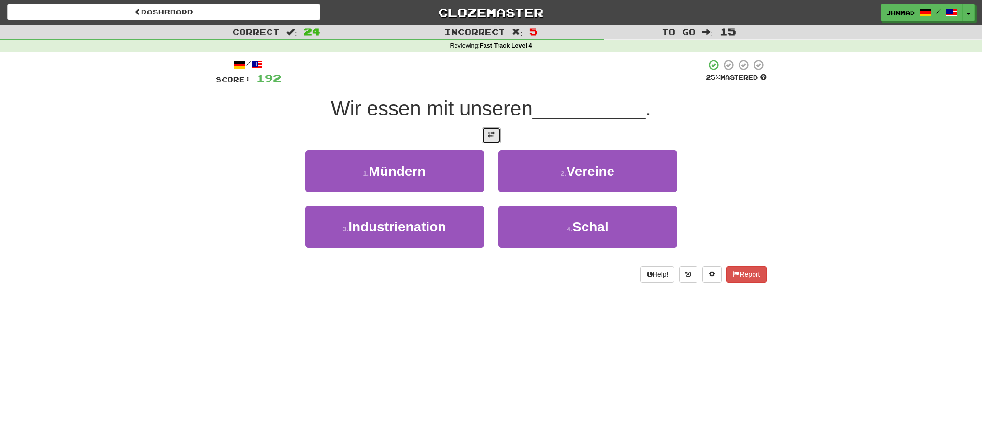
click at [489, 135] on span at bounding box center [491, 134] width 7 height 7
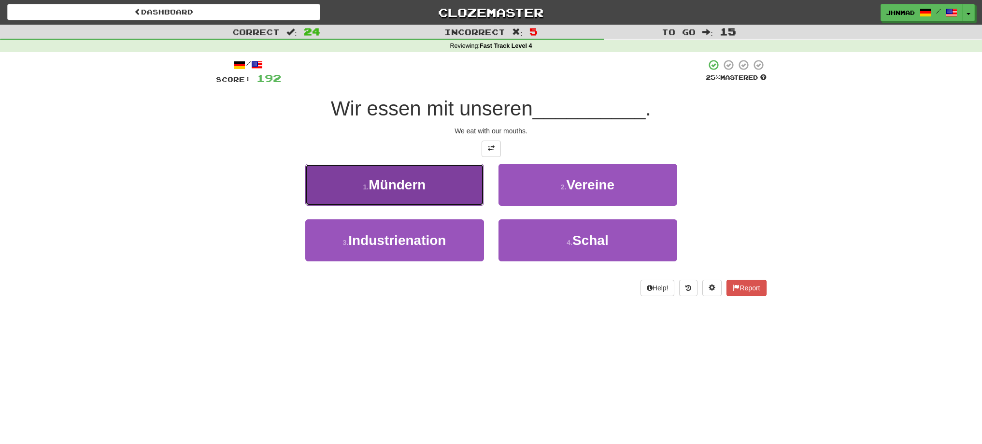
click at [414, 184] on span "Mündern" at bounding box center [396, 184] width 57 height 15
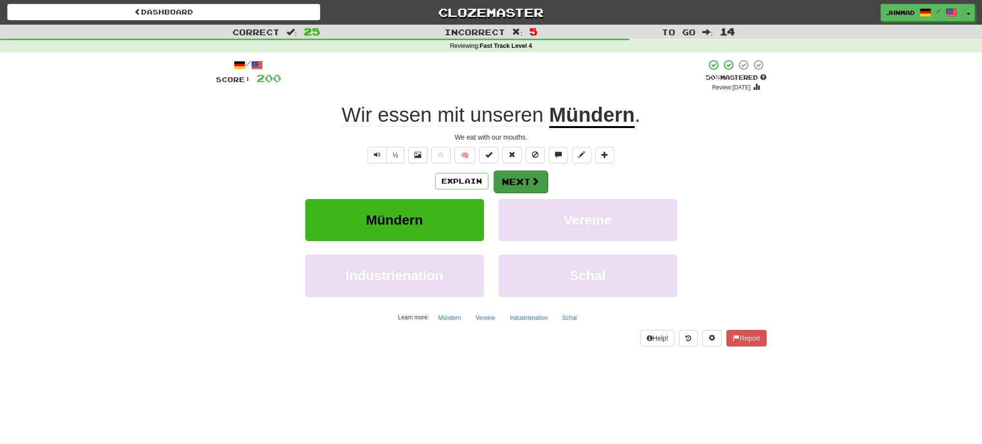
click at [522, 191] on div "Explain Next Mündern Vereine Industrienation Schal Learn more: Mündern Vereine …" at bounding box center [491, 247] width 550 height 155
click at [524, 182] on button "Next" at bounding box center [520, 181] width 54 height 22
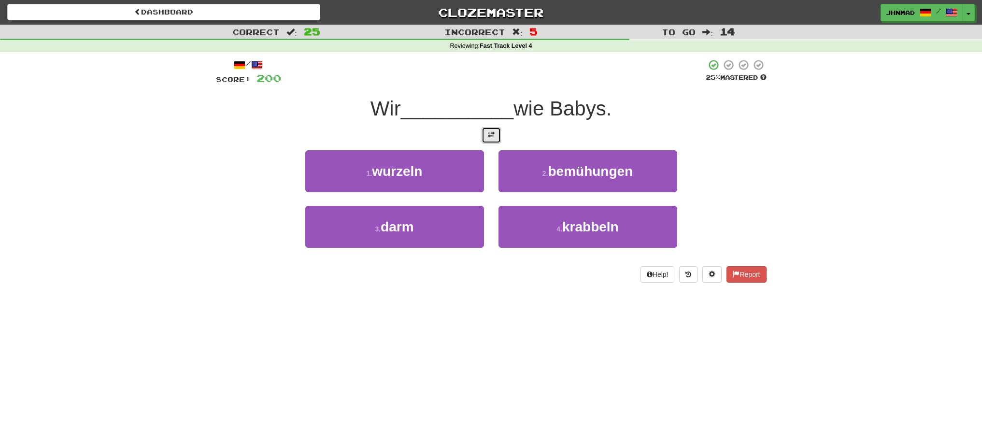
click at [490, 134] on span at bounding box center [491, 134] width 7 height 7
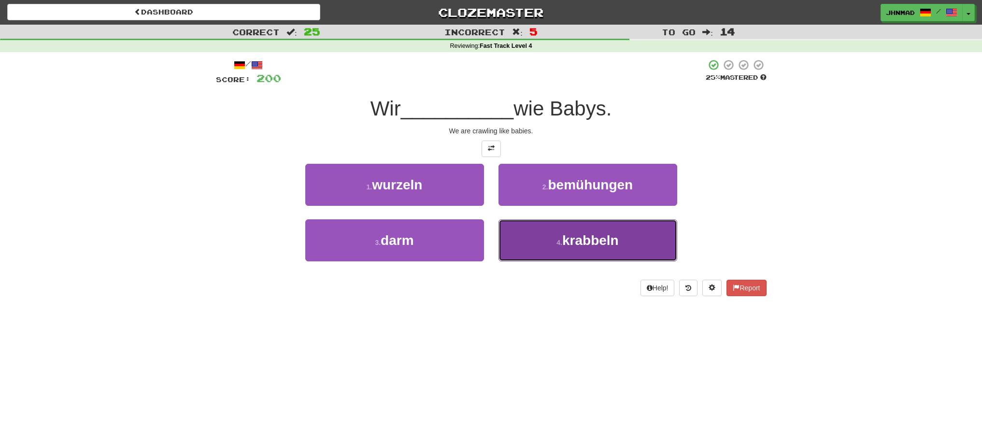
click at [566, 242] on span "krabbeln" at bounding box center [590, 240] width 56 height 15
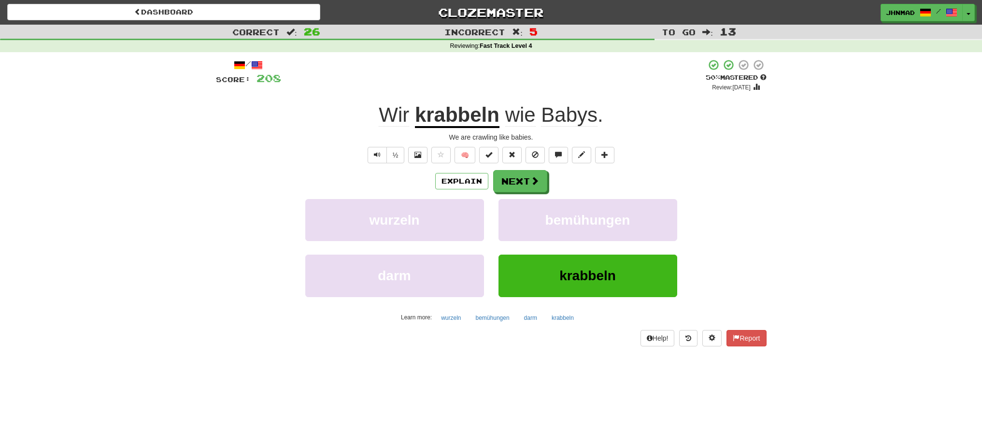
click at [426, 114] on u "krabbeln" at bounding box center [457, 115] width 84 height 25
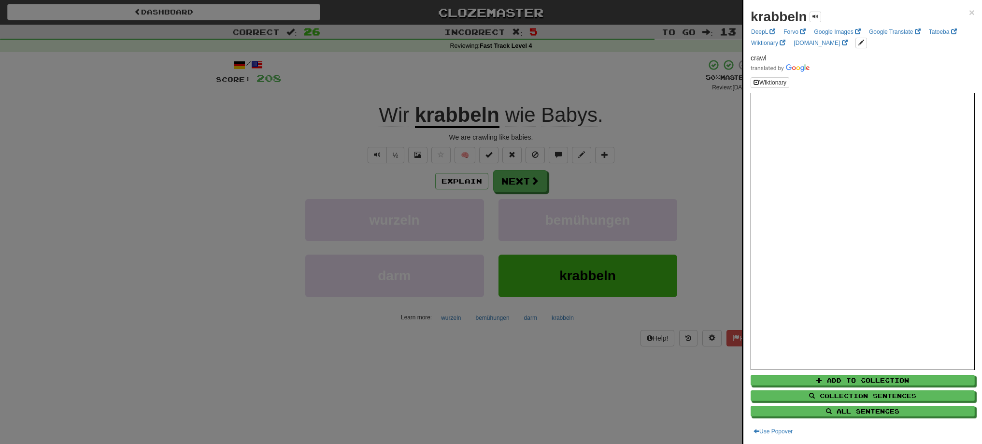
click at [528, 180] on div at bounding box center [491, 222] width 982 height 444
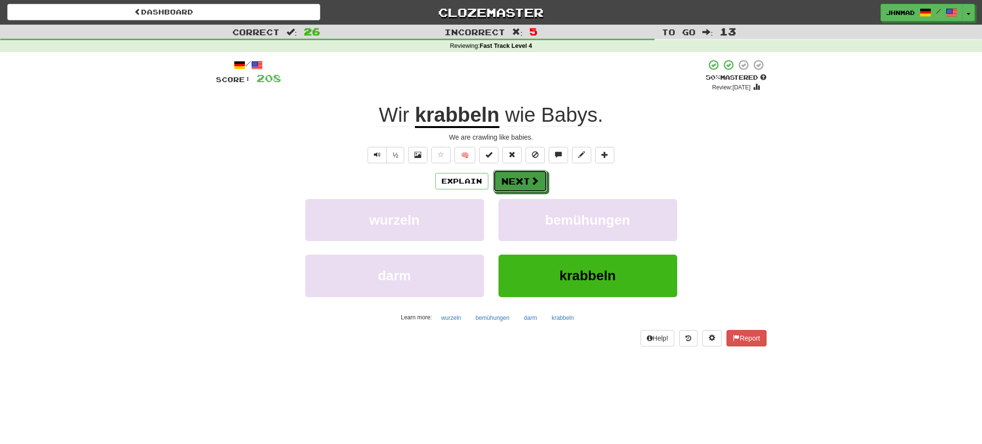
click at [528, 180] on button "Next" at bounding box center [520, 181] width 54 height 22
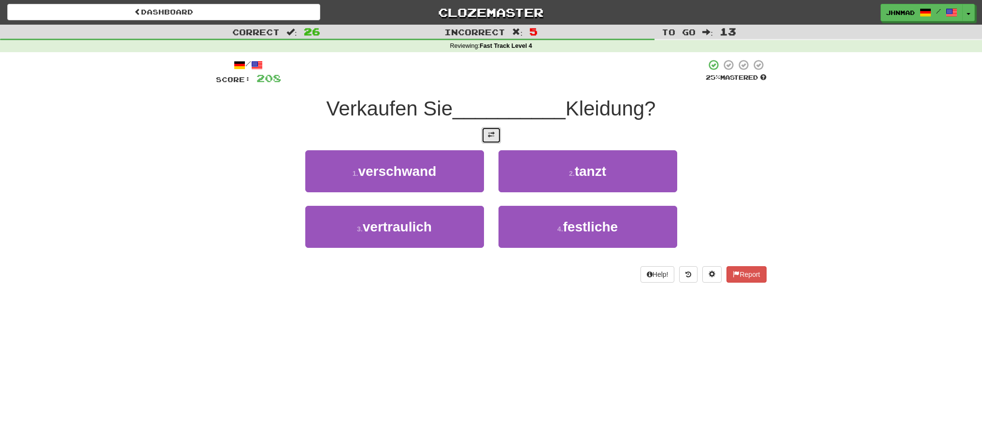
click at [489, 136] on span at bounding box center [491, 134] width 7 height 7
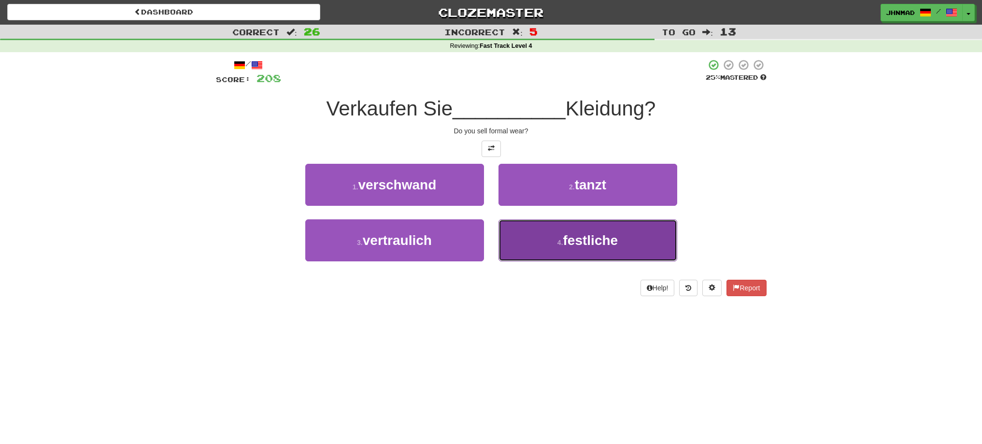
click at [594, 246] on span "festliche" at bounding box center [590, 240] width 55 height 15
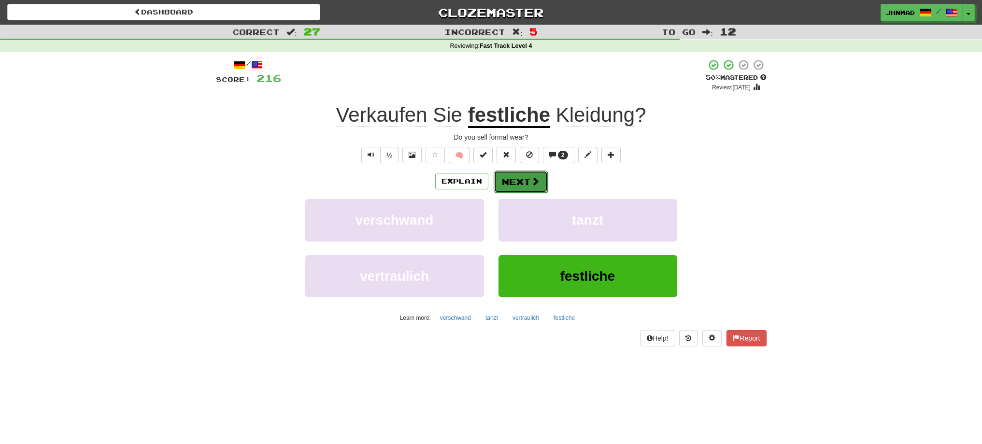
click at [534, 184] on span at bounding box center [535, 181] width 9 height 9
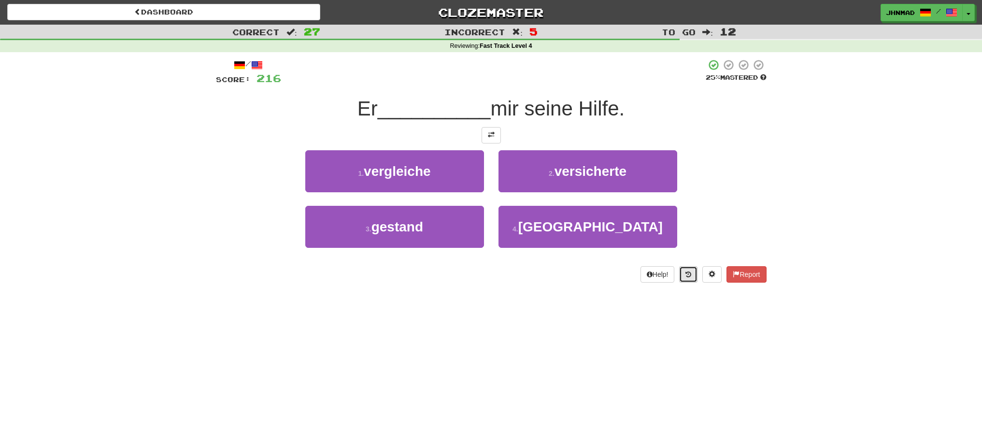
click at [682, 270] on button at bounding box center [688, 274] width 18 height 16
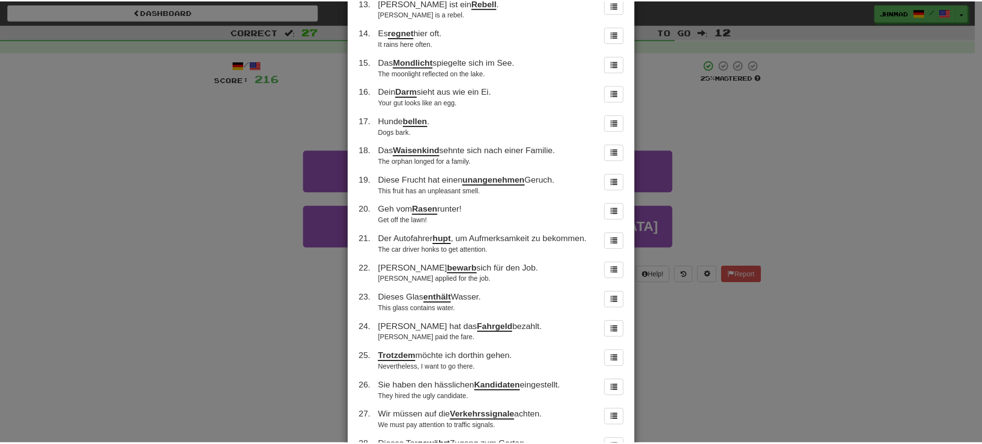
scroll to position [621, 0]
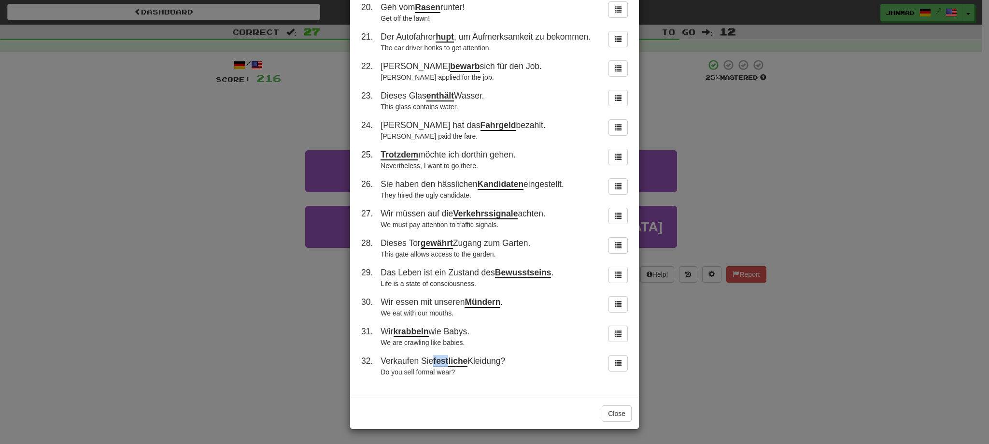
drag, startPoint x: 431, startPoint y: 361, endPoint x: 447, endPoint y: 361, distance: 15.9
click at [447, 361] on span "Verkaufen Sie festliche Kleidung?" at bounding box center [442, 361] width 125 height 11
click at [440, 342] on div at bounding box center [440, 342] width 0 height 0
click at [295, 285] on div "× Round History 1 . Sie hat uns einen Snack zubereitet. She fixed us a snack. 2…" at bounding box center [494, 222] width 989 height 444
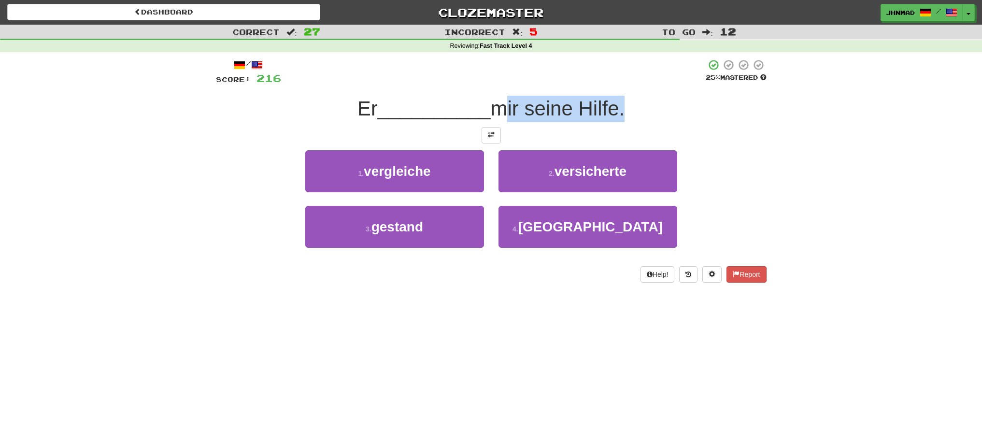
drag, startPoint x: 495, startPoint y: 107, endPoint x: 624, endPoint y: 117, distance: 128.8
click at [624, 117] on span "mir seine Hilfe." at bounding box center [557, 108] width 134 height 23
click at [498, 138] on button at bounding box center [490, 135] width 19 height 16
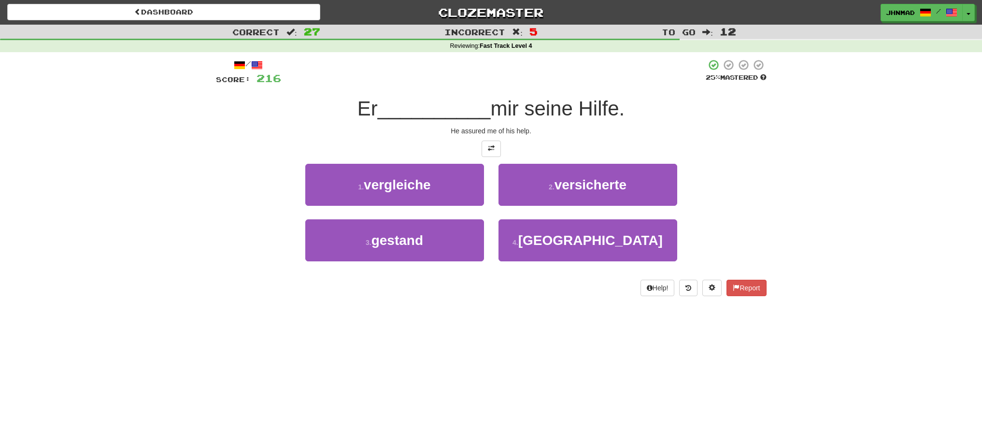
click at [570, 146] on div at bounding box center [491, 148] width 550 height 16
drag, startPoint x: 498, startPoint y: 110, endPoint x: 621, endPoint y: 102, distance: 123.8
click at [621, 102] on span "mir seine Hilfe." at bounding box center [557, 108] width 134 height 23
click at [615, 84] on div at bounding box center [615, 84] width 0 height 0
click at [753, 134] on div "He assured me of his help." at bounding box center [491, 131] width 550 height 10
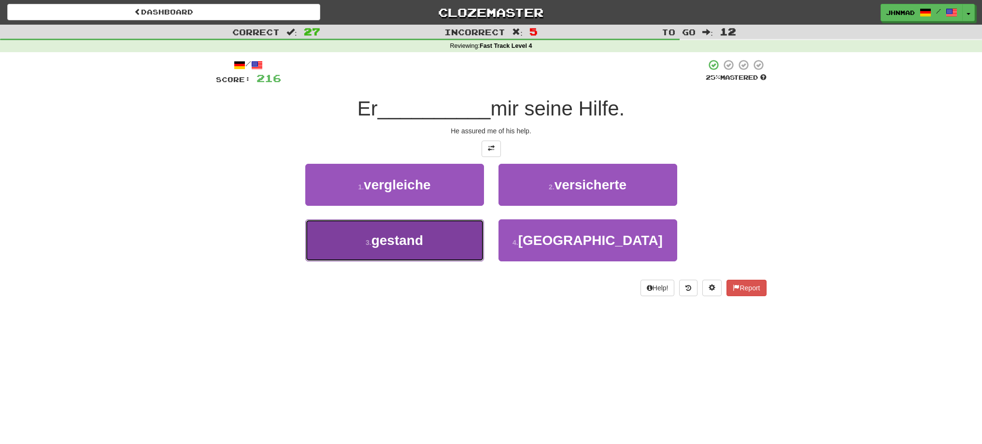
click at [390, 241] on span "gestand" at bounding box center [397, 240] width 52 height 15
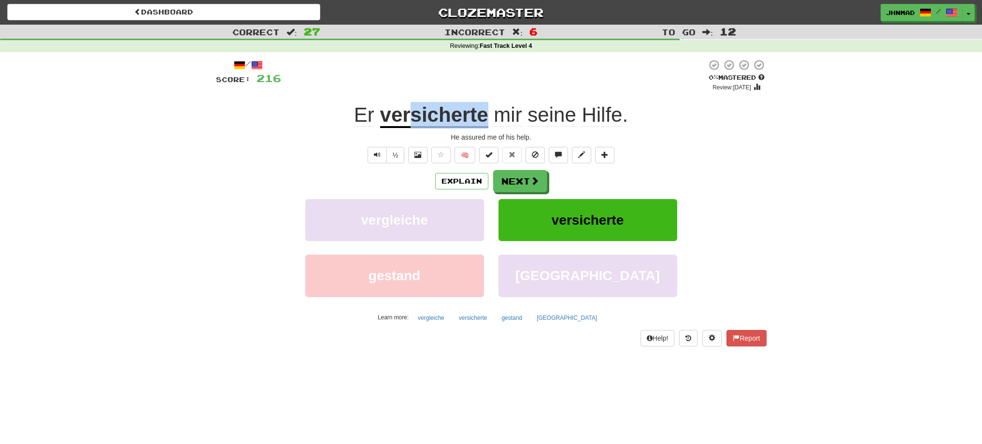
drag, startPoint x: 412, startPoint y: 119, endPoint x: 485, endPoint y: 108, distance: 73.3
click at [485, 108] on u "versicherte" at bounding box center [434, 115] width 108 height 25
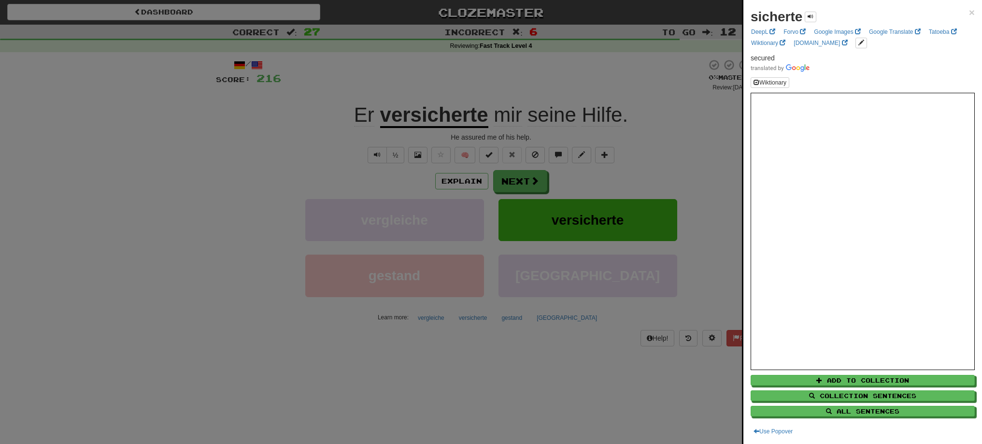
click at [535, 182] on div at bounding box center [491, 222] width 982 height 444
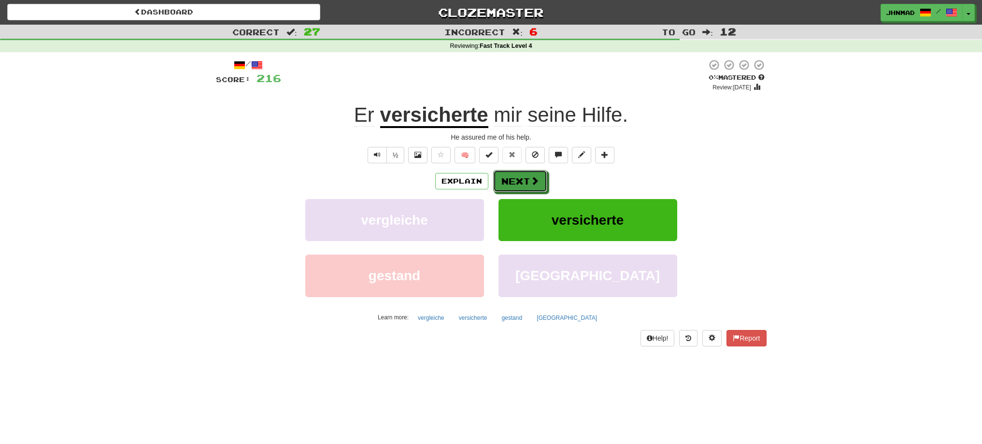
click at [535, 182] on span at bounding box center [534, 180] width 9 height 9
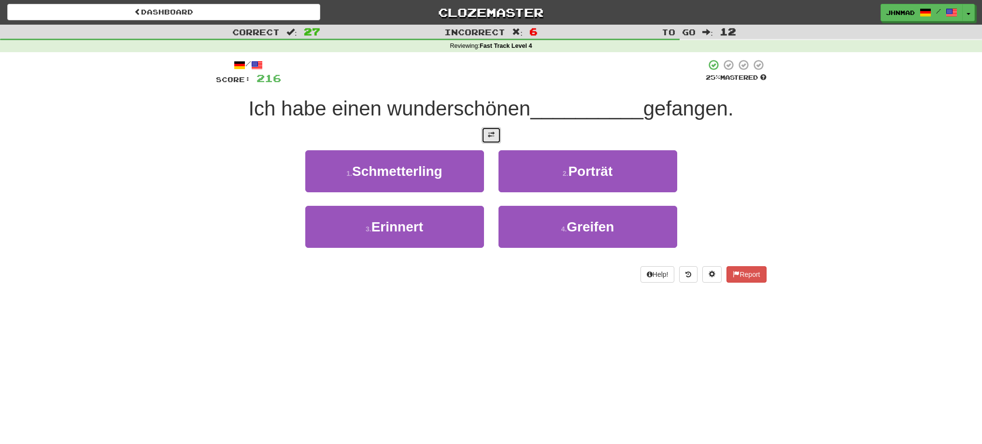
click at [495, 136] on button at bounding box center [490, 135] width 19 height 16
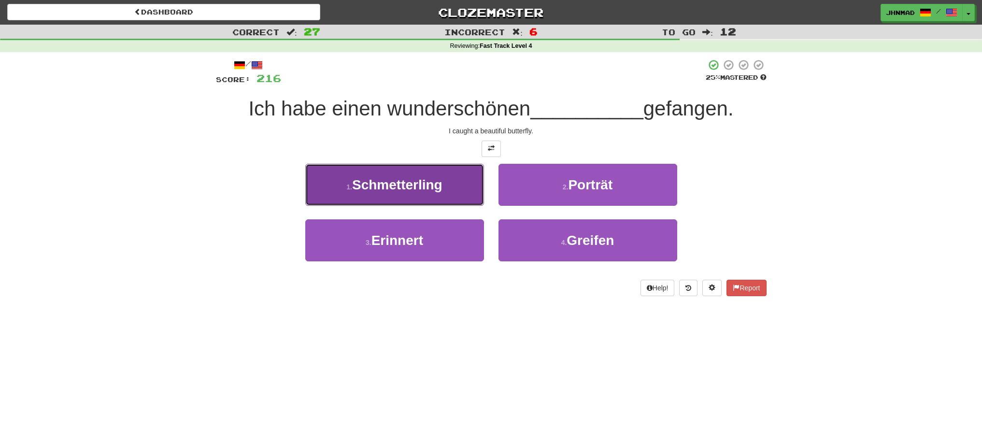
click at [431, 194] on button "1 . Schmetterling" at bounding box center [394, 185] width 179 height 42
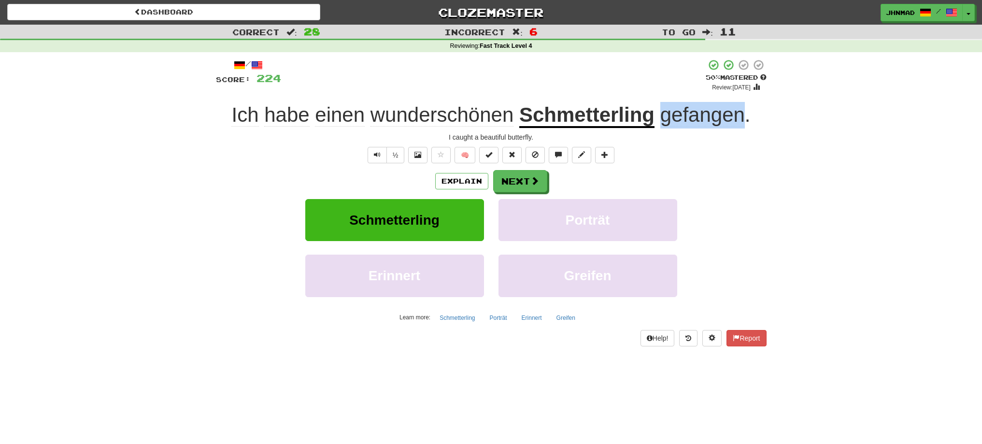
drag, startPoint x: 659, startPoint y: 112, endPoint x: 741, endPoint y: 101, distance: 83.4
click at [741, 101] on div "/ Score: 224 + 8 50 % Mastered Review: 2025-09-26 Ich habe einen wunderschönen …" at bounding box center [491, 202] width 550 height 287
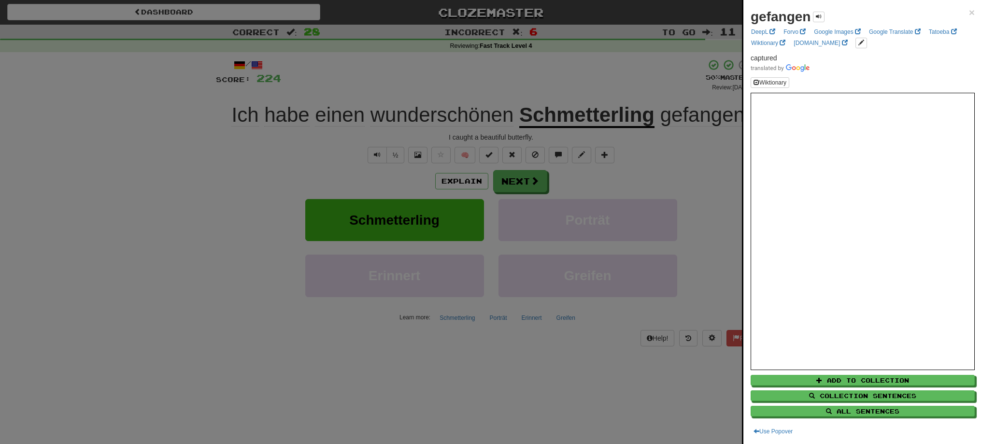
click at [714, 195] on div at bounding box center [491, 222] width 982 height 444
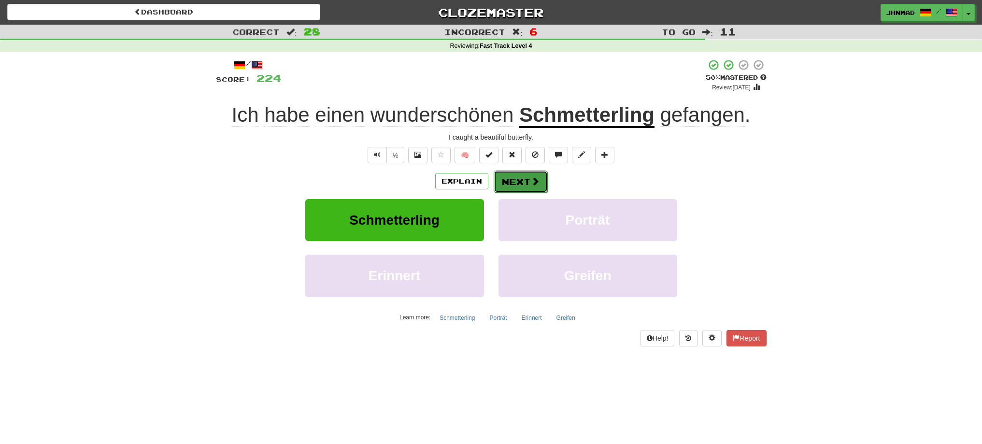
click at [533, 188] on button "Next" at bounding box center [520, 181] width 54 height 22
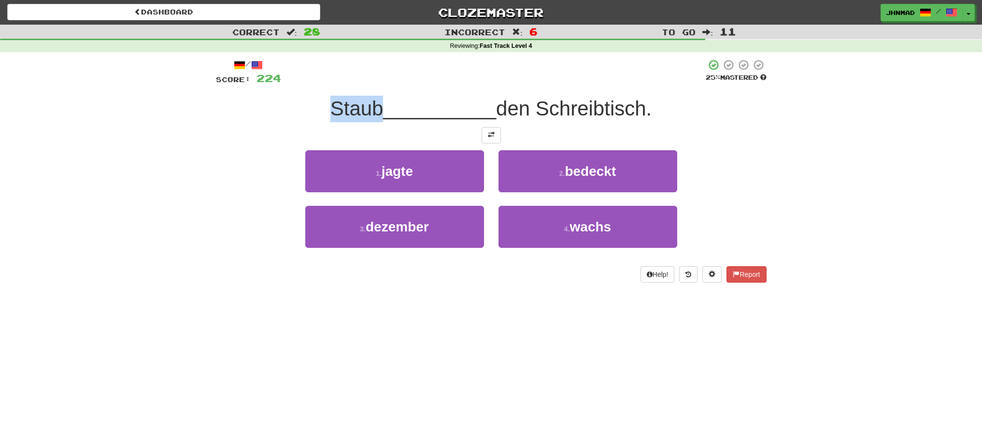
drag, startPoint x: 326, startPoint y: 107, endPoint x: 374, endPoint y: 102, distance: 47.5
click at [374, 102] on span "Staub" at bounding box center [356, 108] width 53 height 23
click at [367, 84] on div at bounding box center [367, 84] width 0 height 0
click at [256, 97] on div "Staub __________ den Schreibtisch." at bounding box center [491, 109] width 550 height 27
click at [495, 132] on button at bounding box center [490, 135] width 19 height 16
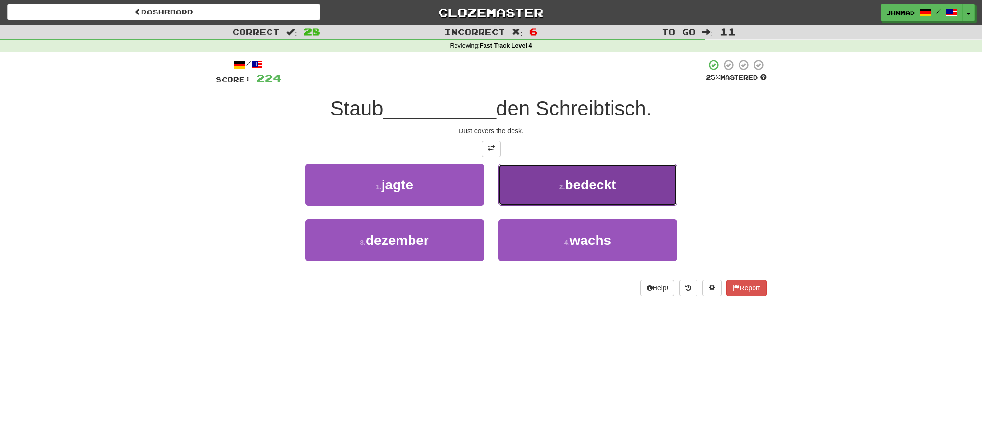
click at [589, 190] on span "bedeckt" at bounding box center [589, 184] width 51 height 15
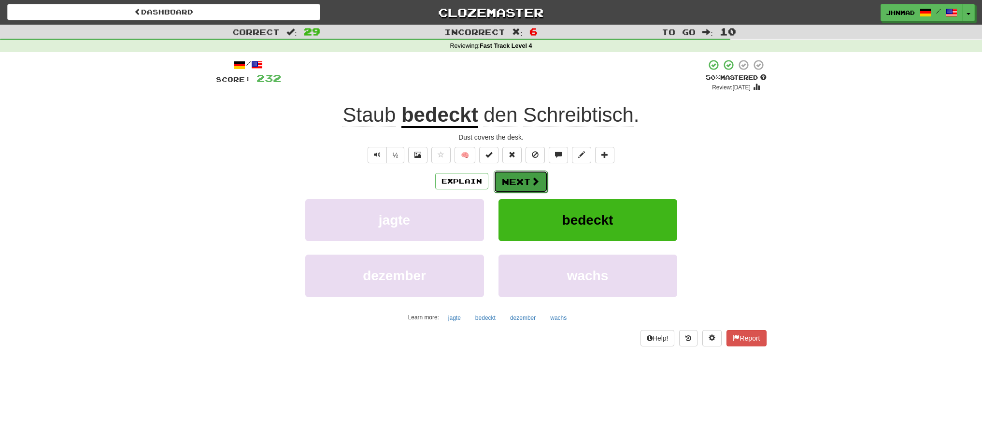
click at [524, 176] on button "Next" at bounding box center [520, 181] width 54 height 22
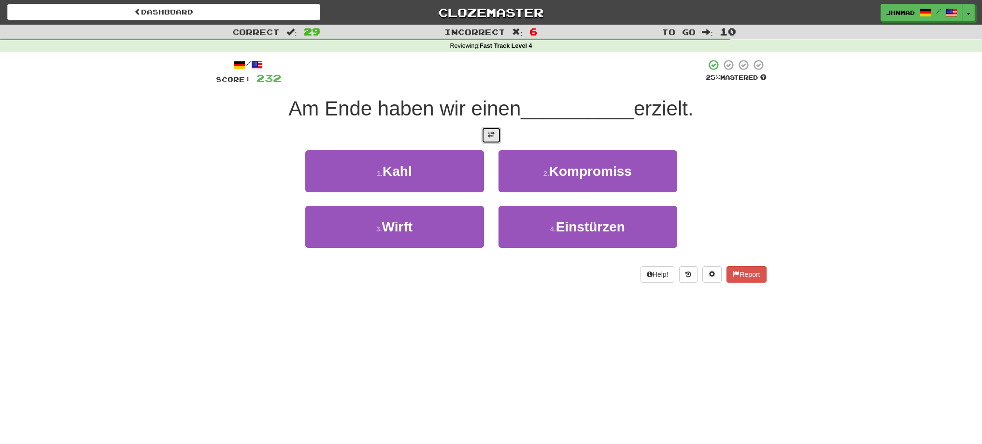
click at [484, 137] on button at bounding box center [490, 135] width 19 height 16
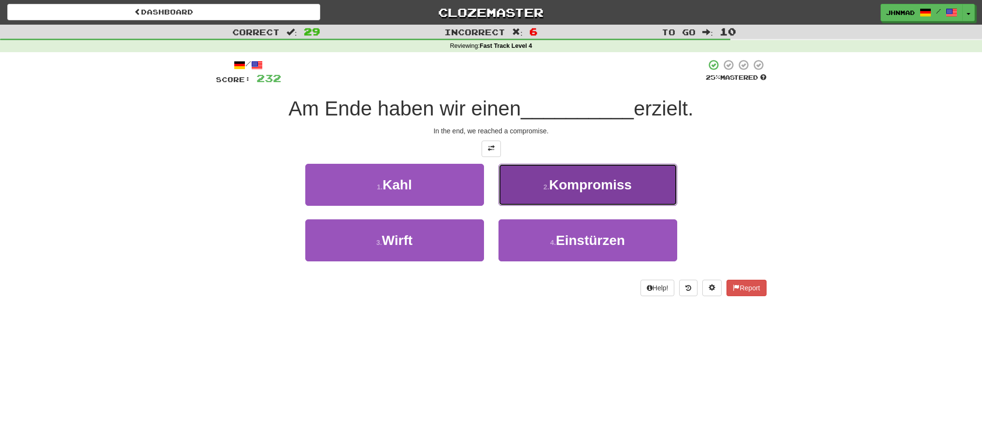
click at [612, 190] on span "Kompromiss" at bounding box center [590, 184] width 83 height 15
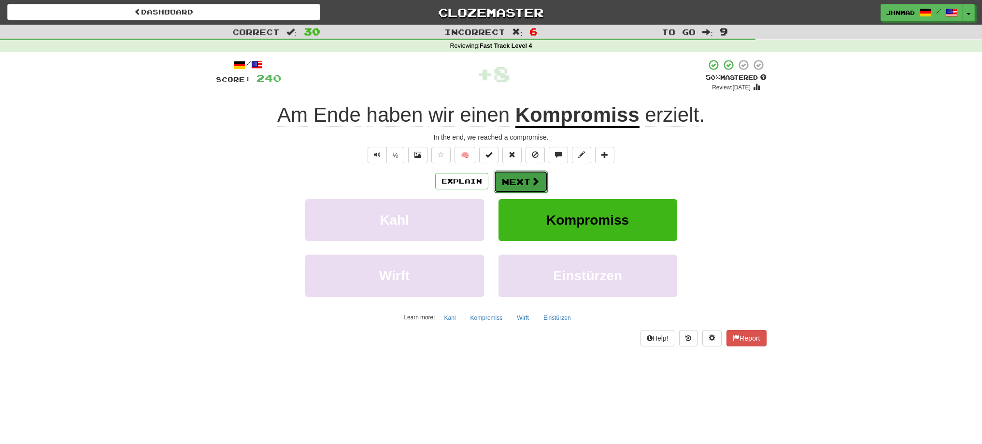
click at [521, 185] on button "Next" at bounding box center [520, 181] width 54 height 22
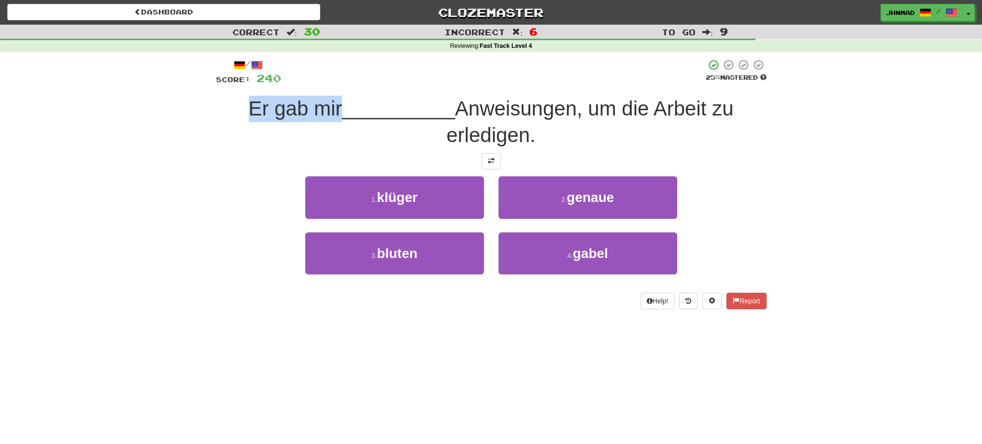
drag, startPoint x: 243, startPoint y: 107, endPoint x: 337, endPoint y: 94, distance: 95.1
click at [337, 94] on div "/ Score: 240 25 % Mastered Er gab mir __________ Anweisungen, um die Arbeit zu …" at bounding box center [491, 184] width 550 height 250
click at [331, 84] on div at bounding box center [331, 84] width 0 height 0
click at [404, 164] on div at bounding box center [491, 161] width 550 height 16
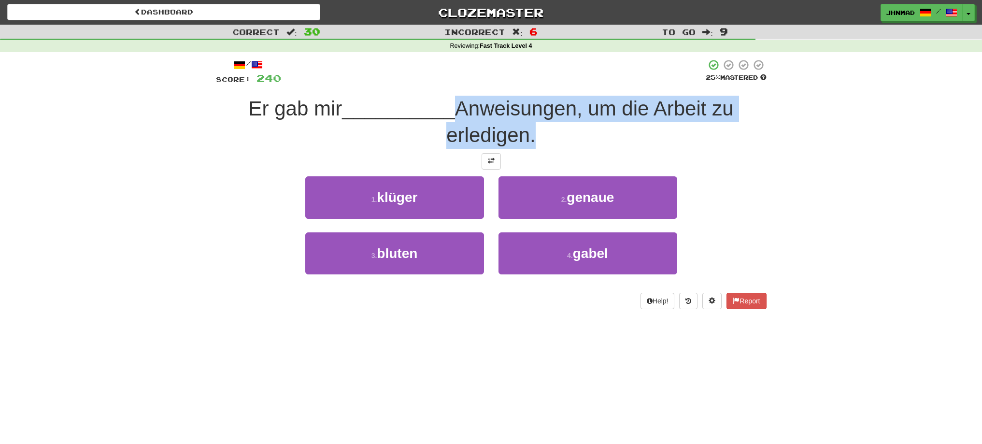
drag, startPoint x: 457, startPoint y: 106, endPoint x: 530, endPoint y: 124, distance: 75.1
click at [530, 124] on span "Anweisungen, um die Arbeit zu erledigen." at bounding box center [589, 121] width 287 height 49
click at [524, 147] on div at bounding box center [524, 147] width 0 height 0
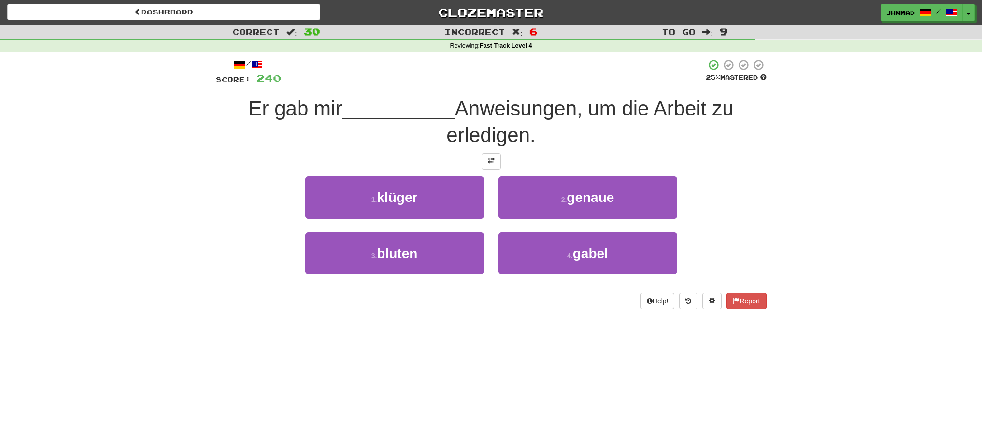
click at [222, 216] on div "1 . klüger 2 . genaue" at bounding box center [490, 204] width 579 height 56
click at [490, 166] on button at bounding box center [490, 161] width 19 height 16
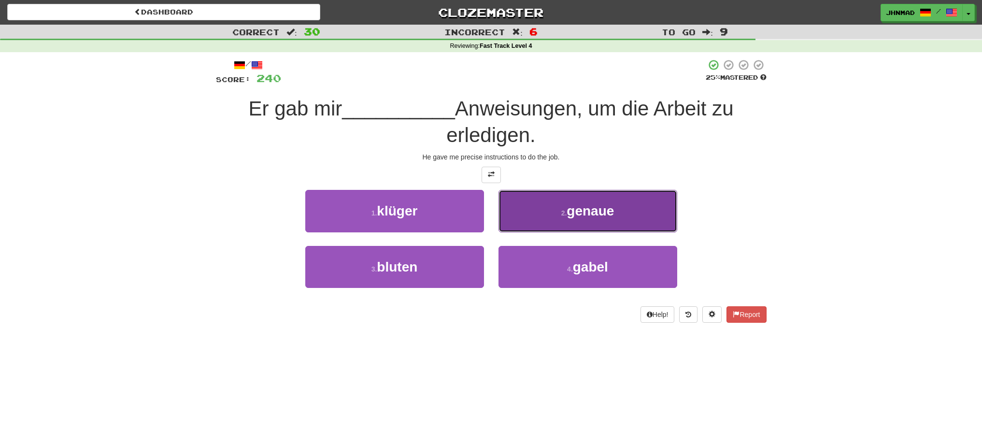
click at [551, 210] on button "2 . genaue" at bounding box center [587, 211] width 179 height 42
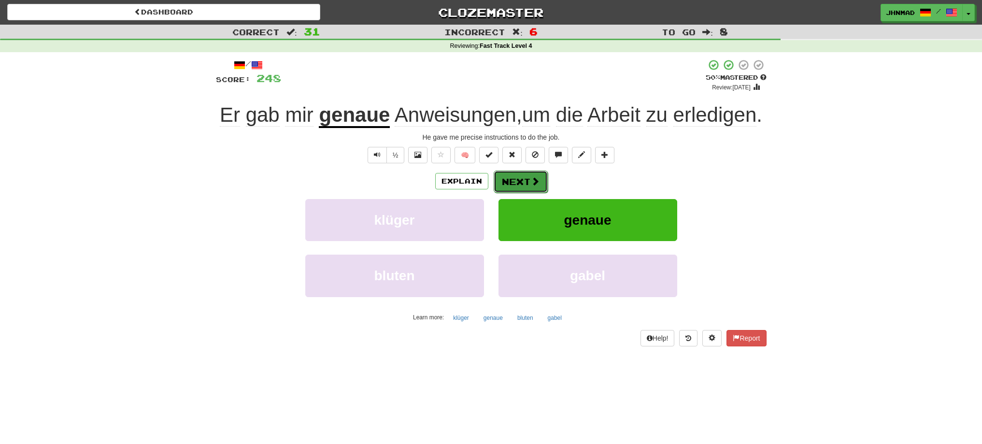
click at [523, 180] on button "Next" at bounding box center [520, 181] width 54 height 22
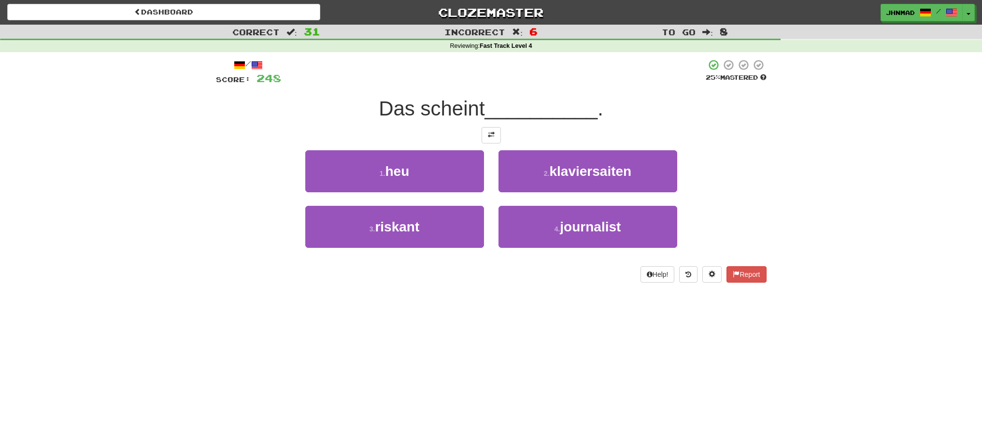
drag, startPoint x: 377, startPoint y: 105, endPoint x: 489, endPoint y: 111, distance: 112.7
click at [489, 111] on div "Das scheint __________ ." at bounding box center [491, 109] width 550 height 27
click at [483, 120] on div at bounding box center [483, 120] width 0 height 0
click at [307, 124] on div "/ Score: 248 25 % Mastered Das scheint __________ . 1 . heu 2 . klaviersaiten 3…" at bounding box center [491, 171] width 550 height 224
click at [496, 131] on button at bounding box center [490, 135] width 19 height 16
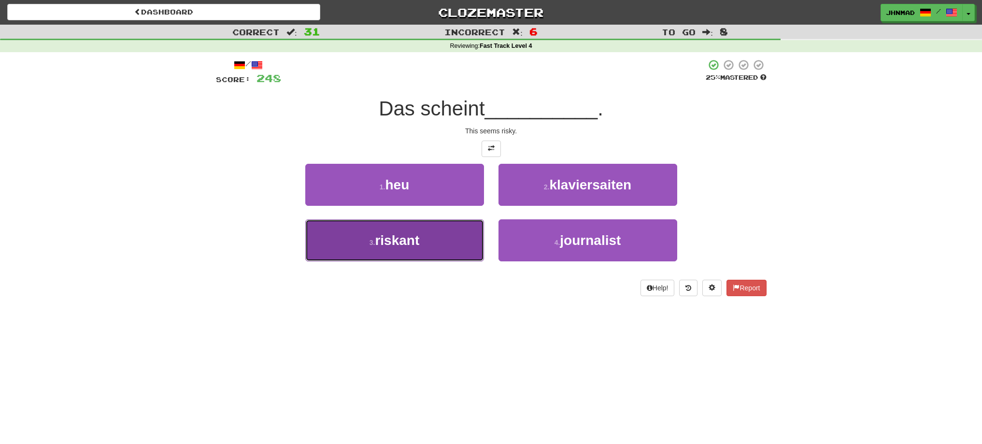
click at [436, 250] on button "3 . riskant" at bounding box center [394, 240] width 179 height 42
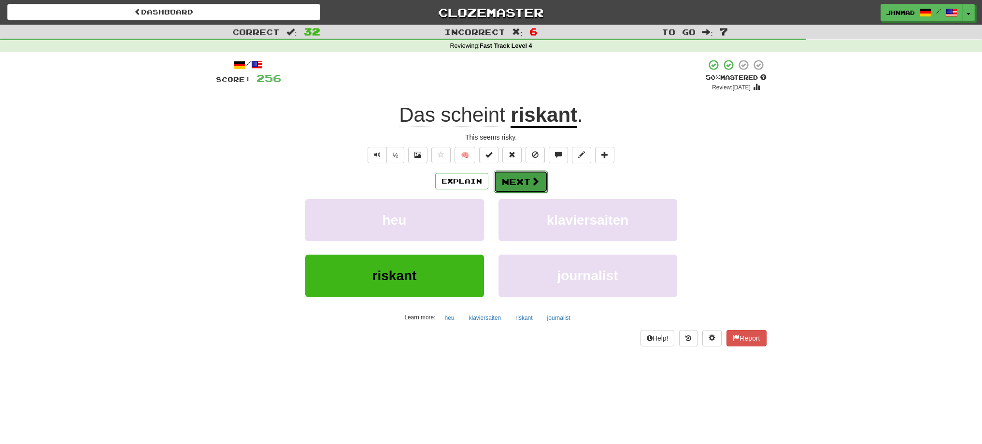
click at [531, 180] on span at bounding box center [535, 181] width 9 height 9
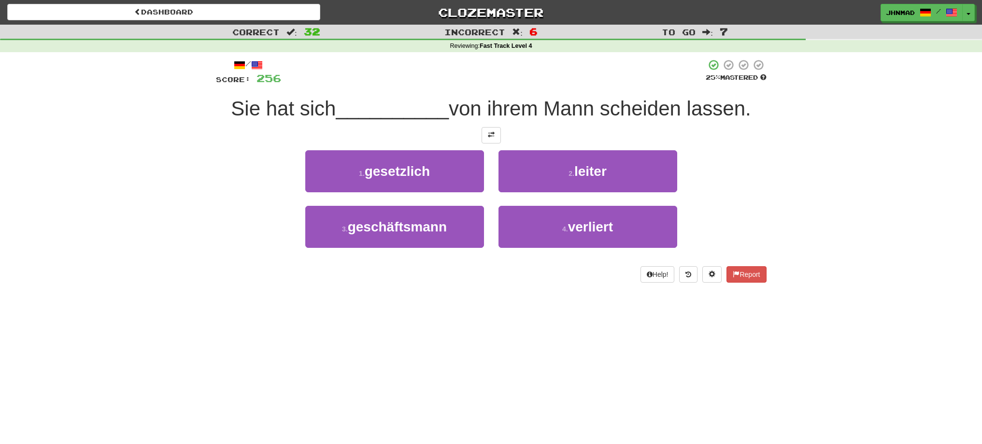
drag, startPoint x: 291, startPoint y: 111, endPoint x: 333, endPoint y: 107, distance: 42.2
click at [333, 107] on span "Sie hat sich" at bounding box center [283, 108] width 105 height 23
click at [327, 84] on div at bounding box center [327, 84] width 0 height 0
click at [157, 196] on div "Correct : 32 Incorrect : 6 To go : 7 Reviewing : Fast Track Level 4 / Score: 25…" at bounding box center [491, 160] width 982 height 271
drag, startPoint x: 606, startPoint y: 103, endPoint x: 687, endPoint y: 88, distance: 82.6
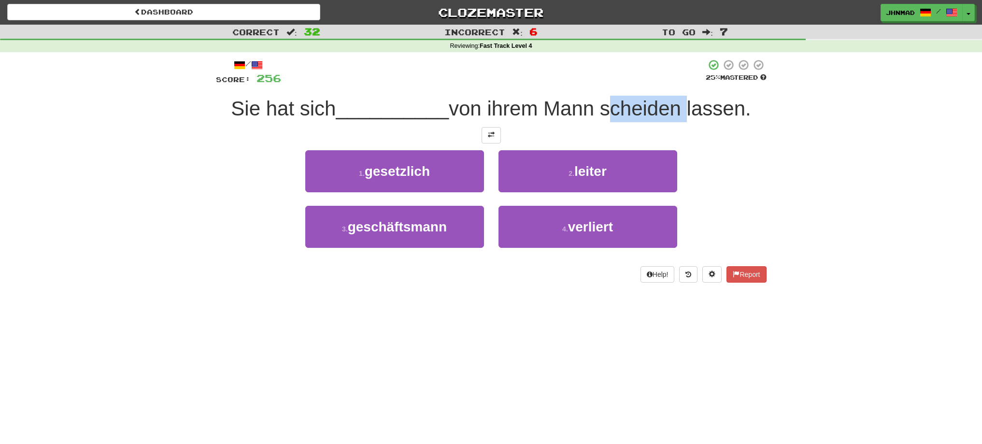
click at [687, 88] on div "/ Score: 256 25 % Mastered Sie hat sich __________ von ihrem Mann scheiden lass…" at bounding box center [491, 171] width 550 height 224
click at [681, 84] on div at bounding box center [681, 84] width 0 height 0
click at [763, 191] on div "1 . gesetzlich 2 . leiter" at bounding box center [490, 178] width 579 height 56
click at [486, 136] on button at bounding box center [490, 135] width 19 height 16
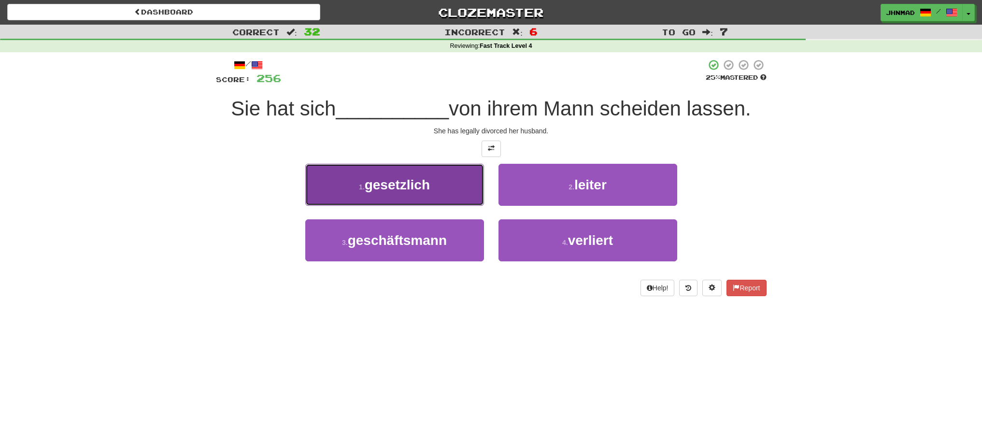
click at [378, 184] on span "gesetzlich" at bounding box center [397, 184] width 65 height 15
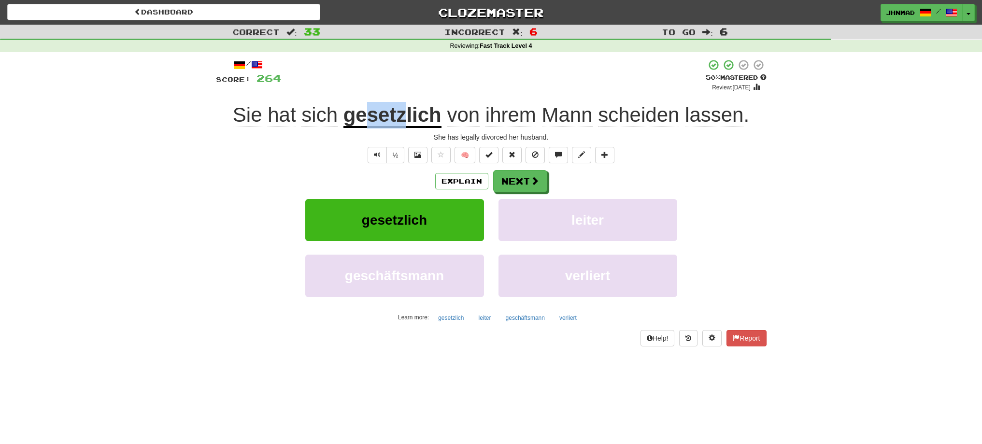
drag, startPoint x: 368, startPoint y: 113, endPoint x: 404, endPoint y: 109, distance: 35.9
click at [404, 109] on u "gesetzlich" at bounding box center [392, 115] width 98 height 25
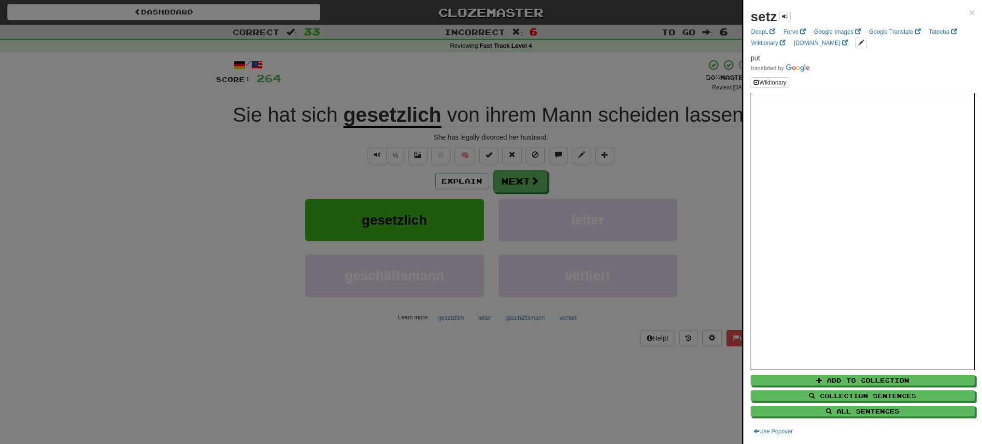
click at [400, 80] on div at bounding box center [491, 222] width 982 height 444
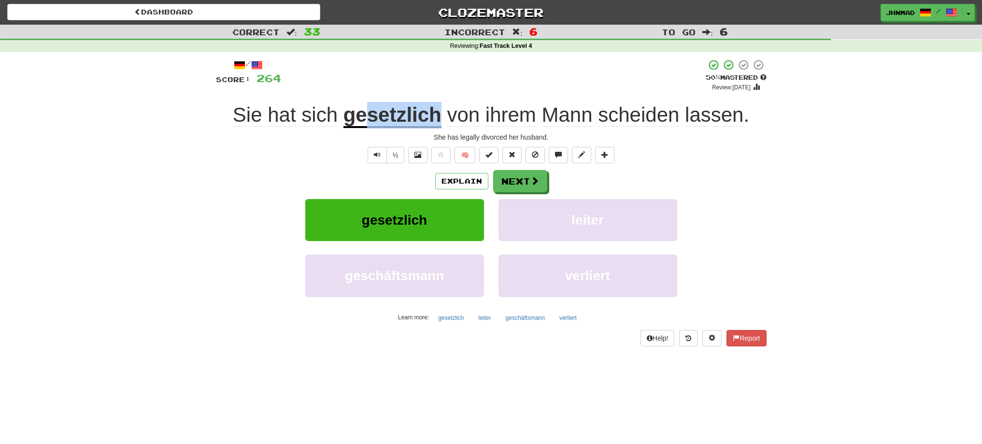
drag, startPoint x: 368, startPoint y: 118, endPoint x: 437, endPoint y: 106, distance: 70.6
click at [437, 106] on u "gesetzlich" at bounding box center [392, 115] width 98 height 25
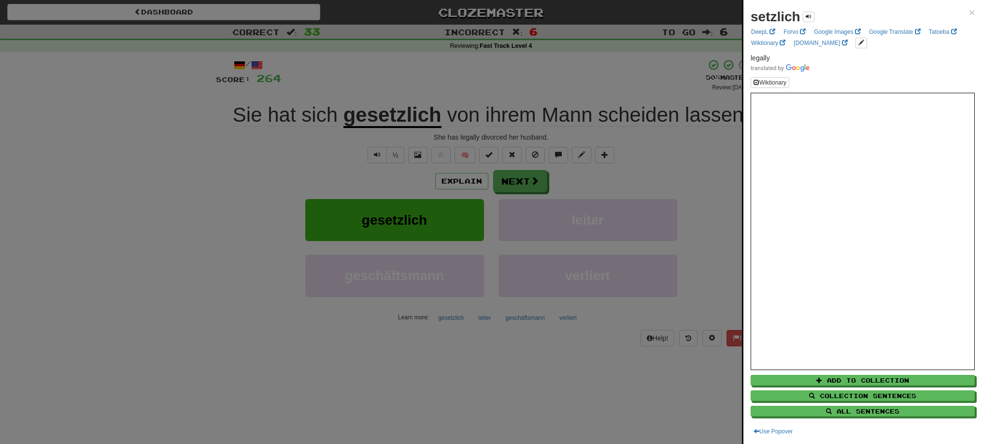
click at [536, 183] on div at bounding box center [491, 222] width 982 height 444
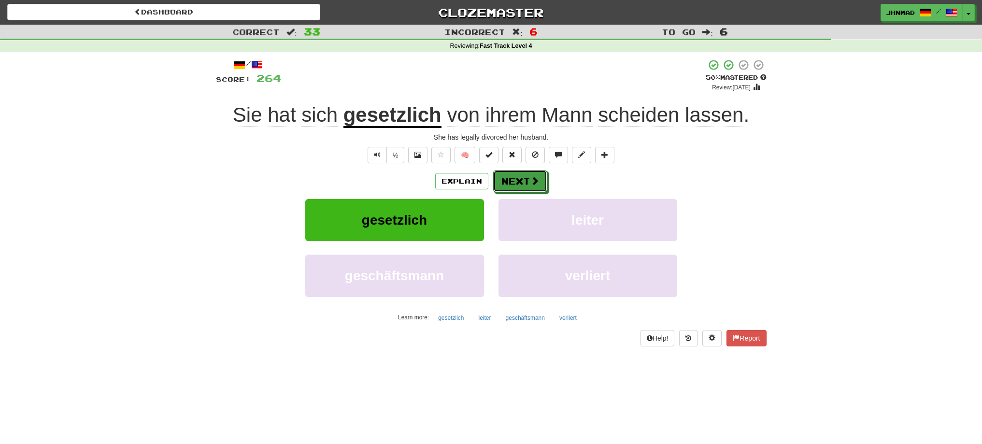
click at [536, 183] on span at bounding box center [534, 180] width 9 height 9
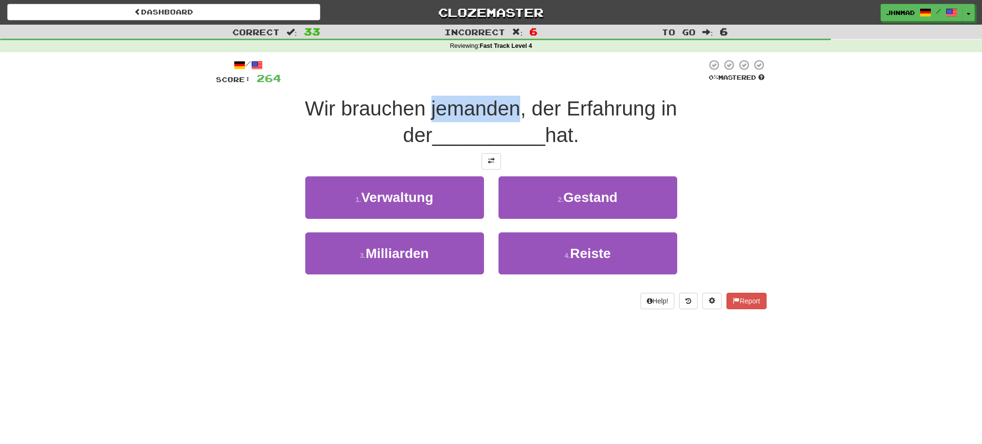
drag, startPoint x: 356, startPoint y: 110, endPoint x: 440, endPoint y: 103, distance: 83.8
click at [440, 103] on span "Wir brauchen jemanden, der Erfahrung in der" at bounding box center [491, 121] width 372 height 49
click at [434, 84] on div at bounding box center [434, 84] width 0 height 0
click at [214, 160] on div "/ Score: 264 0 % Mastered Wir brauchen jemanden, der Erfahrung in der _________…" at bounding box center [491, 187] width 565 height 270
click at [496, 164] on button at bounding box center [490, 161] width 19 height 16
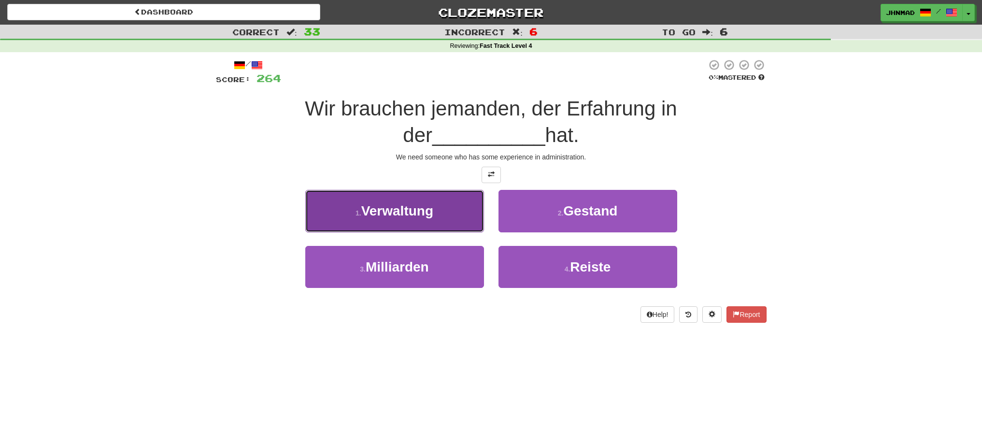
click at [389, 216] on span "Verwaltung" at bounding box center [397, 210] width 72 height 15
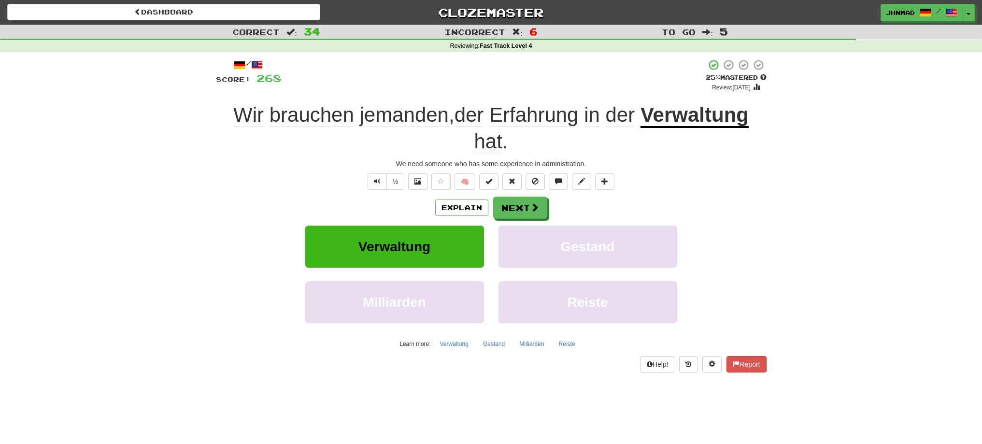
click at [695, 116] on u "Verwaltung" at bounding box center [694, 115] width 108 height 25
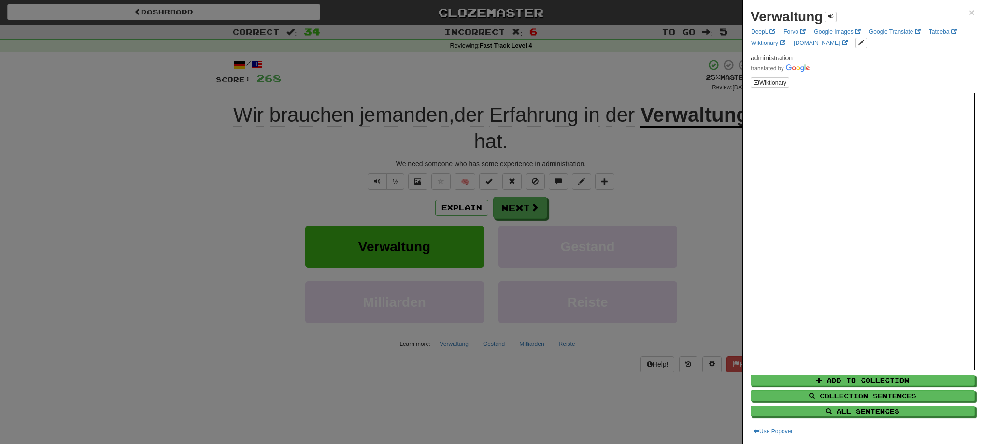
click at [505, 206] on div at bounding box center [491, 222] width 982 height 444
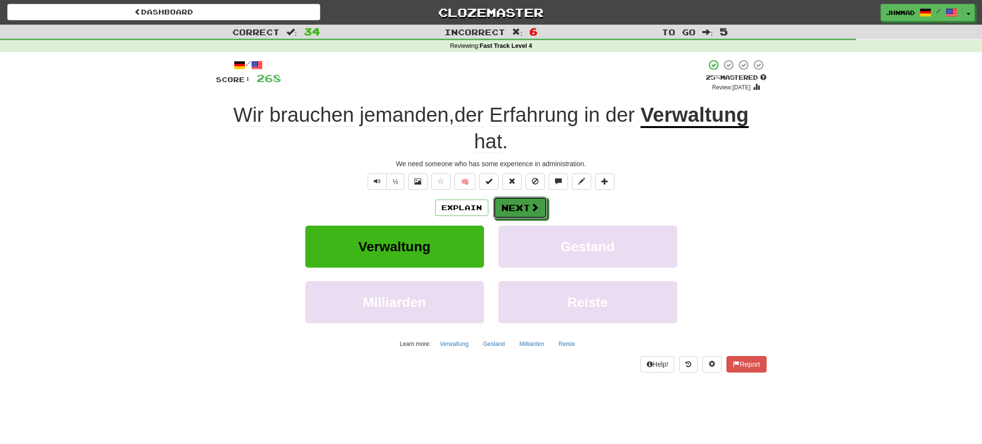
click at [505, 206] on button "Next" at bounding box center [520, 207] width 54 height 22
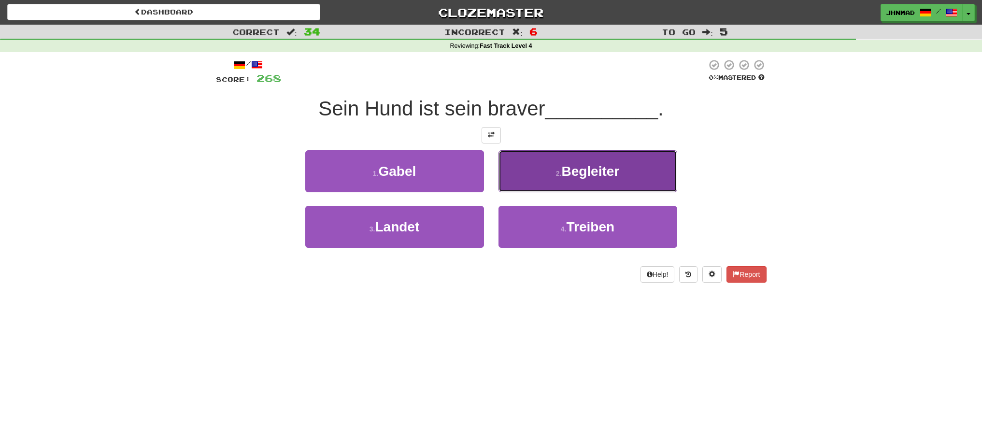
click at [564, 174] on button "2 . Begleiter" at bounding box center [587, 171] width 179 height 42
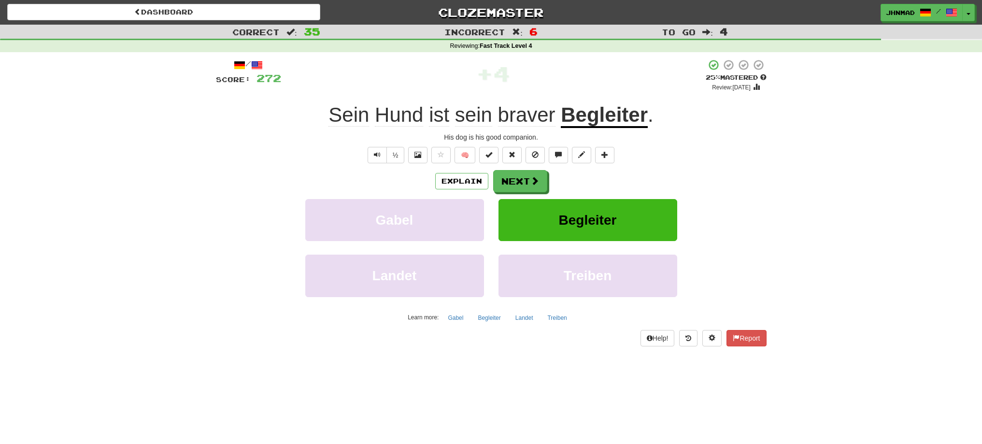
click at [592, 119] on u "Begleiter" at bounding box center [604, 115] width 87 height 25
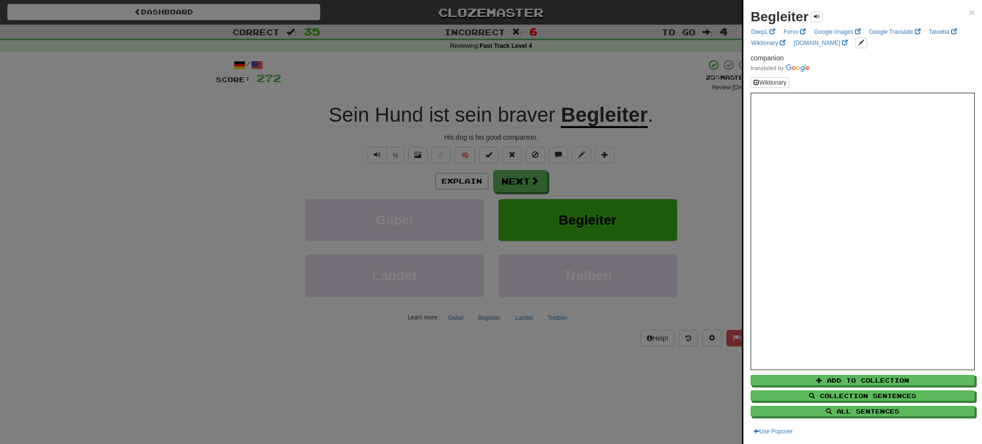
click at [541, 178] on div at bounding box center [491, 222] width 982 height 444
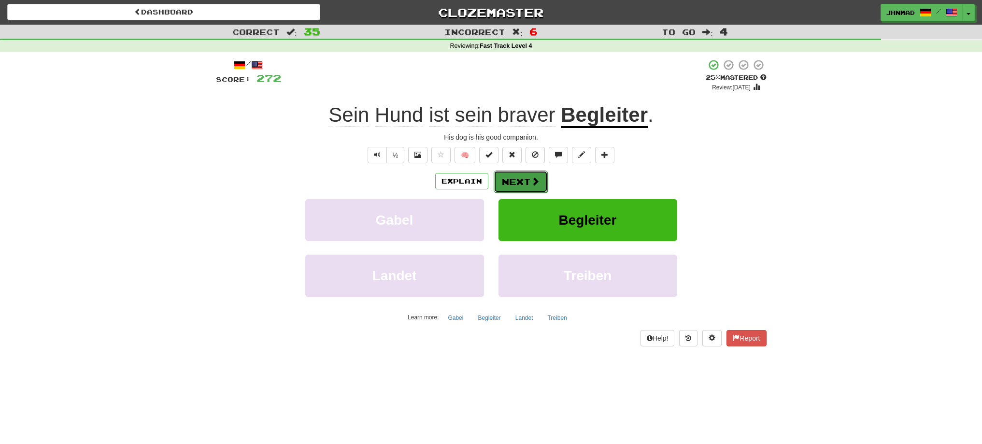
click at [541, 177] on button "Next" at bounding box center [520, 181] width 54 height 22
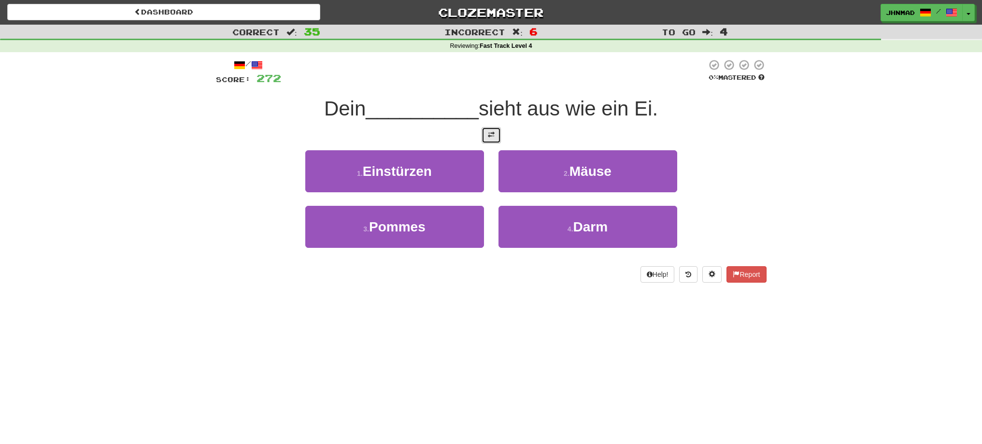
click at [490, 137] on span at bounding box center [491, 134] width 7 height 7
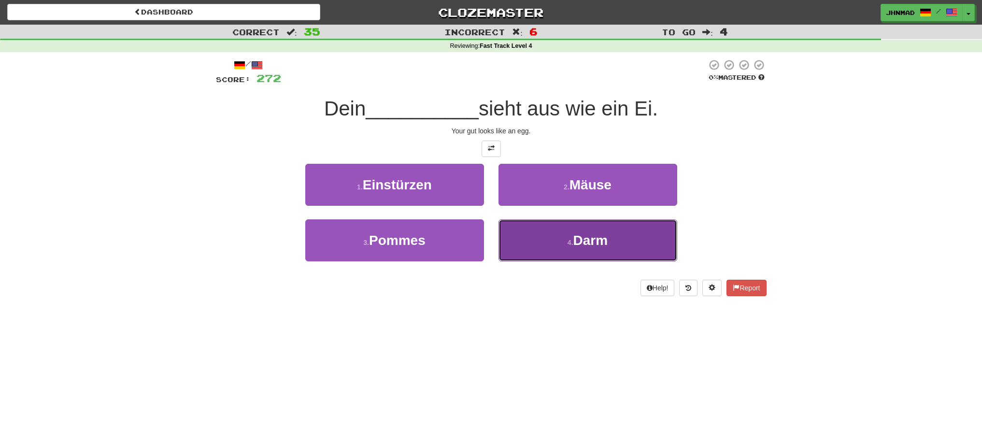
click at [544, 244] on button "4 . Darm" at bounding box center [587, 240] width 179 height 42
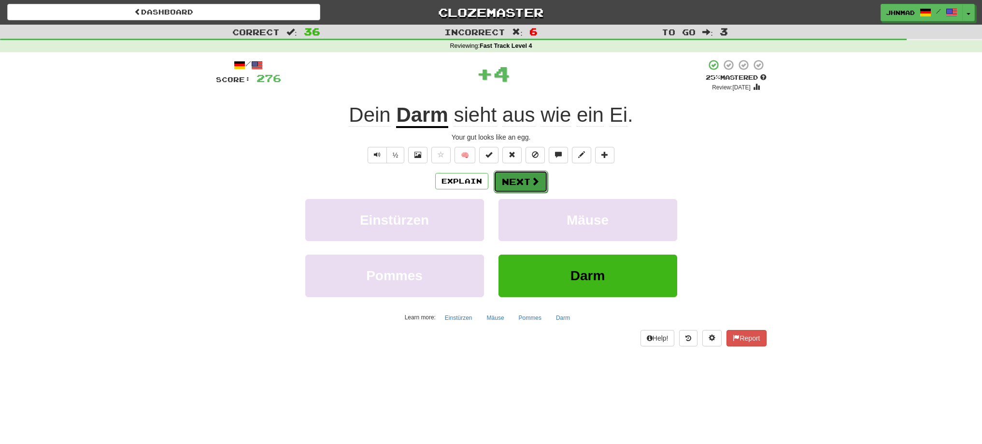
click at [517, 184] on button "Next" at bounding box center [520, 181] width 54 height 22
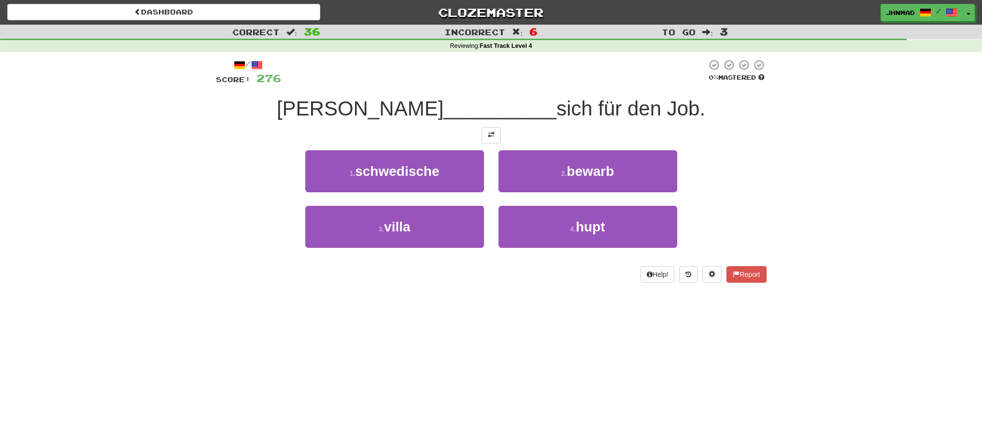
click at [477, 132] on div at bounding box center [491, 135] width 550 height 16
click at [485, 133] on button at bounding box center [490, 135] width 19 height 16
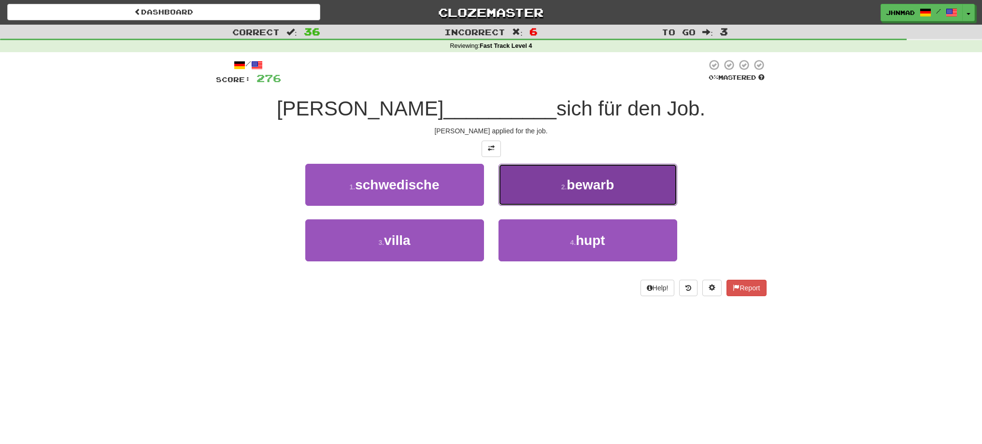
click at [583, 181] on span "bewarb" at bounding box center [589, 184] width 47 height 15
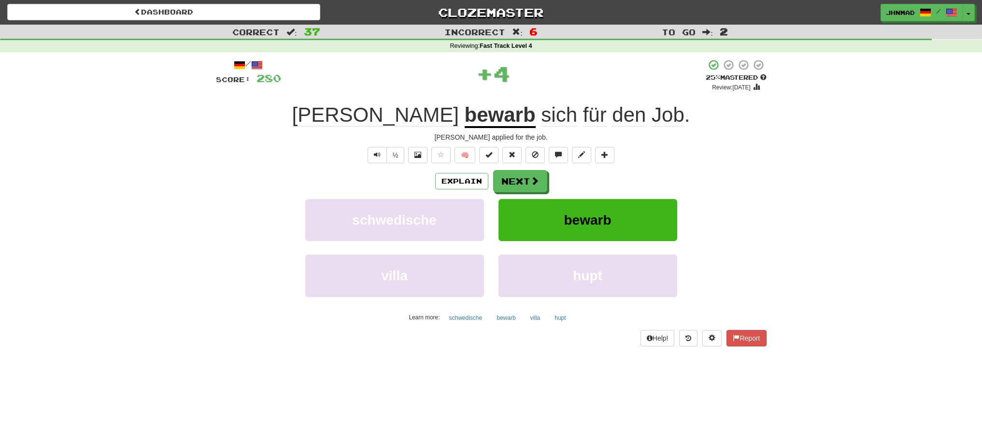
click at [464, 120] on u "bewarb" at bounding box center [499, 115] width 71 height 25
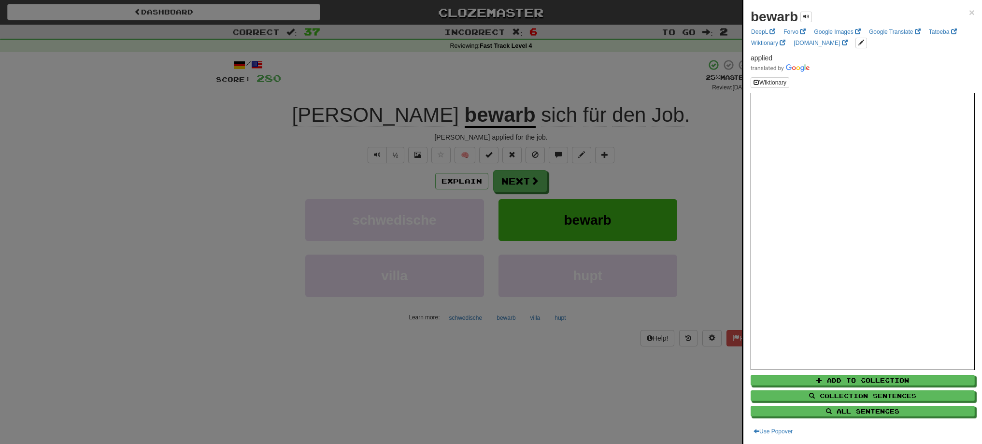
click at [527, 179] on div at bounding box center [491, 222] width 982 height 444
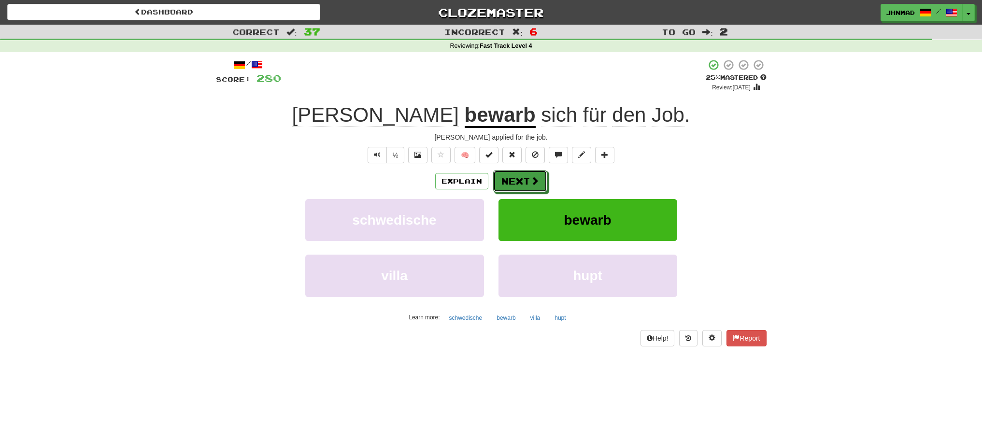
click at [527, 179] on button "Next" at bounding box center [520, 181] width 54 height 22
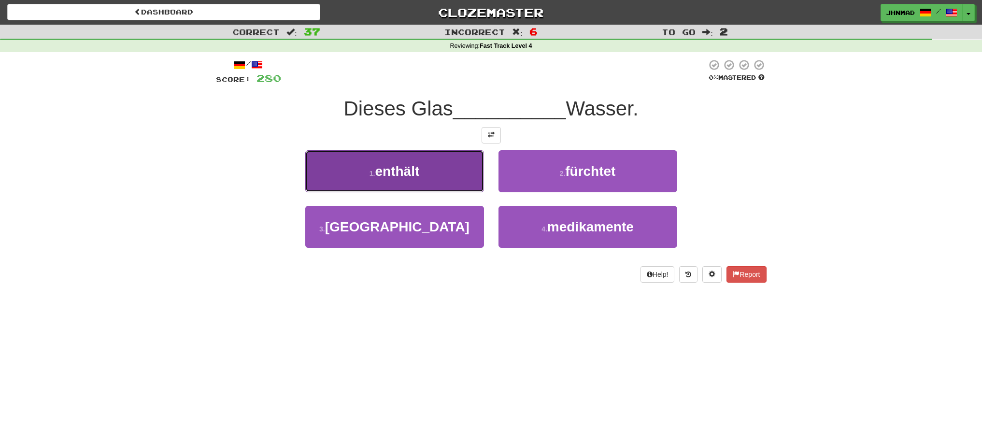
drag, startPoint x: 396, startPoint y: 175, endPoint x: 405, endPoint y: 172, distance: 9.2
click at [405, 172] on span "enthält" at bounding box center [397, 171] width 44 height 15
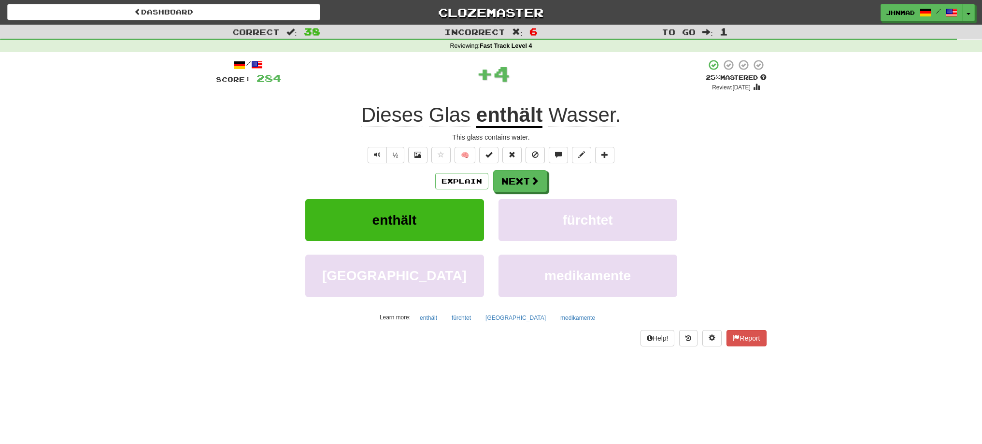
click at [502, 108] on u "enthält" at bounding box center [509, 115] width 67 height 25
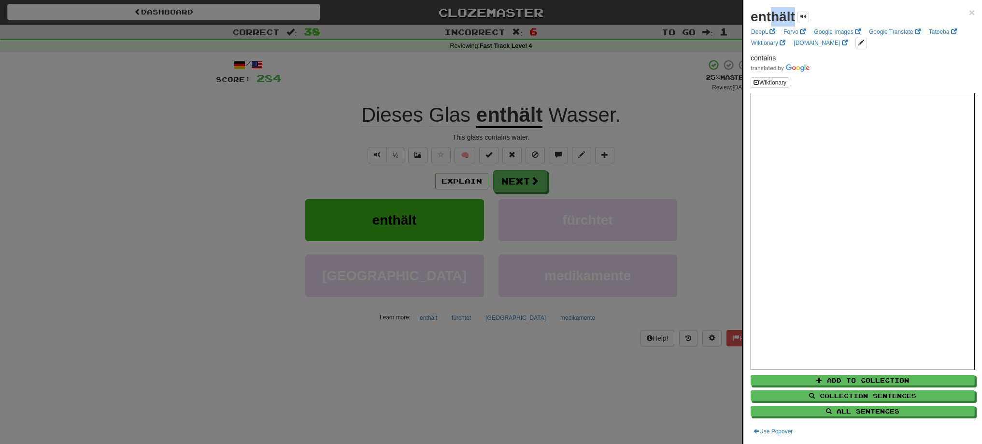
drag, startPoint x: 772, startPoint y: 19, endPoint x: 793, endPoint y: 16, distance: 21.4
click at [793, 16] on strong "enthält" at bounding box center [772, 16] width 44 height 15
click at [779, 16] on button at bounding box center [783, 17] width 12 height 11
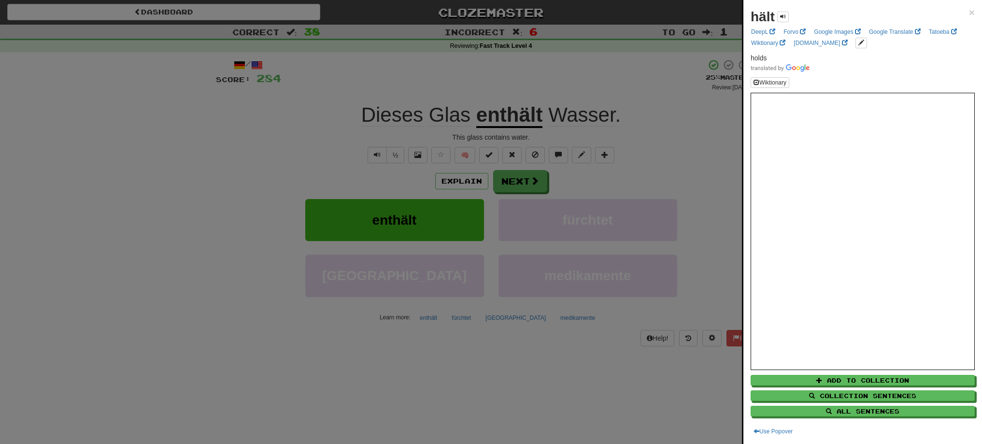
click at [695, 119] on div at bounding box center [491, 222] width 982 height 444
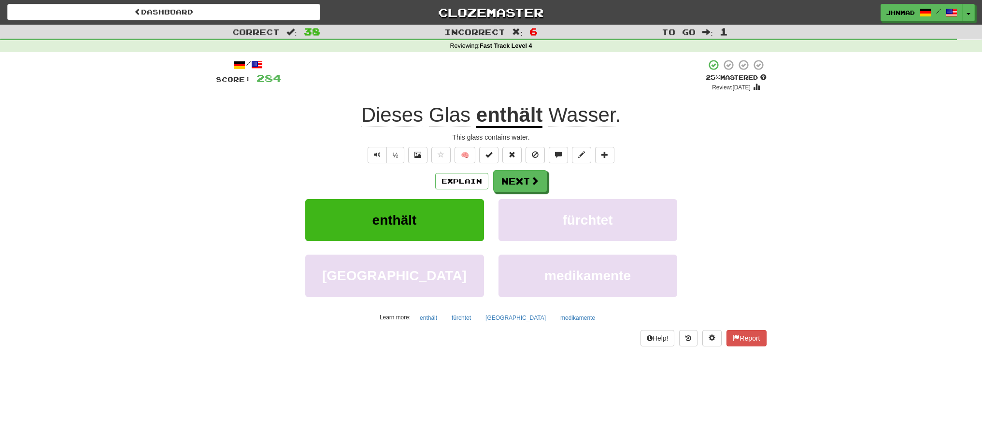
click at [510, 117] on u "enthält" at bounding box center [509, 115] width 67 height 25
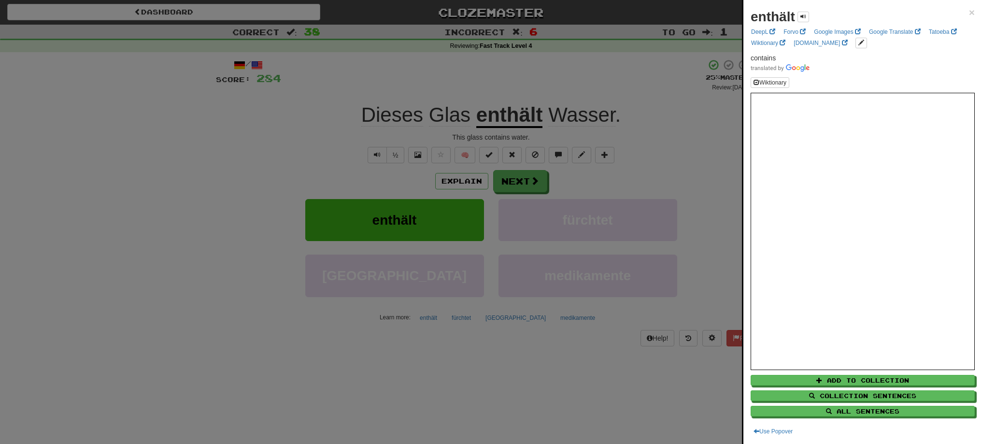
click at [510, 178] on div at bounding box center [491, 222] width 982 height 444
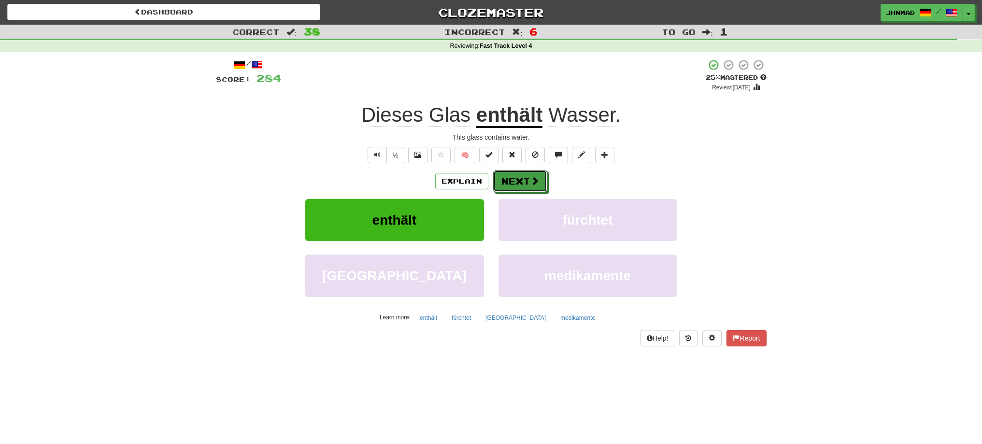
click at [510, 178] on button "Next" at bounding box center [520, 181] width 54 height 22
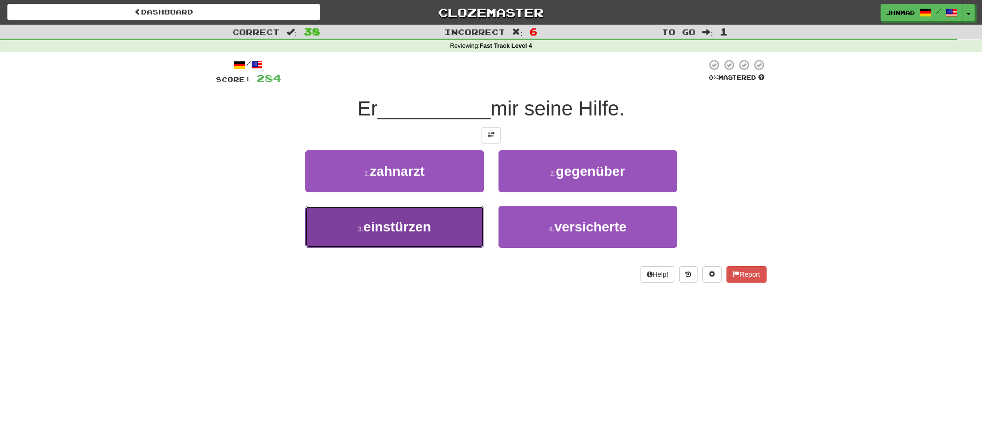
click at [416, 229] on span "einstürzen" at bounding box center [397, 226] width 68 height 15
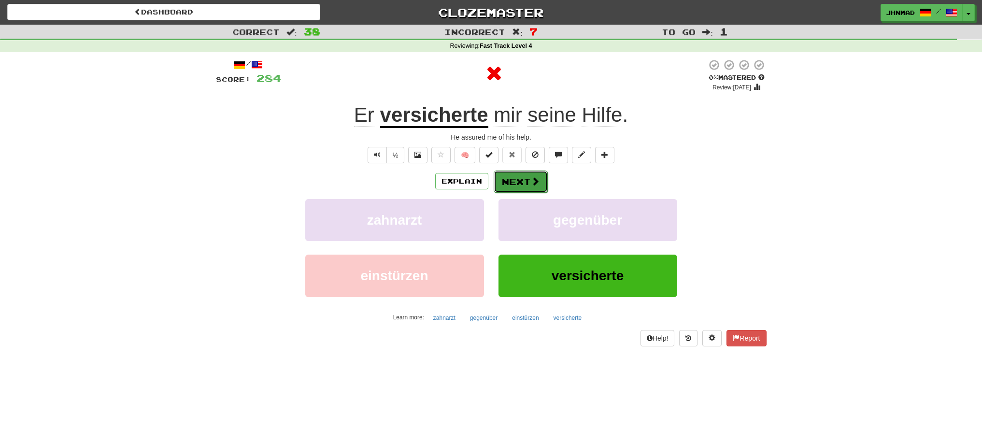
click at [502, 180] on button "Next" at bounding box center [520, 181] width 54 height 22
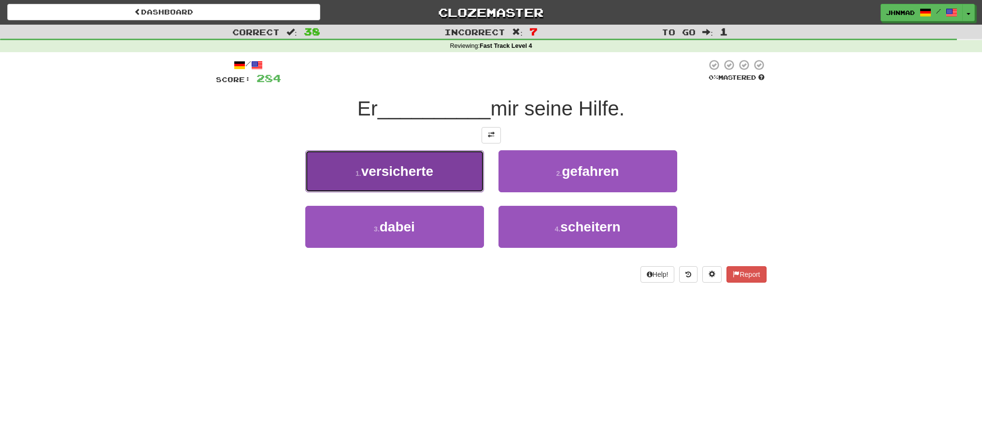
click at [441, 180] on button "1 . versicherte" at bounding box center [394, 171] width 179 height 42
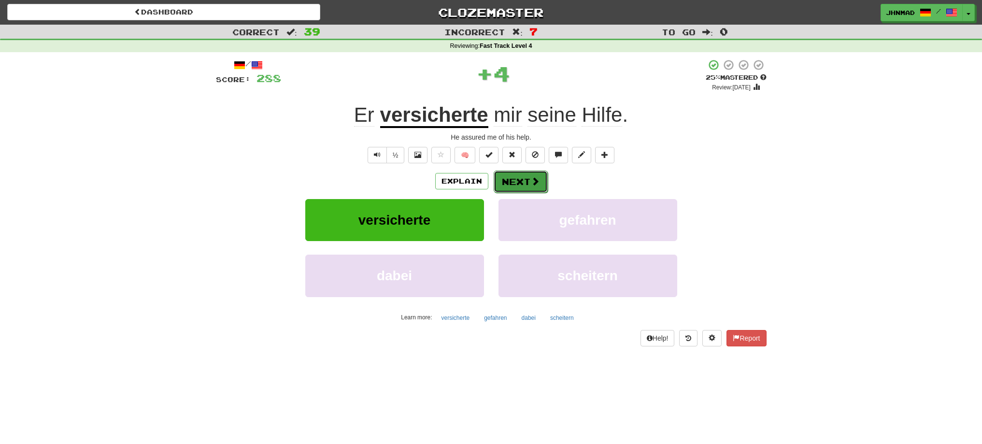
click at [515, 175] on button "Next" at bounding box center [520, 181] width 54 height 22
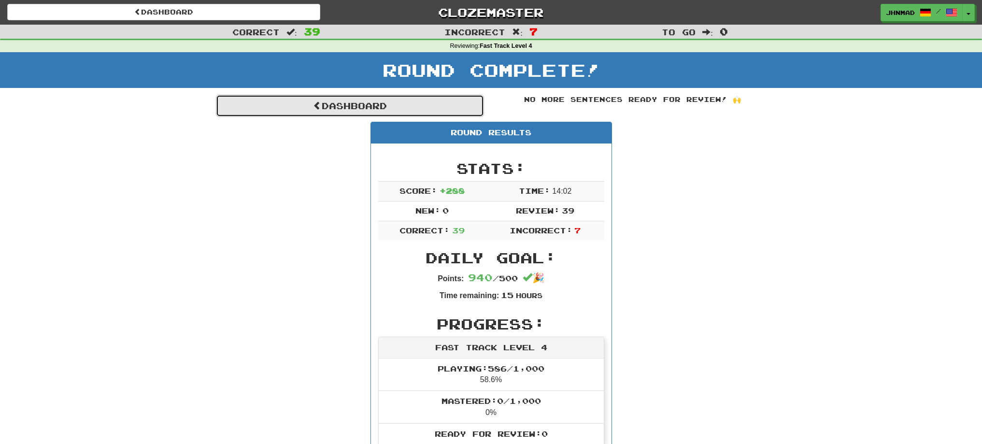
click at [364, 107] on link "Dashboard" at bounding box center [350, 106] width 268 height 22
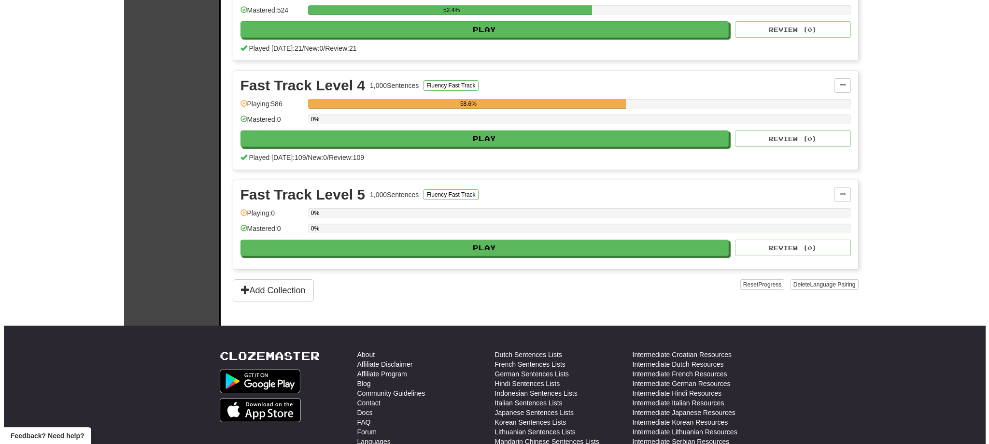
scroll to position [563, 0]
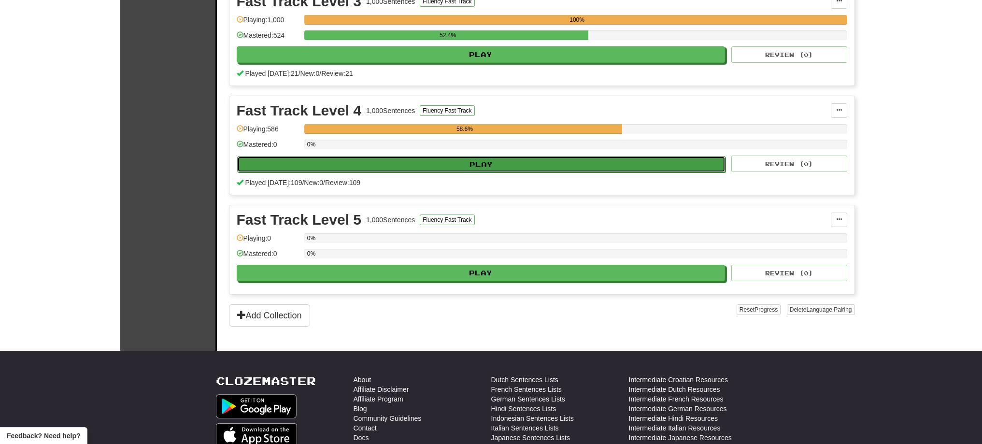
click at [471, 156] on button "Play" at bounding box center [481, 164] width 489 height 16
select select "**"
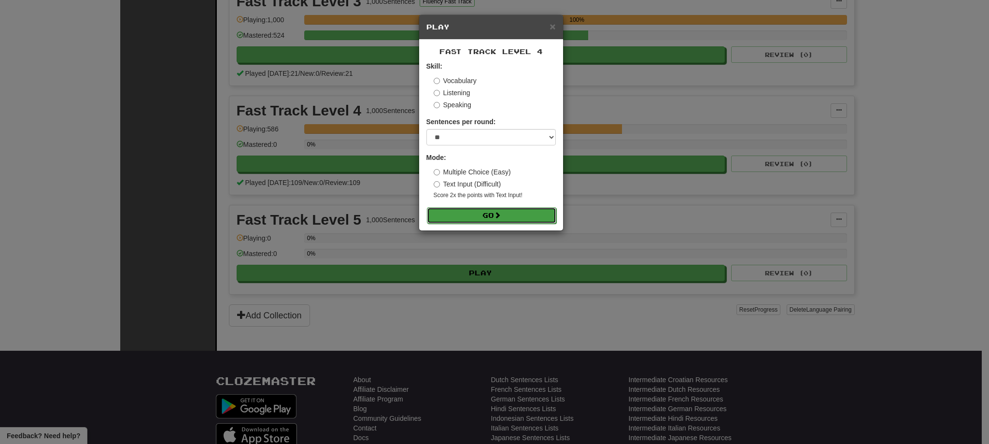
click at [496, 218] on span at bounding box center [497, 214] width 7 height 7
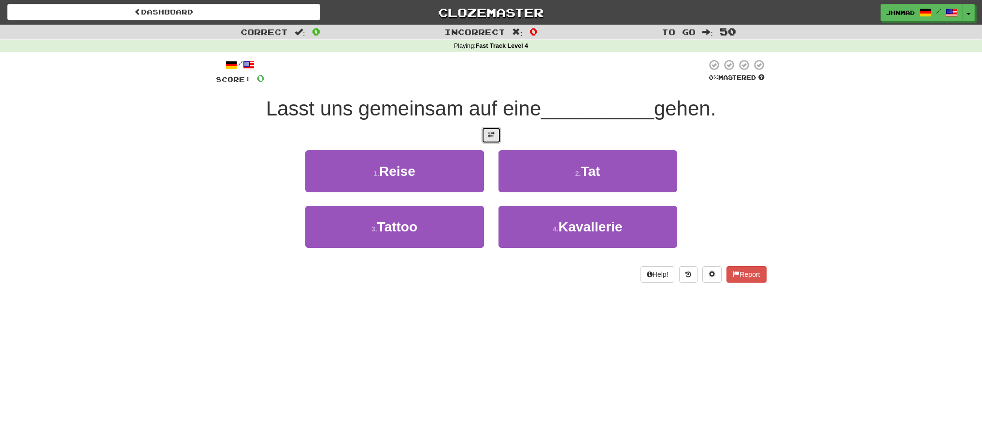
click at [491, 138] on span at bounding box center [491, 134] width 7 height 7
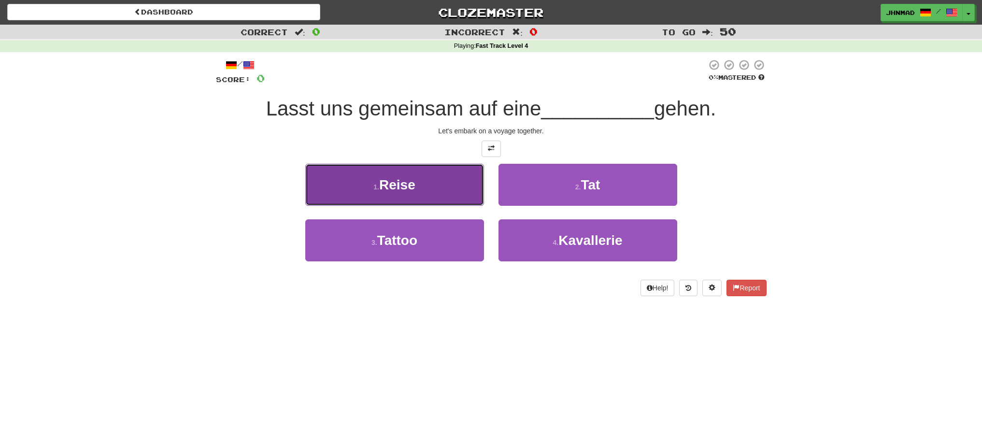
click at [398, 180] on span "Reise" at bounding box center [397, 184] width 36 height 15
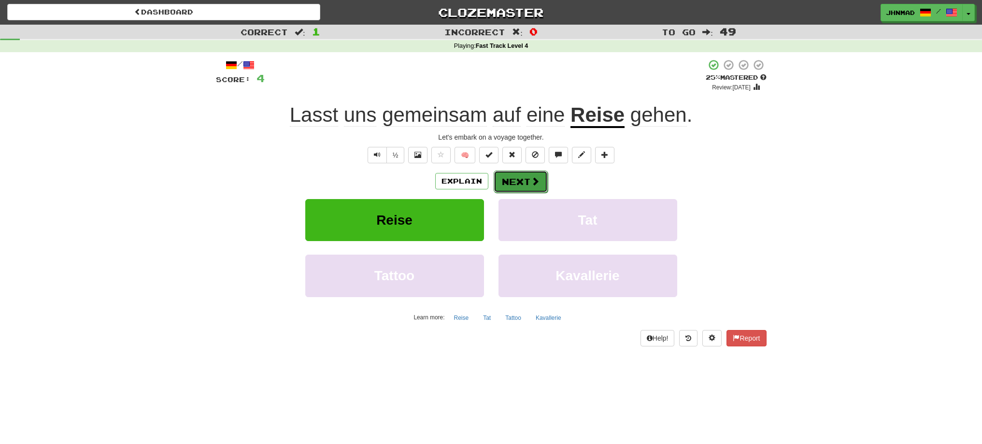
click at [521, 174] on button "Next" at bounding box center [520, 181] width 54 height 22
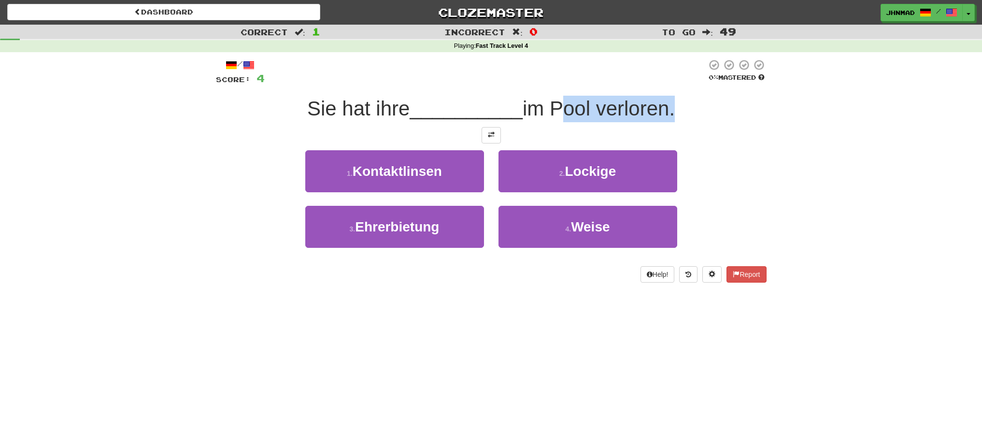
drag, startPoint x: 556, startPoint y: 107, endPoint x: 675, endPoint y: 104, distance: 119.3
click at [674, 104] on span "im Pool verloren." at bounding box center [598, 108] width 152 height 23
click at [669, 84] on div at bounding box center [669, 84] width 0 height 0
click at [747, 150] on div "1 . Kontaktlinsen 2 . Lockige" at bounding box center [490, 178] width 579 height 56
click at [483, 139] on button at bounding box center [490, 135] width 19 height 16
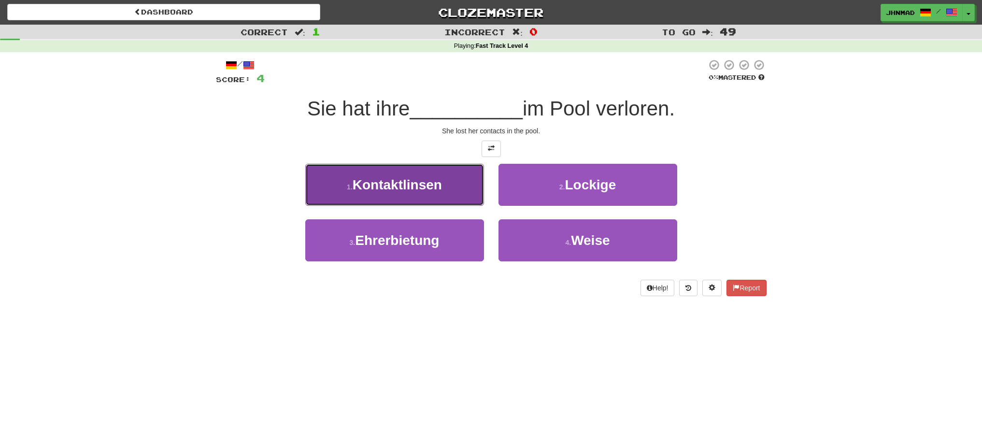
click at [406, 189] on span "Kontaktlinsen" at bounding box center [396, 184] width 89 height 15
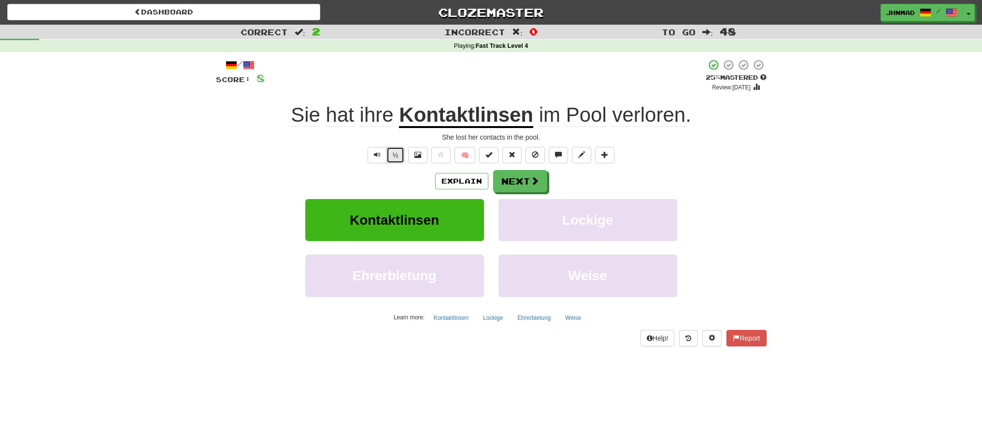
click at [394, 158] on button "½" at bounding box center [395, 155] width 18 height 16
click at [518, 188] on button "Next" at bounding box center [520, 181] width 54 height 22
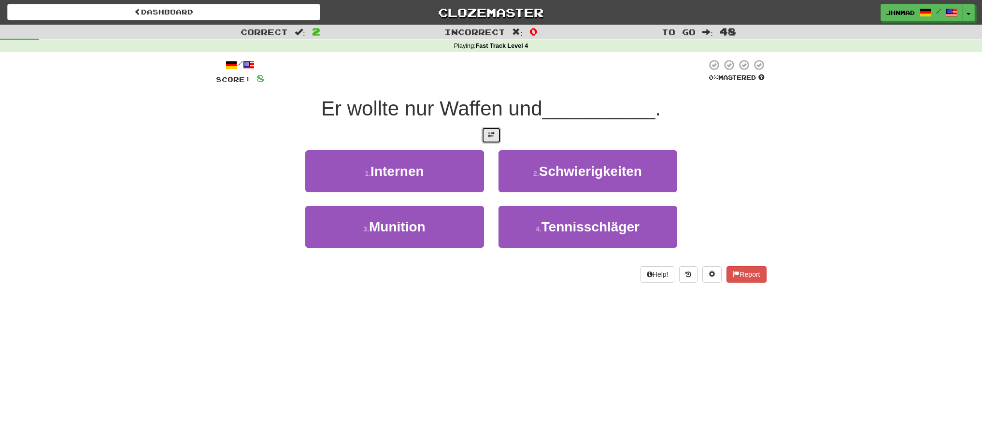
click at [494, 133] on span at bounding box center [491, 134] width 7 height 7
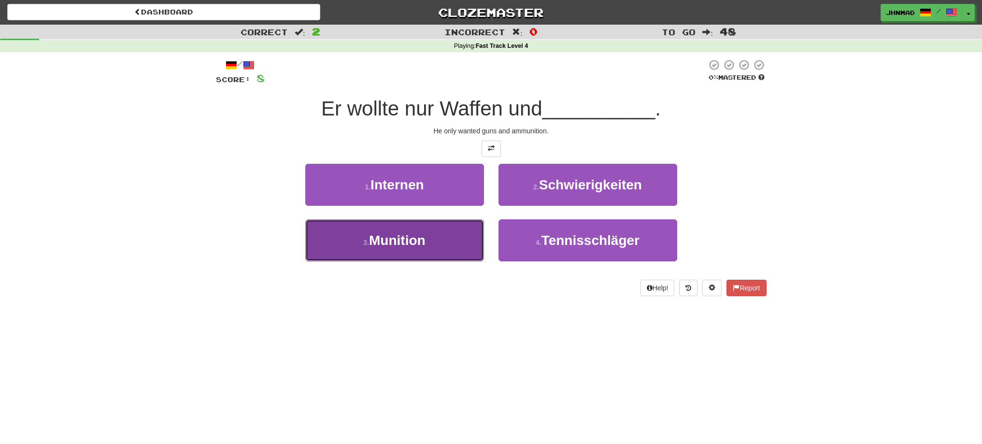
click at [405, 252] on button "3 . Munition" at bounding box center [394, 240] width 179 height 42
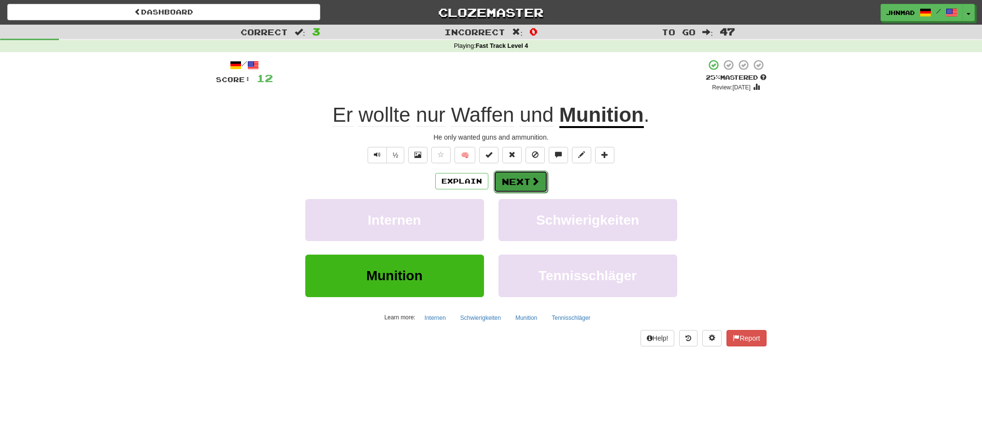
click at [525, 186] on button "Next" at bounding box center [520, 181] width 54 height 22
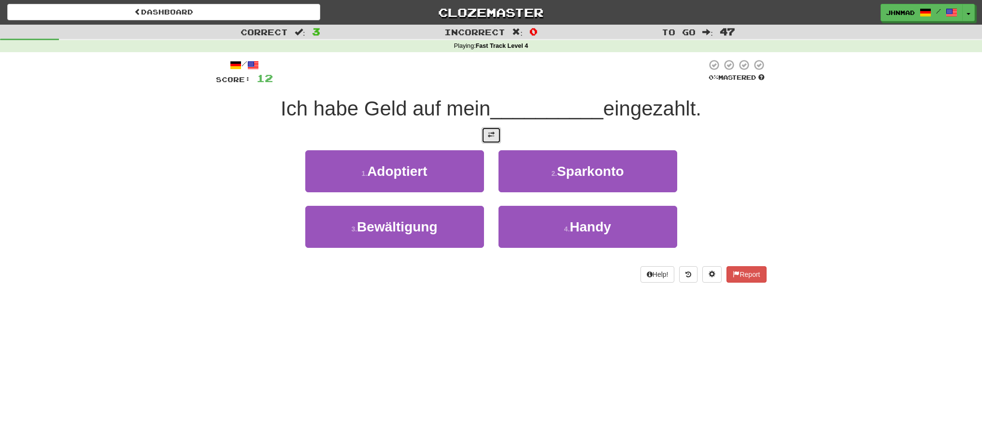
click at [485, 134] on button at bounding box center [490, 135] width 19 height 16
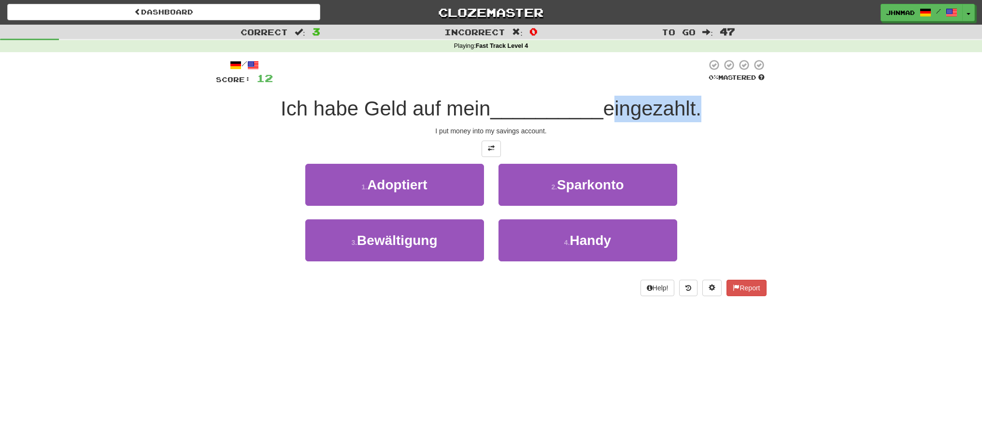
drag, startPoint x: 611, startPoint y: 111, endPoint x: 700, endPoint y: 108, distance: 89.4
click at [700, 108] on span "eingezahlt." at bounding box center [652, 108] width 98 height 23
click at [694, 84] on div at bounding box center [694, 84] width 0 height 0
click at [817, 210] on div "Correct : 3 Incorrect : 0 To go : 47 Playing : Fast Track Level 4 / Score: 12 0…" at bounding box center [491, 167] width 982 height 285
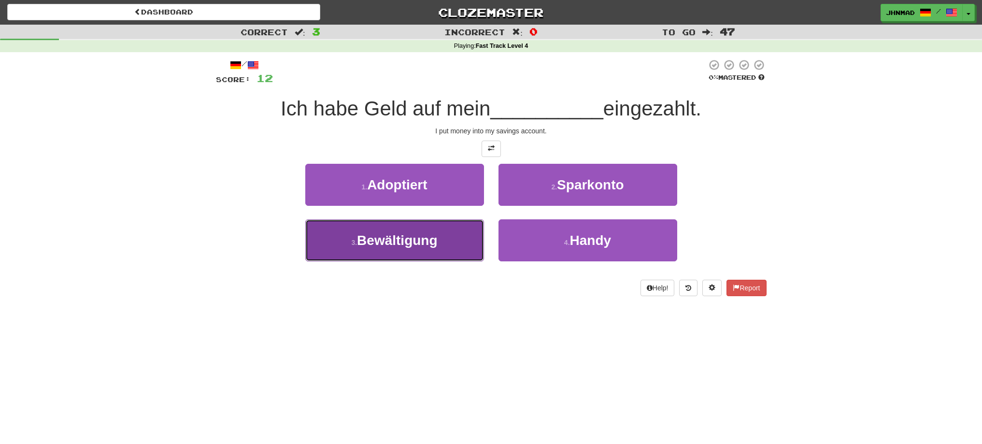
click at [390, 247] on span "Bewältigung" at bounding box center [397, 240] width 80 height 15
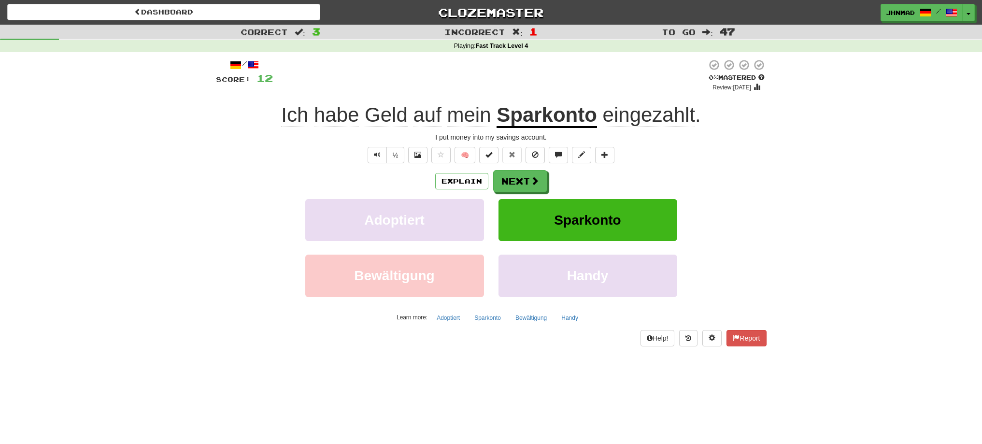
click at [563, 120] on u "Sparkonto" at bounding box center [546, 115] width 100 height 25
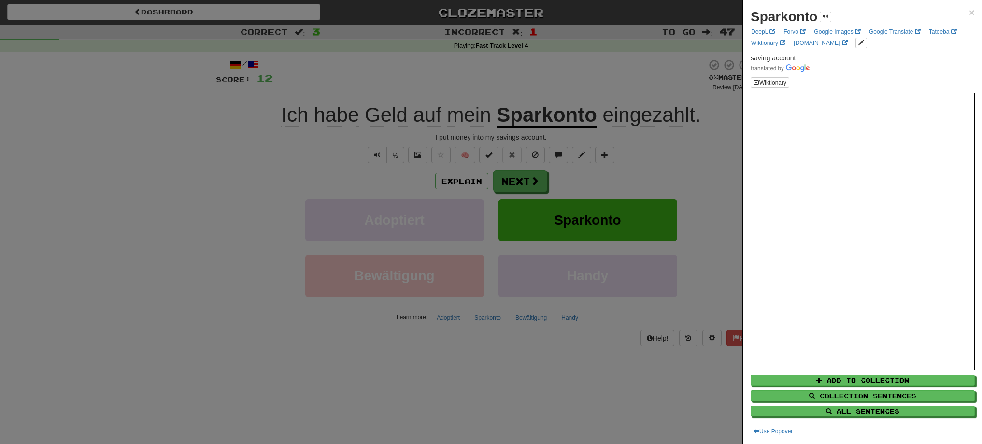
click at [494, 106] on div at bounding box center [491, 222] width 982 height 444
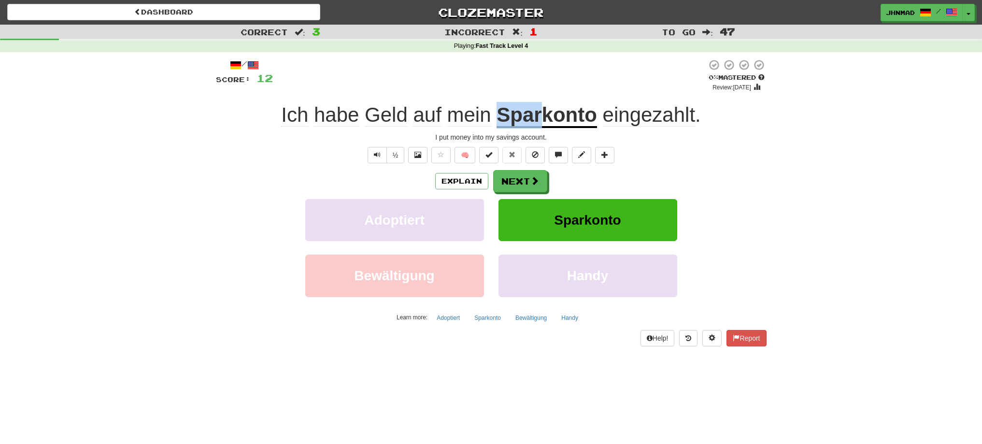
drag, startPoint x: 496, startPoint y: 108, endPoint x: 545, endPoint y: 94, distance: 50.3
click at [545, 94] on div "/ Score: 12 0 % Mastered Review: [DATE] Ich habe Geld auf mein Sparkonto eingez…" at bounding box center [491, 202] width 550 height 287
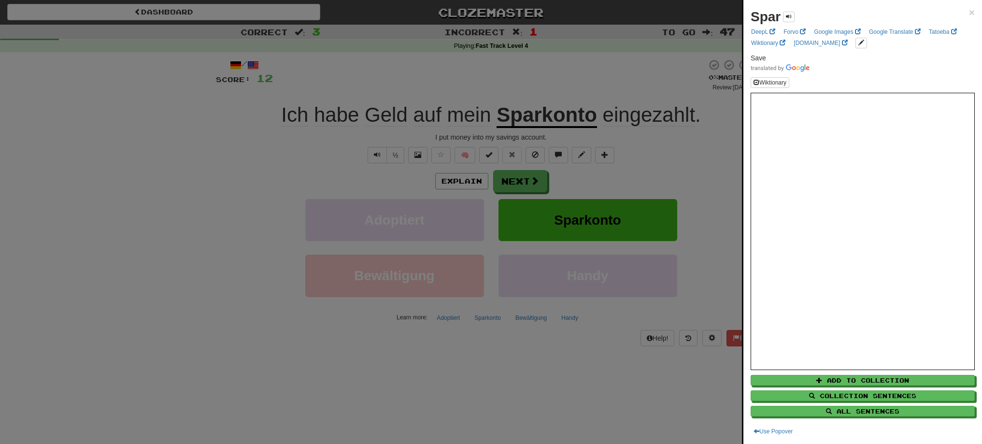
click at [561, 81] on div at bounding box center [491, 222] width 982 height 444
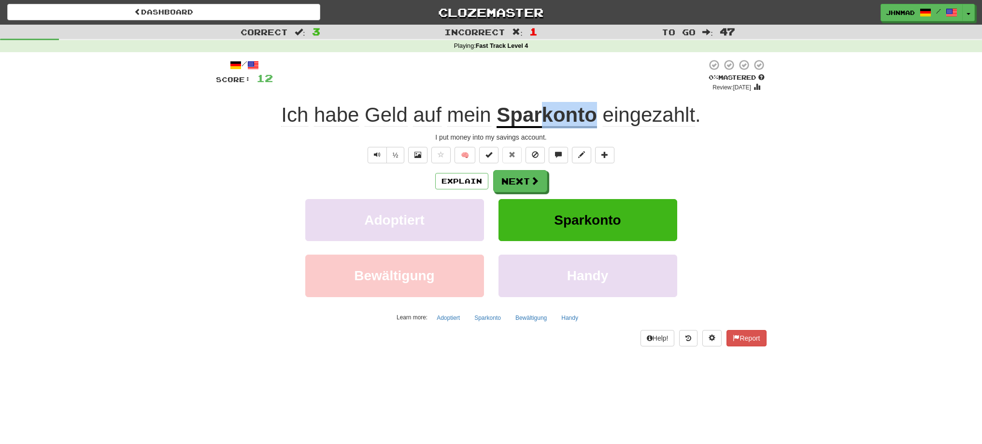
drag, startPoint x: 544, startPoint y: 112, endPoint x: 593, endPoint y: 98, distance: 51.7
click at [593, 98] on div "/ Score: 12 0 % Mastered Review: [DATE] Ich habe Geld auf mein Sparkonto eingez…" at bounding box center [491, 202] width 550 height 287
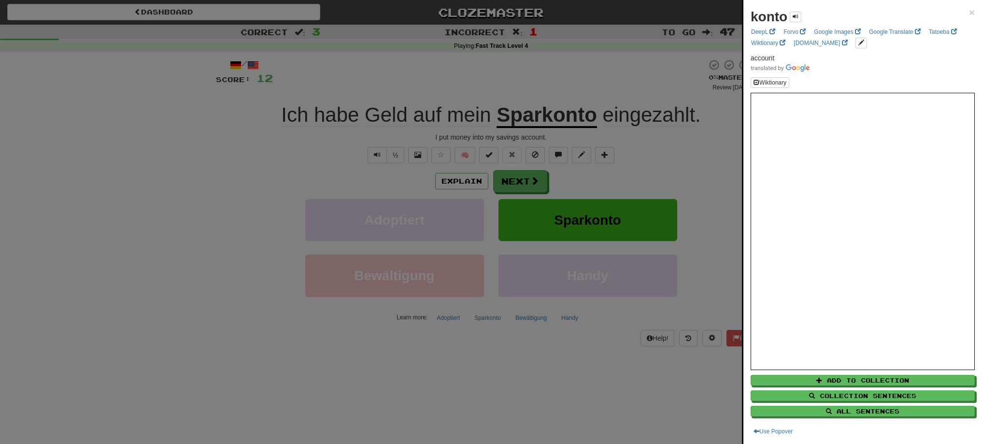
click at [533, 187] on div at bounding box center [491, 222] width 982 height 444
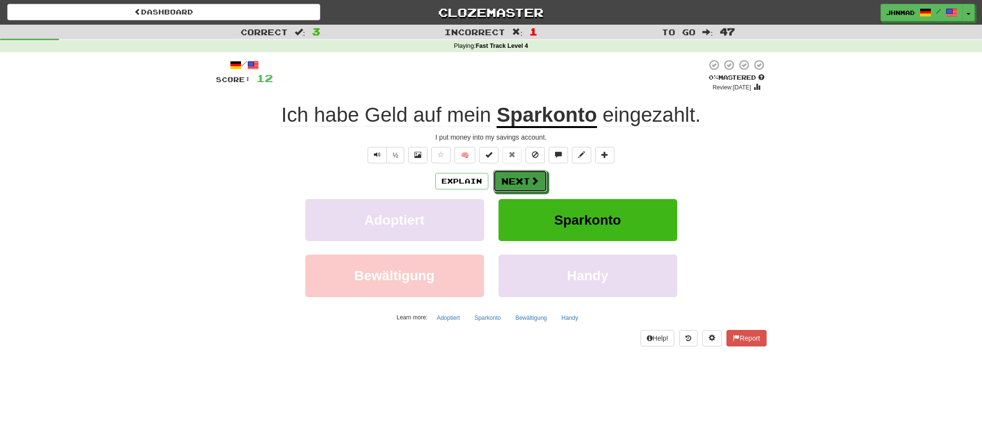
click at [533, 187] on button "Next" at bounding box center [520, 181] width 54 height 22
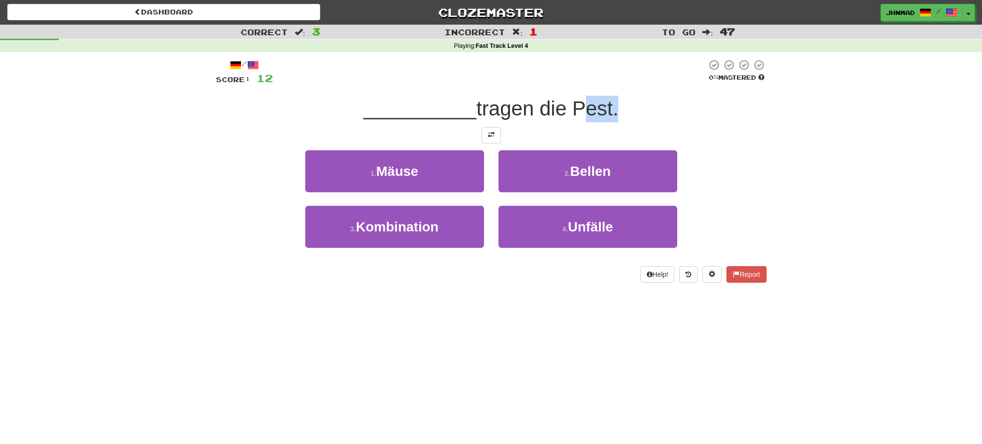
drag, startPoint x: 575, startPoint y: 109, endPoint x: 616, endPoint y: 91, distance: 44.8
click at [616, 91] on div "/ Score: 12 0 % Mastered __________ tragen die Pest. 1 . Mäuse 2 . Bellen 3 . K…" at bounding box center [491, 171] width 550 height 224
click at [609, 84] on div at bounding box center [609, 84] width 0 height 0
click at [757, 145] on div "/ Score: 12 0 % Mastered __________ tragen die Pest. 1 . Mäuse 2 . Bellen 3 . K…" at bounding box center [491, 171] width 550 height 224
click at [484, 136] on button at bounding box center [490, 135] width 19 height 16
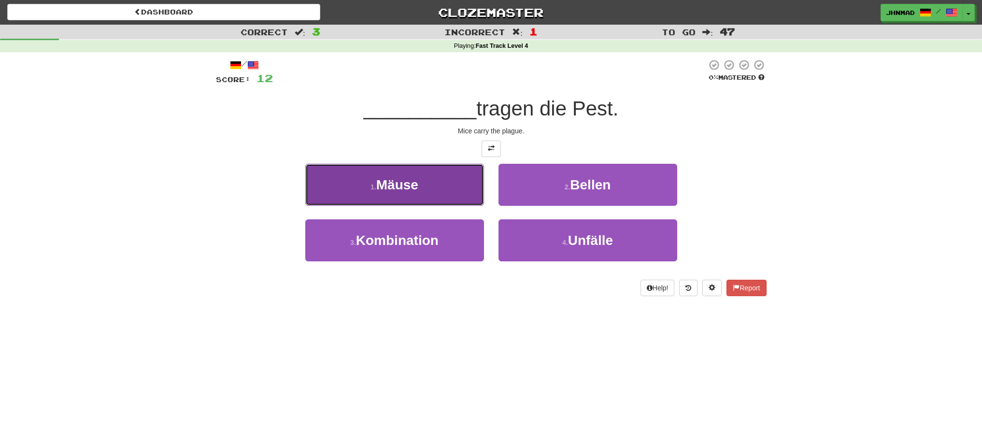
click at [435, 187] on button "1 . Mäuse" at bounding box center [394, 185] width 179 height 42
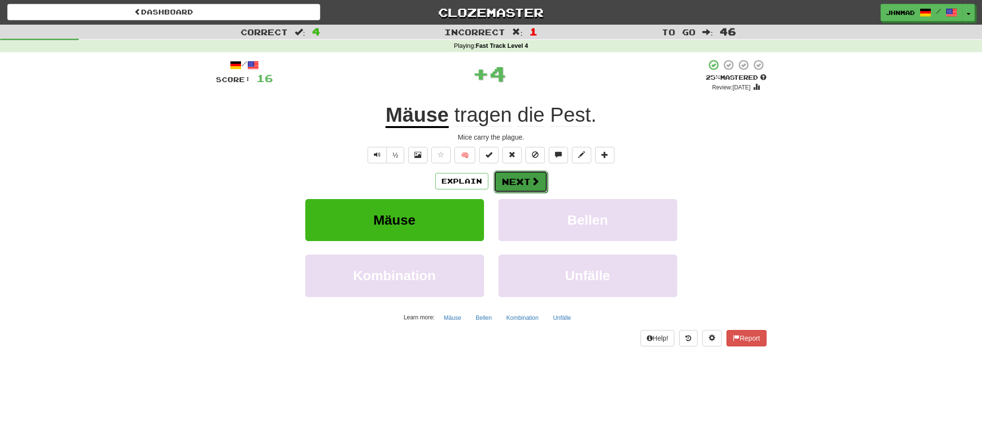
click at [518, 182] on button "Next" at bounding box center [520, 181] width 54 height 22
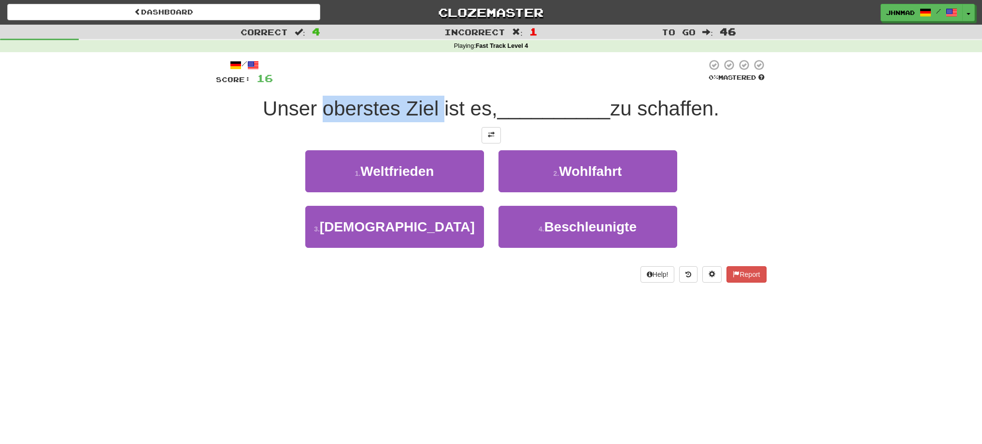
drag, startPoint x: 321, startPoint y: 113, endPoint x: 437, endPoint y: 104, distance: 116.2
click at [437, 104] on span "Unser oberstes Ziel ist es," at bounding box center [380, 108] width 235 height 23
click at [431, 84] on div at bounding box center [431, 84] width 0 height 0
click at [109, 184] on div "Correct : 4 Incorrect : 1 To go : 46 Playing : Fast Track Level 4 / Score: 16 0…" at bounding box center [491, 160] width 982 height 271
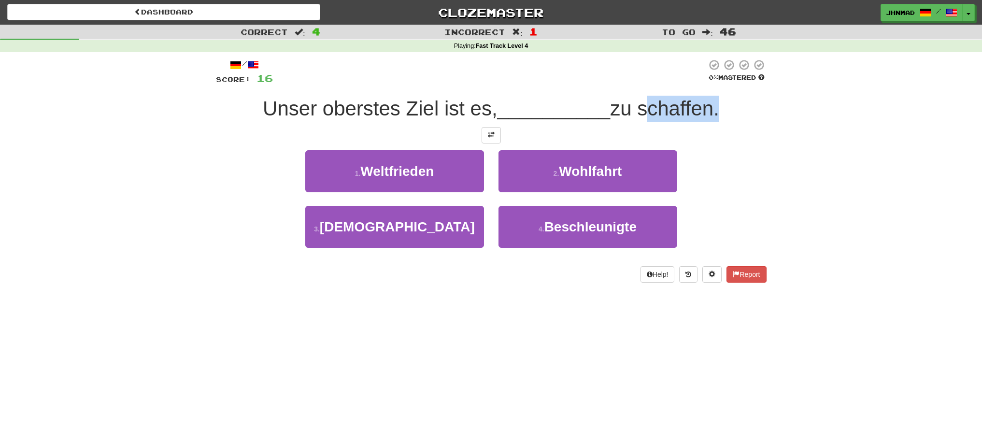
drag, startPoint x: 644, startPoint y: 115, endPoint x: 715, endPoint y: 106, distance: 72.1
click at [715, 106] on span "zu schaffen." at bounding box center [664, 108] width 109 height 23
click at [709, 84] on div at bounding box center [709, 84] width 0 height 0
click at [828, 241] on div "Correct : 4 Incorrect : 1 To go : 46 Playing : Fast Track Level 4 / Score: 16 0…" at bounding box center [491, 160] width 982 height 271
click at [488, 140] on button at bounding box center [490, 135] width 19 height 16
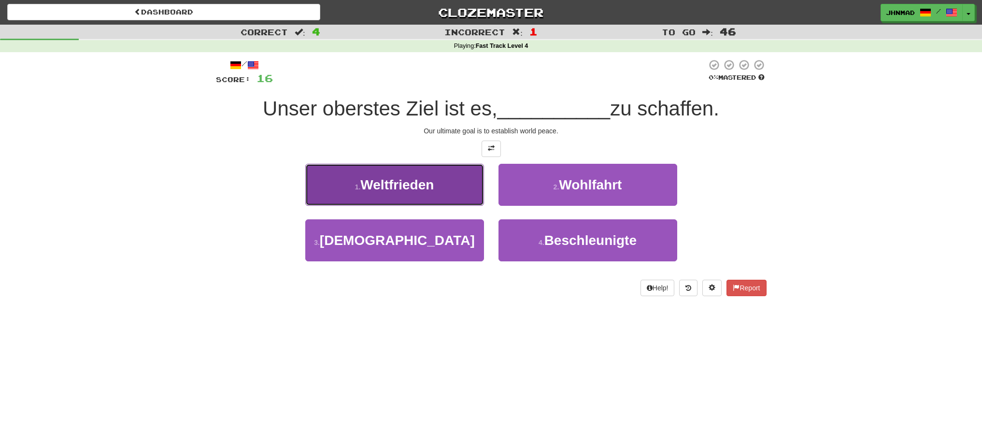
click at [423, 192] on span "Weltfrieden" at bounding box center [396, 184] width 73 height 15
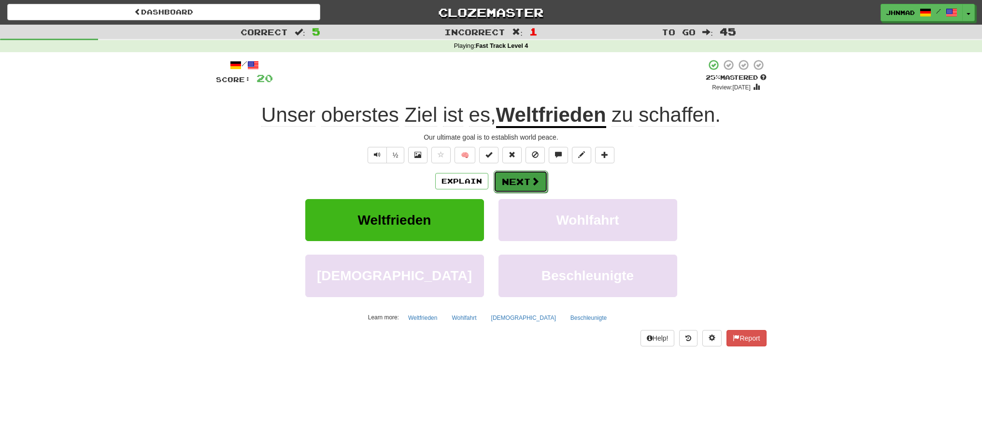
click at [519, 186] on button "Next" at bounding box center [520, 181] width 54 height 22
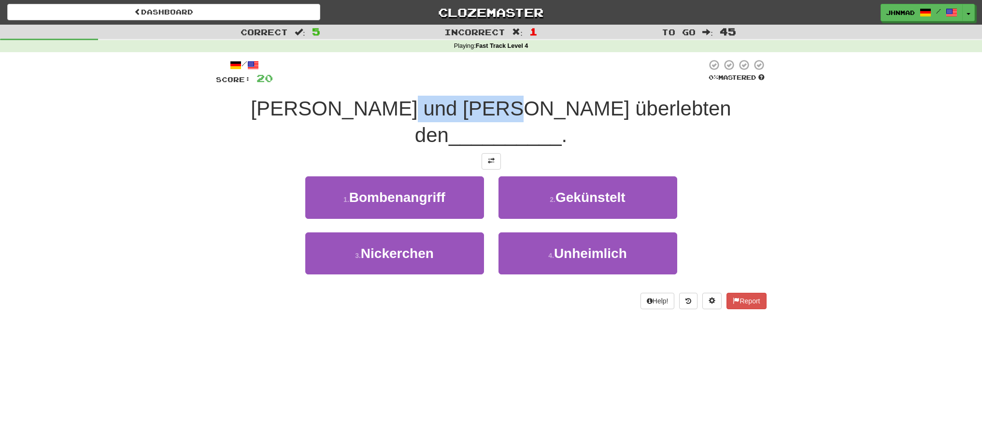
drag, startPoint x: 427, startPoint y: 113, endPoint x: 522, endPoint y: 100, distance: 95.9
click at [522, 100] on span "[PERSON_NAME] und [PERSON_NAME] überlebten den" at bounding box center [491, 121] width 480 height 49
click at [516, 84] on div at bounding box center [516, 84] width 0 height 0
click at [445, 70] on div at bounding box center [490, 72] width 434 height 27
click at [483, 153] on button at bounding box center [490, 161] width 19 height 16
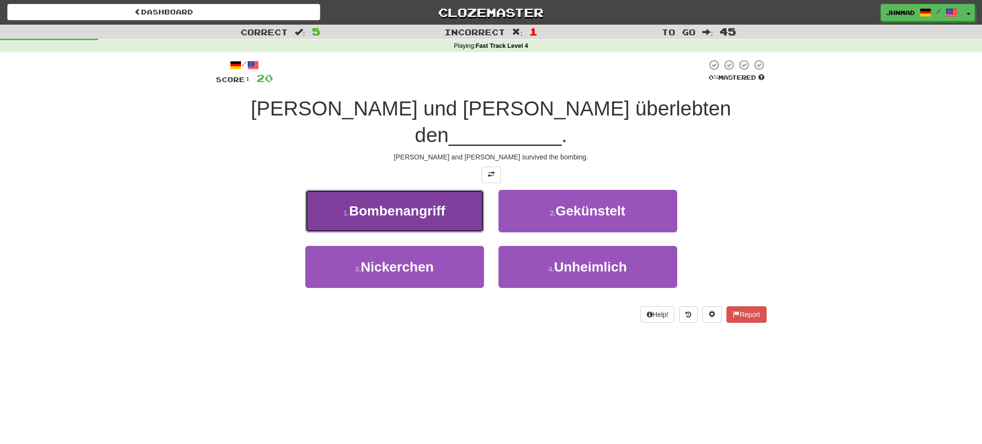
click at [378, 203] on span "Bombenangriff" at bounding box center [397, 210] width 96 height 15
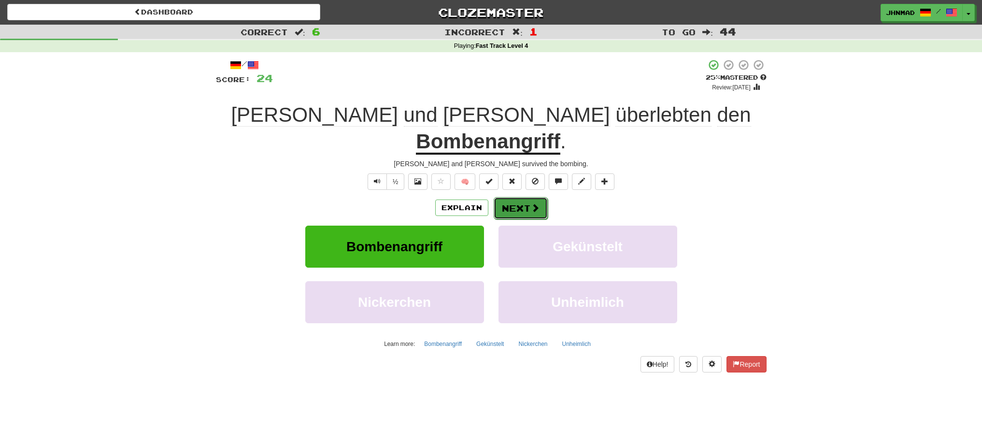
click at [524, 197] on button "Next" at bounding box center [520, 208] width 54 height 22
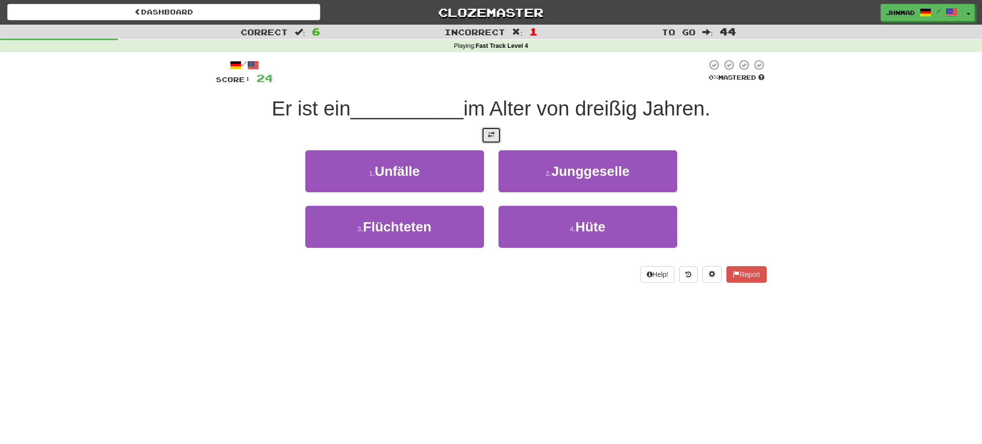
click at [482, 138] on button at bounding box center [490, 135] width 19 height 16
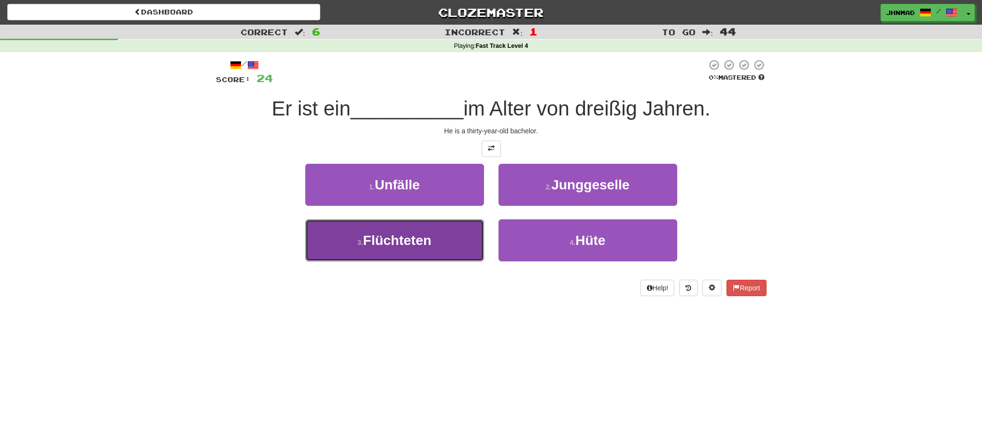
click at [418, 241] on span "Flüchteten" at bounding box center [397, 240] width 69 height 15
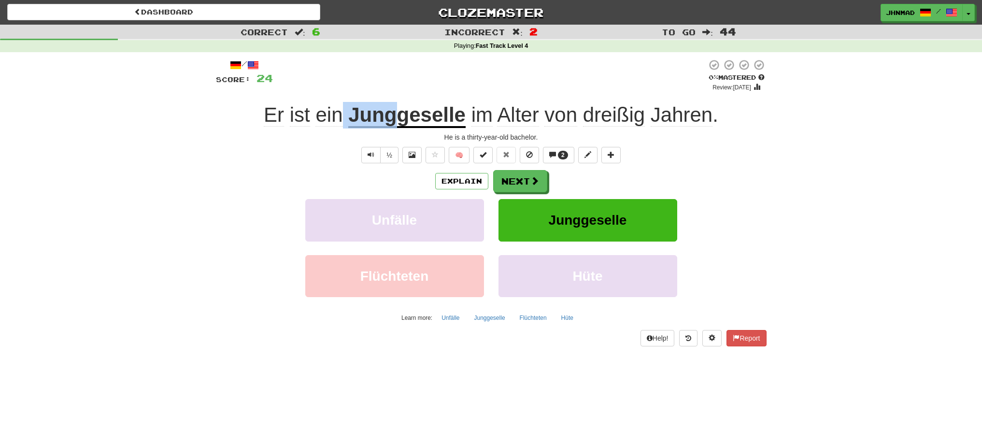
drag, startPoint x: 343, startPoint y: 117, endPoint x: 393, endPoint y: 111, distance: 50.6
click at [393, 111] on div "Er ist ein Junggeselle im Alter von dreißig Jahren ." at bounding box center [491, 115] width 550 height 27
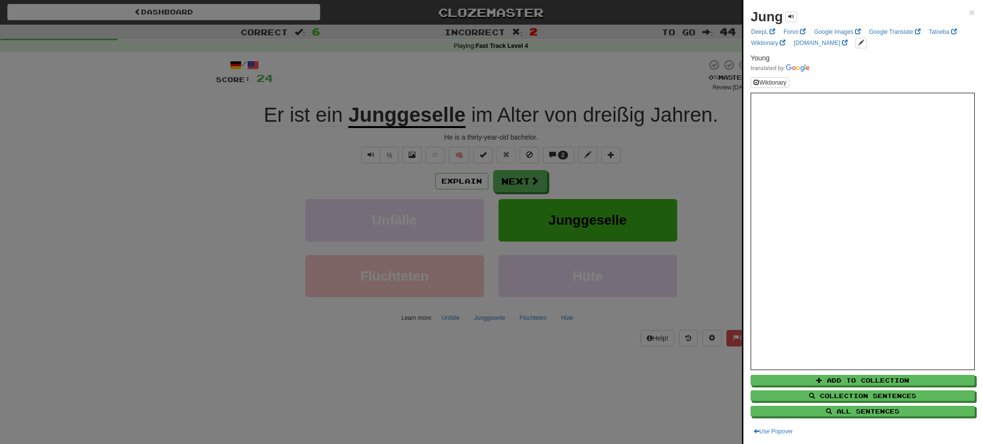
drag, startPoint x: 409, startPoint y: 78, endPoint x: 406, endPoint y: 84, distance: 6.7
click at [409, 79] on div at bounding box center [491, 222] width 982 height 444
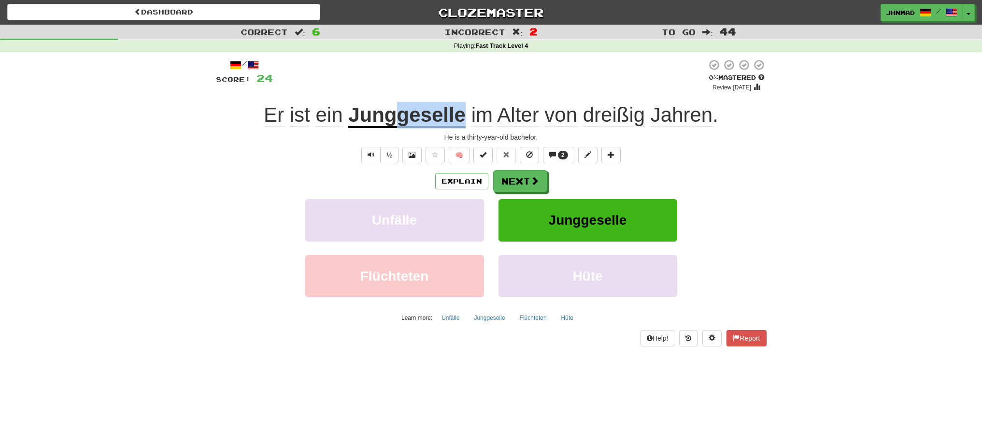
drag, startPoint x: 400, startPoint y: 111, endPoint x: 463, endPoint y: 102, distance: 63.4
click at [463, 102] on div "Er ist ein Junggeselle im Alter von dreißig Jahren ." at bounding box center [491, 115] width 550 height 27
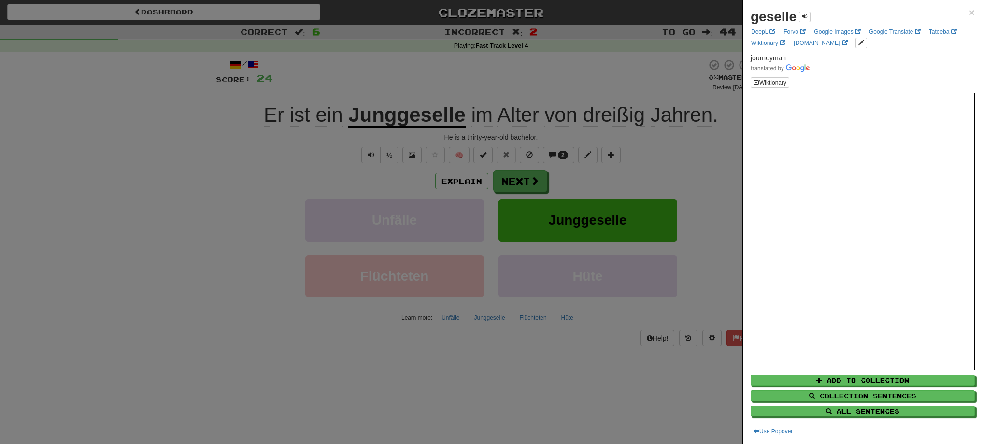
click at [465, 70] on div at bounding box center [491, 222] width 982 height 444
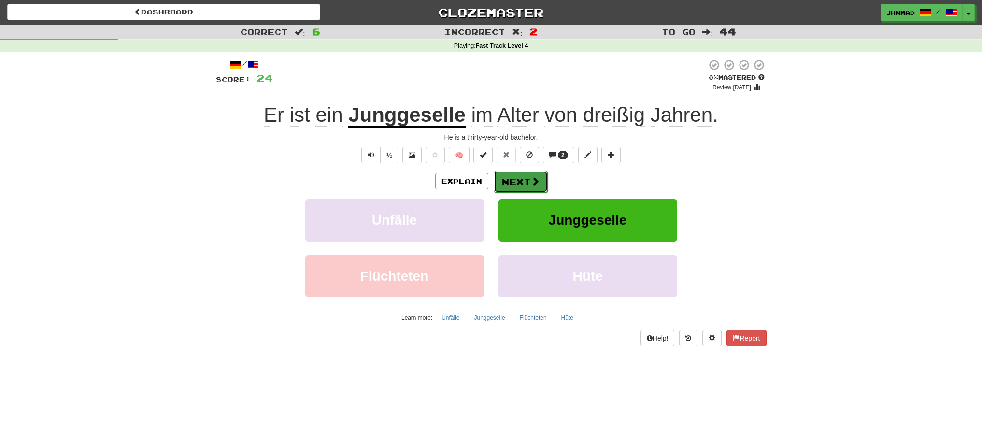
click at [523, 179] on button "Next" at bounding box center [520, 181] width 54 height 22
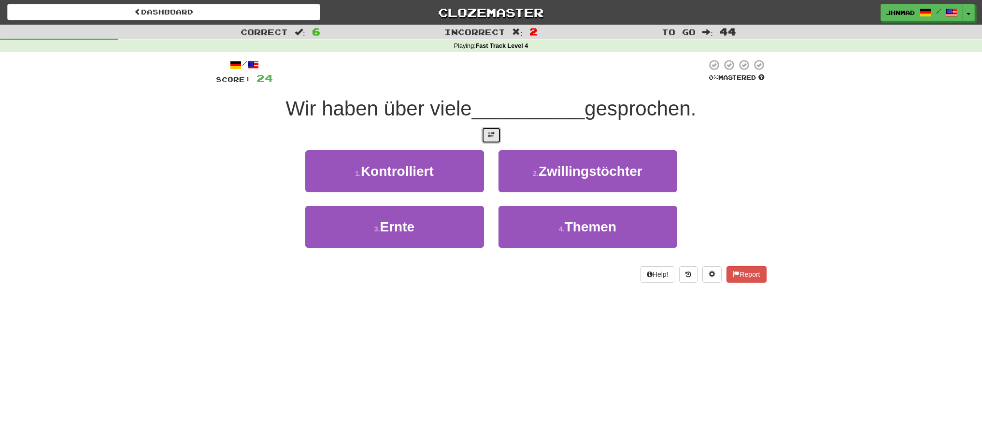
click at [494, 127] on button at bounding box center [490, 135] width 19 height 16
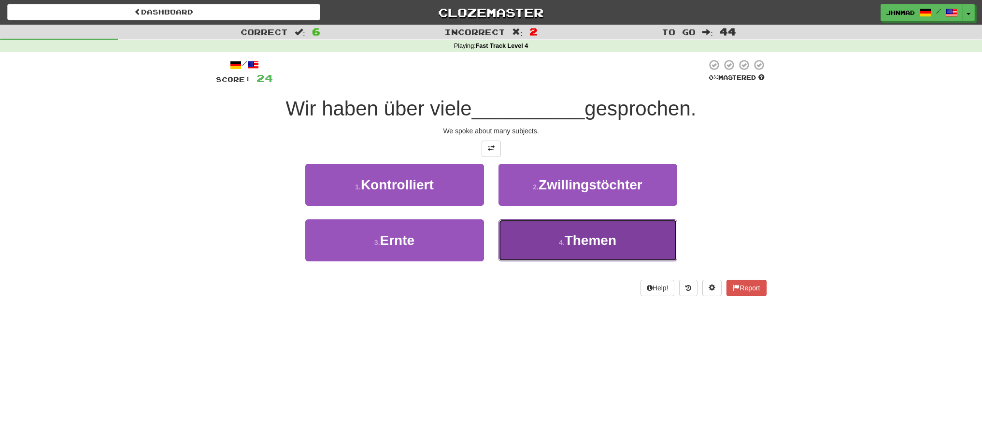
click at [553, 248] on button "4 . Themen" at bounding box center [587, 240] width 179 height 42
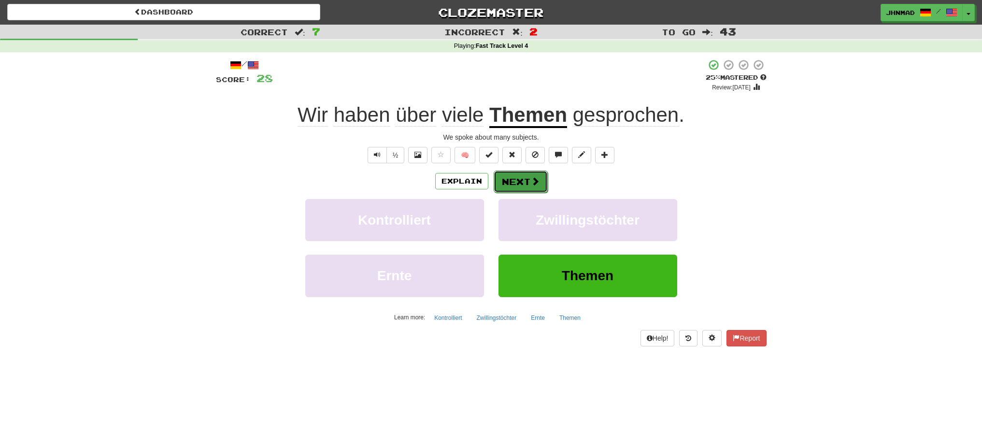
click at [510, 182] on button "Next" at bounding box center [520, 181] width 54 height 22
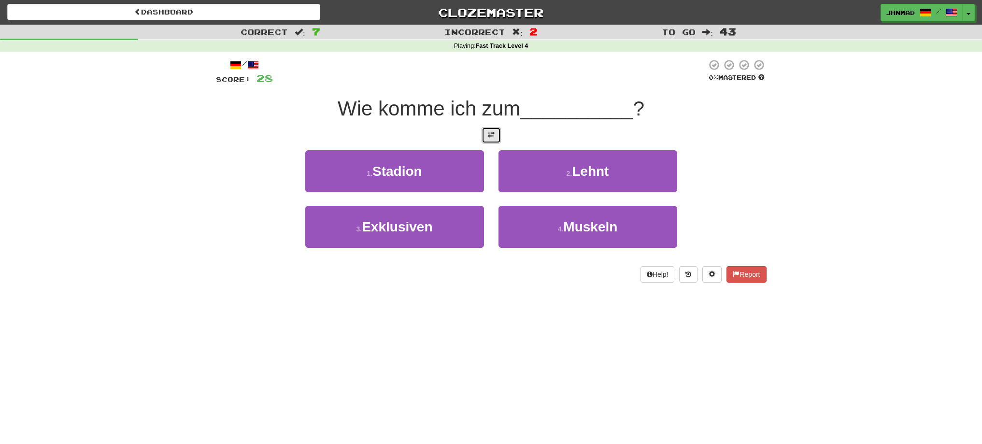
click at [484, 137] on button at bounding box center [490, 135] width 19 height 16
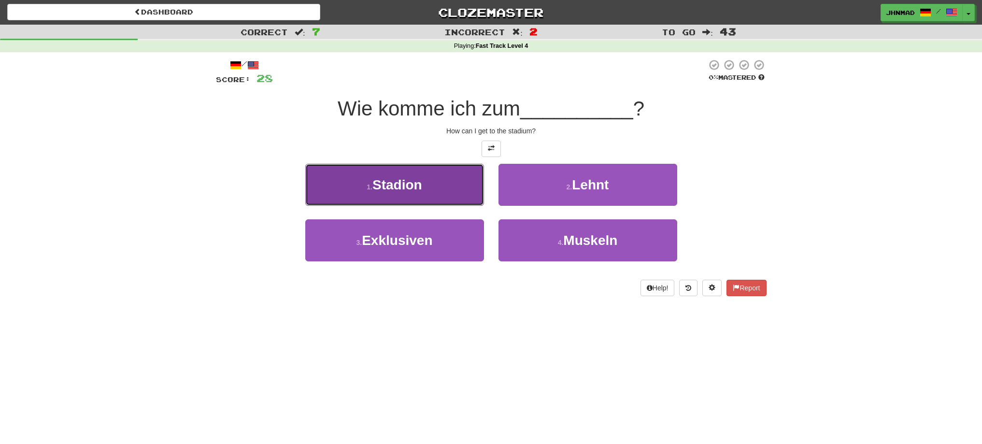
click at [331, 186] on button "1 . Stadion" at bounding box center [394, 185] width 179 height 42
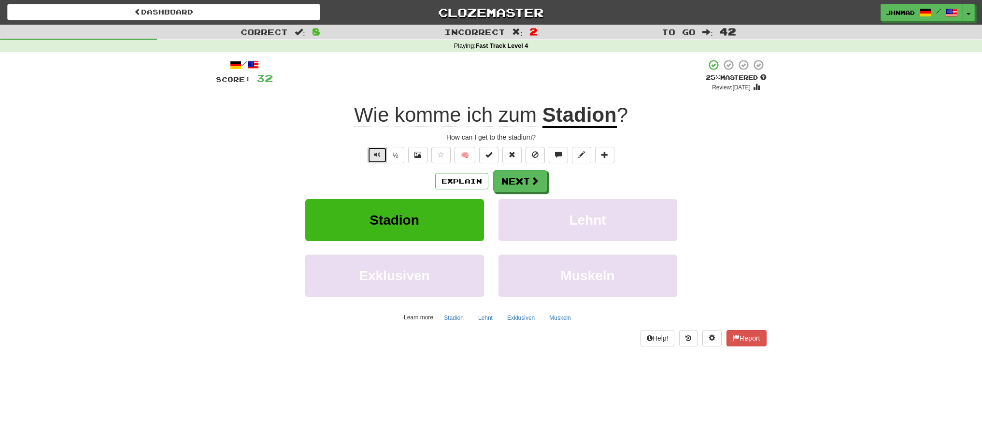
click at [372, 157] on button "Text-to-speech controls" at bounding box center [376, 155] width 19 height 16
click at [500, 181] on button "Next" at bounding box center [520, 181] width 54 height 22
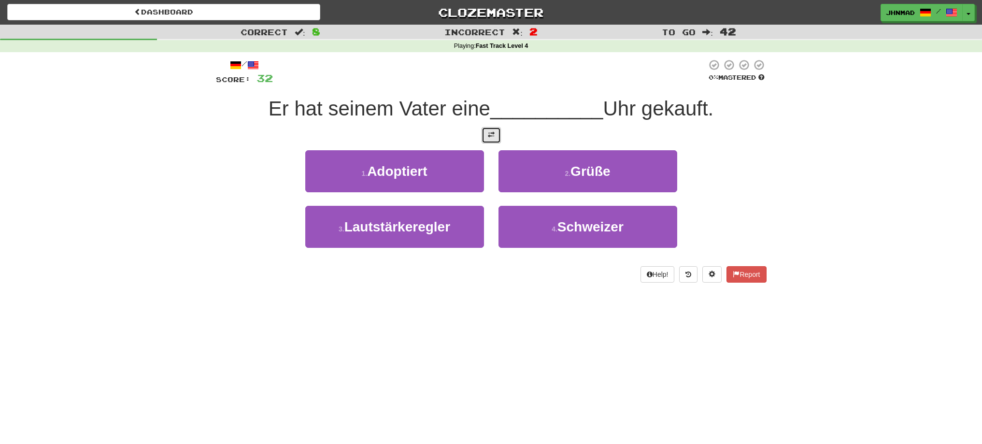
click at [486, 135] on button at bounding box center [490, 135] width 19 height 16
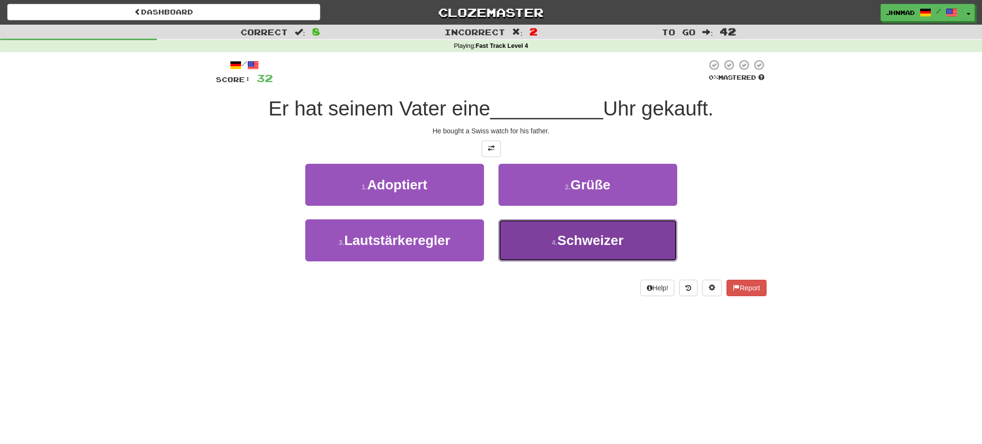
click at [586, 249] on button "4 . Schweizer" at bounding box center [587, 240] width 179 height 42
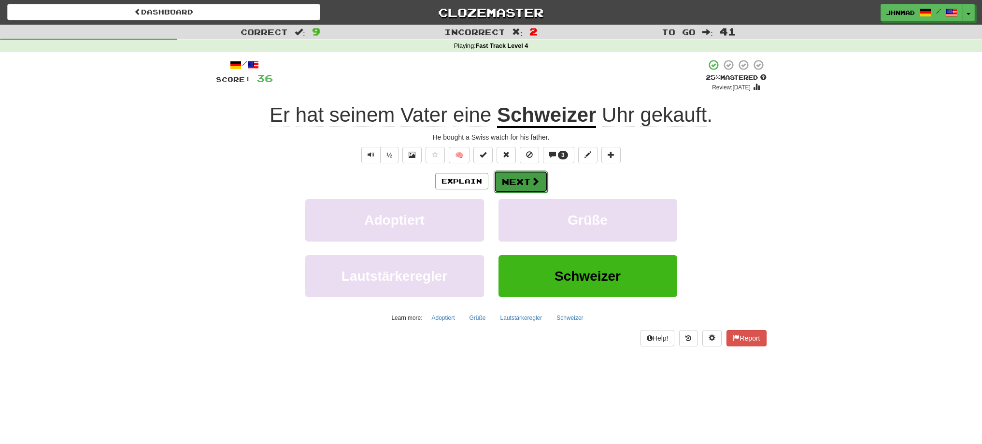
click at [526, 182] on button "Next" at bounding box center [520, 181] width 54 height 22
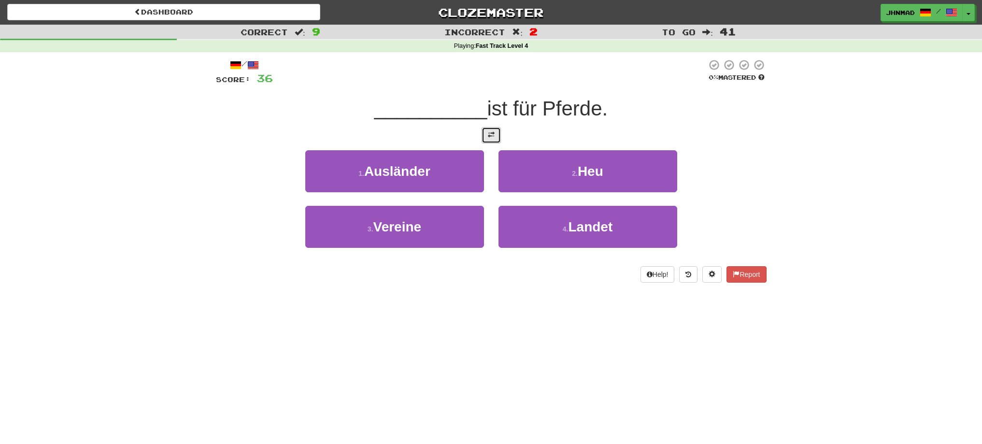
click at [489, 134] on span at bounding box center [491, 134] width 7 height 7
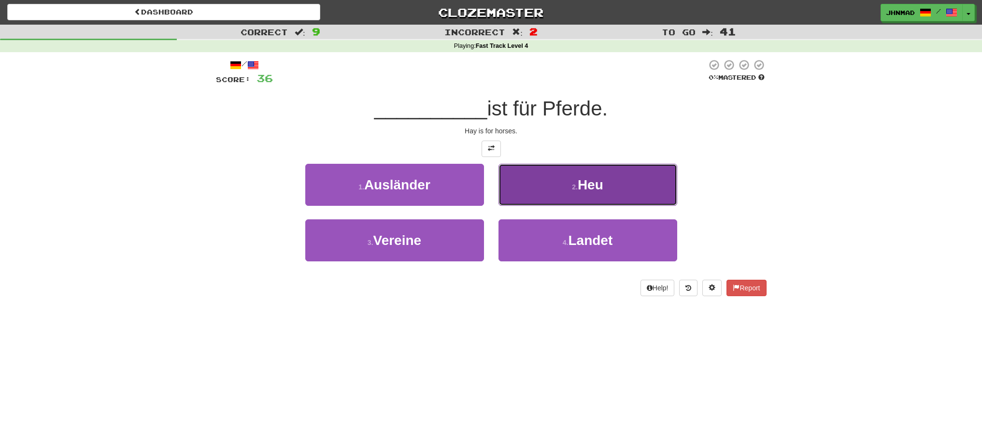
click at [603, 190] on span "Heu" at bounding box center [590, 184] width 26 height 15
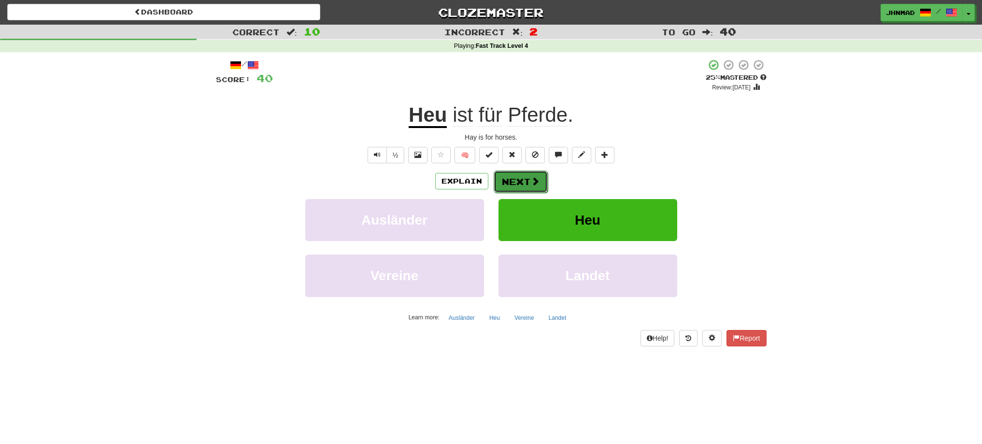
click at [534, 180] on span at bounding box center [535, 181] width 9 height 9
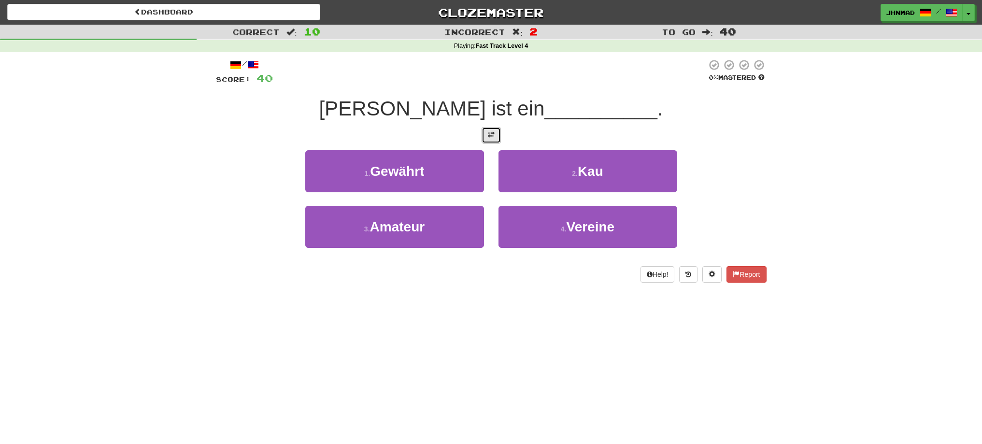
click at [485, 141] on button at bounding box center [490, 135] width 19 height 16
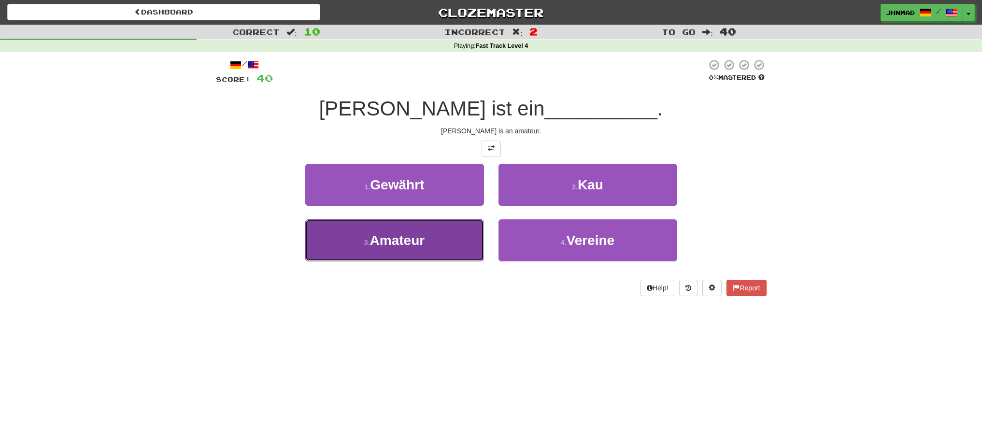
click at [461, 239] on button "3 . Amateur" at bounding box center [394, 240] width 179 height 42
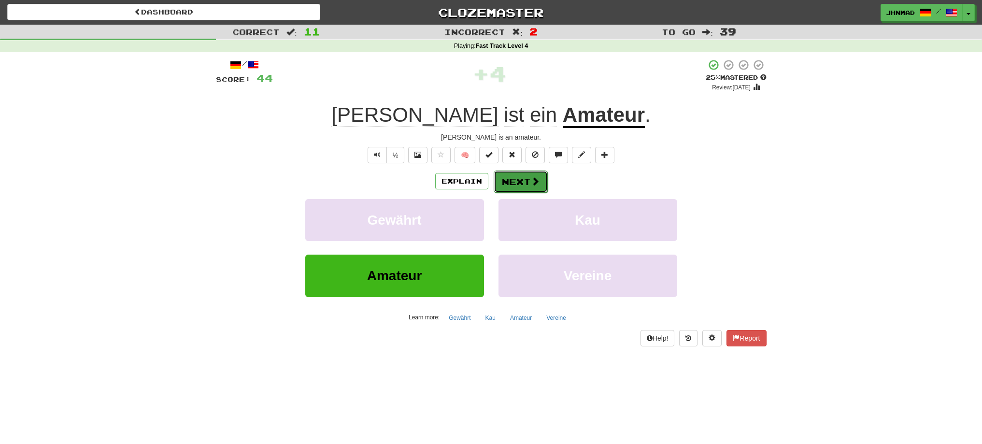
click at [532, 184] on span at bounding box center [535, 181] width 9 height 9
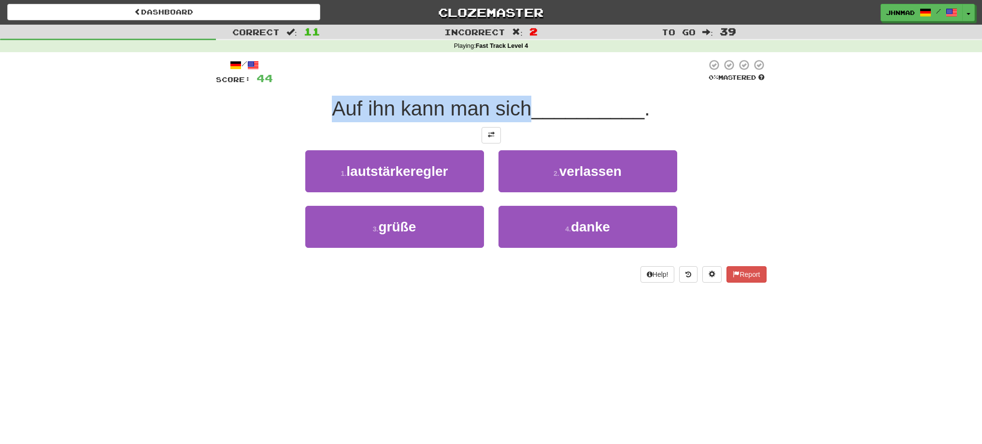
drag, startPoint x: 328, startPoint y: 109, endPoint x: 525, endPoint y: 102, distance: 196.6
click at [525, 102] on div "Auf ihn kann man sich __________ ." at bounding box center [491, 109] width 550 height 27
click at [519, 84] on div at bounding box center [519, 84] width 0 height 0
click at [248, 132] on div at bounding box center [491, 135] width 550 height 16
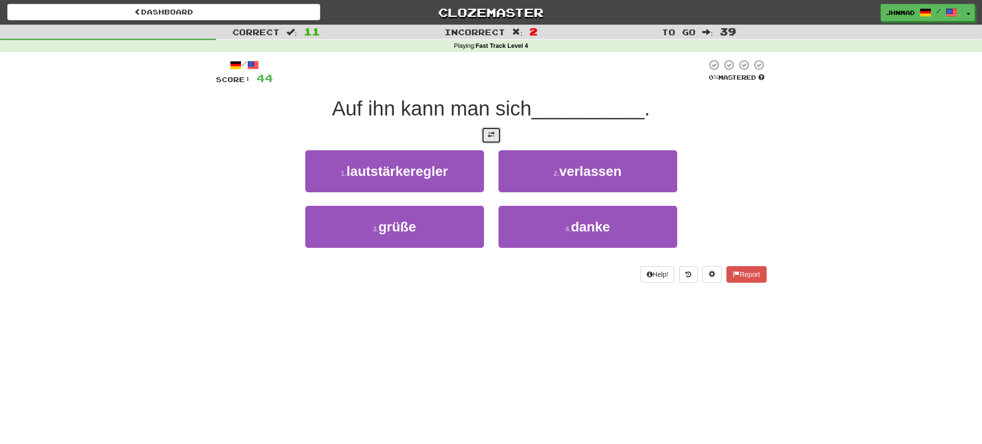
click at [485, 137] on button at bounding box center [490, 135] width 19 height 16
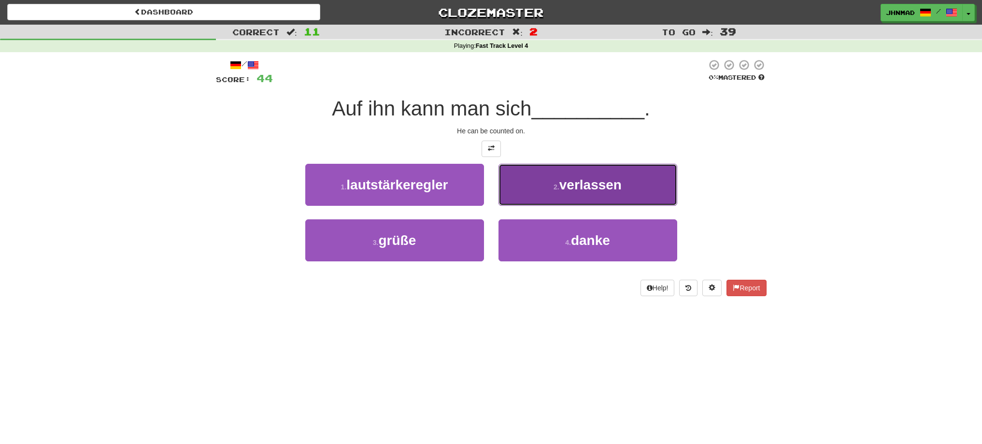
click at [576, 186] on span "verlassen" at bounding box center [590, 184] width 62 height 15
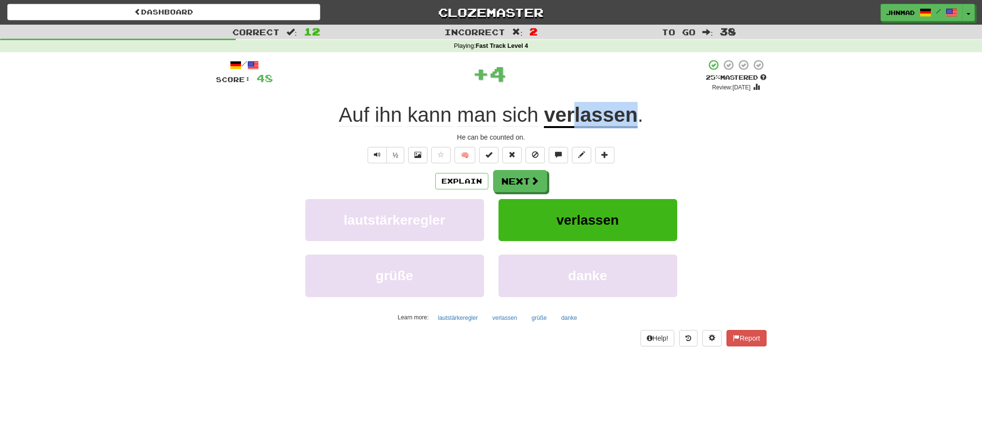
drag, startPoint x: 571, startPoint y: 115, endPoint x: 639, endPoint y: 120, distance: 68.7
click at [639, 120] on div "Auf ihn kann man sich verlassen ." at bounding box center [491, 115] width 550 height 27
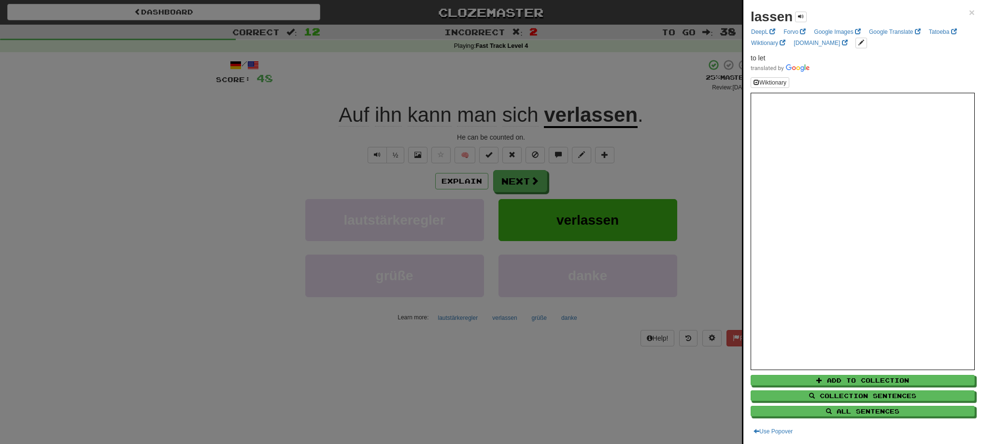
click at [688, 163] on div at bounding box center [491, 222] width 982 height 444
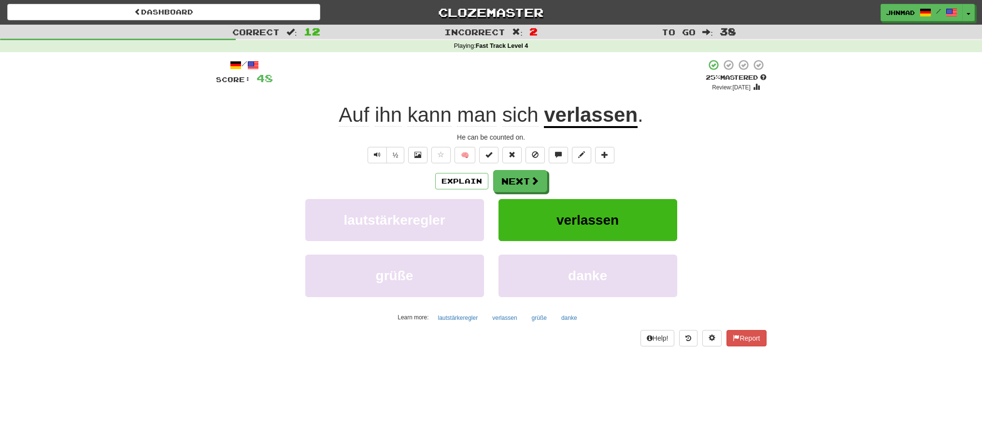
click at [563, 120] on u "verlassen" at bounding box center [591, 115] width 94 height 25
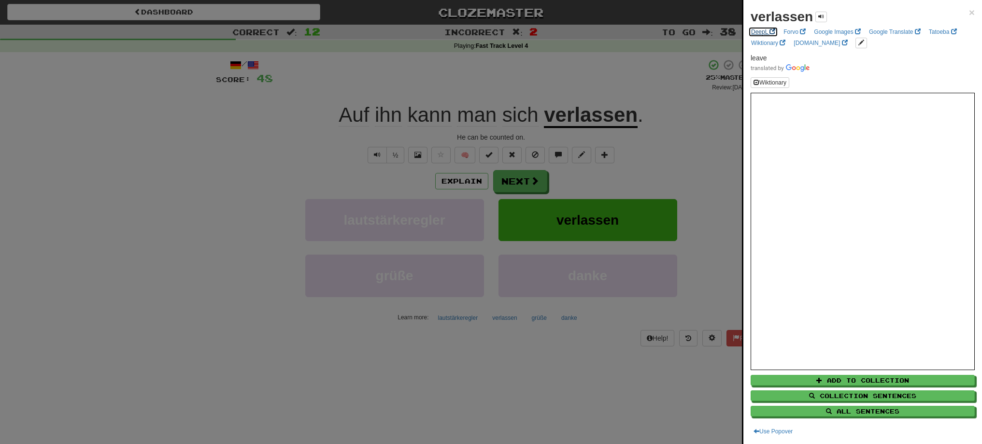
click at [750, 35] on link "DeepL" at bounding box center [763, 32] width 30 height 11
click at [538, 185] on div at bounding box center [491, 222] width 982 height 444
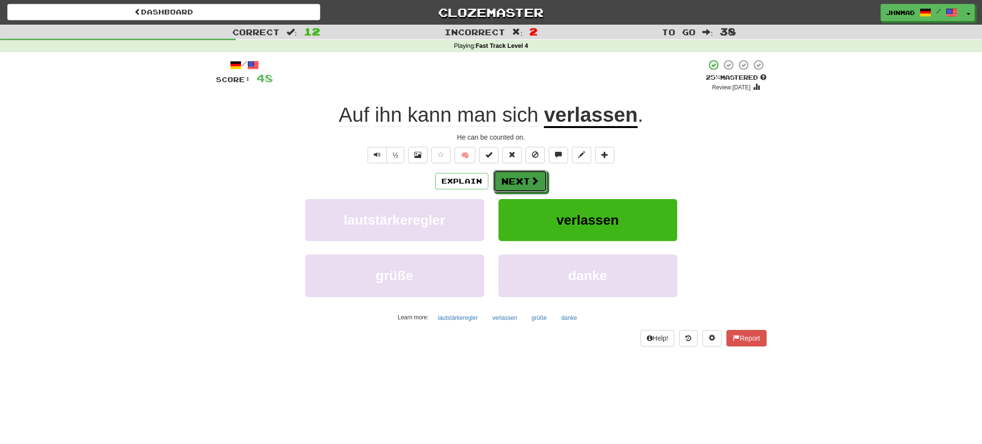
click at [538, 185] on button "Next" at bounding box center [520, 181] width 54 height 22
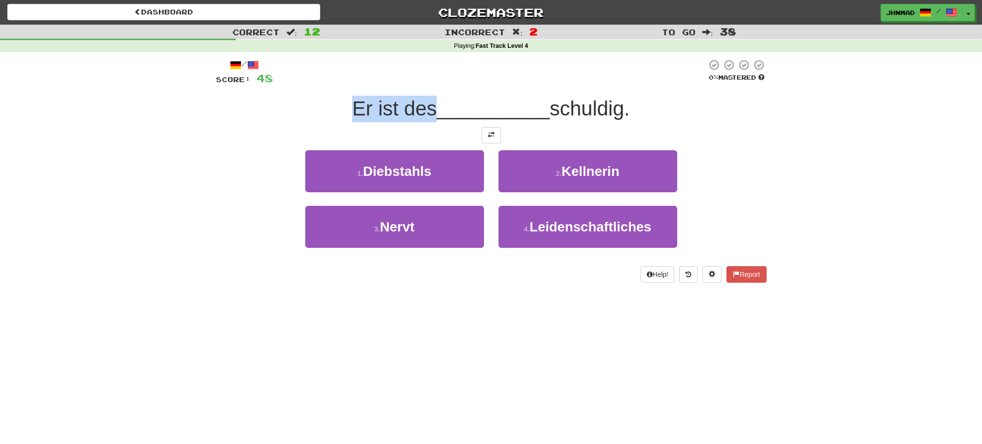
drag, startPoint x: 345, startPoint y: 106, endPoint x: 429, endPoint y: 98, distance: 84.4
click at [429, 98] on div "Er ist des __________ schuldig." at bounding box center [491, 109] width 550 height 27
click at [423, 84] on div at bounding box center [423, 84] width 0 height 0
drag, startPoint x: 556, startPoint y: 109, endPoint x: 627, endPoint y: 99, distance: 72.2
click at [627, 99] on span "schuldig." at bounding box center [589, 108] width 80 height 23
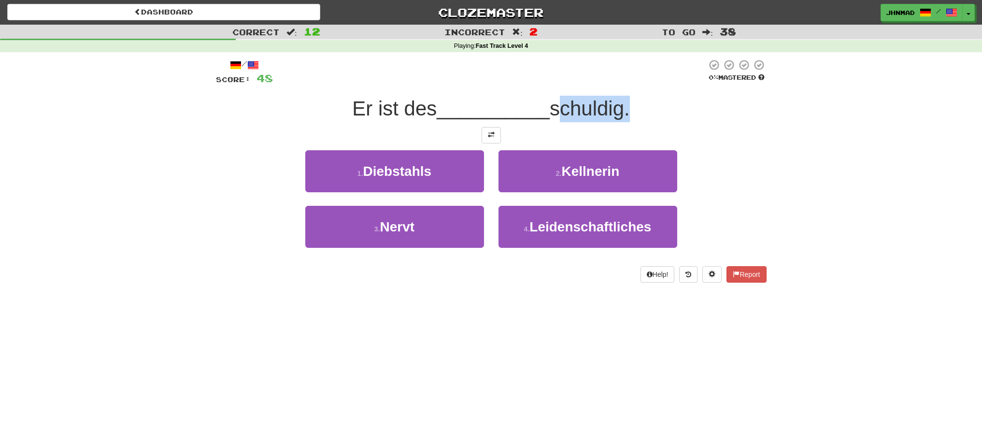
click at [621, 84] on div at bounding box center [621, 84] width 0 height 0
click at [731, 136] on div at bounding box center [491, 135] width 550 height 16
click at [490, 140] on button at bounding box center [490, 135] width 19 height 16
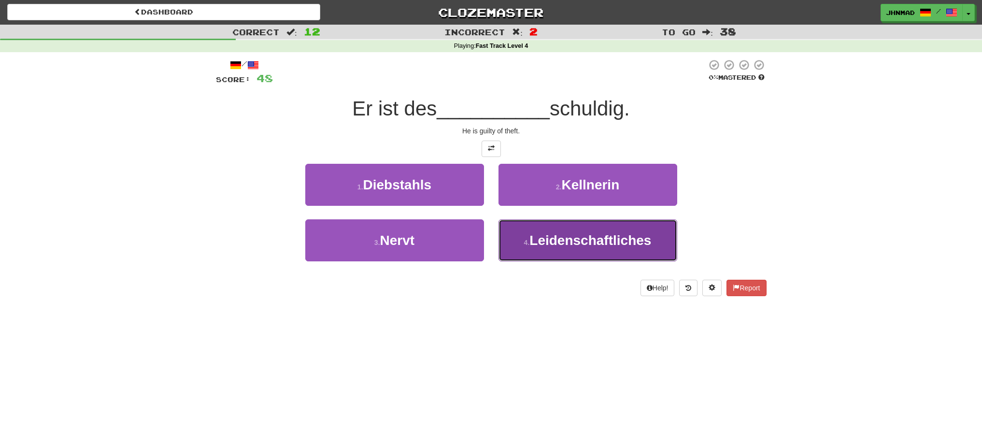
click at [590, 244] on span "Leidenschaftliches" at bounding box center [590, 240] width 122 height 15
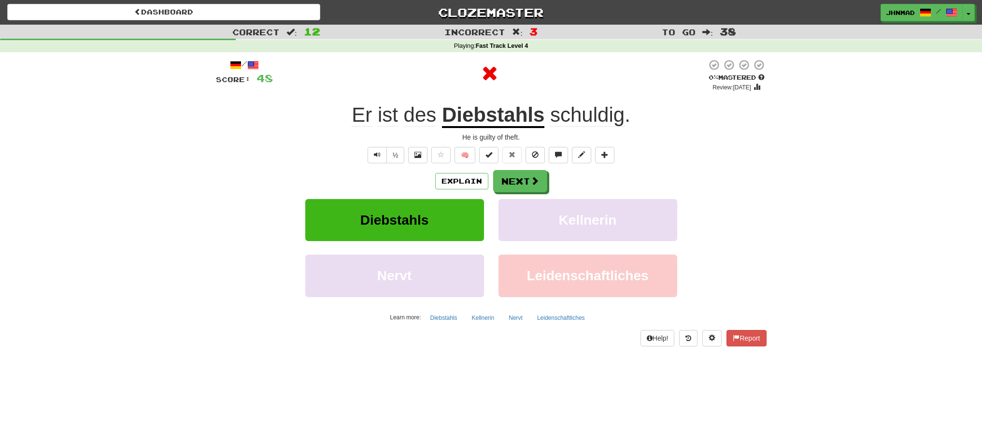
click at [495, 120] on u "Diebstahls" at bounding box center [493, 115] width 102 height 25
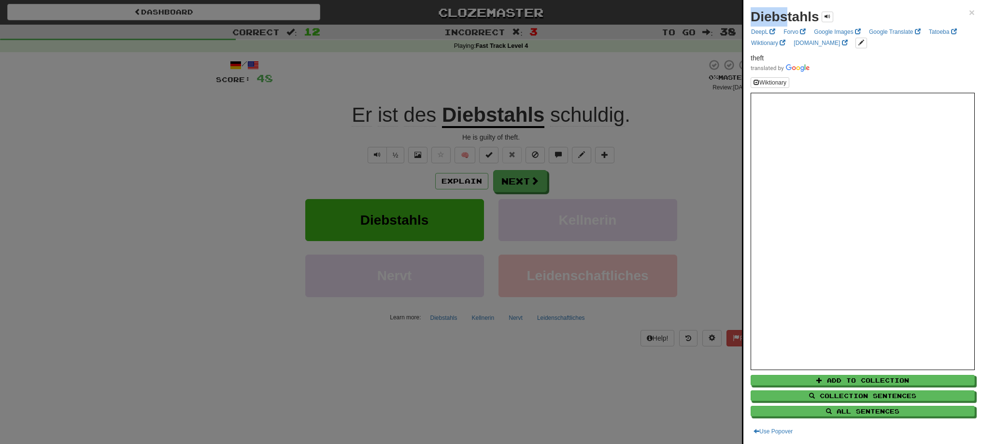
drag, startPoint x: 751, startPoint y: 15, endPoint x: 786, endPoint y: 16, distance: 35.8
click at [786, 16] on strong "Diebstahls" at bounding box center [784, 16] width 69 height 15
click at [255, 161] on div at bounding box center [491, 222] width 982 height 444
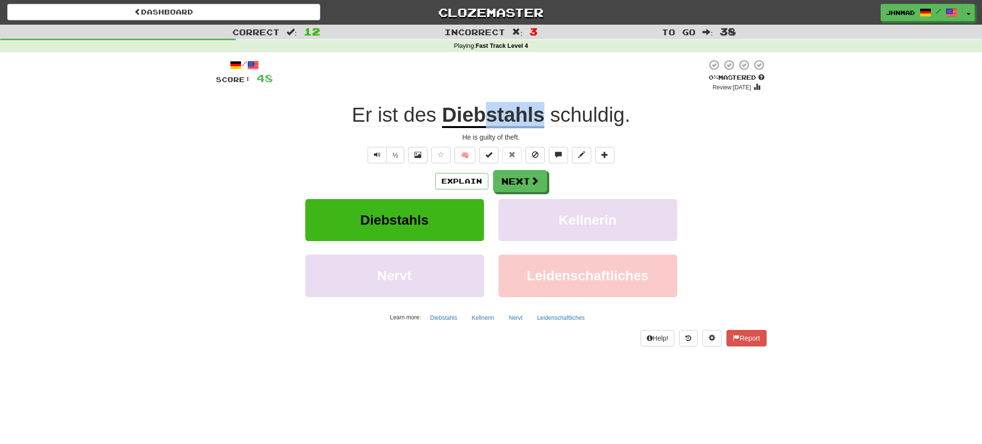
drag, startPoint x: 487, startPoint y: 117, endPoint x: 541, endPoint y: 116, distance: 54.6
click at [541, 116] on u "Diebstahls" at bounding box center [493, 115] width 102 height 25
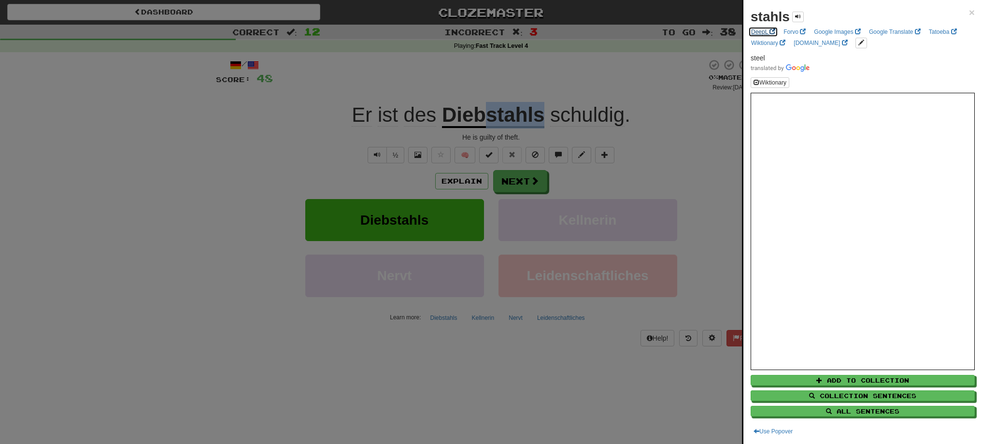
click at [760, 31] on link "DeepL" at bounding box center [763, 32] width 30 height 11
click at [452, 94] on div at bounding box center [491, 222] width 982 height 444
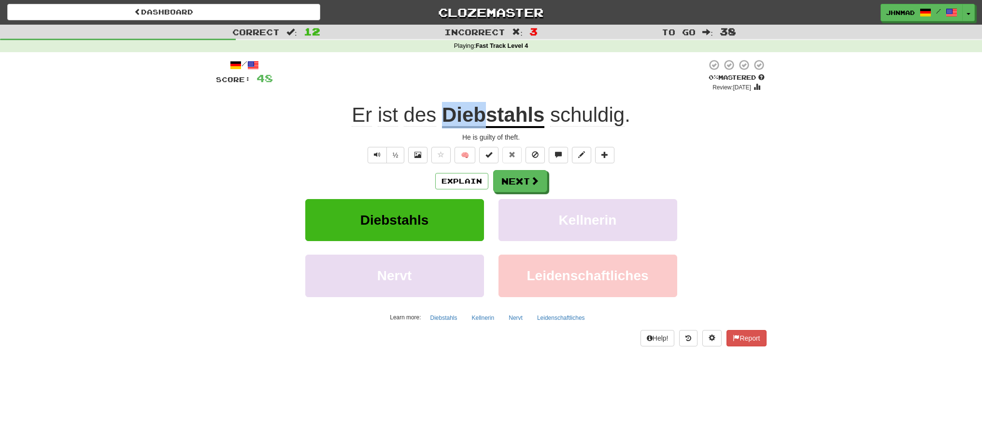
drag, startPoint x: 447, startPoint y: 113, endPoint x: 483, endPoint y: 109, distance: 36.4
click at [483, 109] on div "Er ist des Diebstahls schuldig ." at bounding box center [491, 115] width 550 height 27
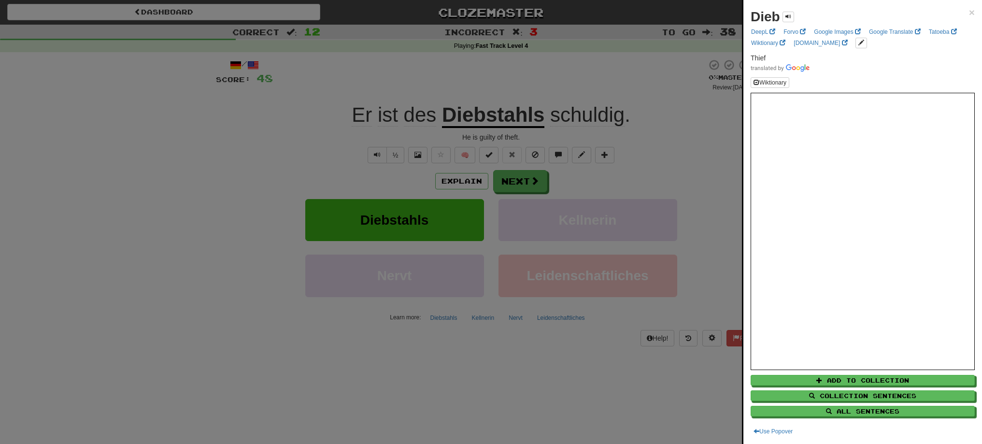
click at [536, 183] on div at bounding box center [491, 222] width 982 height 444
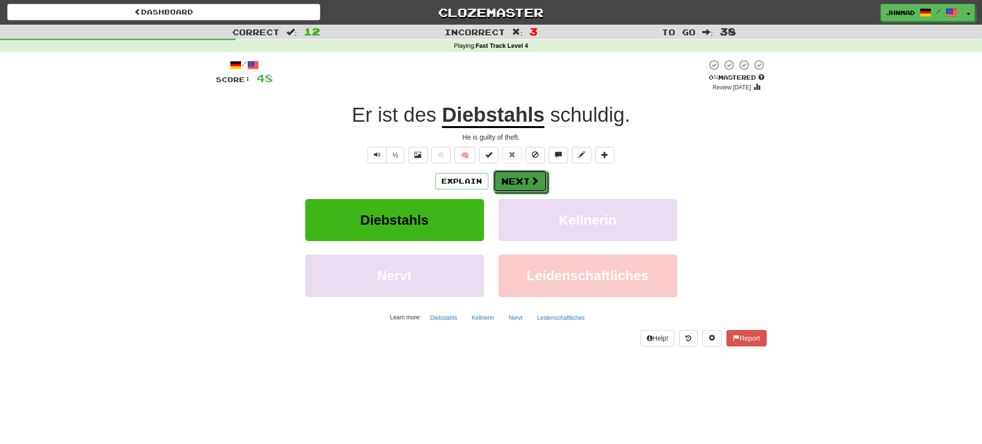
click at [536, 183] on span at bounding box center [534, 180] width 9 height 9
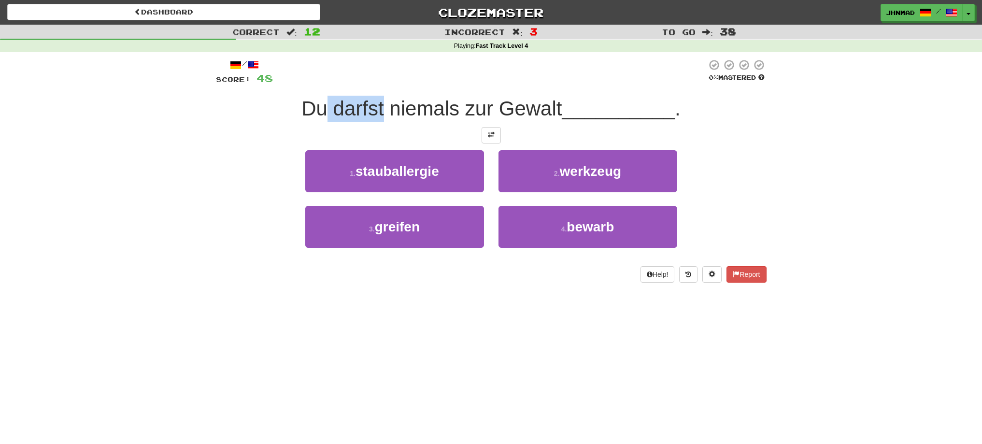
drag, startPoint x: 327, startPoint y: 111, endPoint x: 382, endPoint y: 106, distance: 55.2
click at [382, 106] on span "Du darfst niemals zur Gewalt" at bounding box center [431, 108] width 260 height 23
click at [376, 84] on div at bounding box center [376, 84] width 0 height 0
click at [200, 161] on div "Correct : 12 Incorrect : 3 To go : 38 Playing : Fast Track Level 4 / Score: 48 …" at bounding box center [491, 160] width 982 height 271
drag, startPoint x: 382, startPoint y: 113, endPoint x: 453, endPoint y: 98, distance: 73.0
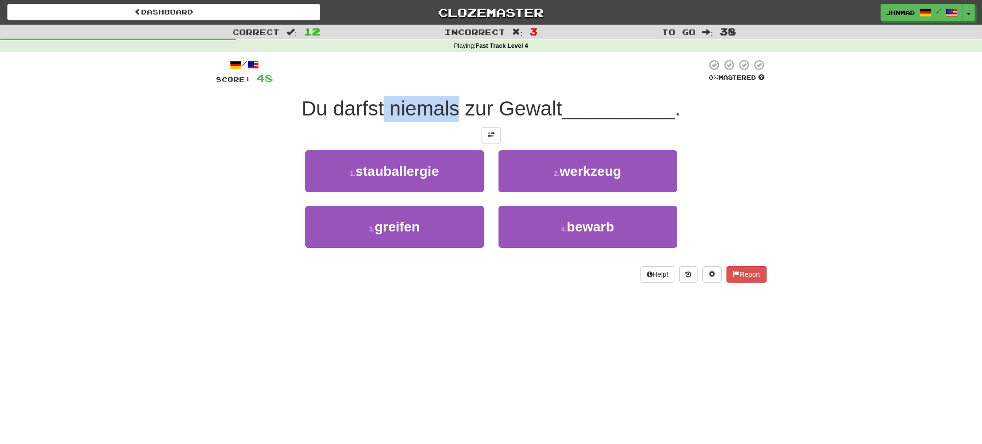
click at [453, 98] on span "Du darfst niemals zur Gewalt" at bounding box center [431, 108] width 260 height 23
click at [447, 84] on div at bounding box center [447, 84] width 0 height 0
click at [475, 73] on div at bounding box center [490, 72] width 434 height 27
drag, startPoint x: 495, startPoint y: 105, endPoint x: 559, endPoint y: 103, distance: 63.8
click at [559, 103] on span "Du darfst niemals zur Gewalt" at bounding box center [431, 108] width 260 height 23
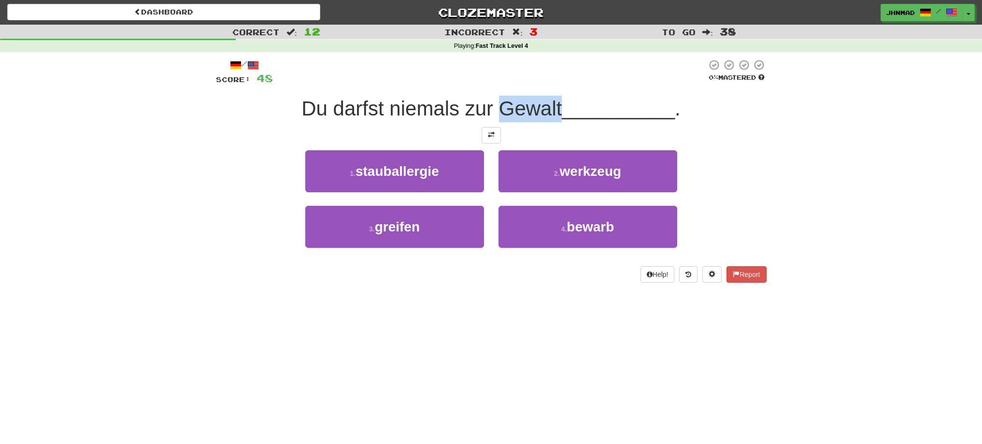
click at [552, 84] on div at bounding box center [552, 84] width 0 height 0
click at [537, 81] on div at bounding box center [490, 72] width 434 height 27
click at [492, 134] on span at bounding box center [491, 134] width 7 height 7
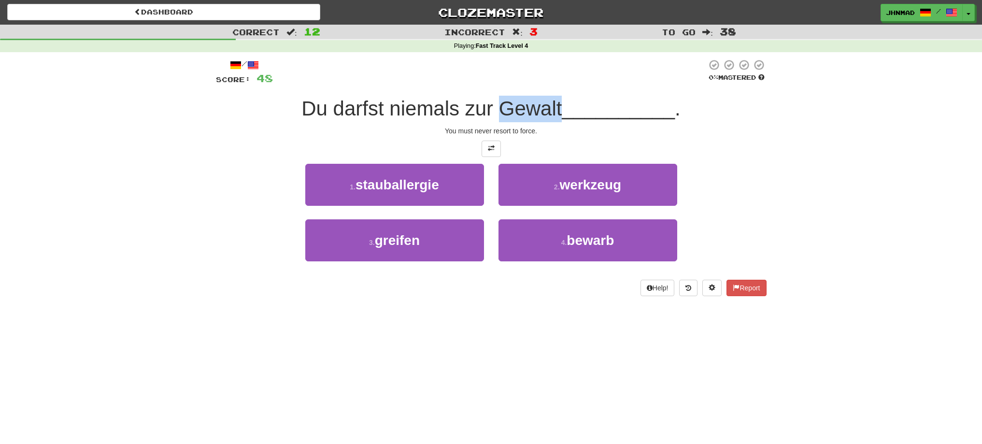
drag, startPoint x: 496, startPoint y: 109, endPoint x: 557, endPoint y: 100, distance: 61.9
click at [557, 100] on span "Du darfst niemals zur Gewalt" at bounding box center [431, 108] width 260 height 23
click at [551, 84] on div at bounding box center [551, 84] width 0 height 0
click at [777, 221] on div "Correct : 12 Incorrect : 3 To go : 38 Playing : Fast Track Level 4 / Score: 48 …" at bounding box center [491, 167] width 982 height 285
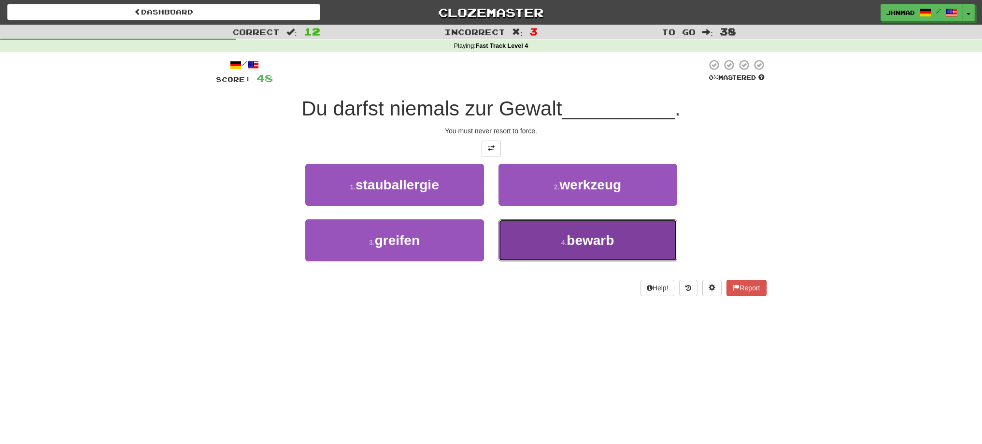
click at [600, 243] on span "bewarb" at bounding box center [589, 240] width 47 height 15
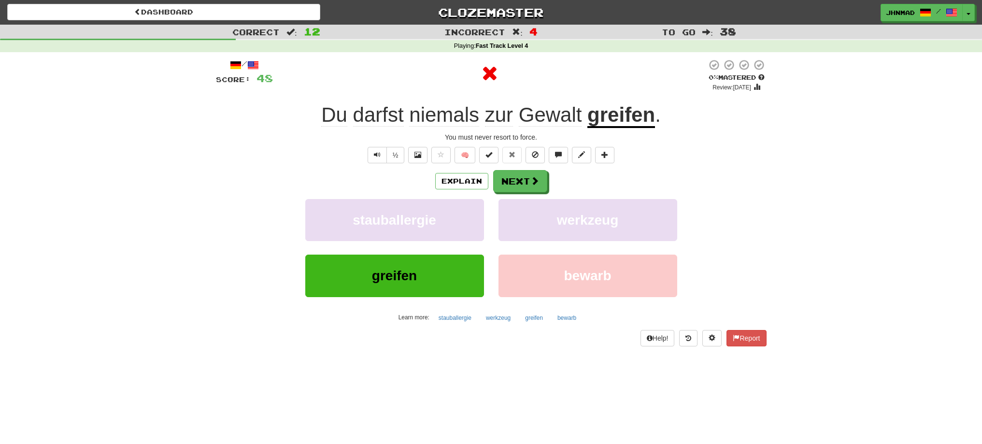
click at [619, 121] on u "greifen" at bounding box center [621, 115] width 68 height 25
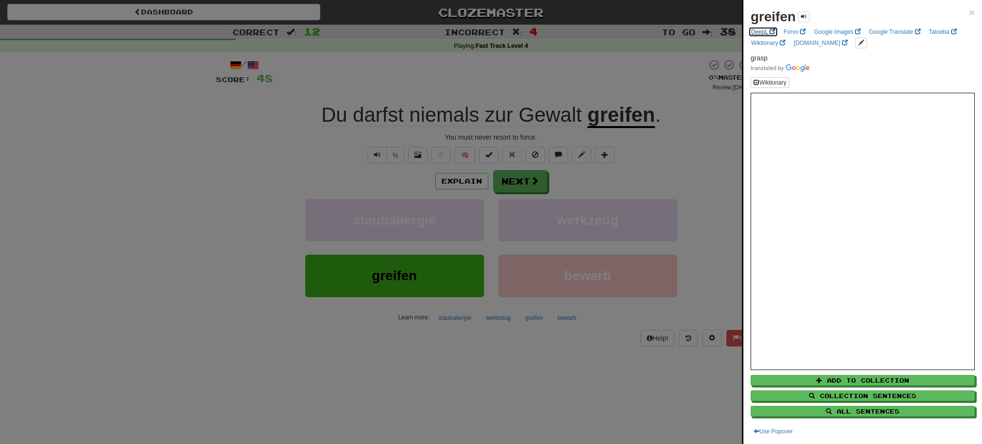
click at [757, 35] on link "DeepL" at bounding box center [763, 32] width 30 height 11
click at [508, 177] on div at bounding box center [491, 222] width 982 height 444
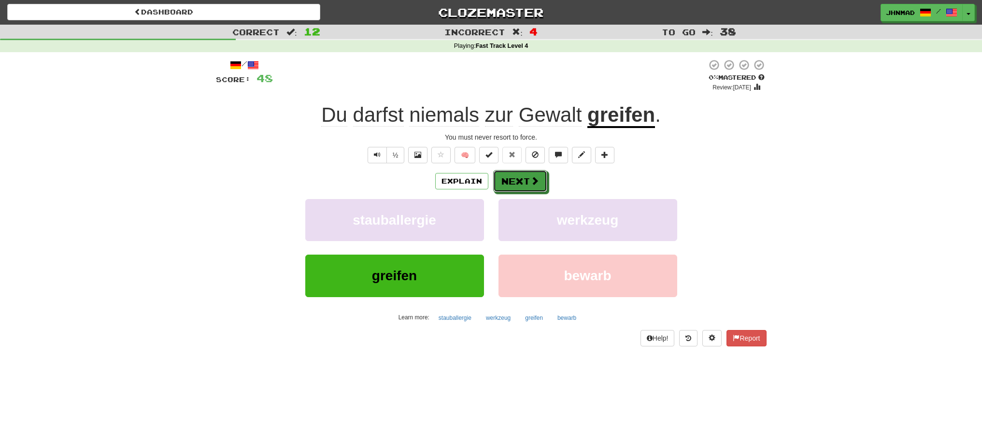
click at [508, 177] on button "Next" at bounding box center [520, 181] width 54 height 22
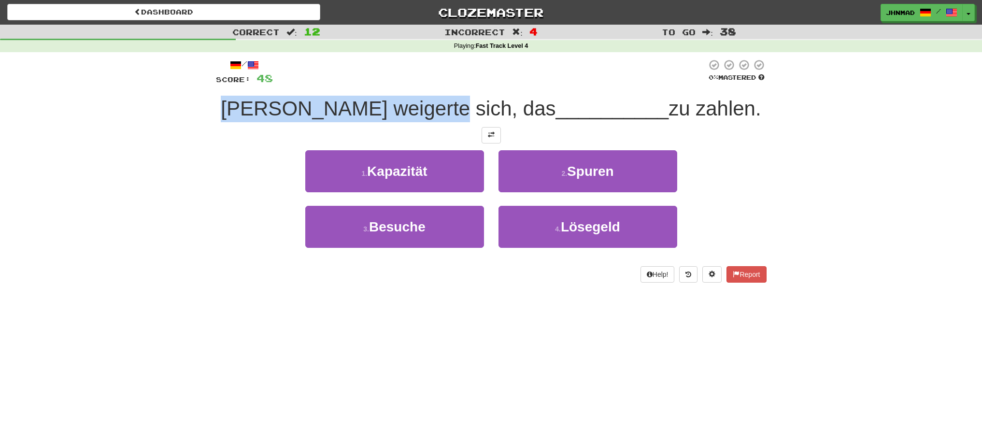
drag, startPoint x: 270, startPoint y: 100, endPoint x: 483, endPoint y: 91, distance: 213.6
click at [483, 91] on div "/ Score: 48 0 % Mastered Tom weigerte sich, das __________ zu zahlen. 1 . Kapaz…" at bounding box center [491, 171] width 550 height 224
click at [477, 84] on div at bounding box center [477, 84] width 0 height 0
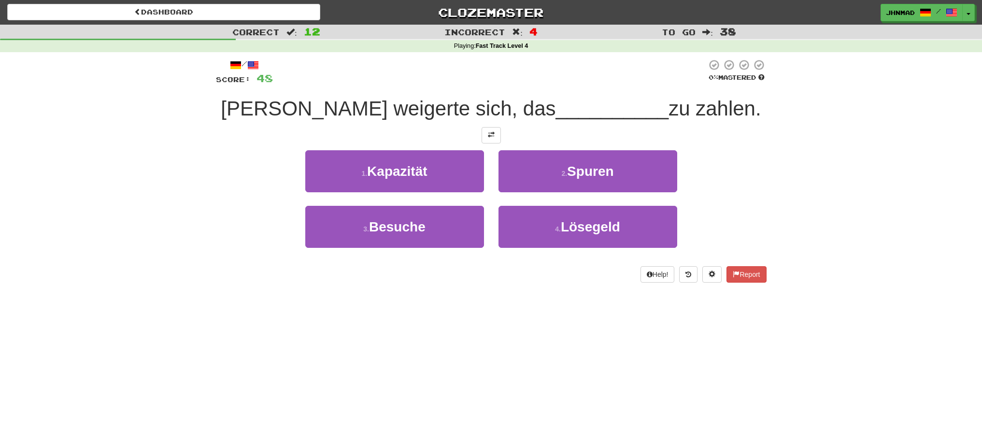
click at [443, 136] on div at bounding box center [491, 135] width 550 height 16
click at [484, 135] on button at bounding box center [490, 135] width 19 height 16
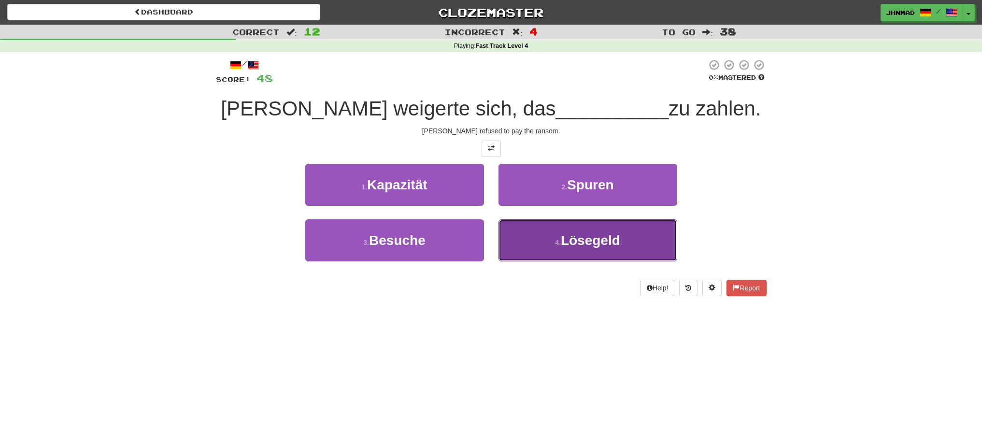
click at [592, 239] on span "Lösegeld" at bounding box center [590, 240] width 59 height 15
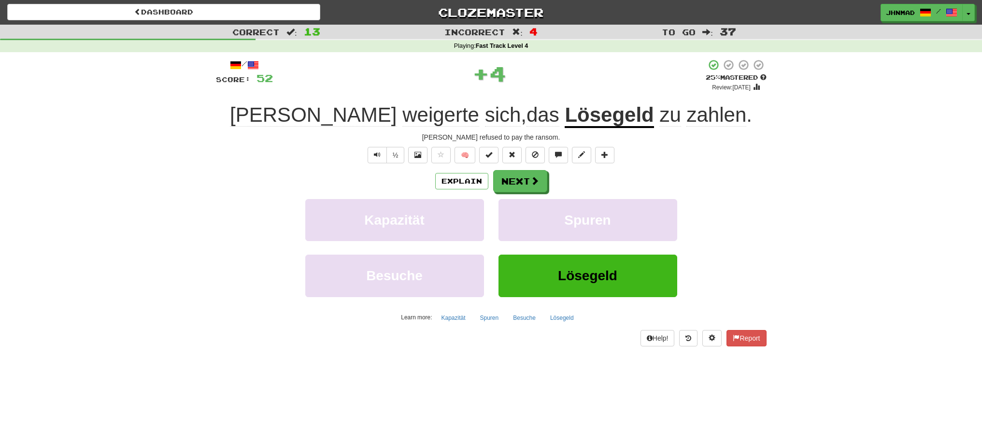
click at [564, 118] on u "Lösegeld" at bounding box center [608, 115] width 89 height 25
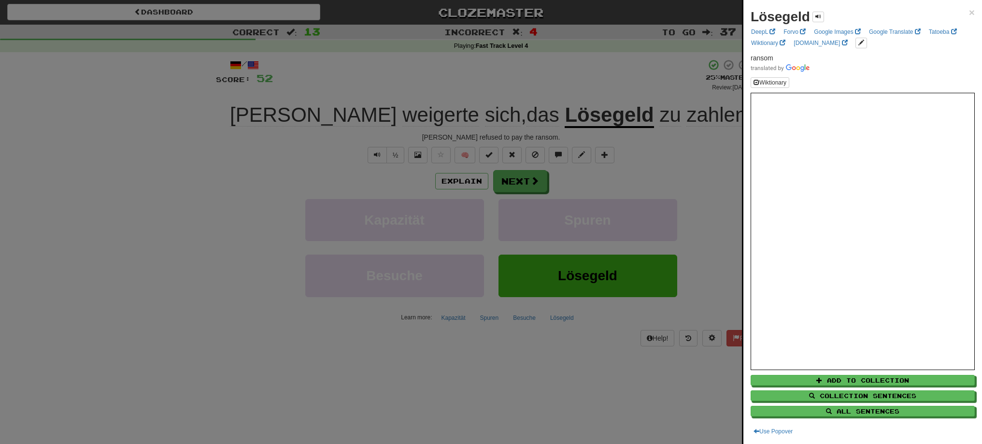
click at [516, 183] on div at bounding box center [491, 222] width 982 height 444
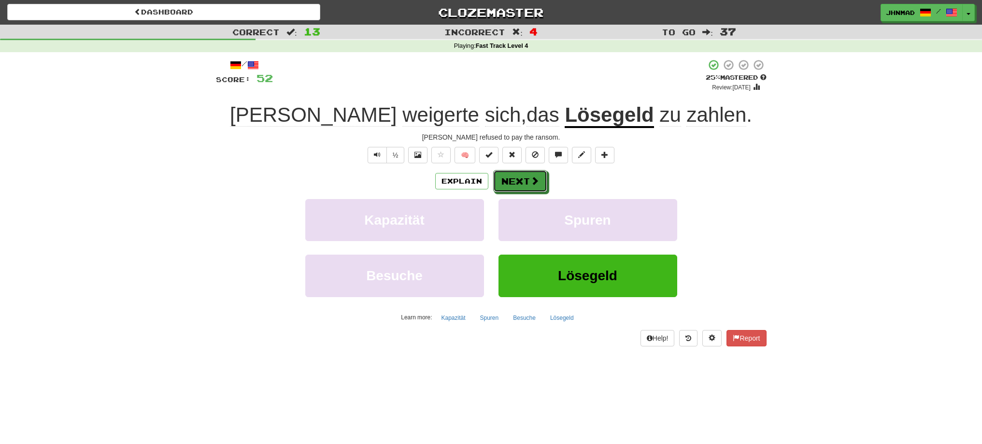
click at [516, 183] on button "Next" at bounding box center [520, 181] width 54 height 22
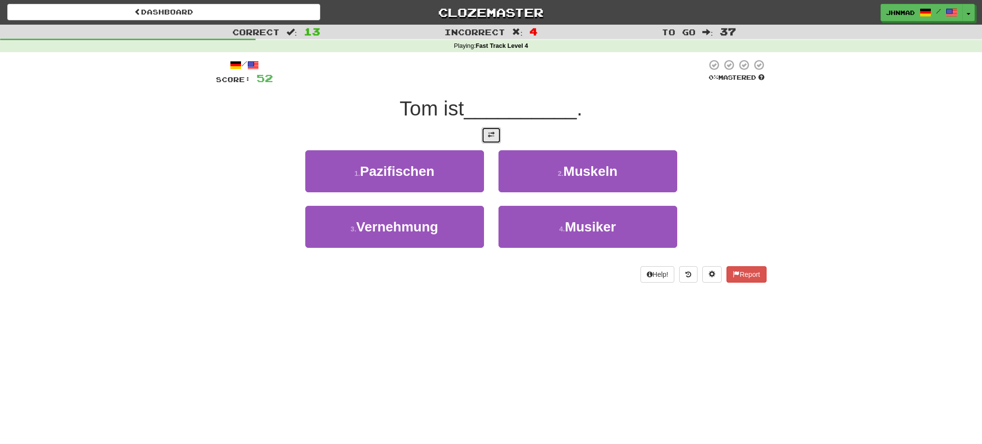
click at [484, 138] on button at bounding box center [490, 135] width 19 height 16
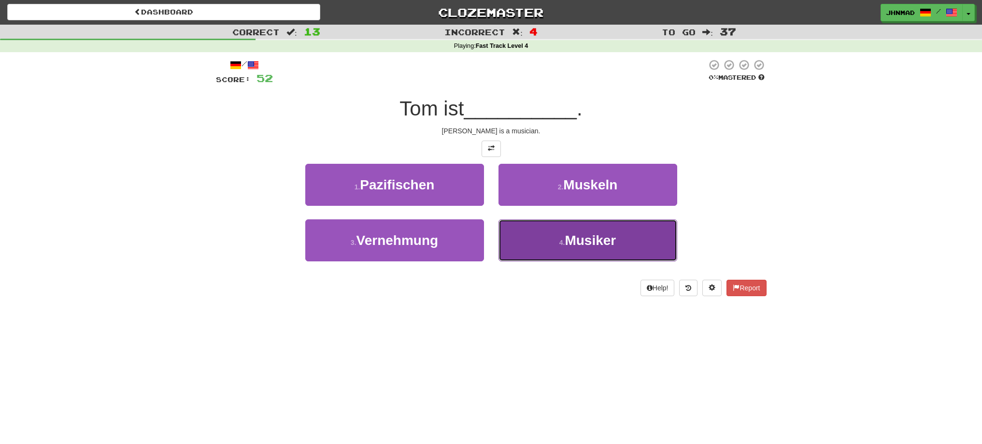
click at [581, 251] on button "4 . Musiker" at bounding box center [587, 240] width 179 height 42
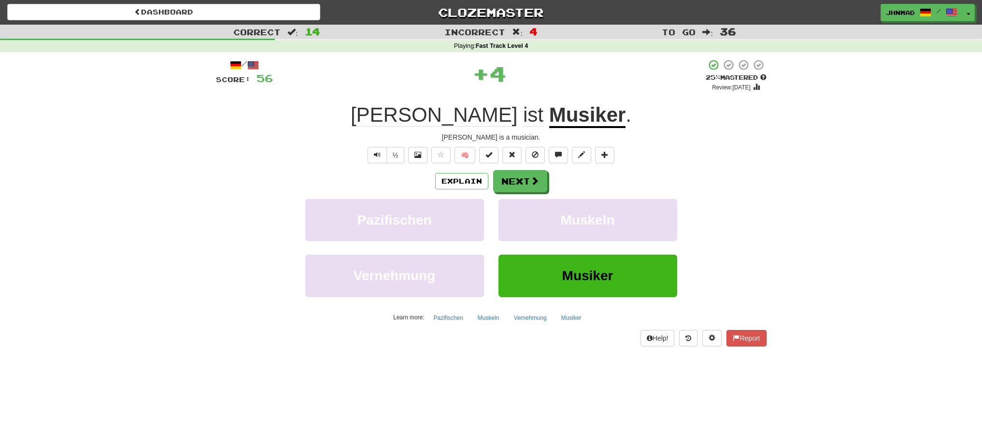
click at [524, 170] on div "Explain Next" at bounding box center [491, 181] width 550 height 22
click at [519, 180] on button "Next" at bounding box center [520, 181] width 54 height 22
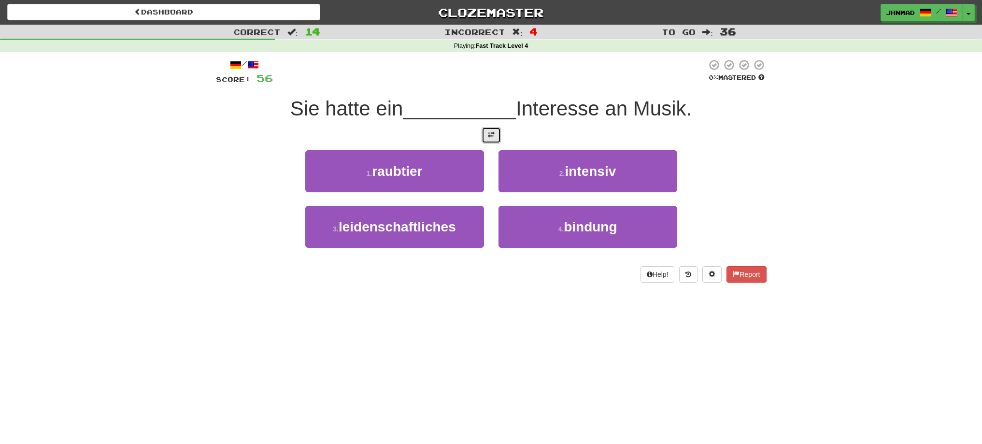
click at [491, 139] on button at bounding box center [490, 135] width 19 height 16
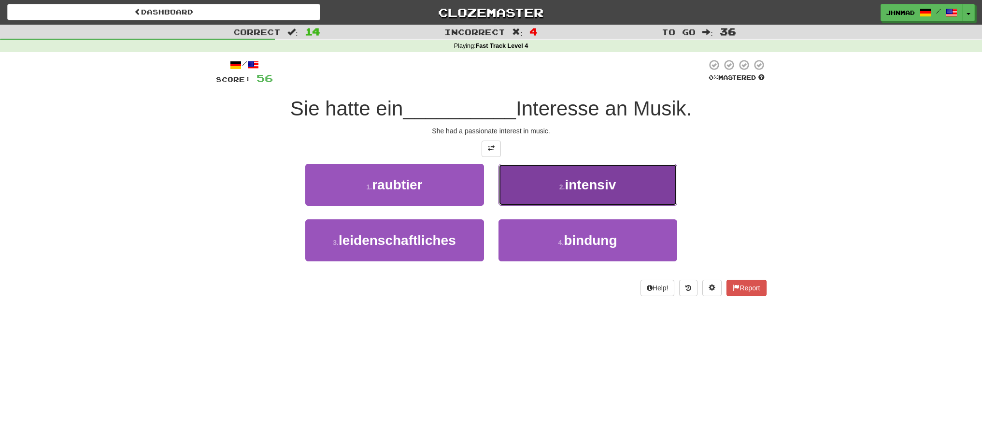
click at [591, 194] on button "2 . intensiv" at bounding box center [587, 185] width 179 height 42
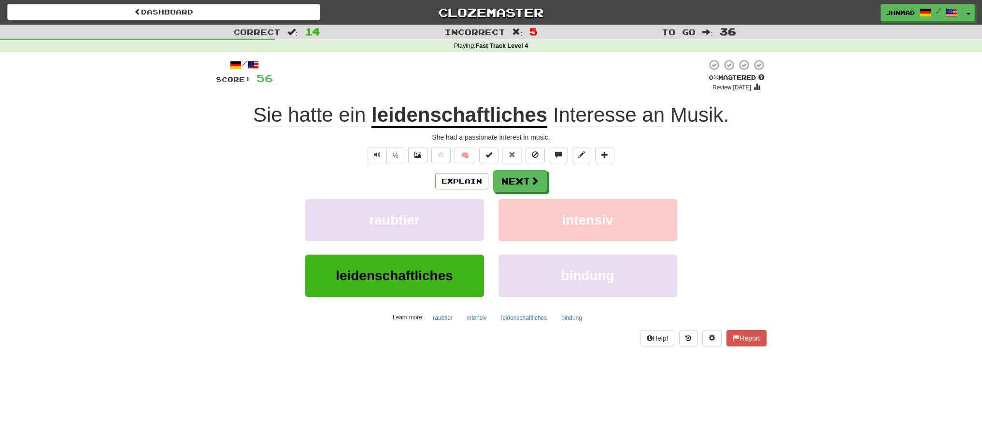
click at [477, 120] on u "leidenschaftliches" at bounding box center [459, 115] width 176 height 25
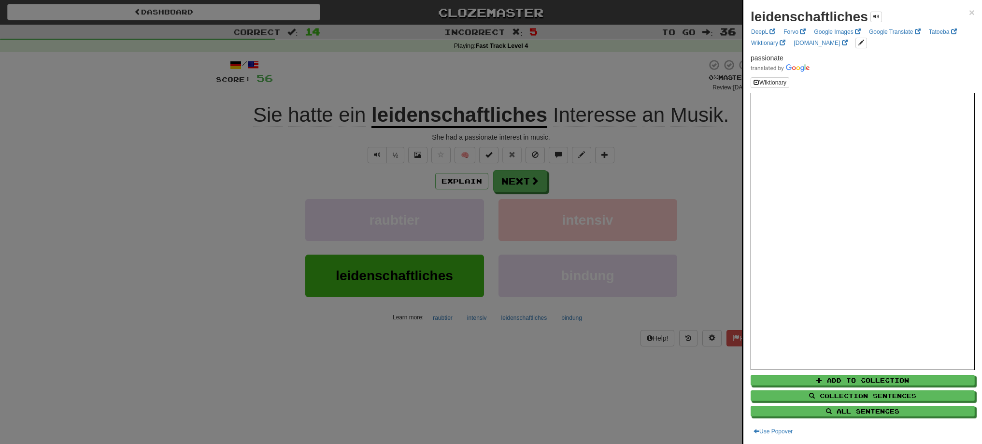
drag, startPoint x: 367, startPoint y: 112, endPoint x: 377, endPoint y: 109, distance: 10.0
click at [377, 109] on div at bounding box center [491, 222] width 982 height 444
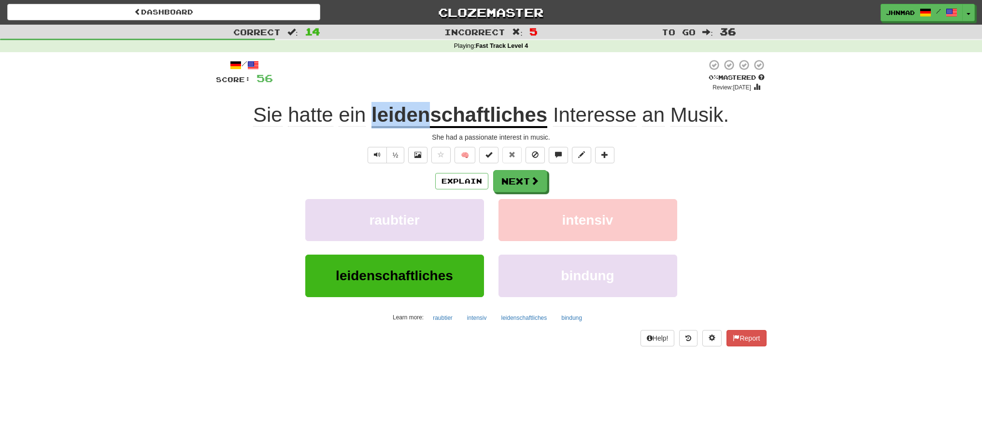
drag, startPoint x: 369, startPoint y: 110, endPoint x: 428, endPoint y: 106, distance: 59.0
click at [428, 106] on div "Sie hatte ein leidenschaftliches Interesse an Musik ." at bounding box center [491, 115] width 550 height 27
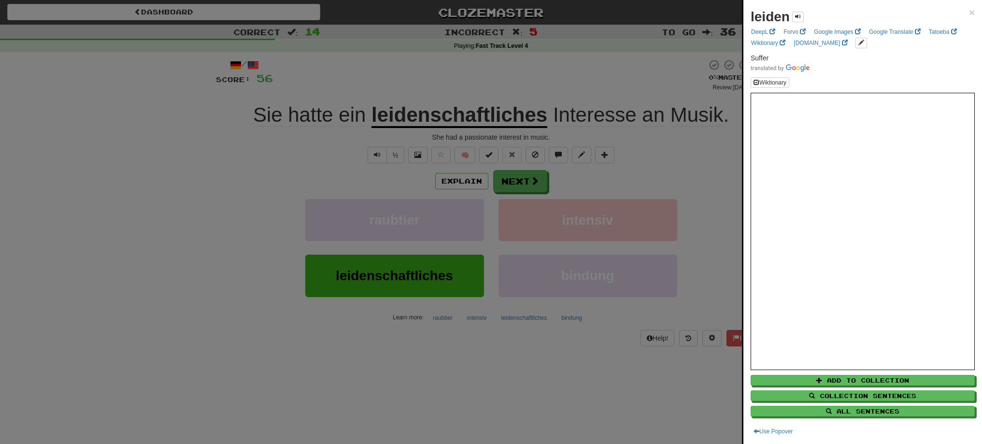
drag, startPoint x: 315, startPoint y: 175, endPoint x: 323, endPoint y: 167, distance: 10.9
click at [319, 169] on div at bounding box center [491, 222] width 982 height 444
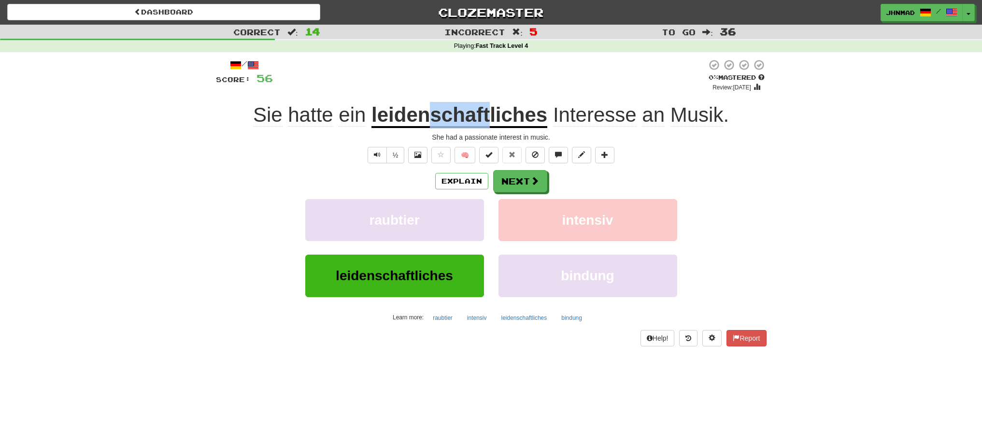
drag, startPoint x: 432, startPoint y: 116, endPoint x: 489, endPoint y: 107, distance: 57.7
click at [489, 107] on u "leidenschaftliches" at bounding box center [459, 115] width 176 height 25
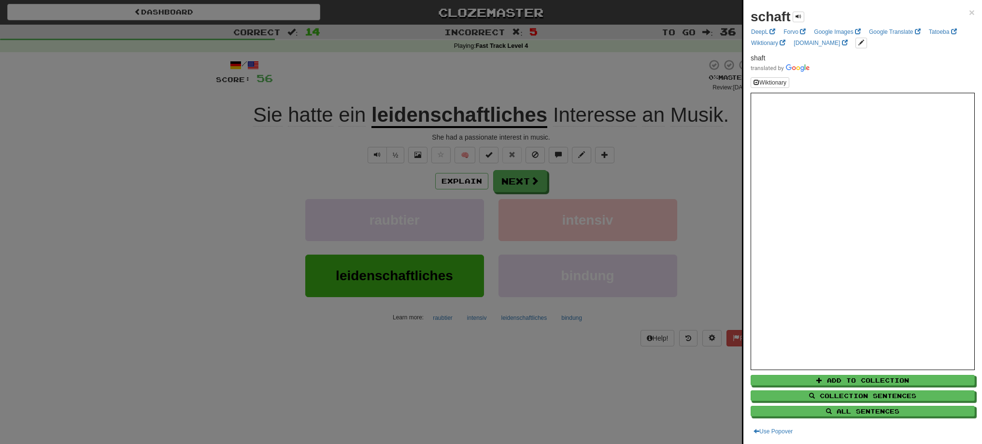
click at [380, 93] on div at bounding box center [491, 222] width 982 height 444
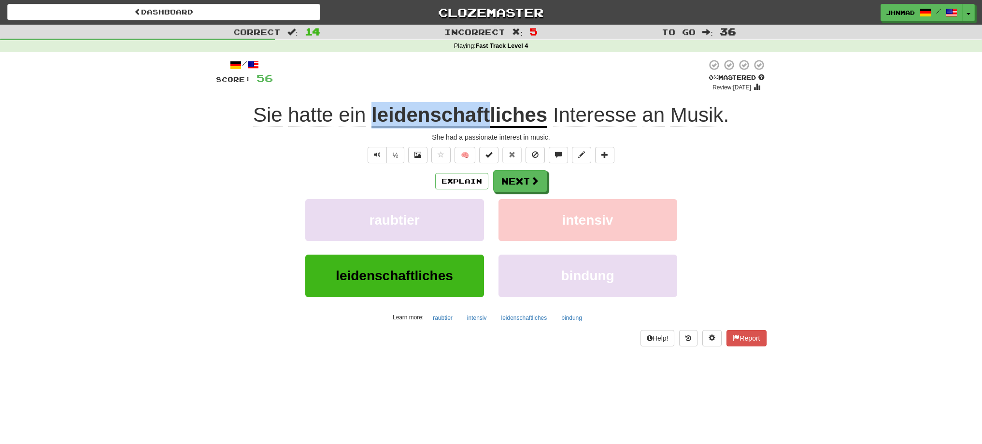
drag, startPoint x: 371, startPoint y: 107, endPoint x: 489, endPoint y: 109, distance: 118.3
click at [489, 109] on div "Sie hatte ein leidenschaftliches Interesse an Musik ." at bounding box center [491, 115] width 550 height 27
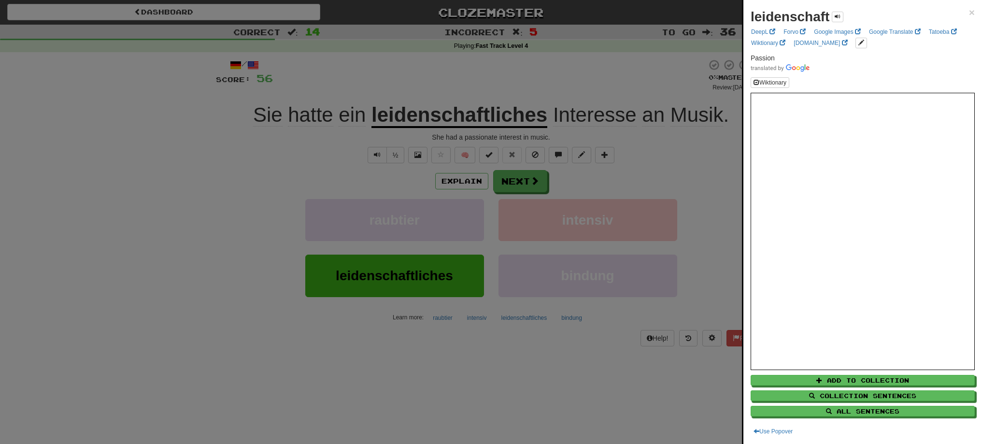
click at [519, 187] on div at bounding box center [491, 222] width 982 height 444
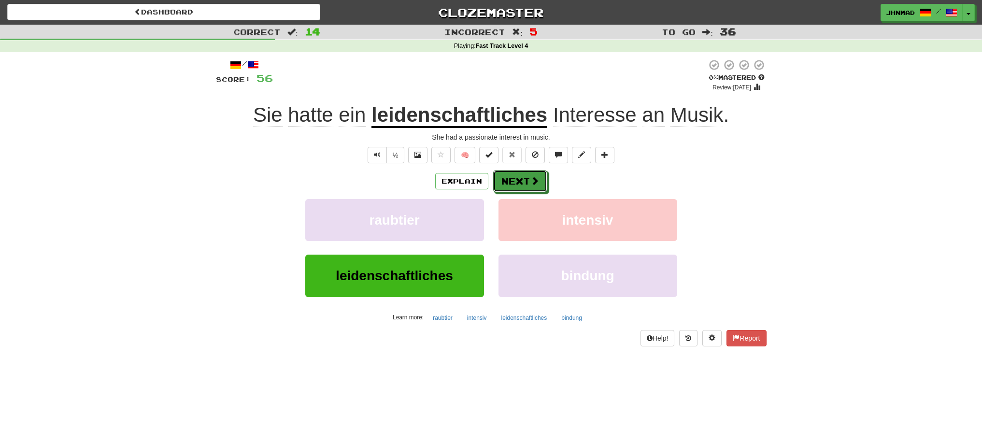
click at [519, 187] on button "Next" at bounding box center [520, 181] width 54 height 22
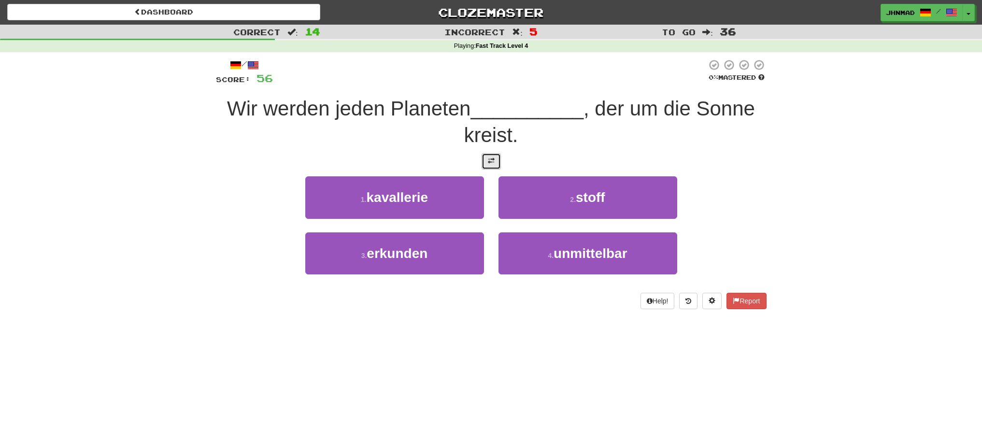
click at [484, 159] on button at bounding box center [490, 161] width 19 height 16
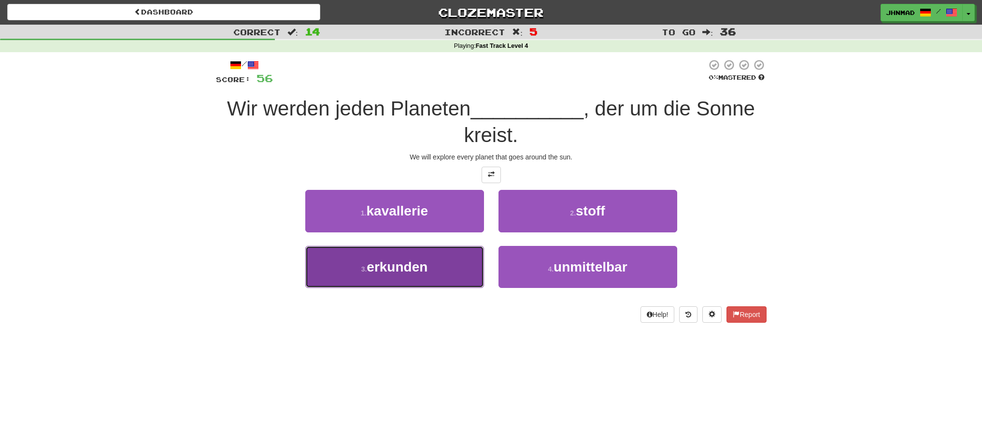
click at [418, 274] on span "erkunden" at bounding box center [396, 266] width 61 height 15
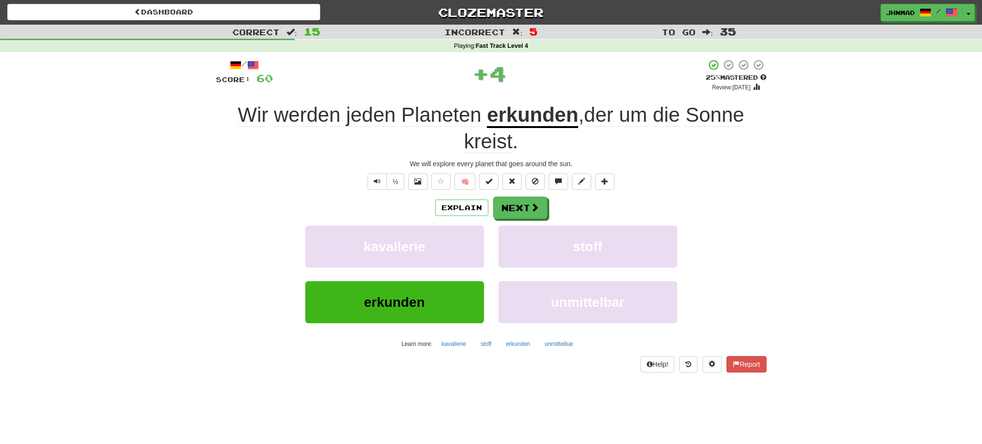
click at [511, 121] on u "erkunden" at bounding box center [532, 115] width 91 height 25
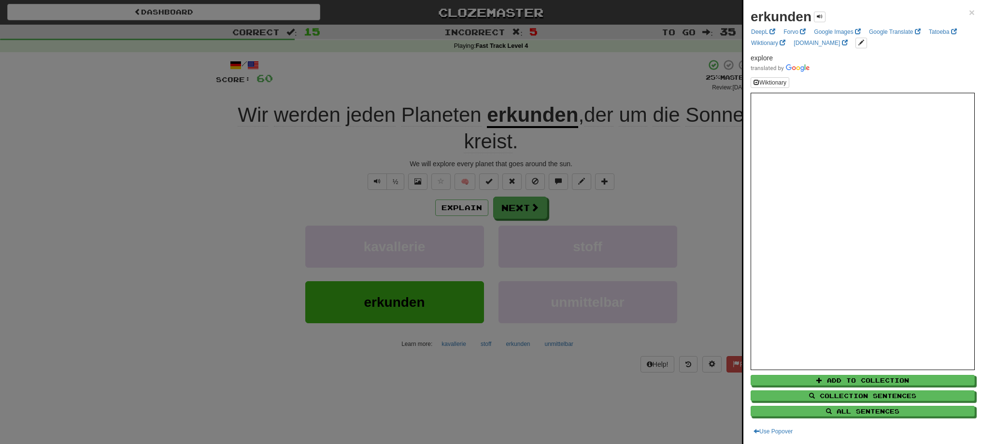
click at [521, 207] on div at bounding box center [491, 222] width 982 height 444
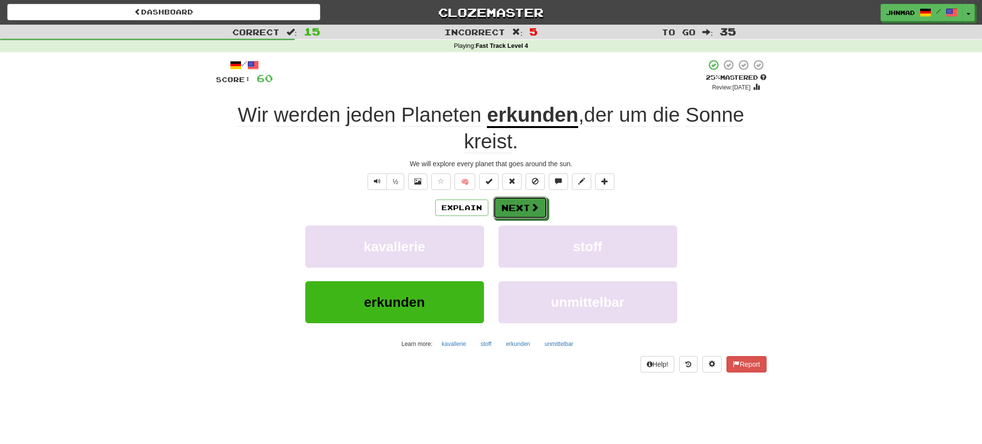
click at [521, 207] on button "Next" at bounding box center [520, 207] width 54 height 22
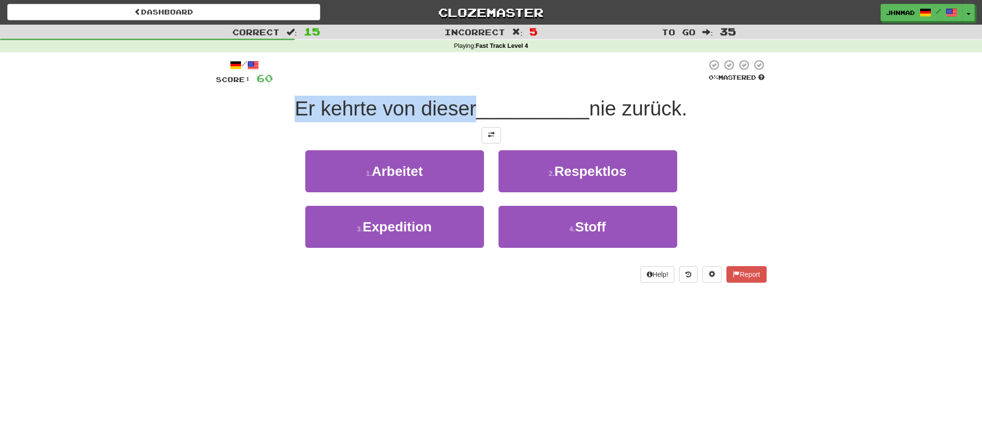
drag, startPoint x: 286, startPoint y: 109, endPoint x: 470, endPoint y: 103, distance: 184.0
click at [470, 103] on div "Er kehrte von dieser __________ nie zurück." at bounding box center [491, 109] width 550 height 27
click at [464, 84] on div at bounding box center [464, 84] width 0 height 0
click at [496, 81] on div at bounding box center [490, 72] width 434 height 27
click at [490, 138] on span at bounding box center [491, 134] width 7 height 7
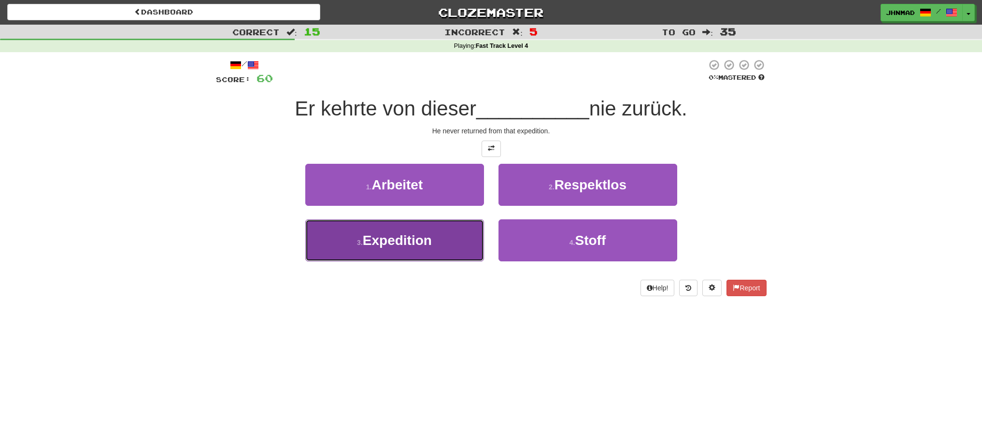
click at [451, 226] on button "3 . Expedition" at bounding box center [394, 240] width 179 height 42
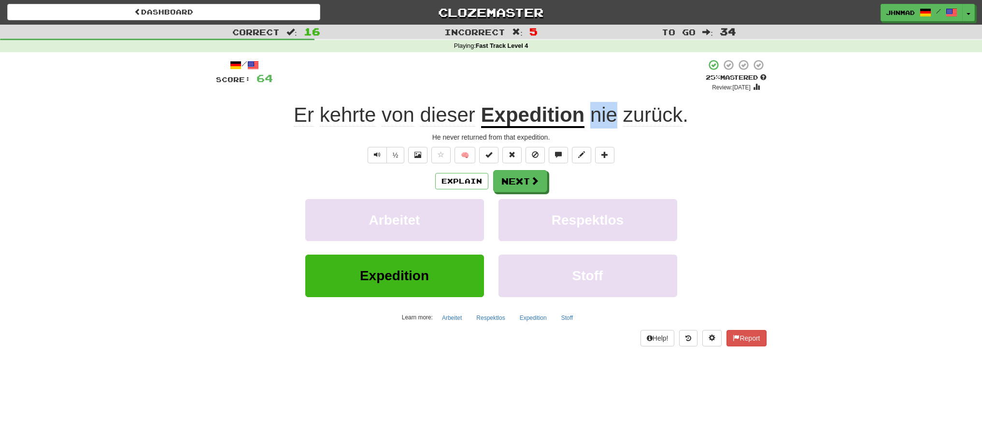
drag, startPoint x: 588, startPoint y: 109, endPoint x: 615, endPoint y: 106, distance: 26.7
click at [615, 106] on span "nie zurück ." at bounding box center [636, 114] width 104 height 23
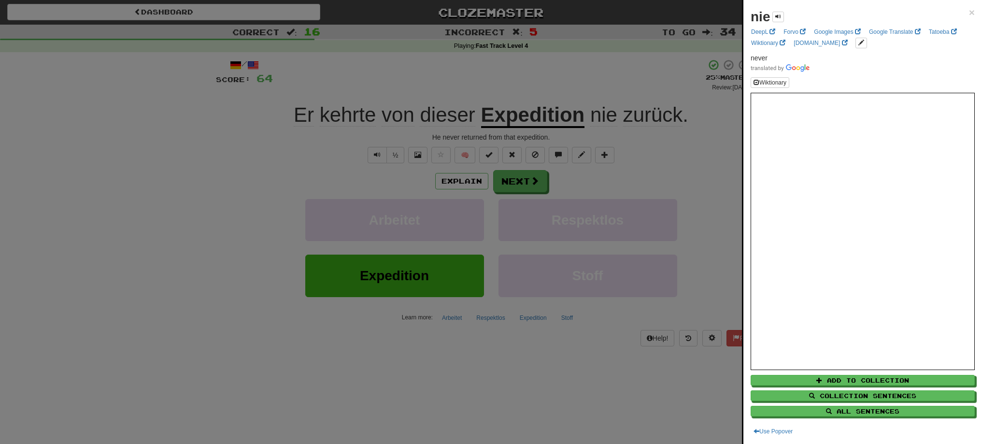
click at [603, 83] on div at bounding box center [491, 222] width 982 height 444
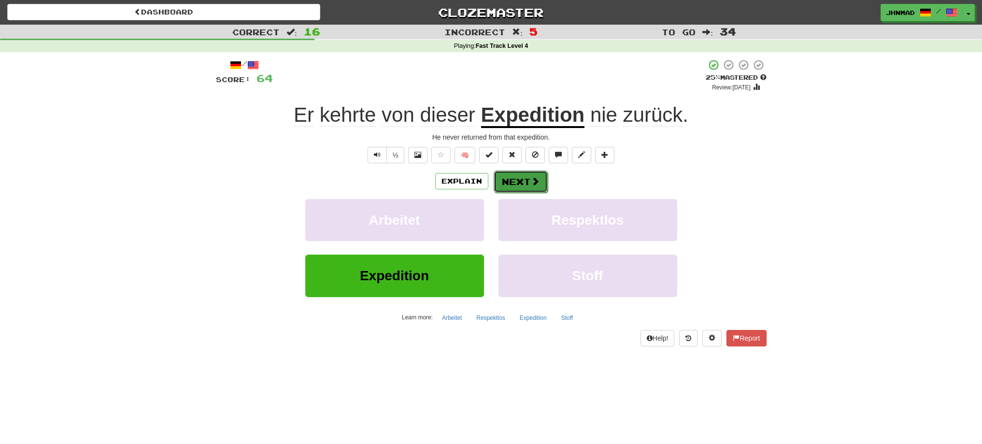
click at [531, 178] on span at bounding box center [535, 181] width 9 height 9
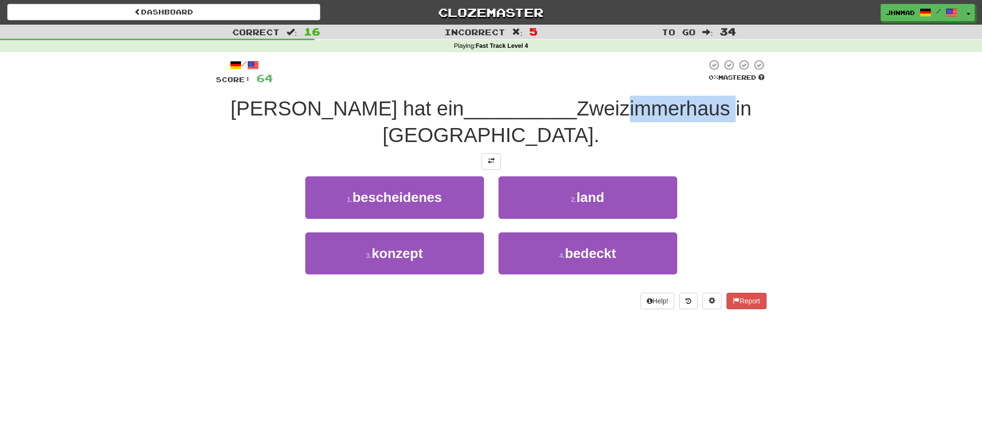
drag, startPoint x: 527, startPoint y: 106, endPoint x: 635, endPoint y: 114, distance: 108.4
click at [635, 114] on span "Zweizimmerhaus in Boston." at bounding box center [566, 121] width 369 height 49
click at [629, 120] on div at bounding box center [629, 120] width 0 height 0
click at [856, 182] on div "Correct : 16 Incorrect : 5 To go : 34 Playing : Fast Track Level 4 / Score: 64 …" at bounding box center [491, 174] width 982 height 298
click at [485, 153] on button at bounding box center [490, 161] width 19 height 16
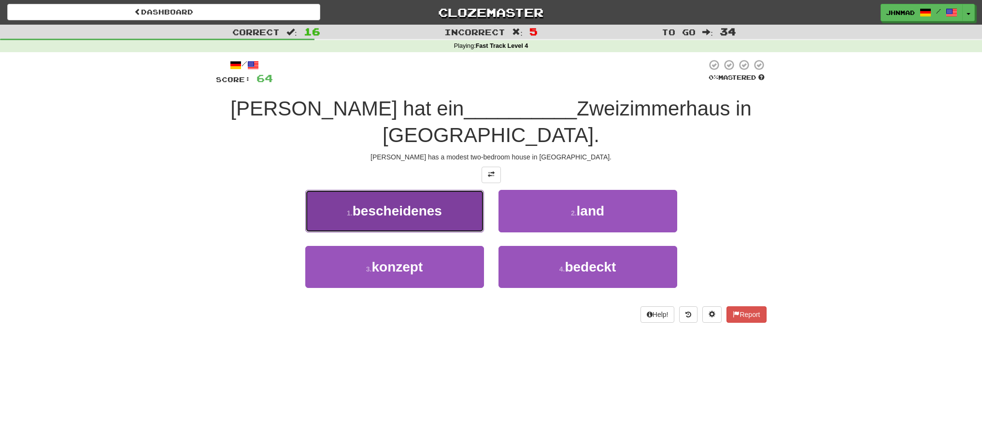
click at [411, 203] on span "bescheidenes" at bounding box center [396, 210] width 89 height 15
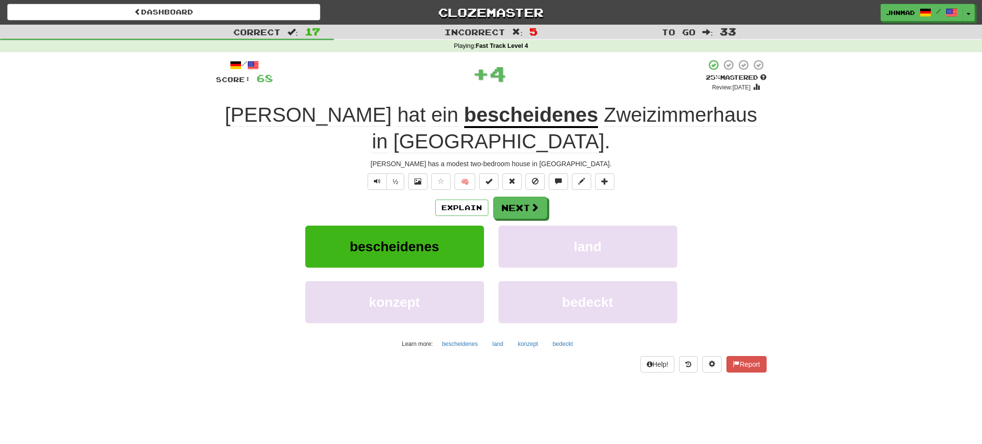
click at [464, 115] on u "bescheidenes" at bounding box center [531, 115] width 134 height 25
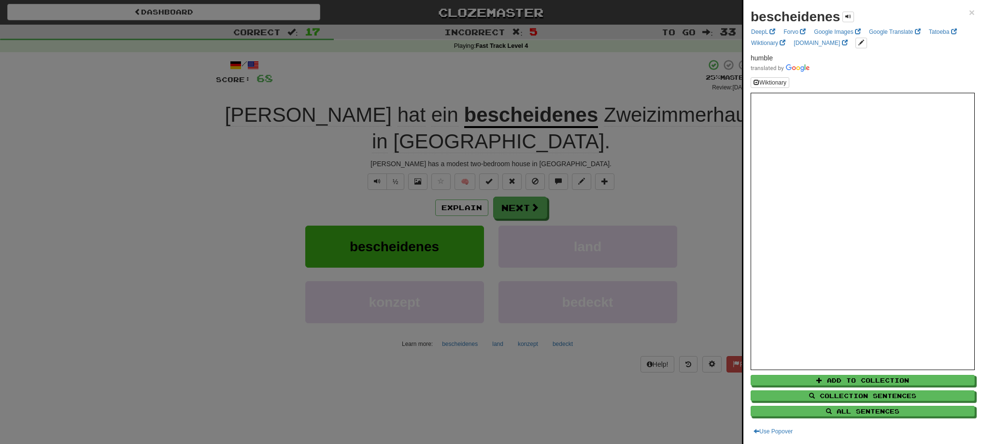
drag, startPoint x: 379, startPoint y: 114, endPoint x: 408, endPoint y: 115, distance: 28.5
click at [408, 115] on div at bounding box center [491, 222] width 982 height 444
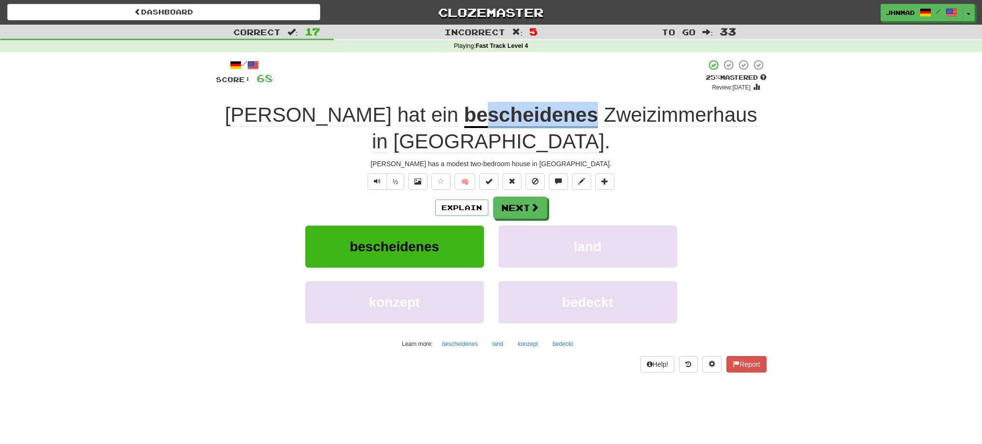
drag, startPoint x: 375, startPoint y: 115, endPoint x: 481, endPoint y: 115, distance: 106.2
click at [481, 115] on u "bescheidenes" at bounding box center [531, 115] width 134 height 25
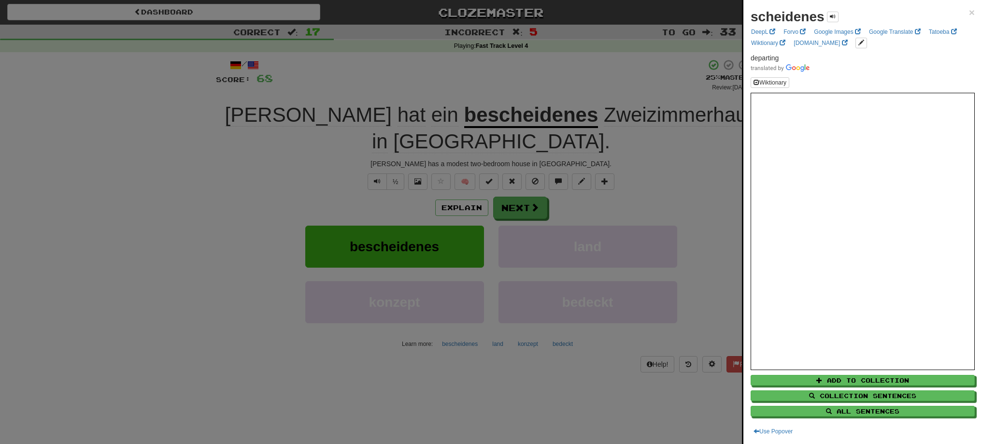
click at [299, 170] on div at bounding box center [491, 222] width 982 height 444
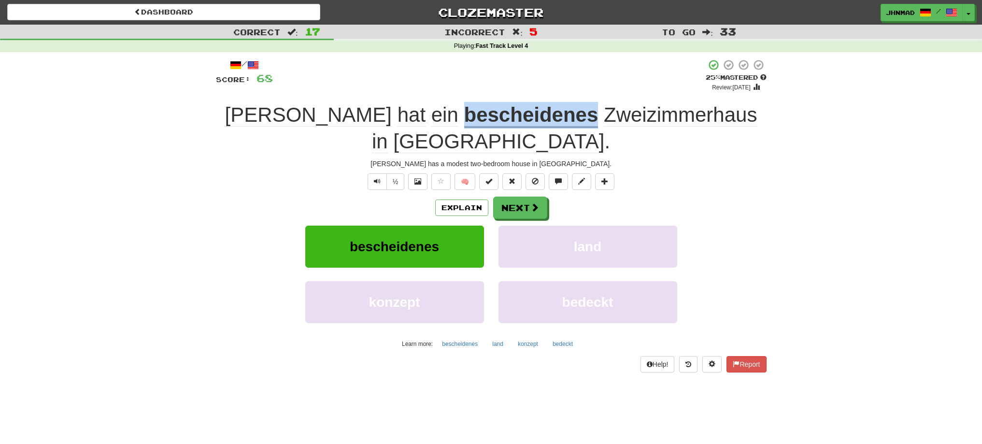
drag, startPoint x: 352, startPoint y: 113, endPoint x: 483, endPoint y: 123, distance: 131.2
click at [483, 123] on u "bescheidenes" at bounding box center [531, 115] width 134 height 25
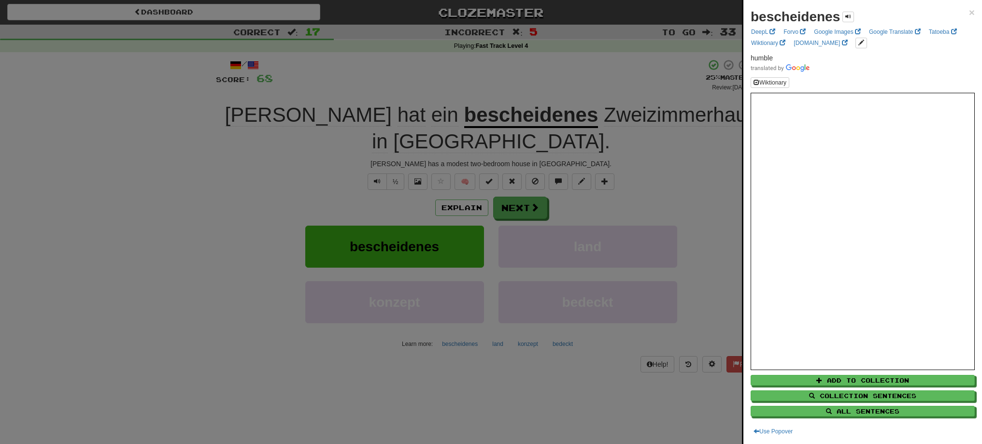
click at [309, 165] on div at bounding box center [491, 222] width 982 height 444
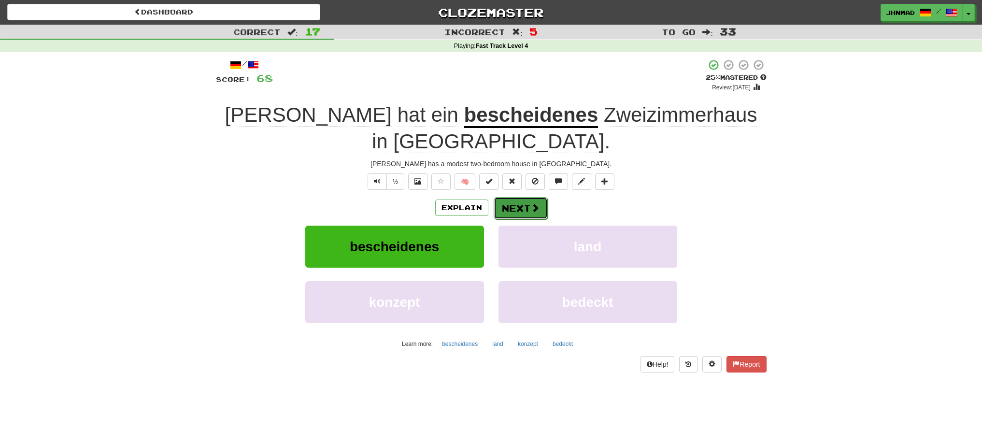
click at [510, 197] on button "Next" at bounding box center [520, 208] width 54 height 22
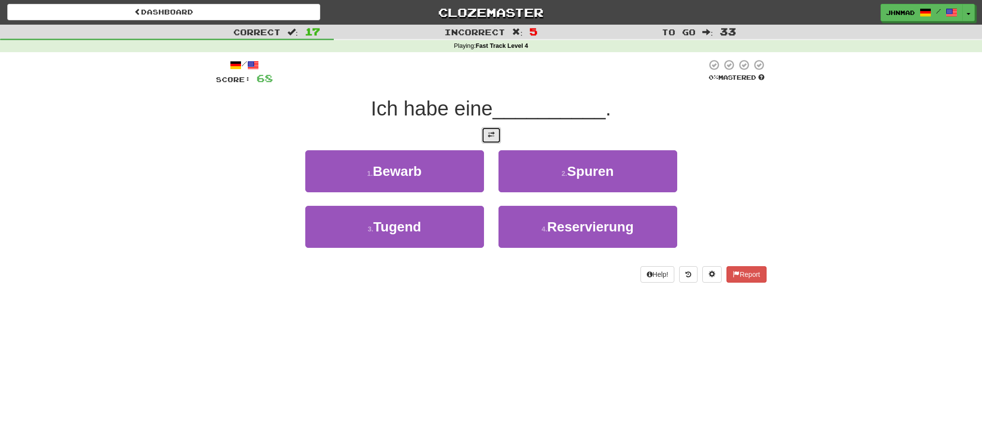
click at [489, 130] on button at bounding box center [490, 135] width 19 height 16
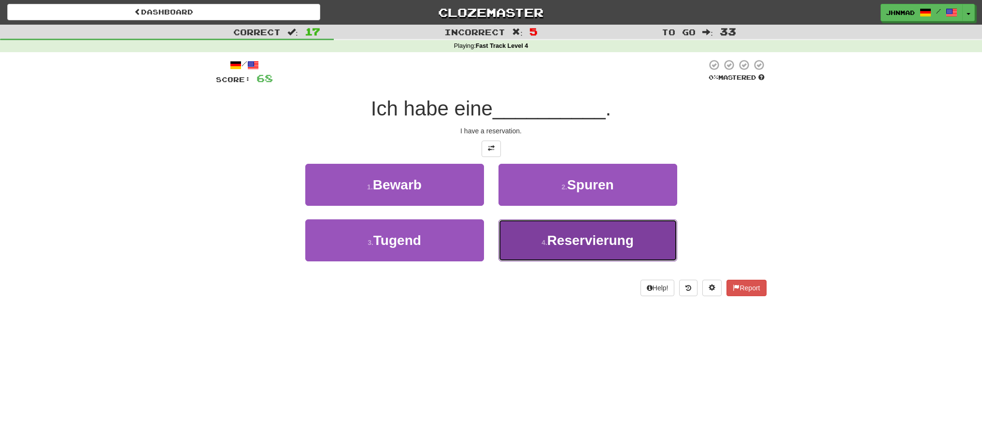
click at [541, 234] on button "4 . Reservierung" at bounding box center [587, 240] width 179 height 42
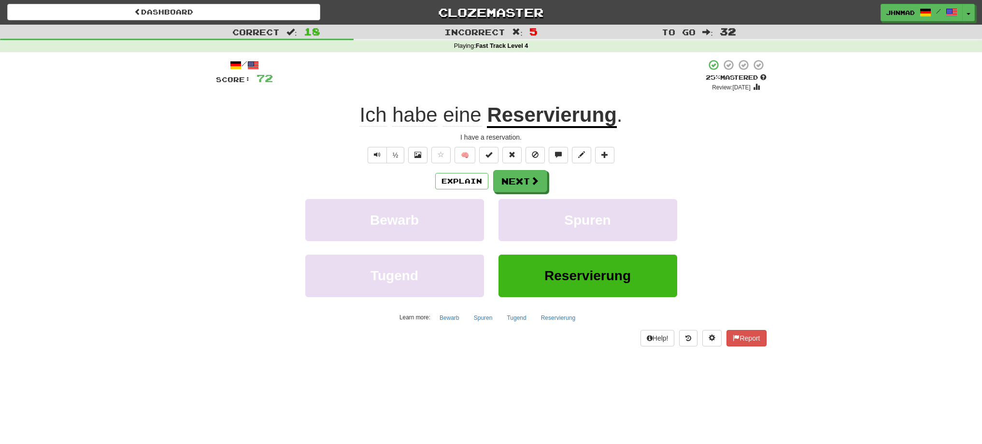
click at [557, 115] on u "Reservierung" at bounding box center [551, 115] width 129 height 25
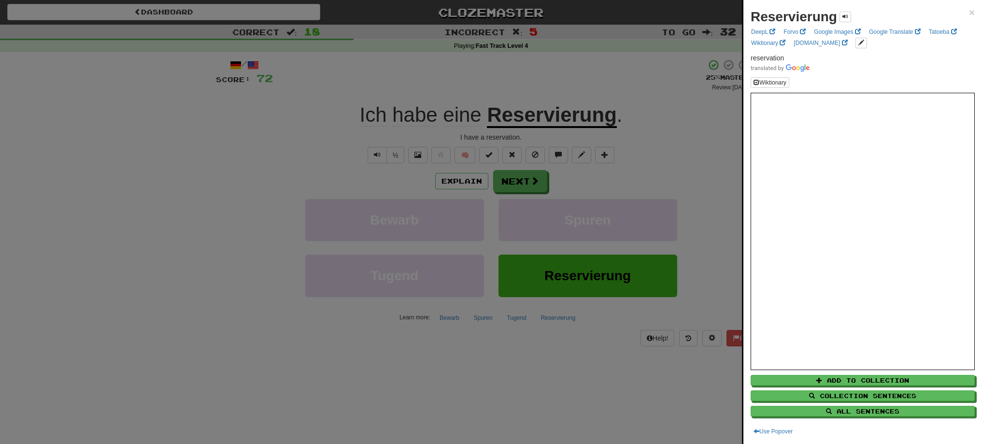
click at [532, 182] on div at bounding box center [491, 222] width 982 height 444
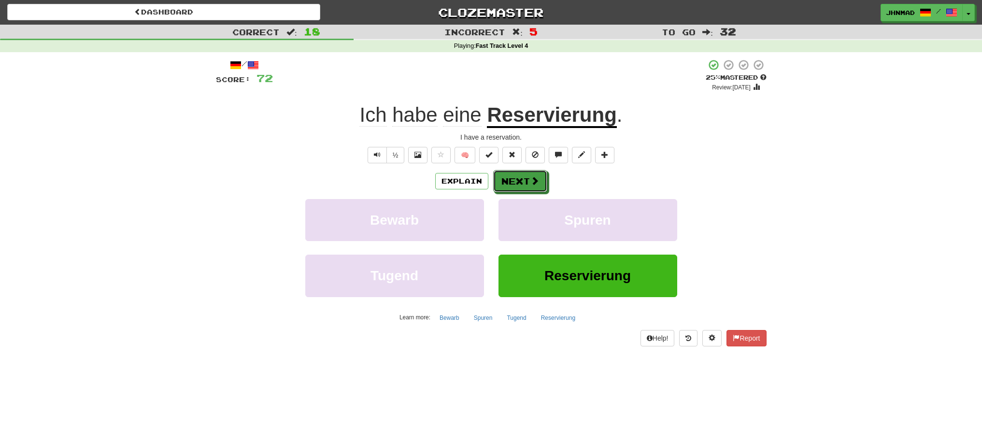
click at [532, 182] on span at bounding box center [534, 180] width 9 height 9
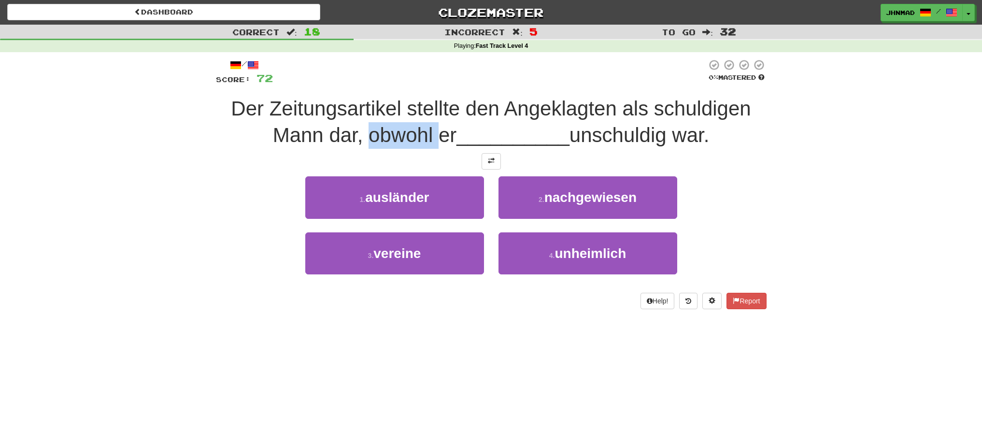
drag, startPoint x: 362, startPoint y: 135, endPoint x: 434, endPoint y: 136, distance: 71.9
click at [434, 136] on span "Der Zeitungsartikel stellte den Angeklagten als schuldigen Mann dar, obwohl er" at bounding box center [490, 121] width 519 height 49
click at [427, 147] on div at bounding box center [427, 147] width 0 height 0
click at [216, 170] on div "/ Score: 72 0 % Mastered Der Zeitungsartikel stellte den Angeklagten als schuld…" at bounding box center [491, 184] width 550 height 250
click at [494, 160] on span at bounding box center [491, 160] width 7 height 7
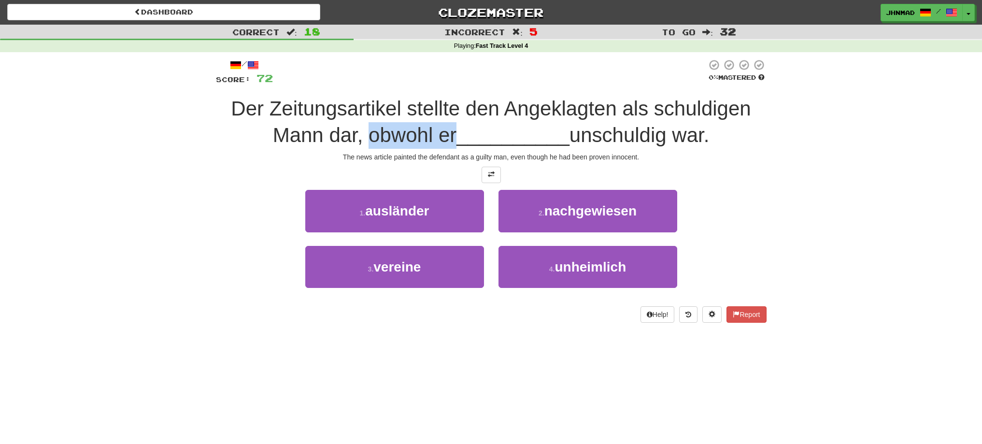
drag, startPoint x: 365, startPoint y: 128, endPoint x: 451, endPoint y: 124, distance: 86.0
click at [451, 124] on span "Der Zeitungsartikel stellte den Angeklagten als schuldigen Mann dar, obwohl er" at bounding box center [490, 121] width 519 height 49
click at [445, 110] on div at bounding box center [445, 110] width 0 height 0
click at [225, 175] on div at bounding box center [491, 175] width 550 height 16
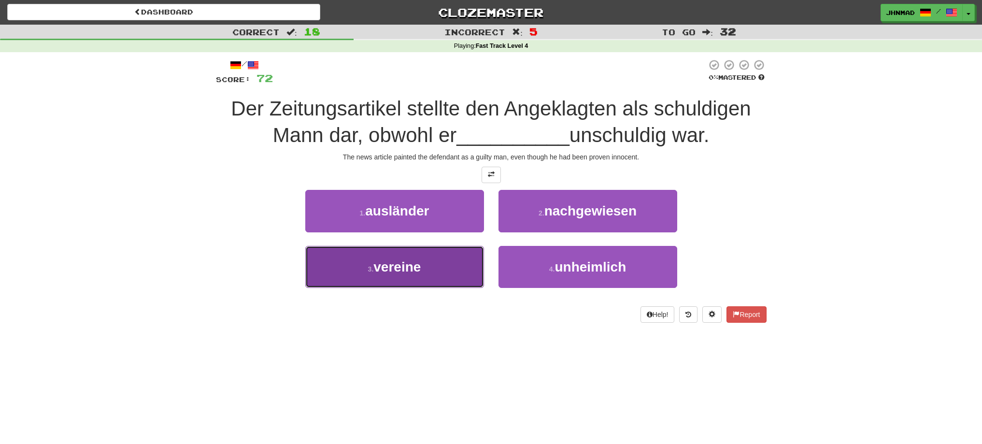
click at [385, 270] on span "vereine" at bounding box center [396, 266] width 47 height 15
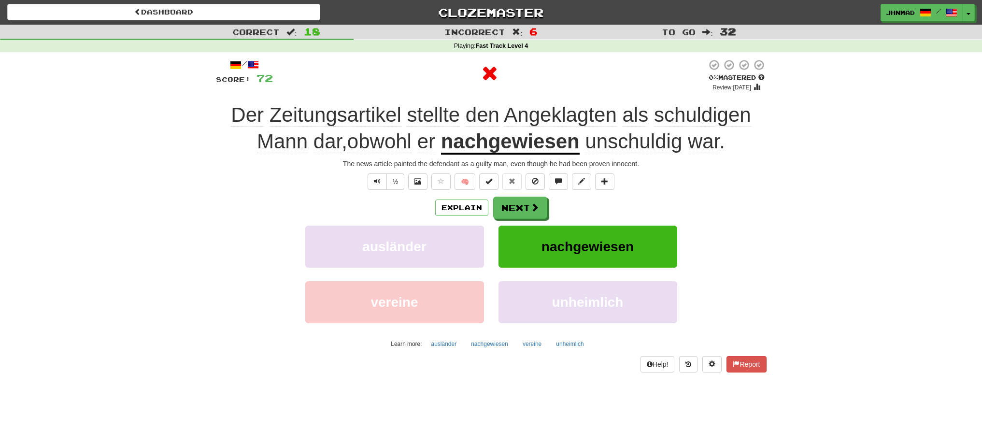
click at [495, 140] on u "nachgewiesen" at bounding box center [510, 142] width 139 height 25
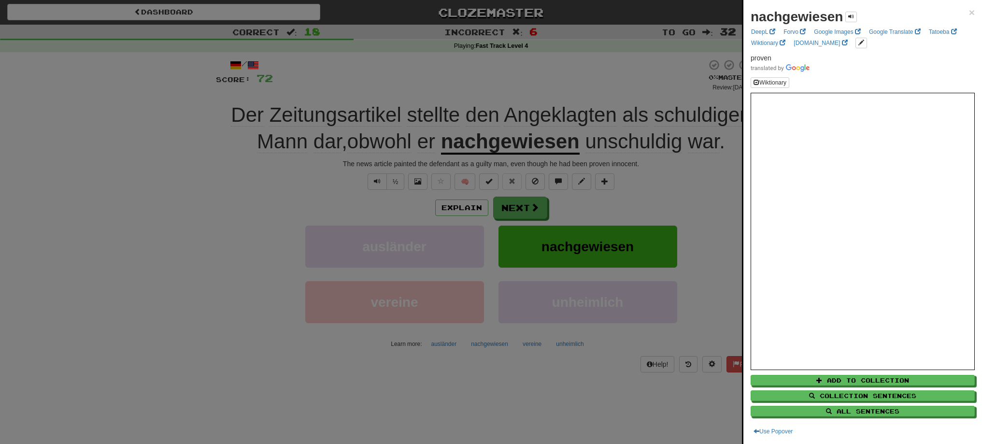
click at [531, 213] on div at bounding box center [491, 222] width 982 height 444
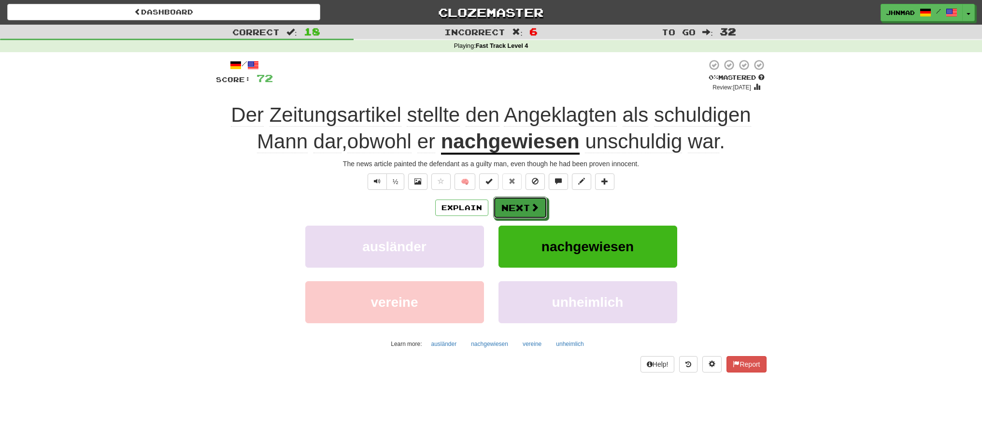
click at [531, 213] on button "Next" at bounding box center [520, 207] width 54 height 22
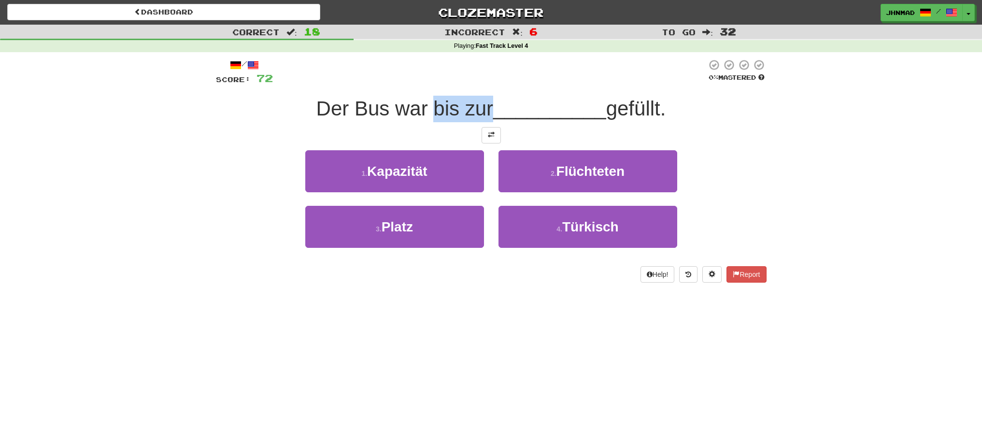
drag, startPoint x: 429, startPoint y: 110, endPoint x: 491, endPoint y: 102, distance: 62.8
click at [491, 102] on span "Der Bus war bis zur" at bounding box center [404, 108] width 177 height 23
click at [484, 84] on div at bounding box center [484, 84] width 0 height 0
click at [346, 88] on div "/ Score: 72 0 % Mastered Der Bus war bis zur __________ gefüllt. 1 . Kapazität …" at bounding box center [491, 171] width 550 height 224
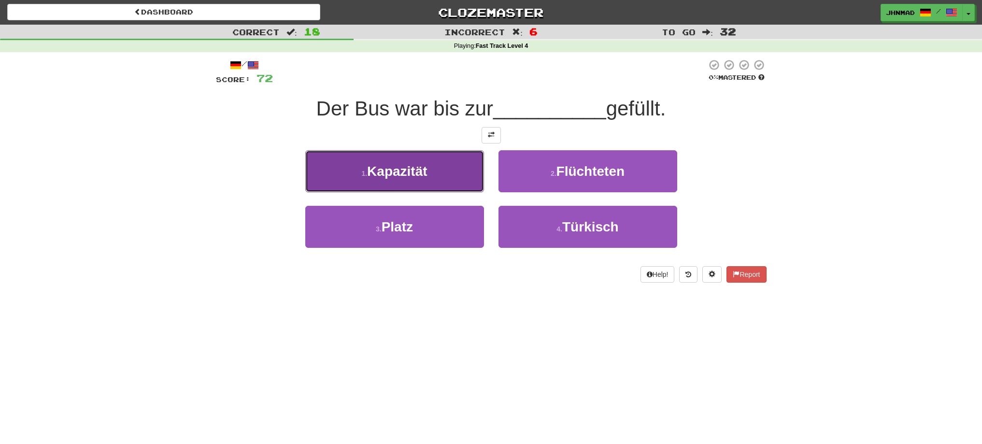
click at [403, 179] on button "1 . Kapazität" at bounding box center [394, 171] width 179 height 42
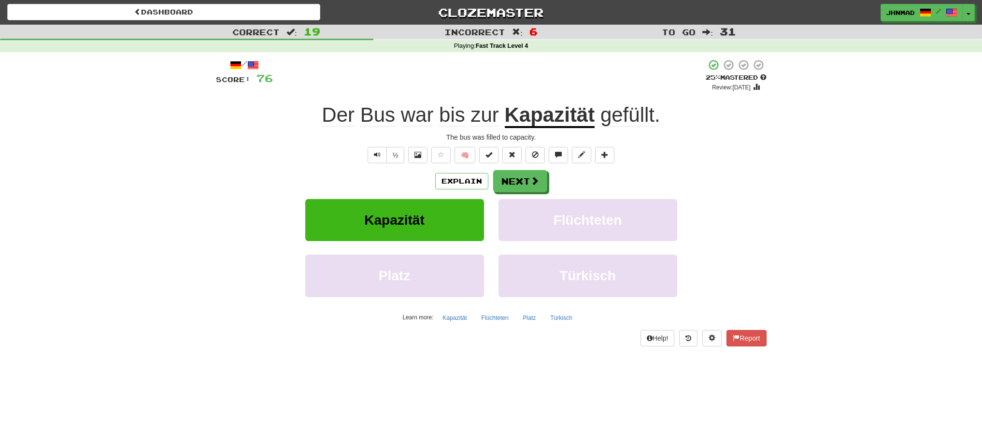
click at [539, 124] on u "Kapazität" at bounding box center [550, 115] width 90 height 25
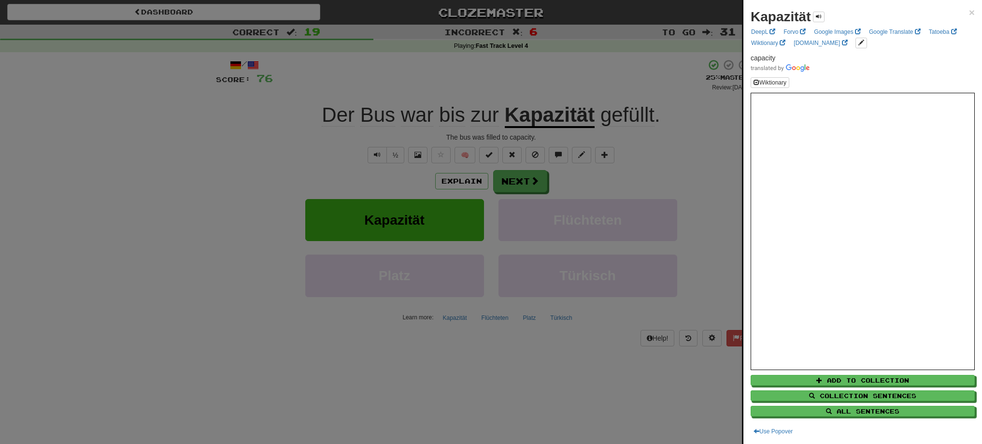
click at [528, 183] on div at bounding box center [491, 222] width 982 height 444
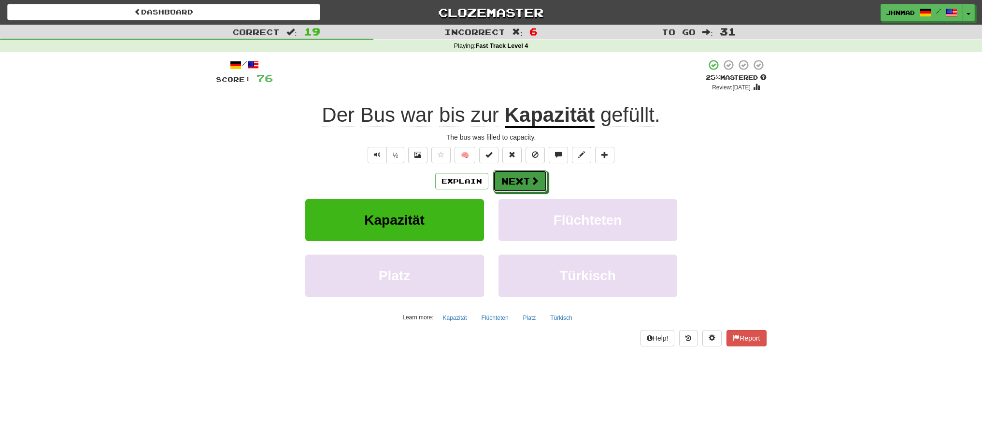
click at [528, 183] on button "Next" at bounding box center [520, 181] width 54 height 22
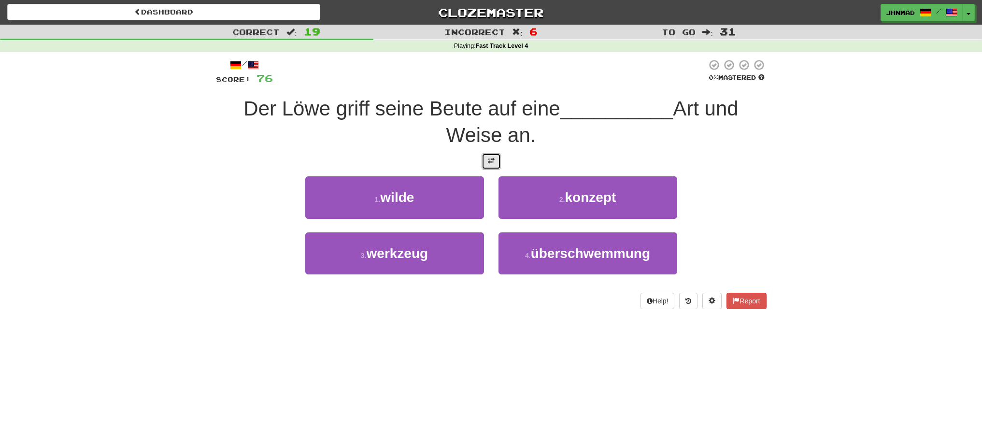
click at [498, 159] on button at bounding box center [490, 161] width 19 height 16
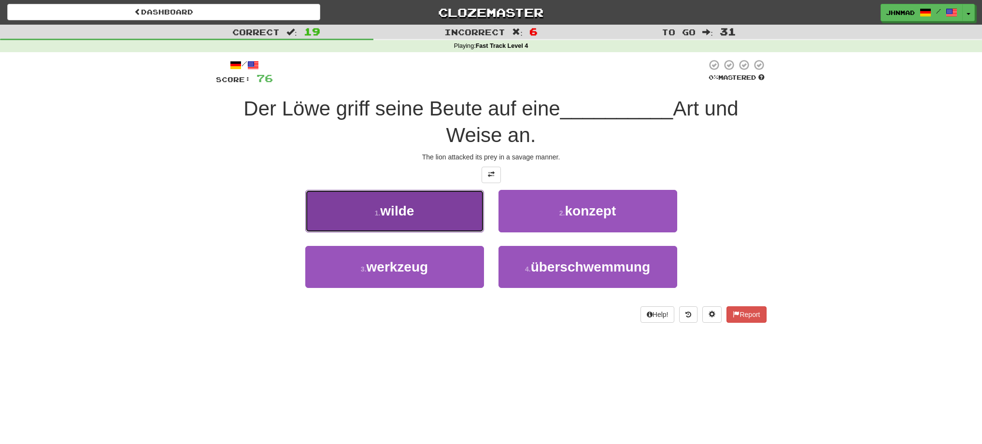
click at [455, 218] on button "1 . wilde" at bounding box center [394, 211] width 179 height 42
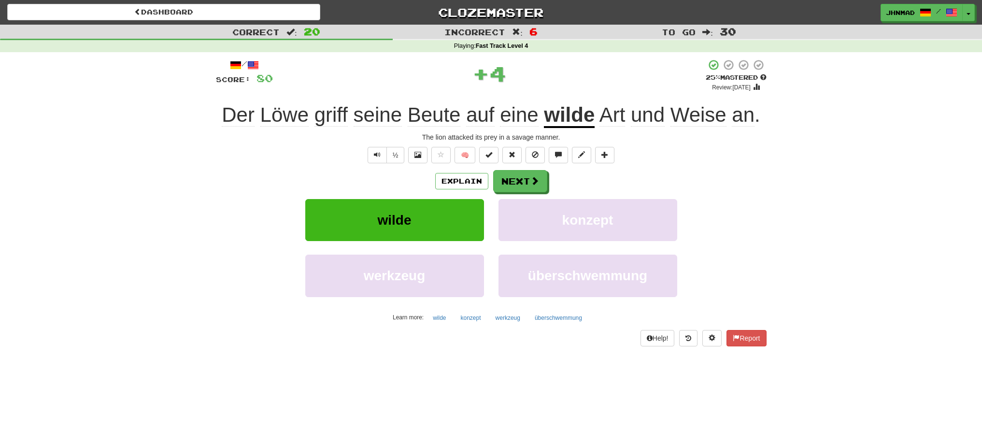
click at [561, 122] on u "wilde" at bounding box center [569, 115] width 51 height 25
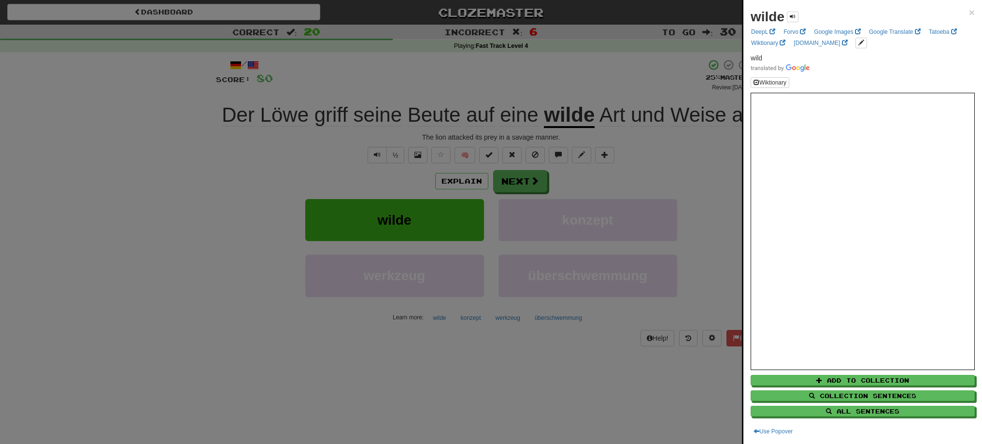
click at [540, 115] on div at bounding box center [491, 222] width 982 height 444
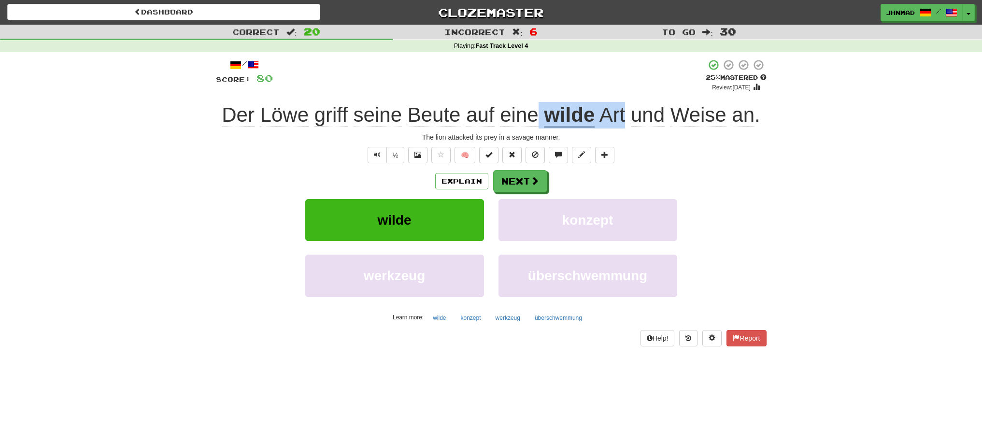
drag, startPoint x: 540, startPoint y: 115, endPoint x: 624, endPoint y: 108, distance: 83.8
click at [624, 108] on div "Der Löwe griff seine Beute auf eine wilde Art und Weise an ." at bounding box center [491, 115] width 550 height 27
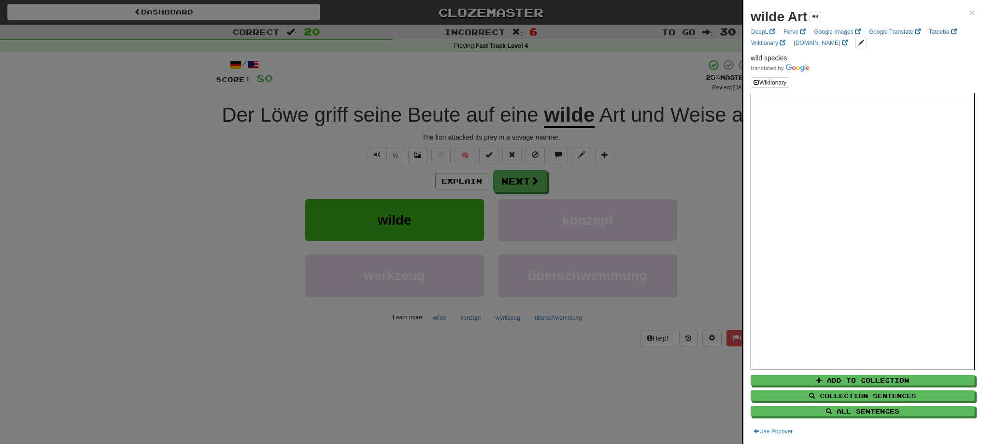
click at [633, 91] on div at bounding box center [491, 222] width 982 height 444
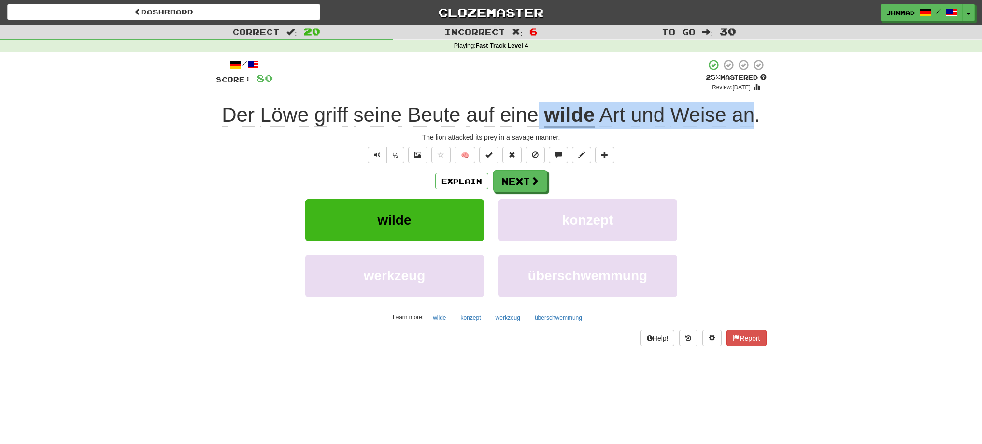
drag, startPoint x: 554, startPoint y: 111, endPoint x: 751, endPoint y: 111, distance: 197.5
click at [751, 111] on div "Der Löwe griff seine Beute auf eine wilde Art und Weise an ." at bounding box center [491, 115] width 550 height 27
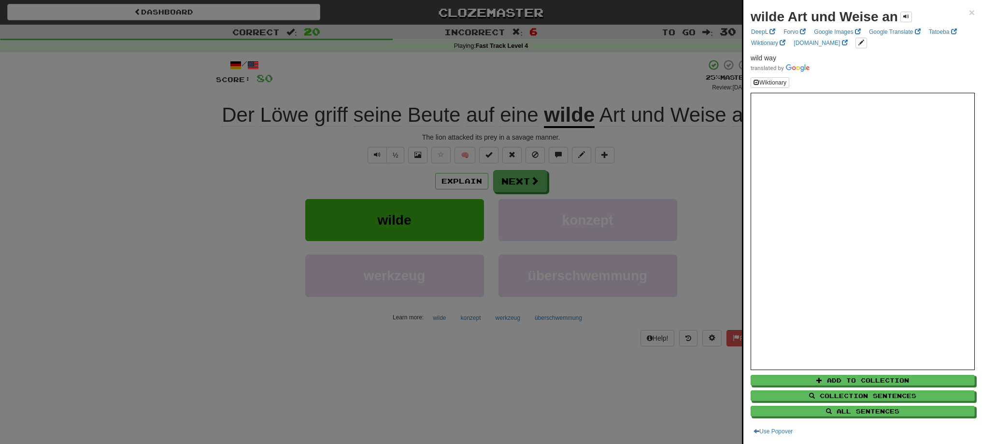
click at [526, 180] on div at bounding box center [491, 222] width 982 height 444
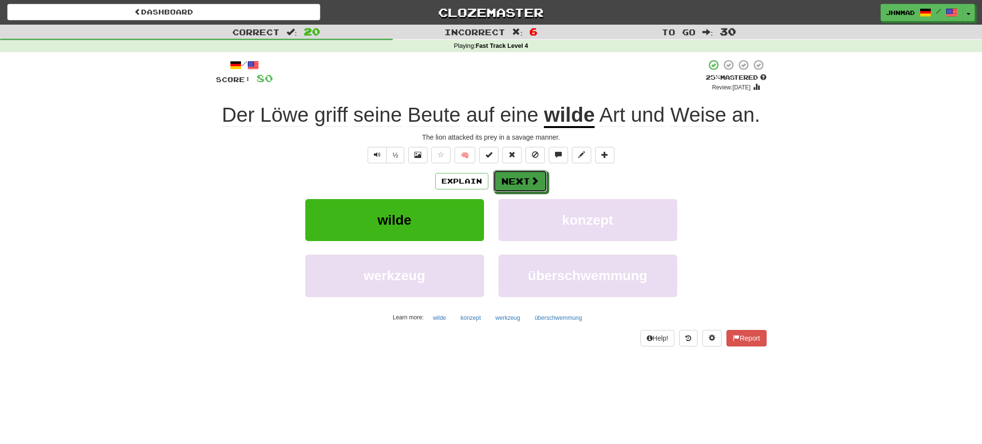
click at [526, 180] on button "Next" at bounding box center [520, 181] width 54 height 22
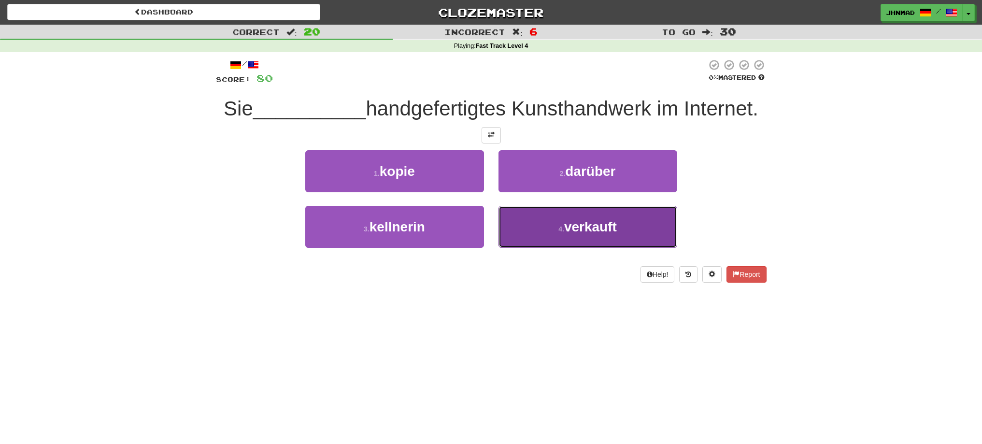
click at [570, 214] on button "4 . verkauft" at bounding box center [587, 227] width 179 height 42
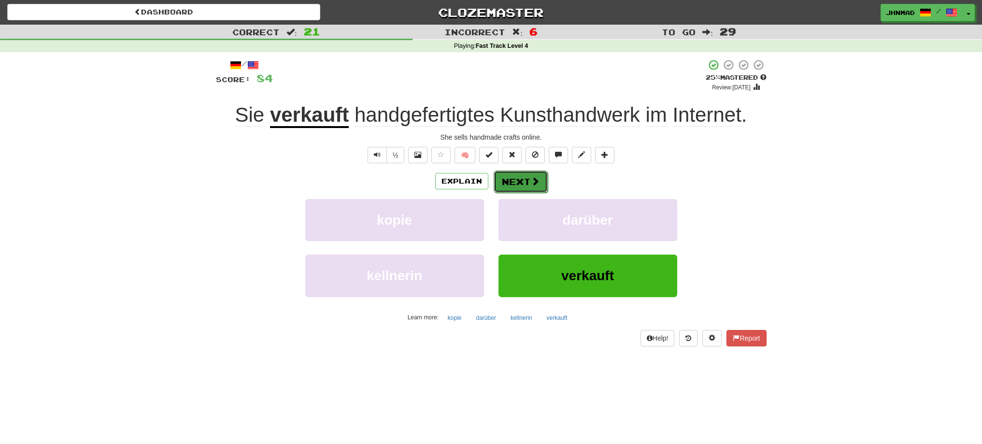
click at [512, 182] on button "Next" at bounding box center [520, 181] width 54 height 22
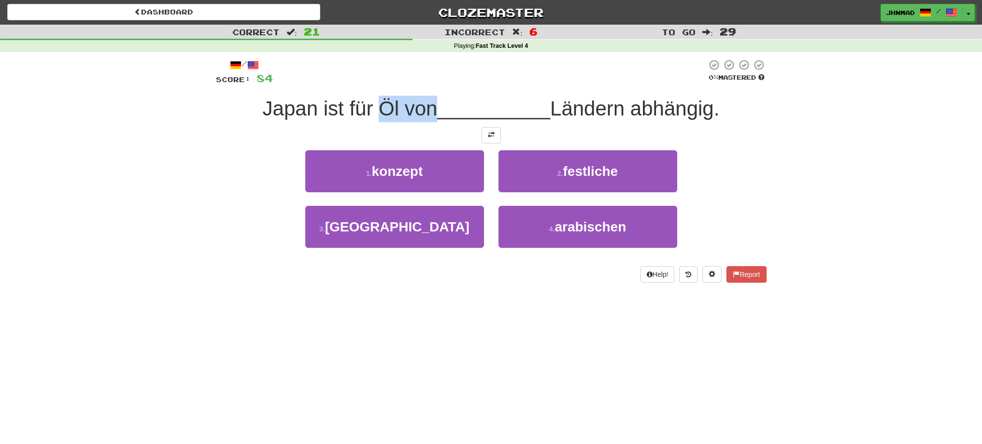
drag, startPoint x: 370, startPoint y: 106, endPoint x: 430, endPoint y: 107, distance: 59.4
click at [430, 107] on span "Japan ist für Öl von" at bounding box center [350, 108] width 175 height 23
click at [423, 84] on div at bounding box center [423, 84] width 0 height 0
click at [417, 74] on div at bounding box center [490, 72] width 434 height 27
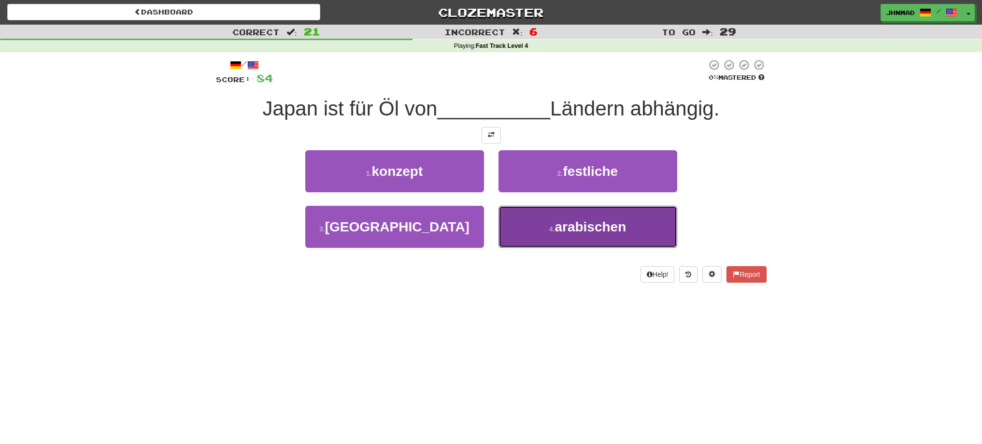
click at [581, 229] on span "arabischen" at bounding box center [589, 226] width 71 height 15
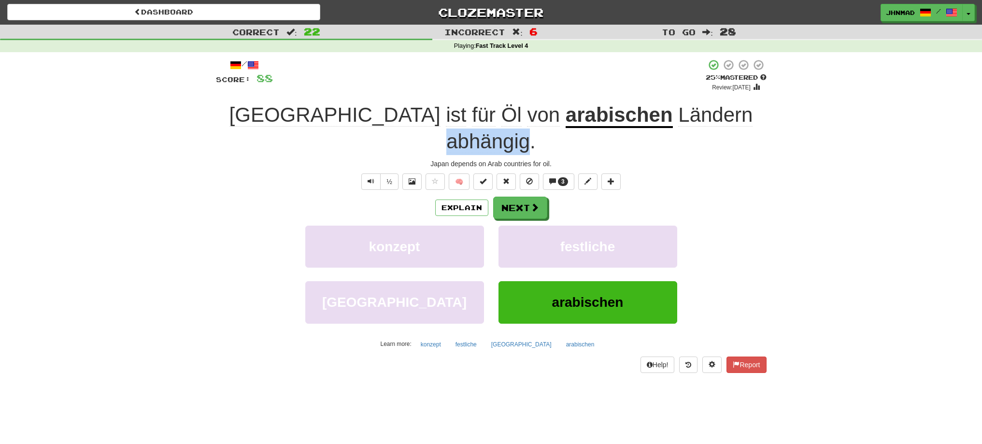
drag, startPoint x: 633, startPoint y: 114, endPoint x: 712, endPoint y: 106, distance: 79.1
click at [530, 130] on span "abhängig" at bounding box center [488, 141] width 84 height 23
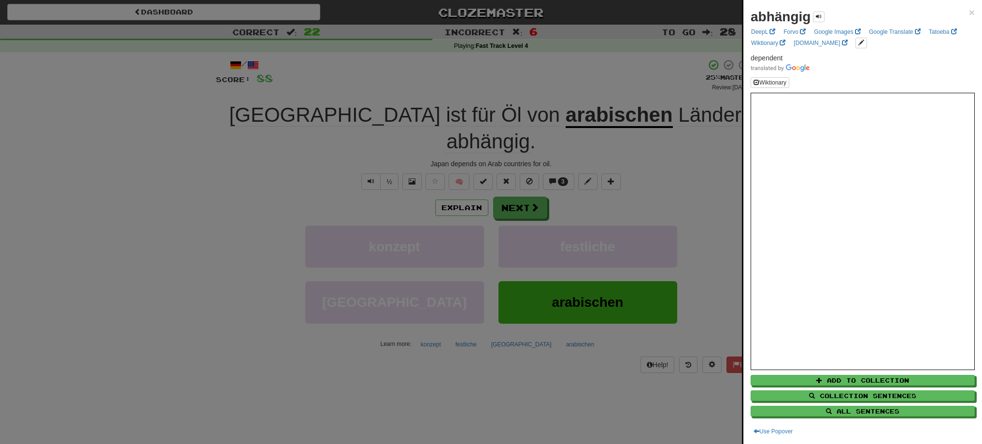
click at [739, 168] on div at bounding box center [491, 222] width 982 height 444
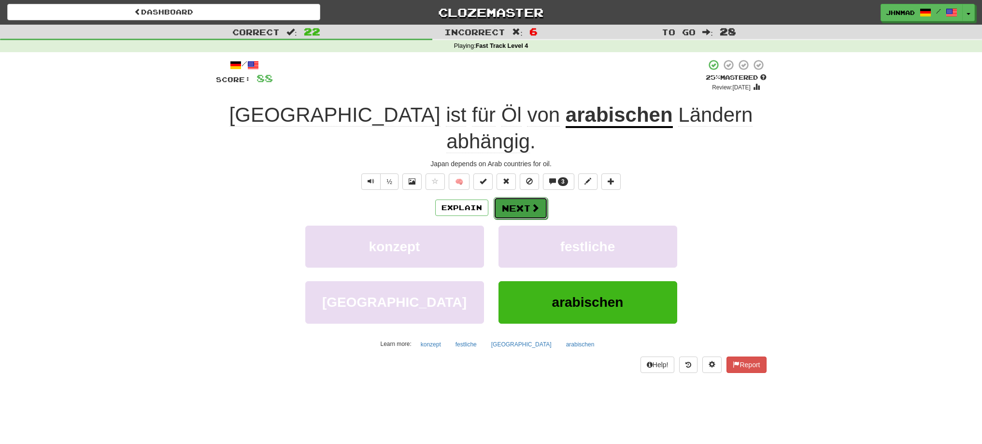
click at [521, 197] on button "Next" at bounding box center [520, 208] width 54 height 22
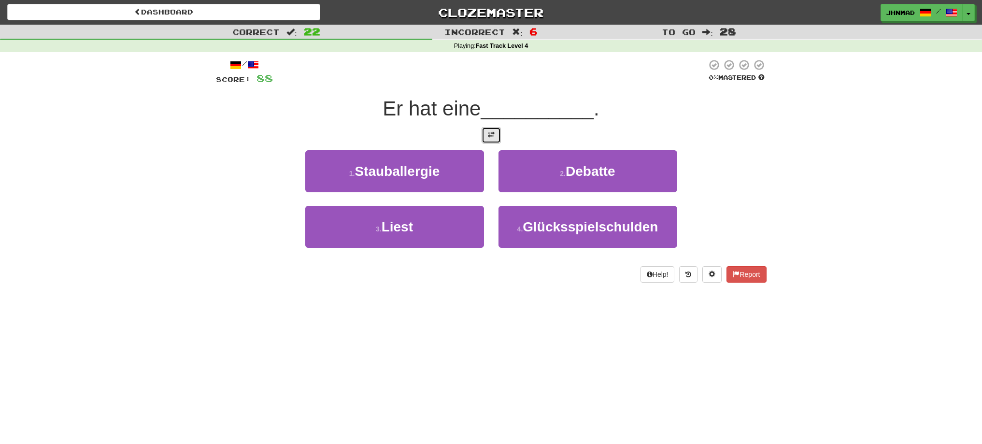
click at [488, 131] on span at bounding box center [491, 134] width 7 height 7
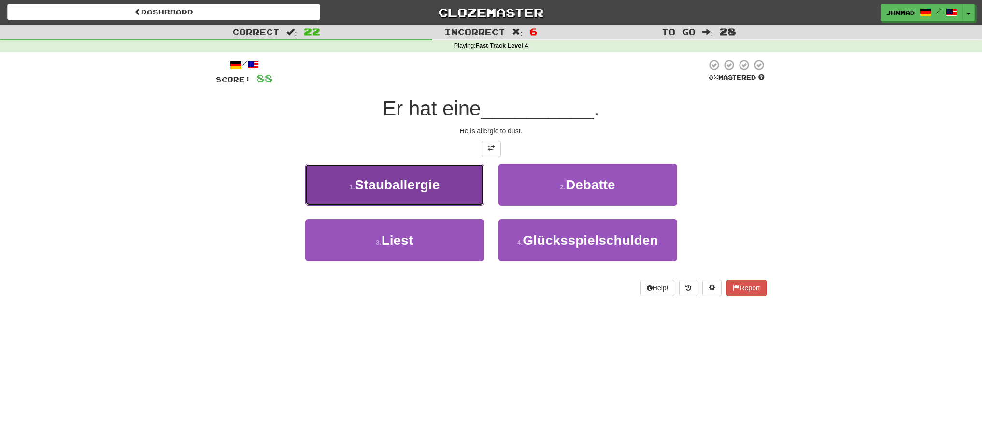
click at [359, 185] on span "Stauballergie" at bounding box center [396, 184] width 85 height 15
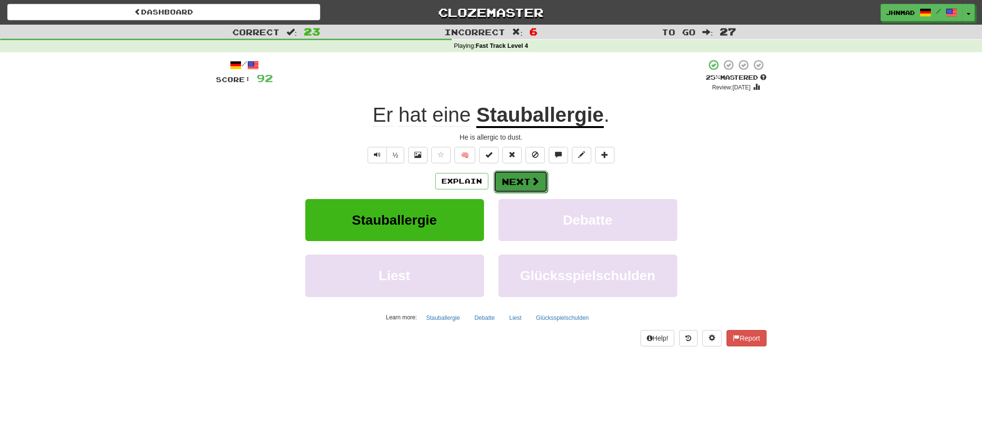
click at [526, 182] on button "Next" at bounding box center [520, 181] width 54 height 22
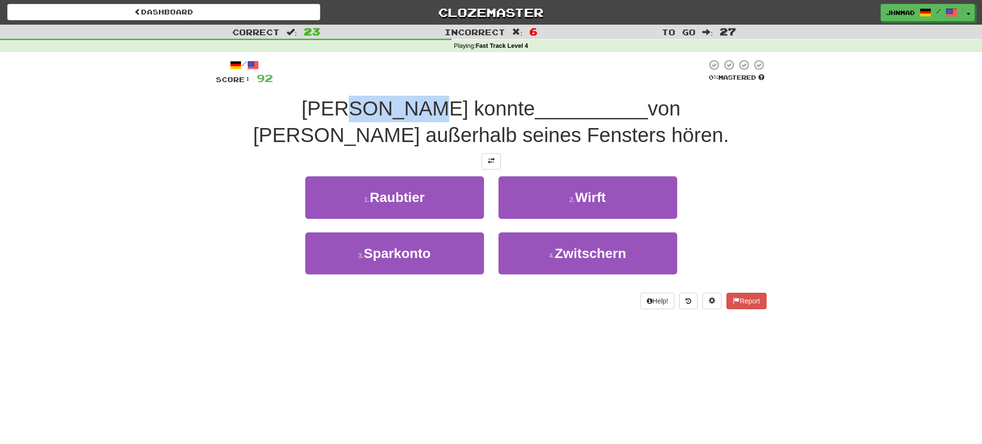
drag, startPoint x: 288, startPoint y: 102, endPoint x: 354, endPoint y: 99, distance: 66.2
click at [354, 99] on span "Tom konnte" at bounding box center [417, 108] width 233 height 23
click at [348, 84] on div at bounding box center [348, 84] width 0 height 0
click at [122, 176] on div "Correct : 23 Incorrect : 6 To go : 27 Playing : Fast Track Level 4 / Score: 92 …" at bounding box center [491, 174] width 982 height 298
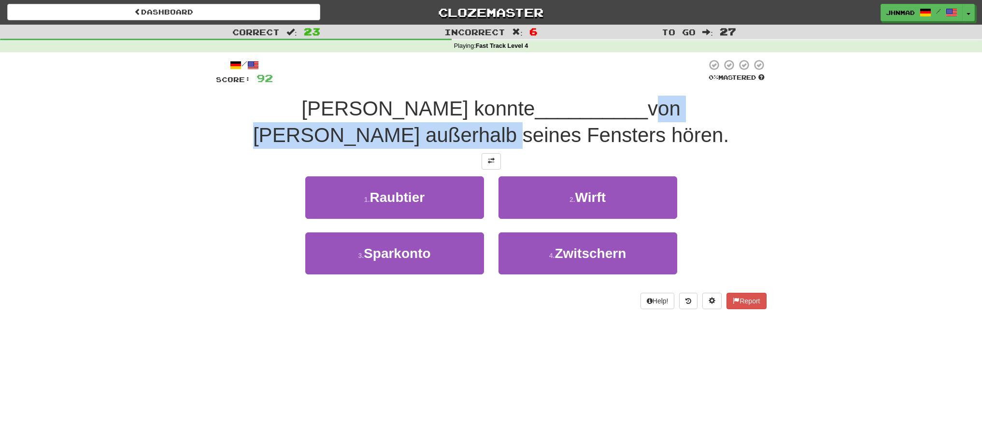
drag, startPoint x: 477, startPoint y: 108, endPoint x: 741, endPoint y: 110, distance: 264.1
click at [741, 110] on div "Tom konnte __________ von Vögeln außerhalb seines Fensters hören." at bounding box center [491, 122] width 550 height 53
click at [735, 120] on div at bounding box center [735, 120] width 0 height 0
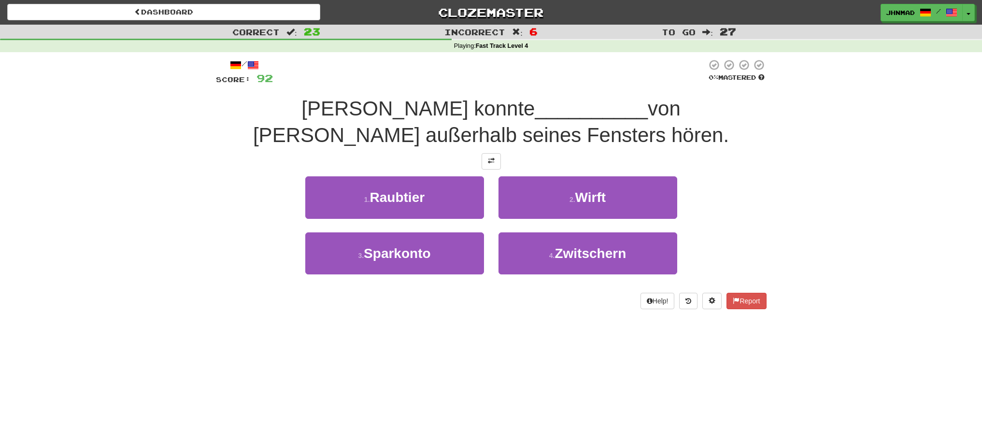
click at [403, 156] on div at bounding box center [491, 161] width 550 height 16
click at [489, 163] on span at bounding box center [491, 160] width 7 height 7
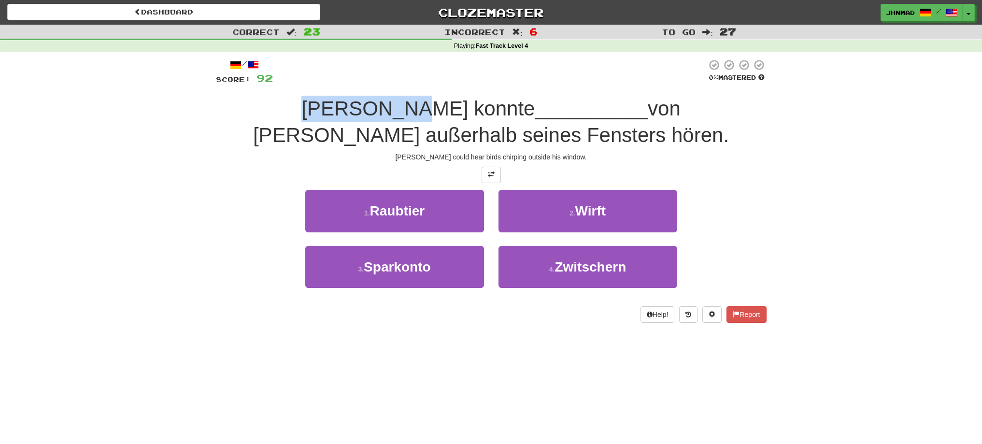
drag, startPoint x: 245, startPoint y: 112, endPoint x: 346, endPoint y: 107, distance: 101.5
click at [346, 107] on div "Tom konnte __________ von Vögeln außerhalb seines Fensters hören." at bounding box center [491, 122] width 550 height 53
click at [340, 84] on div at bounding box center [340, 84] width 0 height 0
click at [124, 174] on div "Correct : 23 Incorrect : 6 To go : 27 Playing : Fast Track Level 4 / Score: 92 …" at bounding box center [491, 180] width 982 height 311
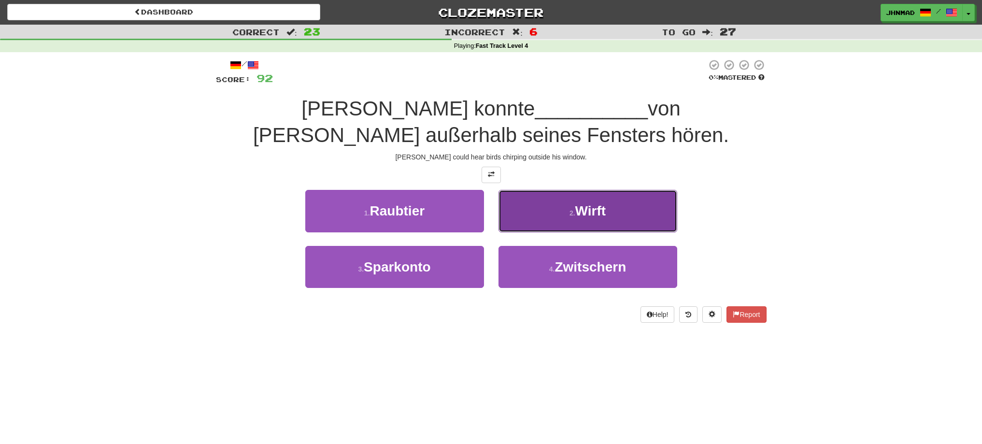
click at [580, 215] on span "Wirft" at bounding box center [590, 210] width 31 height 15
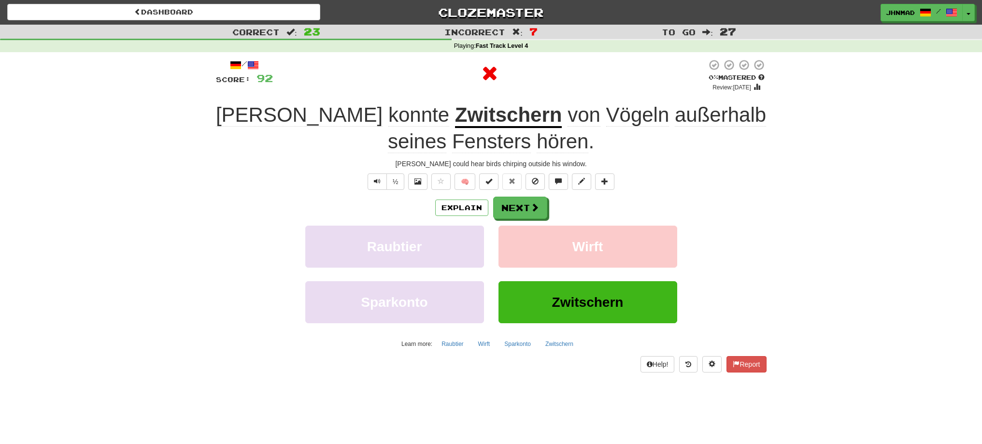
click at [455, 120] on u "Zwitschern" at bounding box center [508, 115] width 107 height 25
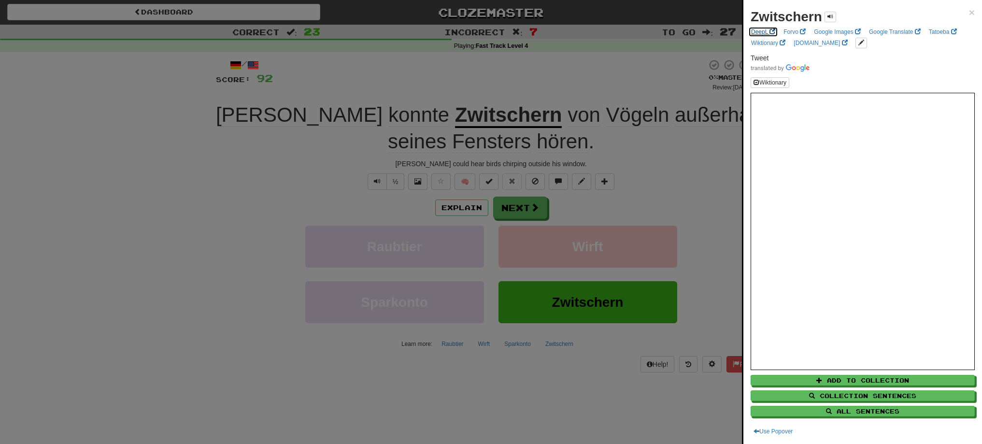
click at [752, 31] on link "DeepL" at bounding box center [763, 32] width 30 height 11
click at [522, 203] on div at bounding box center [491, 222] width 982 height 444
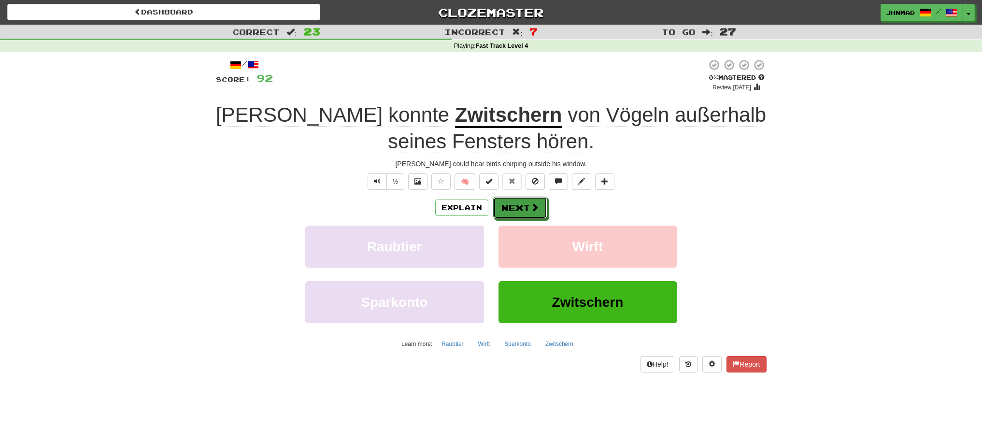
click at [522, 203] on button "Next" at bounding box center [520, 207] width 54 height 22
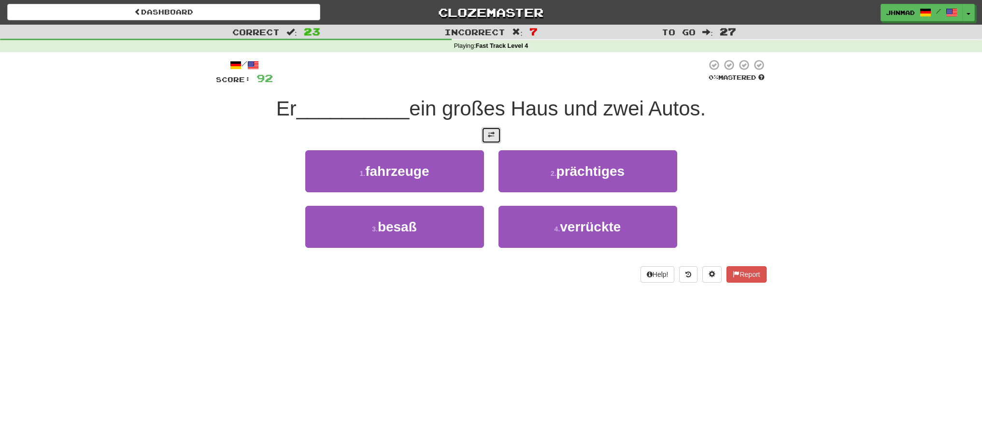
click at [484, 137] on button at bounding box center [490, 135] width 19 height 16
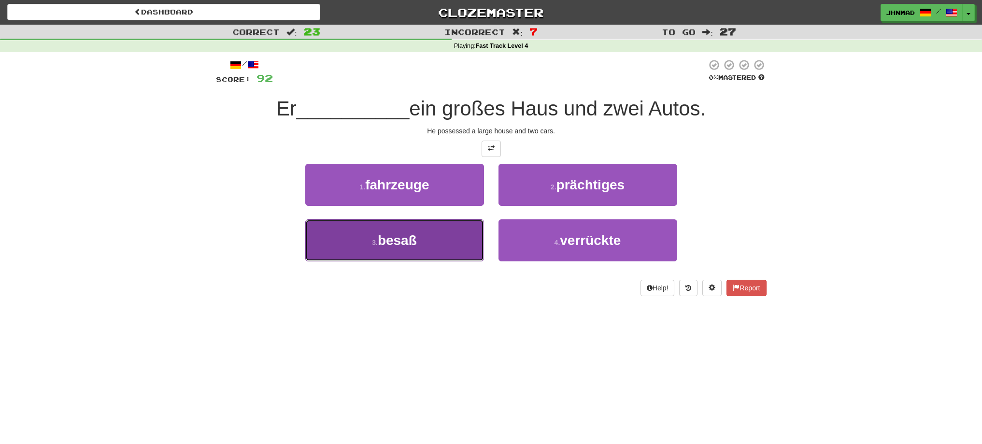
click at [410, 246] on span "besaß" at bounding box center [397, 240] width 39 height 15
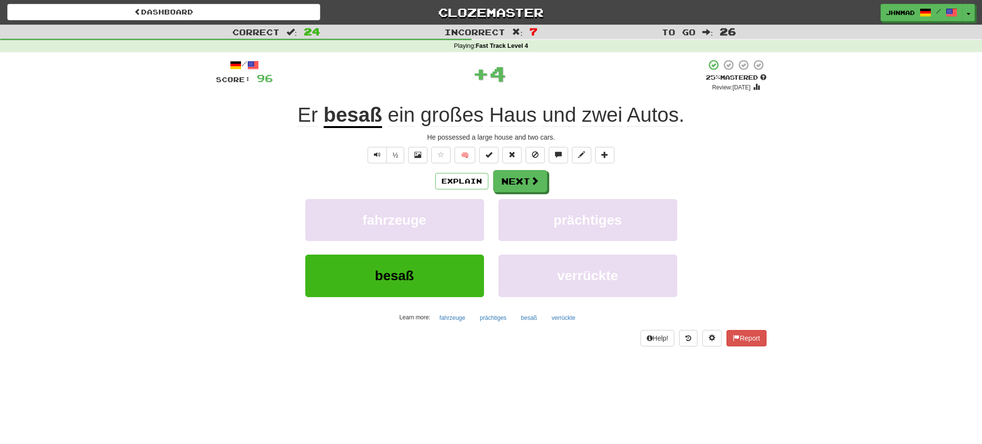
click at [362, 118] on u "besaß" at bounding box center [352, 115] width 58 height 25
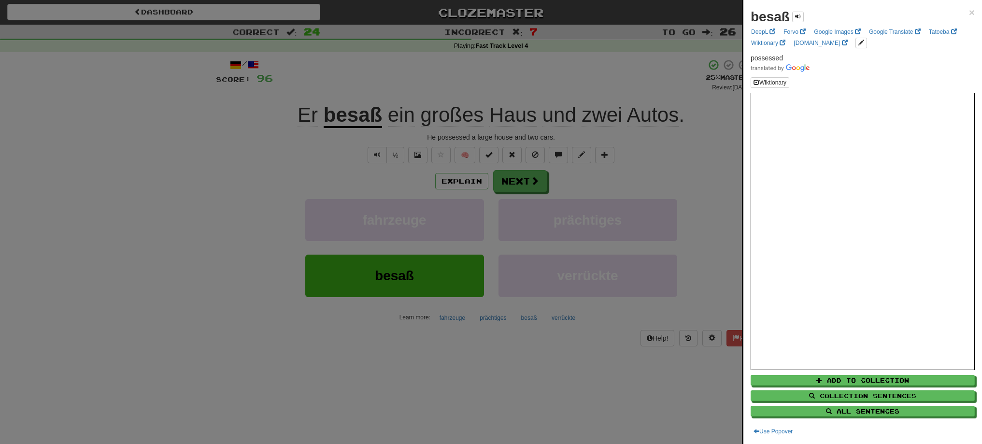
click at [516, 180] on div at bounding box center [491, 222] width 982 height 444
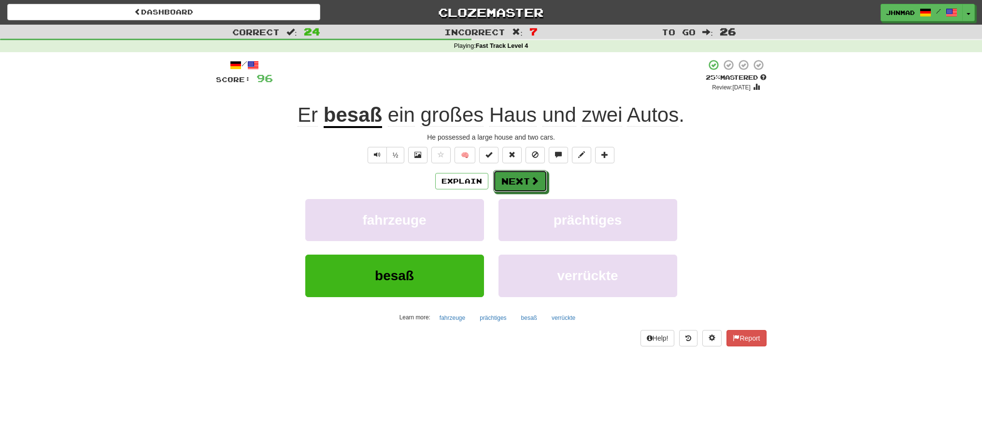
click at [516, 180] on button "Next" at bounding box center [520, 181] width 54 height 22
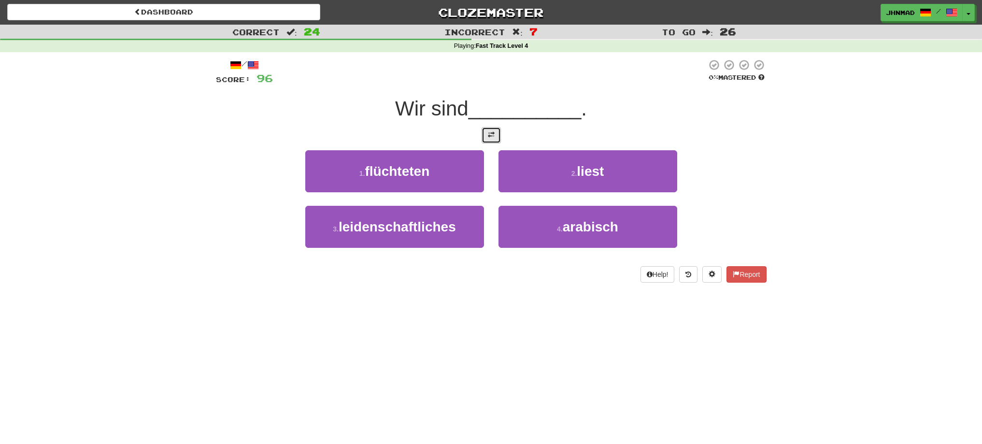
click at [493, 129] on button at bounding box center [490, 135] width 19 height 16
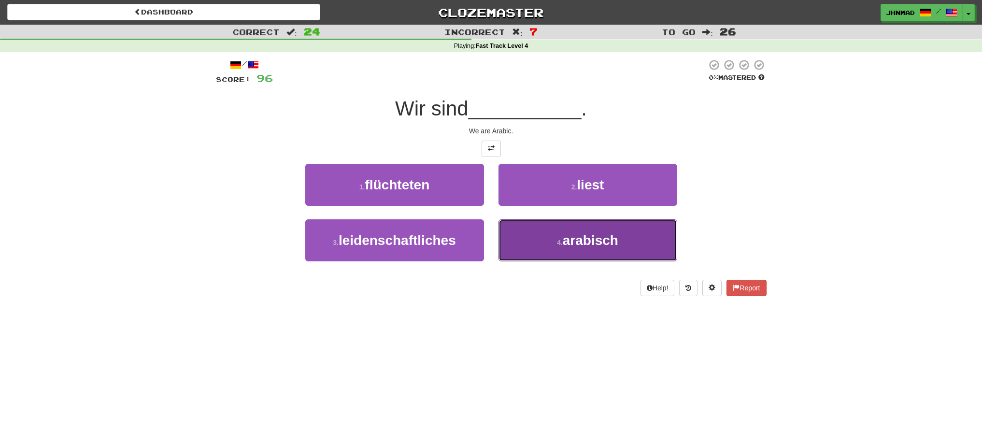
click at [630, 259] on button "4 . arabisch" at bounding box center [587, 240] width 179 height 42
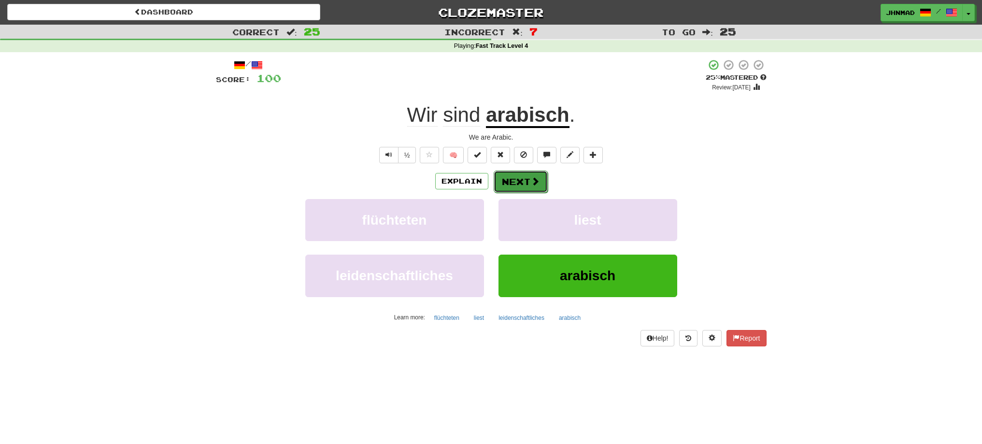
click at [522, 180] on button "Next" at bounding box center [520, 181] width 54 height 22
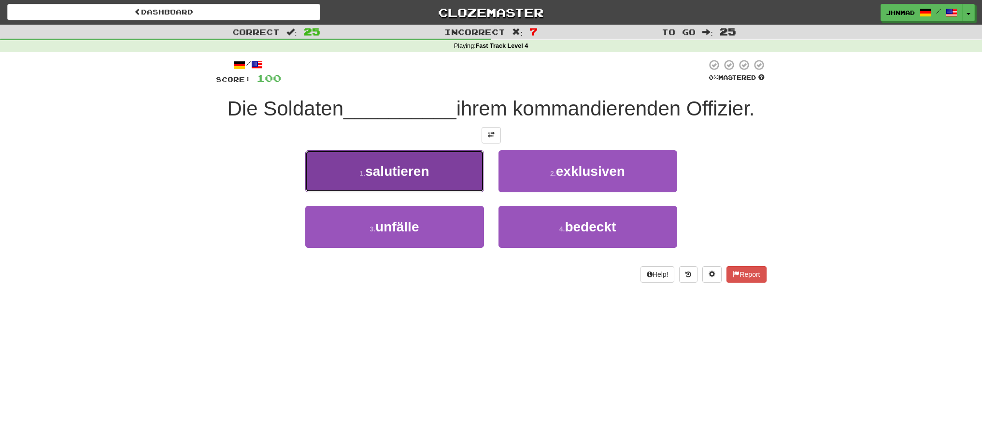
click at [420, 184] on button "1 . salutieren" at bounding box center [394, 171] width 179 height 42
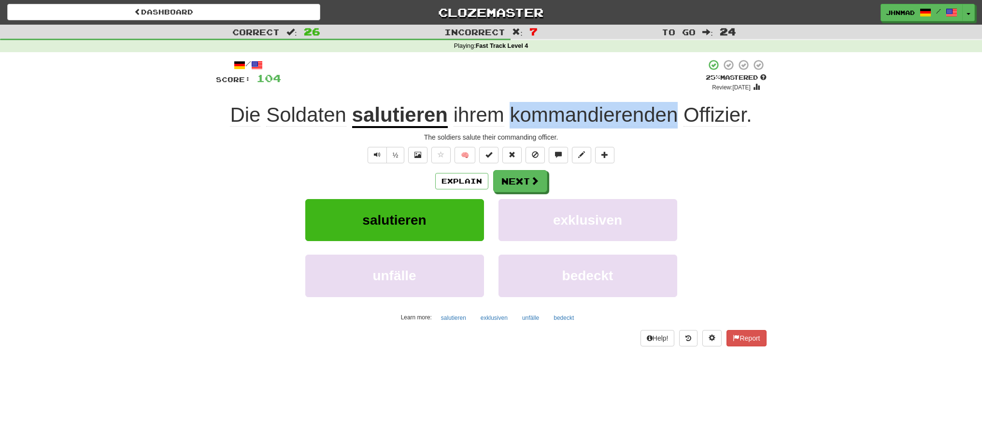
drag, startPoint x: 510, startPoint y: 115, endPoint x: 674, endPoint y: 113, distance: 164.2
click at [674, 113] on span "kommandierenden" at bounding box center [593, 114] width 168 height 23
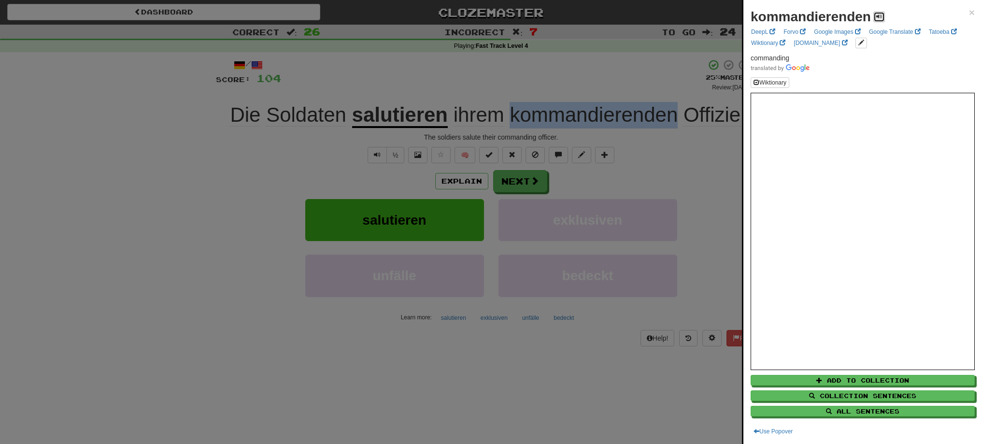
click at [877, 14] on span at bounding box center [879, 17] width 6 height 6
click at [722, 169] on div at bounding box center [491, 222] width 982 height 444
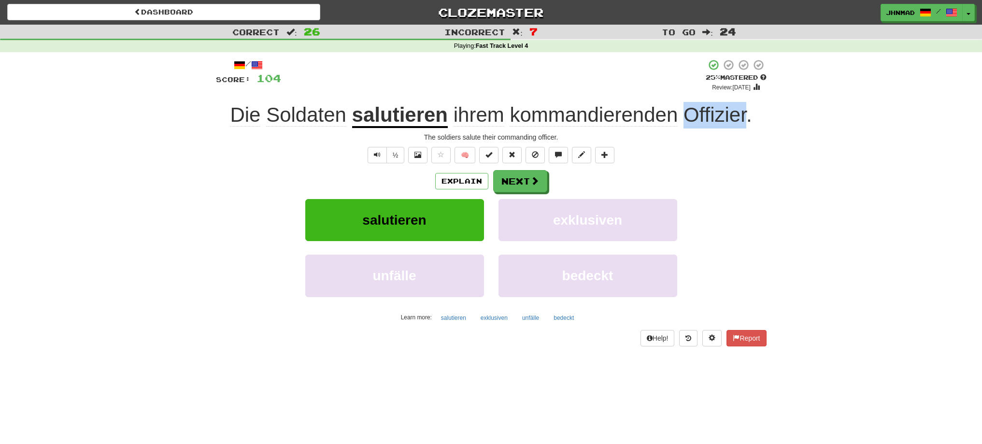
drag, startPoint x: 683, startPoint y: 114, endPoint x: 744, endPoint y: 106, distance: 62.3
click at [744, 106] on span "ihrem kommandierenden Offizier ." at bounding box center [600, 114] width 304 height 23
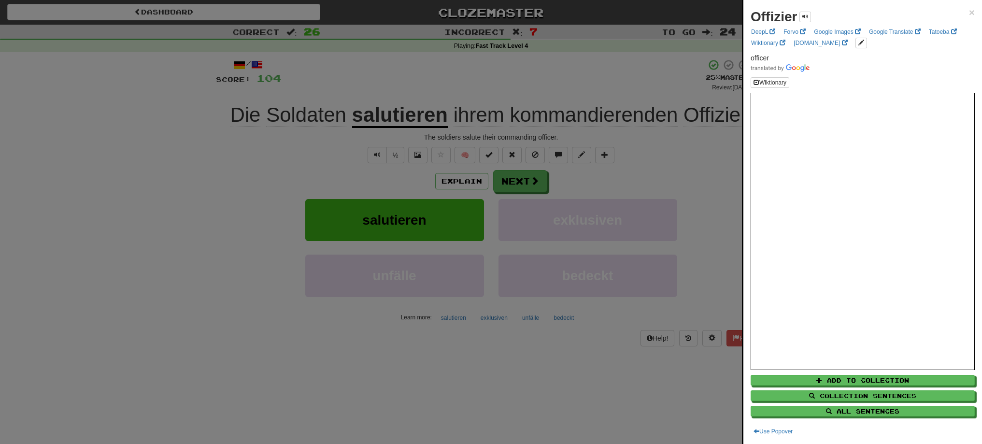
click at [699, 184] on div at bounding box center [491, 222] width 982 height 444
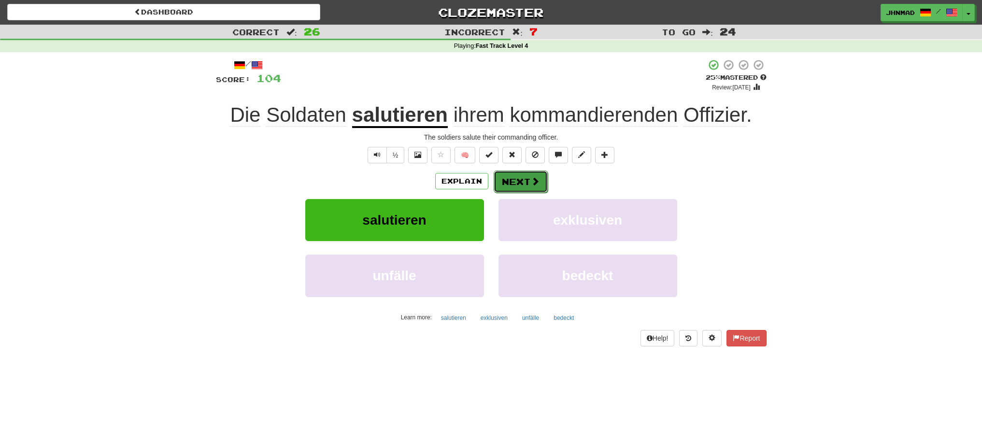
click at [535, 182] on span at bounding box center [535, 181] width 9 height 9
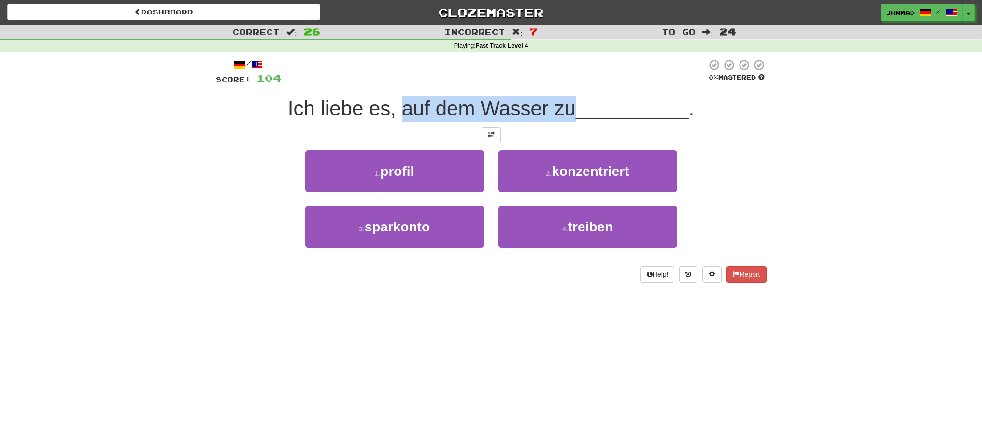
drag, startPoint x: 397, startPoint y: 107, endPoint x: 569, endPoint y: 117, distance: 172.2
click at [569, 117] on span "Ich liebe es, auf dem Wasser zu" at bounding box center [432, 108] width 288 height 23
click at [562, 120] on div at bounding box center [562, 120] width 0 height 0
click at [207, 202] on div "Correct : 26 Incorrect : 7 To go : 24 Playing : Fast Track Level 4 / Score: 104…" at bounding box center [491, 160] width 982 height 271
click at [494, 139] on button at bounding box center [490, 135] width 19 height 16
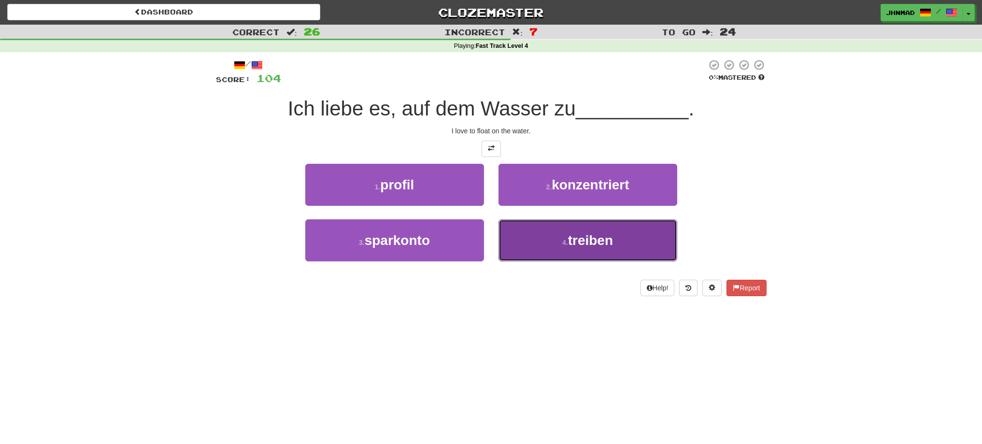
click at [599, 250] on button "4 . treiben" at bounding box center [587, 240] width 179 height 42
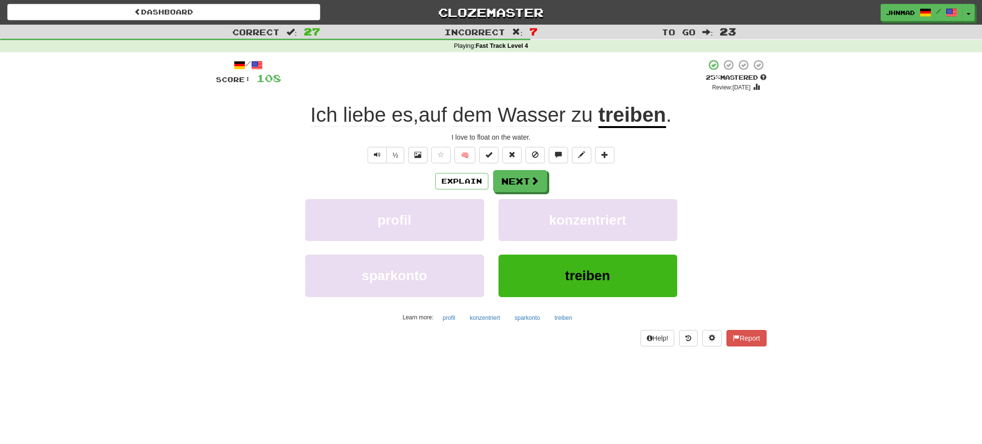
click at [628, 115] on u "treiben" at bounding box center [632, 115] width 68 height 25
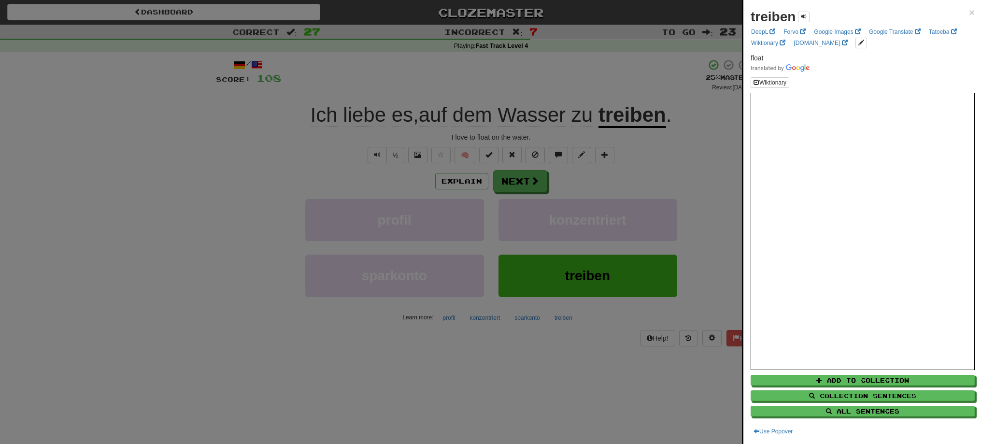
click at [528, 184] on div at bounding box center [491, 222] width 982 height 444
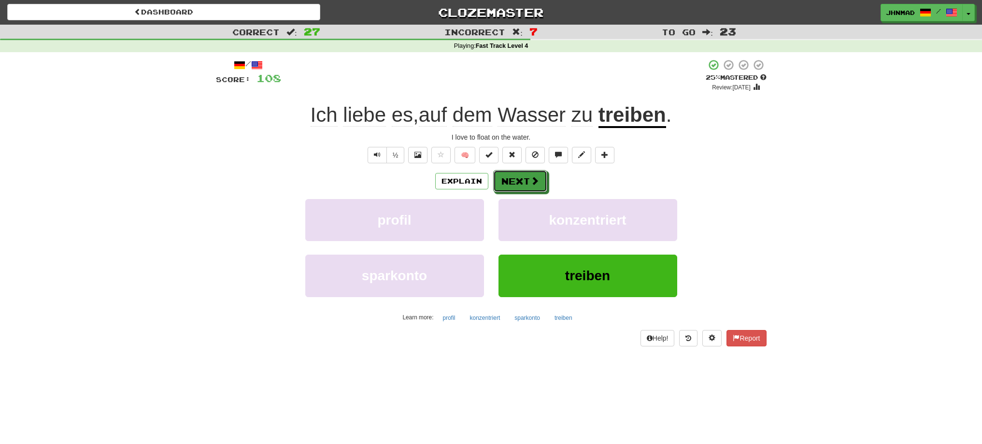
click at [528, 184] on button "Next" at bounding box center [520, 181] width 54 height 22
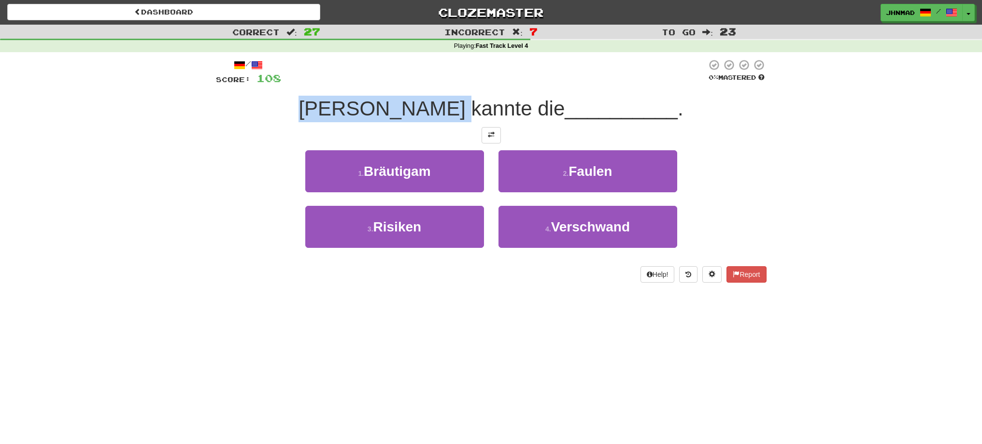
drag, startPoint x: 363, startPoint y: 99, endPoint x: 498, endPoint y: 102, distance: 135.2
click at [498, 102] on span "Tom kannte die" at bounding box center [431, 108] width 266 height 23
click at [491, 84] on div at bounding box center [491, 84] width 0 height 0
click at [456, 76] on div at bounding box center [493, 72] width 425 height 27
click at [487, 140] on button at bounding box center [490, 135] width 19 height 16
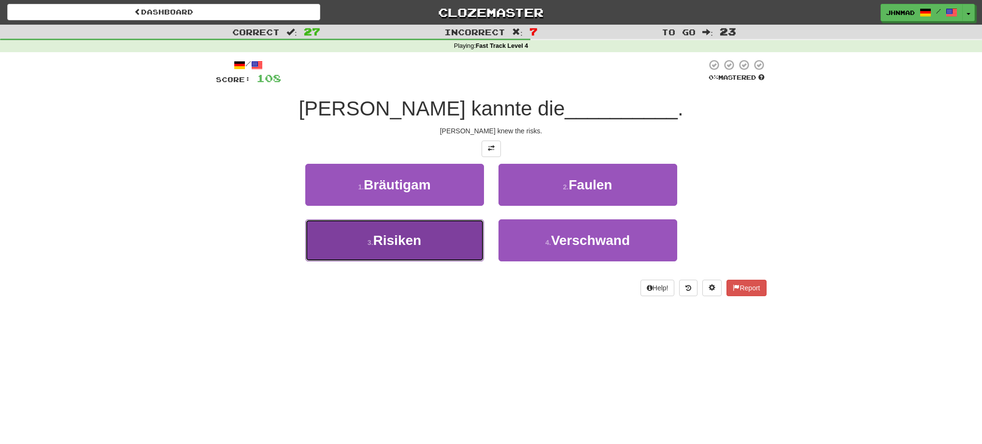
click at [380, 242] on span "Risiken" at bounding box center [397, 240] width 48 height 15
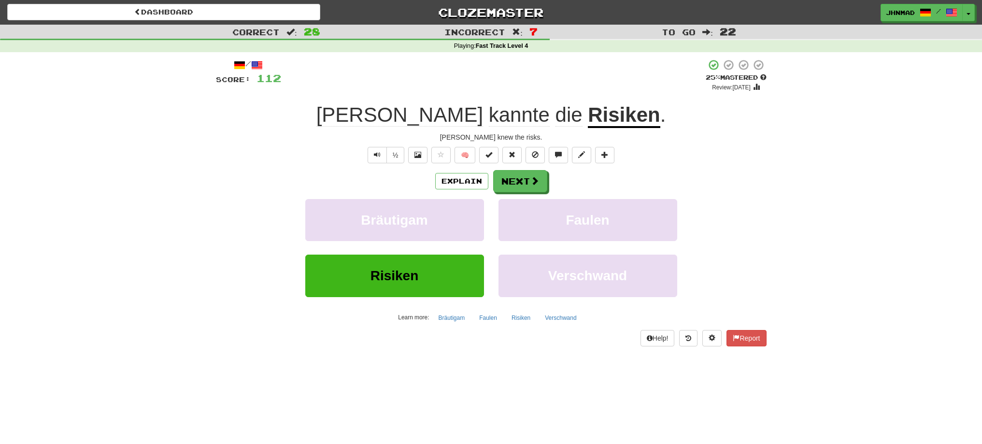
click at [588, 120] on u "Risiken" at bounding box center [624, 115] width 72 height 25
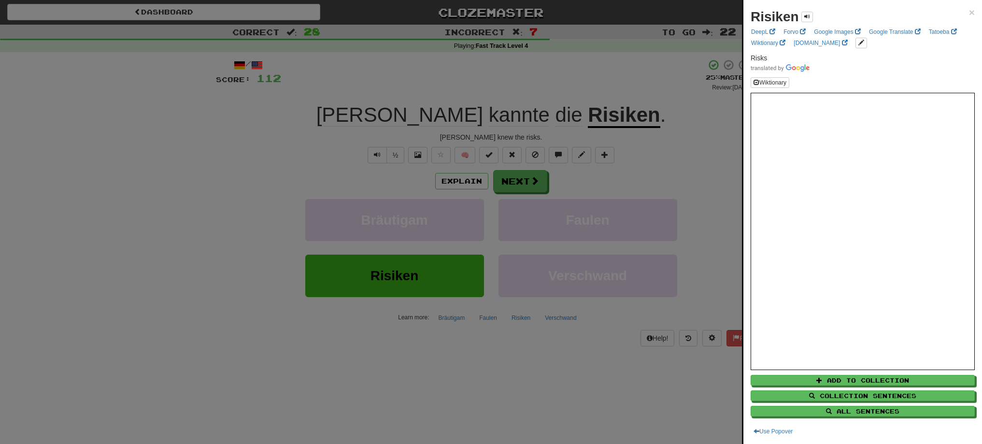
click at [497, 183] on div at bounding box center [491, 222] width 982 height 444
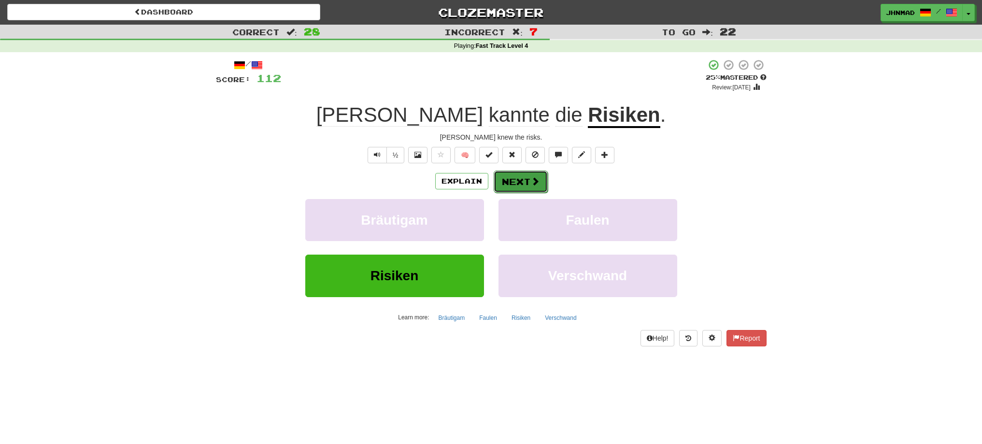
click at [511, 182] on button "Next" at bounding box center [520, 181] width 54 height 22
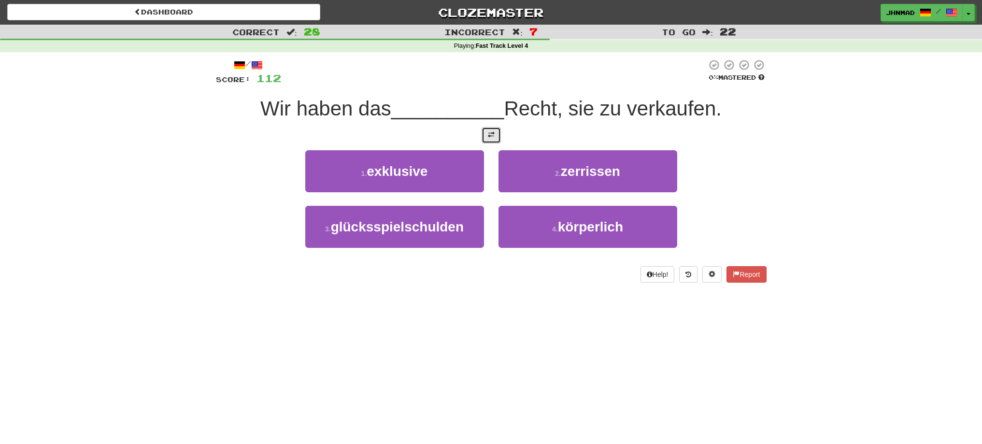
click at [489, 136] on span at bounding box center [491, 134] width 7 height 7
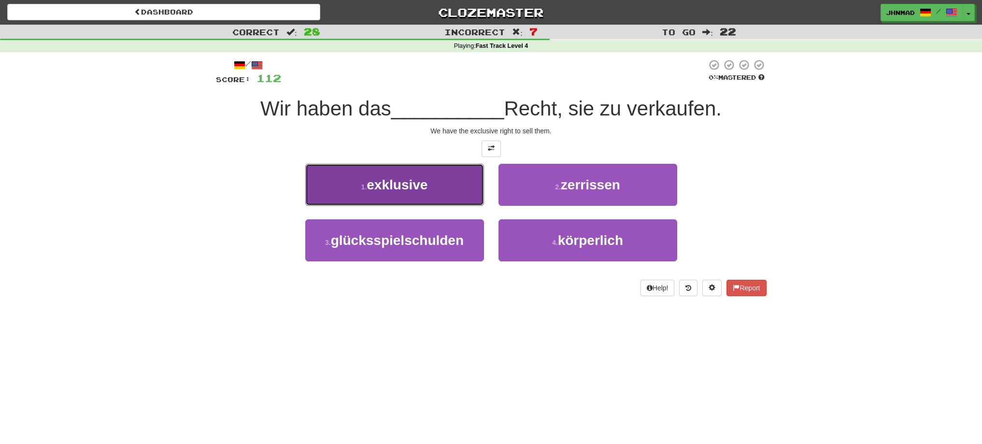
click at [363, 183] on small "1 ." at bounding box center [364, 187] width 6 height 8
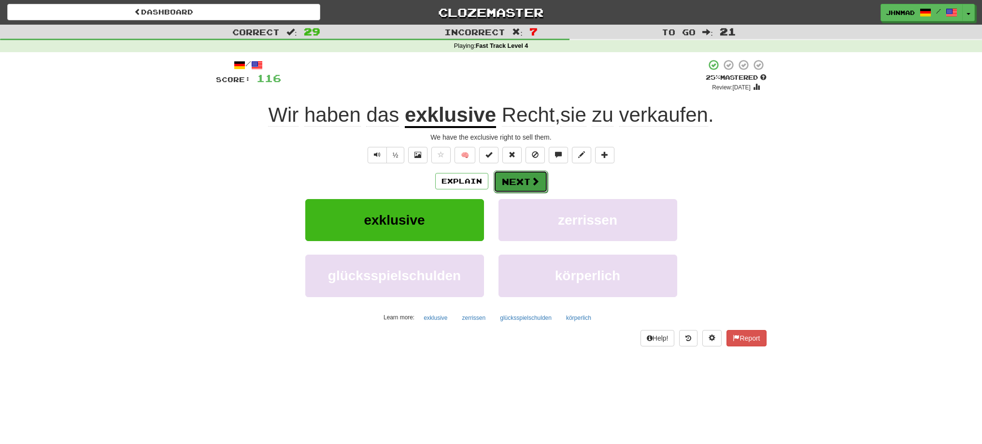
click at [499, 180] on button "Next" at bounding box center [520, 181] width 54 height 22
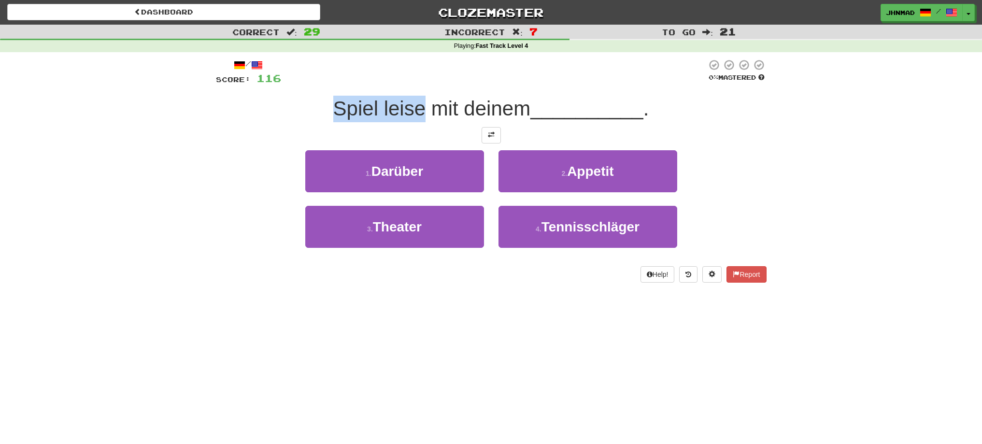
drag, startPoint x: 323, startPoint y: 103, endPoint x: 423, endPoint y: 110, distance: 100.1
click at [423, 110] on div "Spiel leise mit deinem __________ ." at bounding box center [491, 109] width 550 height 27
click at [417, 120] on div at bounding box center [417, 120] width 0 height 0
click at [346, 61] on div at bounding box center [493, 72] width 425 height 27
drag, startPoint x: 382, startPoint y: 106, endPoint x: 422, endPoint y: 106, distance: 40.1
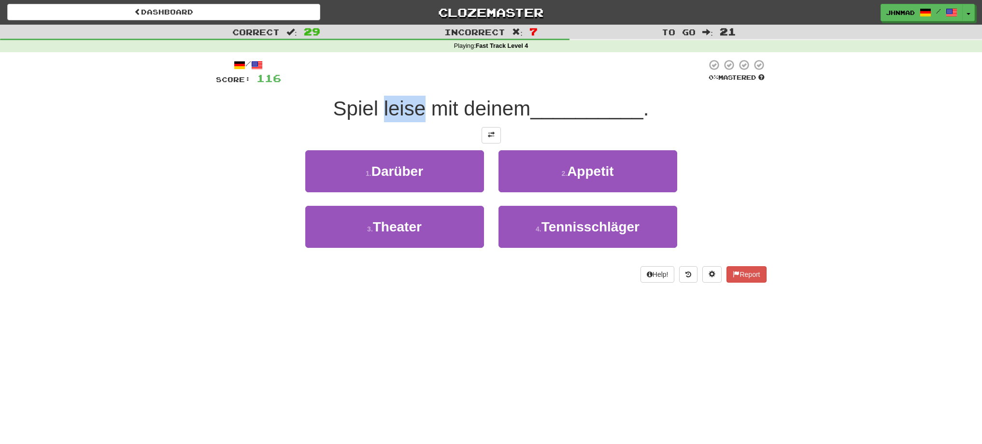
click at [422, 106] on span "Spiel leise mit deinem" at bounding box center [431, 108] width 197 height 23
click at [416, 84] on div at bounding box center [416, 84] width 0 height 0
click at [252, 99] on div "Spiel leise mit deinem __________ ." at bounding box center [491, 109] width 550 height 27
click at [485, 139] on button at bounding box center [490, 135] width 19 height 16
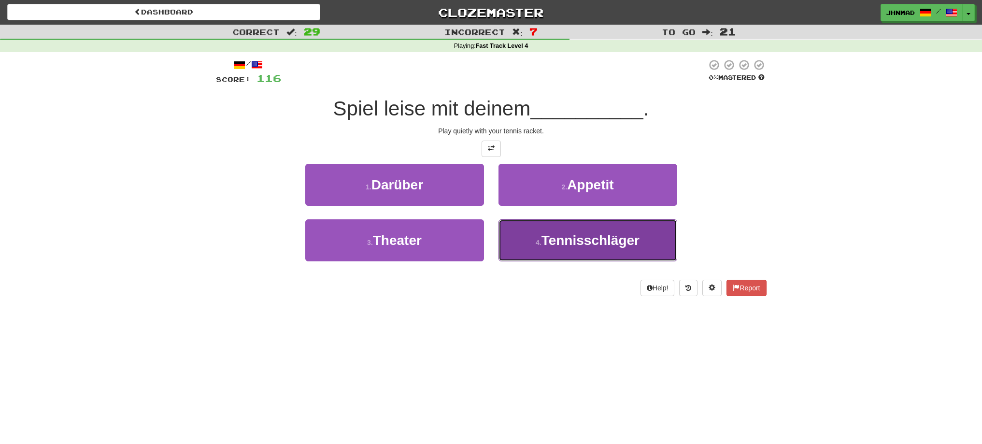
click at [554, 244] on span "Tennisschläger" at bounding box center [590, 240] width 98 height 15
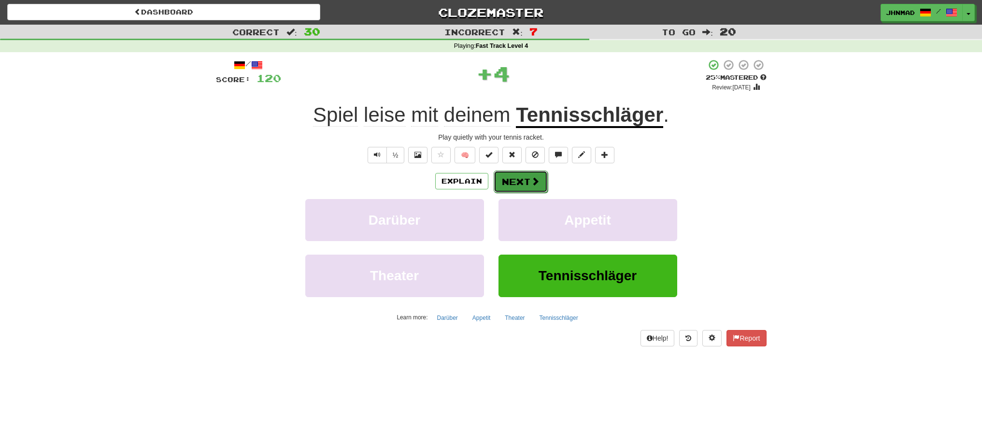
click at [533, 180] on span at bounding box center [535, 181] width 9 height 9
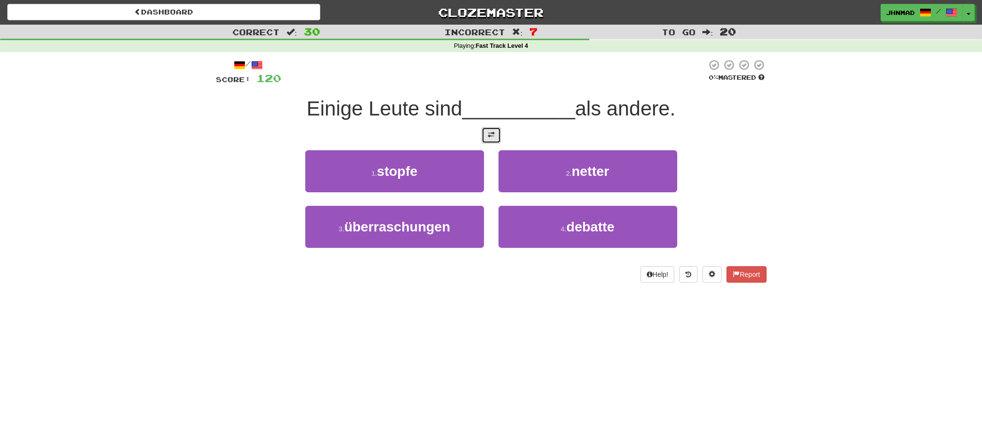
click at [491, 133] on span at bounding box center [491, 134] width 7 height 7
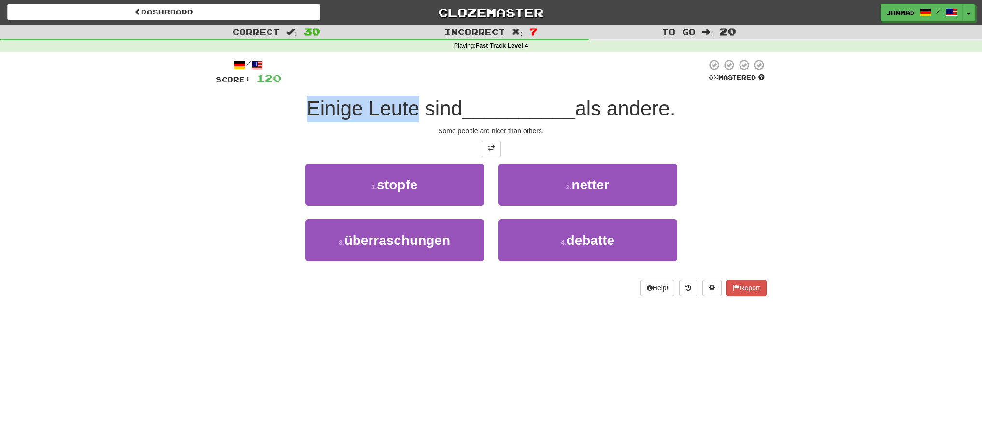
drag, startPoint x: 289, startPoint y: 108, endPoint x: 413, endPoint y: 112, distance: 124.7
click at [413, 112] on div "Einige Leute sind __________ als andere." at bounding box center [491, 109] width 550 height 27
click at [407, 120] on div at bounding box center [407, 120] width 0 height 0
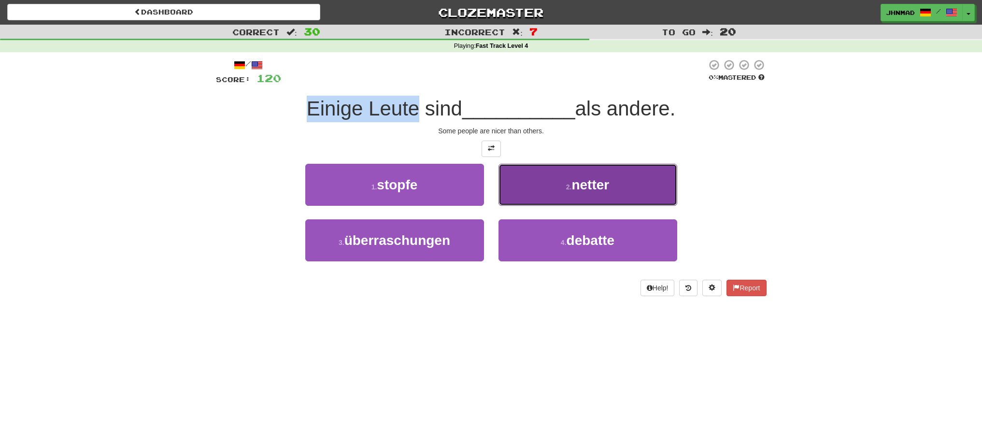
click at [569, 179] on button "2 . netter" at bounding box center [587, 185] width 179 height 42
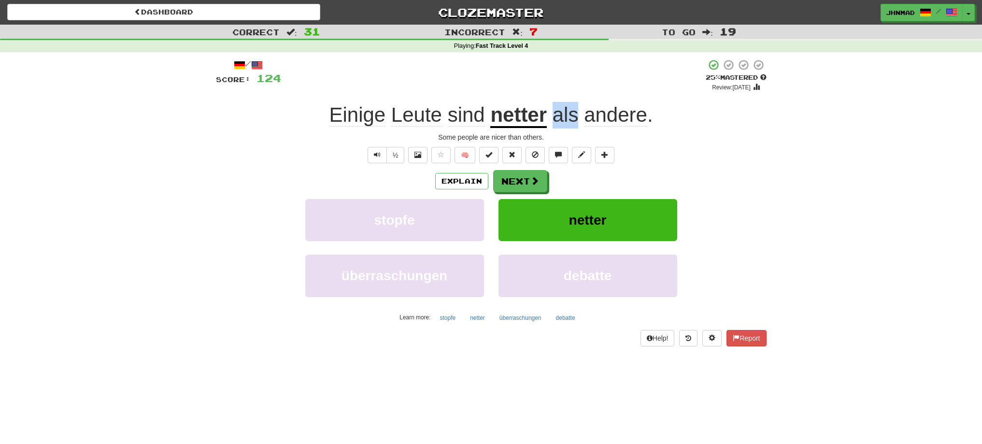
drag, startPoint x: 550, startPoint y: 112, endPoint x: 577, endPoint y: 108, distance: 27.9
click at [577, 108] on span "als andere ." at bounding box center [600, 114] width 106 height 23
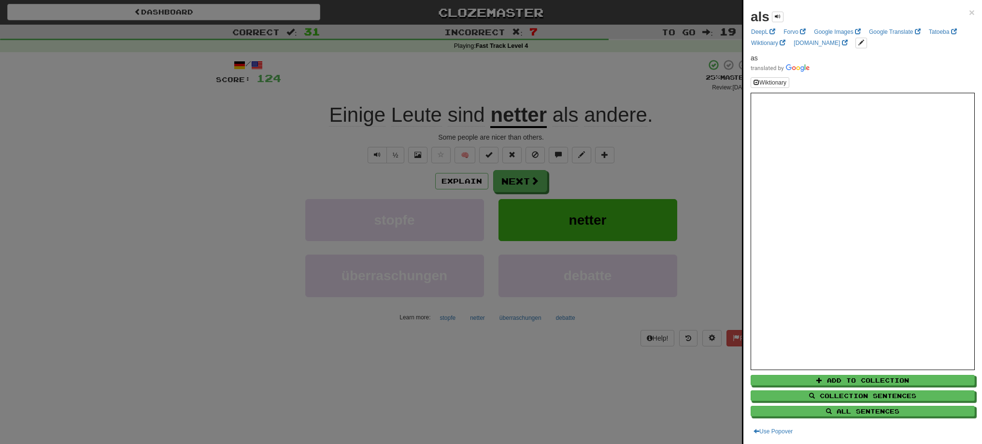
click at [580, 80] on div at bounding box center [491, 222] width 982 height 444
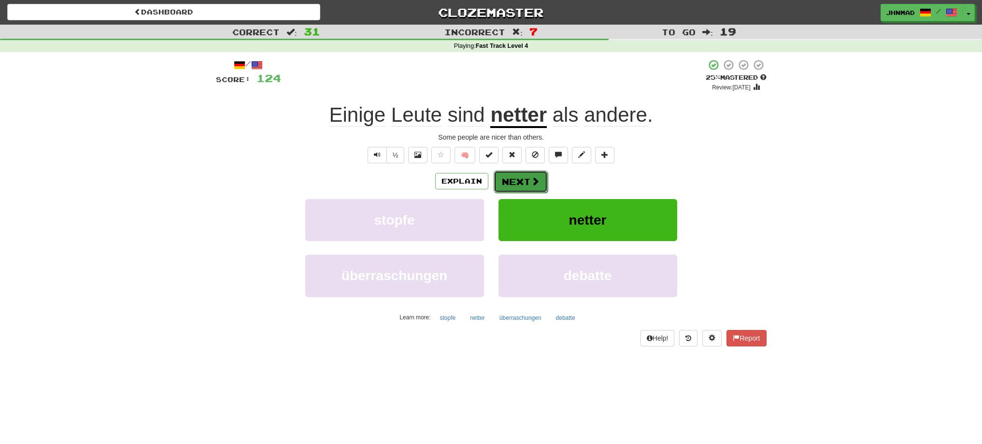
click at [512, 180] on button "Next" at bounding box center [520, 181] width 54 height 22
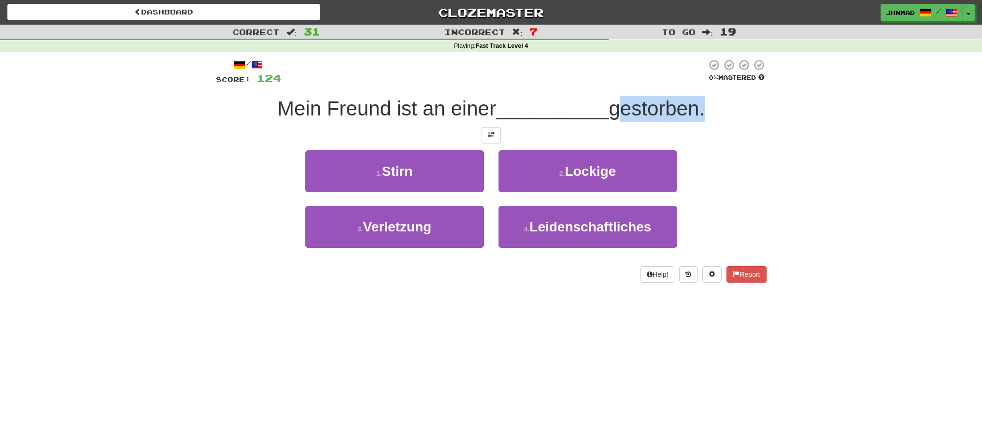
drag, startPoint x: 625, startPoint y: 112, endPoint x: 704, endPoint y: 117, distance: 79.9
click at [704, 117] on span "gestorben." at bounding box center [657, 108] width 96 height 23
click at [698, 120] on div at bounding box center [698, 120] width 0 height 0
click at [831, 222] on div "Correct : 31 Incorrect : 7 To go : 19 Playing : Fast Track Level 4 / Score: 124…" at bounding box center [491, 160] width 982 height 271
click at [483, 131] on button at bounding box center [490, 135] width 19 height 16
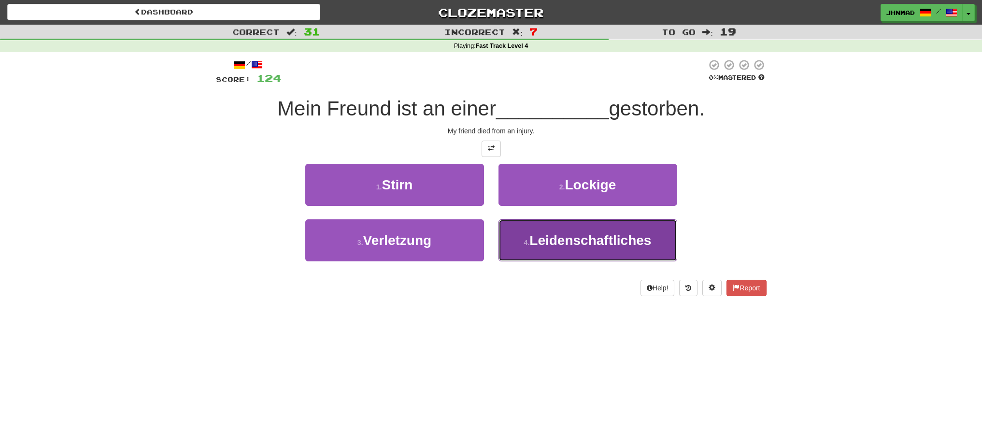
click at [656, 243] on button "4 . Leidenschaftliches" at bounding box center [587, 240] width 179 height 42
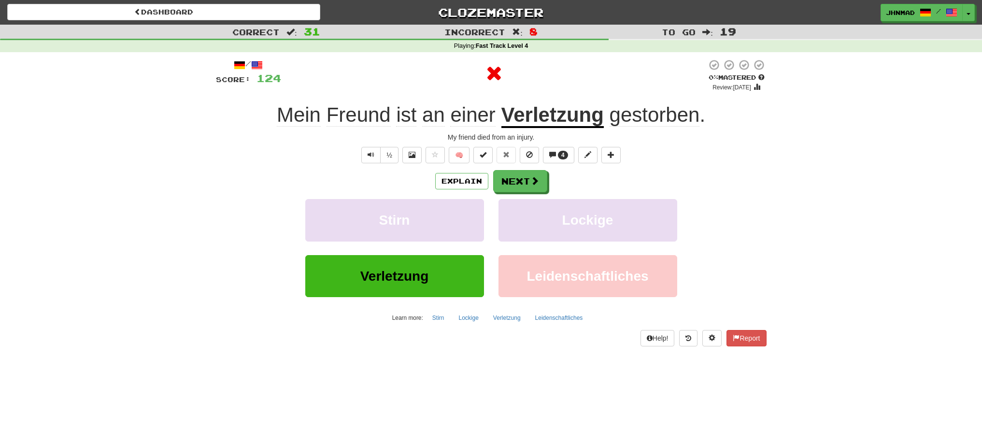
click at [546, 120] on u "Verletzung" at bounding box center [552, 115] width 102 height 25
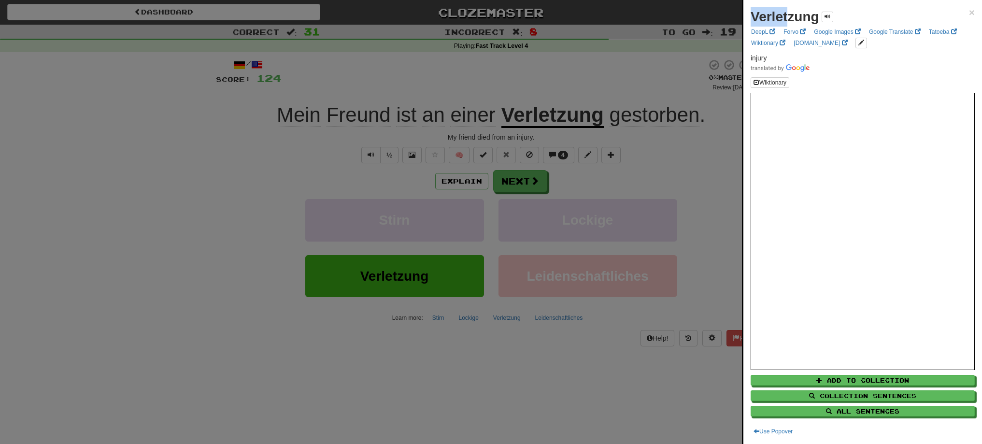
drag, startPoint x: 748, startPoint y: 11, endPoint x: 787, endPoint y: 8, distance: 39.7
click at [787, 8] on div "Verletzung × DeepL Forvo Google Images Google Translate Tatoeba Wiktionary dict…" at bounding box center [862, 222] width 238 height 444
click at [876, 64] on span at bounding box center [862, 68] width 224 height 10
click at [545, 112] on div at bounding box center [491, 222] width 982 height 444
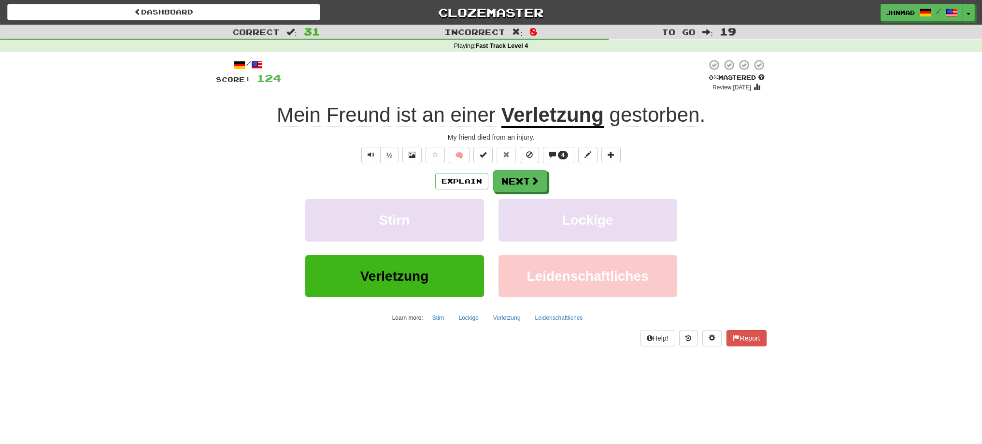
click at [545, 112] on u "Verletzung" at bounding box center [552, 115] width 102 height 25
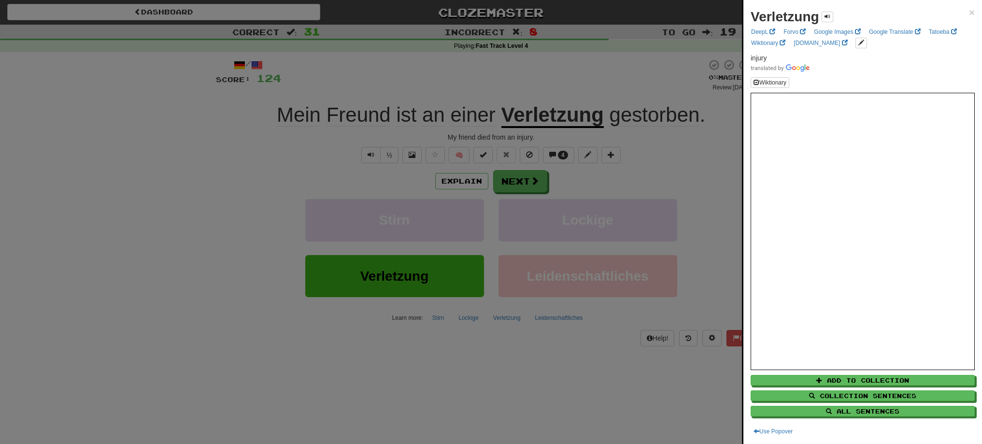
click at [517, 180] on div at bounding box center [491, 222] width 982 height 444
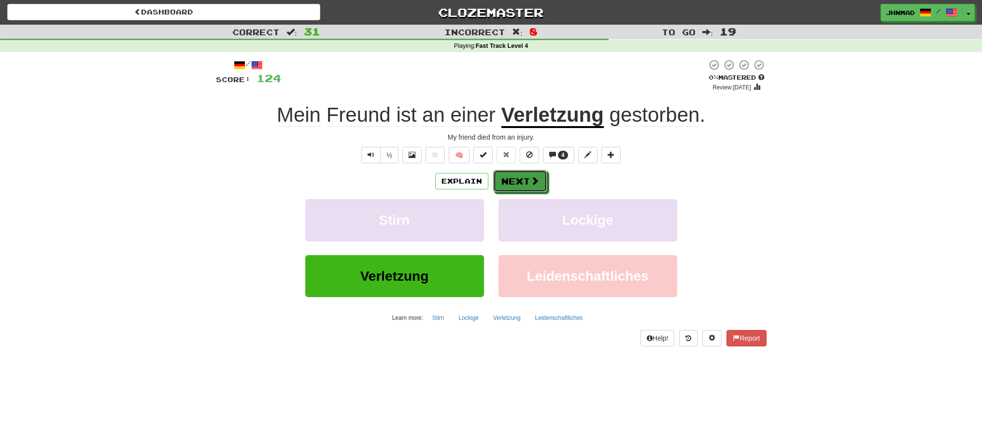
click at [517, 180] on button "Next" at bounding box center [520, 181] width 54 height 22
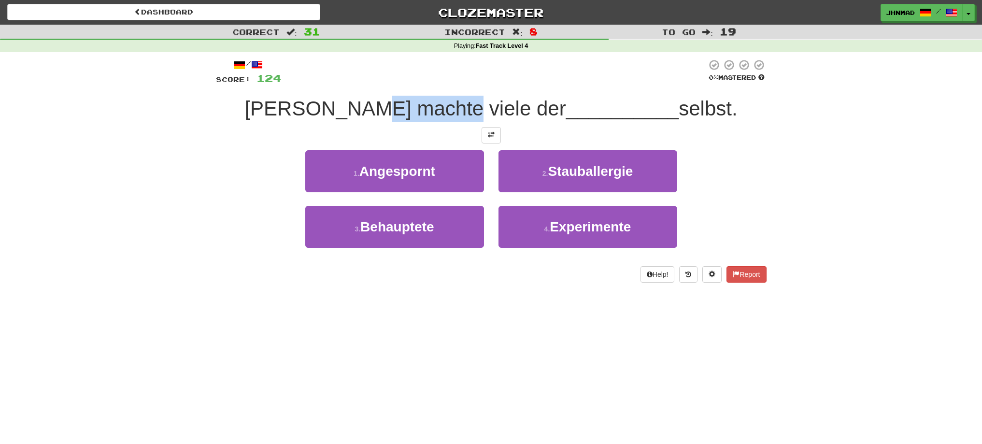
drag, startPoint x: 423, startPoint y: 110, endPoint x: 493, endPoint y: 96, distance: 72.0
click at [493, 96] on div "Tom machte viele der __________ selbst." at bounding box center [491, 109] width 550 height 27
click at [487, 84] on div at bounding box center [487, 84] width 0 height 0
click at [467, 61] on div at bounding box center [493, 72] width 425 height 27
click at [491, 139] on button at bounding box center [490, 135] width 19 height 16
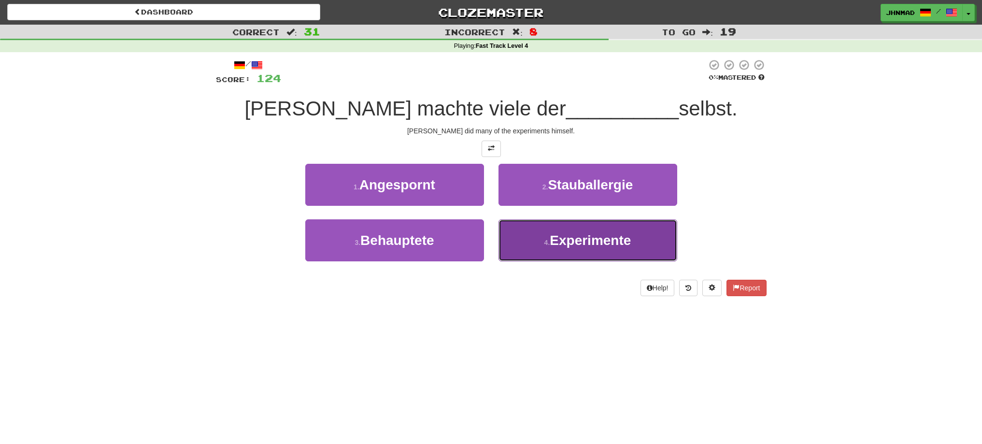
click at [630, 245] on span "Experimente" at bounding box center [589, 240] width 81 height 15
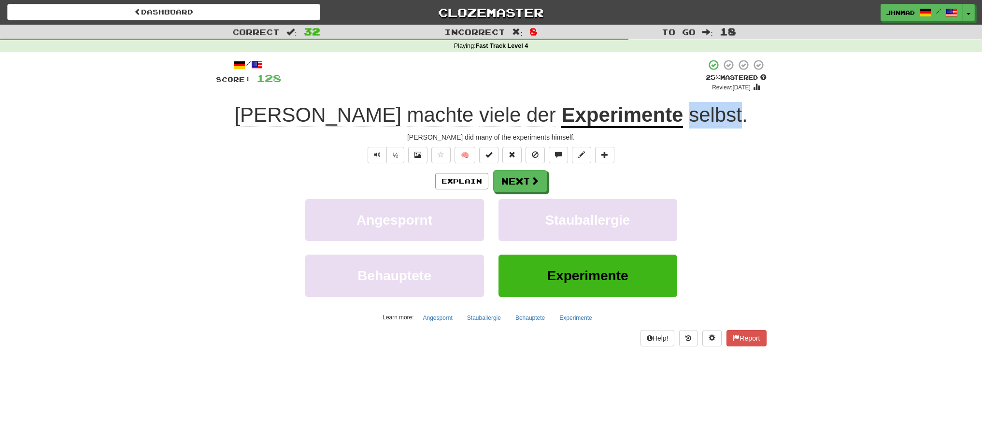
drag, startPoint x: 626, startPoint y: 111, endPoint x: 677, endPoint y: 108, distance: 51.3
click at [688, 108] on span "selbst" at bounding box center [714, 114] width 53 height 23
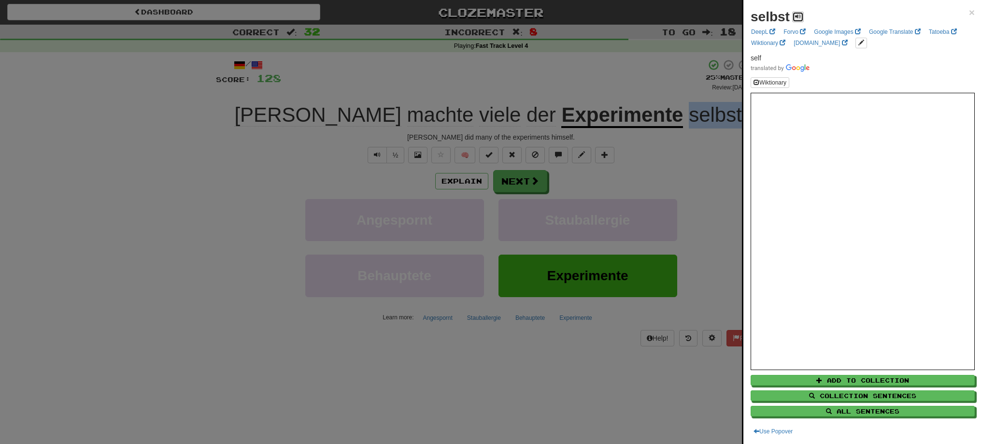
click at [801, 16] on button at bounding box center [798, 17] width 12 height 11
click at [510, 182] on div at bounding box center [491, 222] width 982 height 444
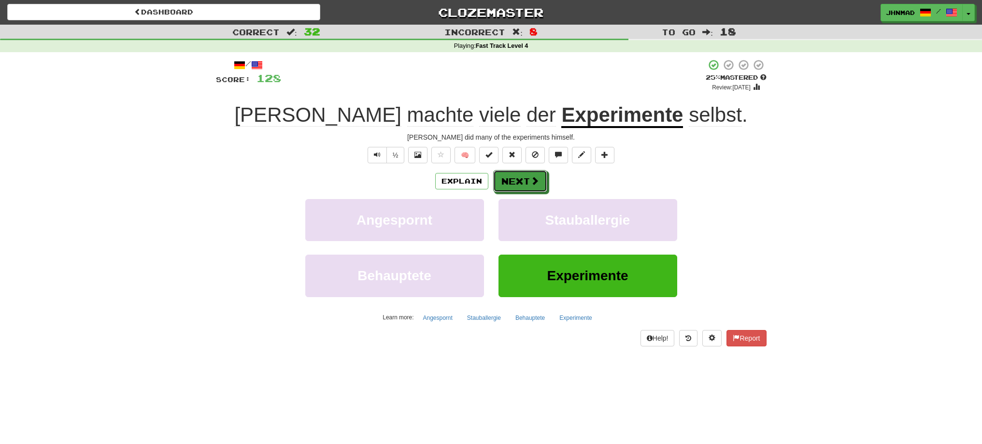
click at [510, 182] on button "Next" at bounding box center [520, 181] width 54 height 22
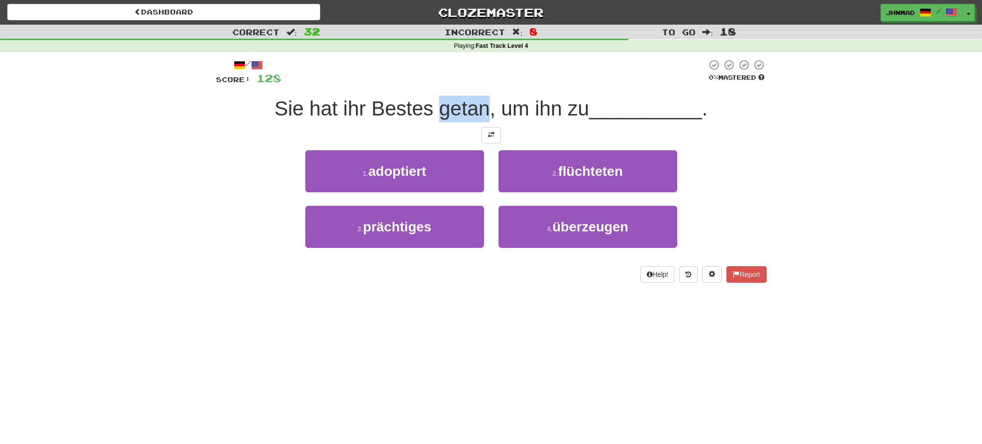
drag, startPoint x: 436, startPoint y: 104, endPoint x: 483, endPoint y: 111, distance: 47.4
click at [483, 111] on span "Sie hat ihr Bestes getan, um ihn zu" at bounding box center [431, 108] width 314 height 23
click at [477, 120] on div at bounding box center [477, 120] width 0 height 0
click at [363, 127] on div at bounding box center [491, 135] width 550 height 16
drag, startPoint x: 367, startPoint y: 109, endPoint x: 433, endPoint y: 106, distance: 66.2
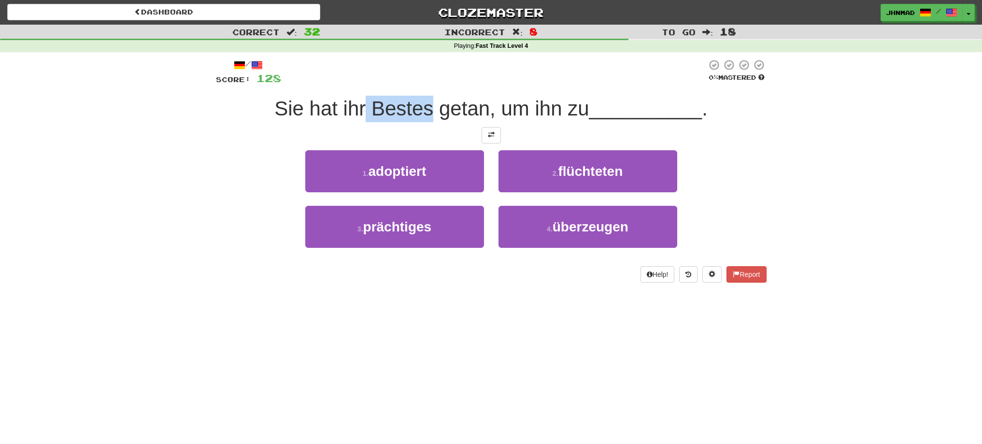
click at [433, 106] on span "Sie hat ihr Bestes getan, um ihn zu" at bounding box center [431, 108] width 314 height 23
click at [427, 84] on div at bounding box center [427, 84] width 0 height 0
click at [251, 126] on div "/ Score: 128 0 % Mastered Sie hat ihr Bestes getan, um ihn zu __________ . 1 . …" at bounding box center [491, 171] width 550 height 224
click at [496, 135] on button at bounding box center [490, 135] width 19 height 16
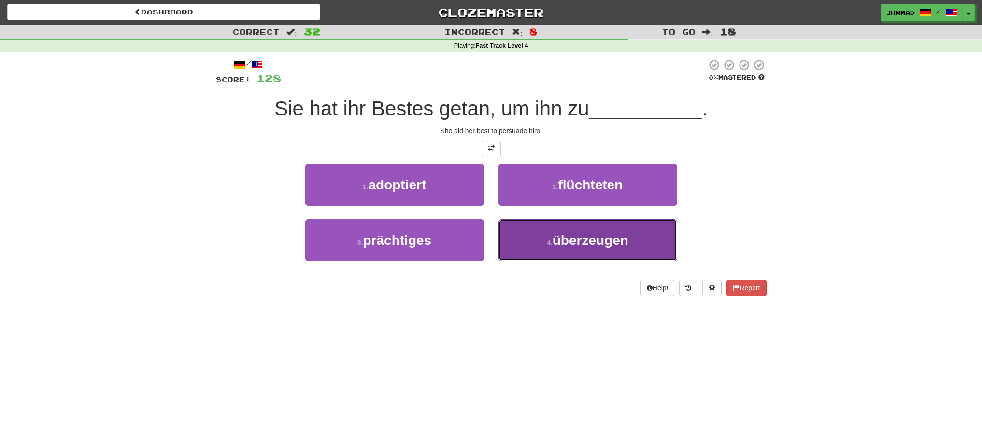
click at [584, 231] on button "4 . überzeugen" at bounding box center [587, 240] width 179 height 42
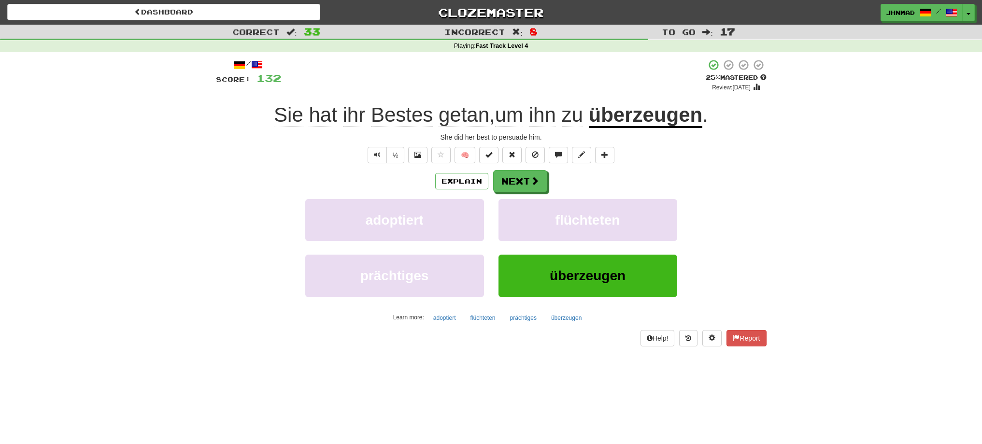
click at [648, 117] on u "überzeugen" at bounding box center [646, 115] width 114 height 25
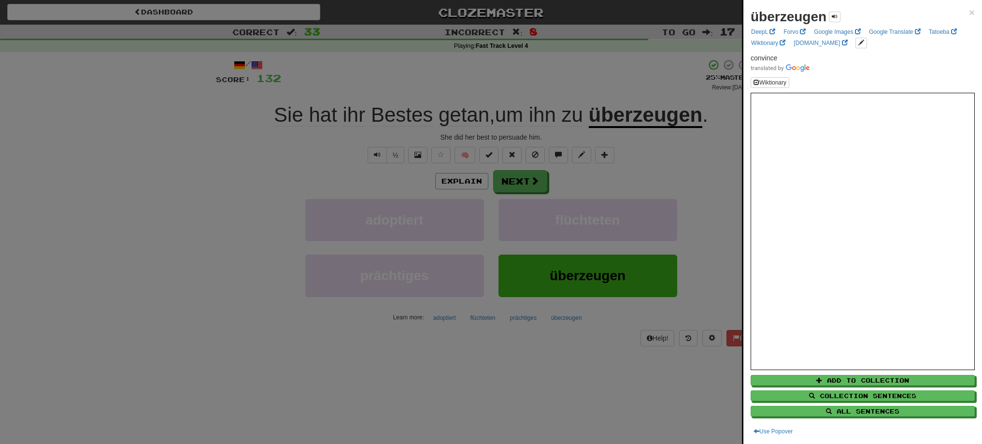
click at [516, 185] on div at bounding box center [491, 222] width 982 height 444
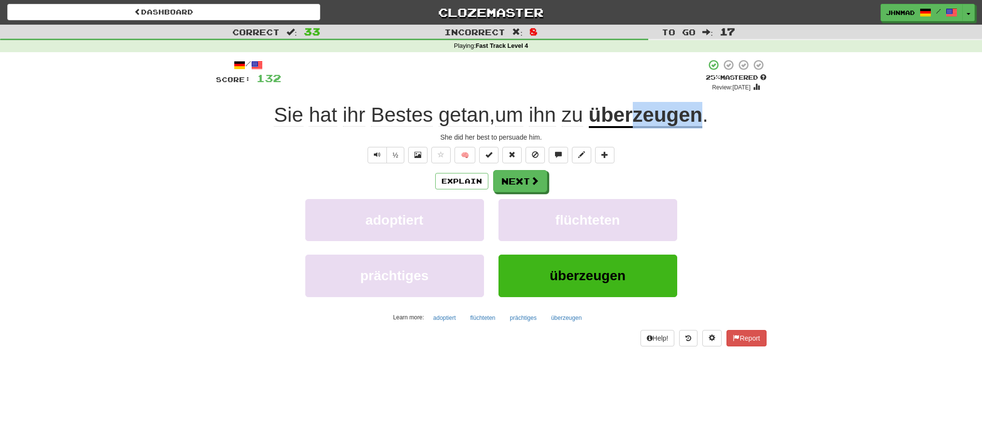
drag, startPoint x: 633, startPoint y: 120, endPoint x: 700, endPoint y: 113, distance: 67.0
click at [700, 113] on u "überzeugen" at bounding box center [646, 115] width 114 height 25
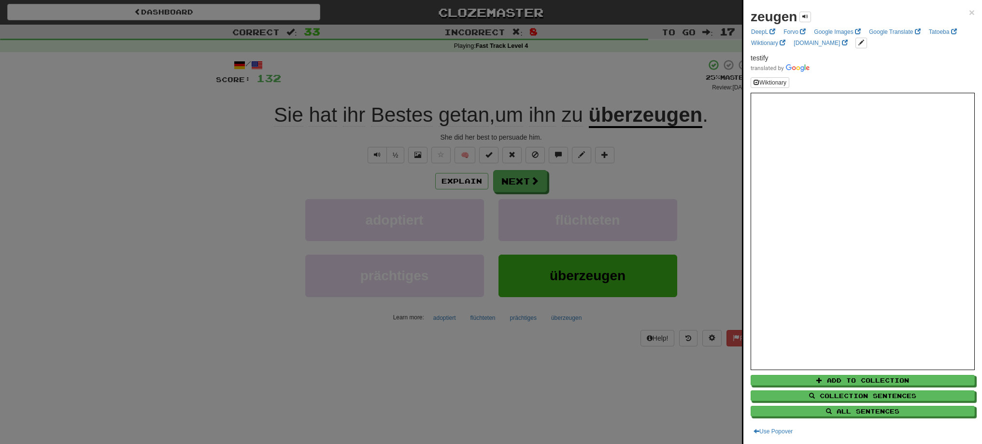
click at [689, 170] on div at bounding box center [491, 222] width 982 height 444
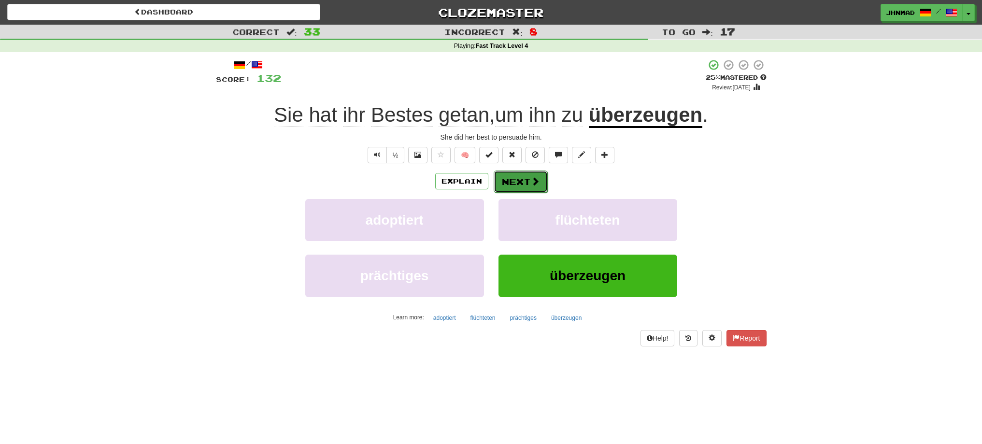
click at [519, 185] on button "Next" at bounding box center [520, 181] width 54 height 22
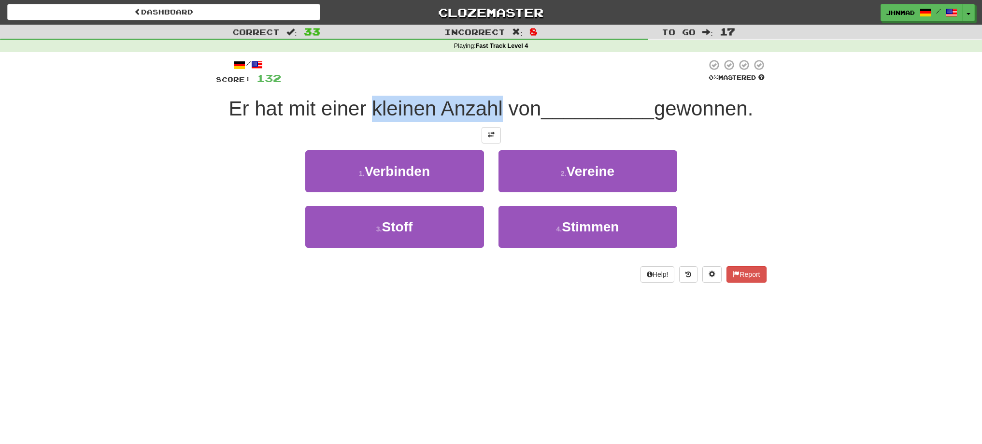
drag, startPoint x: 375, startPoint y: 108, endPoint x: 497, endPoint y: 94, distance: 122.9
click at [497, 94] on div "/ Score: 132 0 % Mastered Er hat mit einer kleinen Anzahl von __________ gewonn…" at bounding box center [491, 171] width 550 height 224
click at [491, 84] on div at bounding box center [491, 84] width 0 height 0
click at [353, 76] on div at bounding box center [493, 72] width 425 height 27
click at [493, 142] on button at bounding box center [490, 135] width 19 height 16
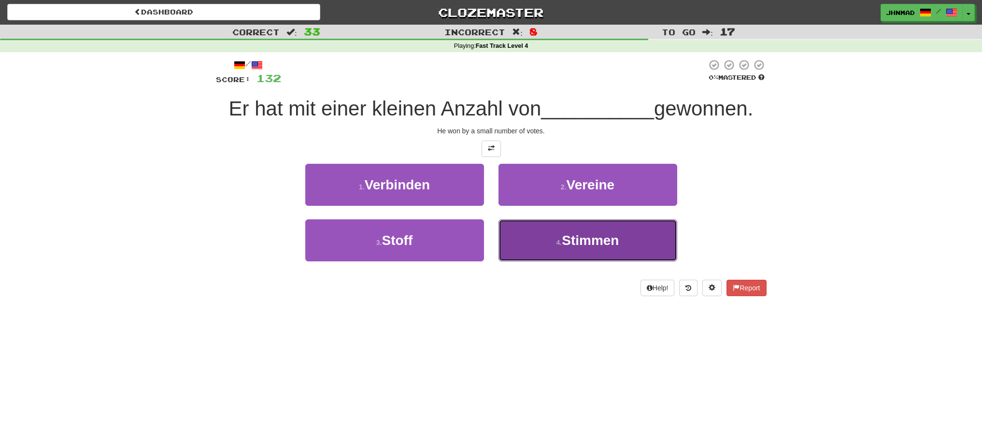
click at [608, 244] on span "Stimmen" at bounding box center [589, 240] width 57 height 15
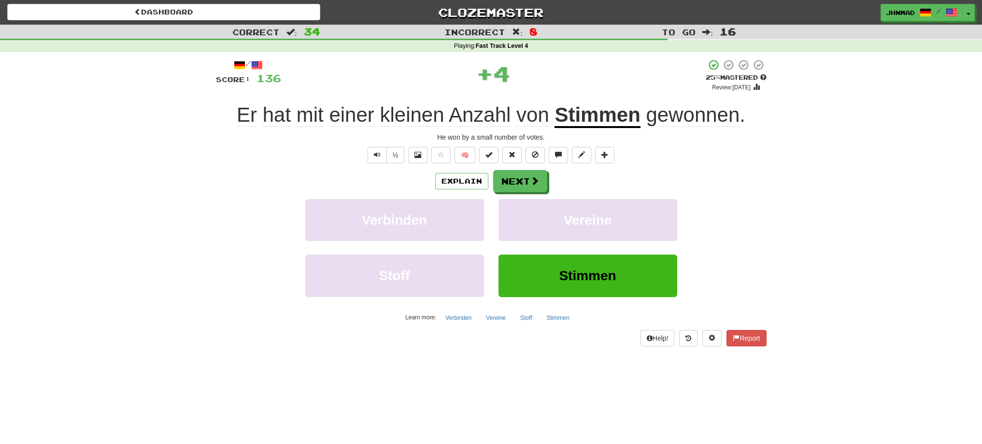
click at [619, 121] on u "Stimmen" at bounding box center [596, 115] width 85 height 25
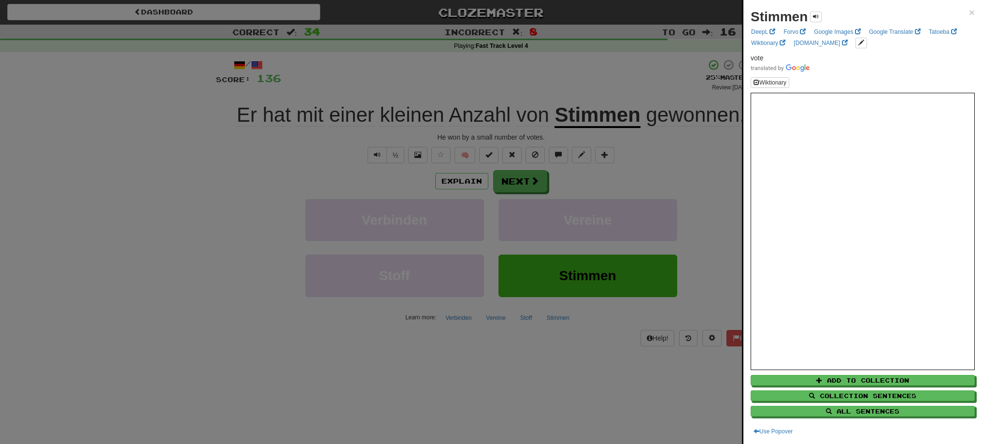
click at [538, 180] on div at bounding box center [491, 222] width 982 height 444
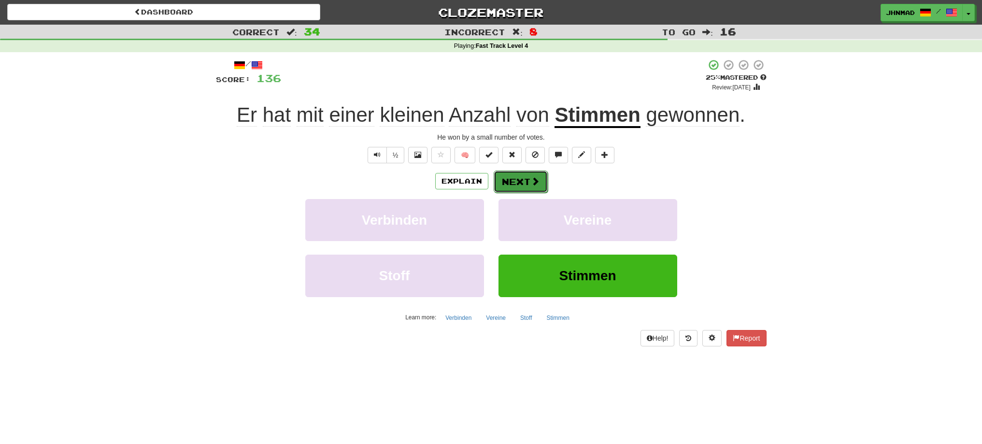
click at [537, 178] on span at bounding box center [535, 181] width 9 height 9
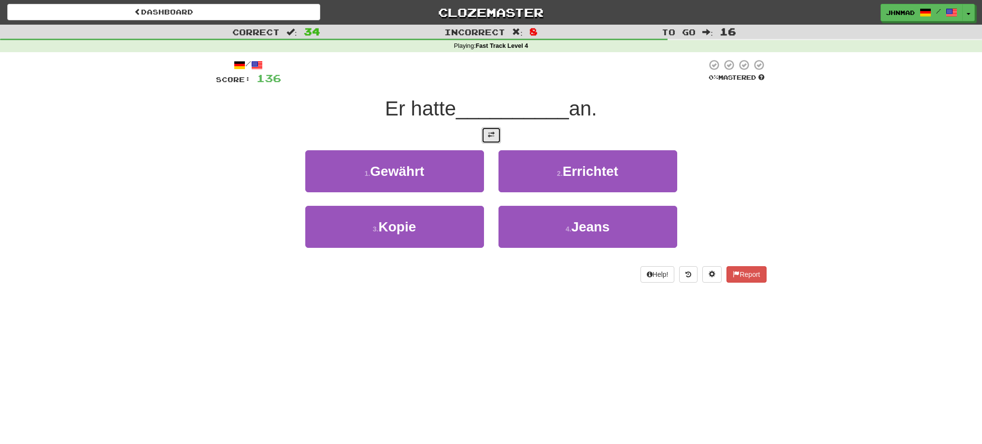
click at [488, 140] on button at bounding box center [490, 135] width 19 height 16
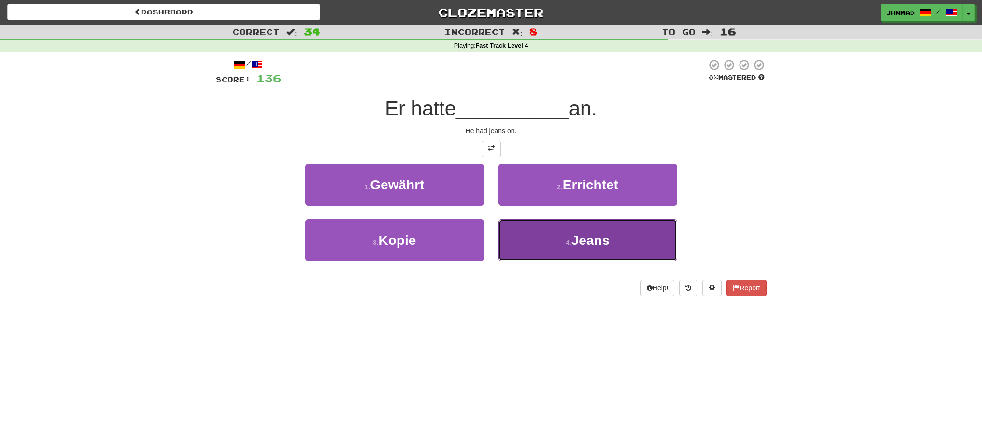
click at [563, 244] on button "4 . Jeans" at bounding box center [587, 240] width 179 height 42
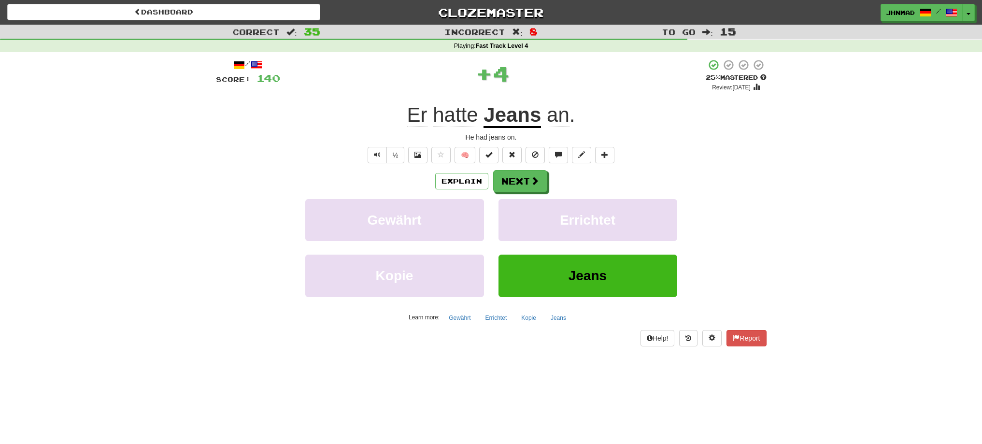
click at [558, 117] on span "an" at bounding box center [558, 114] width 23 height 23
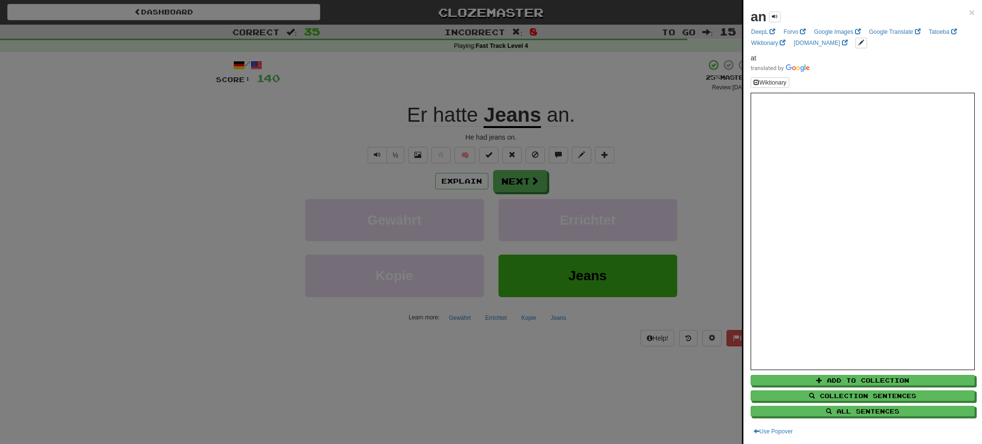
drag, startPoint x: 545, startPoint y: 118, endPoint x: 564, endPoint y: 115, distance: 19.5
click at [564, 115] on div at bounding box center [491, 222] width 982 height 444
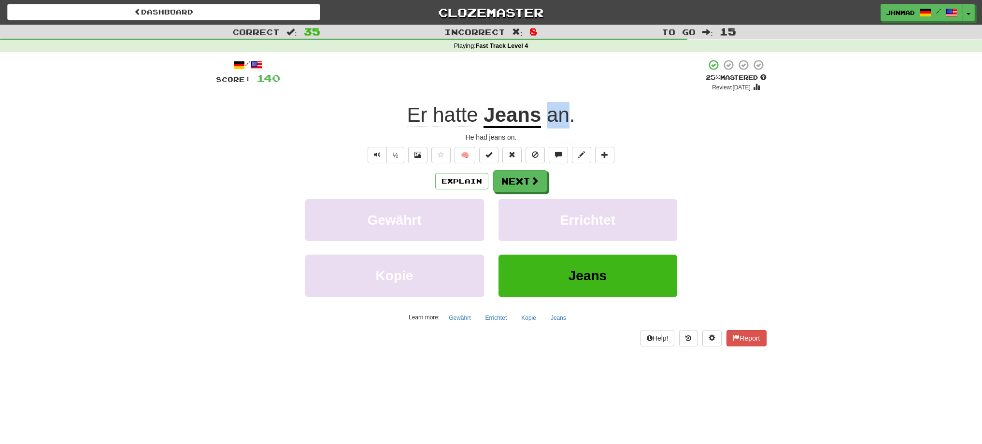
drag, startPoint x: 545, startPoint y: 115, endPoint x: 567, endPoint y: 112, distance: 22.9
click at [567, 112] on span "an ." at bounding box center [558, 114] width 34 height 23
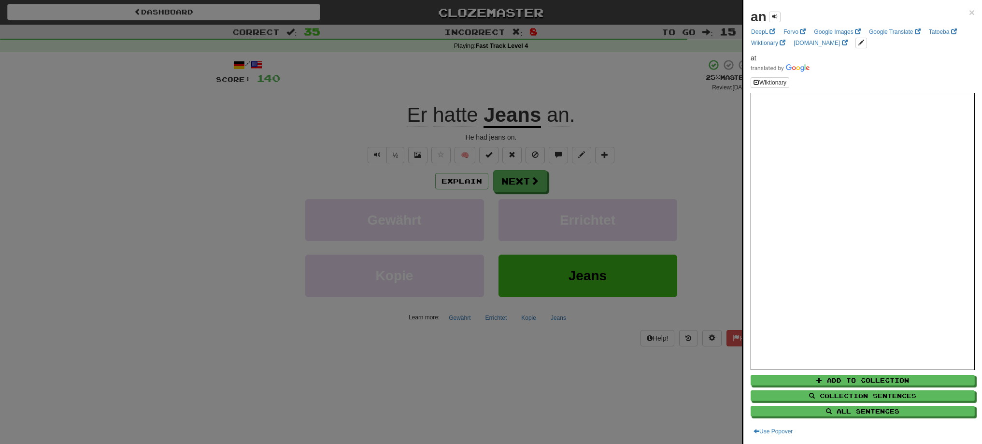
click at [642, 128] on div at bounding box center [491, 222] width 982 height 444
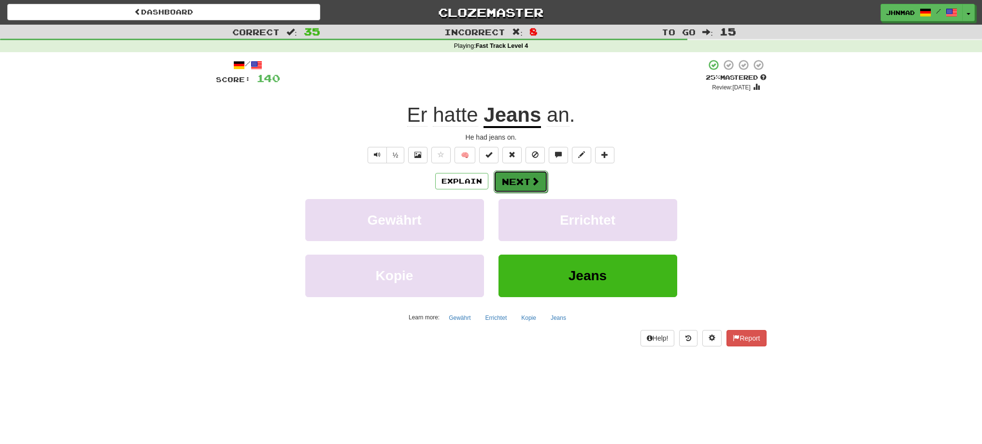
click at [521, 175] on button "Next" at bounding box center [520, 181] width 54 height 22
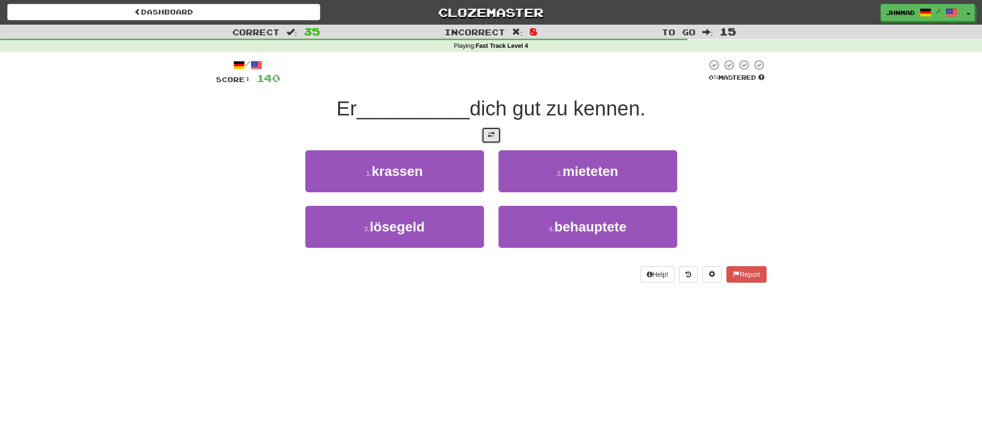
click at [498, 138] on button at bounding box center [490, 135] width 19 height 16
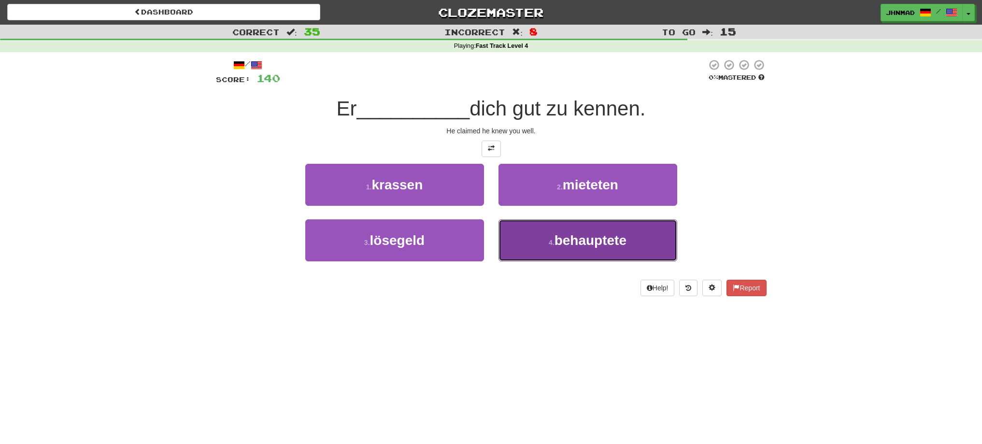
click at [554, 243] on small "4 ." at bounding box center [551, 242] width 6 height 8
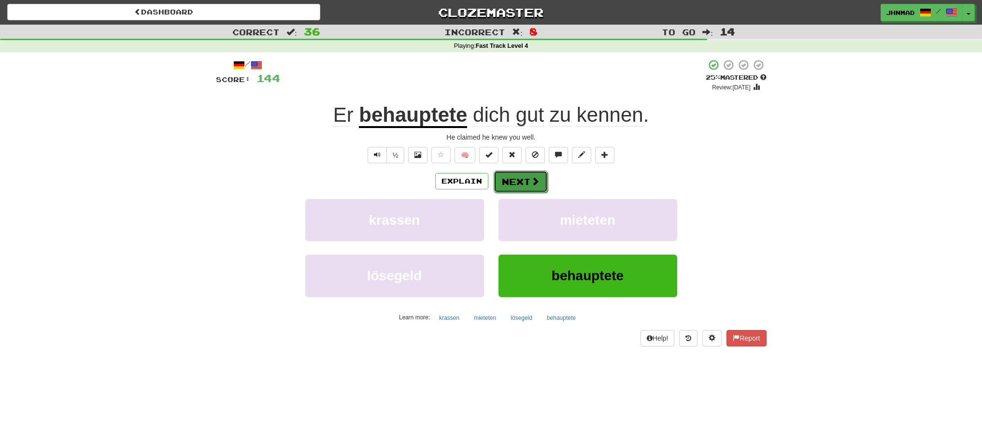
click at [522, 182] on button "Next" at bounding box center [520, 181] width 54 height 22
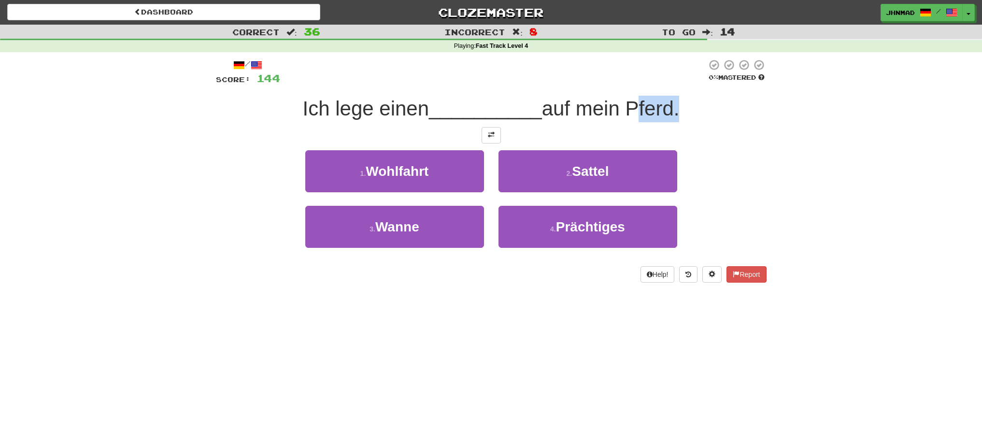
drag, startPoint x: 629, startPoint y: 111, endPoint x: 676, endPoint y: 102, distance: 48.1
click at [676, 102] on span "auf mein Pferd." at bounding box center [611, 108] width 138 height 23
click at [670, 84] on div at bounding box center [670, 84] width 0 height 0
click at [784, 173] on div "Correct : 36 Incorrect : 8 To go : 14 Playing : Fast Track Level 4 / Score: 144…" at bounding box center [491, 160] width 982 height 271
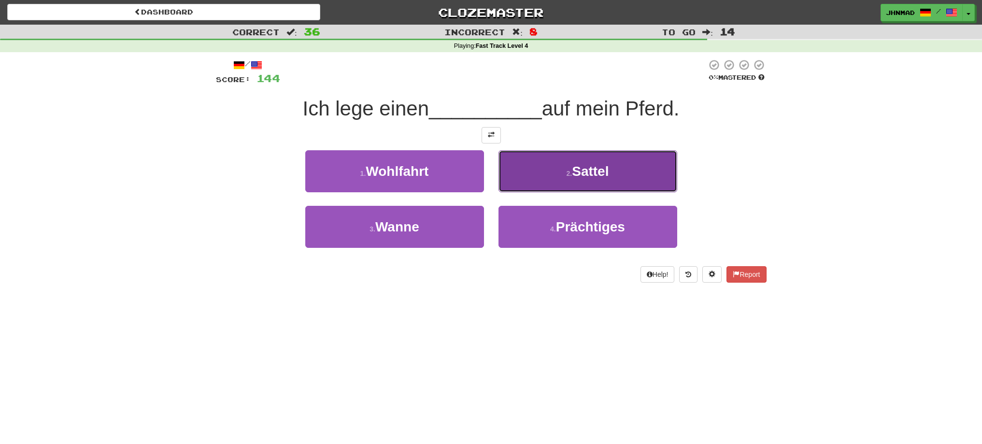
click at [593, 180] on button "2 . Sattel" at bounding box center [587, 171] width 179 height 42
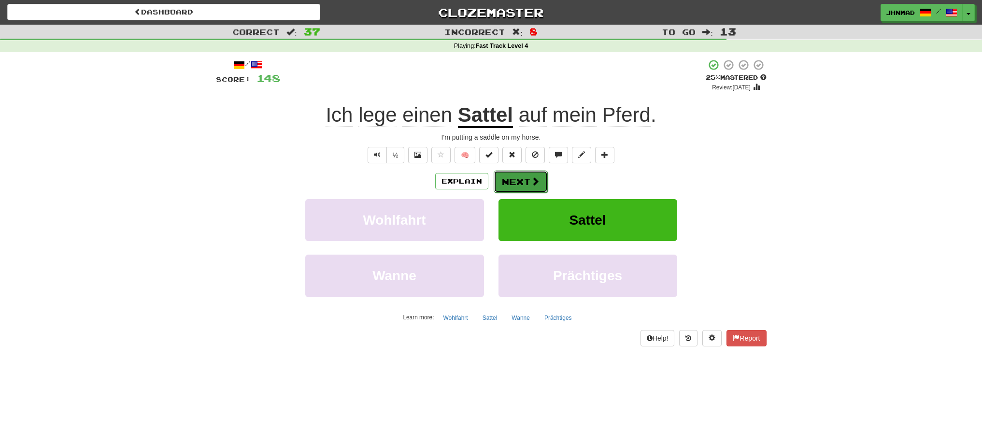
click at [507, 182] on button "Next" at bounding box center [520, 181] width 54 height 22
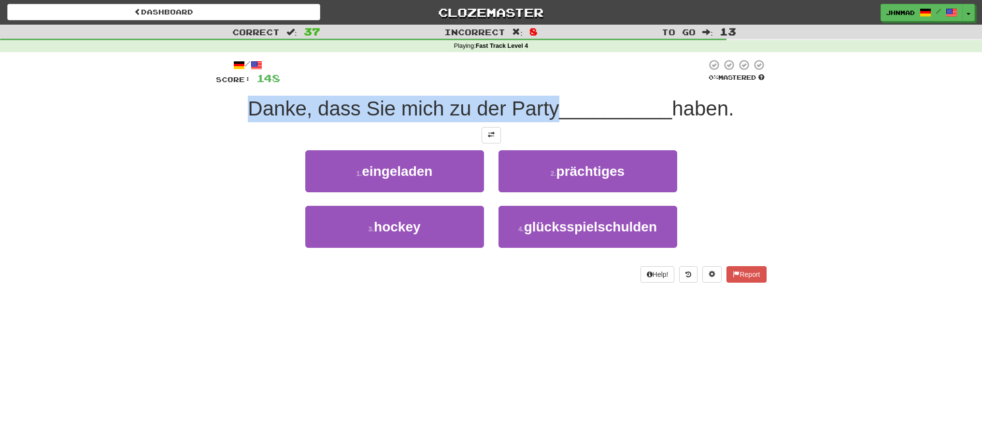
drag, startPoint x: 224, startPoint y: 102, endPoint x: 550, endPoint y: 94, distance: 326.0
click at [550, 94] on div "/ Score: 148 0 % Mastered Danke, dass Sie mich zu der Party __________ haben. 1…" at bounding box center [491, 171] width 550 height 224
click at [544, 84] on div at bounding box center [544, 84] width 0 height 0
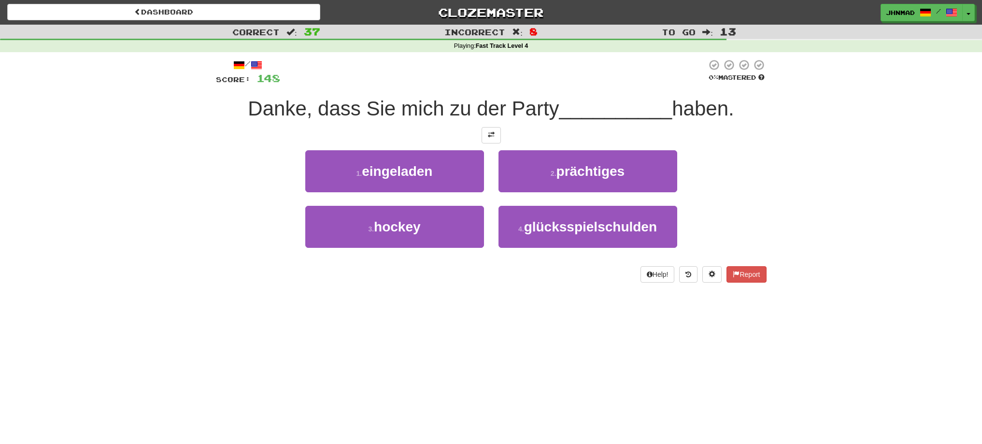
click at [128, 185] on div "Correct : 37 Incorrect : 8 To go : 13 Playing : Fast Track Level 4 / Score: 148…" at bounding box center [491, 160] width 982 height 271
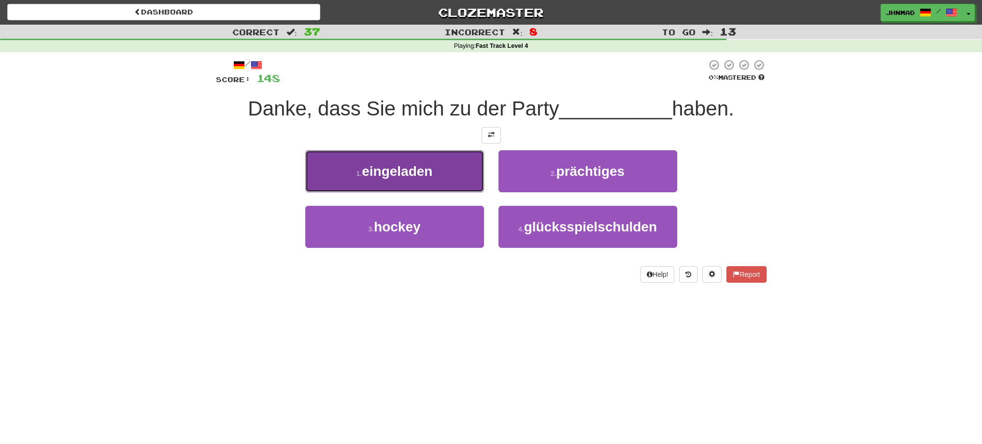
click at [414, 169] on span "eingeladen" at bounding box center [397, 171] width 70 height 15
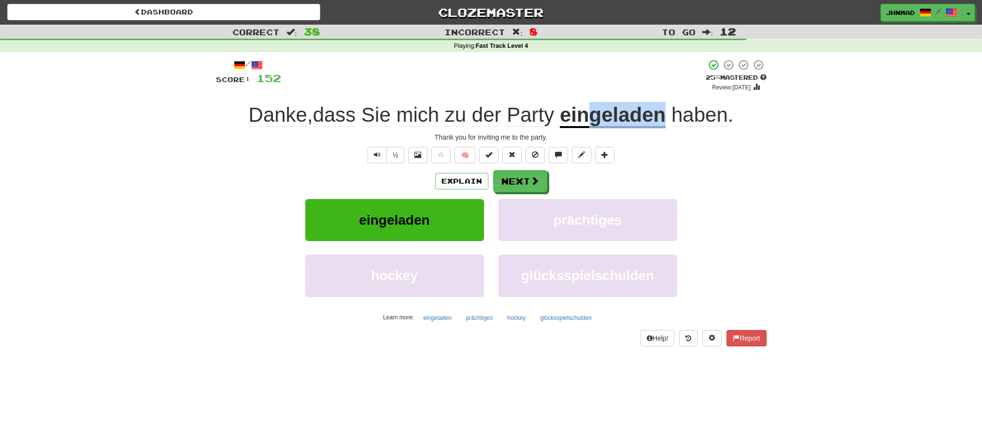
drag, startPoint x: 591, startPoint y: 115, endPoint x: 664, endPoint y: 101, distance: 74.7
click at [664, 101] on div "/ Score: 152 + 4 25 % Mastered Review: 2025-09-17 Danke , dass Sie mich zu der …" at bounding box center [491, 202] width 550 height 287
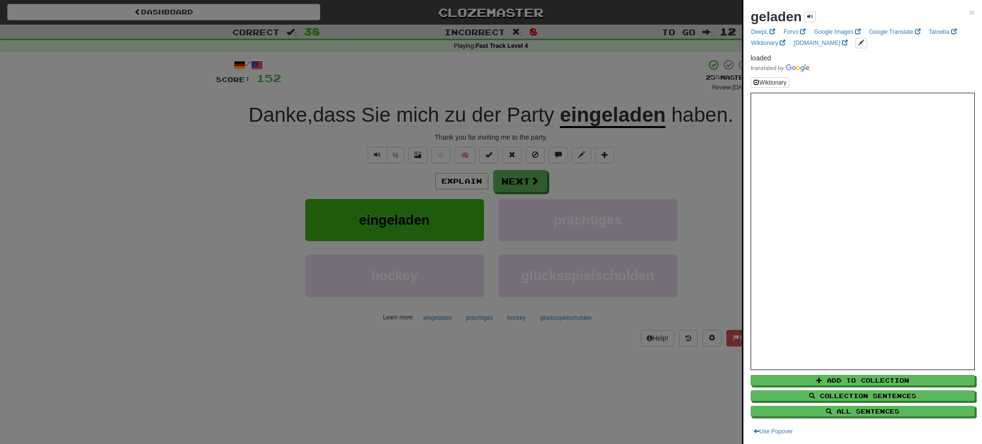
click at [703, 182] on div at bounding box center [491, 222] width 982 height 444
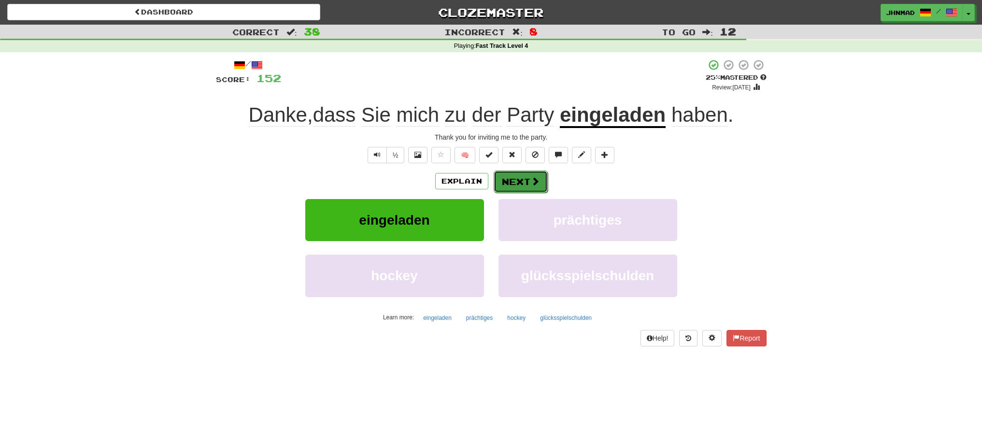
click at [532, 184] on span at bounding box center [535, 181] width 9 height 9
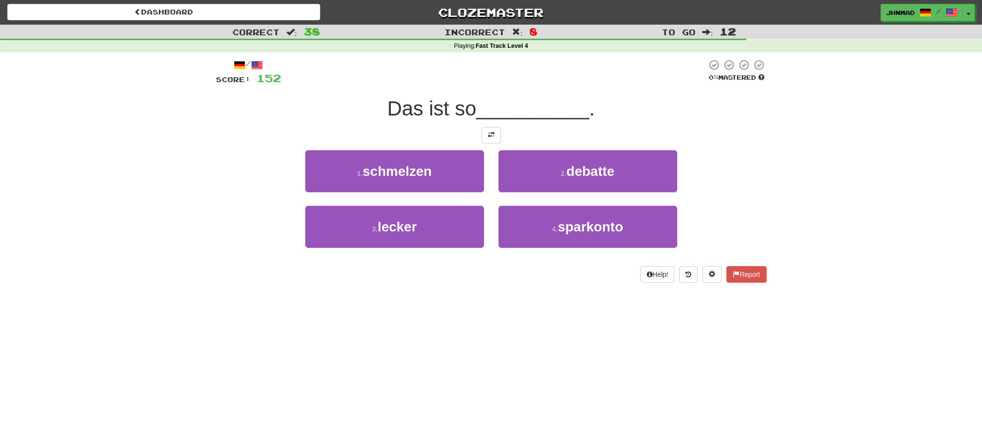
click at [483, 144] on div "/ Score: 152 0 % Mastered Das ist so __________ . 1 . schmelzen 2 . debatte 3 .…" at bounding box center [491, 171] width 550 height 224
click at [487, 141] on button at bounding box center [490, 135] width 19 height 16
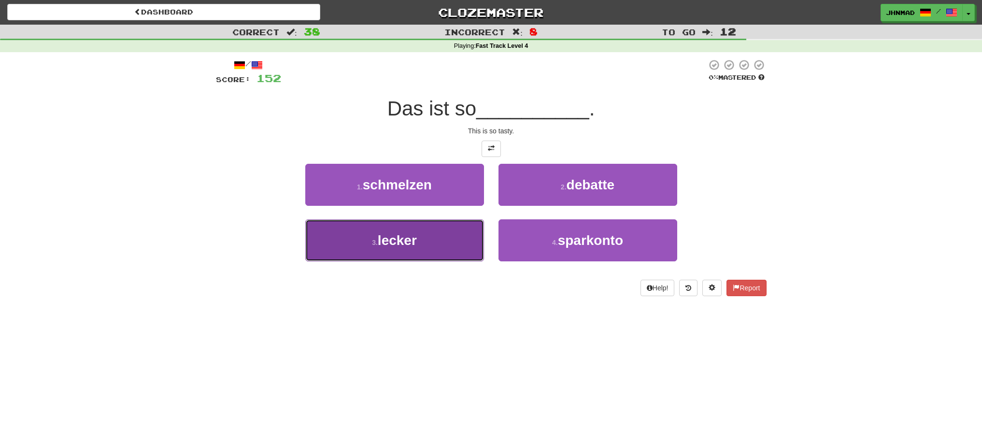
click at [435, 240] on button "3 . lecker" at bounding box center [394, 240] width 179 height 42
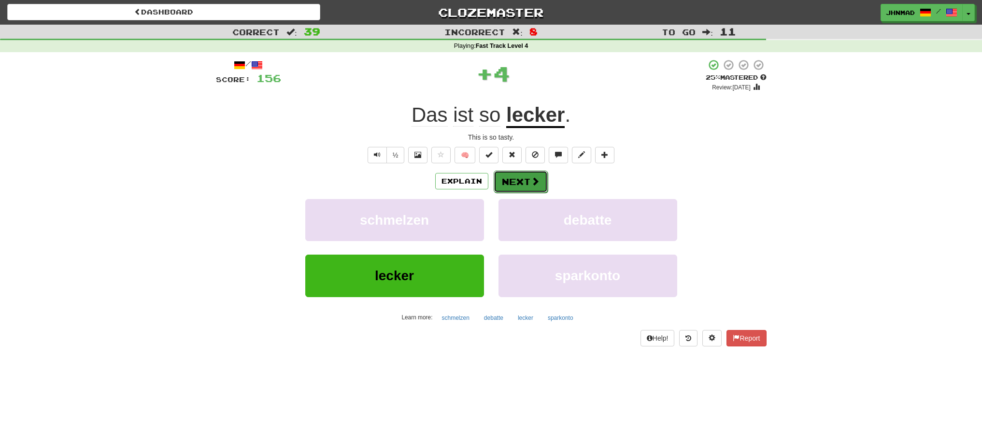
click at [505, 184] on button "Next" at bounding box center [520, 181] width 54 height 22
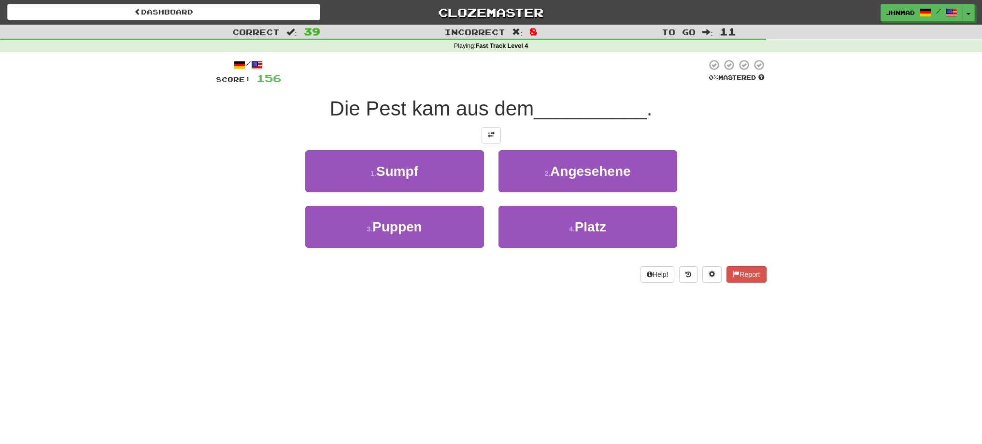
click at [479, 132] on div at bounding box center [491, 135] width 550 height 16
click at [487, 137] on button at bounding box center [490, 135] width 19 height 16
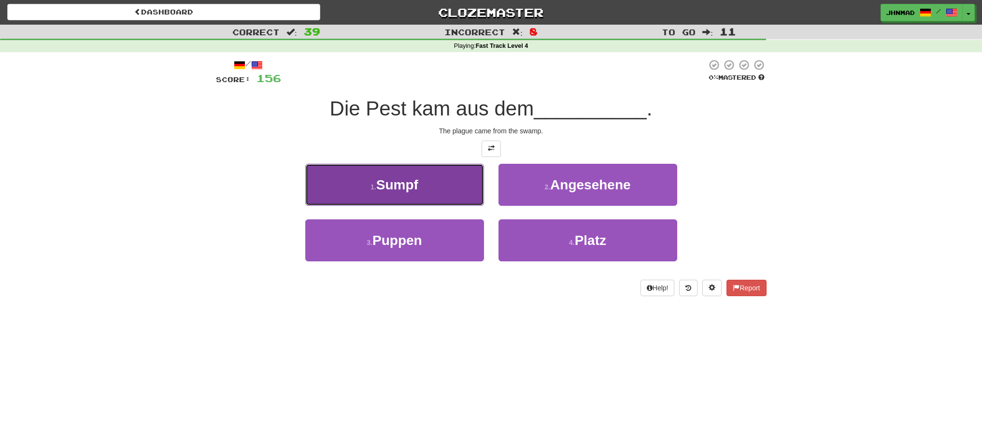
click at [456, 183] on button "1 . Sumpf" at bounding box center [394, 185] width 179 height 42
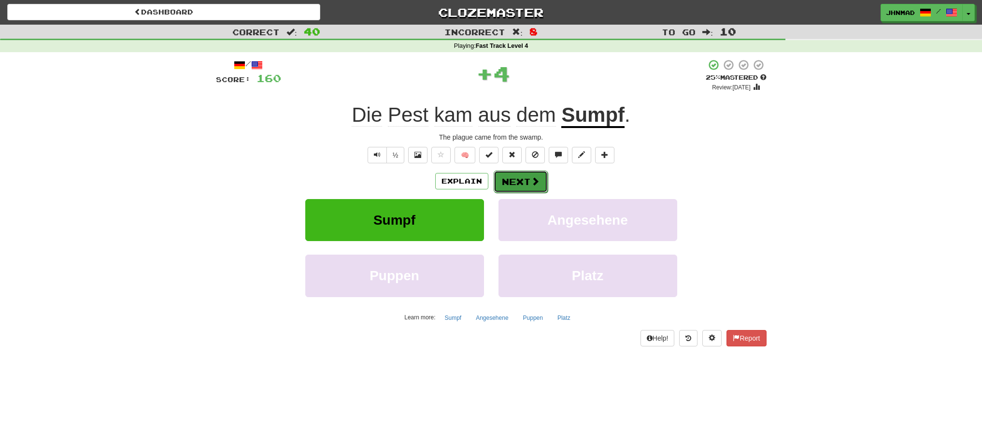
click at [531, 185] on span at bounding box center [535, 181] width 9 height 9
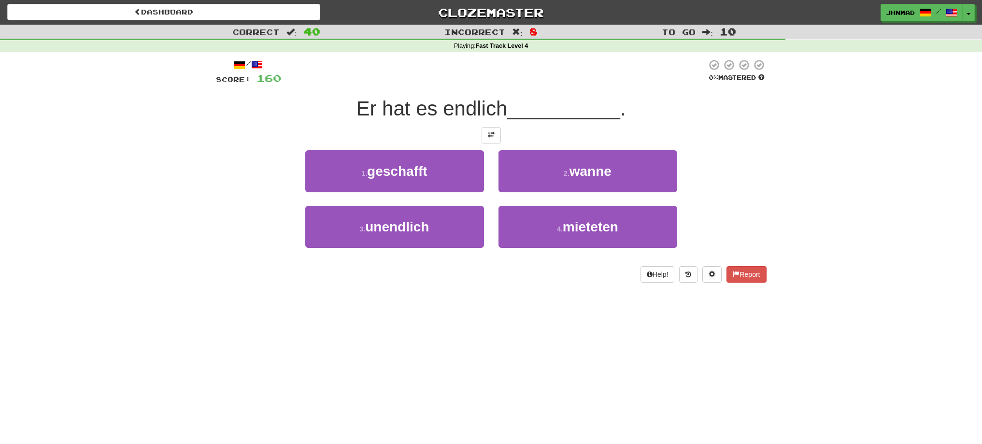
click at [423, 105] on span "Er hat es endlich" at bounding box center [431, 108] width 151 height 23
click at [483, 134] on button at bounding box center [490, 135] width 19 height 16
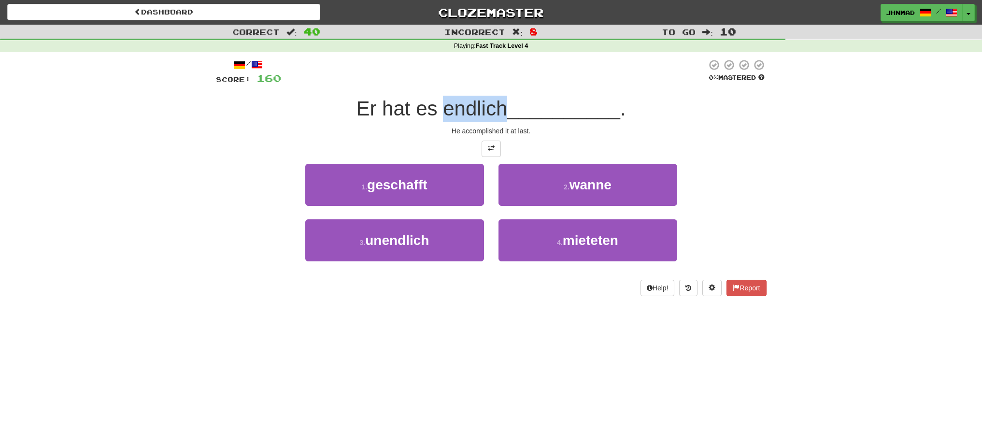
drag, startPoint x: 442, startPoint y: 111, endPoint x: 506, endPoint y: 103, distance: 65.2
click at [504, 103] on span "Er hat es endlich" at bounding box center [431, 108] width 151 height 23
click at [497, 84] on div at bounding box center [497, 84] width 0 height 0
click at [300, 130] on div "He accomplished it at last." at bounding box center [491, 131] width 550 height 10
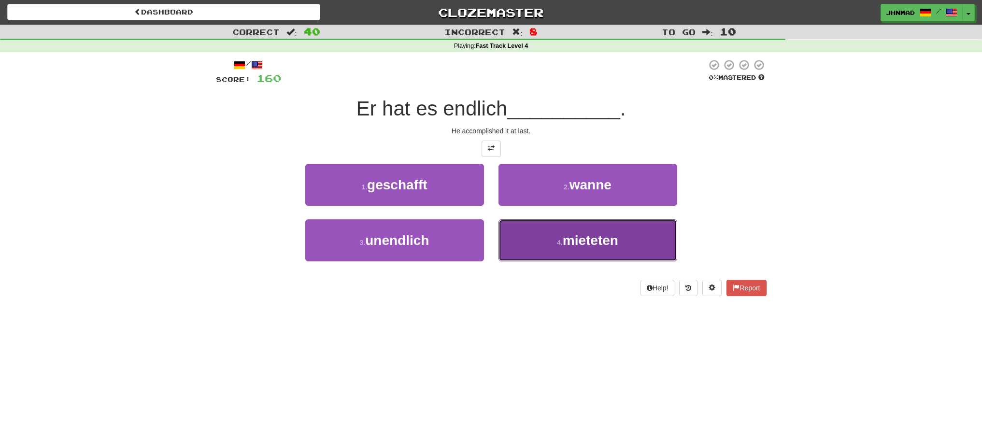
click at [575, 239] on span "mieteten" at bounding box center [590, 240] width 56 height 15
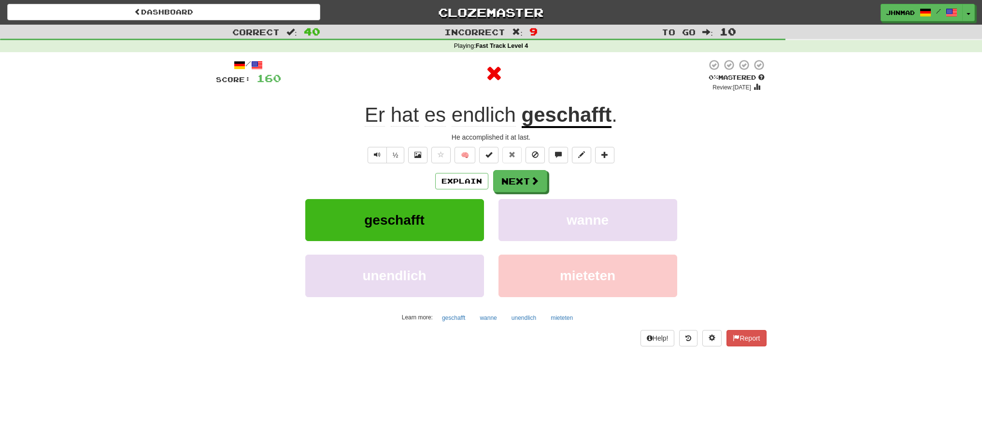
click at [552, 117] on u "geschafft" at bounding box center [566, 115] width 90 height 25
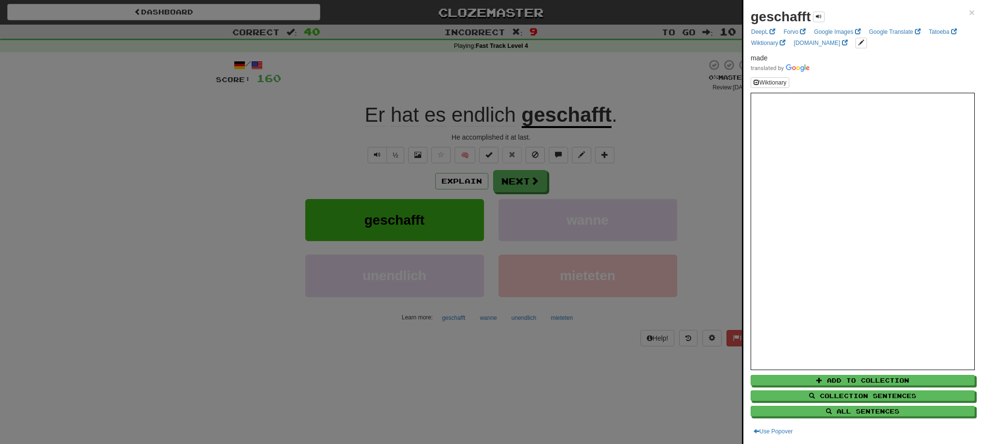
click at [529, 186] on div at bounding box center [491, 222] width 982 height 444
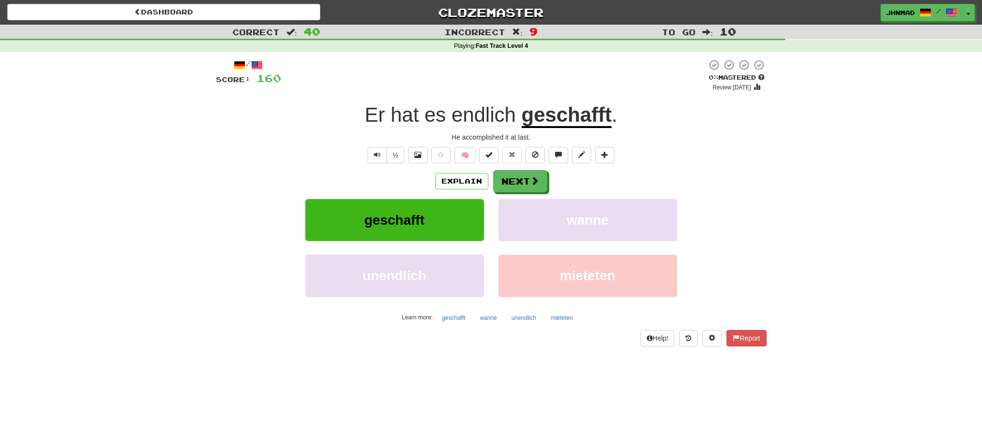
click at [520, 164] on div "/ Score: 160 0 % Mastered Review: 2025-09-16 Er hat es endlich geschafft . He a…" at bounding box center [491, 202] width 550 height 287
click at [504, 179] on button "Next" at bounding box center [520, 181] width 54 height 22
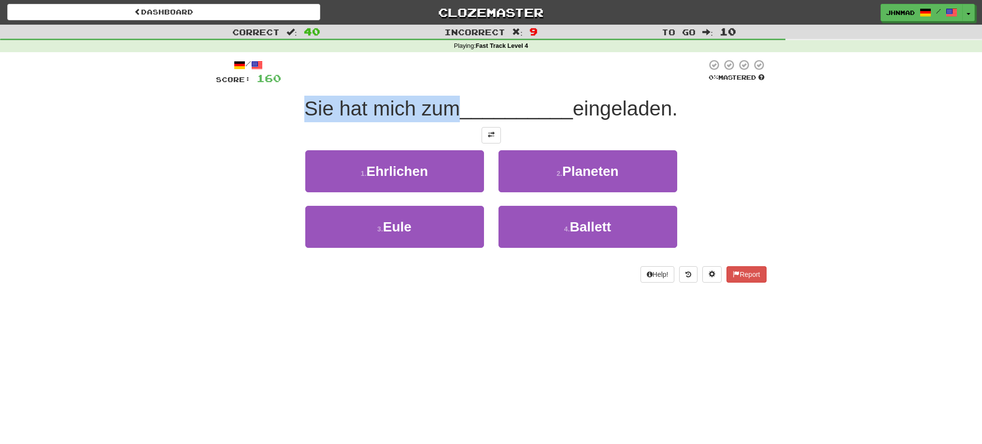
drag, startPoint x: 301, startPoint y: 108, endPoint x: 449, endPoint y: 107, distance: 148.2
click at [449, 107] on span "Sie hat mich zum" at bounding box center [381, 108] width 155 height 23
click at [443, 84] on div at bounding box center [443, 84] width 0 height 0
click at [486, 139] on button at bounding box center [490, 135] width 19 height 16
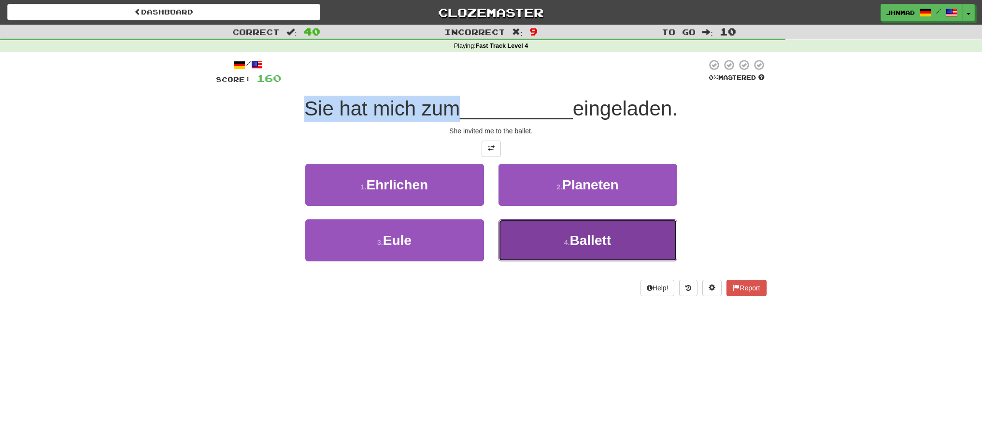
click at [599, 240] on span "Ballett" at bounding box center [591, 240] width 42 height 15
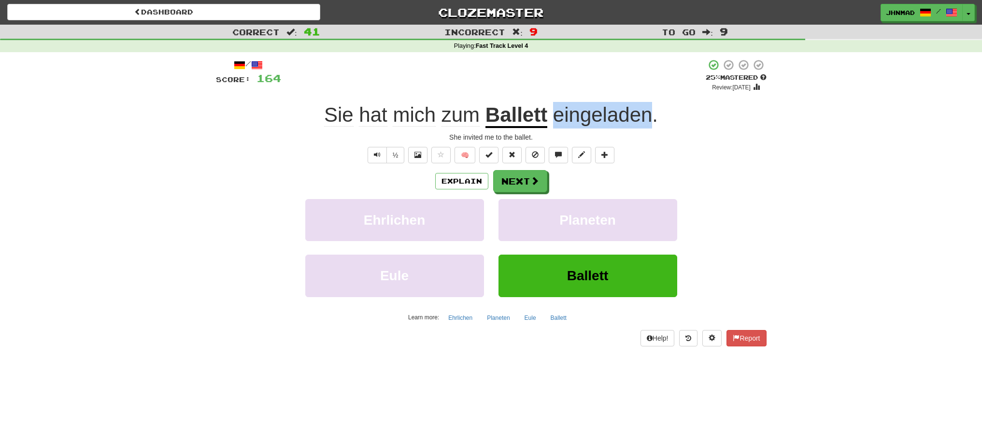
drag, startPoint x: 554, startPoint y: 114, endPoint x: 648, endPoint y: 109, distance: 93.8
click at [648, 109] on span "eingeladen" at bounding box center [602, 114] width 99 height 23
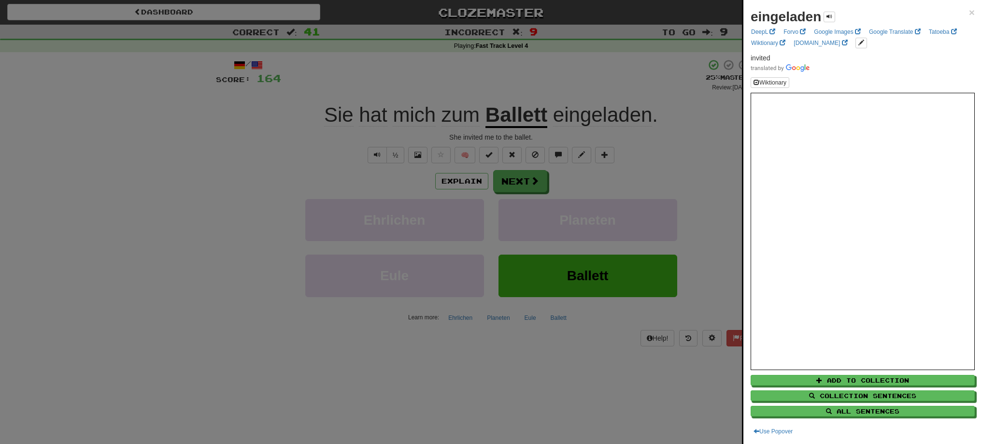
click at [534, 180] on div at bounding box center [491, 222] width 982 height 444
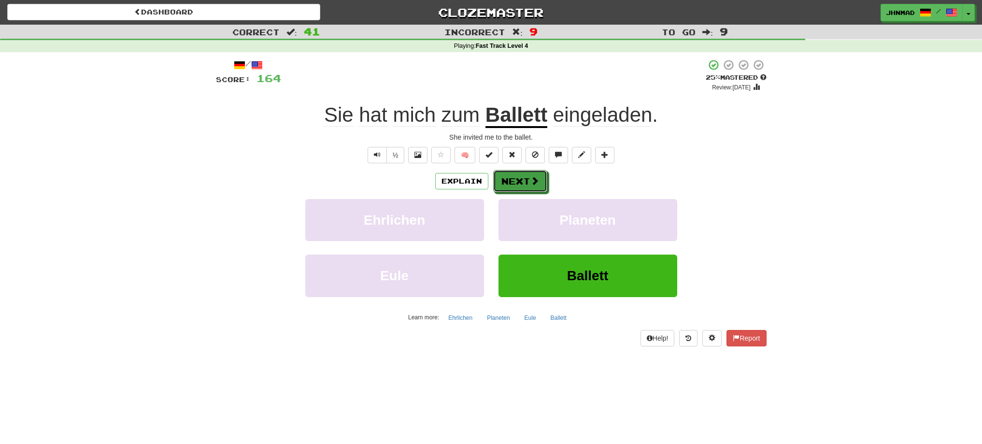
click at [534, 180] on span at bounding box center [534, 180] width 9 height 9
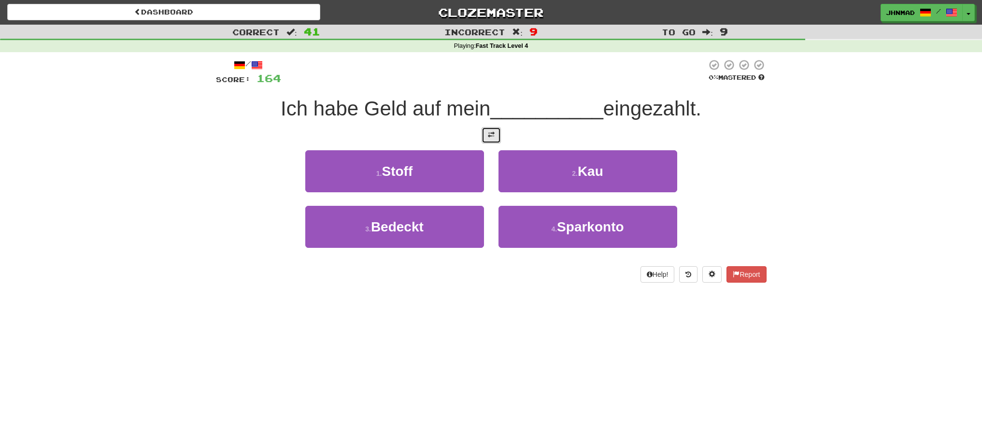
click at [482, 136] on button at bounding box center [490, 135] width 19 height 16
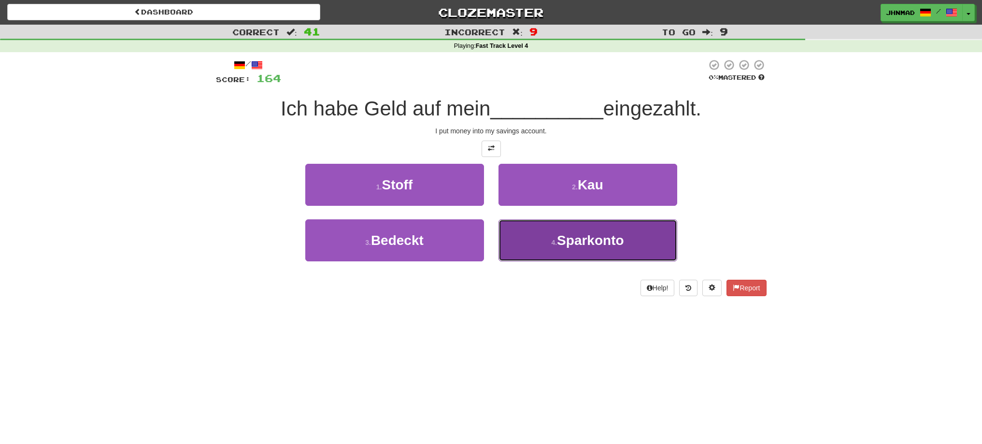
click at [624, 251] on button "4 . Sparkonto" at bounding box center [587, 240] width 179 height 42
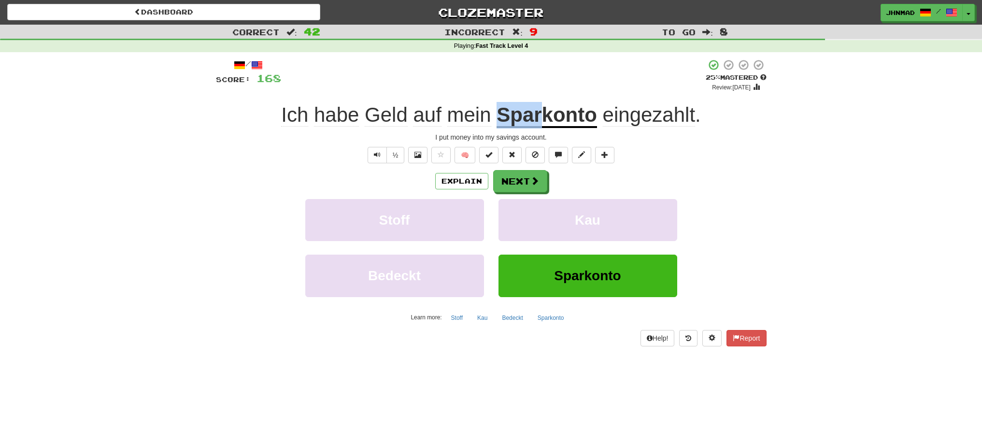
drag, startPoint x: 496, startPoint y: 112, endPoint x: 541, endPoint y: 115, distance: 44.6
click at [541, 115] on u "Sparkonto" at bounding box center [546, 115] width 100 height 25
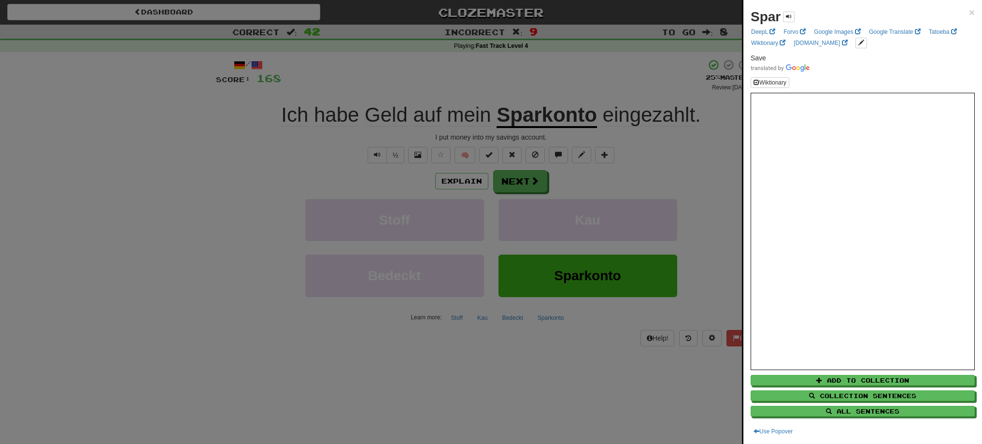
click at [517, 90] on div at bounding box center [491, 222] width 982 height 444
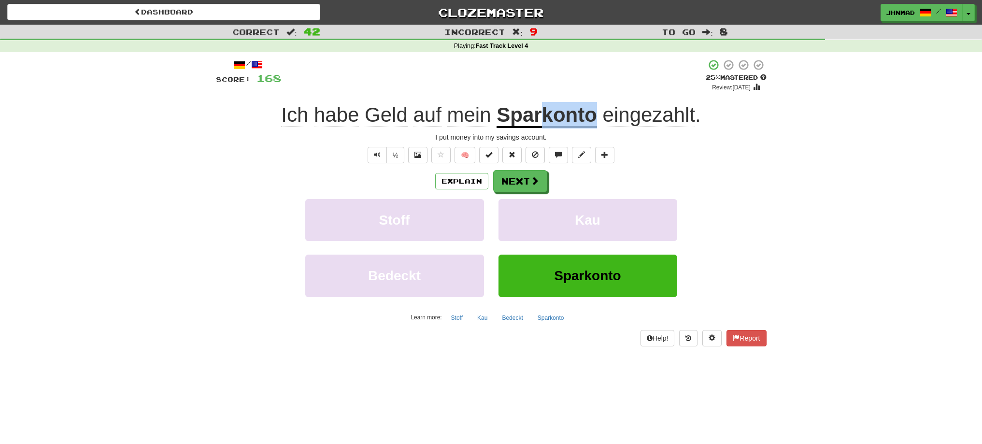
drag, startPoint x: 540, startPoint y: 115, endPoint x: 593, endPoint y: 114, distance: 53.1
click at [593, 114] on u "Sparkonto" at bounding box center [546, 115] width 100 height 25
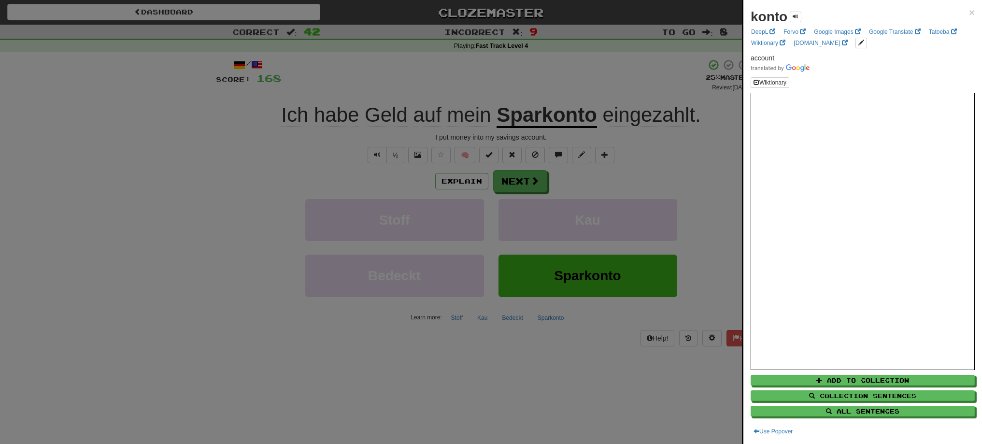
click at [515, 176] on div at bounding box center [491, 222] width 982 height 444
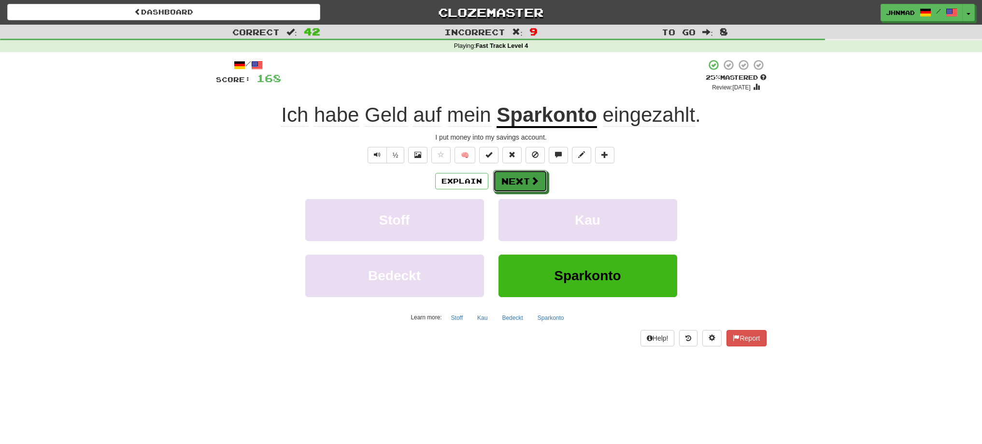
click at [515, 176] on button "Next" at bounding box center [520, 181] width 54 height 22
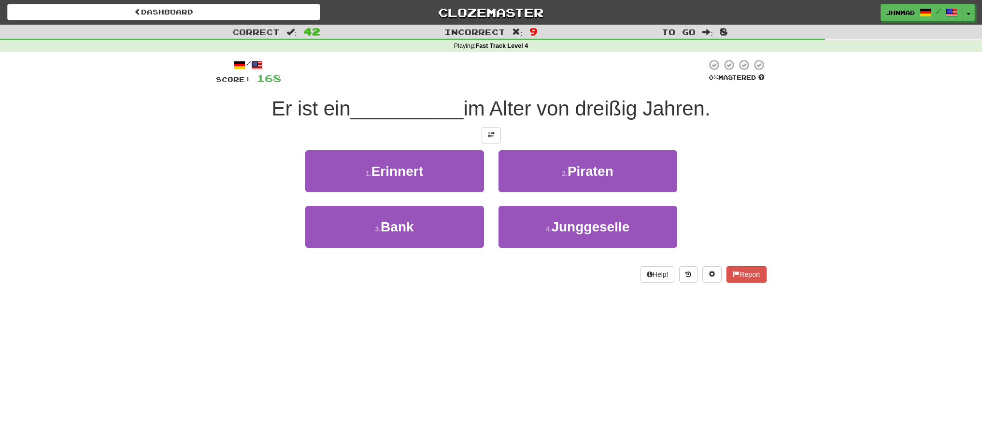
click at [500, 144] on div "/ Score: 168 0 % Mastered Er ist ein __________ im Alter von dreißig Jahren. 1 …" at bounding box center [491, 171] width 550 height 224
click at [491, 142] on button at bounding box center [490, 135] width 19 height 16
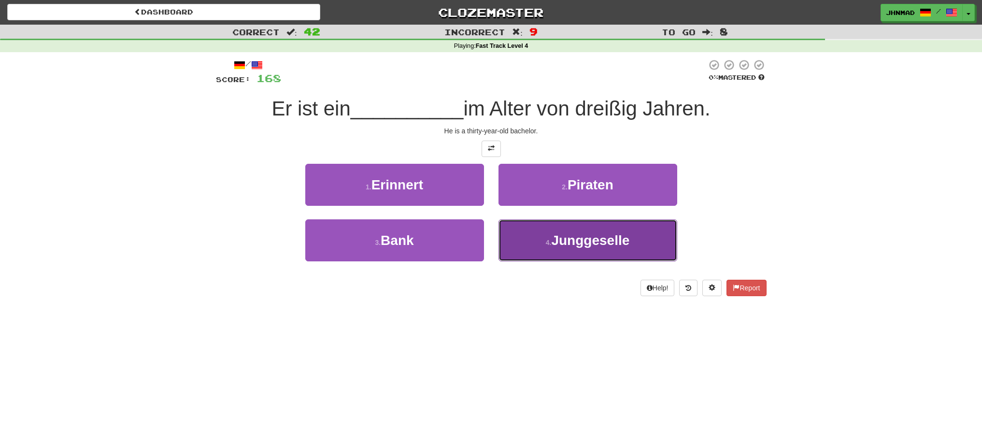
click at [608, 240] on span "Junggeselle" at bounding box center [590, 240] width 78 height 15
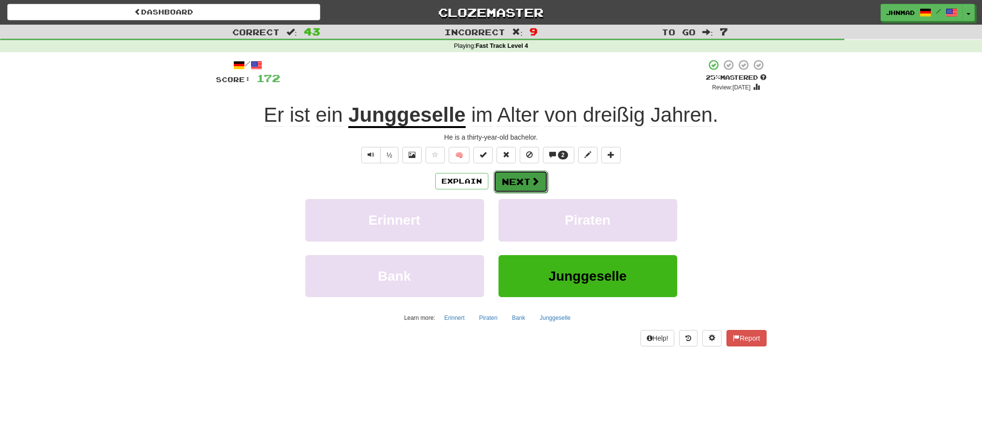
click at [537, 179] on span at bounding box center [535, 181] width 9 height 9
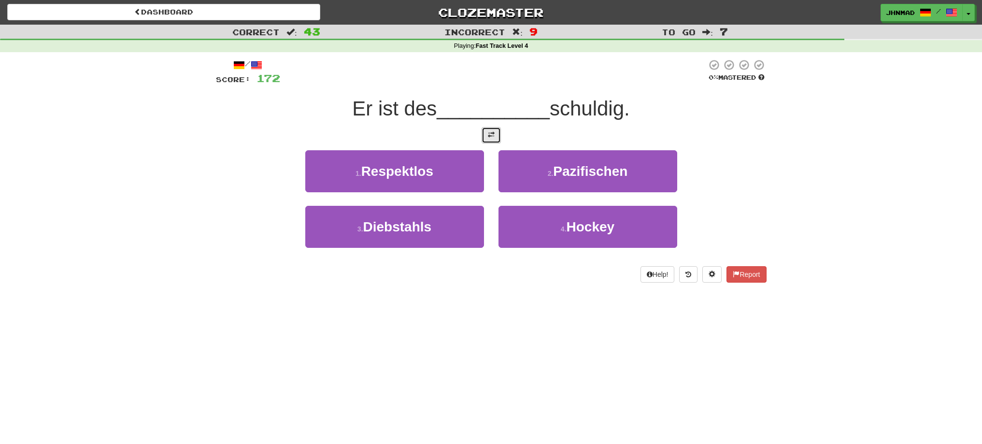
click at [483, 137] on button at bounding box center [490, 135] width 19 height 16
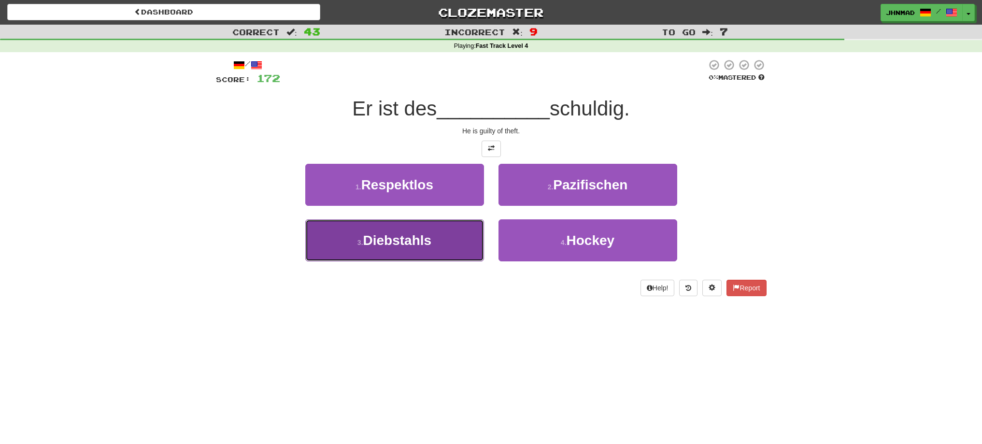
click at [402, 252] on button "3 . Diebstahls" at bounding box center [394, 240] width 179 height 42
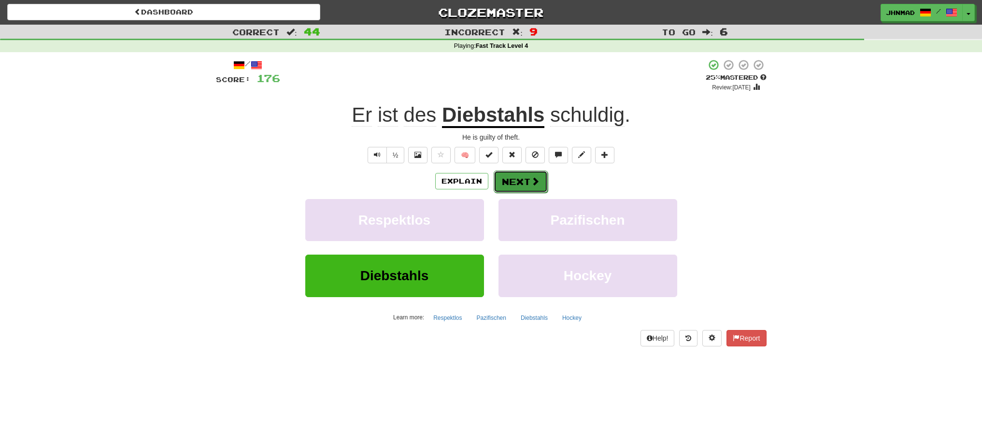
click at [520, 182] on button "Next" at bounding box center [520, 181] width 54 height 22
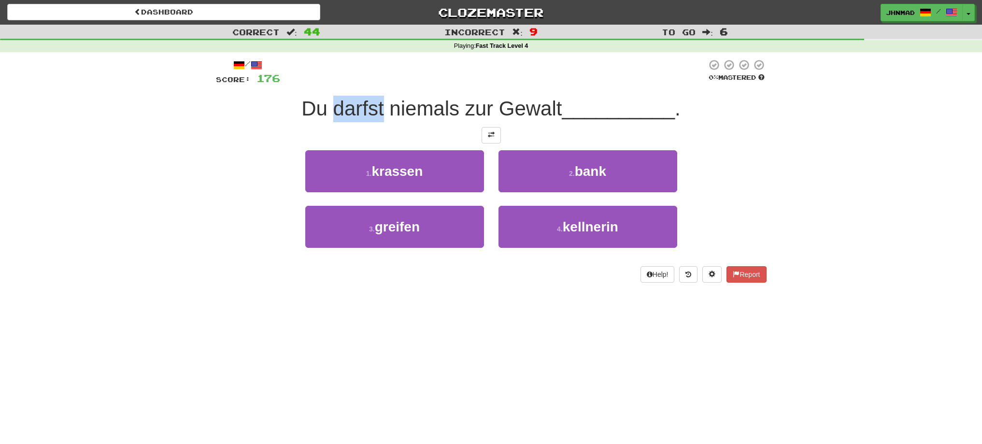
drag, startPoint x: 335, startPoint y: 111, endPoint x: 379, endPoint y: 106, distance: 45.2
click at [379, 106] on span "Du darfst niemals zur Gewalt" at bounding box center [431, 108] width 260 height 23
click at [373, 84] on div at bounding box center [373, 84] width 0 height 0
click at [168, 127] on div "Correct : 44 Incorrect : 9 To go : 6 Playing : Fast Track Level 4 / Score: 176 …" at bounding box center [491, 160] width 982 height 271
click at [491, 133] on span at bounding box center [491, 134] width 7 height 7
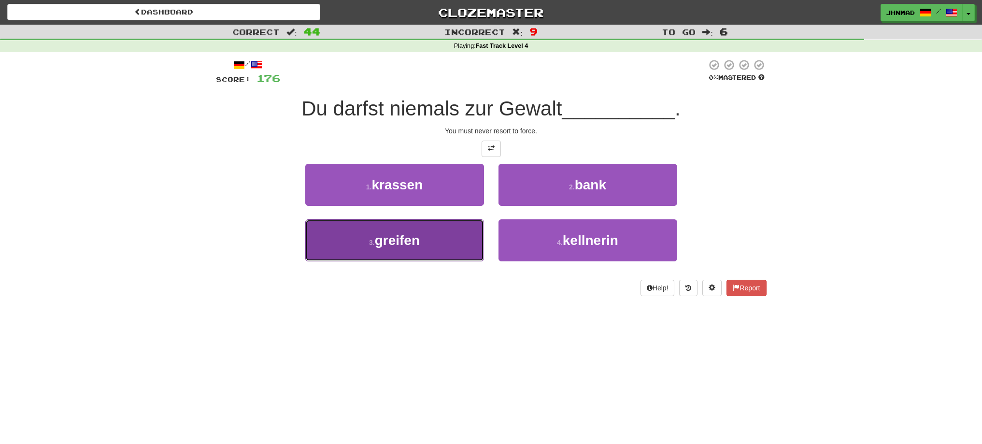
click at [371, 243] on small "3 ." at bounding box center [372, 242] width 6 height 8
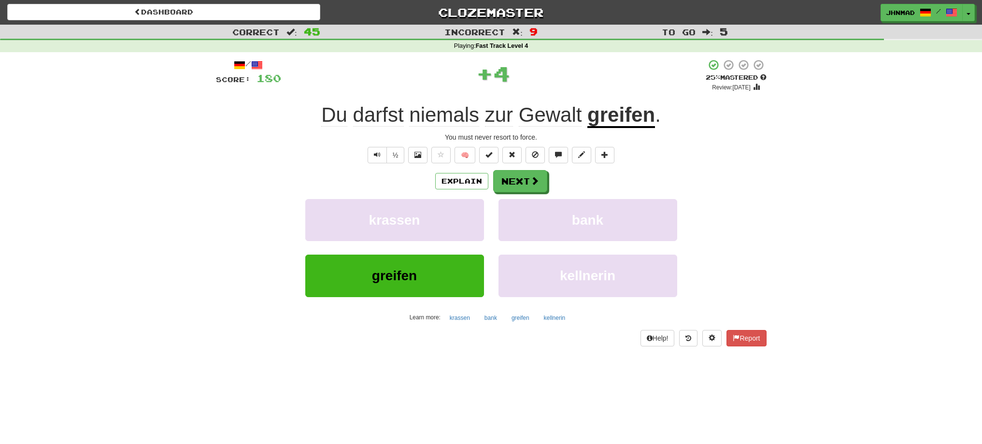
click at [633, 116] on u "greifen" at bounding box center [621, 115] width 68 height 25
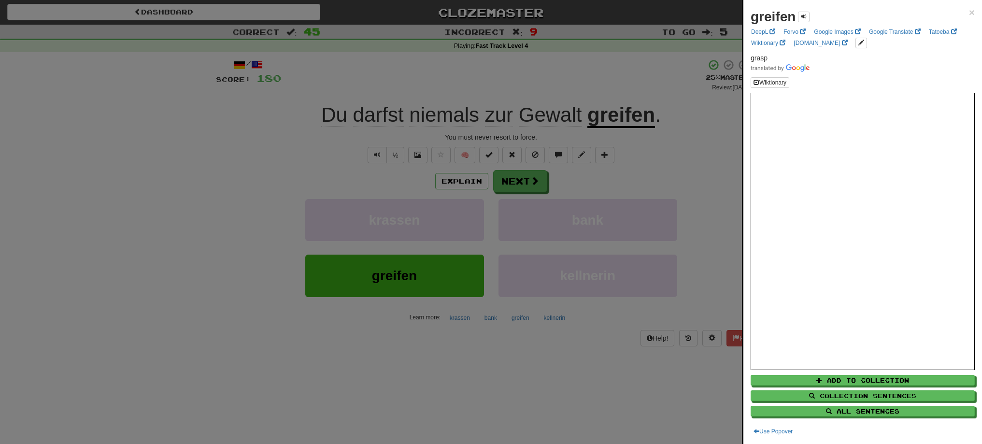
click at [492, 179] on div at bounding box center [491, 222] width 982 height 444
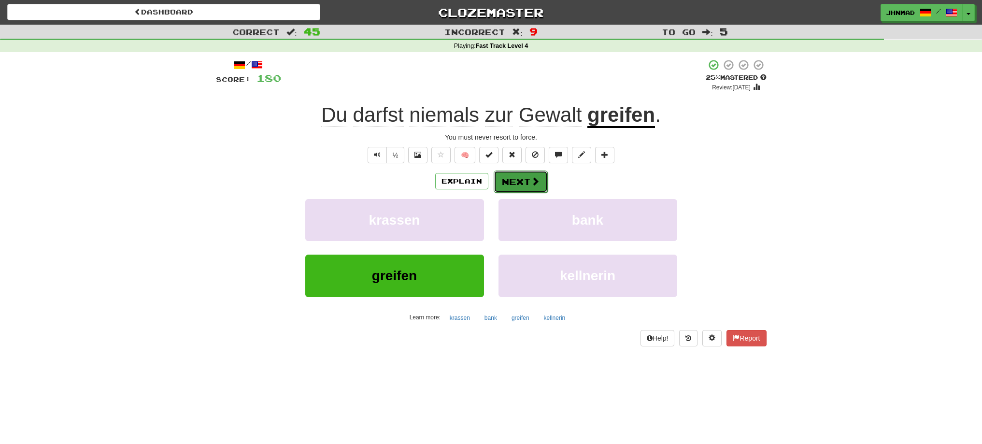
click at [502, 180] on button "Next" at bounding box center [520, 181] width 54 height 22
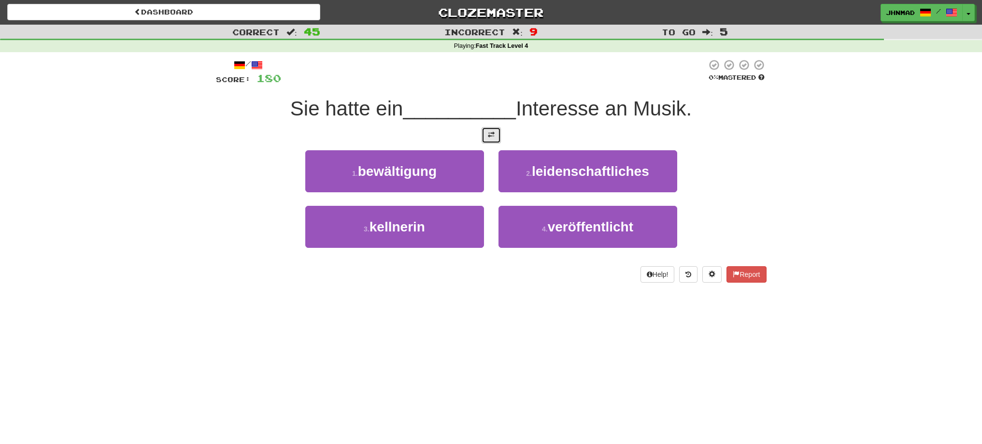
click at [493, 140] on button at bounding box center [490, 135] width 19 height 16
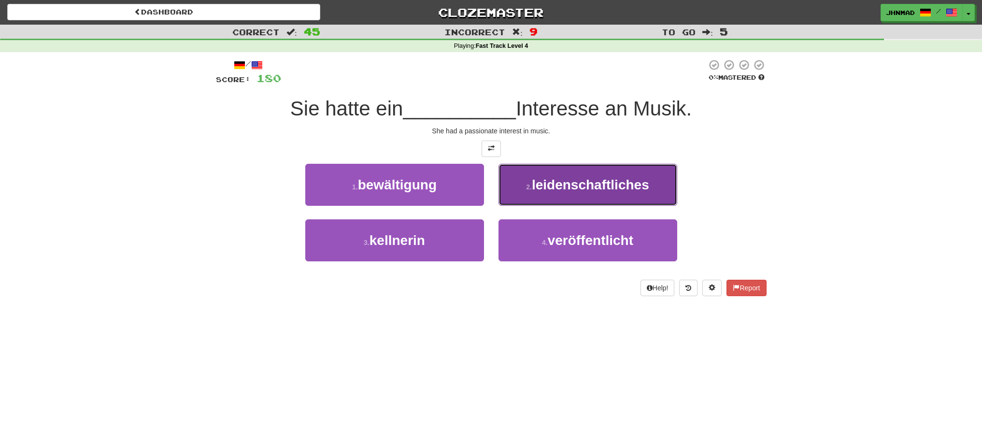
click at [575, 191] on span "leidenschaftliches" at bounding box center [590, 184] width 117 height 15
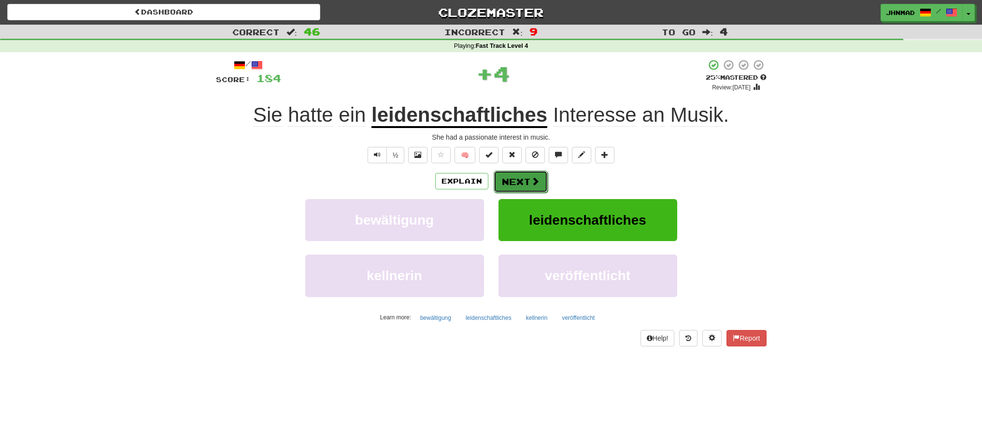
click at [533, 178] on span at bounding box center [535, 181] width 9 height 9
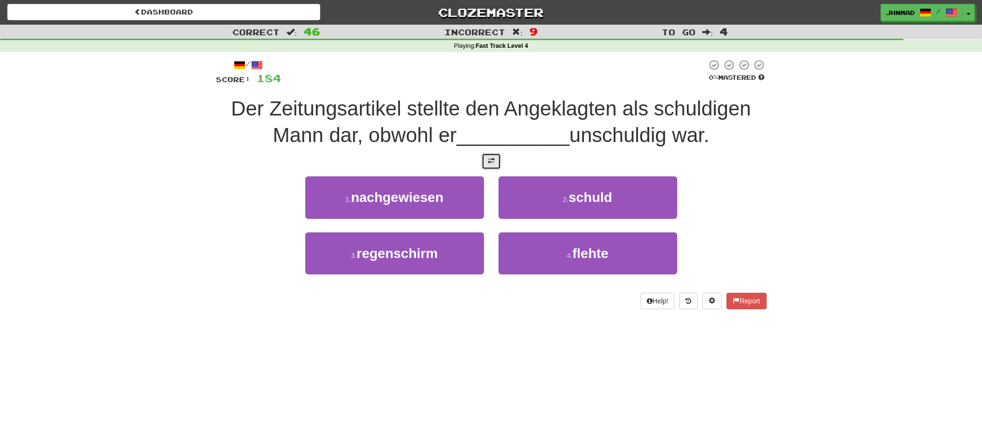
click at [485, 160] on button at bounding box center [490, 161] width 19 height 16
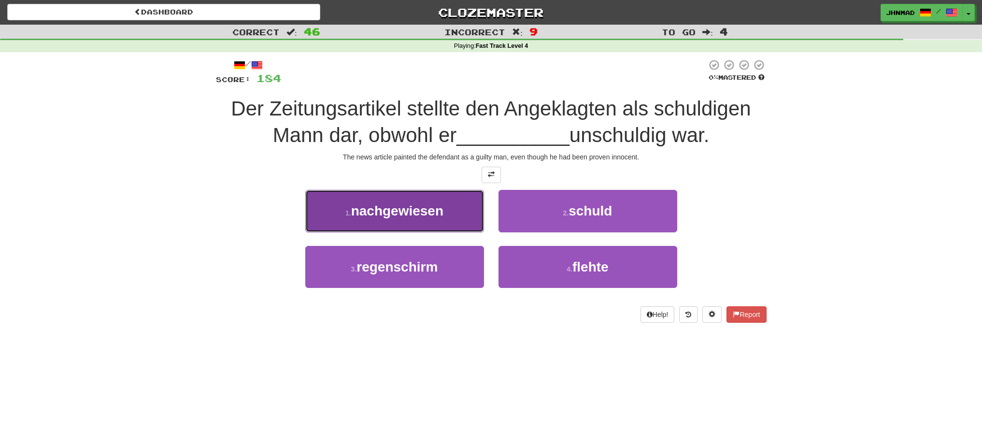
click at [434, 218] on span "nachgewiesen" at bounding box center [397, 210] width 92 height 15
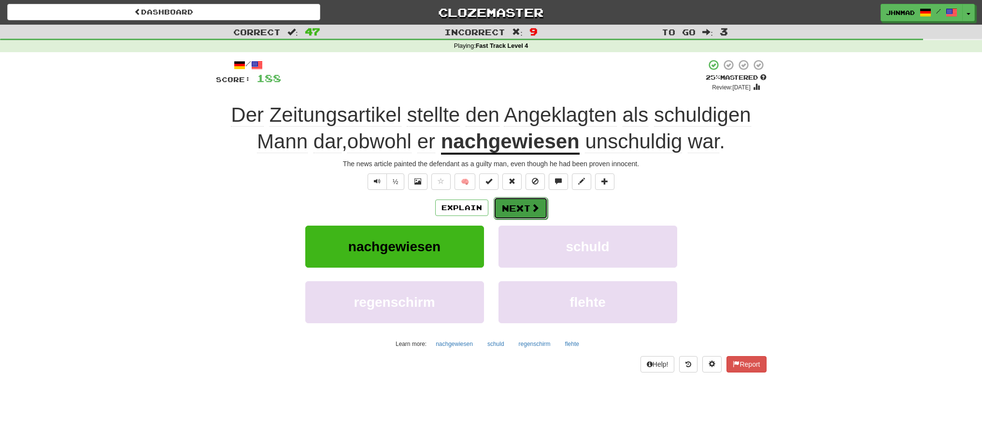
click at [524, 209] on button "Next" at bounding box center [520, 208] width 54 height 22
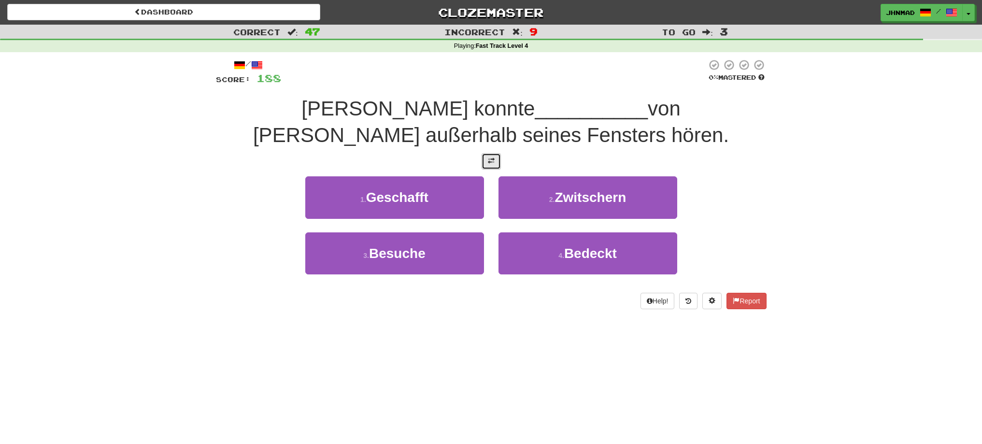
click at [491, 162] on span at bounding box center [491, 160] width 7 height 7
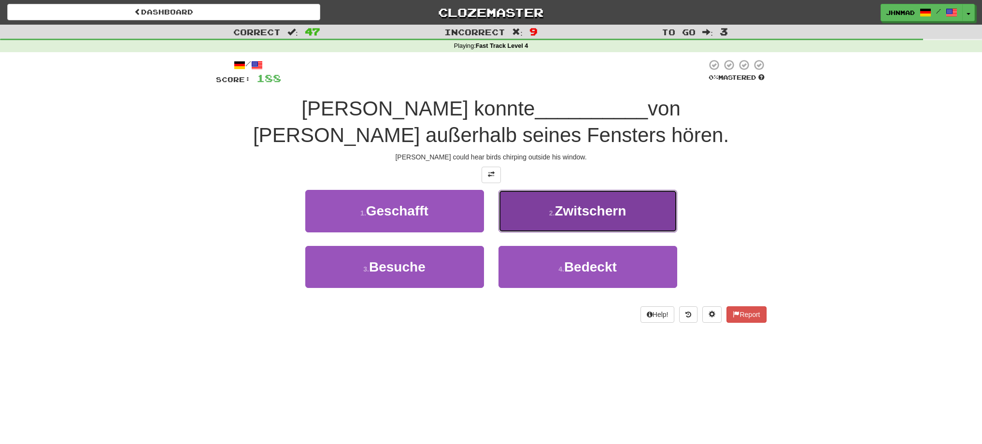
click at [587, 215] on span "Zwitschern" at bounding box center [589, 210] width 71 height 15
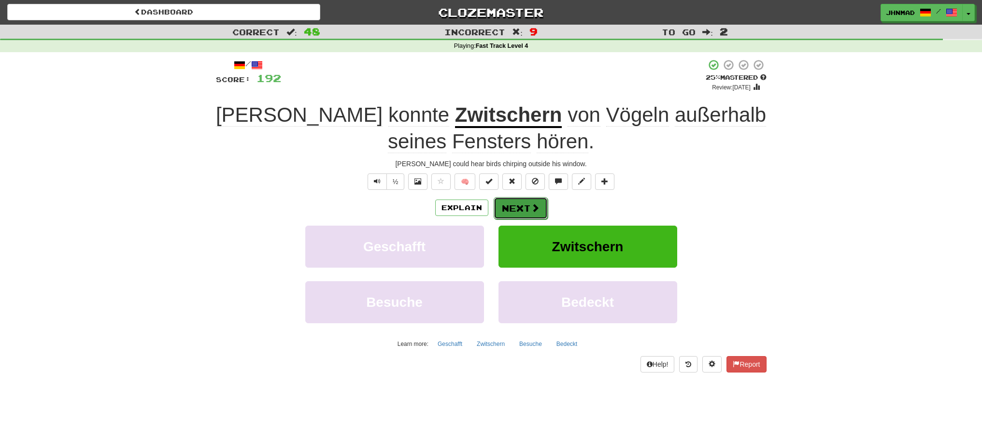
click at [508, 208] on button "Next" at bounding box center [520, 208] width 54 height 22
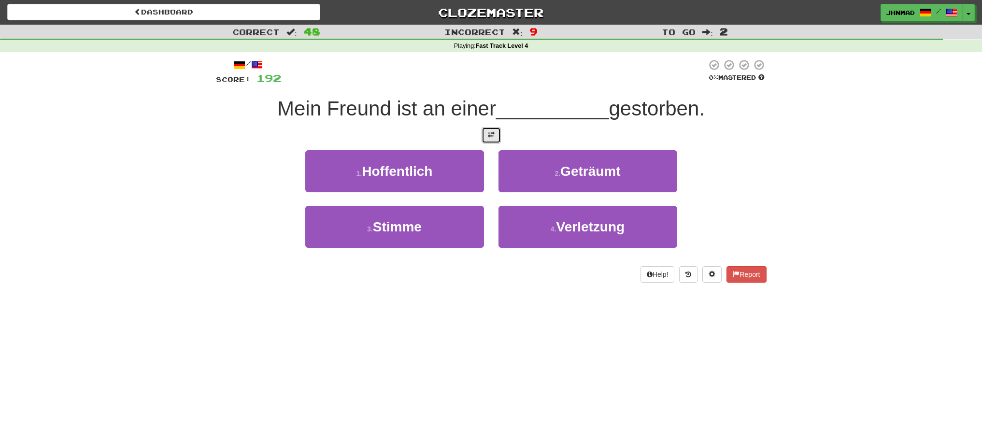
click at [491, 137] on span at bounding box center [491, 134] width 7 height 7
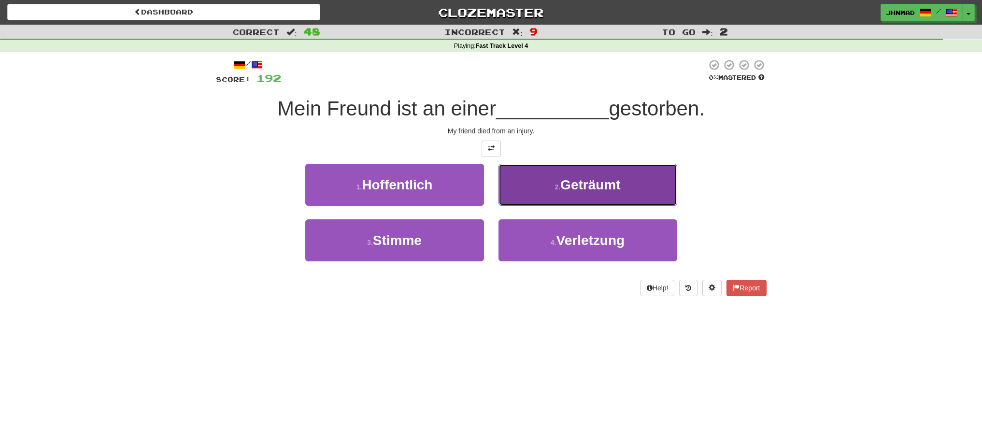
click at [596, 182] on span "Geträumt" at bounding box center [590, 184] width 60 height 15
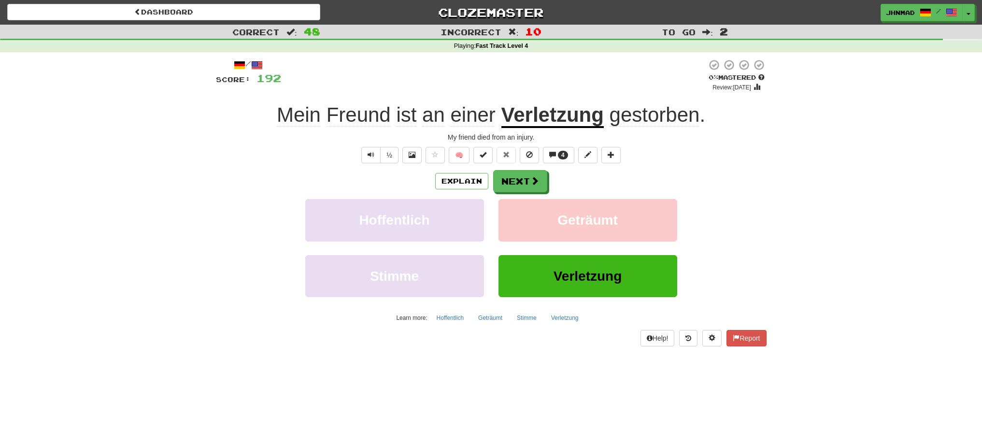
click at [557, 116] on u "Verletzung" at bounding box center [552, 115] width 102 height 25
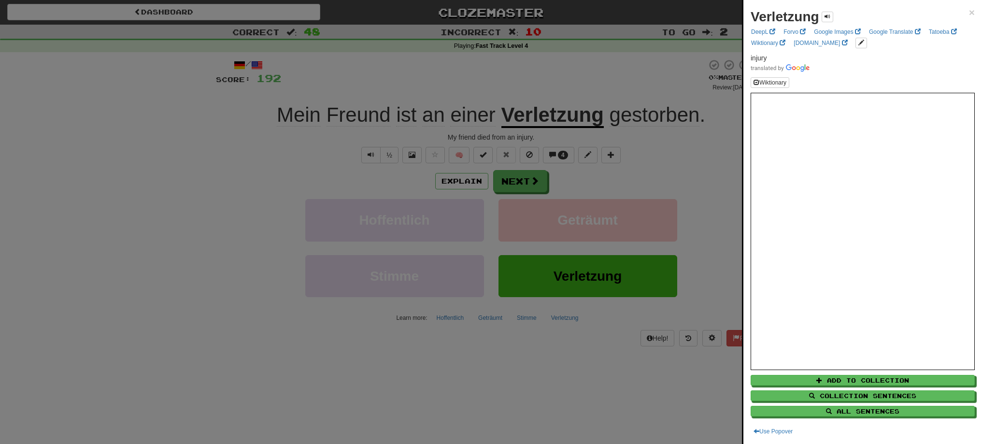
click at [513, 183] on div at bounding box center [491, 222] width 982 height 444
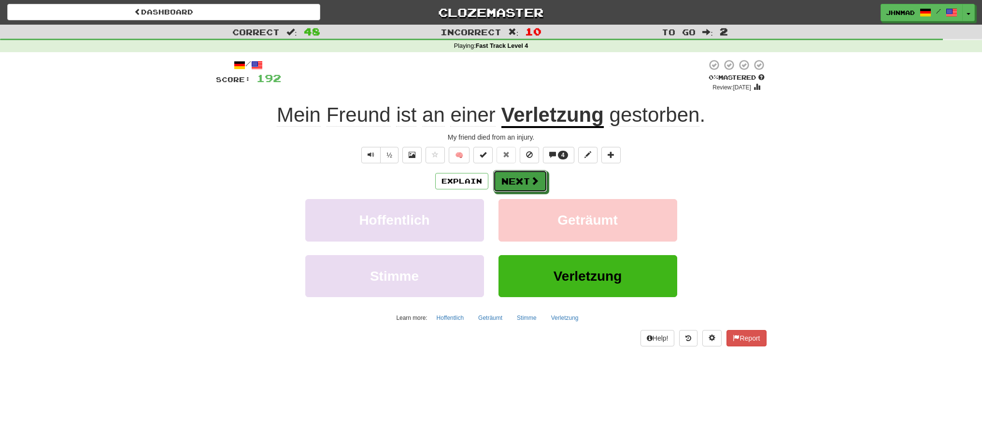
click at [513, 183] on button "Next" at bounding box center [520, 181] width 54 height 22
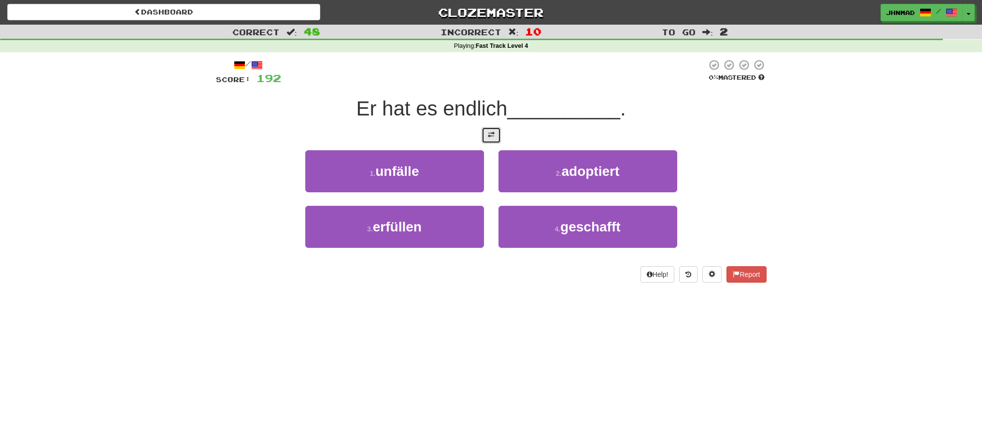
click at [485, 135] on button at bounding box center [490, 135] width 19 height 16
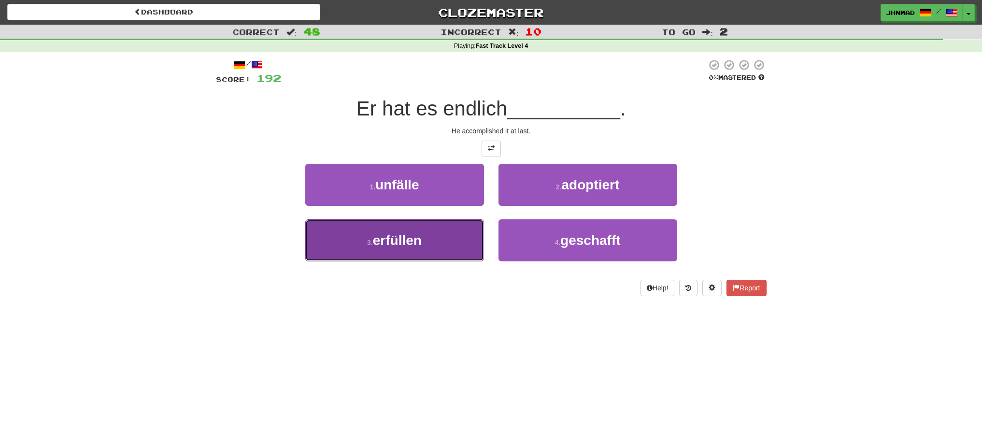
click at [385, 242] on span "erfüllen" at bounding box center [397, 240] width 49 height 15
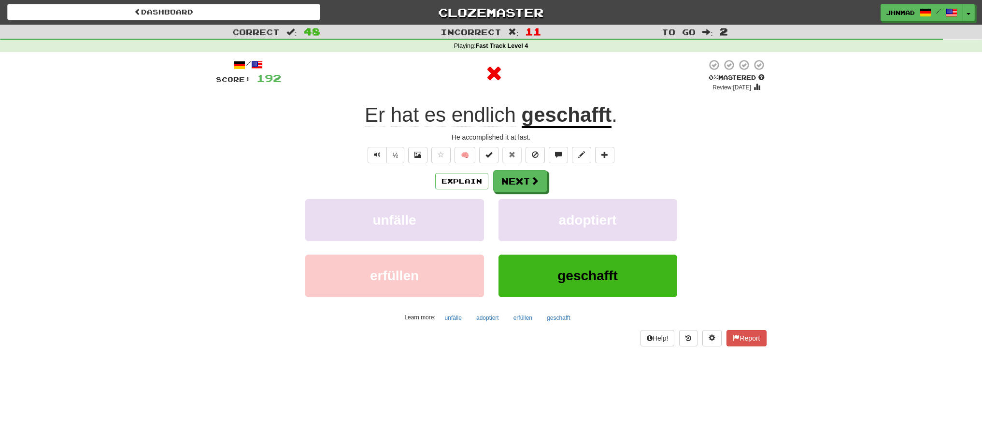
click at [572, 121] on u "geschafft" at bounding box center [566, 115] width 90 height 25
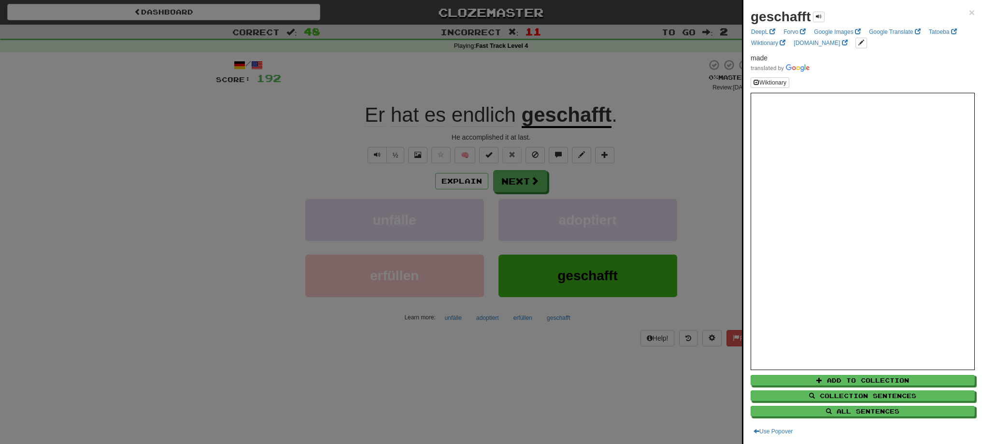
click at [523, 183] on div at bounding box center [491, 222] width 982 height 444
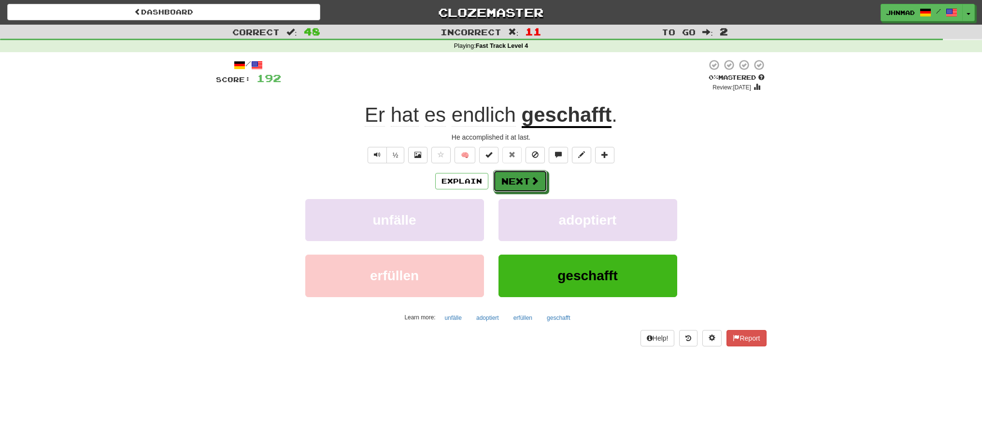
click at [523, 183] on button "Next" at bounding box center [520, 181] width 54 height 22
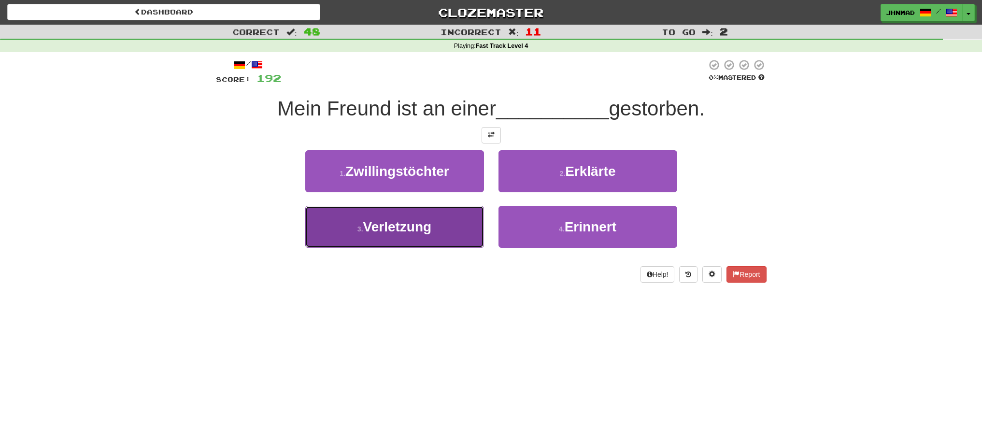
click at [361, 232] on small "3 ." at bounding box center [360, 229] width 6 height 8
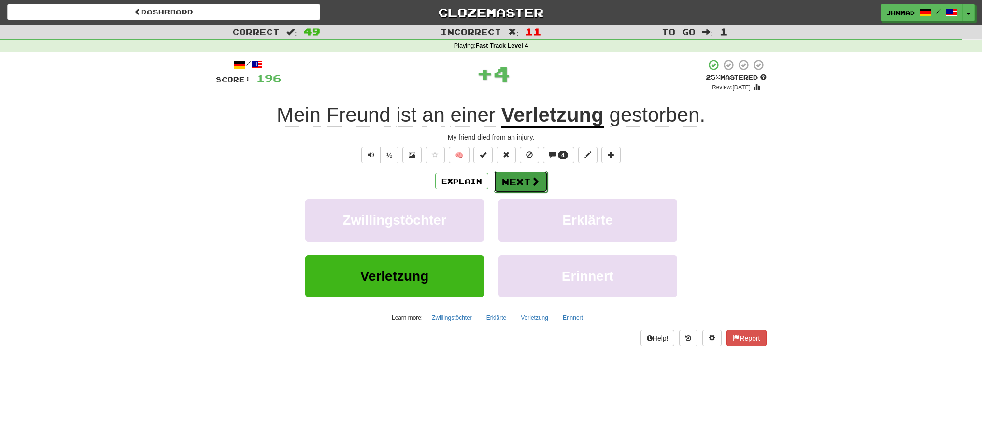
click at [538, 181] on button "Next" at bounding box center [520, 181] width 54 height 22
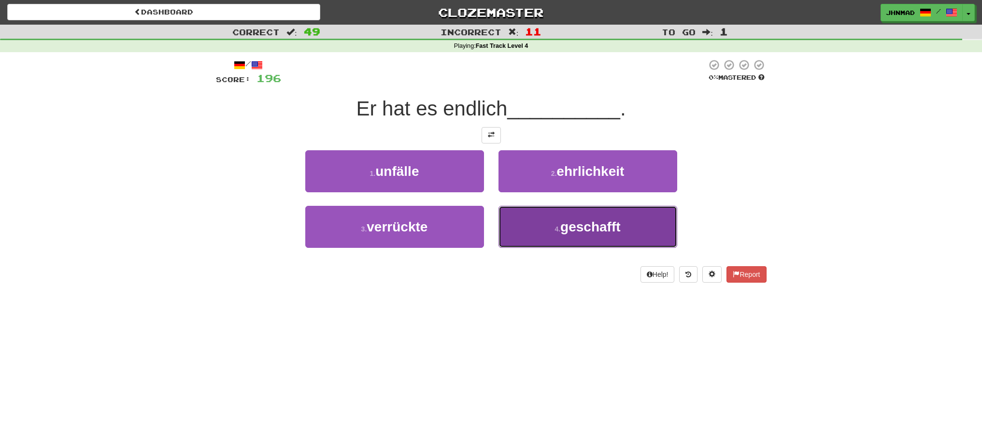
click at [561, 221] on span "geschafft" at bounding box center [590, 226] width 60 height 15
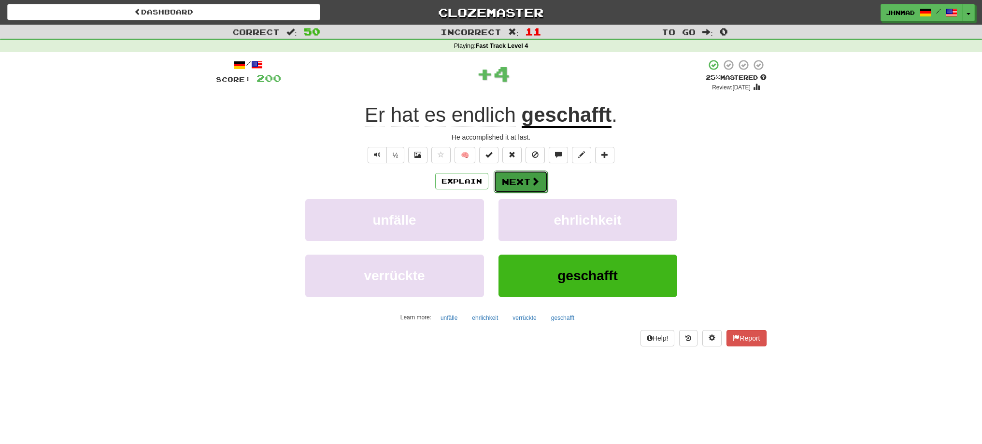
click at [532, 178] on span at bounding box center [535, 181] width 9 height 9
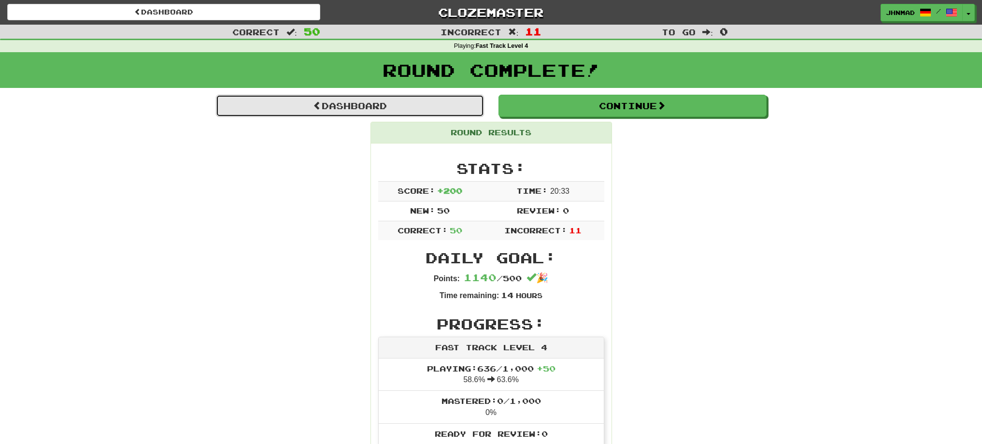
click at [262, 112] on link "Dashboard" at bounding box center [350, 106] width 268 height 22
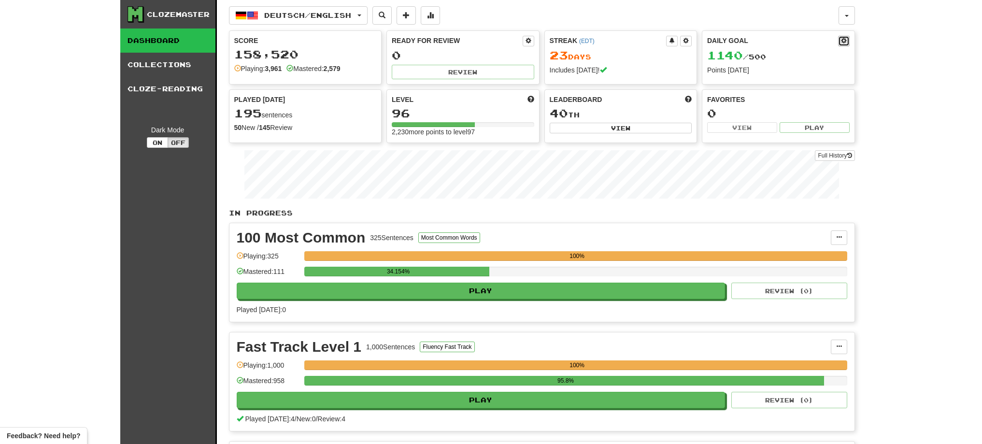
click at [841, 44] on button at bounding box center [844, 41] width 12 height 11
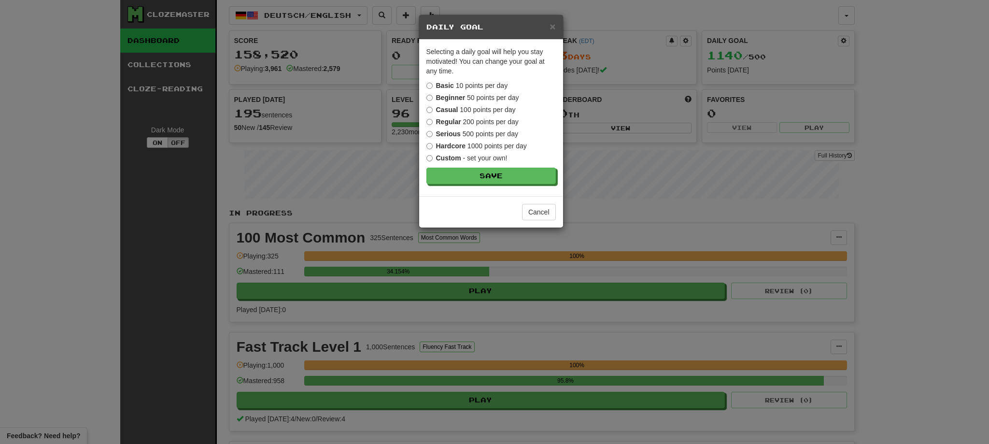
click at [885, 96] on div "× Daily Goal Selecting a daily goal will help you stay motivated ! You can chan…" at bounding box center [494, 222] width 989 height 444
